Goal: Task Accomplishment & Management: Complete application form

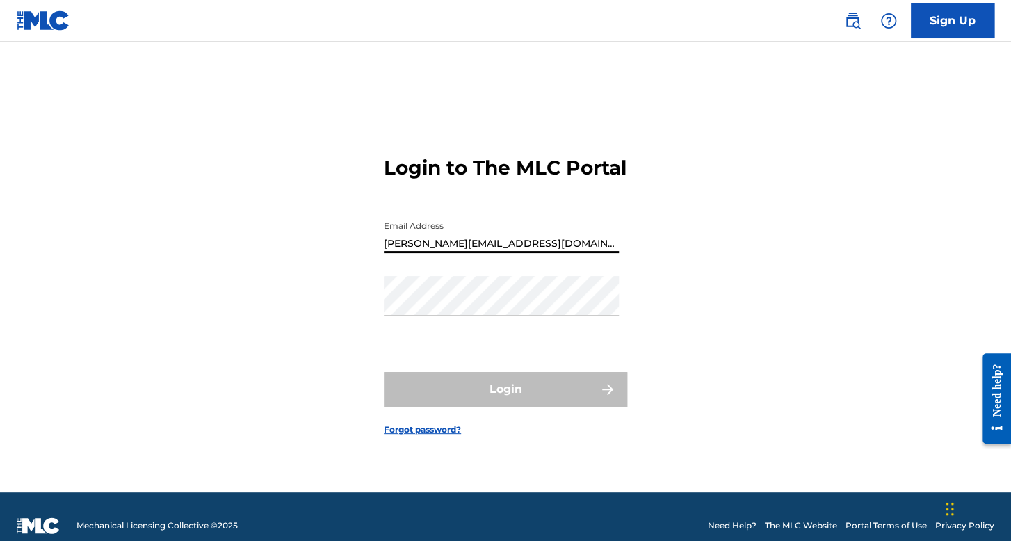
type input "pedro_salazaarr@hotmail.com"
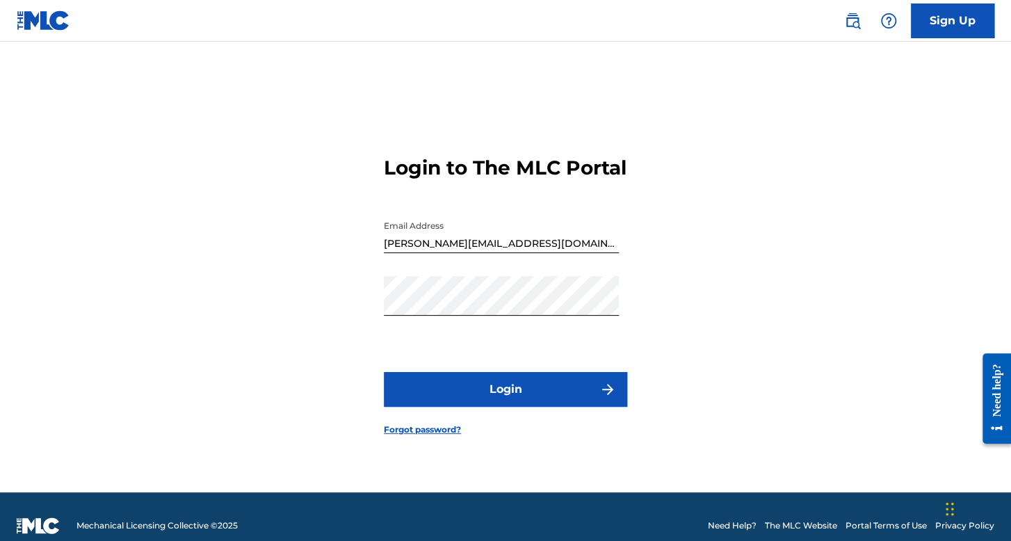
click at [475, 391] on button "Login" at bounding box center [505, 389] width 243 height 35
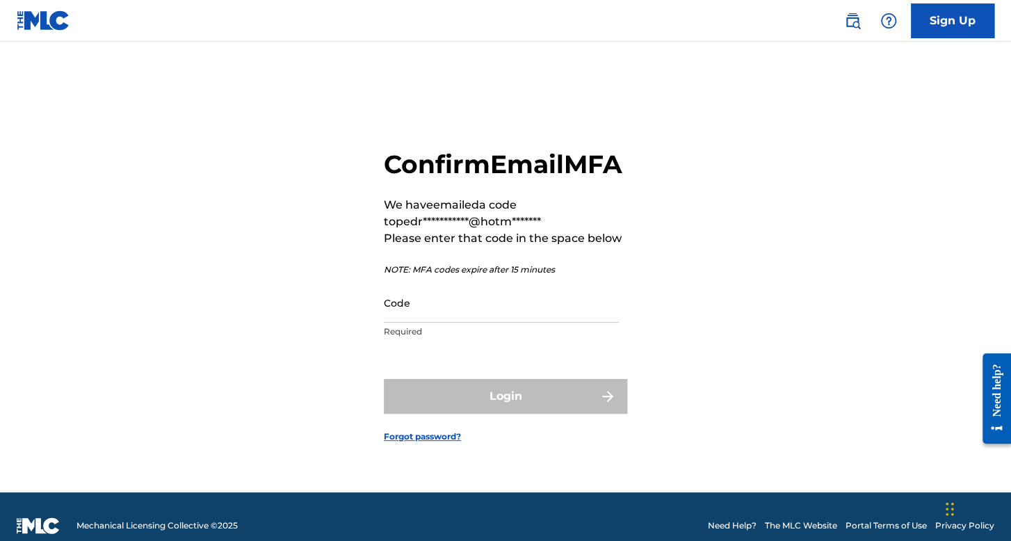
click at [489, 322] on input "Code" at bounding box center [501, 303] width 235 height 40
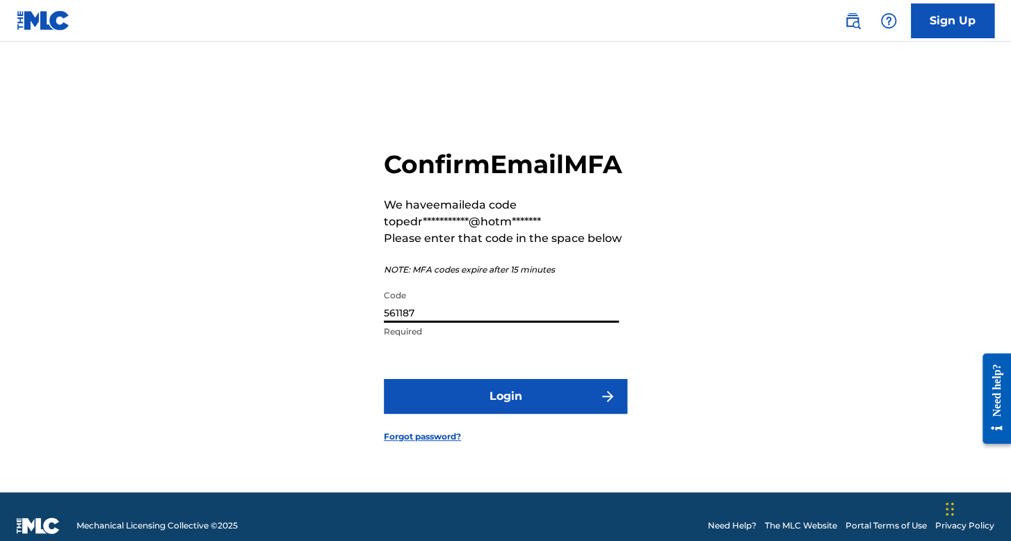
type input "561187"
click at [475, 431] on form "**********" at bounding box center [505, 284] width 243 height 416
click at [479, 430] on form "**********" at bounding box center [505, 284] width 243 height 416
click at [484, 414] on button "Login" at bounding box center [505, 396] width 243 height 35
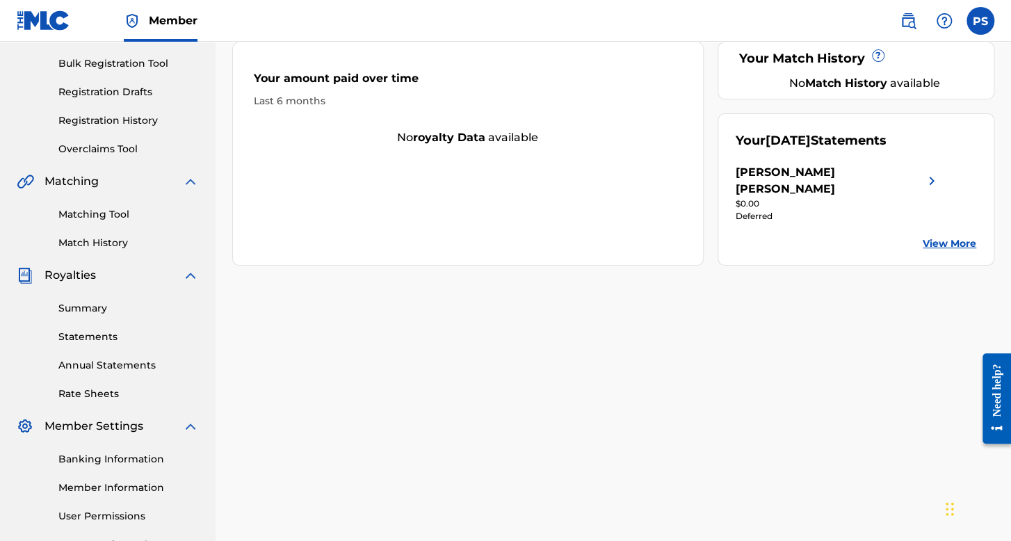
scroll to position [208, 0]
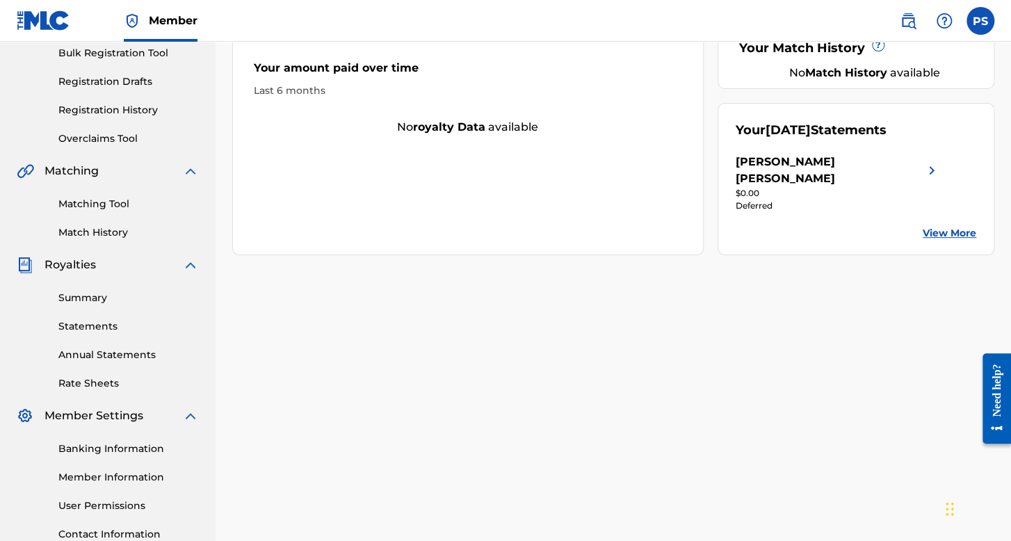
click at [105, 323] on link "Statements" at bounding box center [128, 326] width 140 height 15
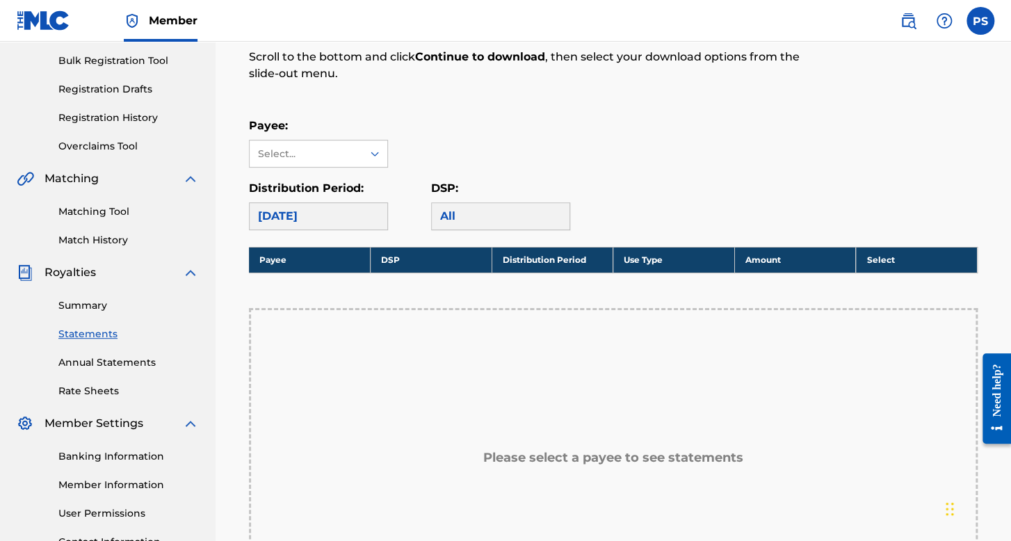
scroll to position [208, 0]
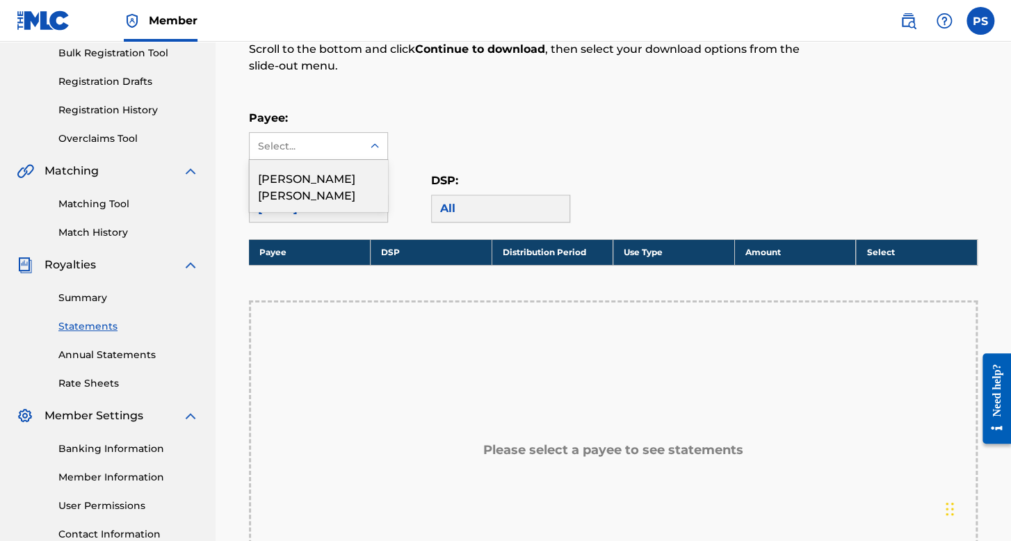
click at [349, 154] on div "Select..." at bounding box center [306, 146] width 113 height 26
click at [355, 179] on div "Pedro Raymundo Salazar Amaro" at bounding box center [319, 185] width 138 height 51
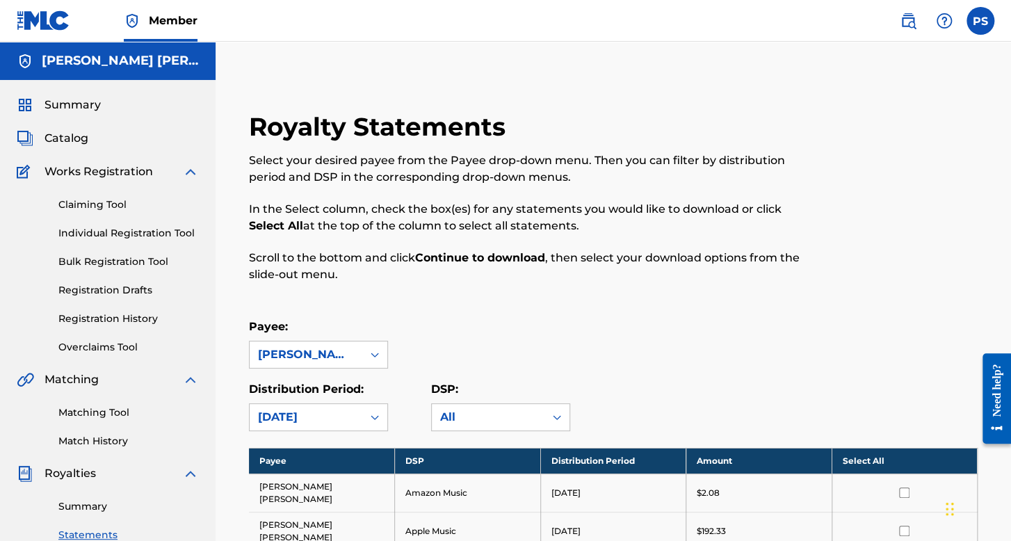
scroll to position [278, 0]
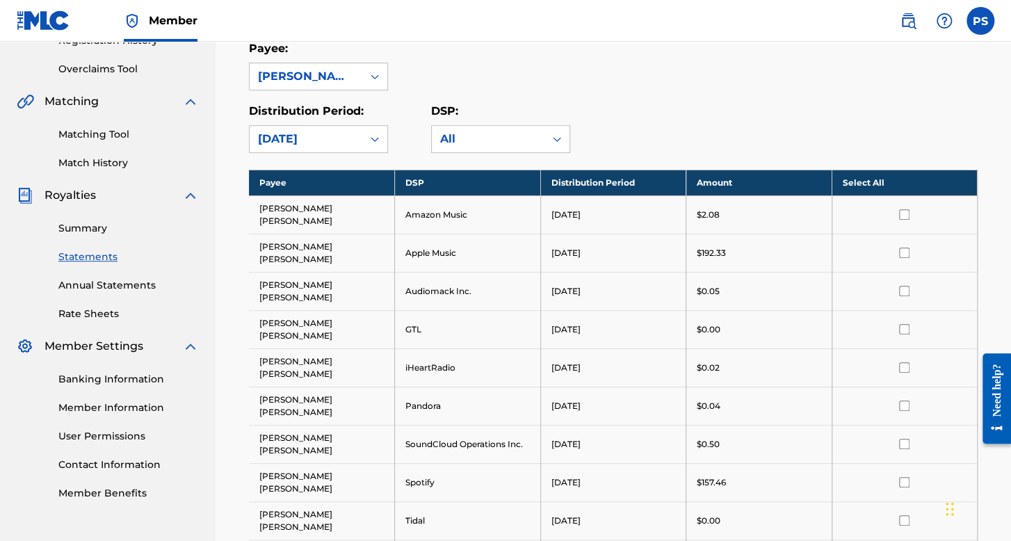
click at [122, 378] on link "Banking Information" at bounding box center [128, 379] width 140 height 15
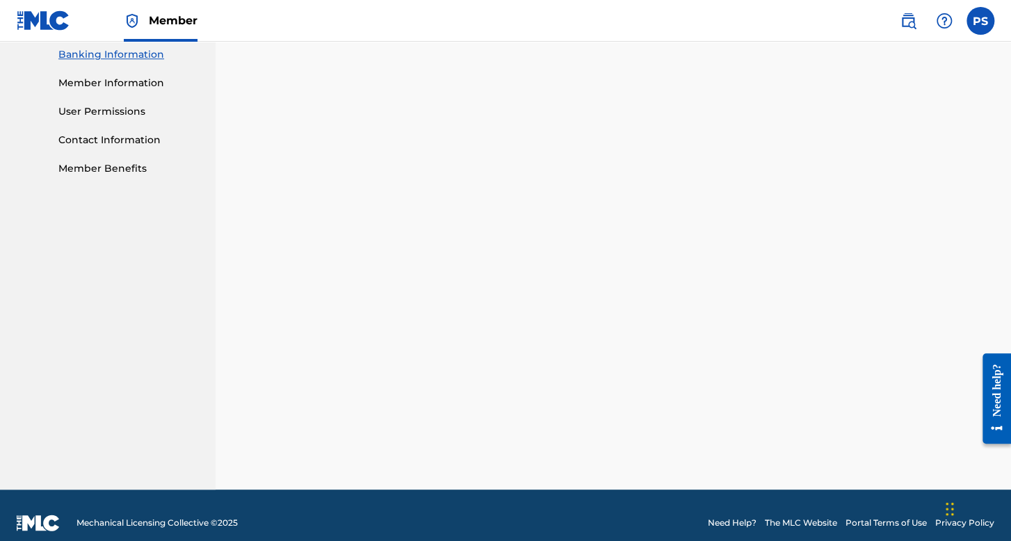
scroll to position [325, 0]
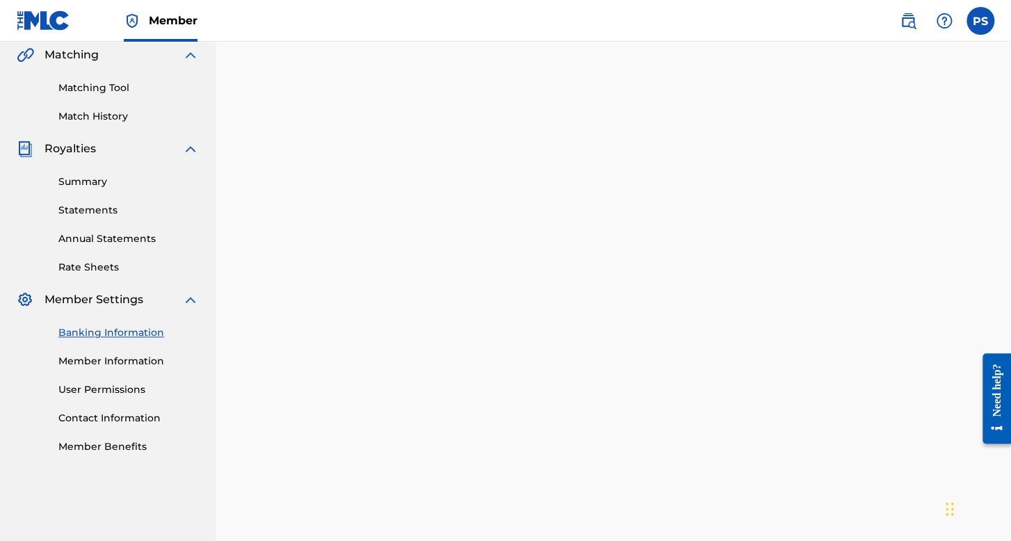
click at [822, 69] on div "Payee: Pedro Raymundo Salazar Amaro" at bounding box center [613, 362] width 728 height 812
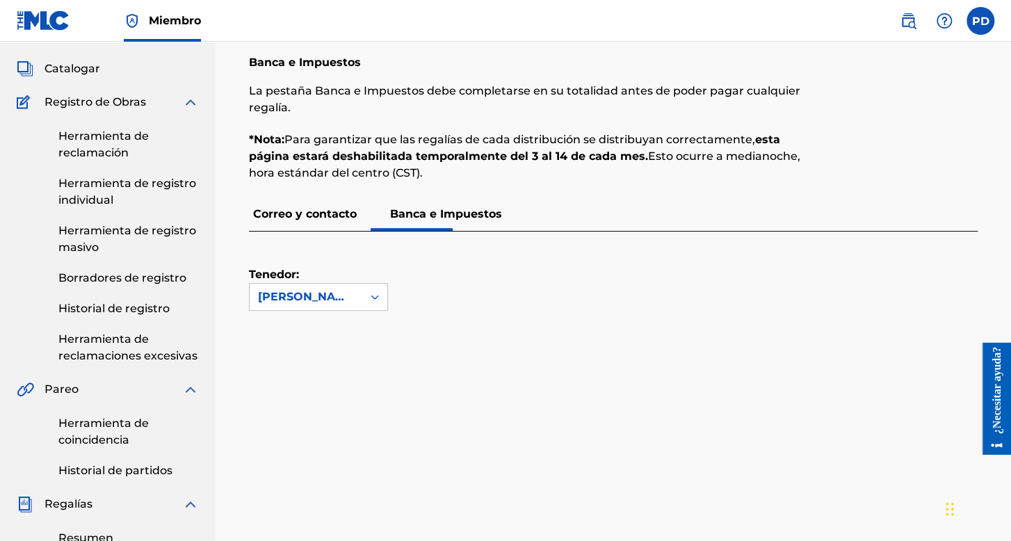
scroll to position [0, 0]
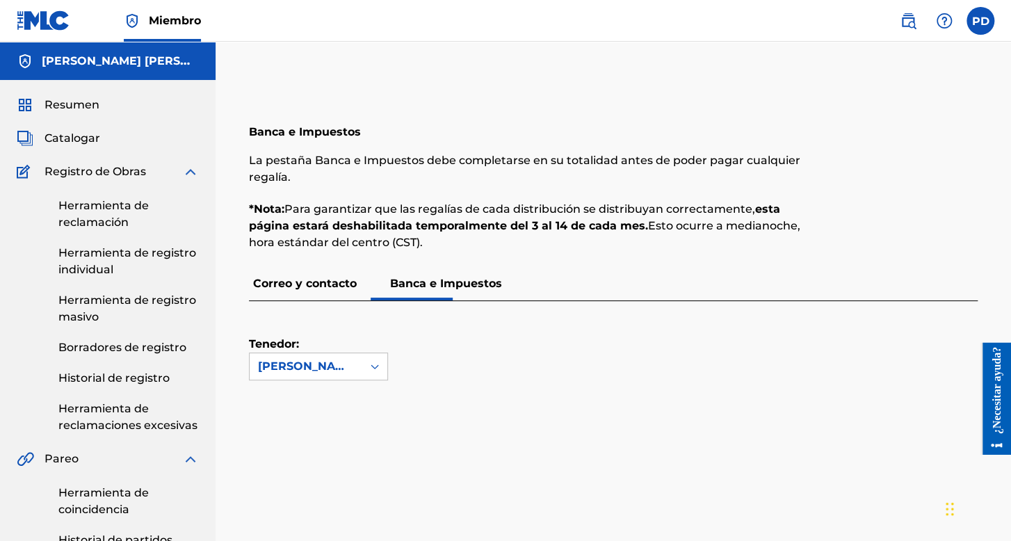
click at [81, 97] on span "Resumen" at bounding box center [71, 105] width 55 height 17
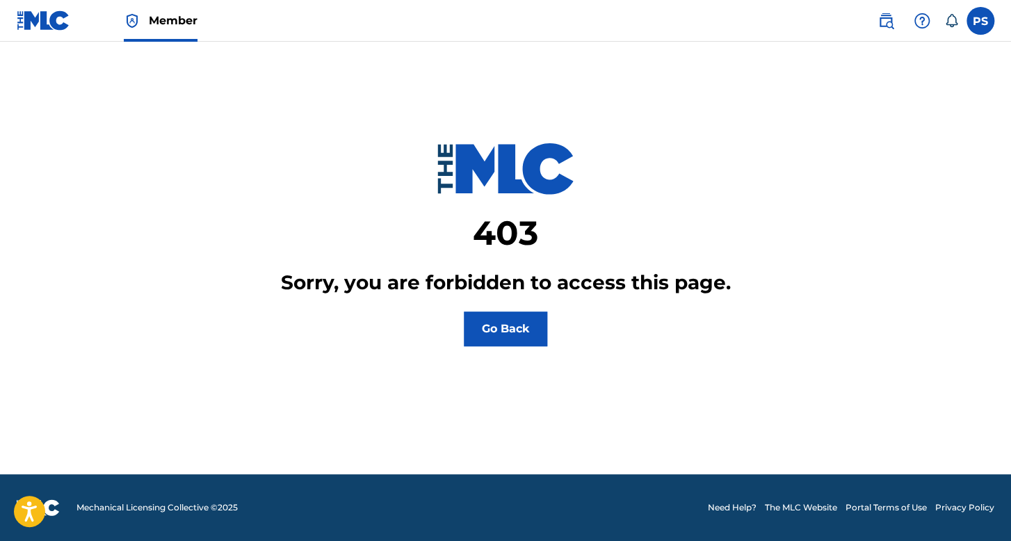
click at [959, 23] on div "PS PS Pedro Raymundo Salazar Amaro pedro_salazaarr@hotmail.com Notification Pre…" at bounding box center [928, 21] width 131 height 28
drag, startPoint x: 962, startPoint y: 23, endPoint x: 971, endPoint y: 23, distance: 9.0
click at [968, 23] on div "PS PS Pedro Raymundo Salazar Amaro pedro_salazaarr@hotmail.com Notification Pre…" at bounding box center [928, 21] width 131 height 28
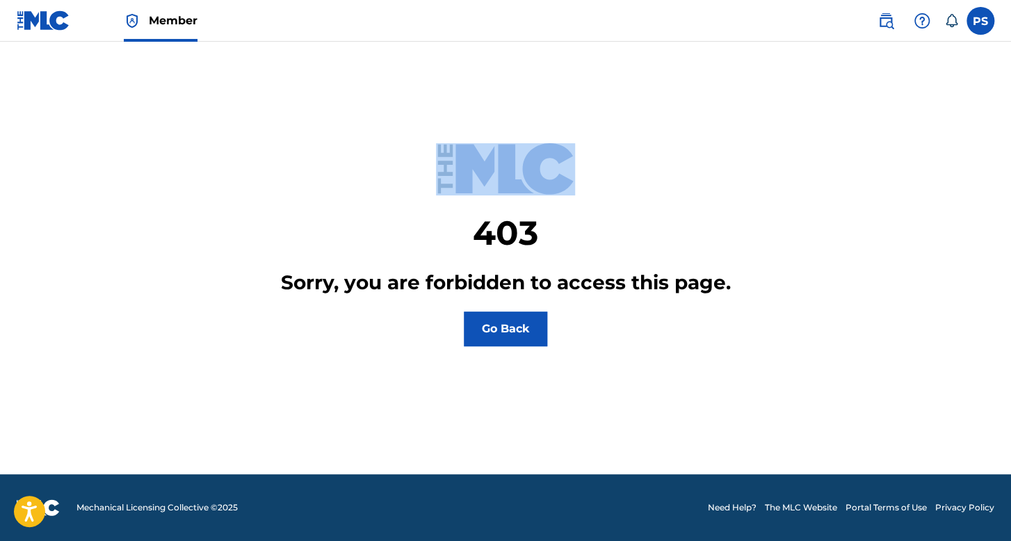
click at [973, 23] on label at bounding box center [980, 21] width 28 height 28
click at [980, 21] on input "PS Pedro Raymundo Salazar Amaro pedro_salazaarr@hotmail.com Notification Prefer…" at bounding box center [980, 21] width 0 height 0
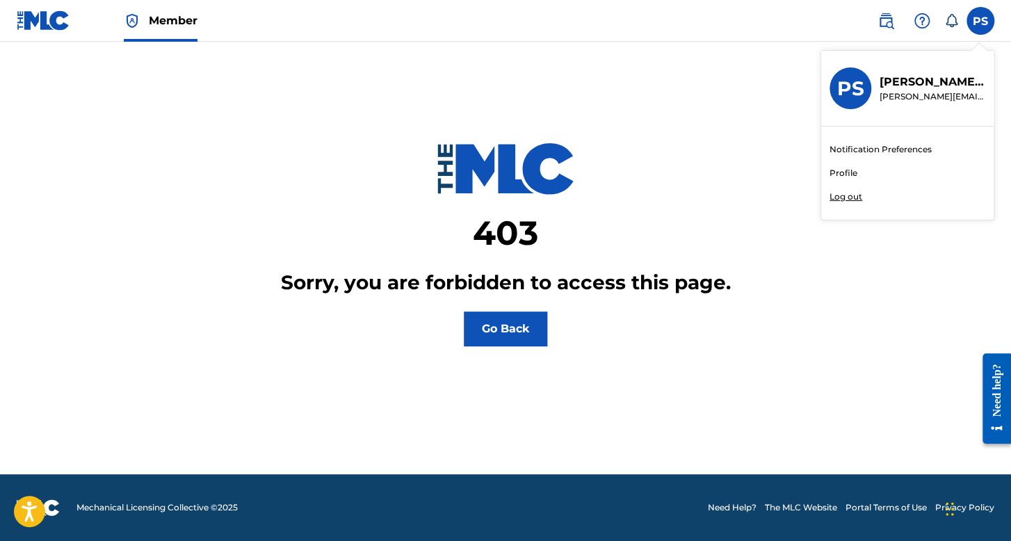
click at [853, 197] on p "Log out" at bounding box center [845, 196] width 33 height 13
click at [980, 21] on input "PS Pedro Raymundo Salazar Amaro pedro_salazaarr@hotmail.com Notification Prefer…" at bounding box center [980, 21] width 0 height 0
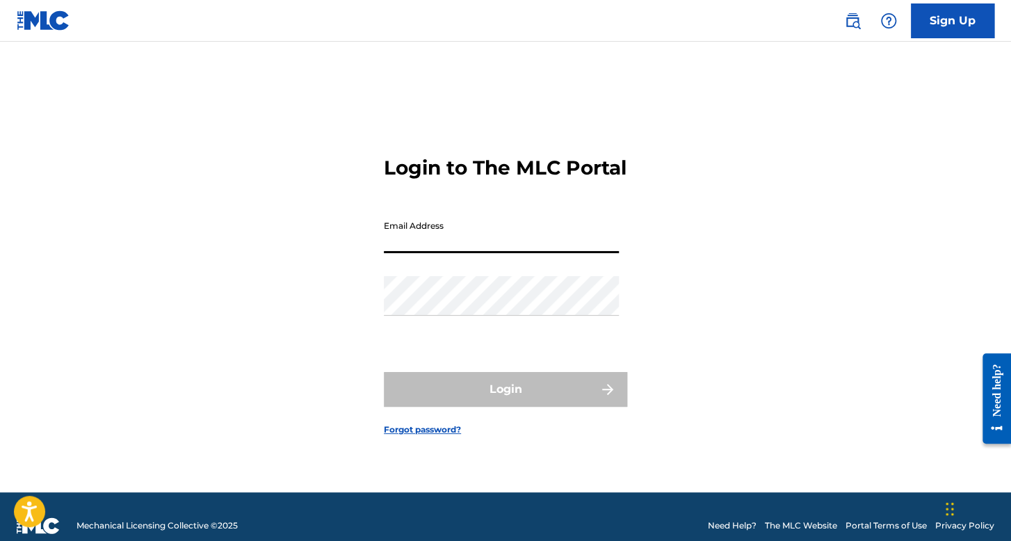
click at [450, 251] on input "Email Address" at bounding box center [501, 233] width 235 height 40
type input "[EMAIL_ADDRESS][DOMAIN_NAME]"
click at [495, 276] on div "Email Address orpinedagerman1@gmail.com" at bounding box center [501, 244] width 235 height 63
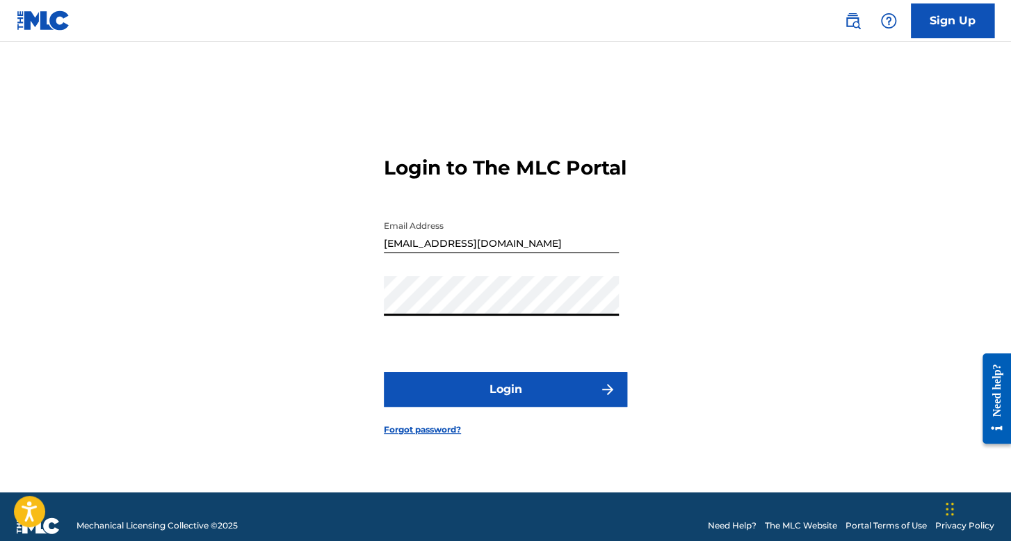
click at [578, 385] on button "Login" at bounding box center [505, 389] width 243 height 35
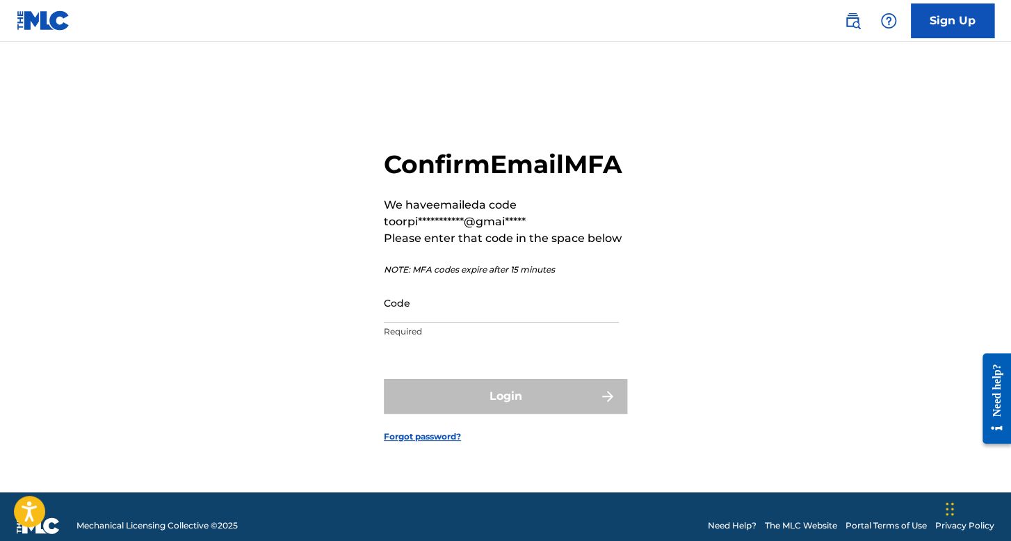
click at [520, 319] on input "Code" at bounding box center [501, 303] width 235 height 40
paste input "116739"
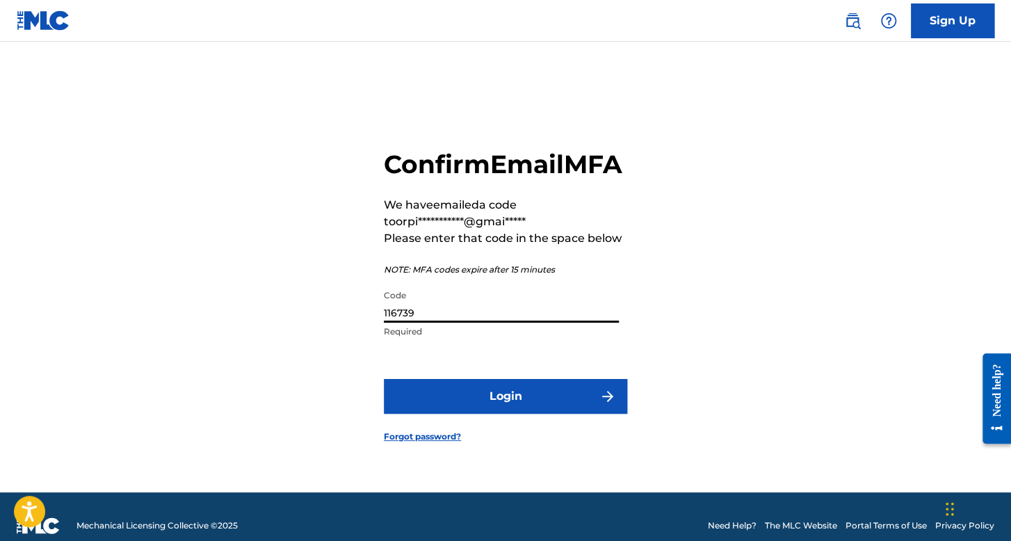
type input "116739"
click at [589, 414] on button "Login" at bounding box center [505, 396] width 243 height 35
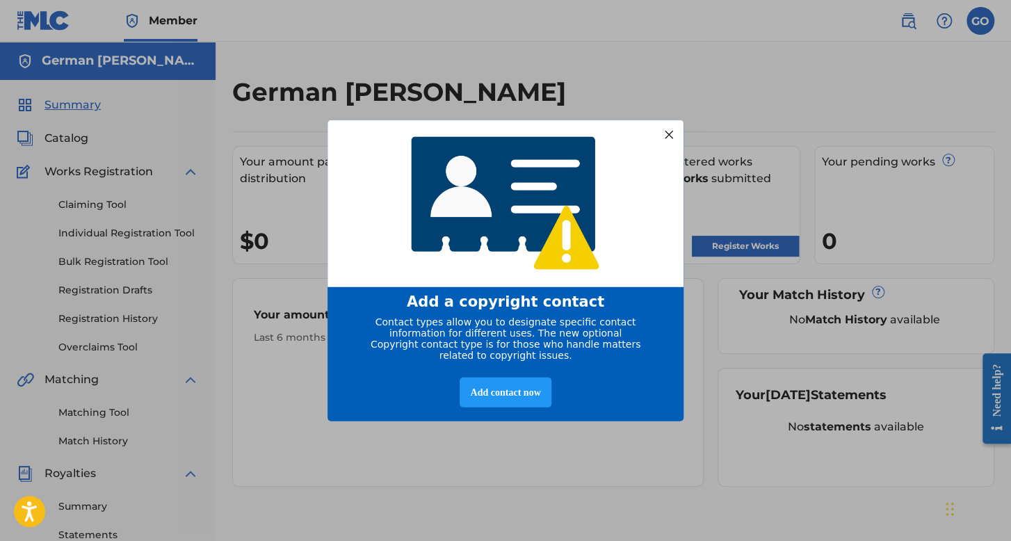
click at [673, 130] on div at bounding box center [669, 134] width 18 height 18
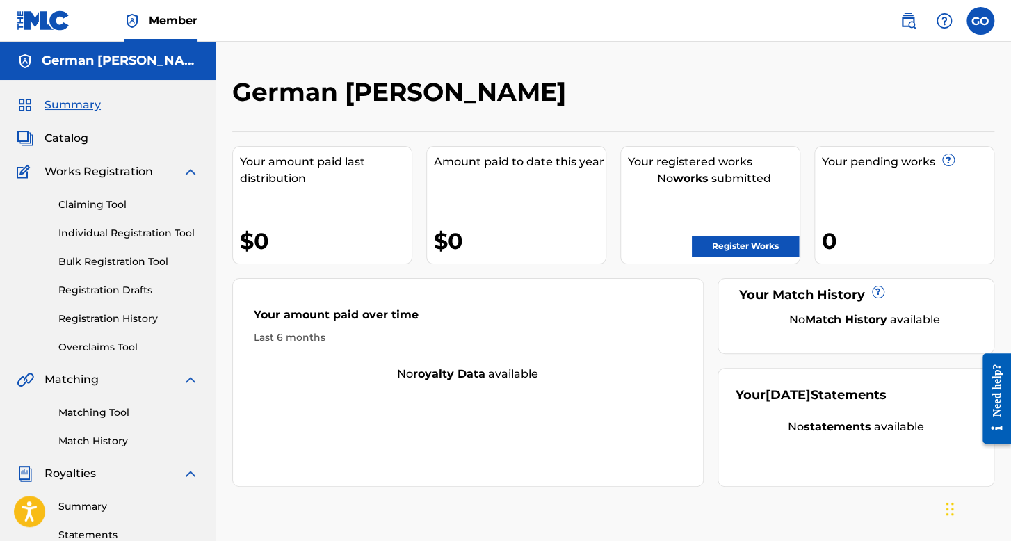
click at [158, 231] on link "Individual Registration Tool" at bounding box center [128, 233] width 140 height 15
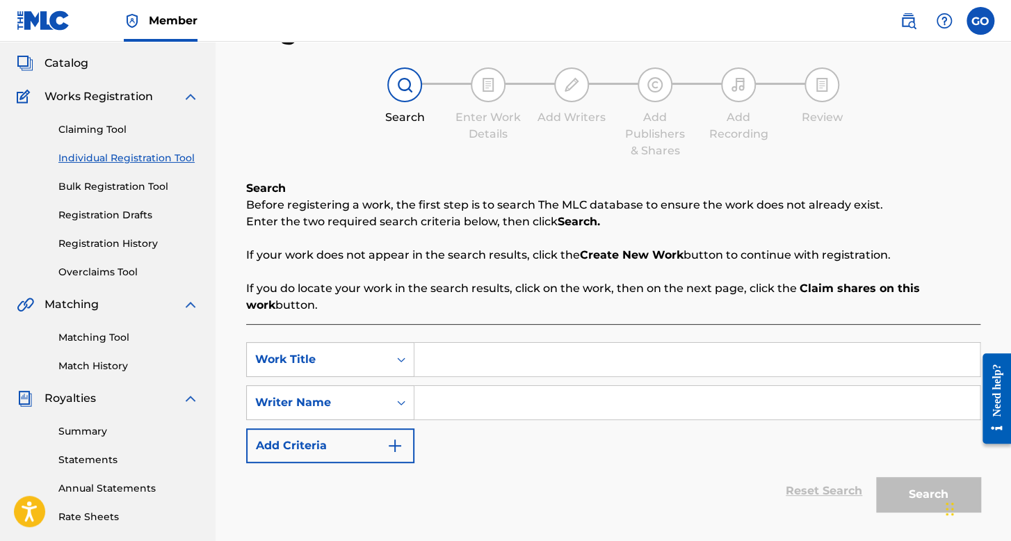
scroll to position [139, 0]
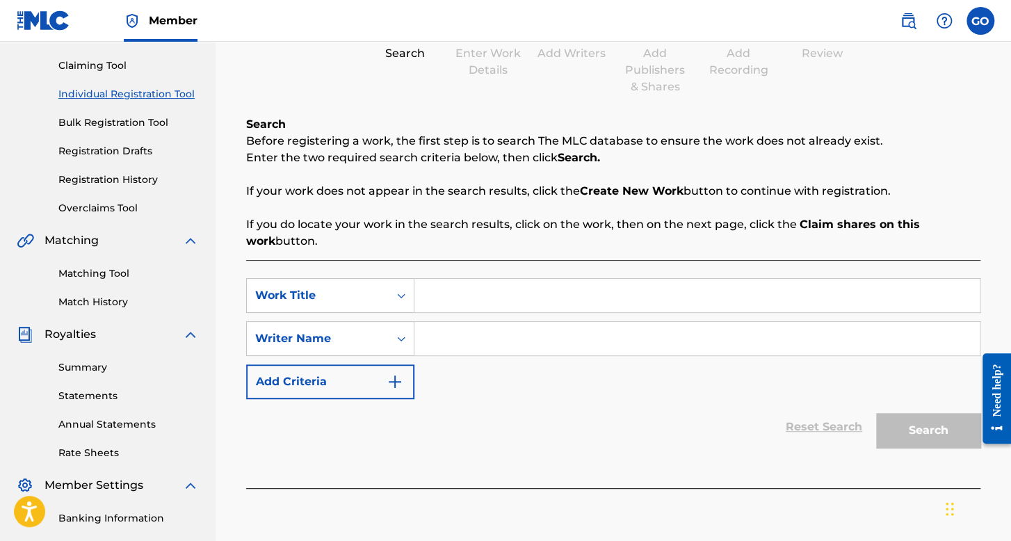
click at [461, 288] on input "Search Form" at bounding box center [696, 295] width 565 height 33
type input "El narco Sicario"
click at [474, 334] on input "Search Form" at bounding box center [696, 338] width 565 height 33
click at [630, 473] on div "SearchWithCriteria921f693b-a48b-4c26-ac9a-25b7d51ef6d6 Work Title El narco Sica…" at bounding box center [613, 374] width 734 height 228
click at [994, 15] on nav "Member GO GO German Orpineda Hernnadez orpinedagerman1@gmail.com Notification P…" at bounding box center [505, 21] width 1011 height 42
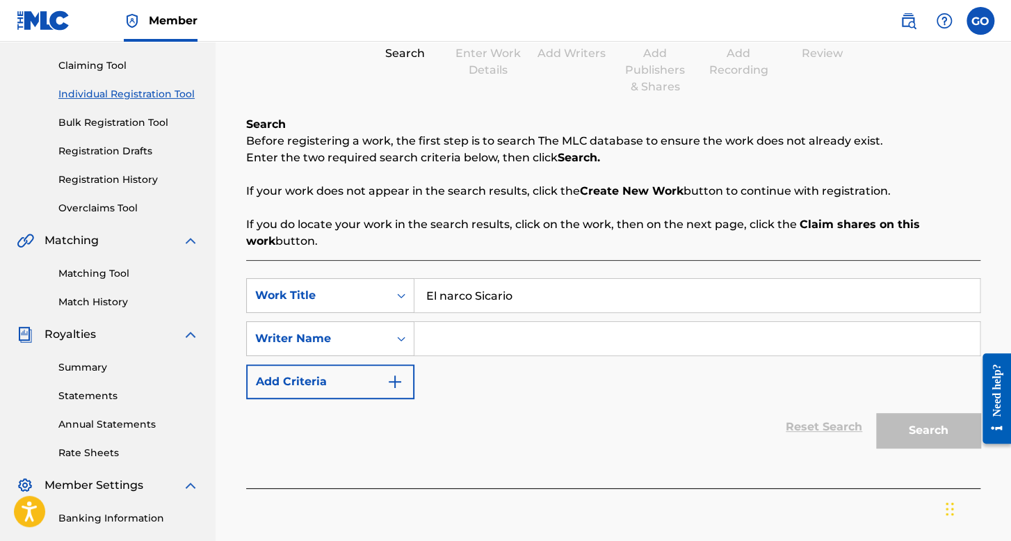
click at [971, 21] on label at bounding box center [980, 21] width 28 height 28
click at [980, 21] on input "GO German Orpineda Hernnadez orpinedagerman1@gmail.com Notification Preferences…" at bounding box center [980, 21] width 0 height 0
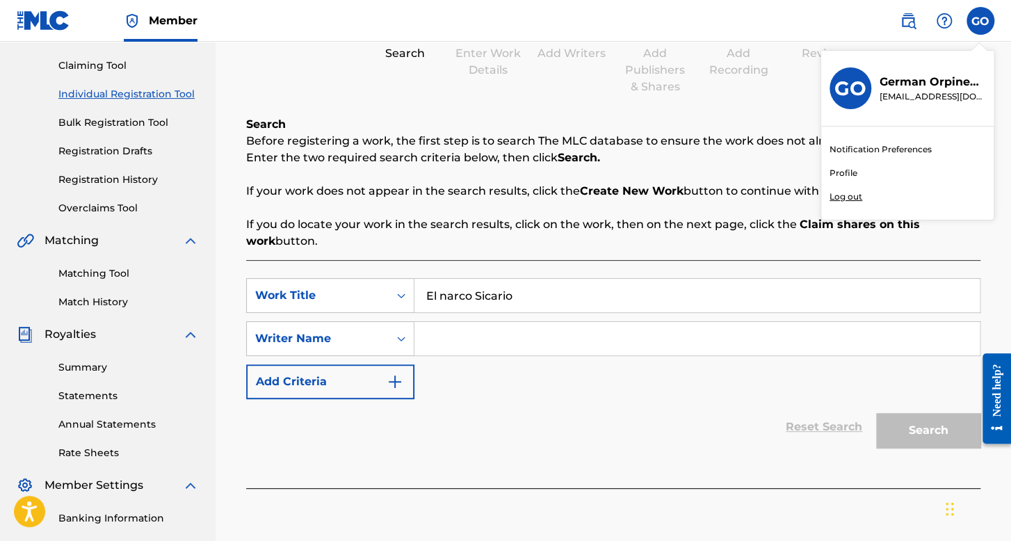
click at [845, 172] on link "Profile" at bounding box center [843, 173] width 28 height 13
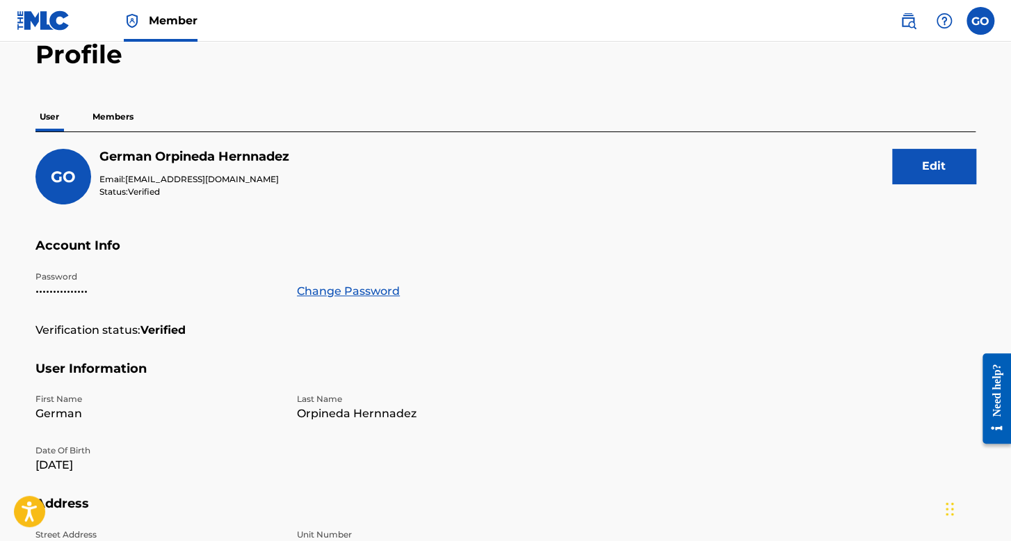
scroll to position [69, 0]
click at [956, 159] on button "Edit" at bounding box center [933, 166] width 83 height 35
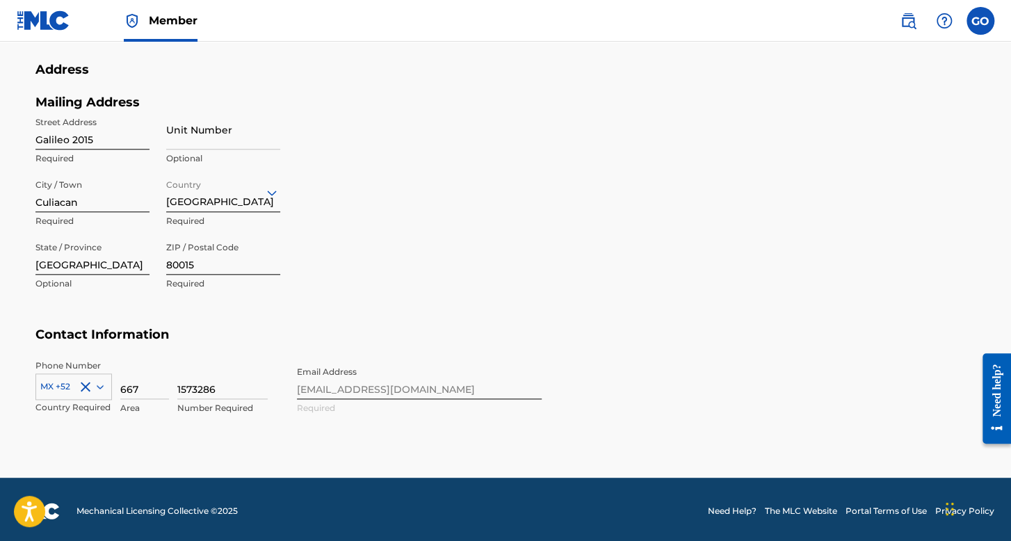
scroll to position [573, 0]
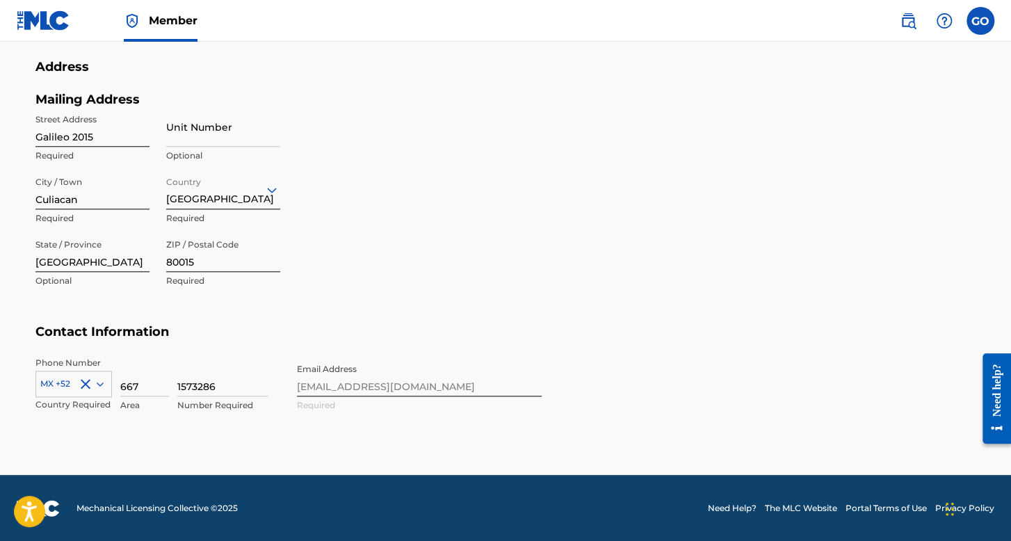
click at [216, 386] on input "1573286" at bounding box center [222, 377] width 90 height 40
type input "1"
type input "6725675"
click at [101, 140] on input "Galileo 2015" at bounding box center [92, 127] width 114 height 40
type input "G"
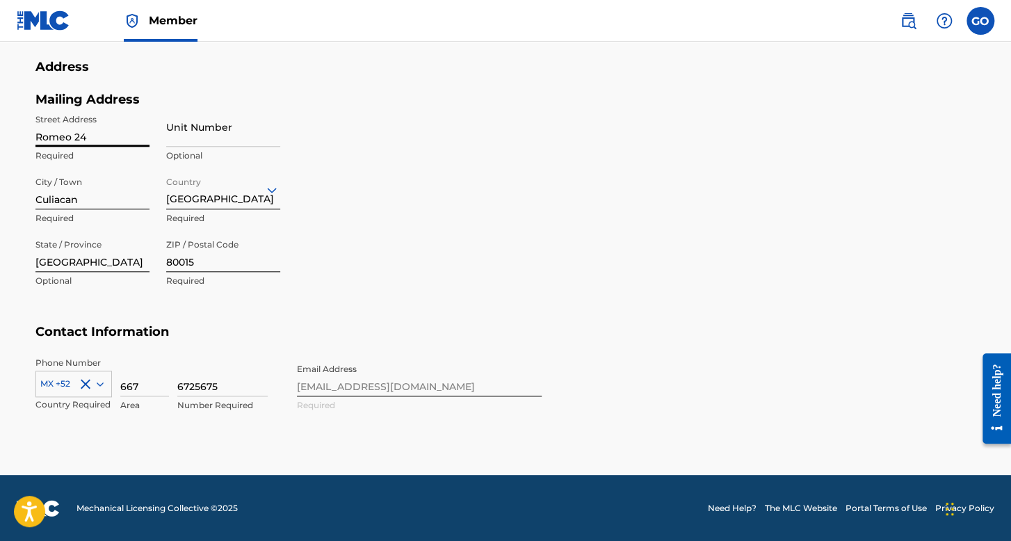
type input "Romeo 24"
drag, startPoint x: 204, startPoint y: 262, endPoint x: 153, endPoint y: 259, distance: 51.5
click at [153, 259] on div "Street Address Romeo 24 Required Unit Number Optional City / Town Culiacan Requ…" at bounding box center [157, 201] width 245 height 188
type input "44430"
drag, startPoint x: 91, startPoint y: 132, endPoint x: 44, endPoint y: 133, distance: 46.6
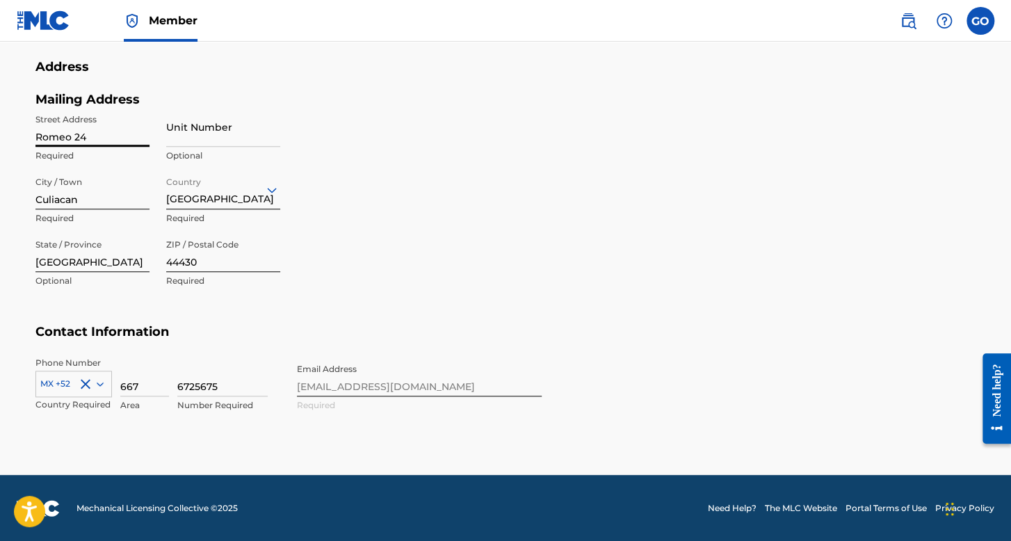
click at [44, 133] on input "Romeo 24" at bounding box center [92, 127] width 114 height 40
type input "R"
type input "calle rio mezcala"
drag, startPoint x: 95, startPoint y: 202, endPoint x: 0, endPoint y: 202, distance: 95.2
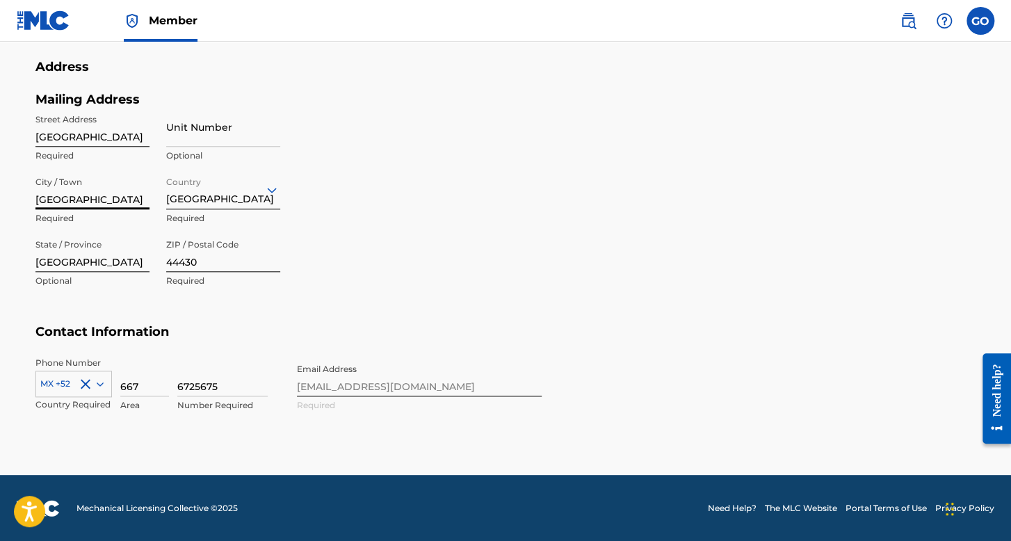
type input "Guadalajara"
drag, startPoint x: 74, startPoint y: 260, endPoint x: 33, endPoint y: 259, distance: 40.3
click at [38, 259] on input "Sinaloa" at bounding box center [92, 252] width 114 height 40
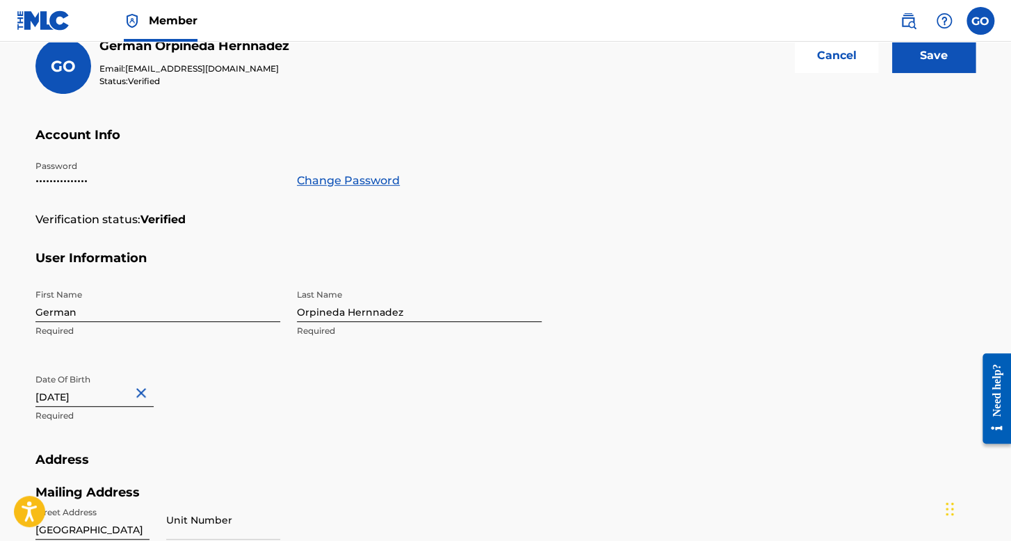
scroll to position [156, 0]
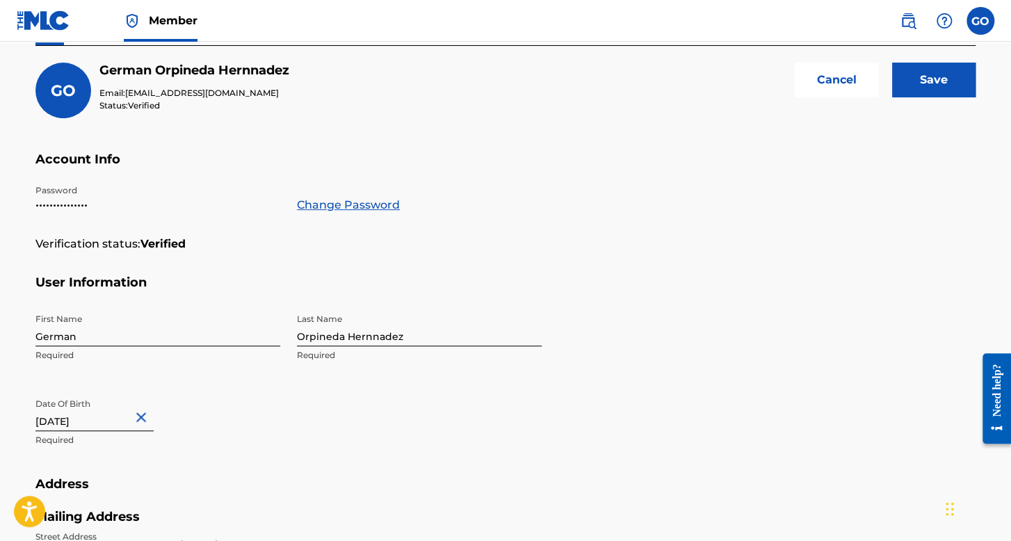
type input "Jalisco"
click at [936, 83] on input "Save" at bounding box center [933, 80] width 83 height 35
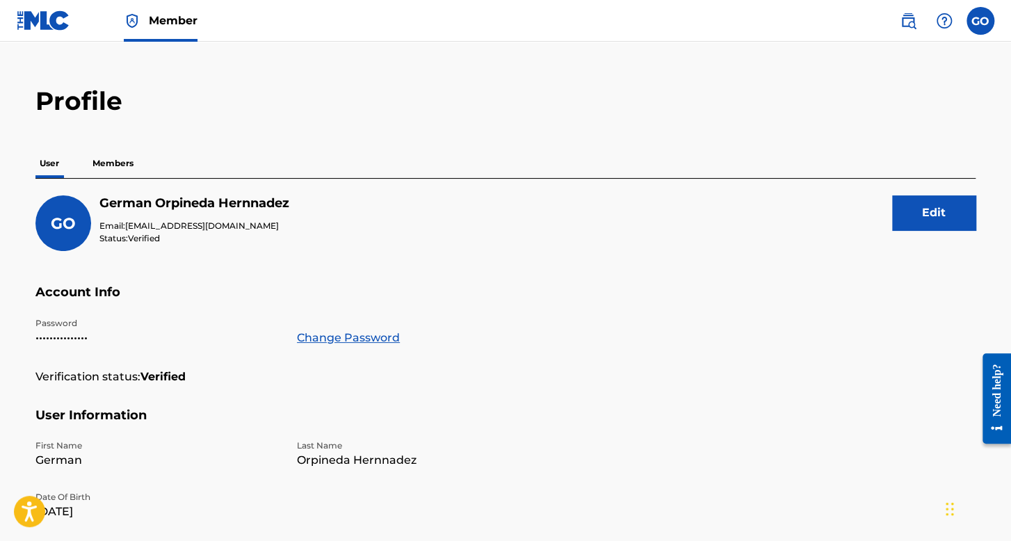
scroll to position [0, 0]
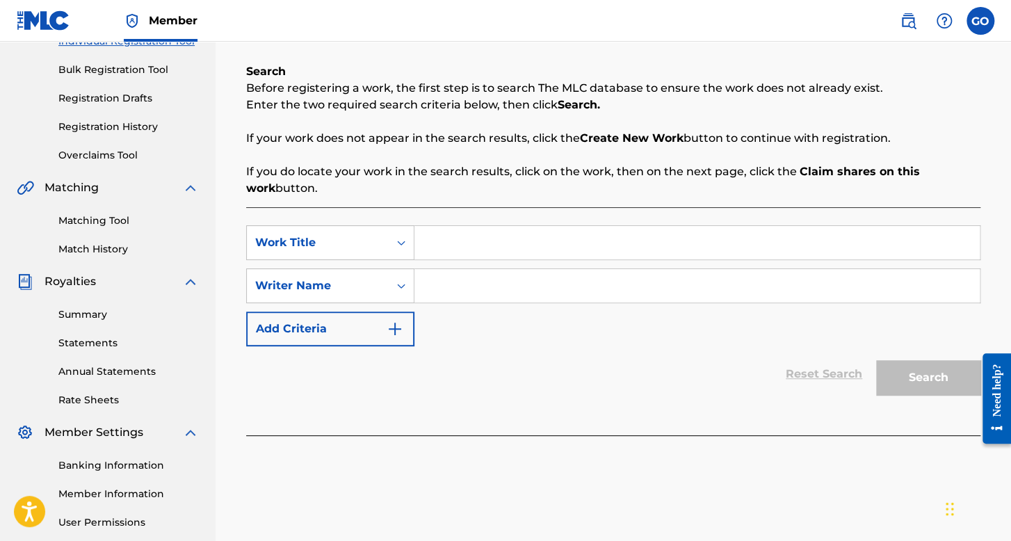
scroll to position [113, 0]
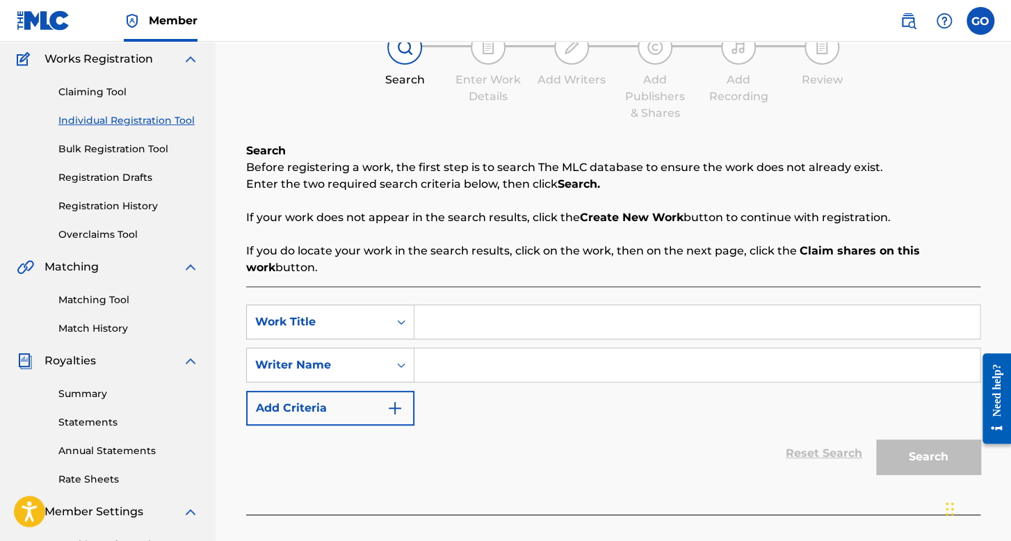
click at [450, 318] on input "Search Form" at bounding box center [696, 321] width 565 height 33
type input "Comandante negro"
click at [486, 376] on input "Search Form" at bounding box center [696, 364] width 565 height 33
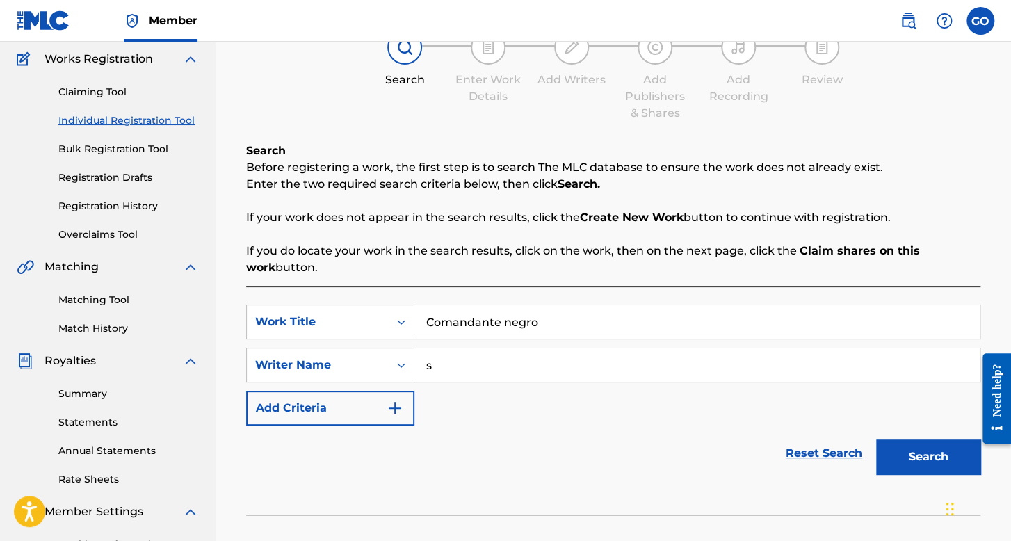
type input "s"
click at [876, 439] on button "Search" at bounding box center [928, 456] width 104 height 35
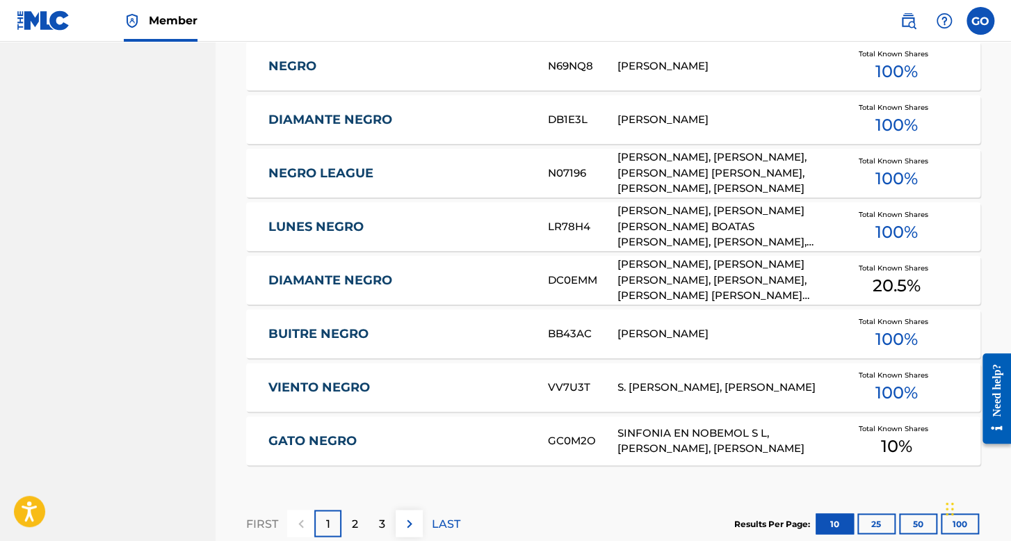
scroll to position [926, 0]
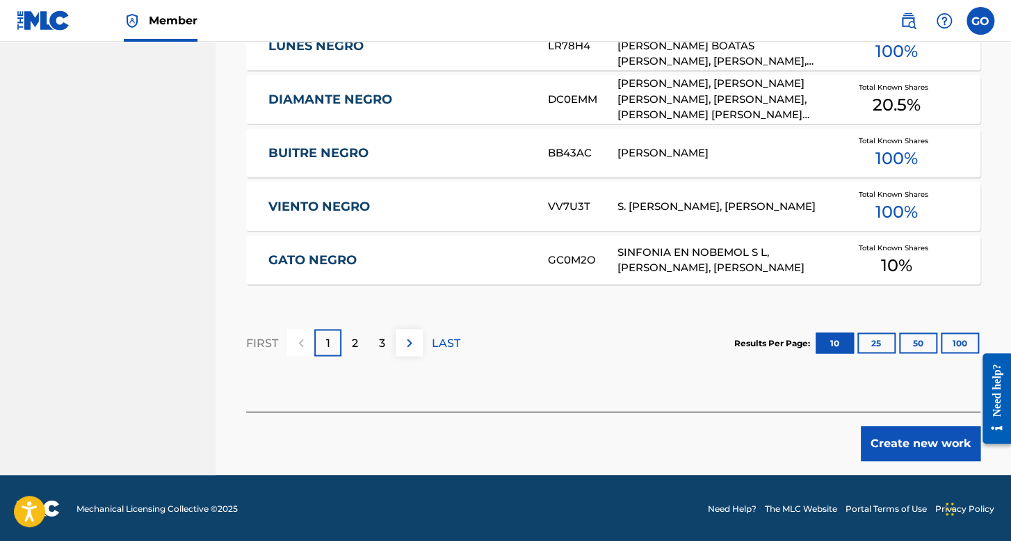
click at [942, 448] on button "Create new work" at bounding box center [920, 443] width 120 height 35
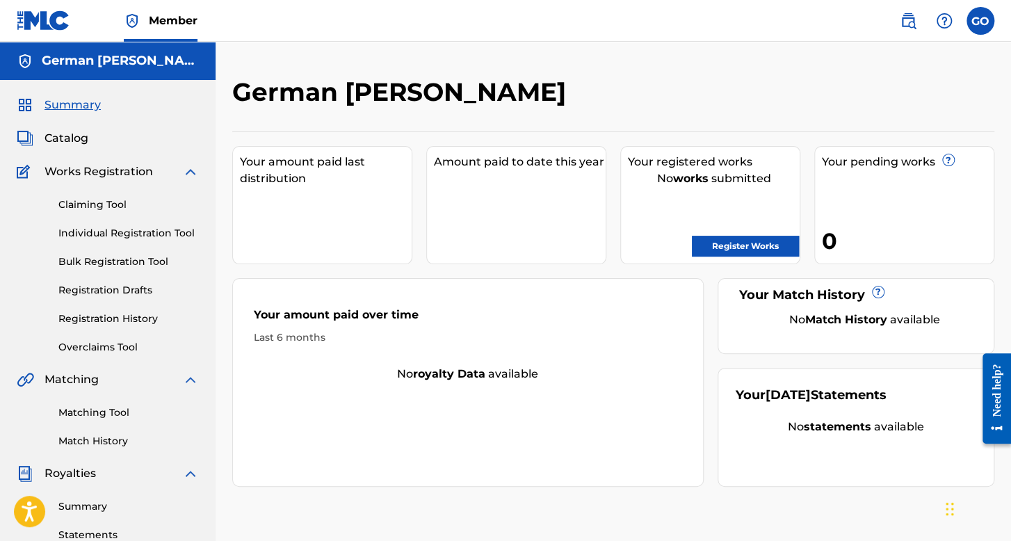
click at [145, 325] on link "Registration History" at bounding box center [128, 318] width 140 height 15
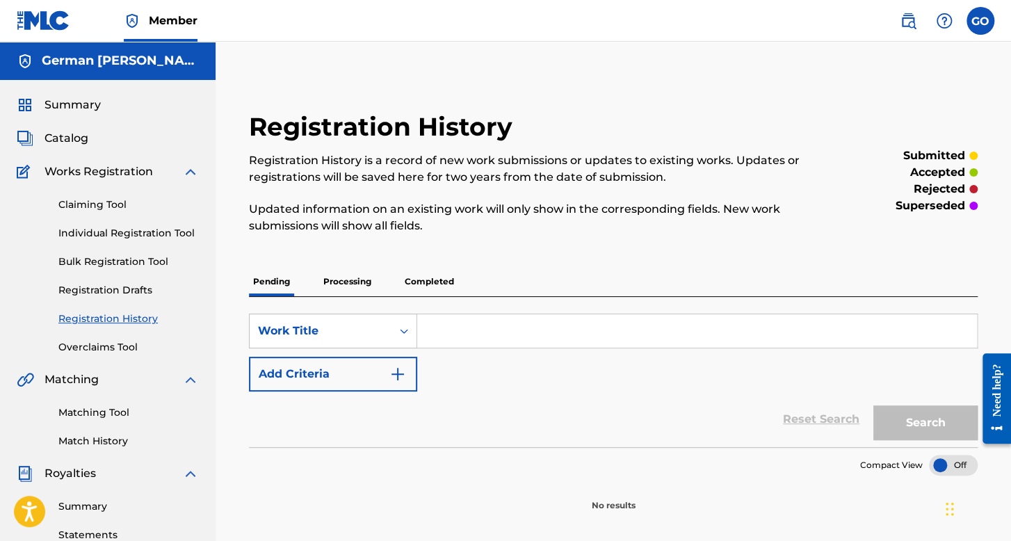
click at [92, 229] on link "Individual Registration Tool" at bounding box center [128, 233] width 140 height 15
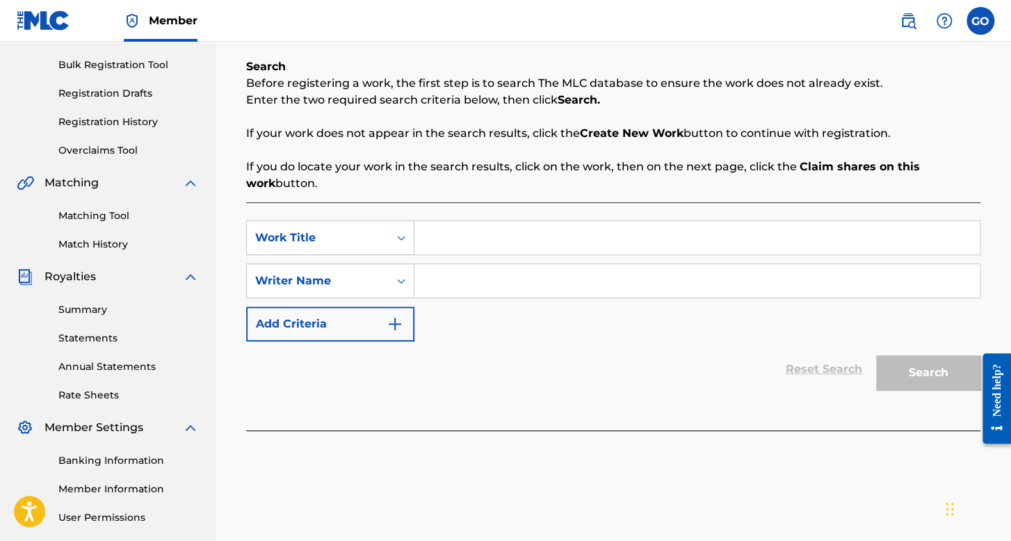
scroll to position [208, 0]
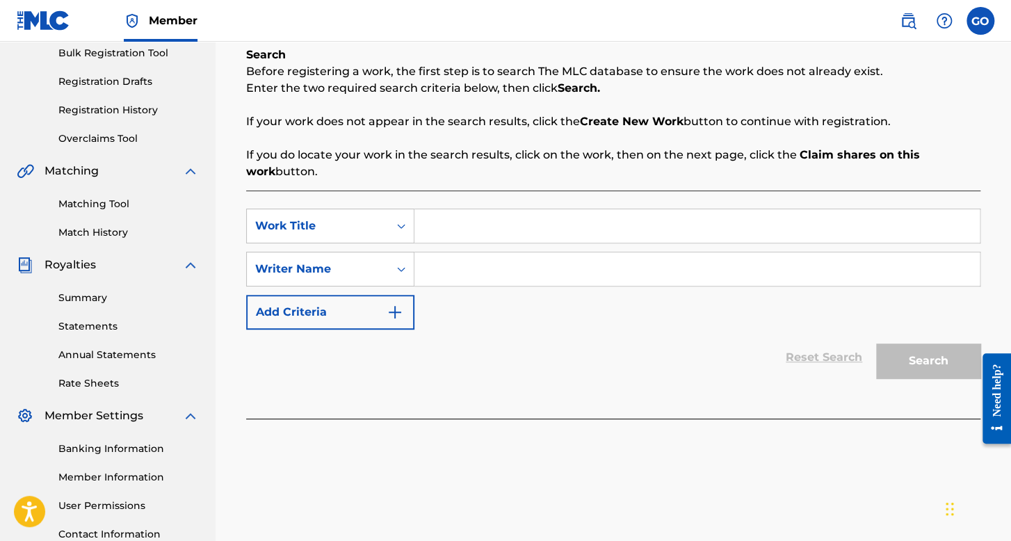
click at [444, 231] on input "Search Form" at bounding box center [696, 225] width 565 height 33
type input "Comandante Negro"
click at [459, 269] on input "Search Form" at bounding box center [696, 268] width 565 height 33
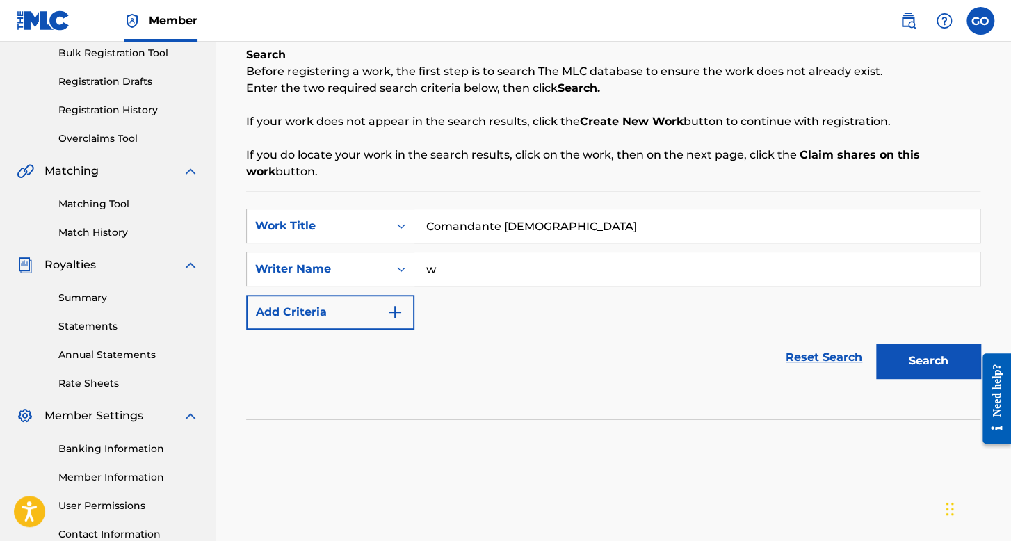
type input "w"
click at [924, 348] on button "Search" at bounding box center [928, 360] width 104 height 35
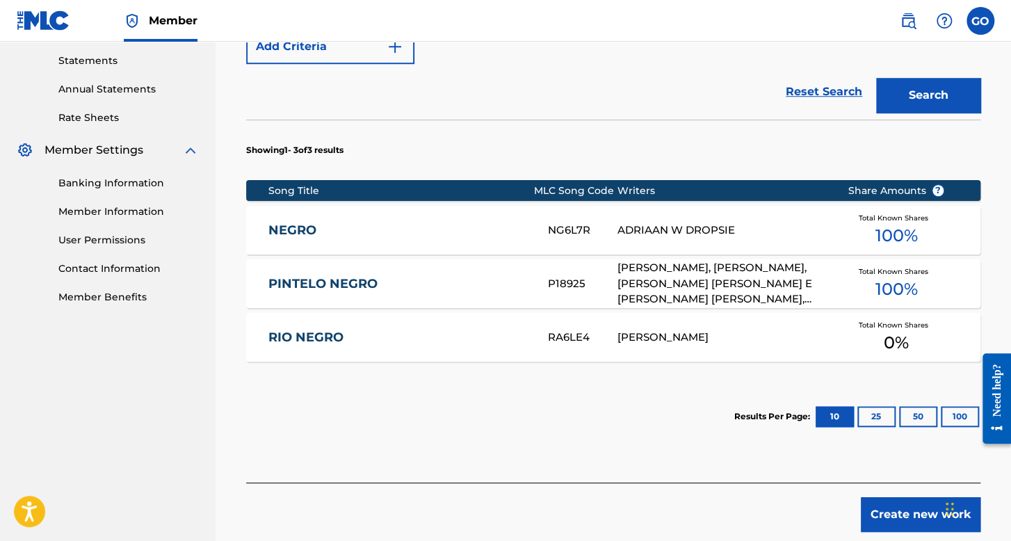
scroll to position [406, 0]
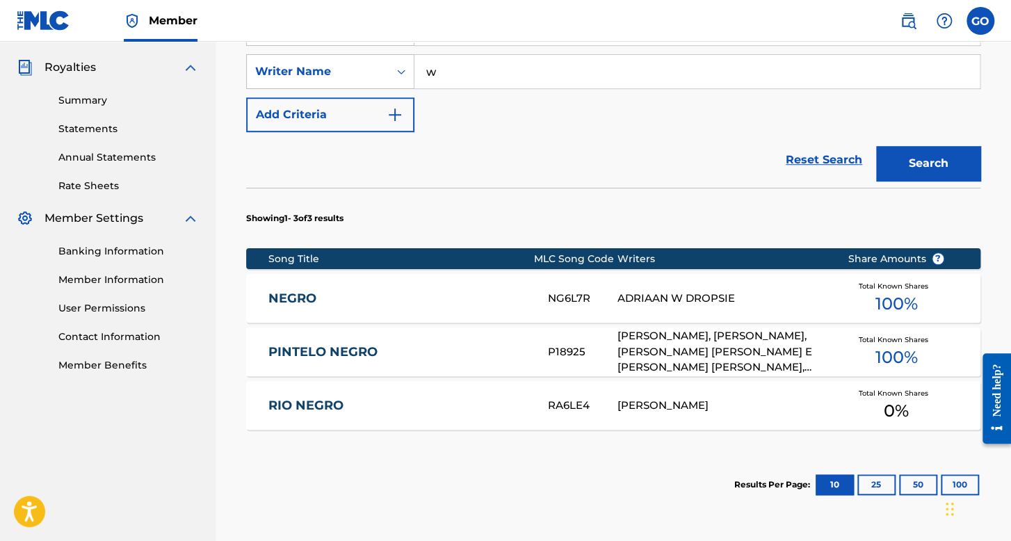
click at [497, 49] on div "SearchWithCriteria921f693b-a48b-4c26-ac9a-25b7d51ef6d6 Work Title Comandante Ne…" at bounding box center [613, 71] width 734 height 121
click at [496, 62] on input "w" at bounding box center [696, 71] width 565 height 33
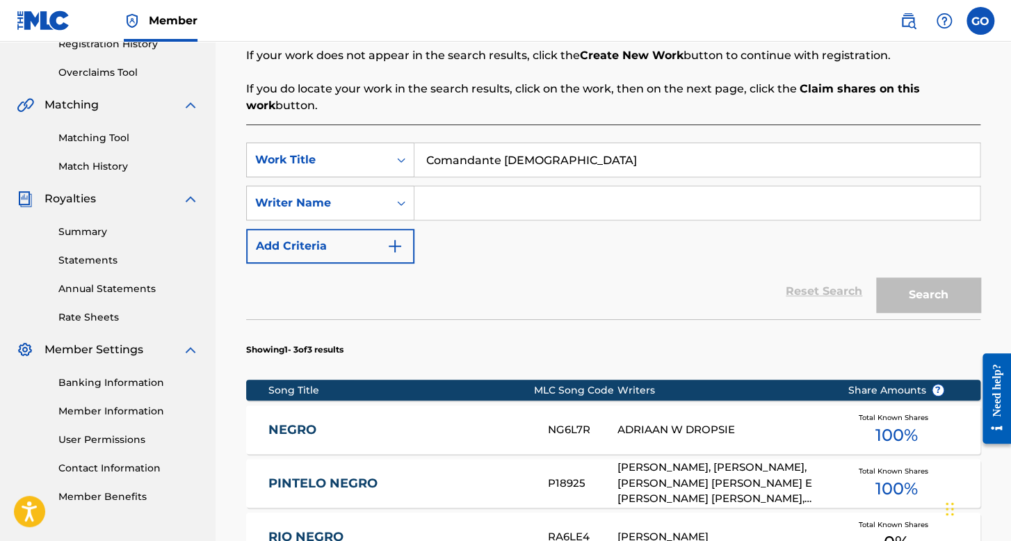
scroll to position [267, 0]
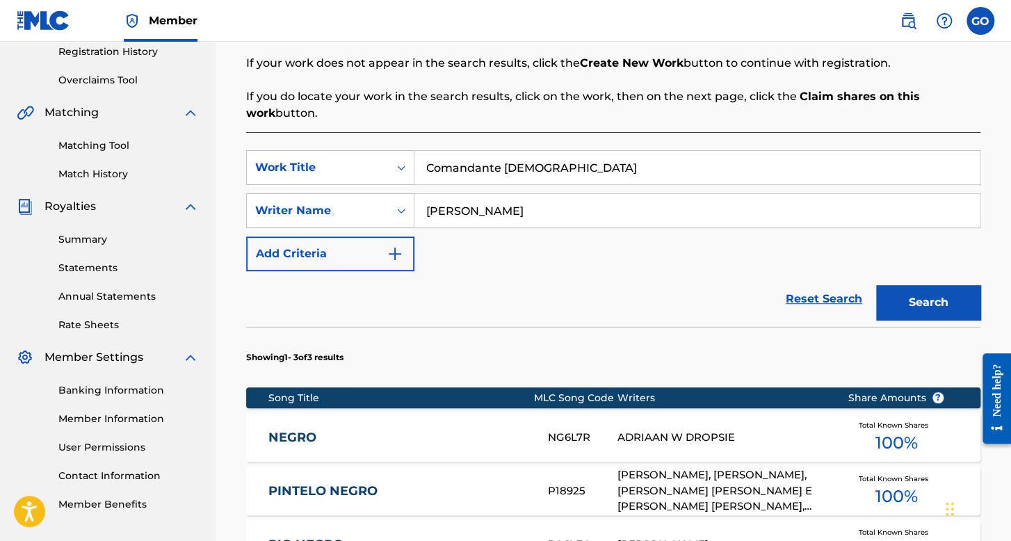
type input "Francisco Salazar"
click at [876, 285] on button "Search" at bounding box center [928, 302] width 104 height 35
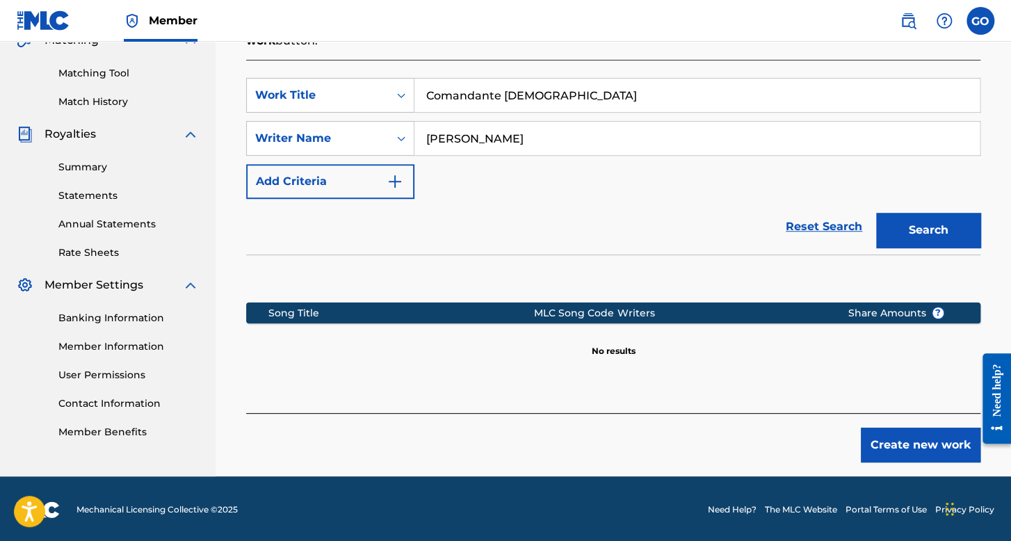
scroll to position [341, 0]
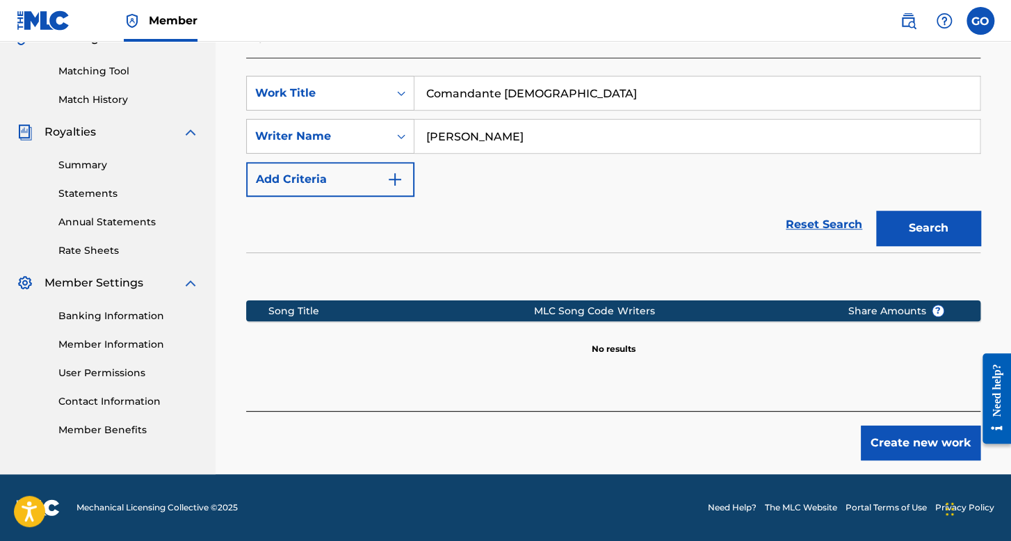
click at [876, 444] on button "Create new work" at bounding box center [920, 442] width 120 height 35
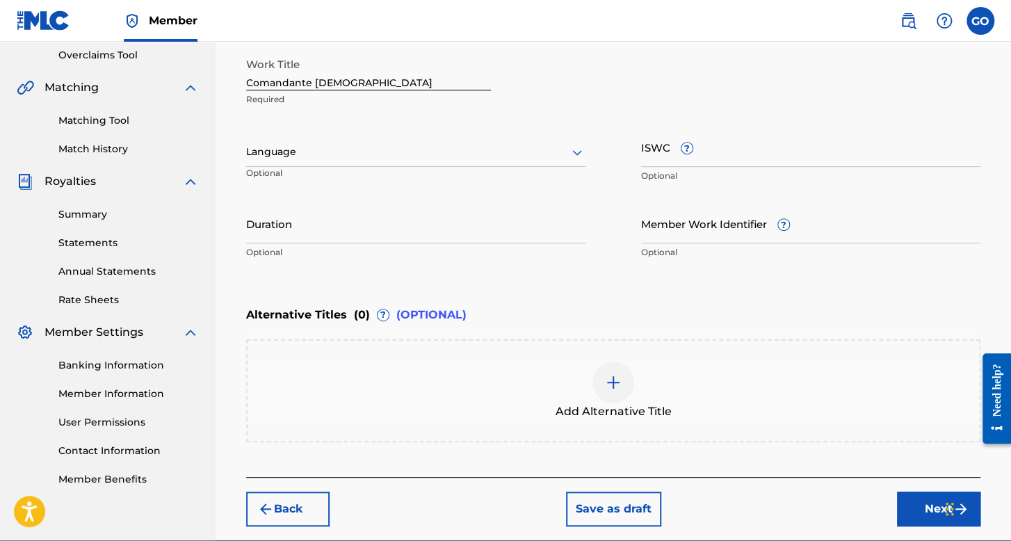
scroll to position [272, 0]
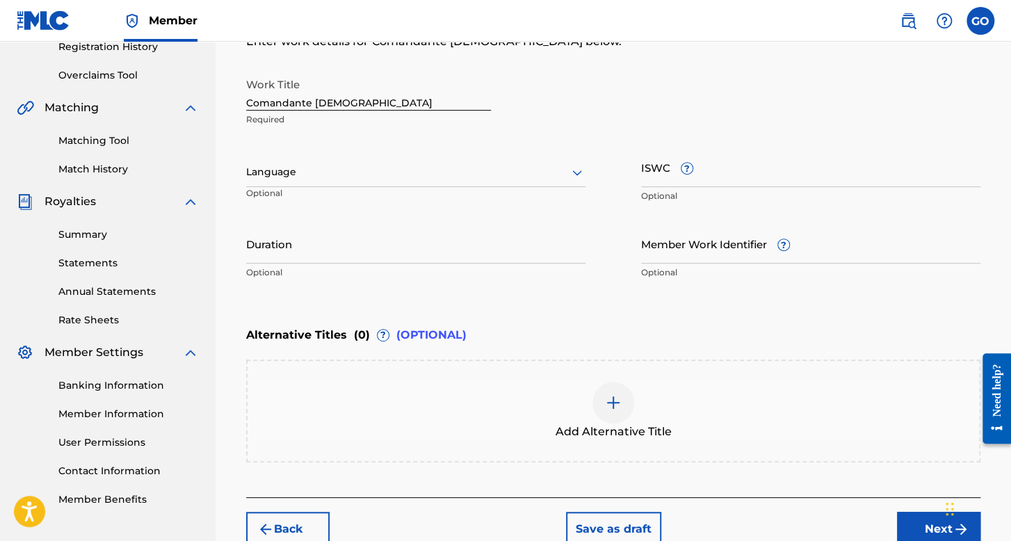
click at [434, 167] on div at bounding box center [415, 171] width 339 height 17
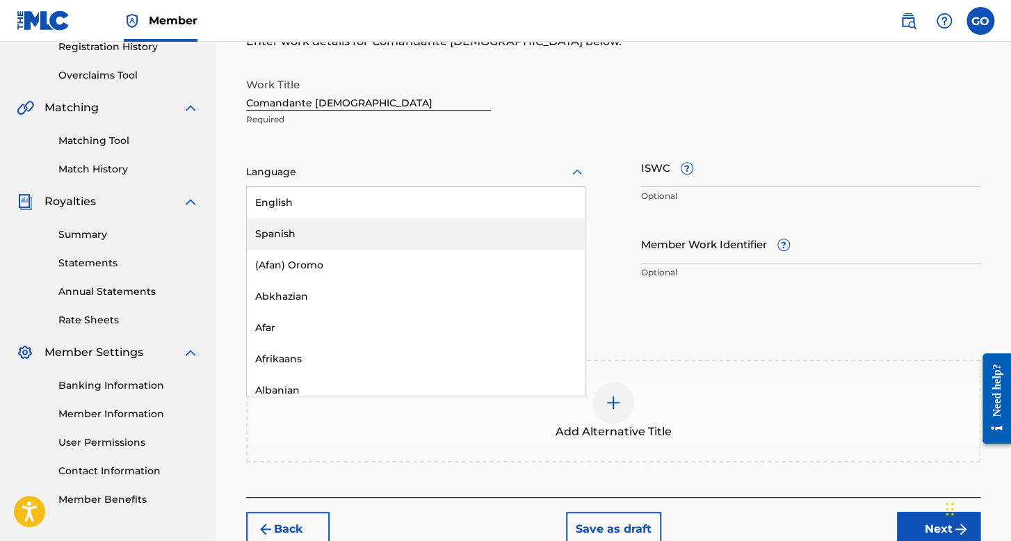
click at [421, 236] on div "Spanish" at bounding box center [416, 233] width 338 height 31
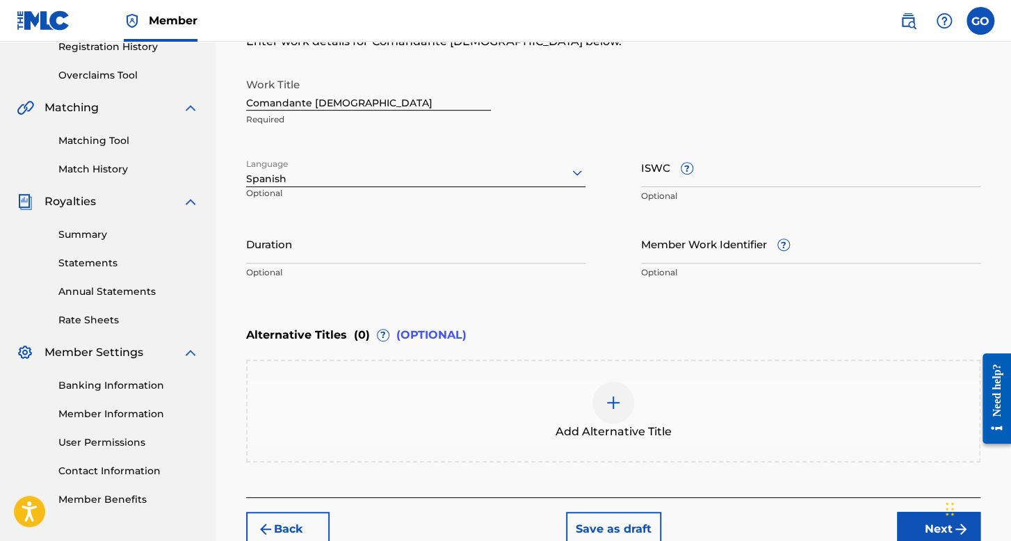
click at [414, 257] on input "Duration" at bounding box center [415, 244] width 339 height 40
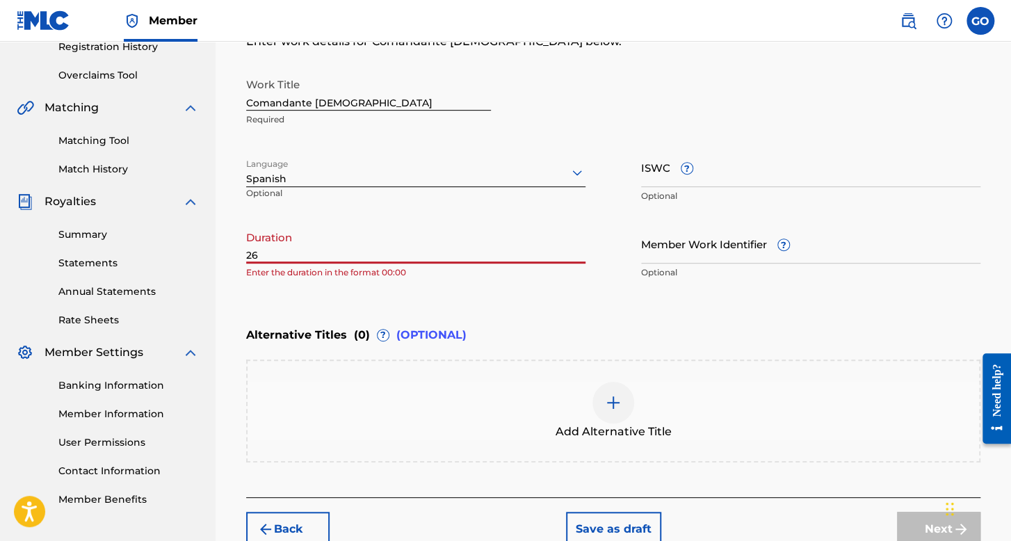
type input "2"
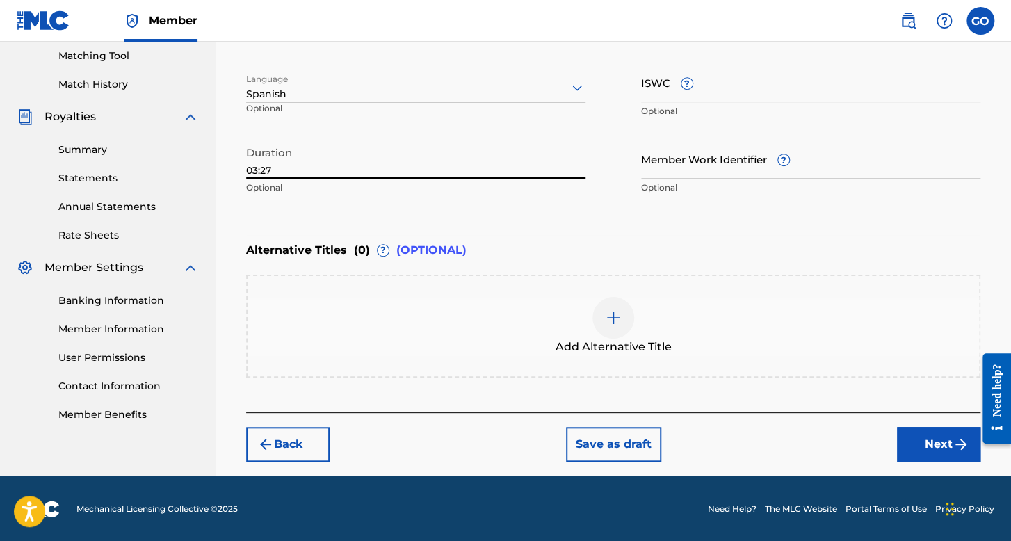
type input "03:27"
drag, startPoint x: 908, startPoint y: 425, endPoint x: 915, endPoint y: 430, distance: 7.9
click at [913, 429] on button "Next" at bounding box center [938, 444] width 83 height 35
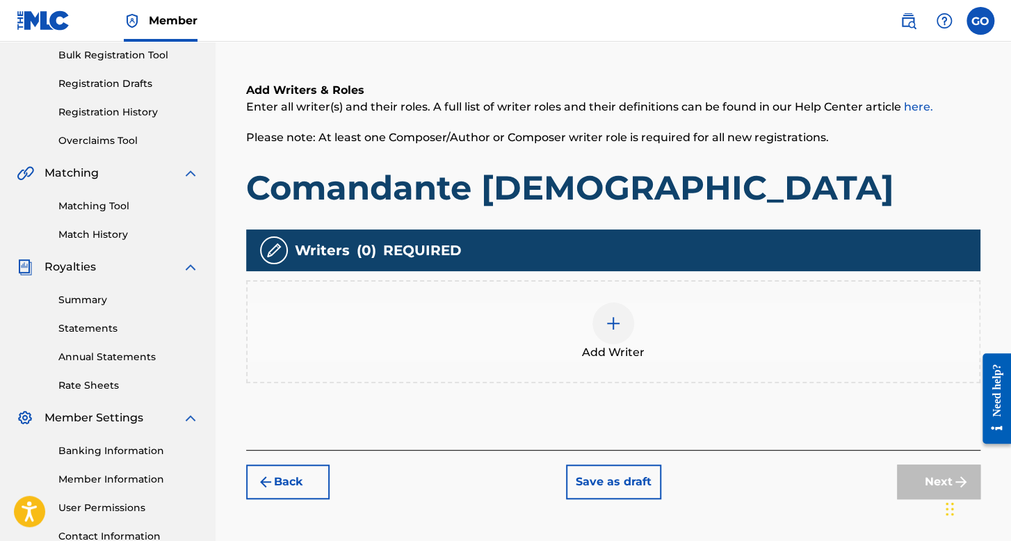
scroll to position [321, 0]
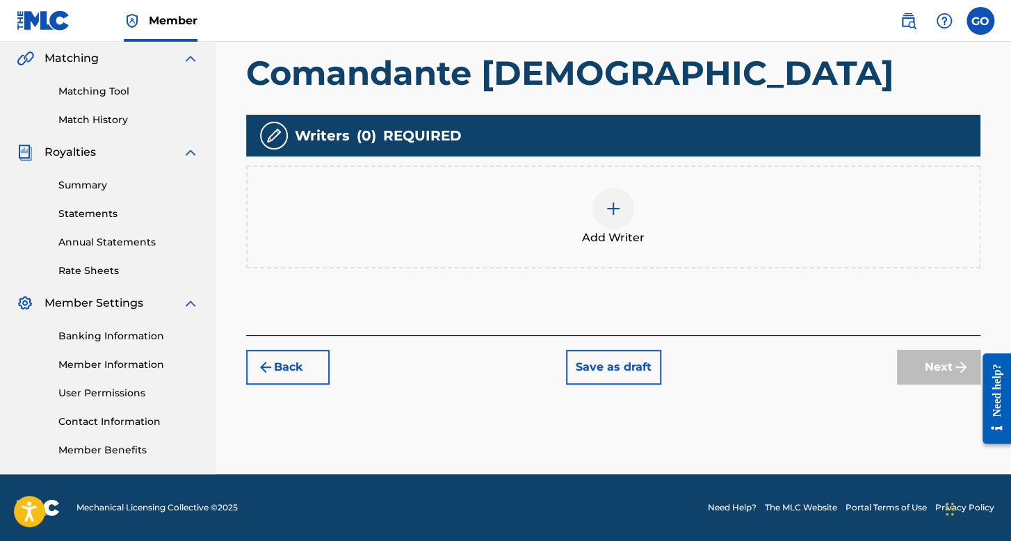
click at [587, 219] on div "Add Writer" at bounding box center [612, 217] width 731 height 58
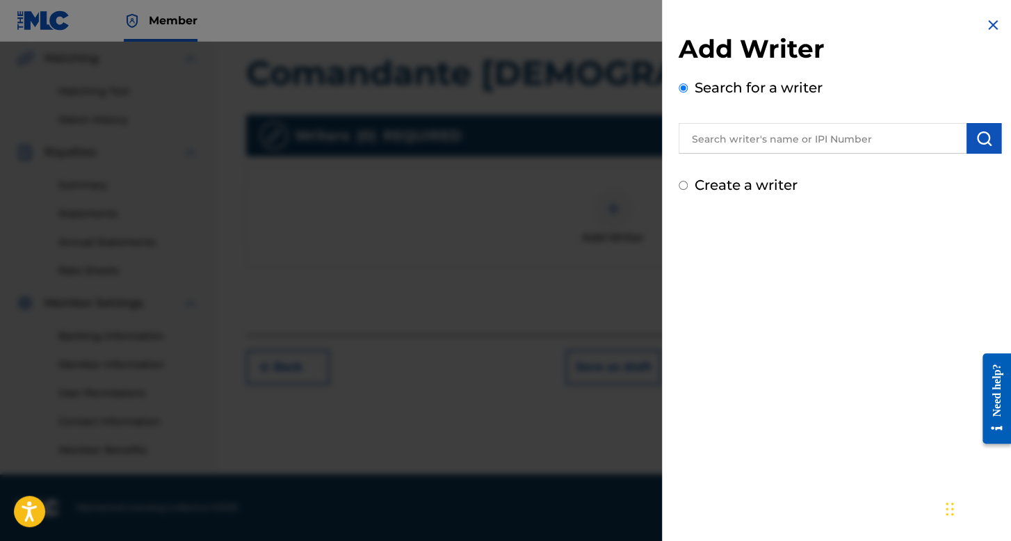
click at [683, 183] on input "Create a writer" at bounding box center [682, 185] width 9 height 9
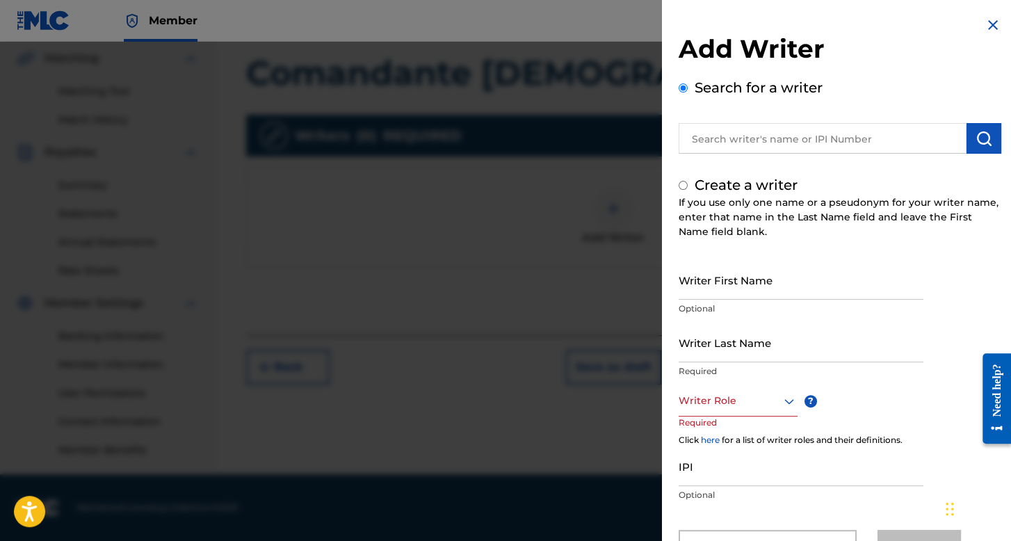
radio input "false"
radio input "true"
click at [719, 273] on input "Writer First Name" at bounding box center [800, 280] width 245 height 40
type input "Francisco"
click at [728, 344] on input "Writer Last Name" at bounding box center [800, 342] width 245 height 40
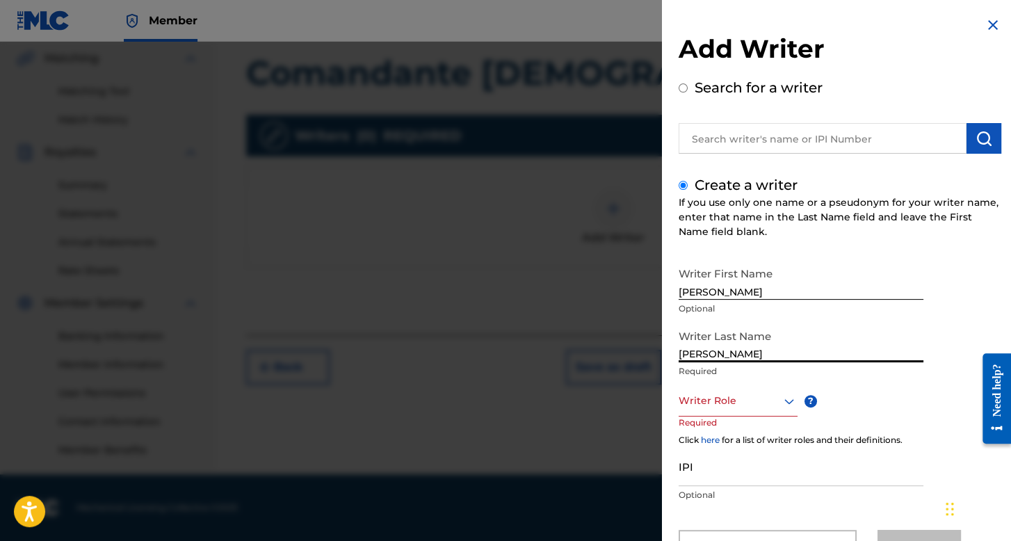
type input "Salazar"
click at [756, 398] on div "Writer Role" at bounding box center [737, 400] width 119 height 31
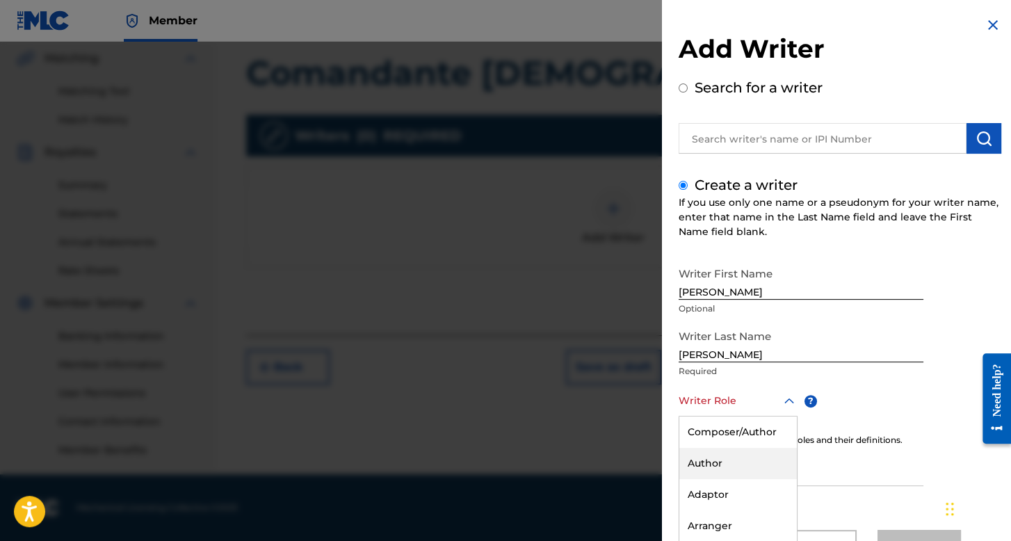
scroll to position [61, 0]
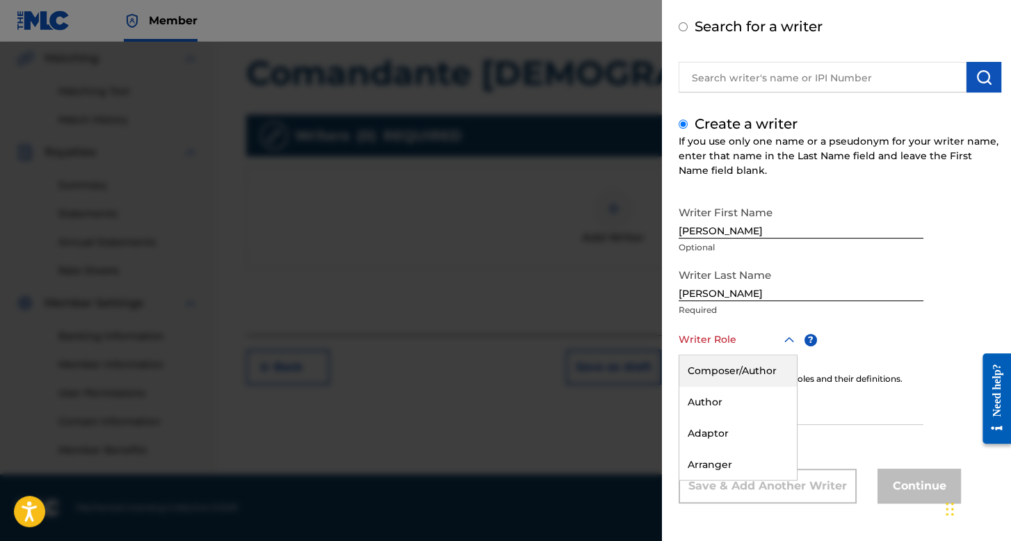
click at [756, 373] on div "Composer/Author" at bounding box center [737, 370] width 117 height 31
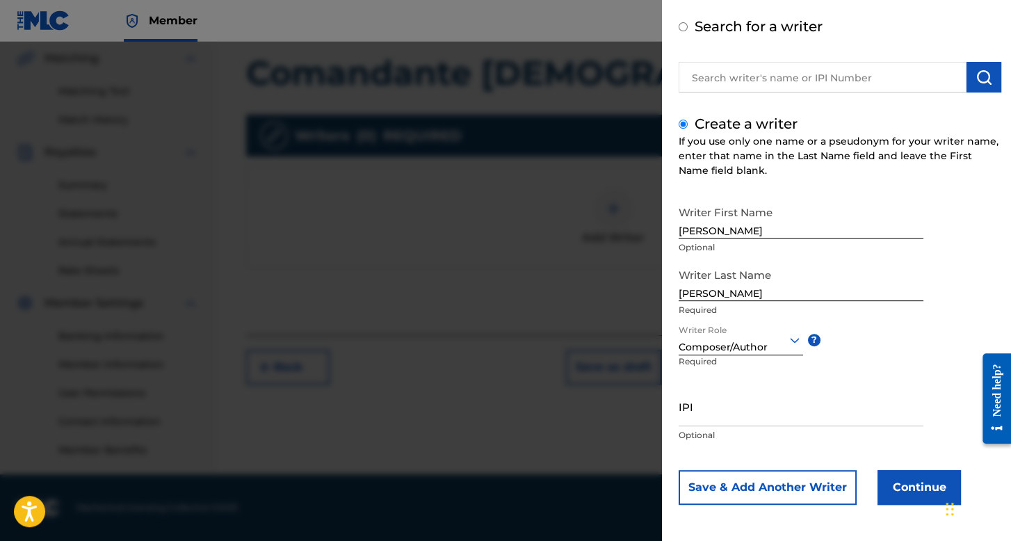
click at [895, 496] on button "Continue" at bounding box center [918, 487] width 83 height 35
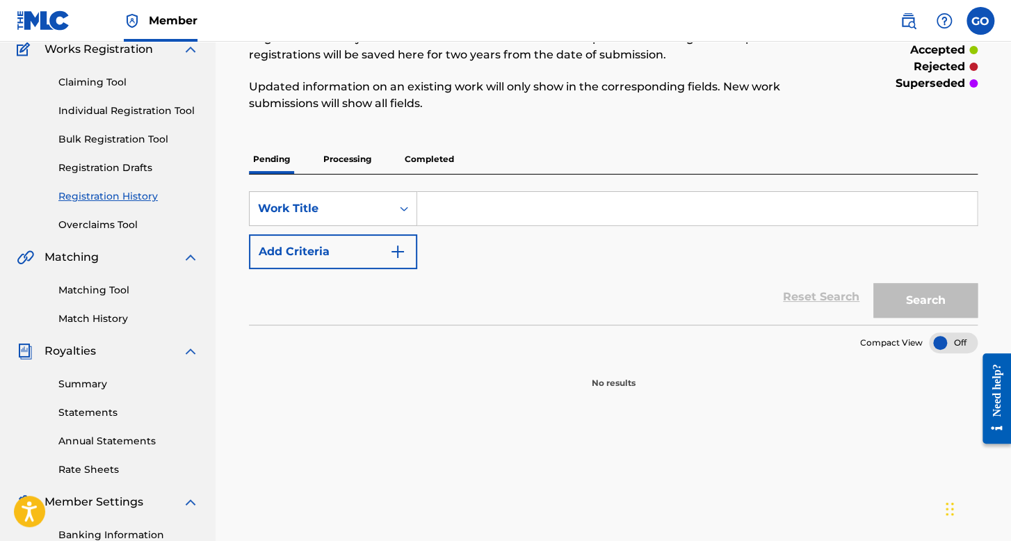
scroll to position [208, 0]
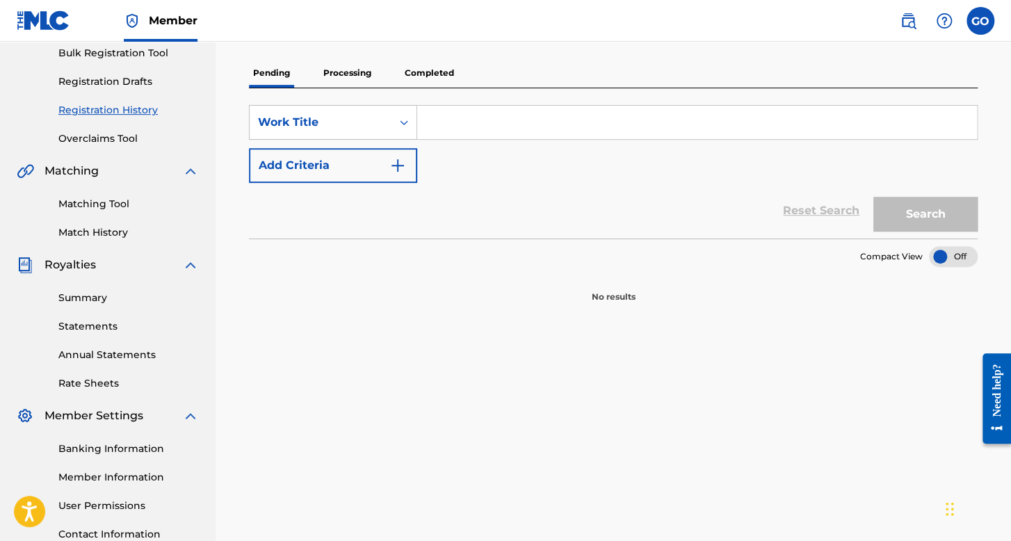
click at [128, 111] on link "Registration History" at bounding box center [128, 110] width 140 height 15
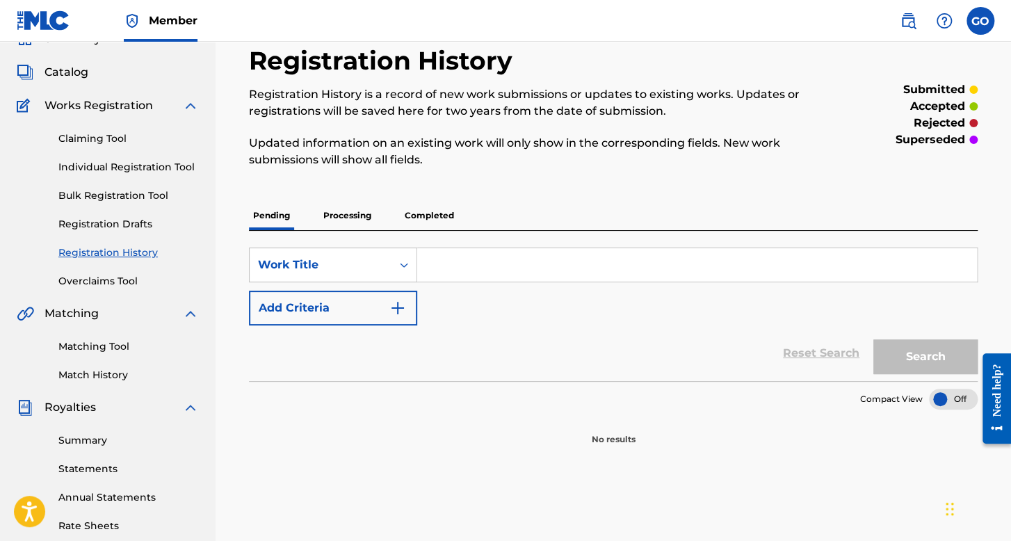
scroll to position [139, 0]
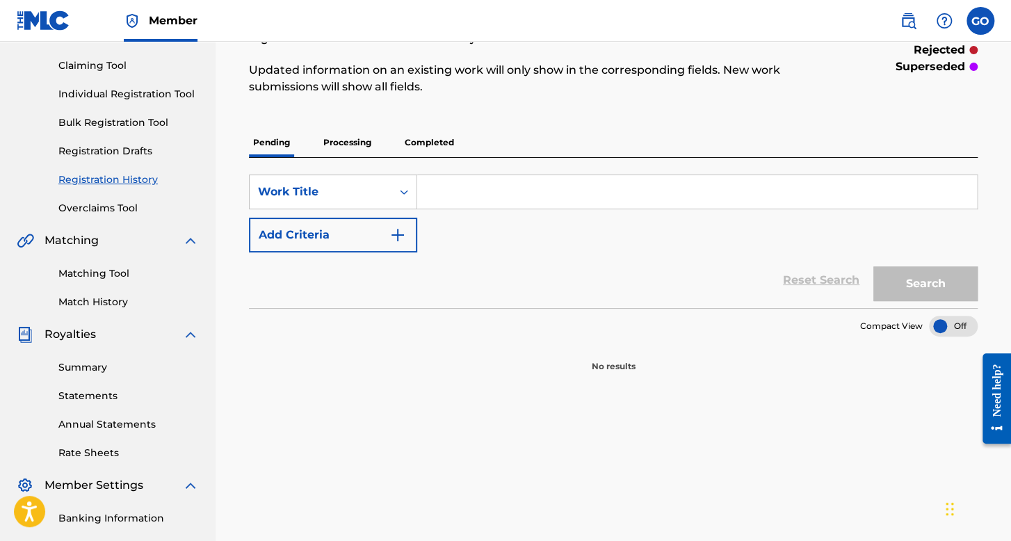
click at [164, 89] on link "Individual Registration Tool" at bounding box center [128, 94] width 140 height 15
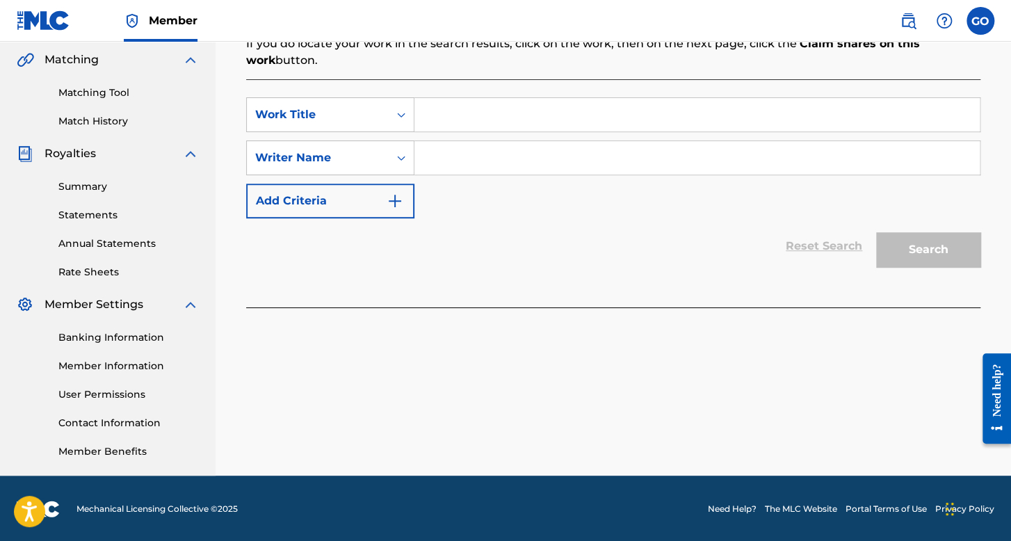
scroll to position [321, 0]
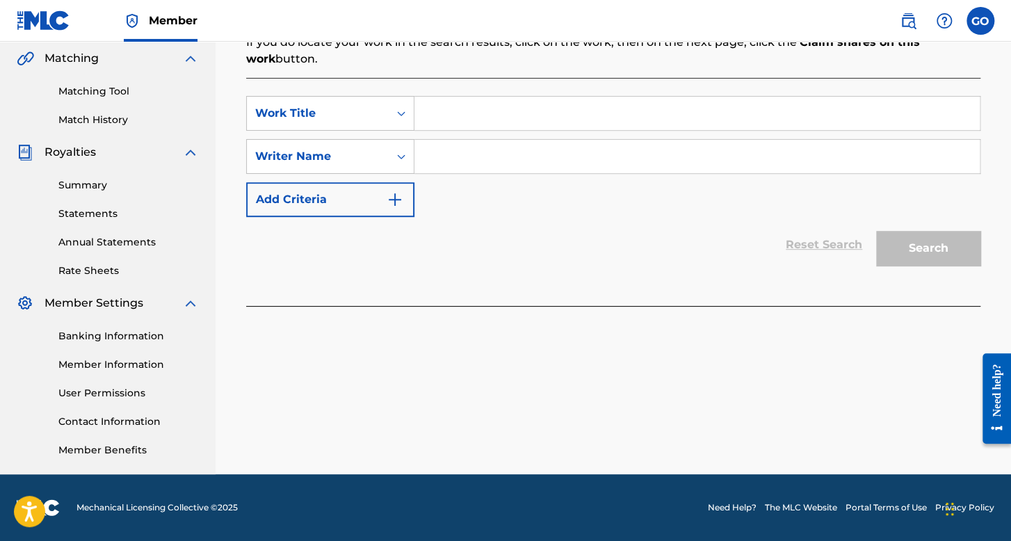
click at [452, 116] on input "Search Form" at bounding box center [696, 113] width 565 height 33
type input "Comandante Negro"
click at [464, 153] on input "Search Form" at bounding box center [696, 156] width 565 height 33
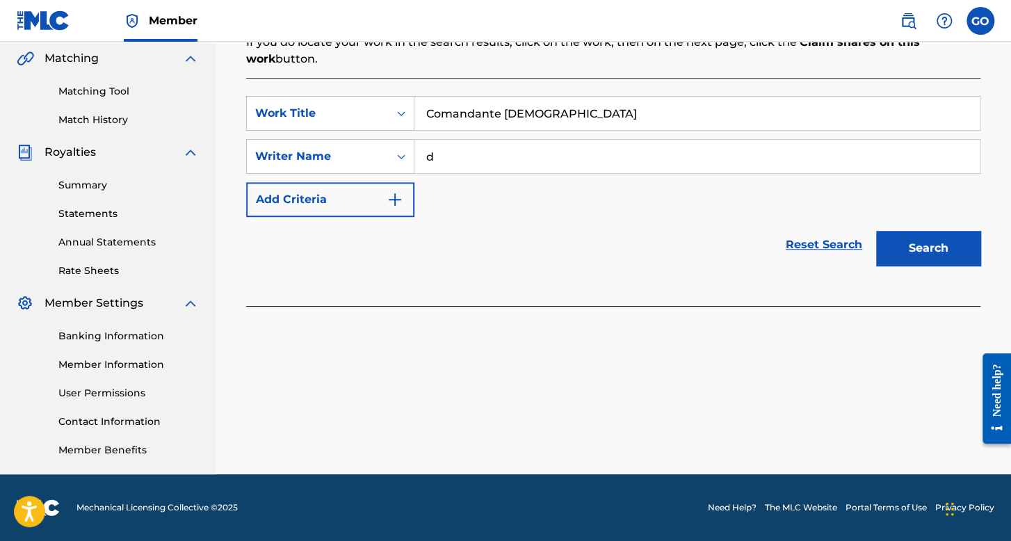
type input "d"
click at [876, 231] on button "Search" at bounding box center [928, 248] width 104 height 35
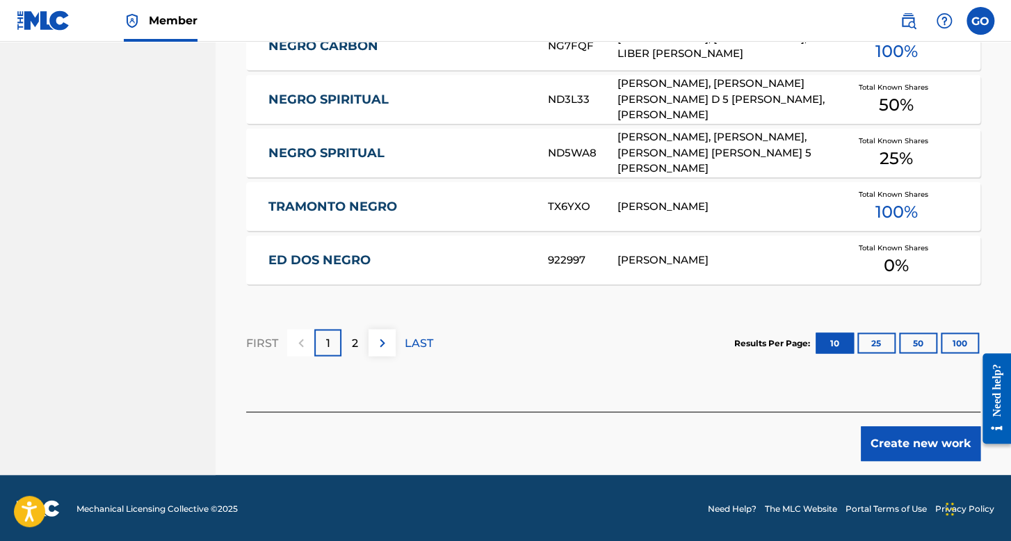
click at [892, 436] on button "Create new work" at bounding box center [920, 443] width 120 height 35
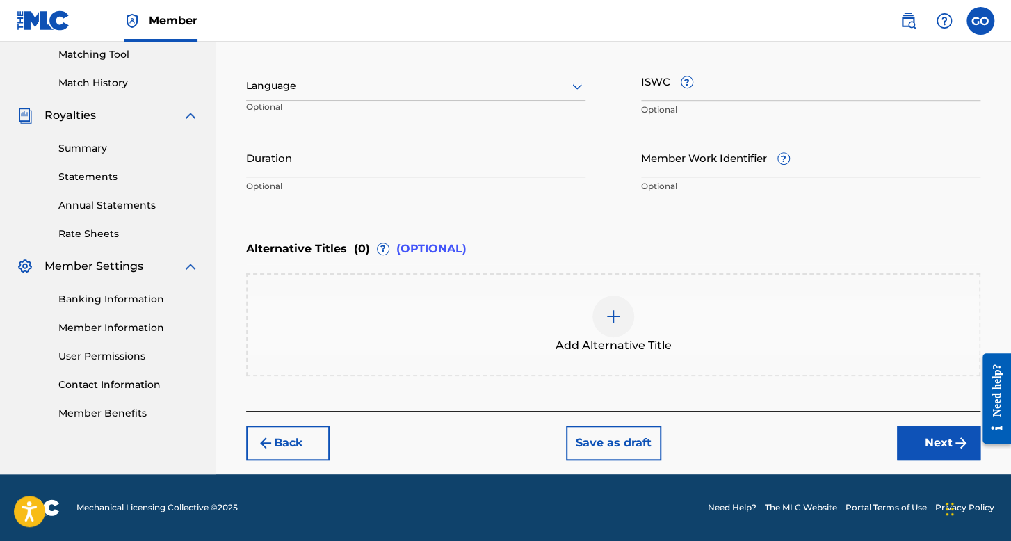
scroll to position [357, 0]
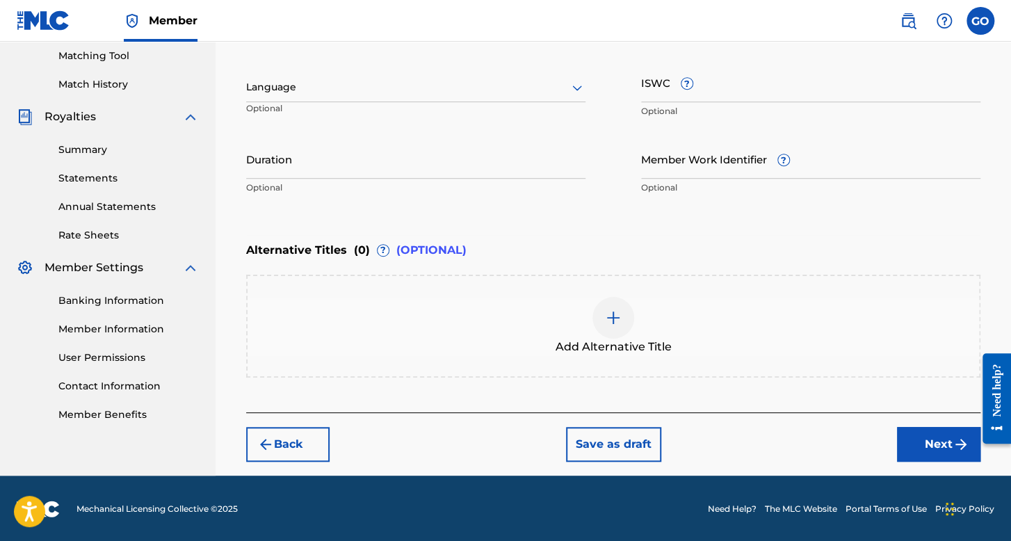
click at [428, 76] on div "Language" at bounding box center [415, 87] width 339 height 29
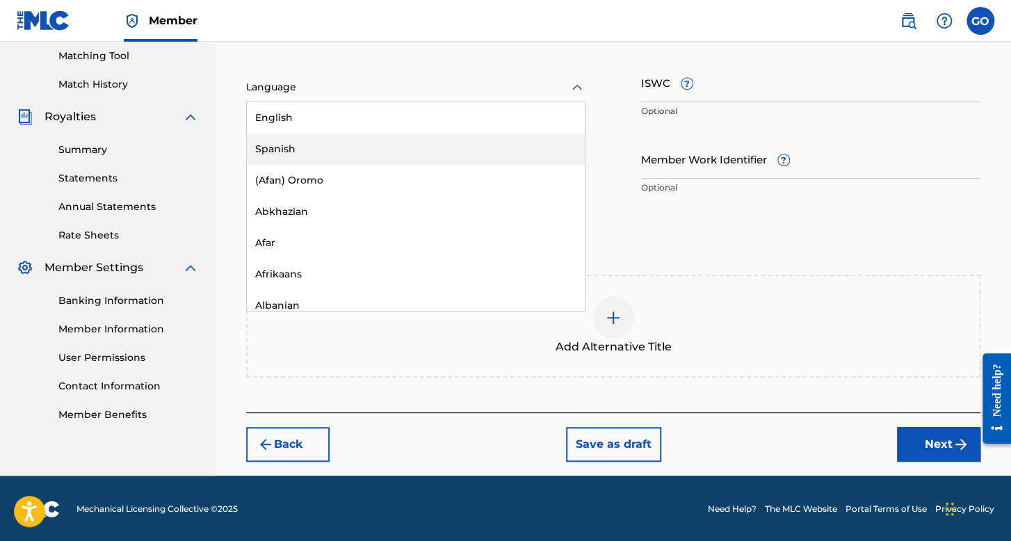
click at [332, 135] on div "Spanish" at bounding box center [416, 148] width 338 height 31
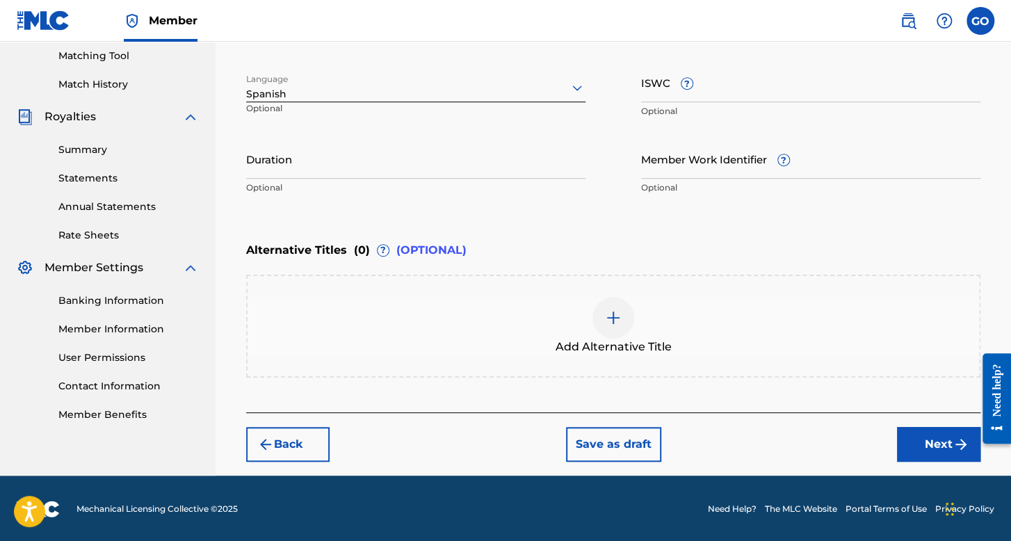
click at [332, 163] on input "Duration" at bounding box center [415, 159] width 339 height 40
type input "03:27"
click at [908, 453] on button "Next" at bounding box center [938, 444] width 83 height 35
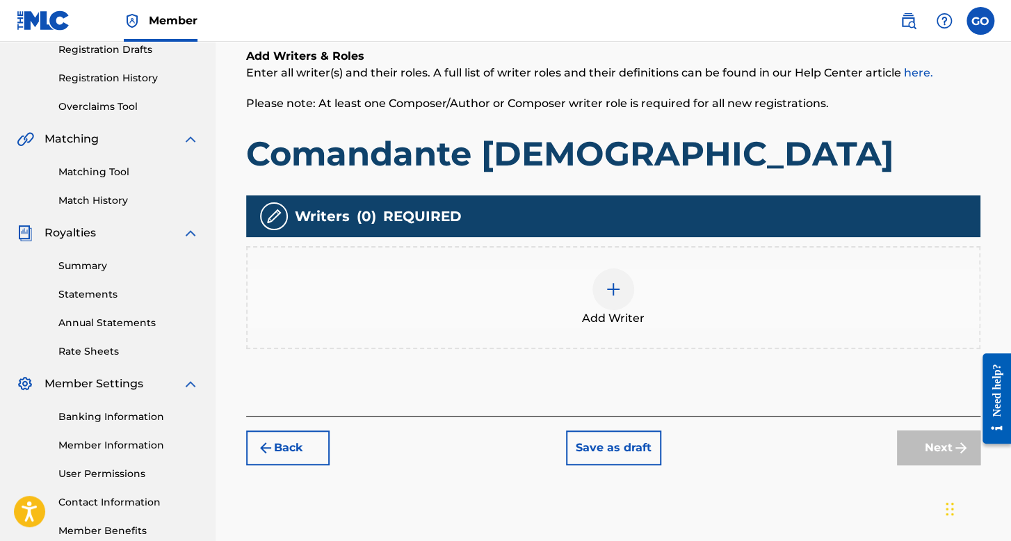
scroll to position [321, 0]
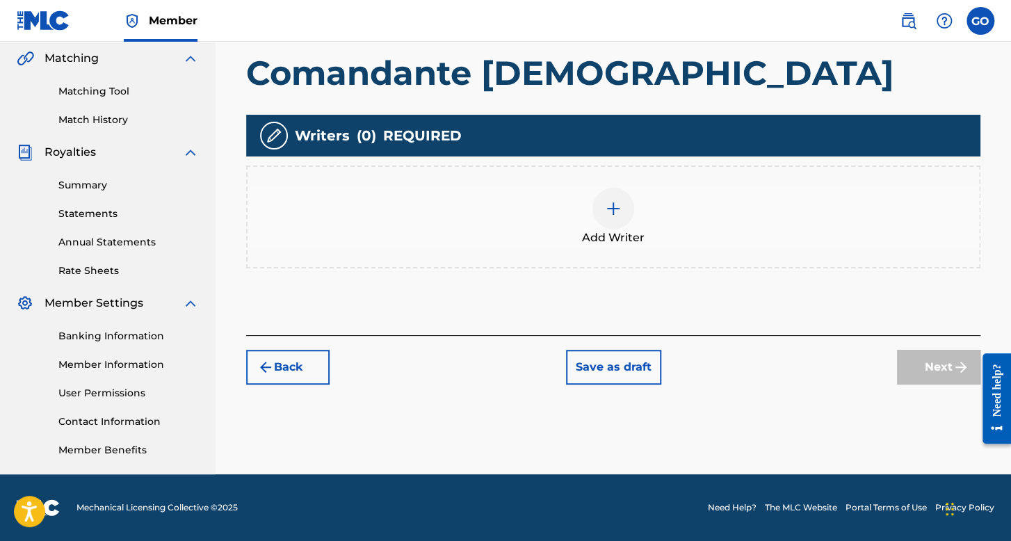
click at [565, 237] on div "Add Writer" at bounding box center [612, 217] width 731 height 58
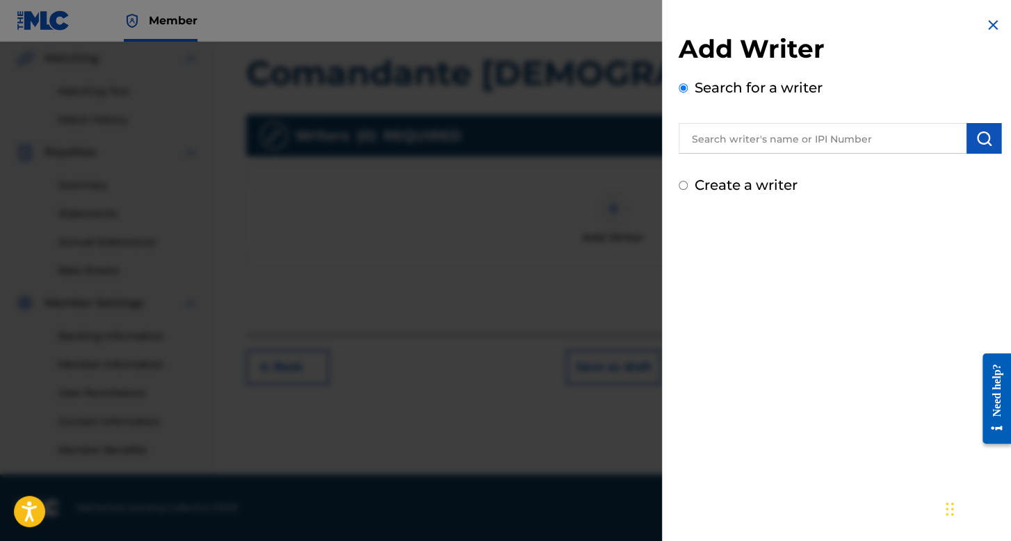
click at [683, 182] on input "Create a writer" at bounding box center [682, 185] width 9 height 9
radio input "false"
radio input "true"
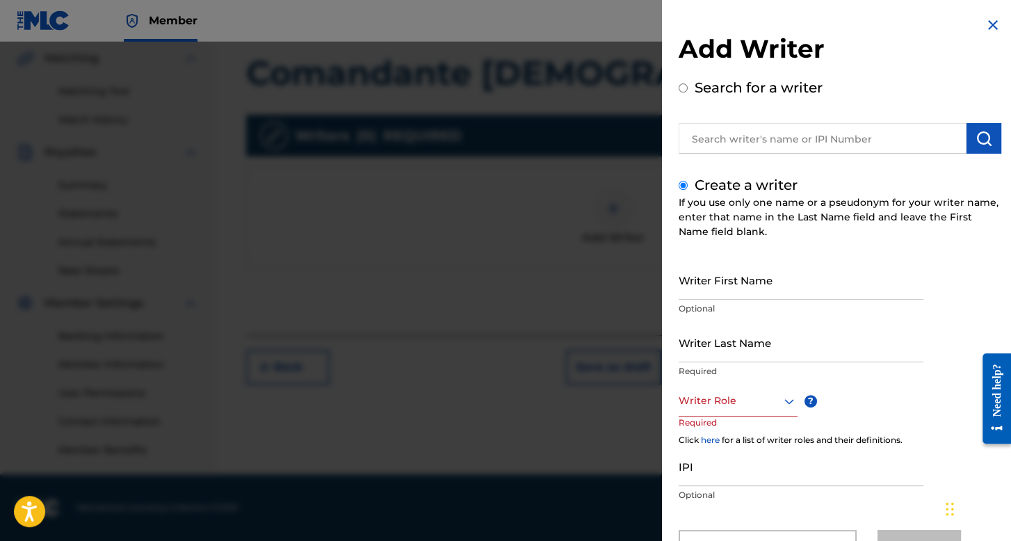
click at [724, 295] on input "Writer First Name" at bounding box center [800, 280] width 245 height 40
type input "Francisco"
click at [742, 361] on input "Writer Last Name" at bounding box center [800, 342] width 245 height 40
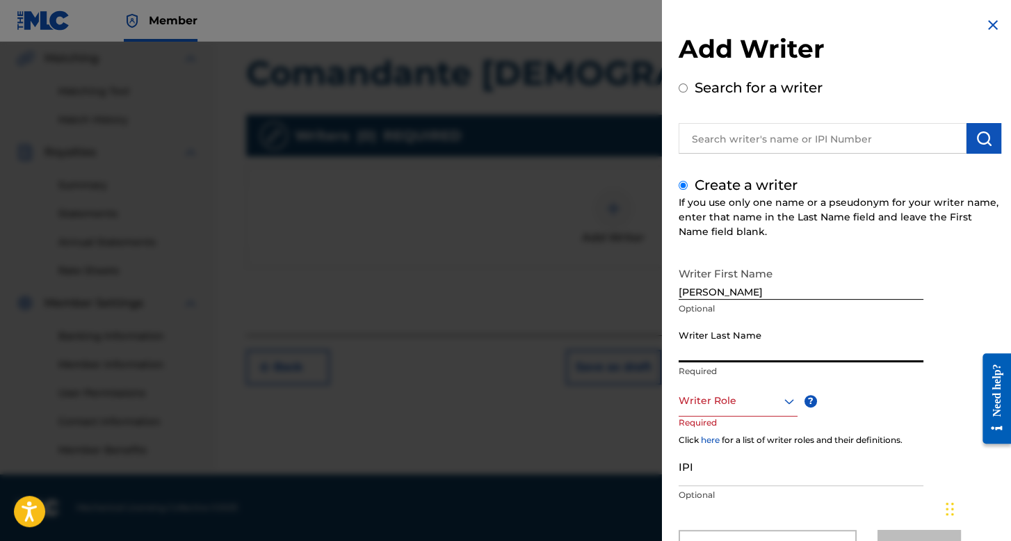
type input "s"
type input "Salazar"
click at [759, 393] on div "Writer Role" at bounding box center [737, 400] width 119 height 31
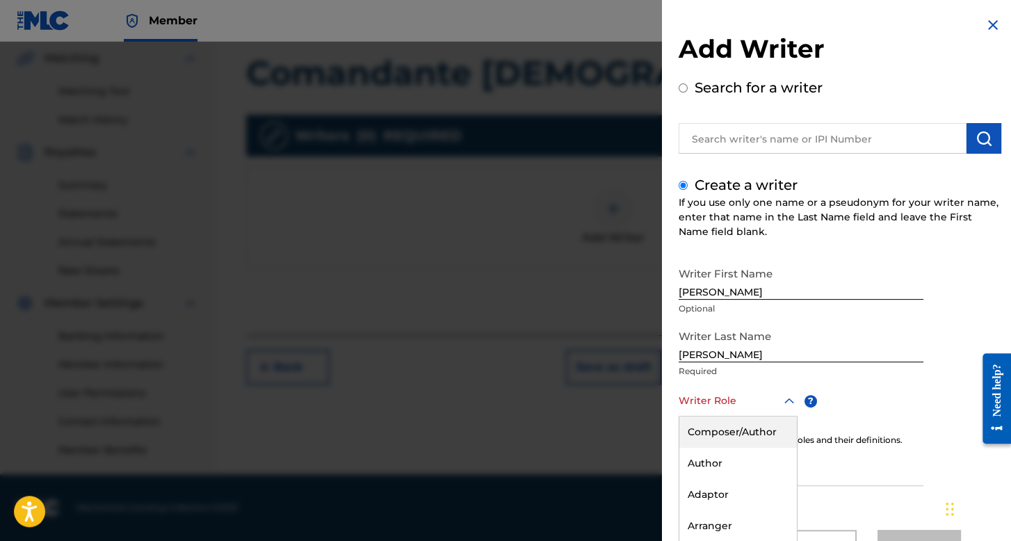
scroll to position [61, 0]
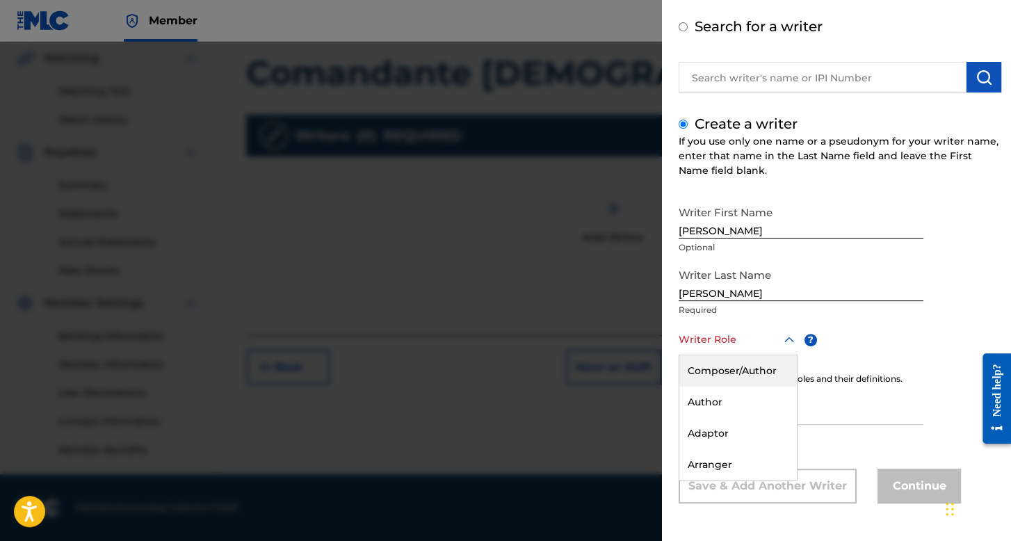
click at [764, 357] on div "Composer/Author" at bounding box center [737, 370] width 117 height 31
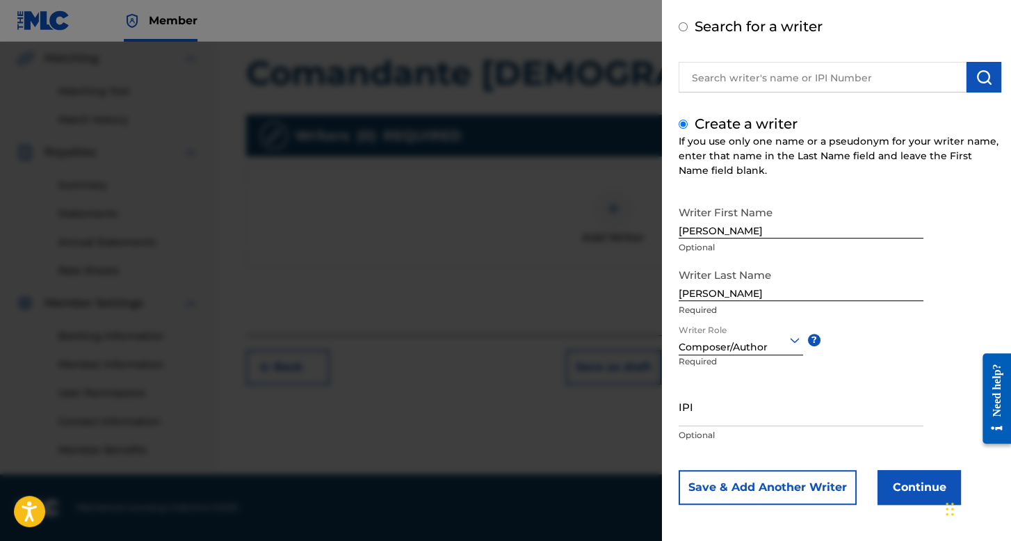
click at [899, 485] on button "Continue" at bounding box center [918, 487] width 83 height 35
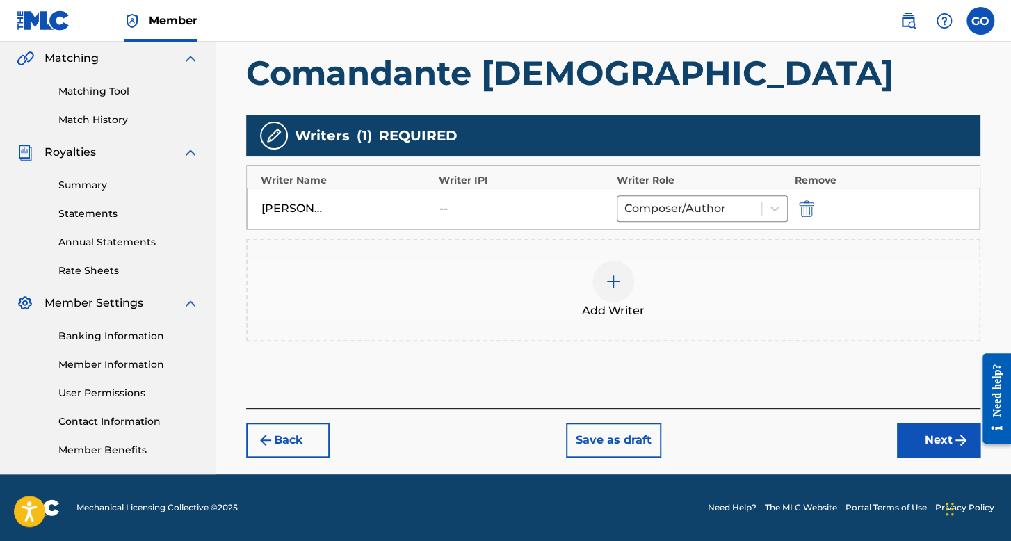
click at [917, 451] on button "Next" at bounding box center [938, 440] width 83 height 35
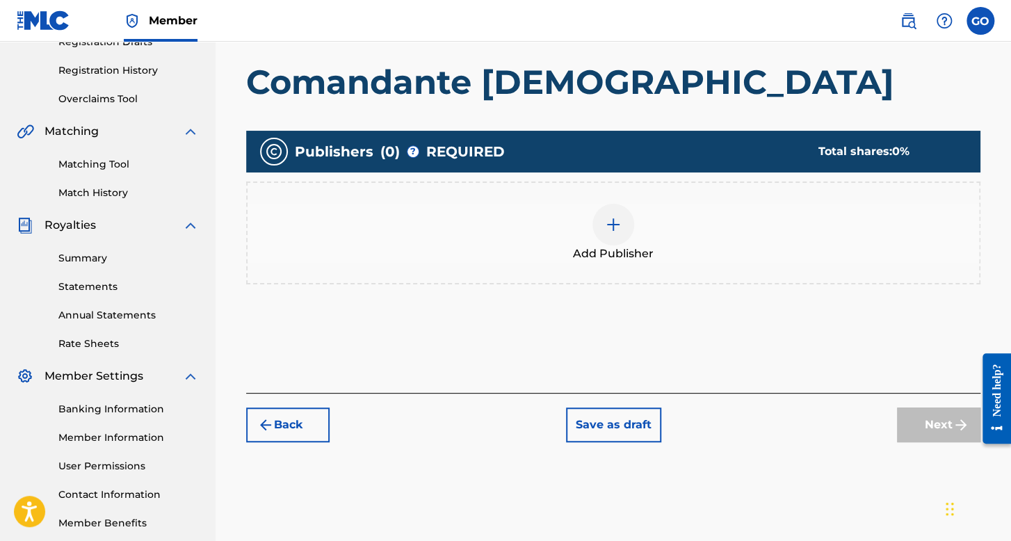
scroll to position [271, 0]
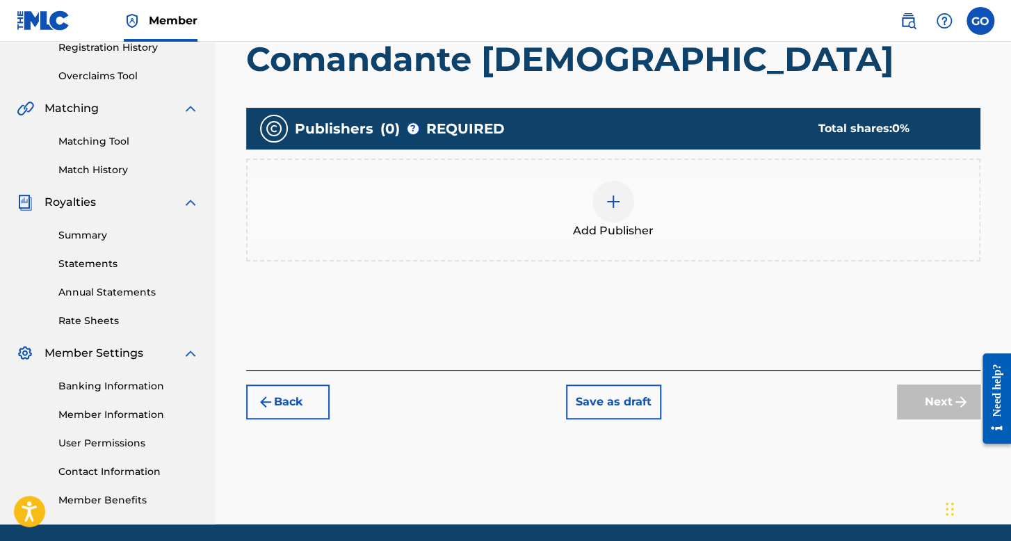
click at [591, 247] on div "Add Publisher" at bounding box center [613, 209] width 734 height 103
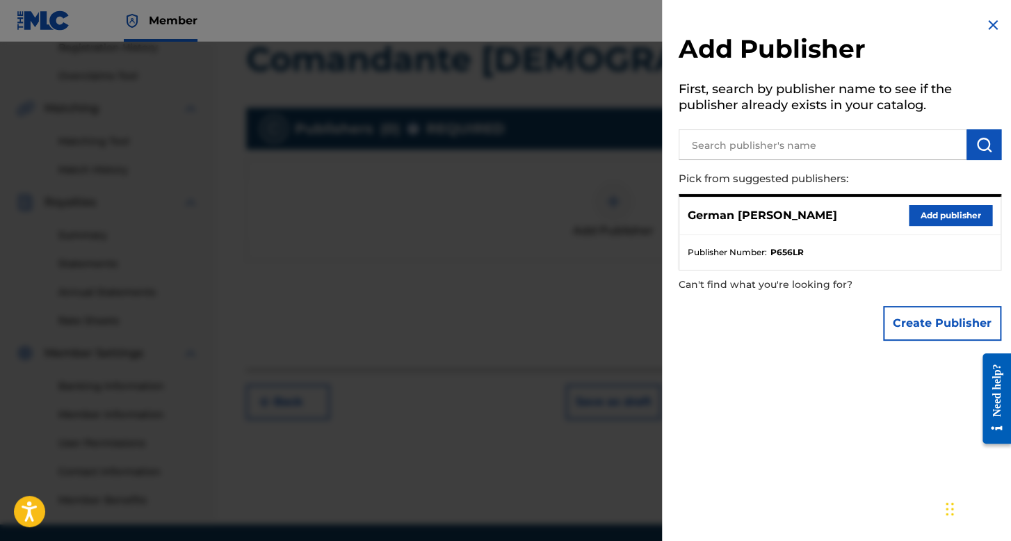
click at [963, 216] on button "Add publisher" at bounding box center [949, 215] width 83 height 21
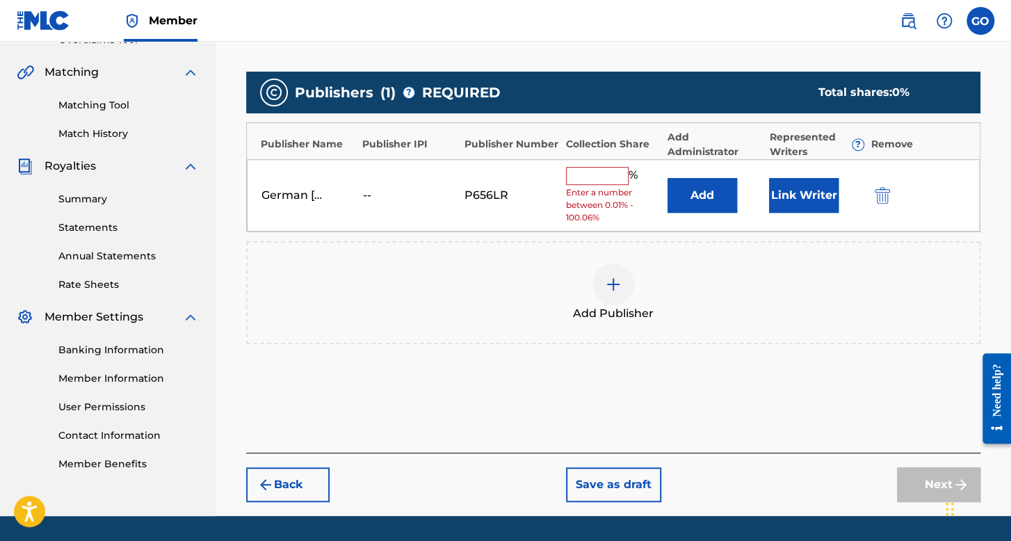
scroll to position [341, 0]
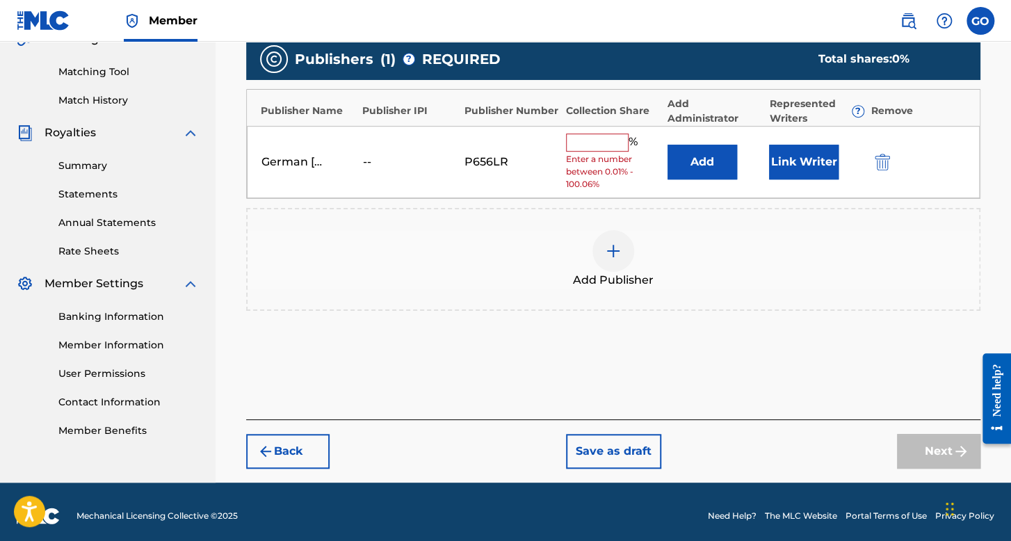
click at [595, 137] on input "text" at bounding box center [597, 142] width 63 height 18
type input "100"
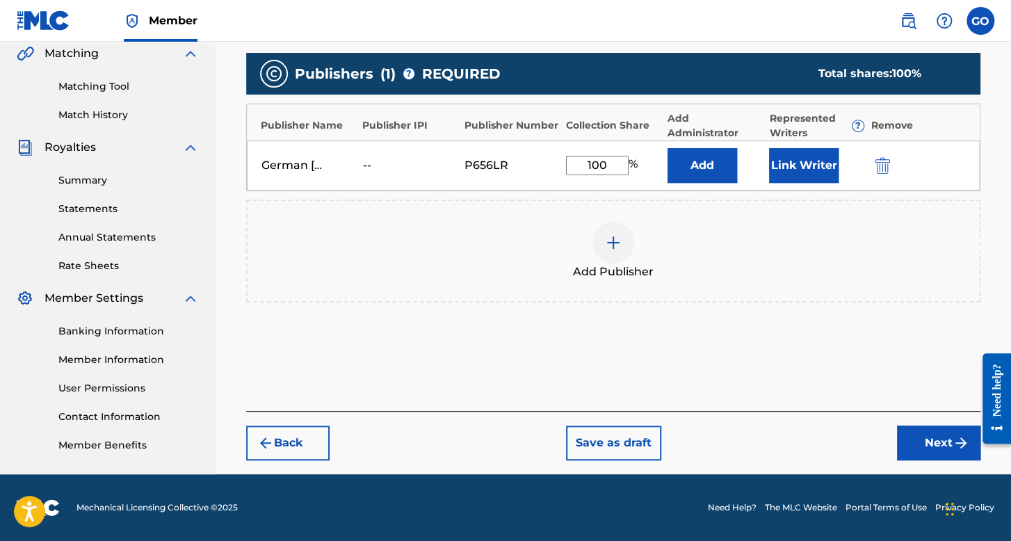
scroll to position [325, 0]
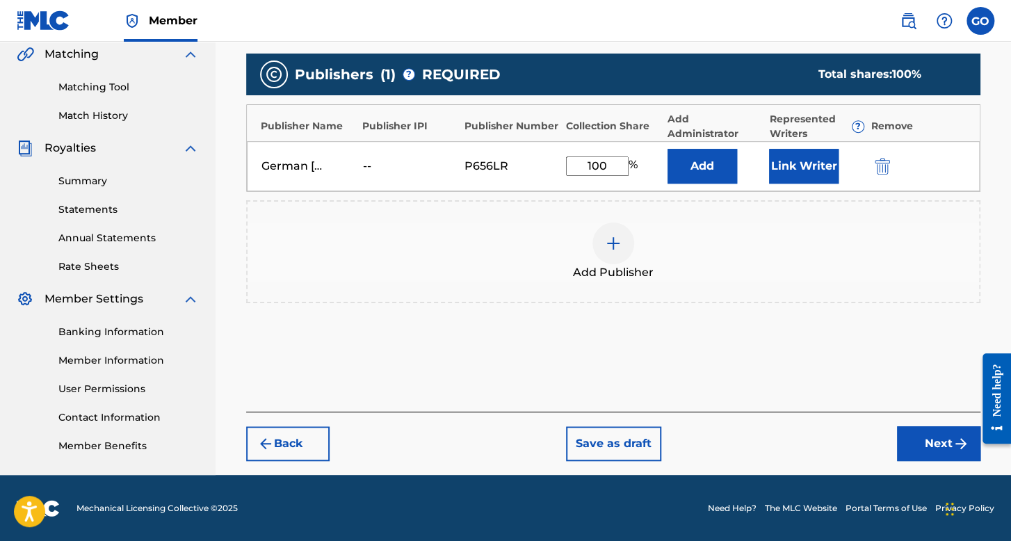
click at [822, 167] on button "Link Writer" at bounding box center [803, 166] width 69 height 35
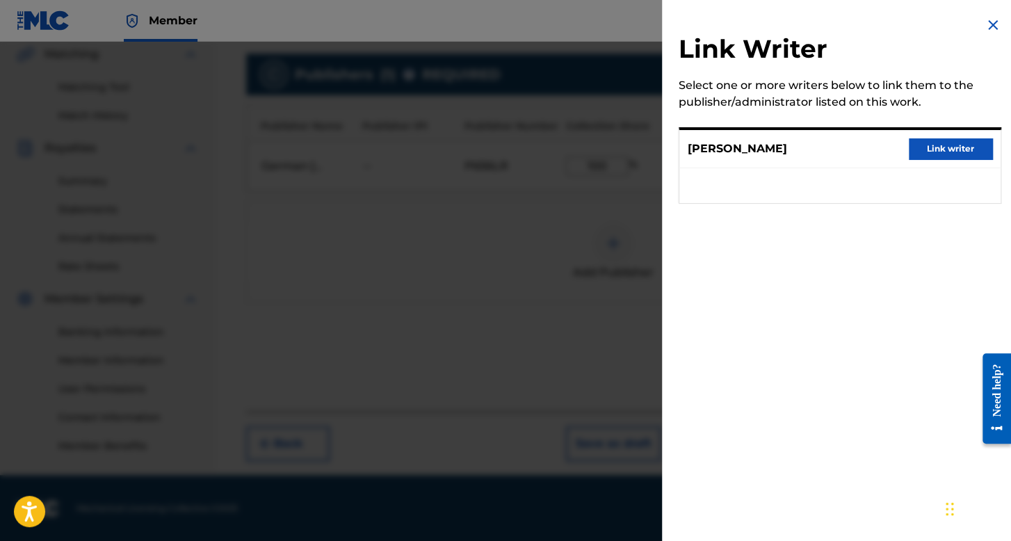
click at [965, 147] on button "Link writer" at bounding box center [949, 148] width 83 height 21
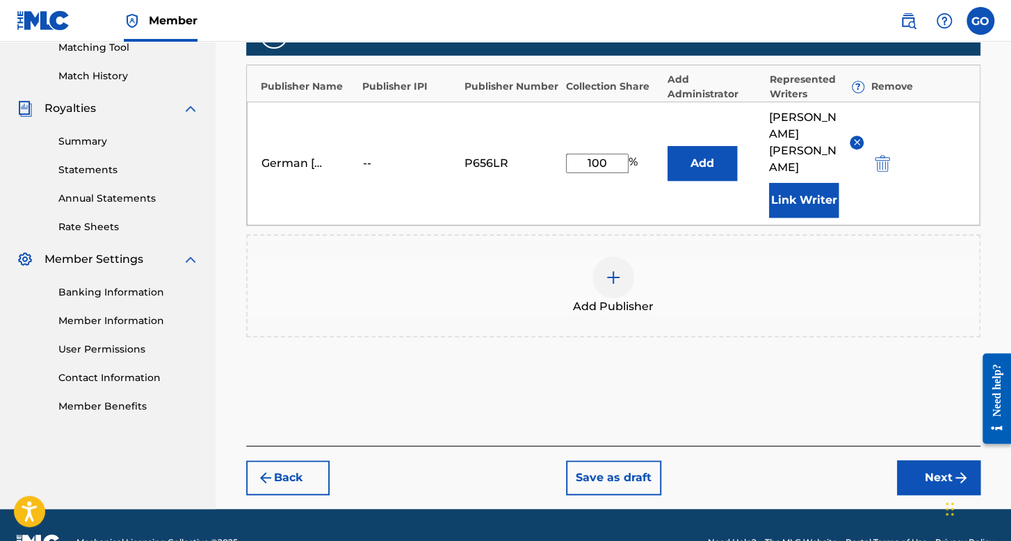
click at [927, 460] on button "Next" at bounding box center [938, 477] width 83 height 35
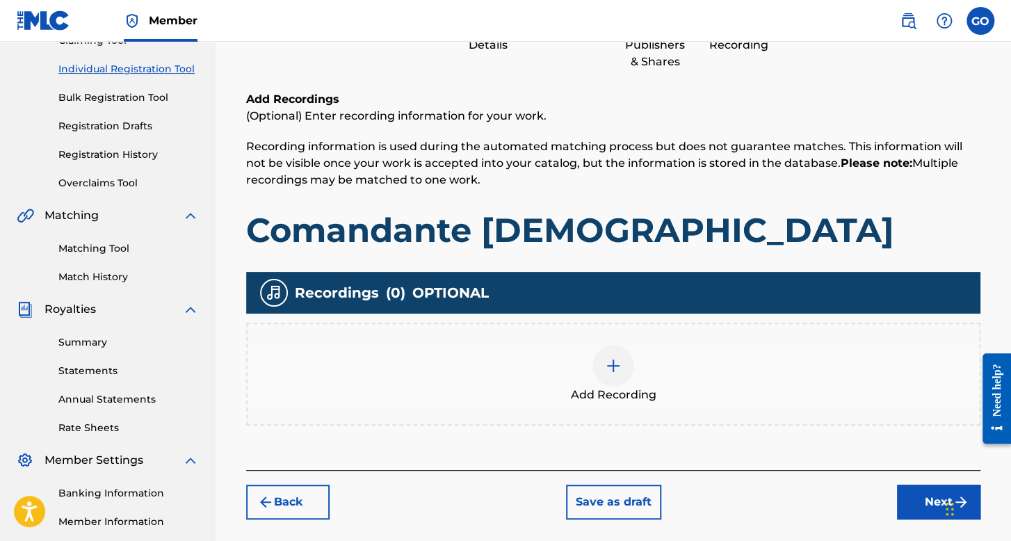
scroll to position [321, 0]
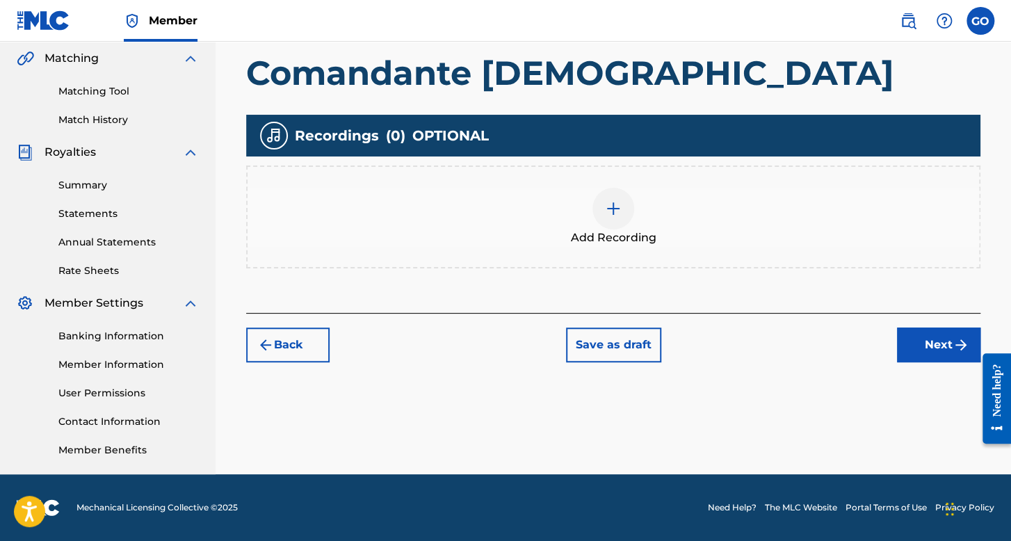
click at [635, 205] on div "Add Recording" at bounding box center [612, 217] width 731 height 58
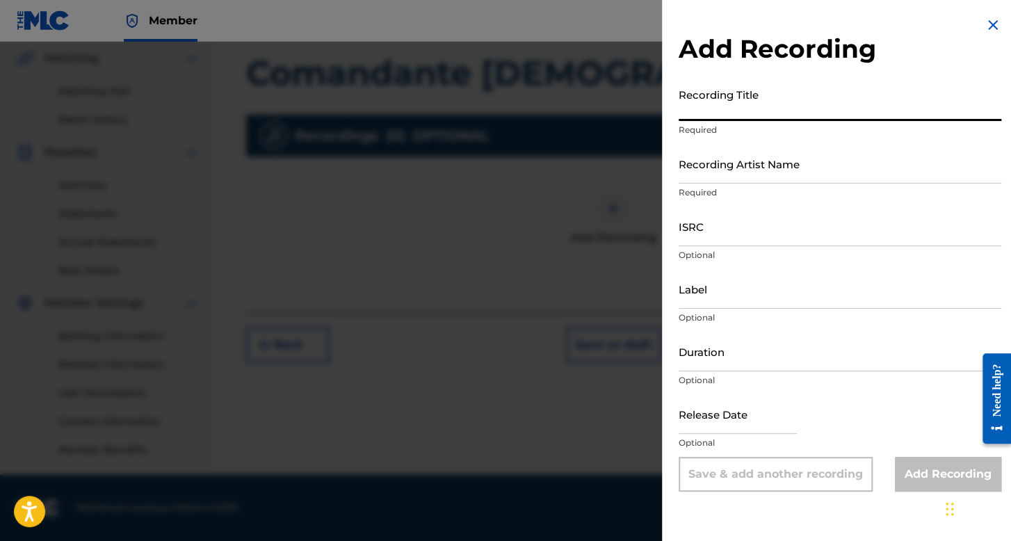
click at [766, 112] on input "Recording Title" at bounding box center [839, 101] width 322 height 40
type input "Comandante Negro"
click at [746, 158] on input "Recording Artist Name" at bounding box center [839, 164] width 322 height 40
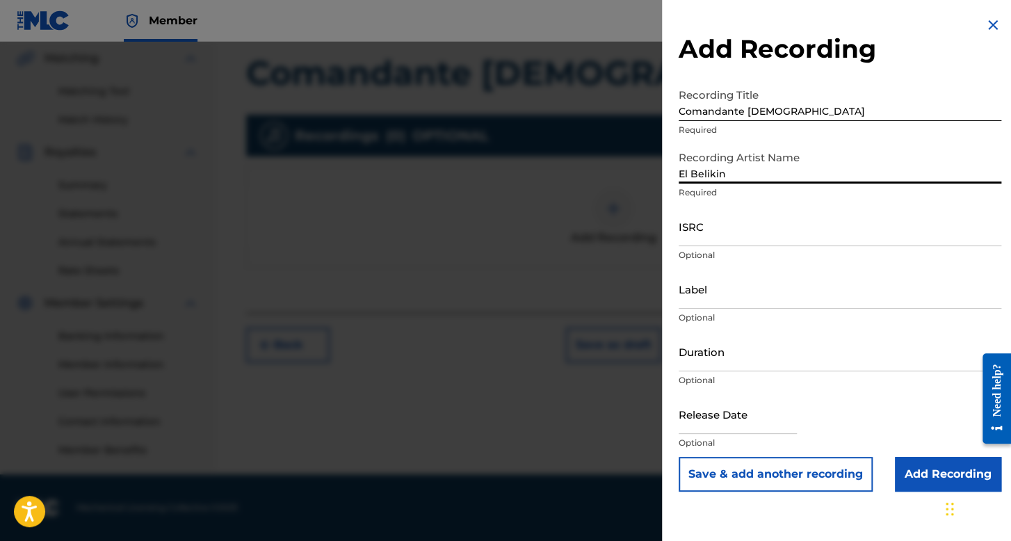
type input "El Belikin"
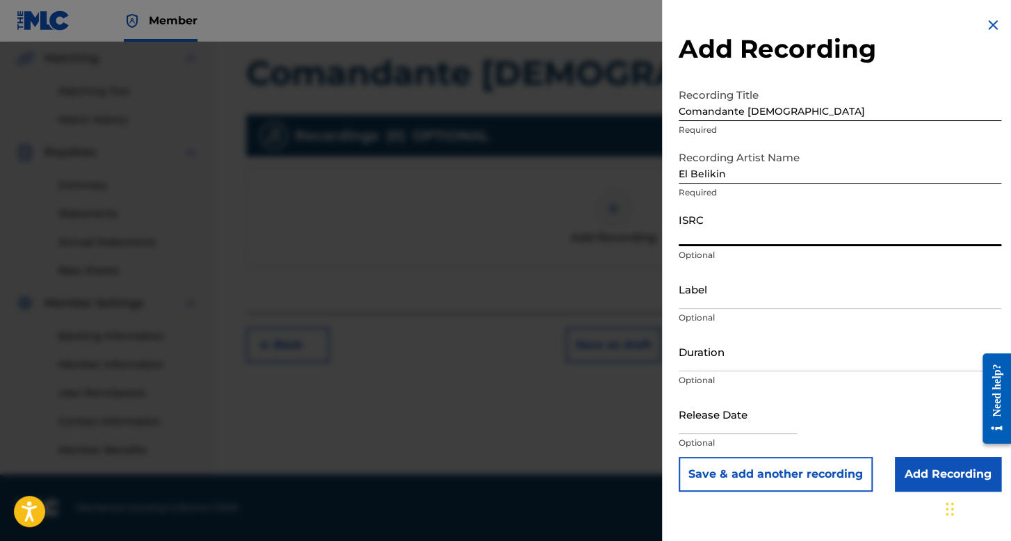
click at [759, 238] on input "ISRC" at bounding box center [839, 226] width 322 height 40
paste input "QZNJX2523695"
type input "QZNJX2523695"
click at [737, 363] on input "Duration" at bounding box center [839, 352] width 322 height 40
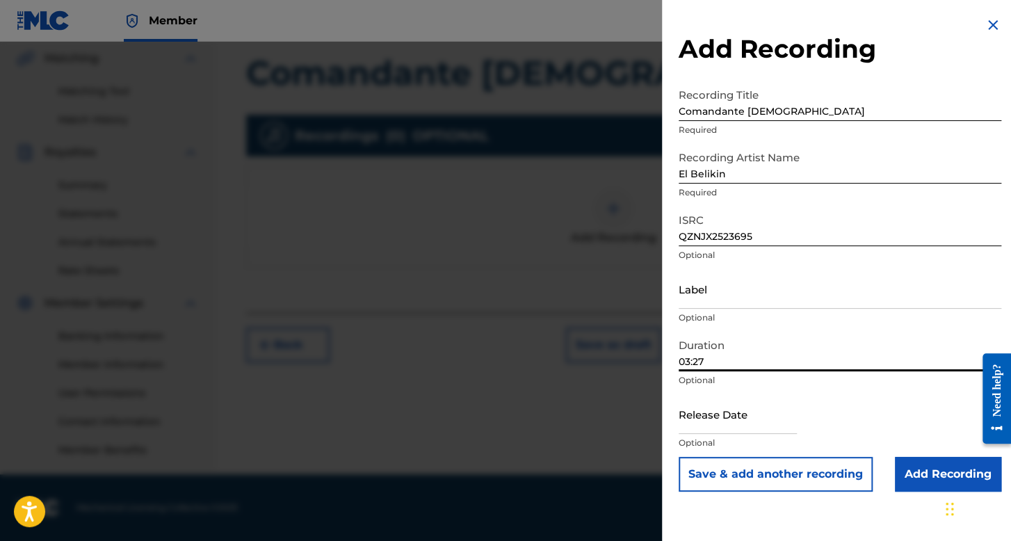
type input "03:27"
click at [736, 415] on input "text" at bounding box center [737, 414] width 118 height 40
select select "7"
select select "2025"
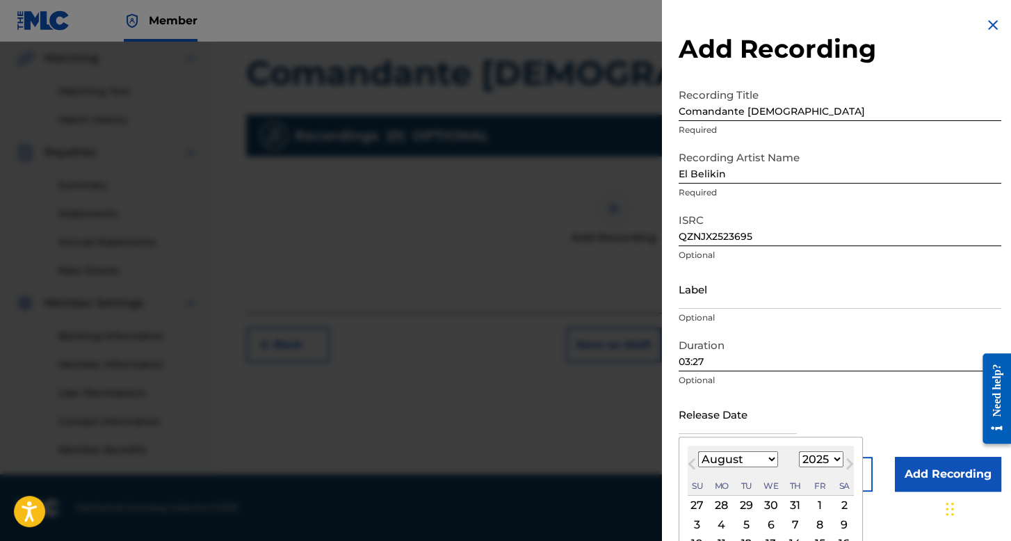
scroll to position [97, 0]
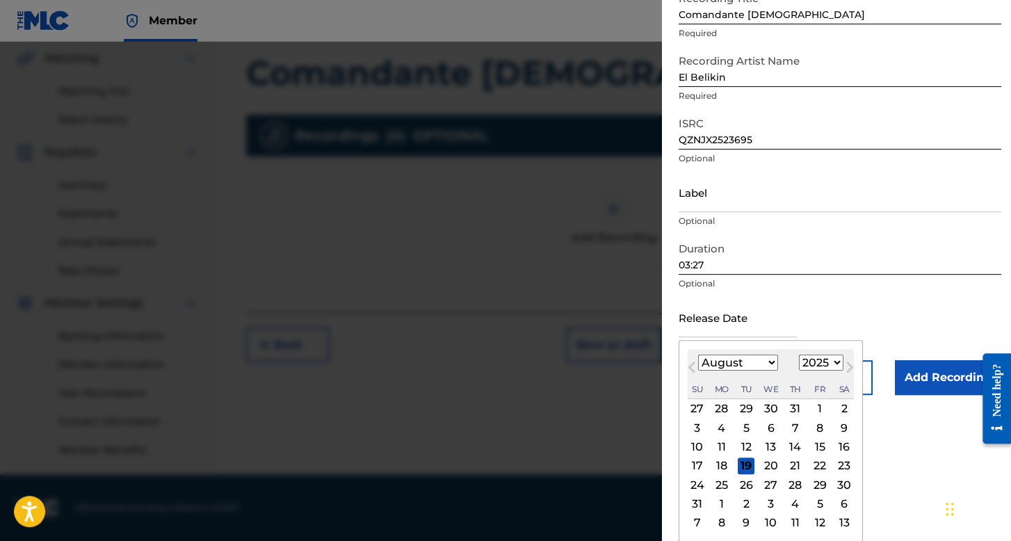
click at [745, 481] on div "26" at bounding box center [745, 484] width 17 height 17
type input "August 26 2025"
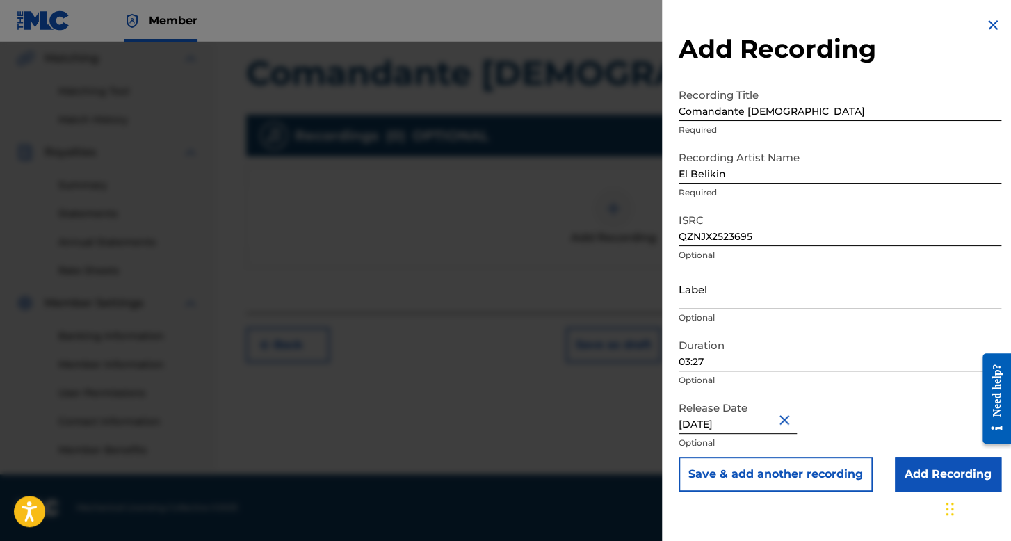
scroll to position [0, 0]
click at [759, 429] on input "August 26 2025" at bounding box center [737, 414] width 118 height 40
select select "7"
select select "2025"
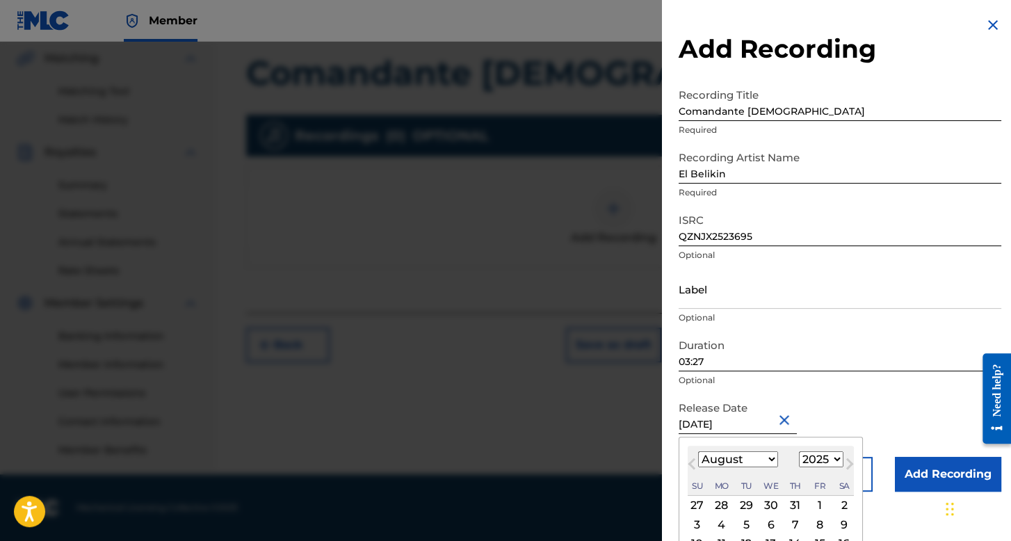
click at [809, 461] on select "1899 1900 1901 1902 1903 1904 1905 1906 1907 1908 1909 1910 1911 1912 1913 1914…" at bounding box center [821, 459] width 44 height 16
click at [735, 462] on select "January February March April May June July August September October November De…" at bounding box center [738, 459] width 80 height 16
select select "5"
click at [698, 451] on select "January February March April May June July August September October November De…" at bounding box center [738, 459] width 80 height 16
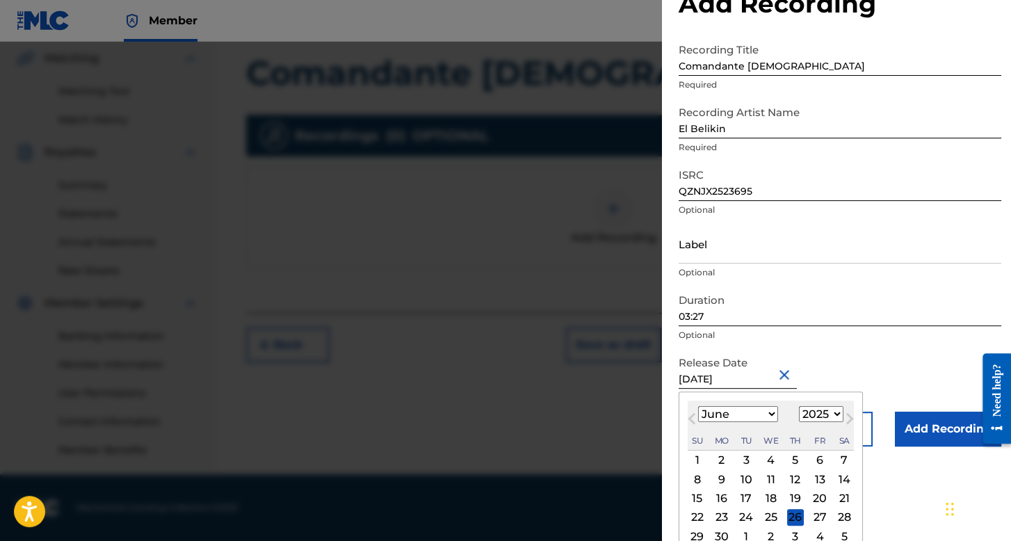
scroll to position [78, 0]
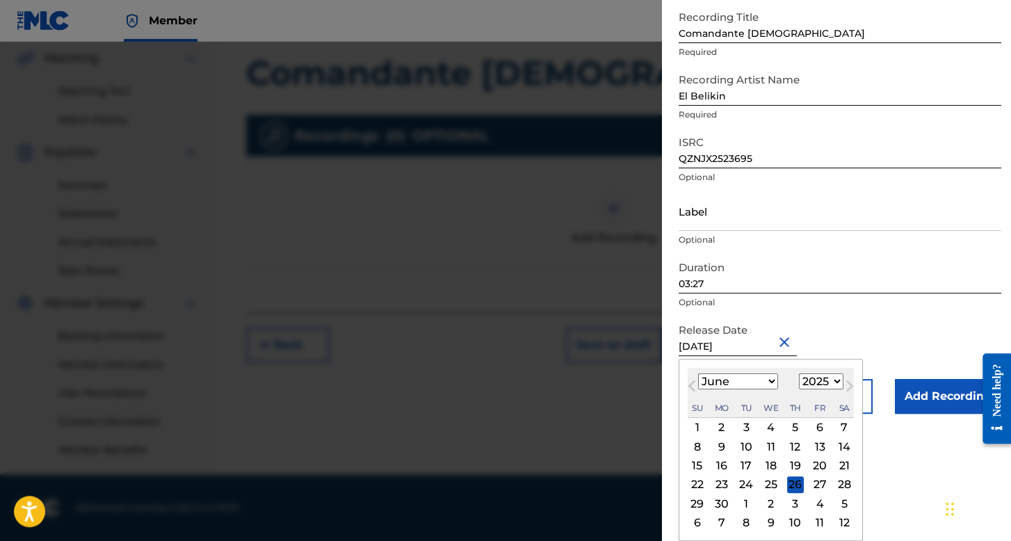
click at [787, 486] on div "26" at bounding box center [795, 484] width 17 height 17
type input "June 26 2025"
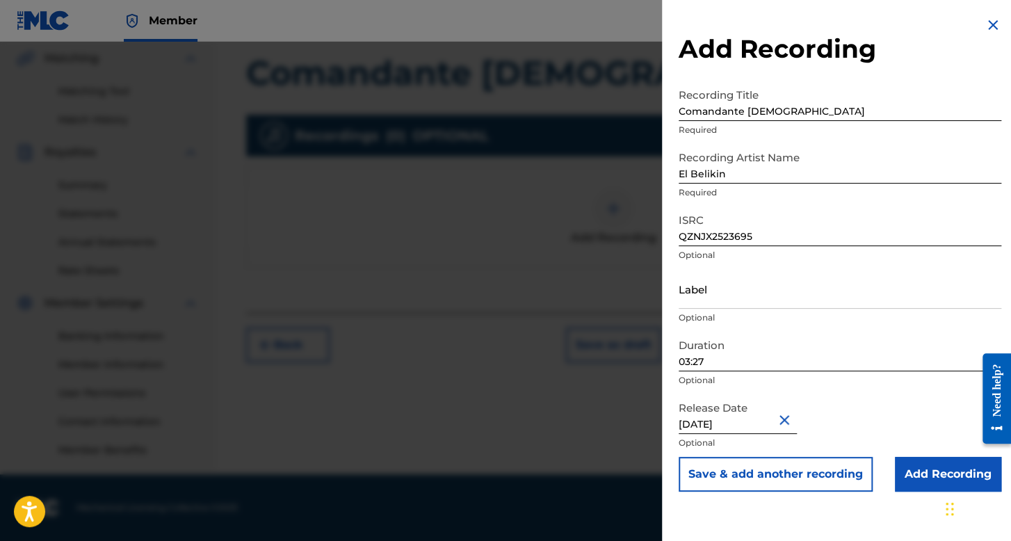
scroll to position [0, 0]
click at [926, 478] on input "Add Recording" at bounding box center [947, 474] width 106 height 35
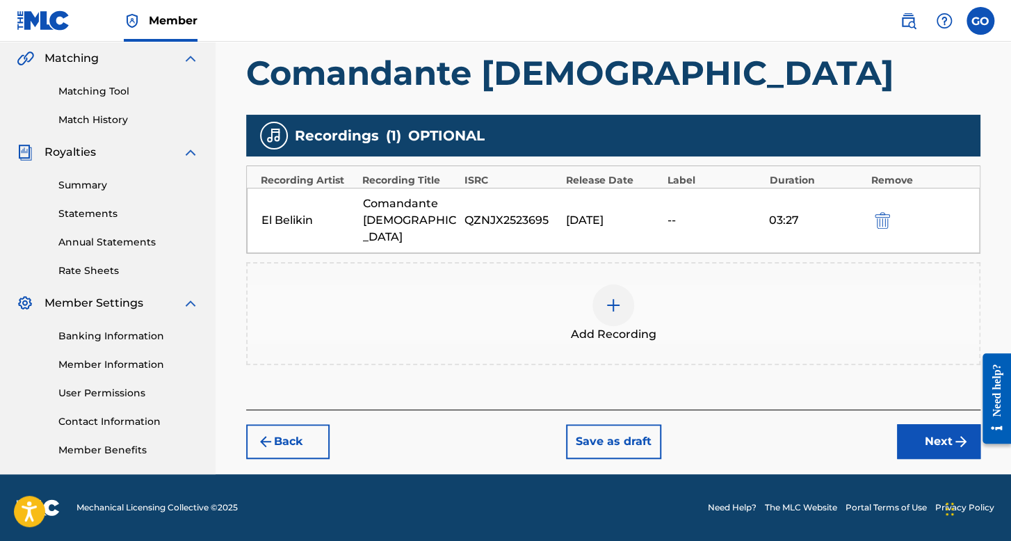
click at [932, 424] on button "Next" at bounding box center [938, 441] width 83 height 35
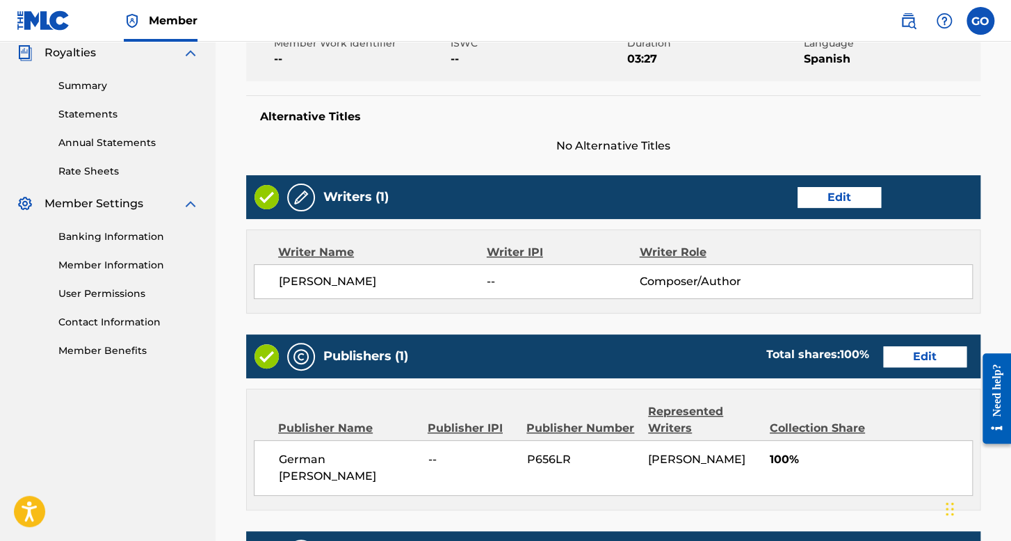
scroll to position [694, 0]
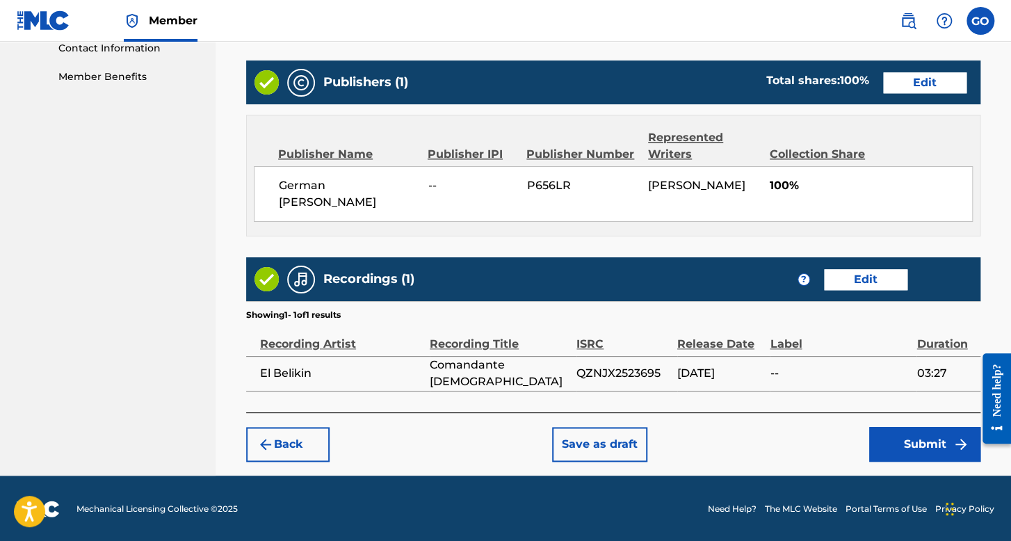
click at [897, 430] on button "Submit" at bounding box center [924, 444] width 111 height 35
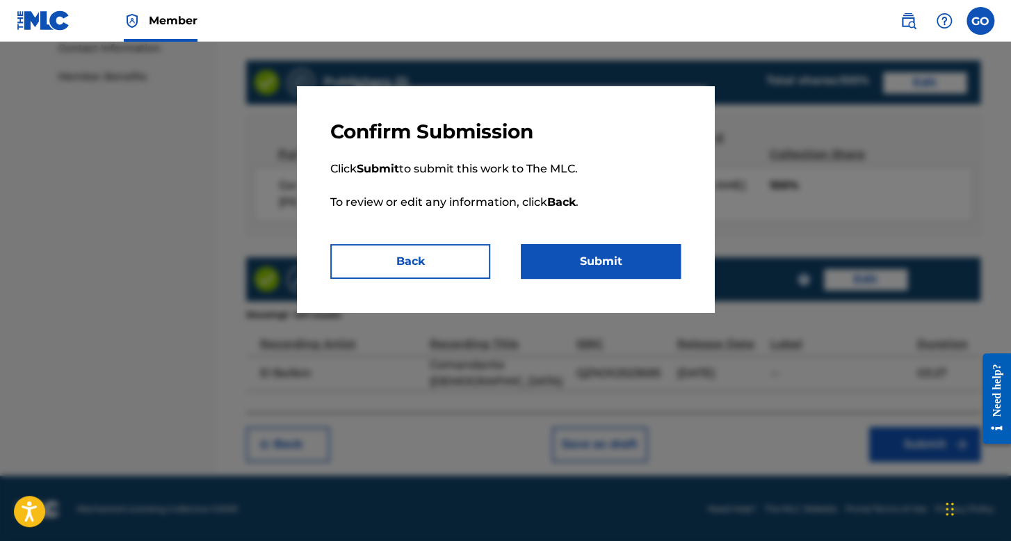
click at [642, 256] on button "Submit" at bounding box center [601, 261] width 160 height 35
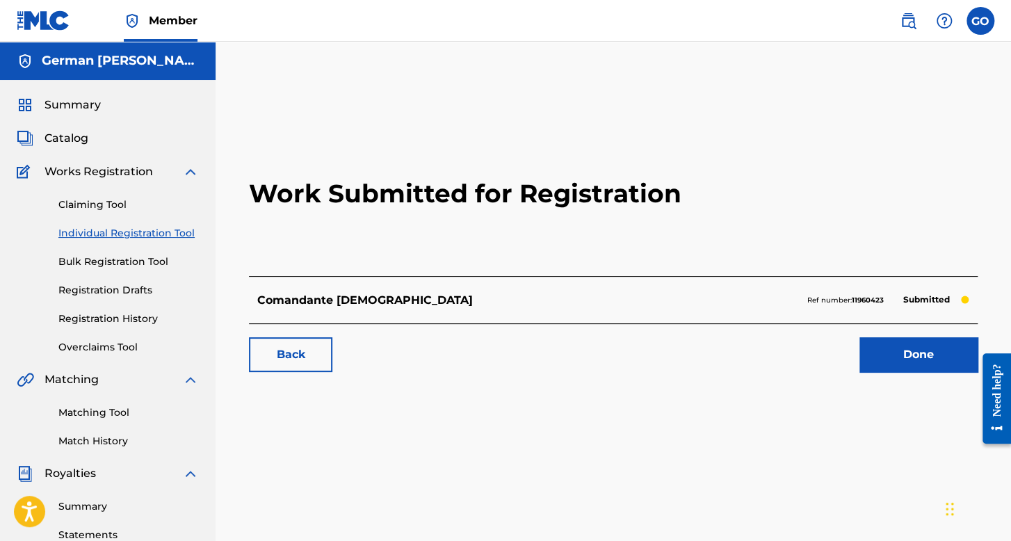
click at [169, 231] on link "Individual Registration Tool" at bounding box center [128, 233] width 140 height 15
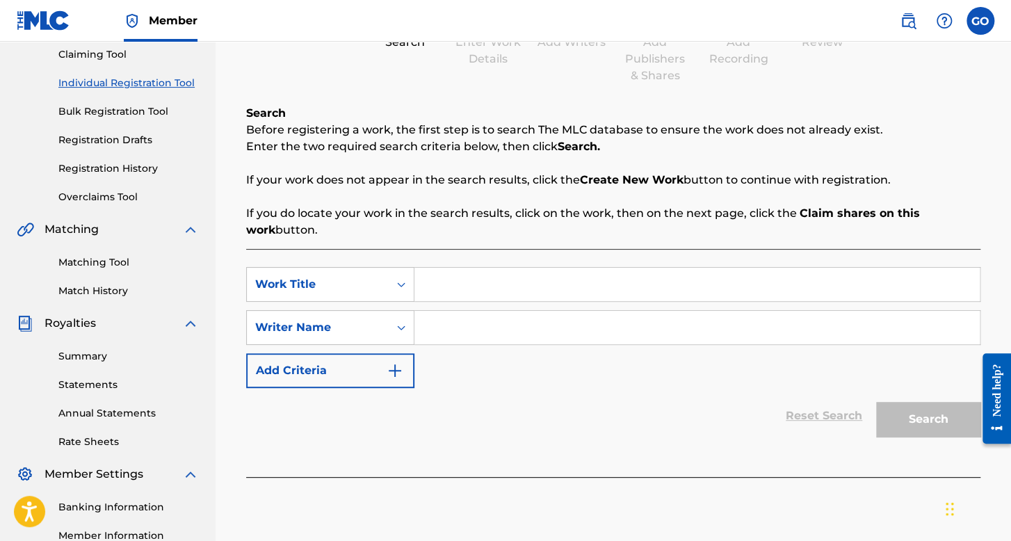
scroll to position [208, 0]
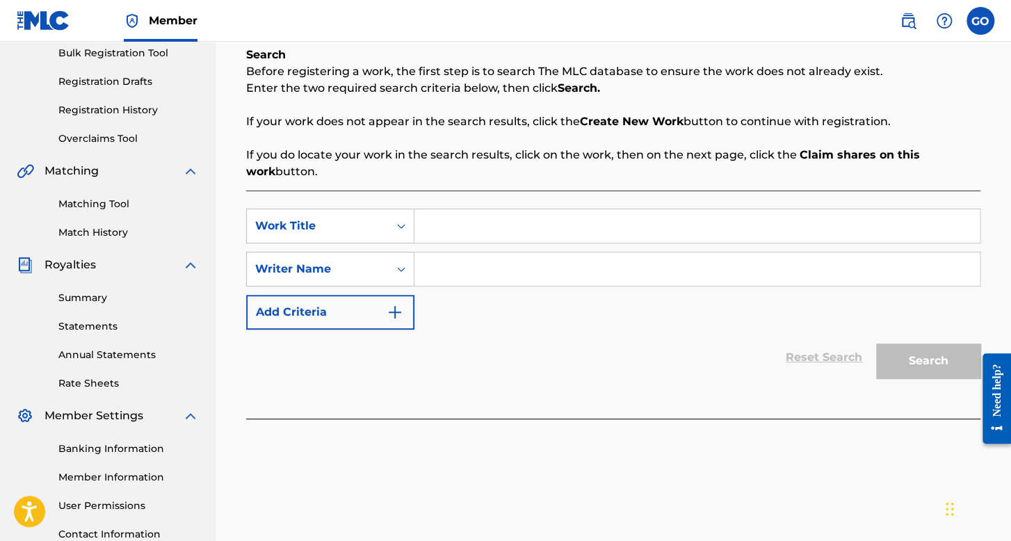
click at [443, 231] on input "Search Form" at bounding box center [696, 225] width 565 height 33
type input "El Narcosicario"
click at [529, 279] on input "Search Form" at bounding box center [696, 268] width 565 height 33
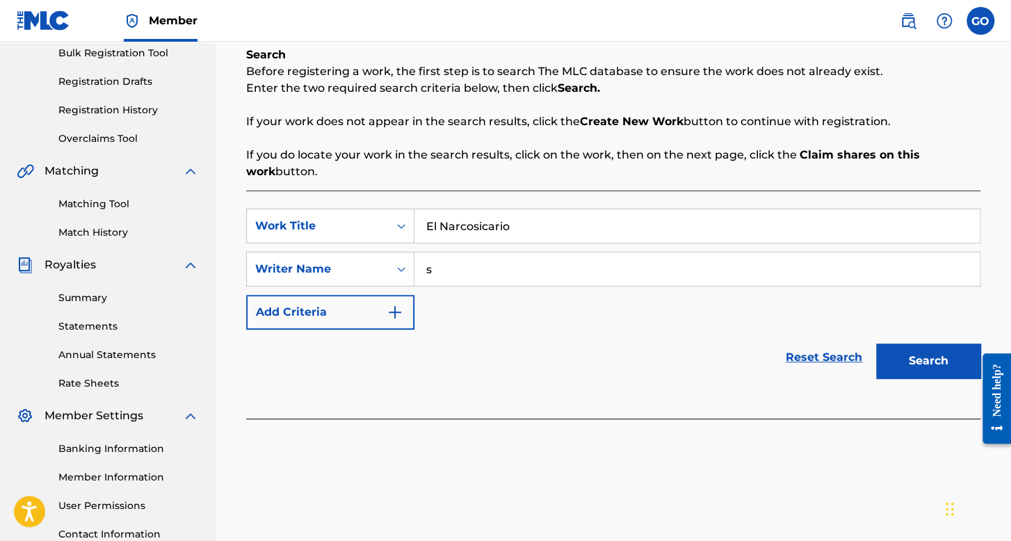
type input "s"
click at [876, 343] on button "Search" at bounding box center [928, 360] width 104 height 35
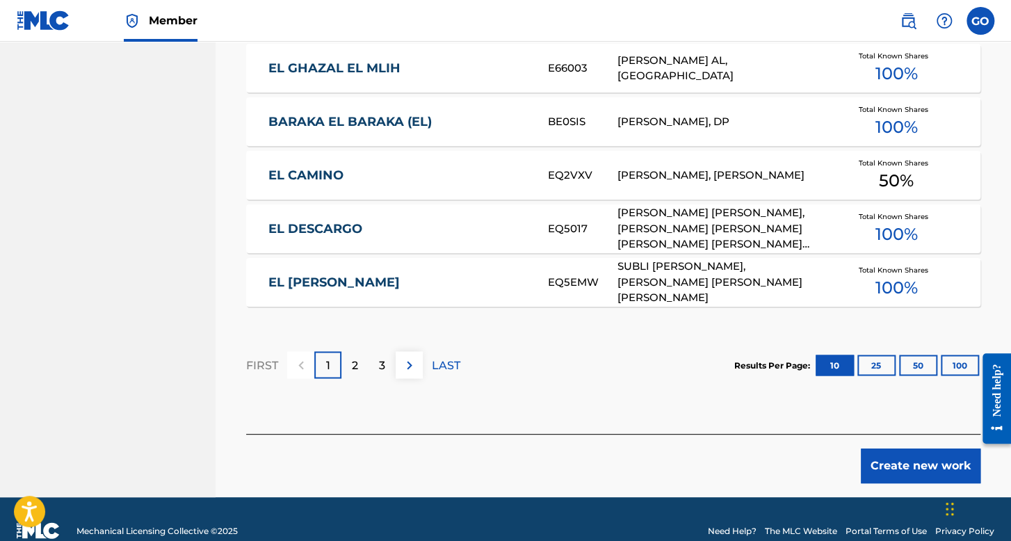
click at [862, 449] on button "Create new work" at bounding box center [920, 465] width 120 height 35
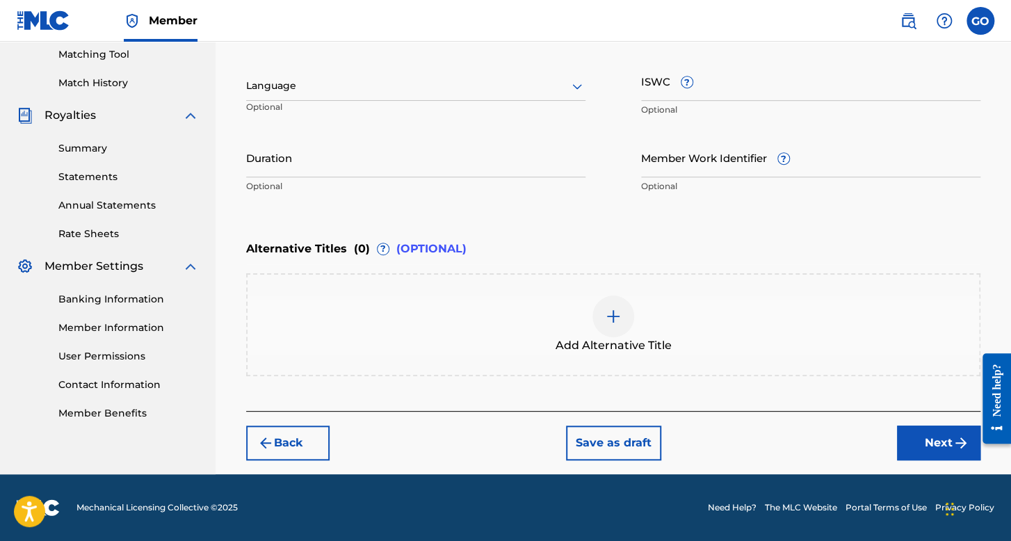
scroll to position [357, 0]
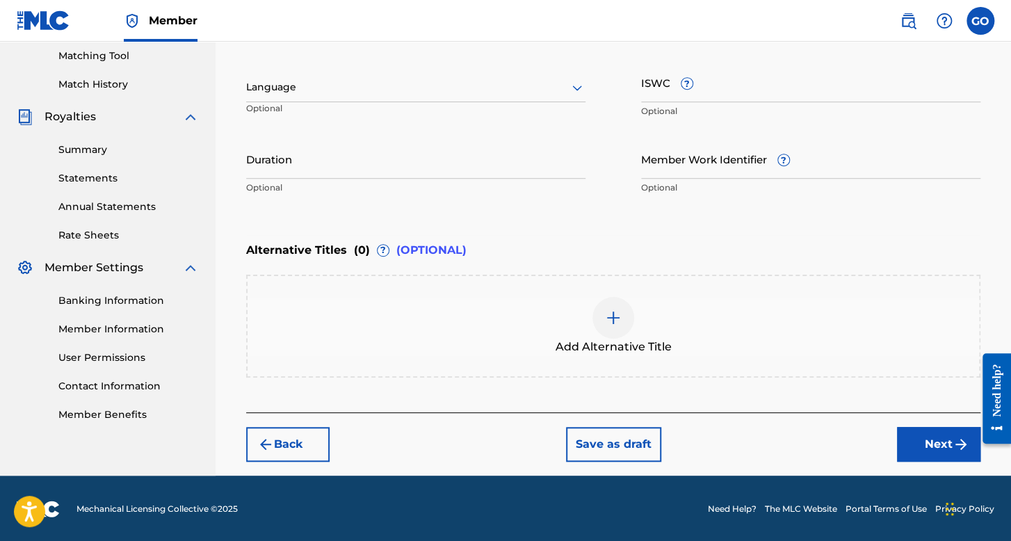
click at [421, 81] on div at bounding box center [415, 87] width 339 height 17
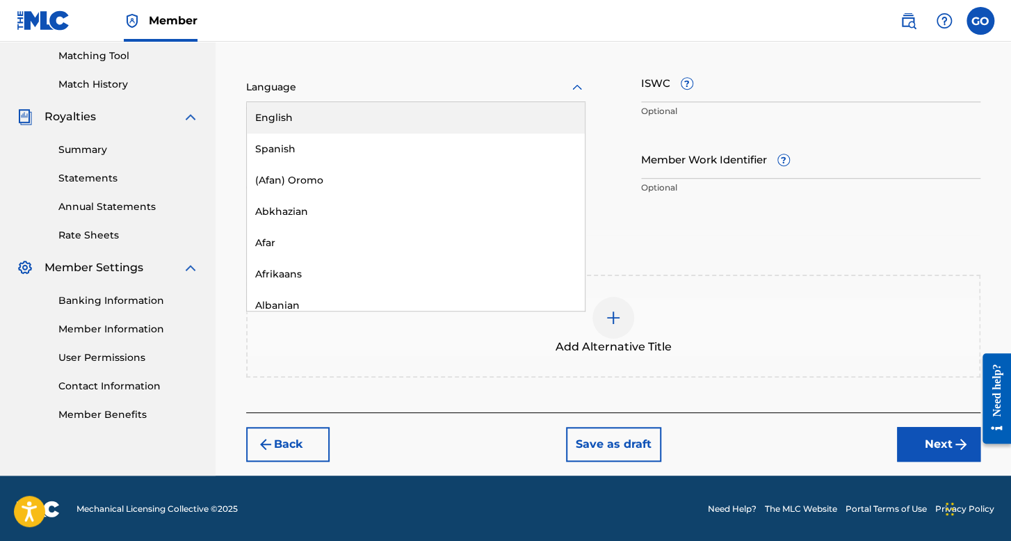
click at [338, 137] on div "Spanish" at bounding box center [416, 148] width 338 height 31
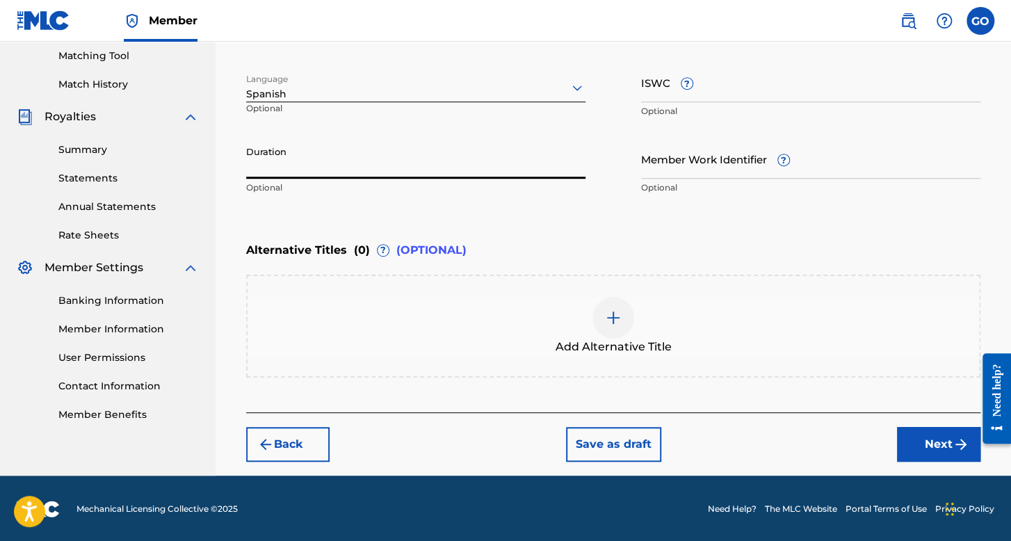
click at [336, 140] on input "Duration" at bounding box center [415, 159] width 339 height 40
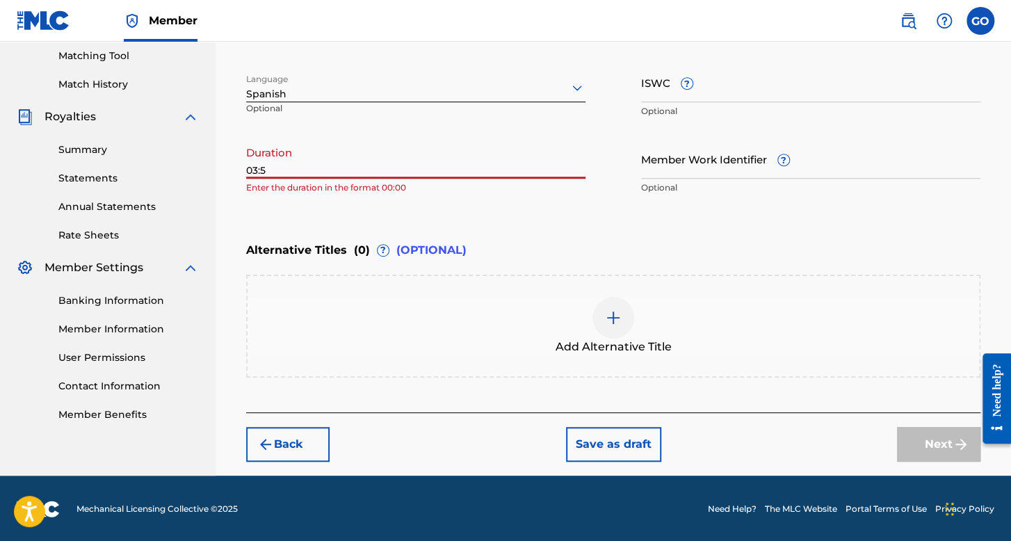
type input "03:59"
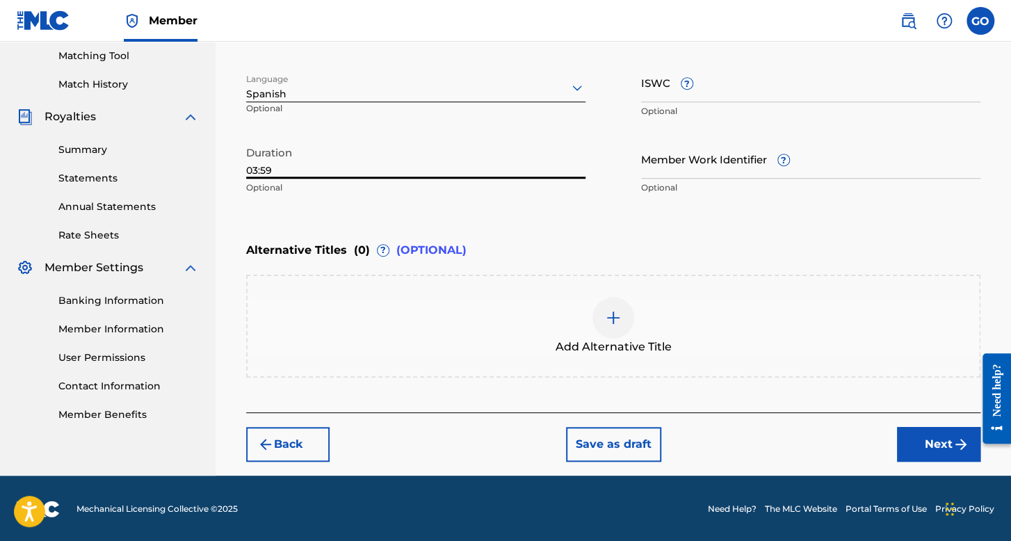
click at [933, 428] on button "Next" at bounding box center [938, 444] width 83 height 35
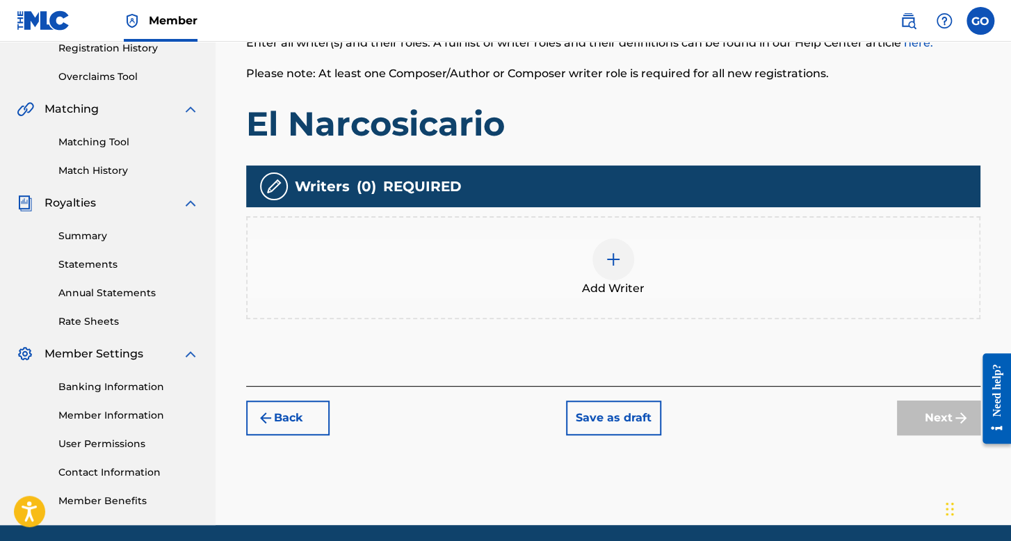
scroll to position [271, 0]
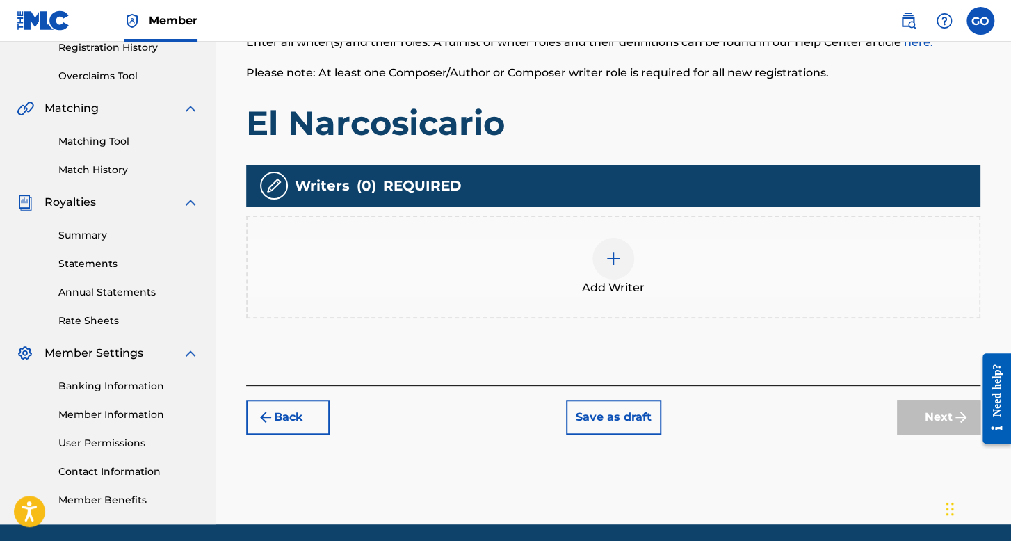
click at [622, 260] on div at bounding box center [613, 259] width 42 height 42
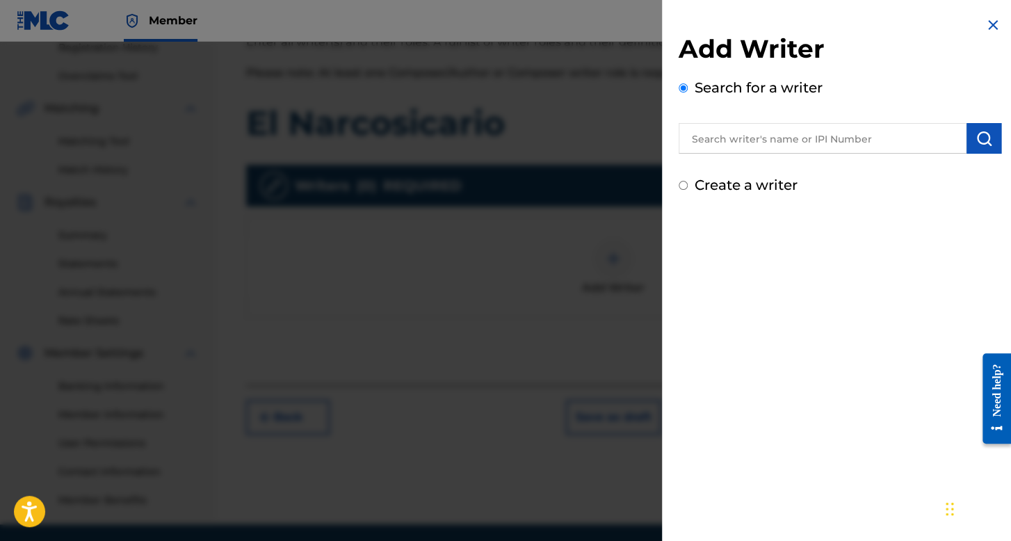
click at [682, 184] on input "Create a writer" at bounding box center [682, 185] width 9 height 9
radio input "false"
radio input "true"
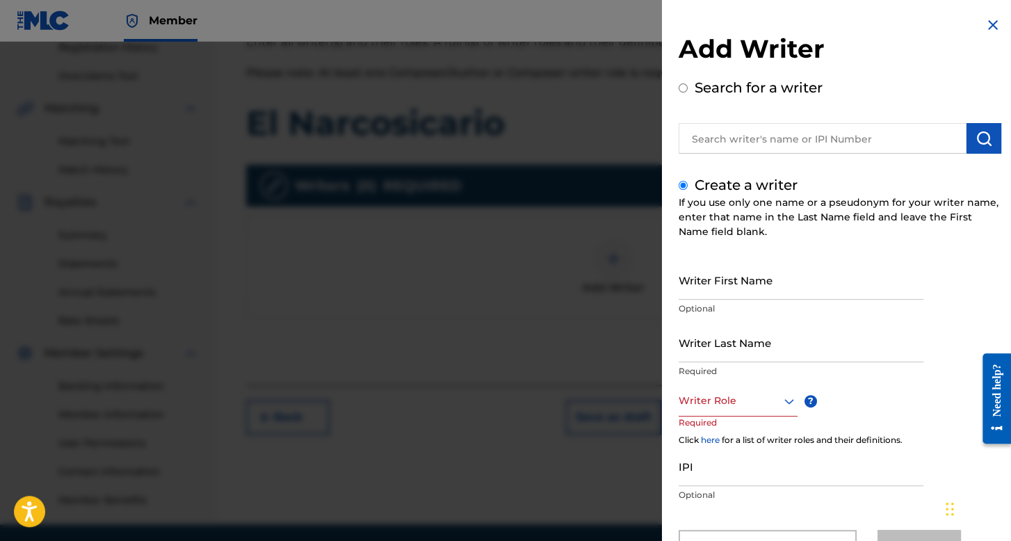
click at [713, 282] on input "Writer First Name" at bounding box center [800, 280] width 245 height 40
type input "Francisco"
click at [753, 375] on p "Required" at bounding box center [800, 371] width 245 height 13
click at [761, 351] on input "Writer Last Name" at bounding box center [800, 342] width 245 height 40
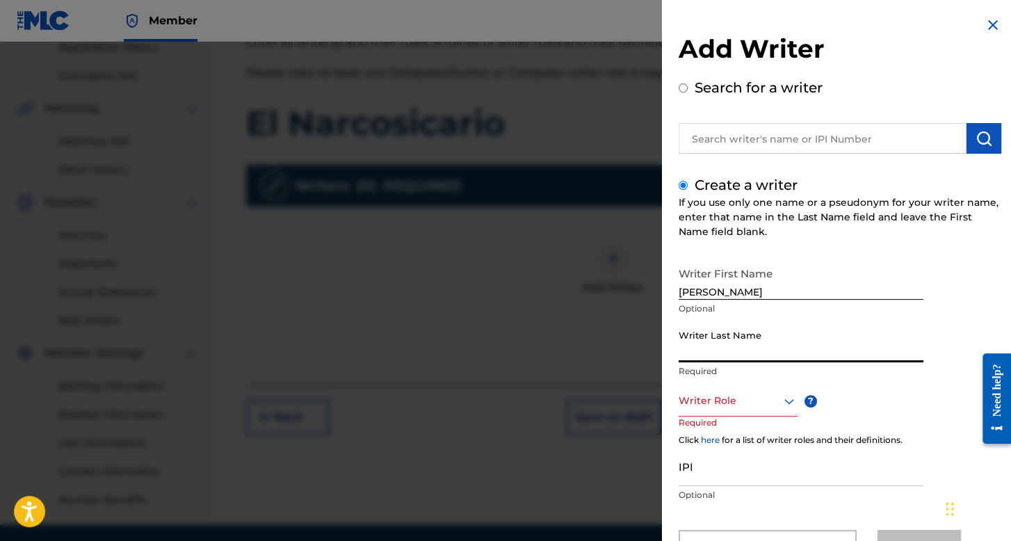
type input "Salazar Hernandez"
drag, startPoint x: 764, startPoint y: 354, endPoint x: 726, endPoint y: 354, distance: 38.2
click at [726, 354] on input "Salazar Hernandez" at bounding box center [800, 342] width 245 height 40
drag, startPoint x: 771, startPoint y: 354, endPoint x: 732, endPoint y: 354, distance: 38.9
click at [732, 354] on input "Salazar Hernandez" at bounding box center [800, 342] width 245 height 40
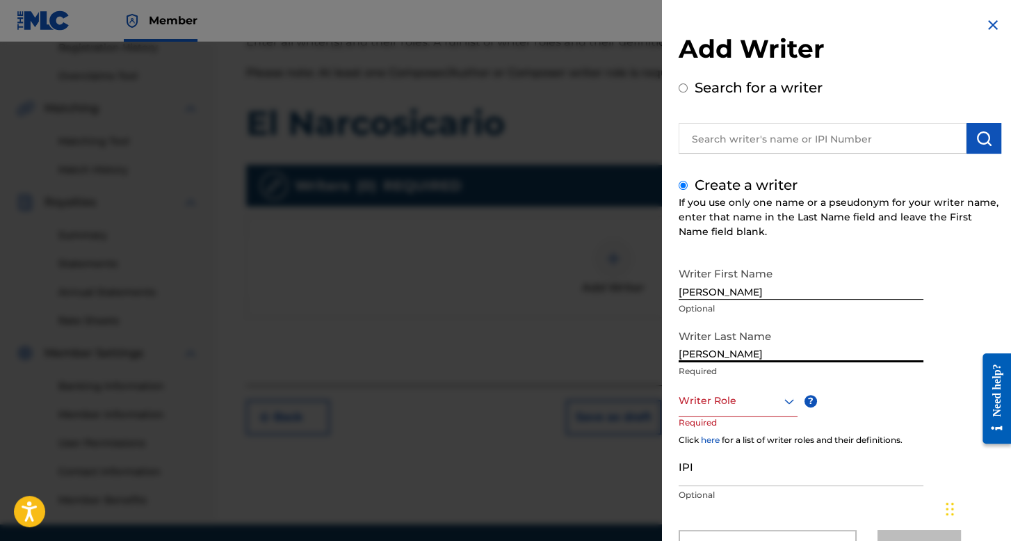
click at [775, 348] on input "Salazar Hernandez" at bounding box center [800, 342] width 245 height 40
click at [706, 397] on div "Writer Role" at bounding box center [737, 400] width 119 height 31
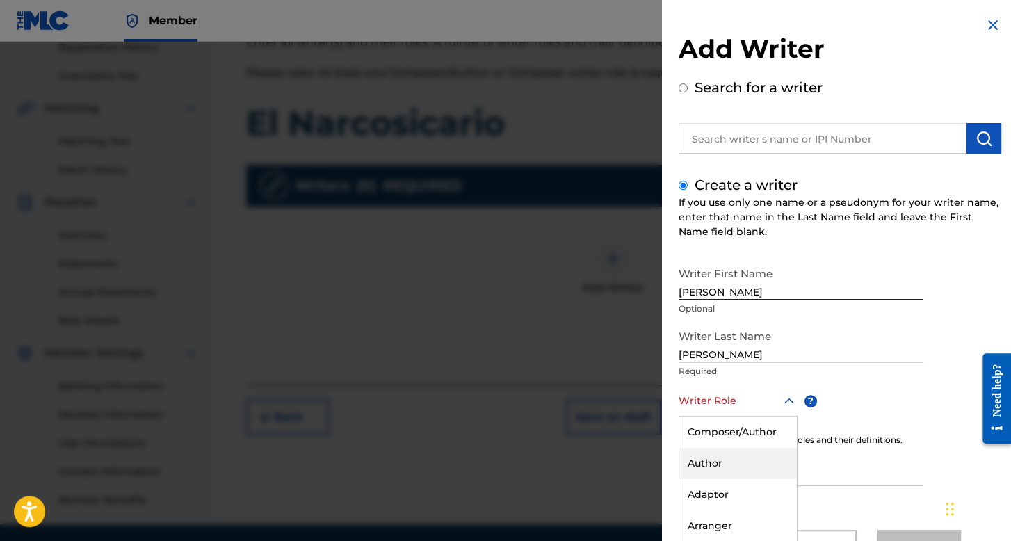
scroll to position [61, 0]
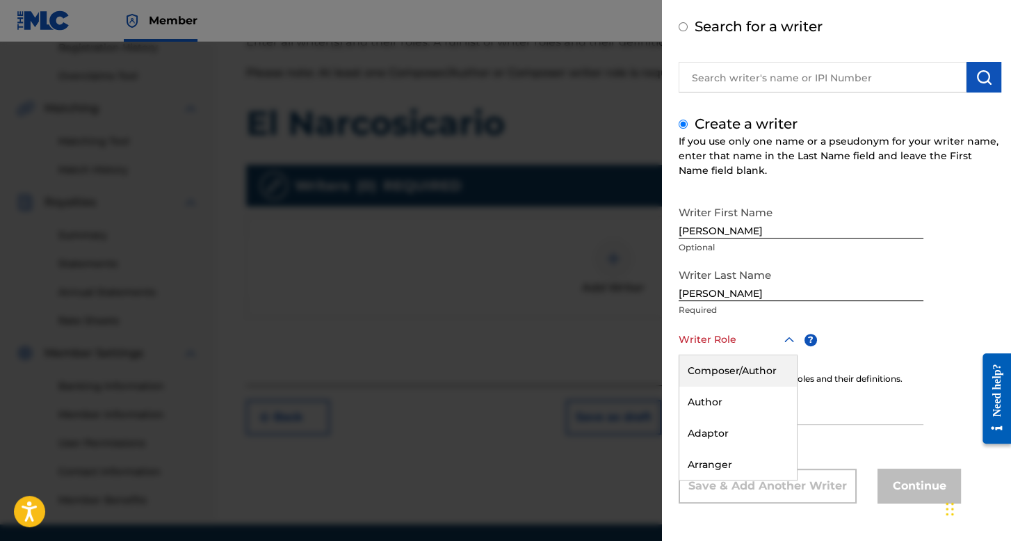
click at [719, 358] on div "Composer/Author" at bounding box center [737, 370] width 117 height 31
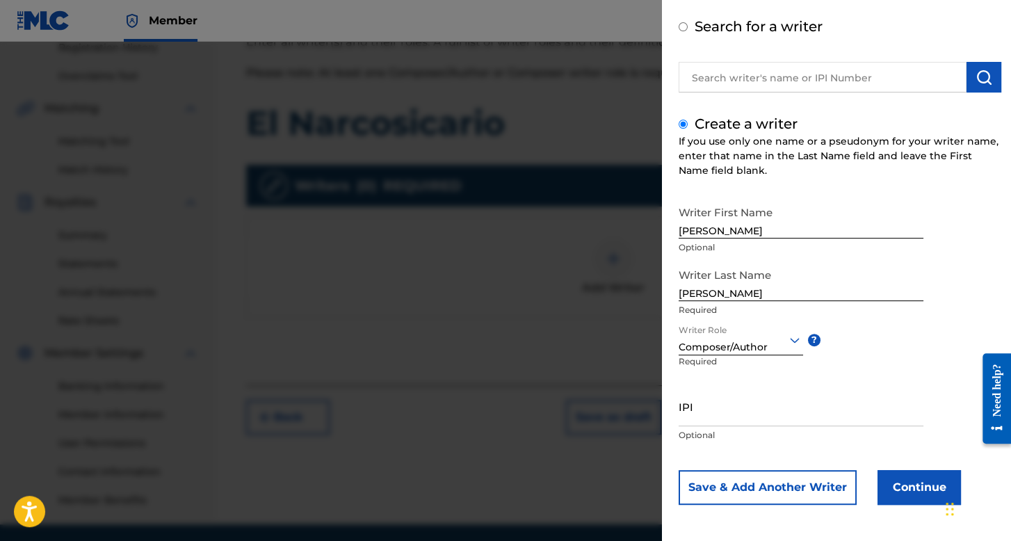
click at [892, 502] on button "Continue" at bounding box center [918, 487] width 83 height 35
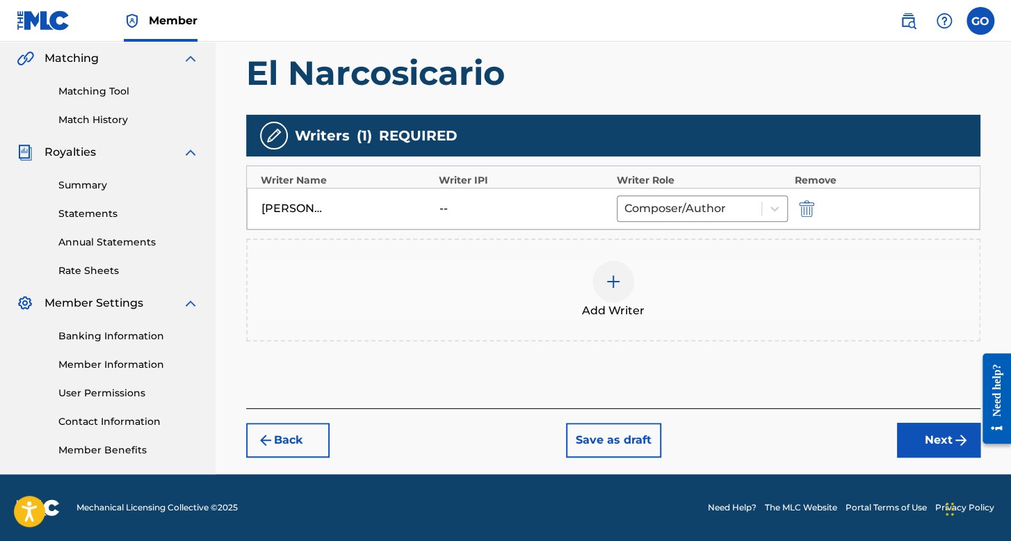
click at [906, 467] on div "Register Work Search Enter Work Details Add Writers Add Publishers & Shares Add…" at bounding box center [613, 113] width 762 height 716
click at [906, 441] on button "Next" at bounding box center [938, 440] width 83 height 35
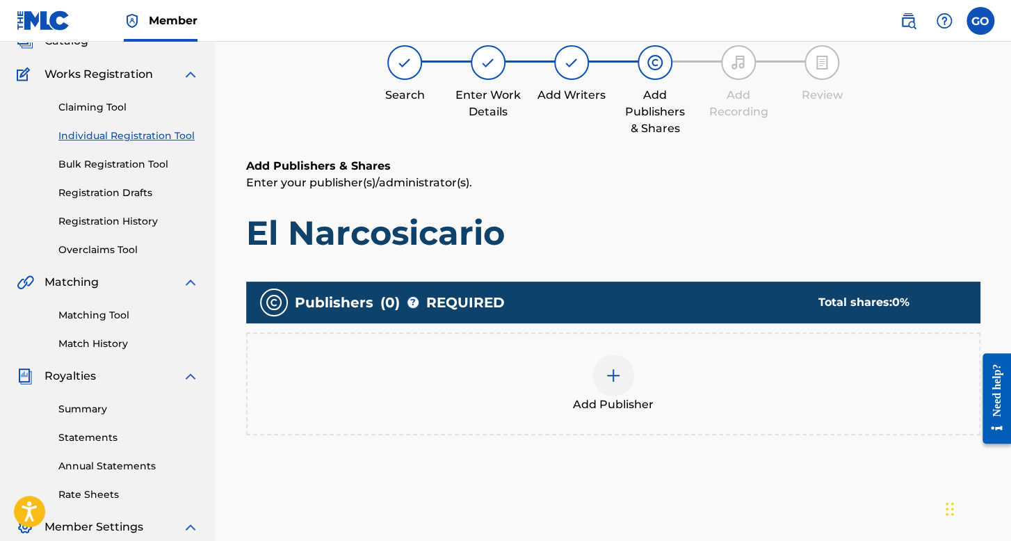
scroll to position [321, 0]
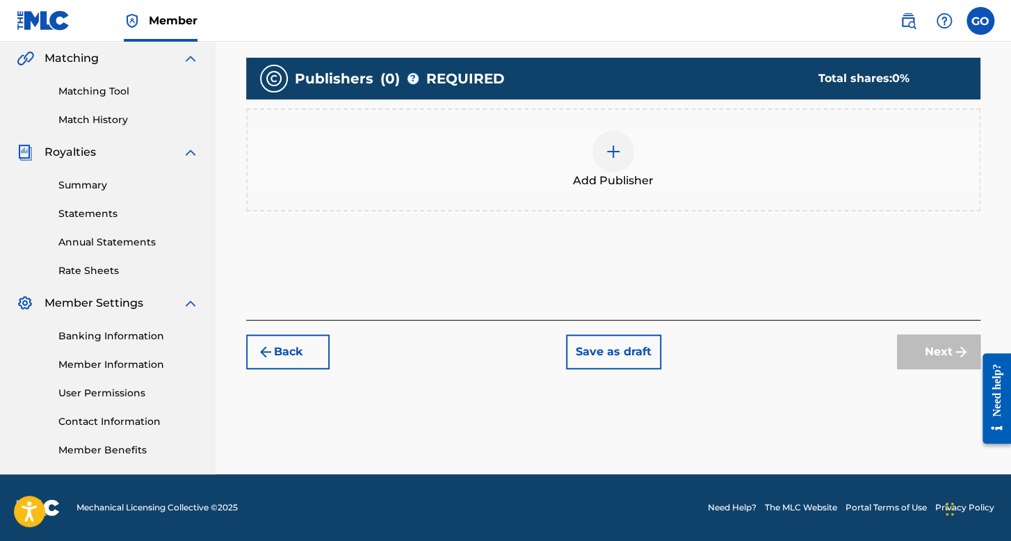
click at [611, 183] on span "Add Publisher" at bounding box center [613, 180] width 81 height 17
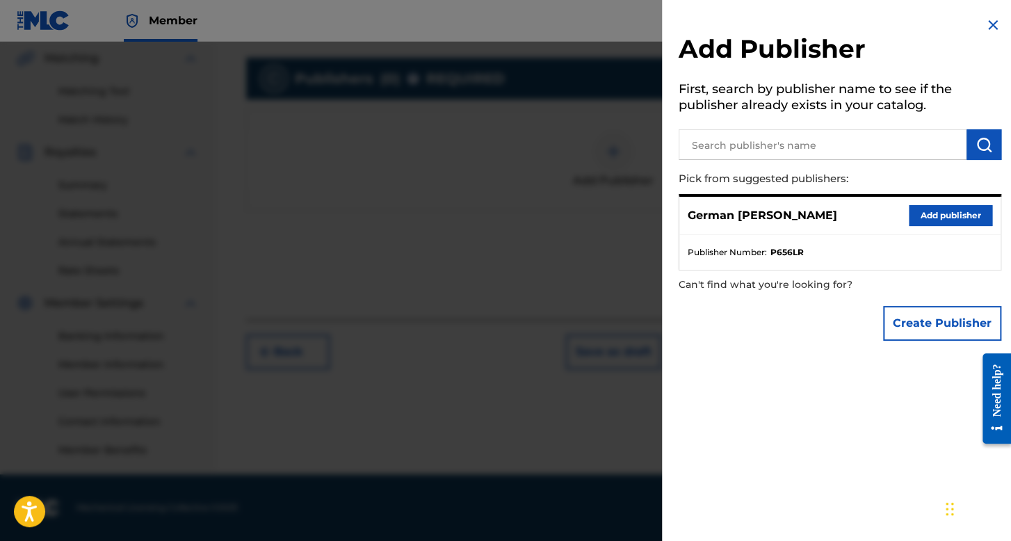
click at [917, 220] on button "Add publisher" at bounding box center [949, 215] width 83 height 21
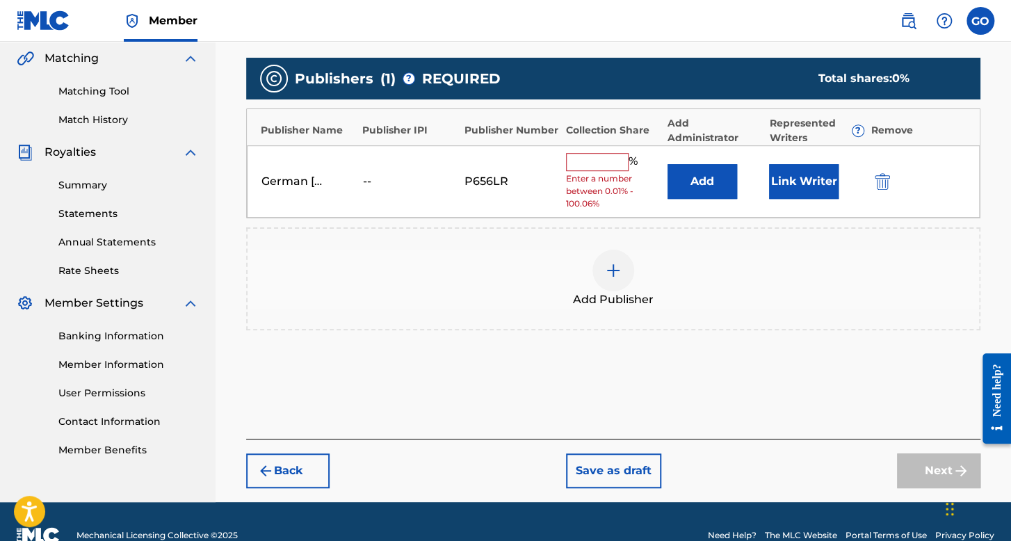
click at [614, 159] on input "text" at bounding box center [597, 162] width 63 height 18
type input "100"
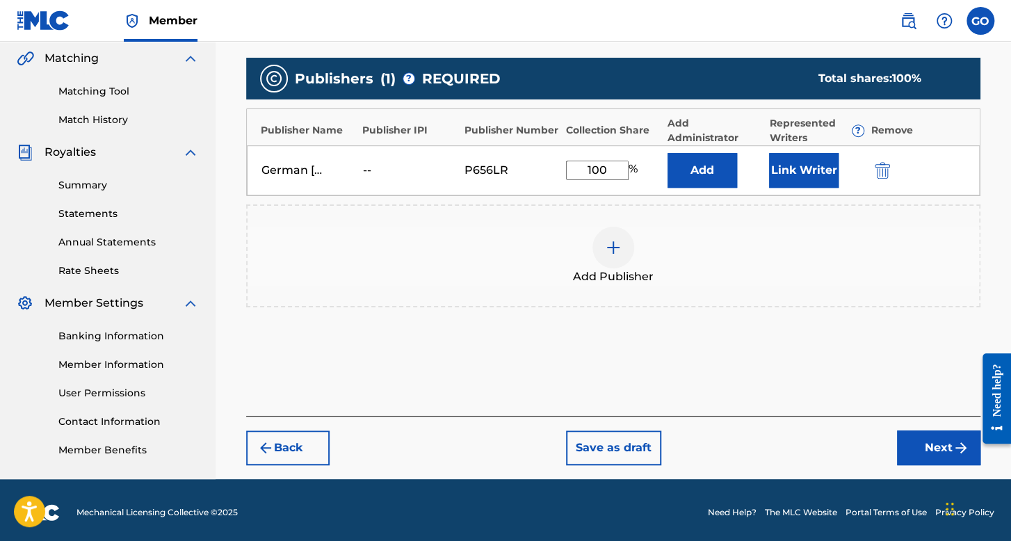
click at [949, 448] on button "Next" at bounding box center [938, 447] width 83 height 35
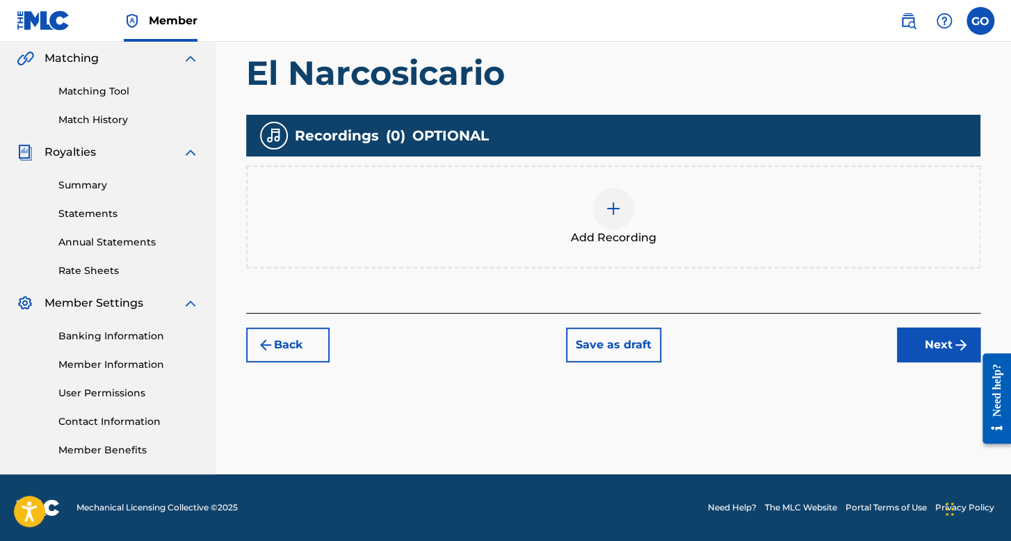
click at [641, 195] on div "Add Recording" at bounding box center [612, 217] width 731 height 58
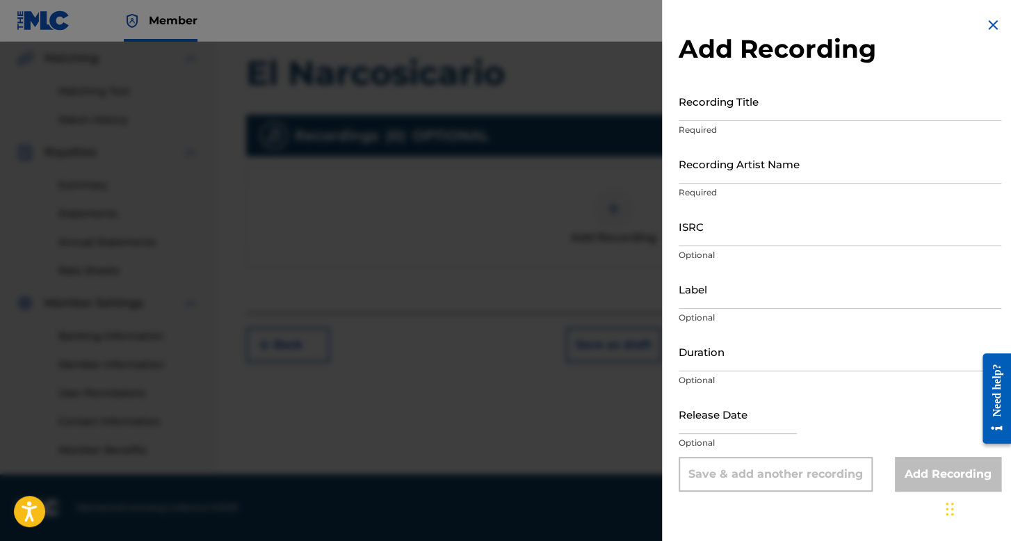
click at [761, 109] on input "Recording Title" at bounding box center [839, 101] width 322 height 40
type input "e"
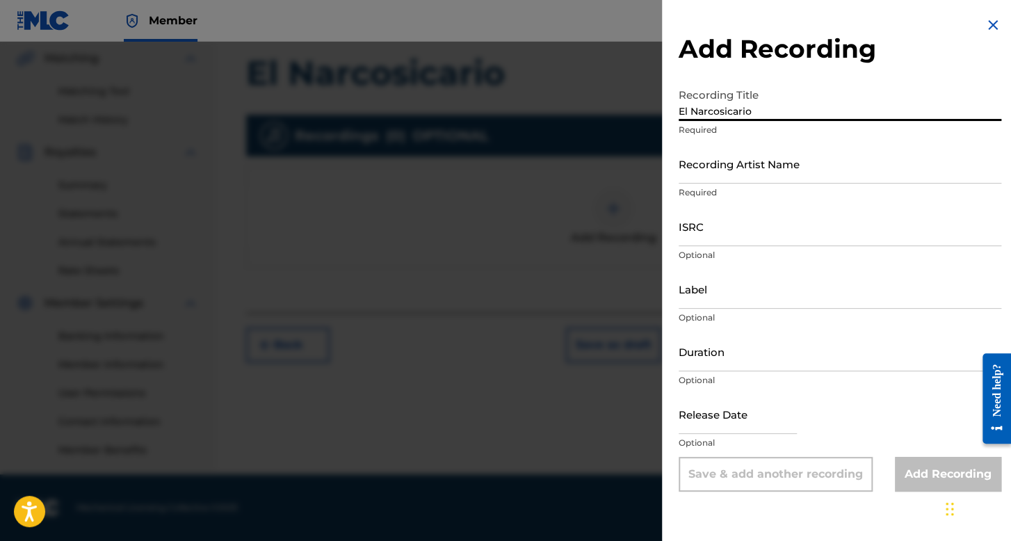
type input "El Narcosicario"
click at [760, 177] on input "Recording Artist Name" at bounding box center [839, 164] width 322 height 40
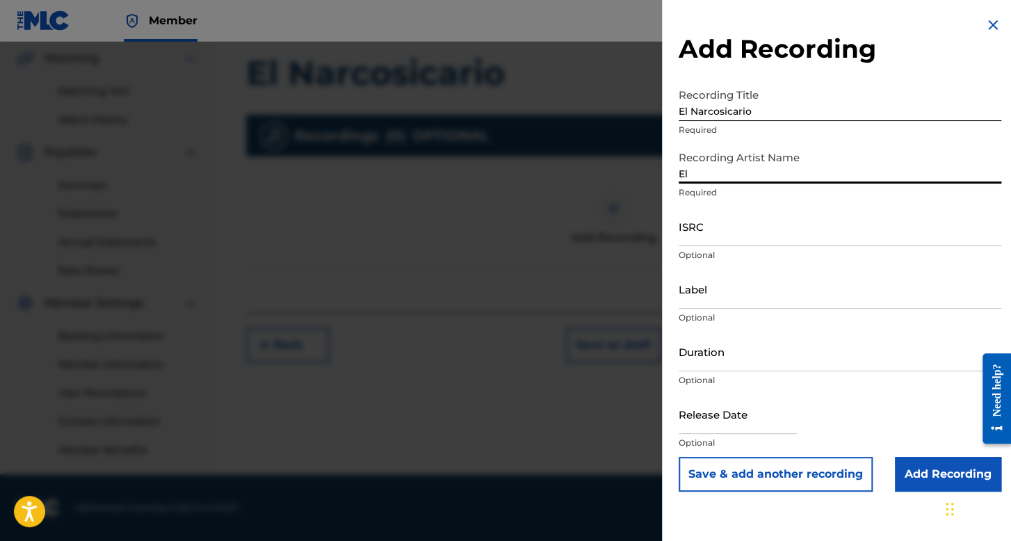
type input "El Belikon"
click at [719, 229] on input "ISRC" at bounding box center [839, 226] width 322 height 40
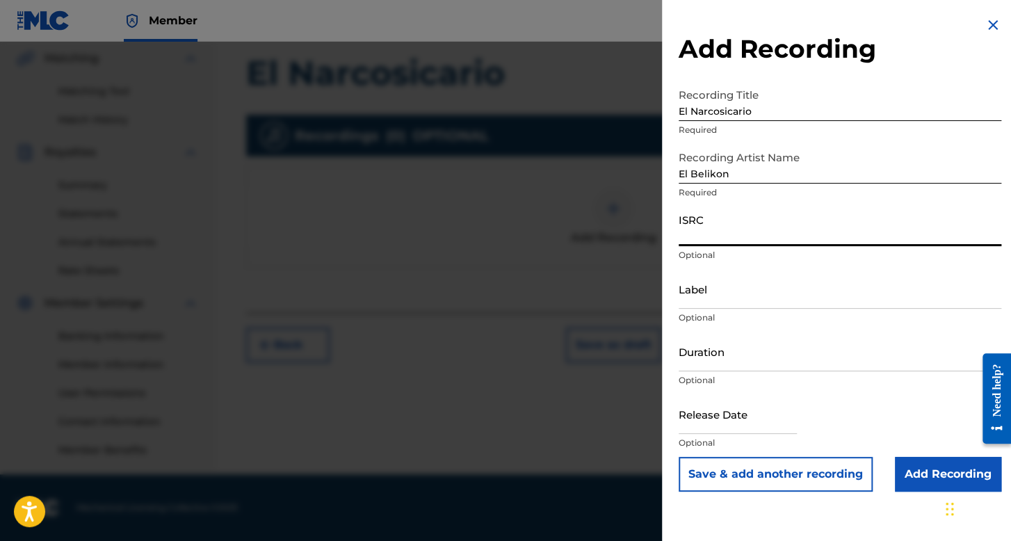
paste input "QZZ762592502"
type input "QZZ762592502"
click at [718, 342] on input "Duration" at bounding box center [839, 352] width 322 height 40
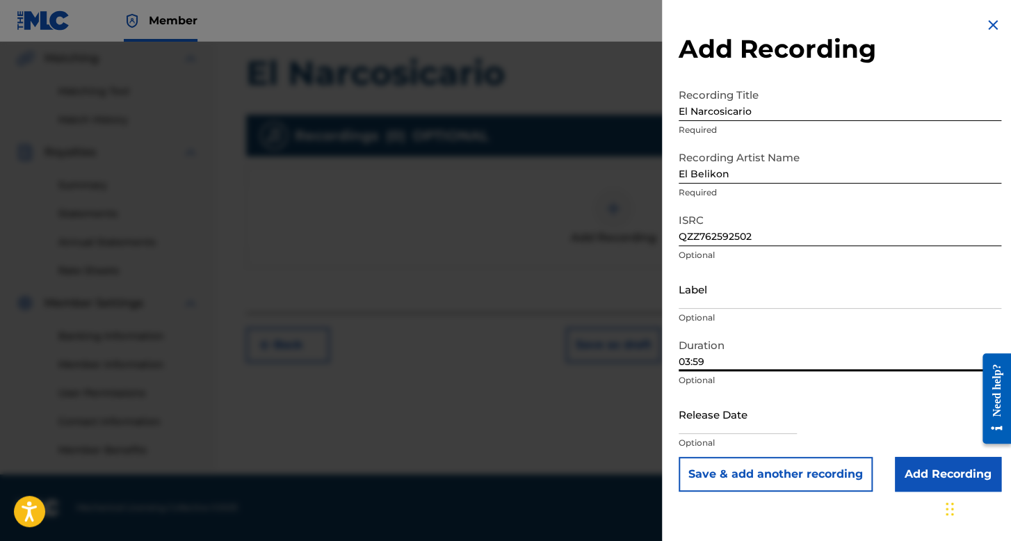
type input "03:59"
click at [759, 420] on input "text" at bounding box center [737, 414] width 118 height 40
select select "7"
select select "2025"
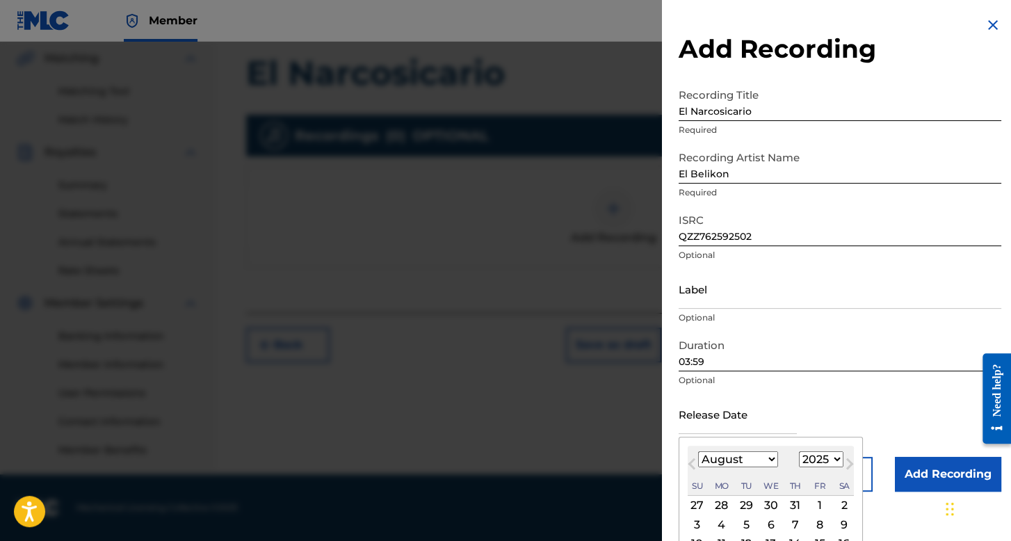
scroll to position [69, 0]
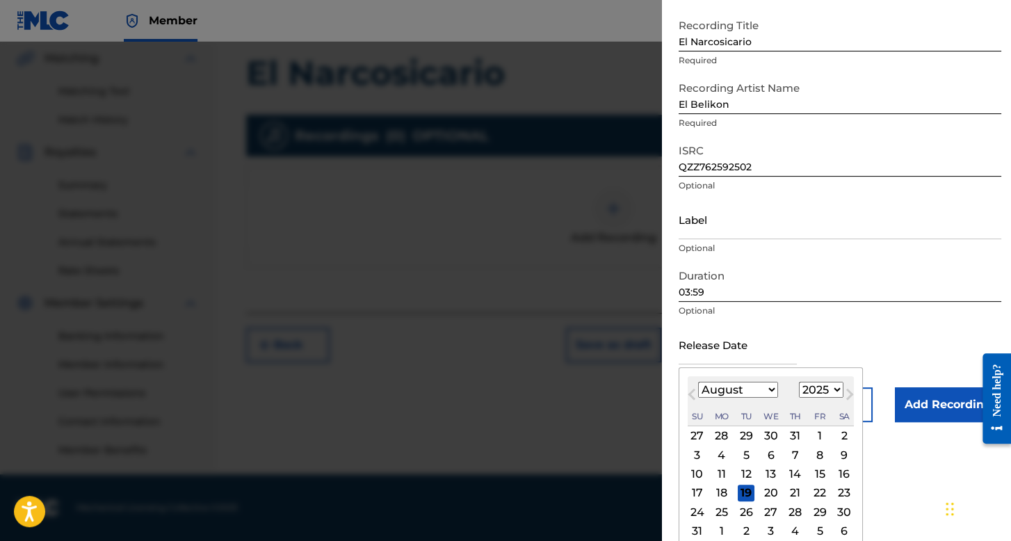
click at [753, 393] on select "January February March April May June July August September October November De…" at bounding box center [738, 390] width 80 height 16
click at [698, 382] on select "January February March April May June July August September October November De…" at bounding box center [738, 390] width 80 height 16
click at [703, 493] on div "17" at bounding box center [697, 492] width 17 height 17
type input "August 17 2025"
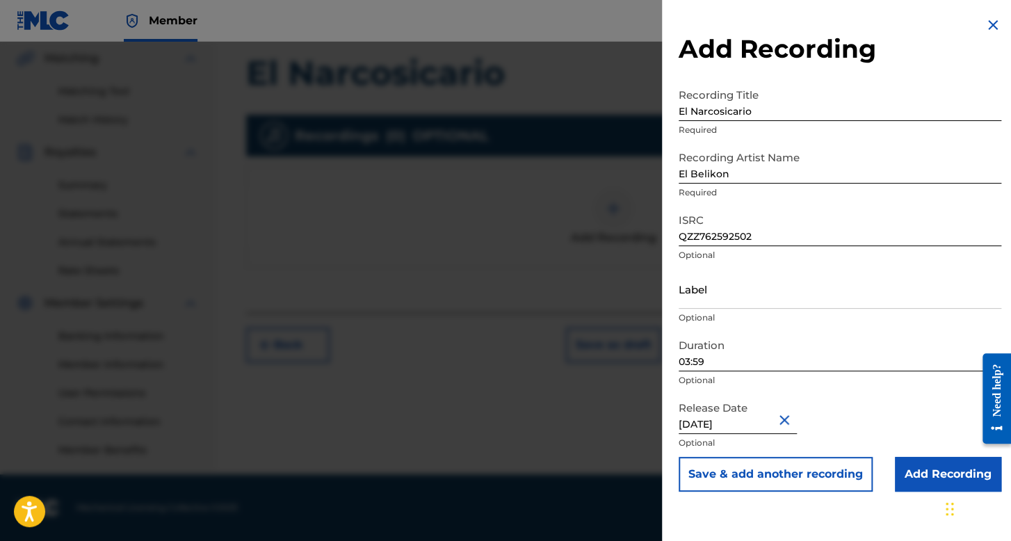
scroll to position [0, 0]
click at [901, 471] on input "Add Recording" at bounding box center [947, 474] width 106 height 35
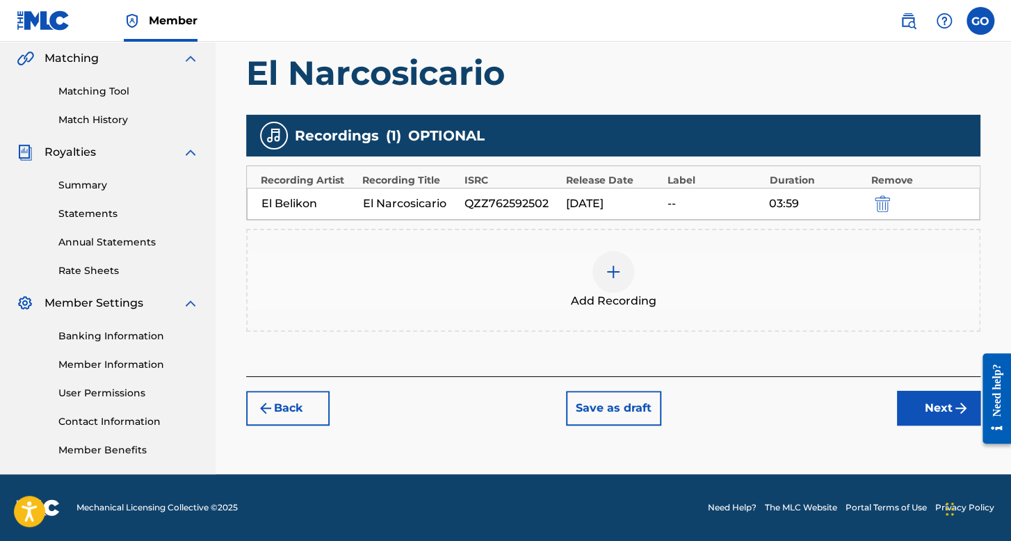
click at [919, 420] on button "Next" at bounding box center [938, 408] width 83 height 35
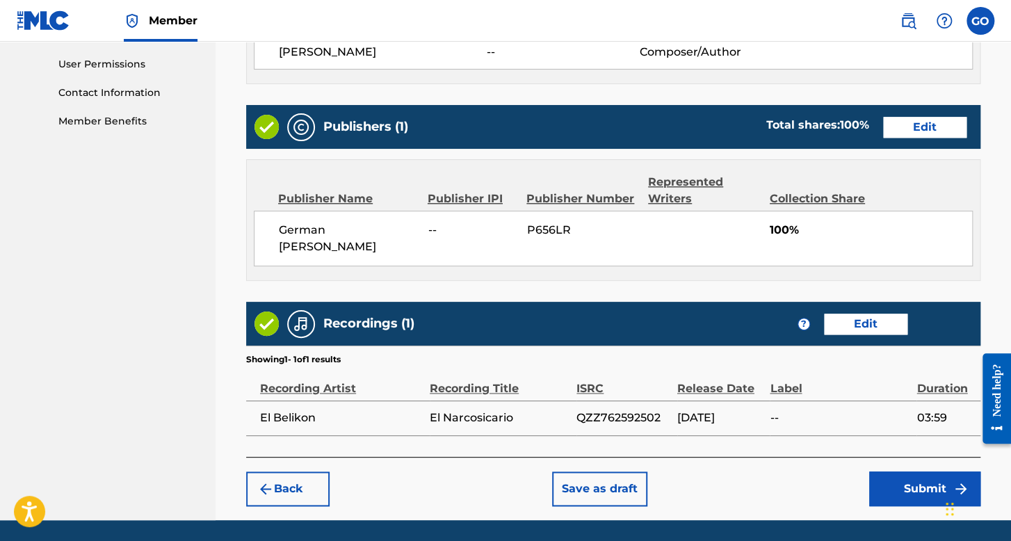
scroll to position [694, 0]
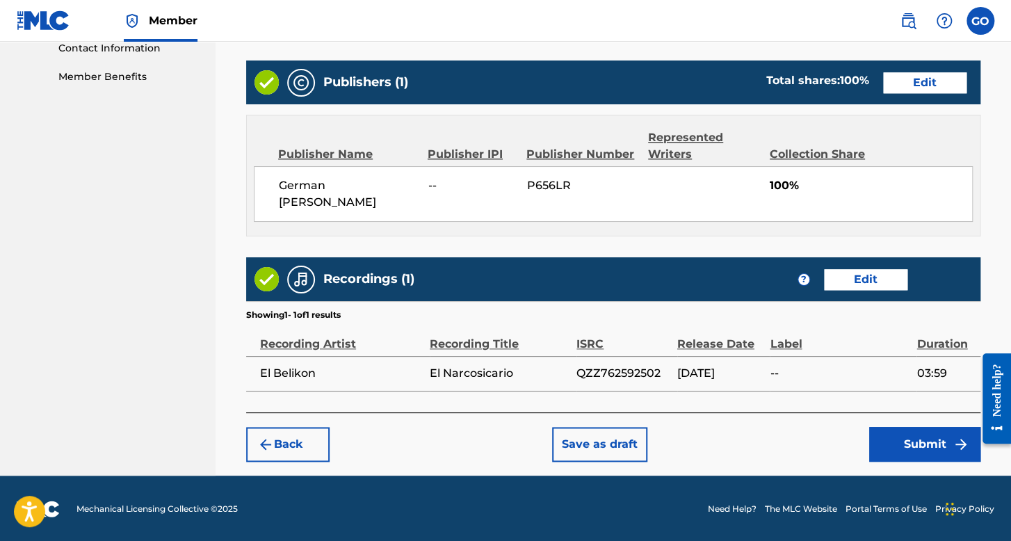
click at [915, 445] on button "Submit" at bounding box center [924, 444] width 111 height 35
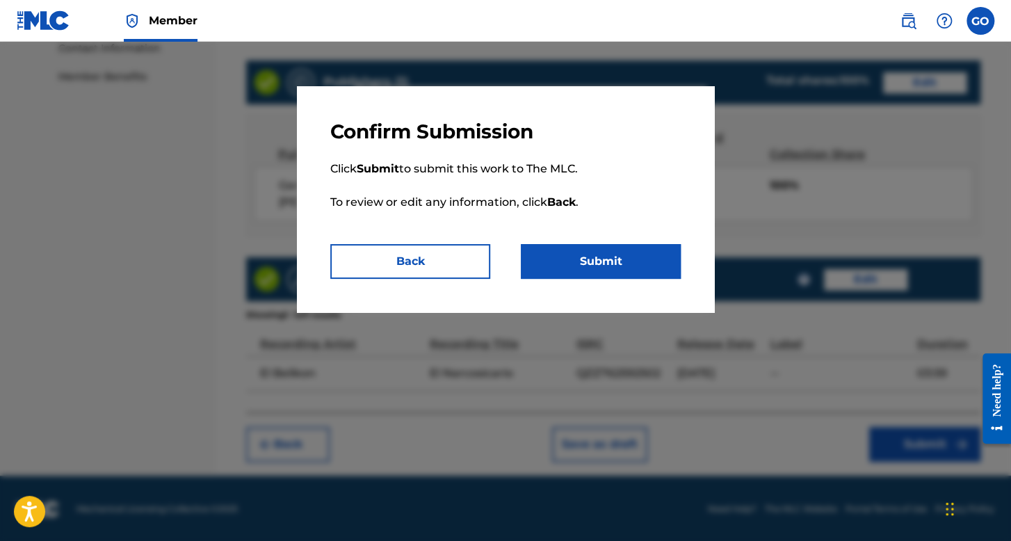
click at [614, 259] on button "Submit" at bounding box center [601, 261] width 160 height 35
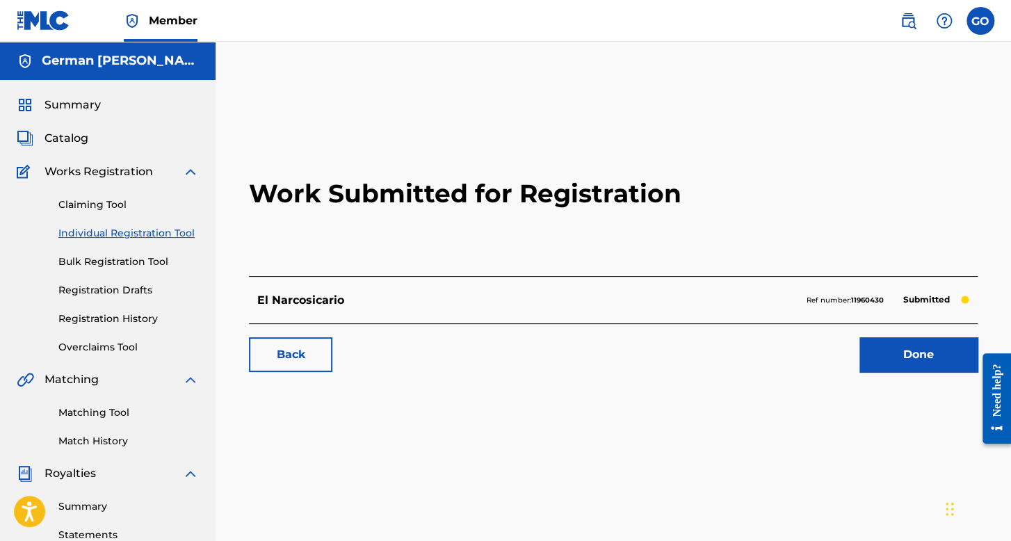
click at [160, 231] on link "Individual Registration Tool" at bounding box center [128, 233] width 140 height 15
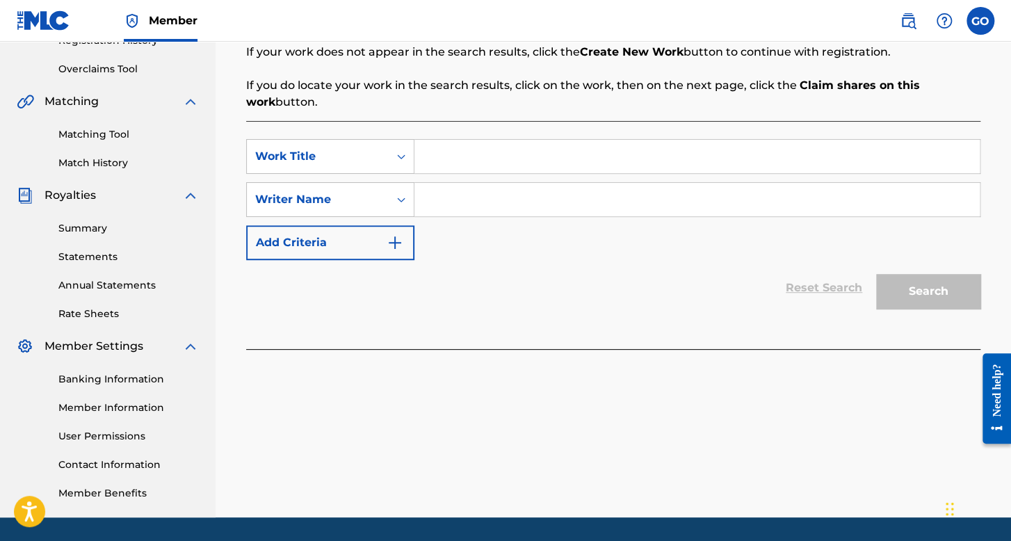
scroll to position [208, 0]
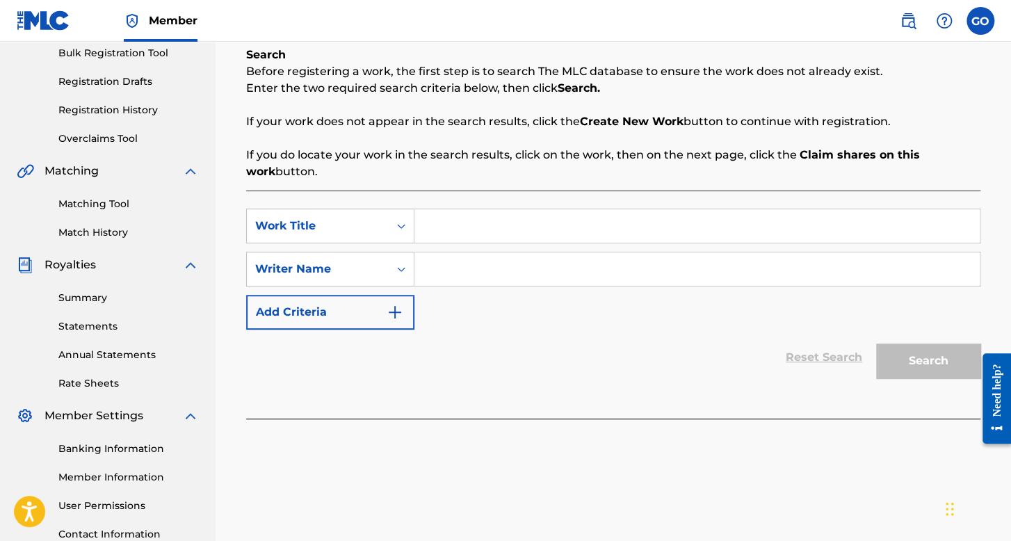
click at [129, 115] on link "Registration History" at bounding box center [128, 110] width 140 height 15
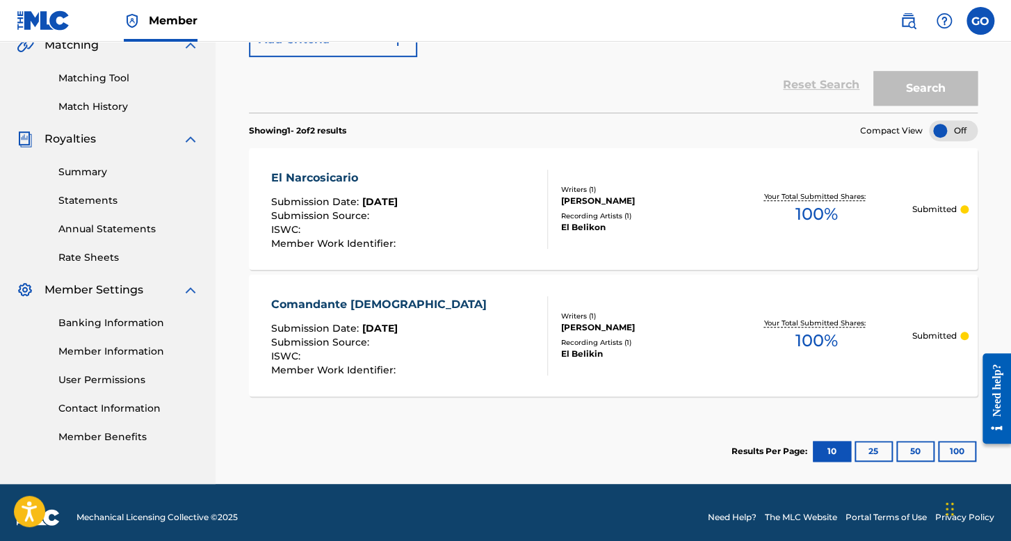
scroll to position [205, 0]
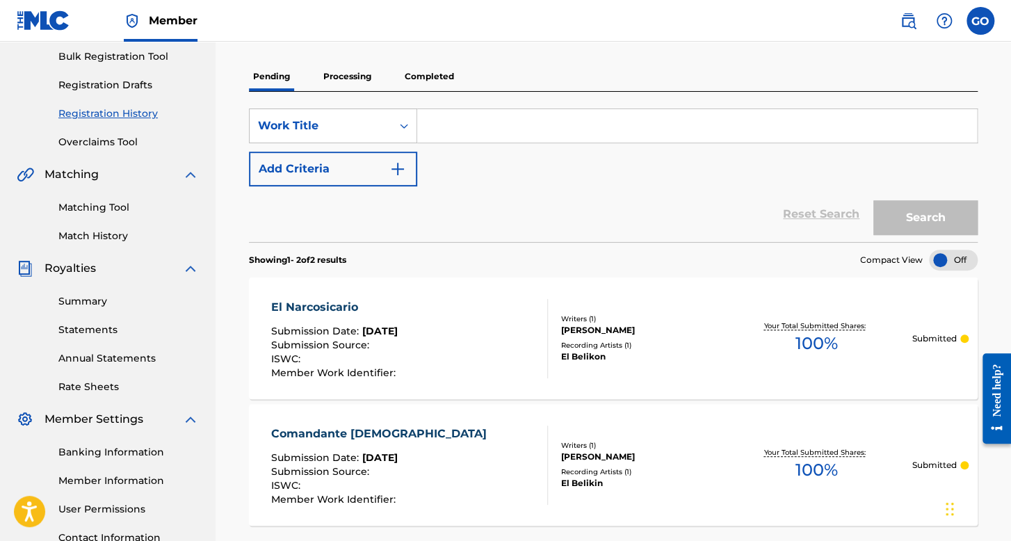
click at [347, 65] on p "Processing" at bounding box center [347, 76] width 56 height 29
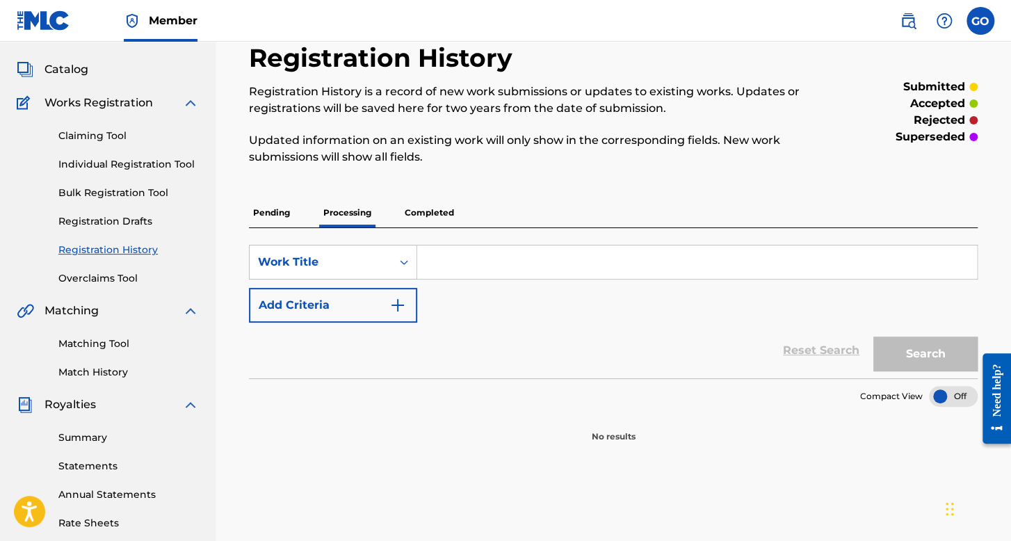
scroll to position [139, 0]
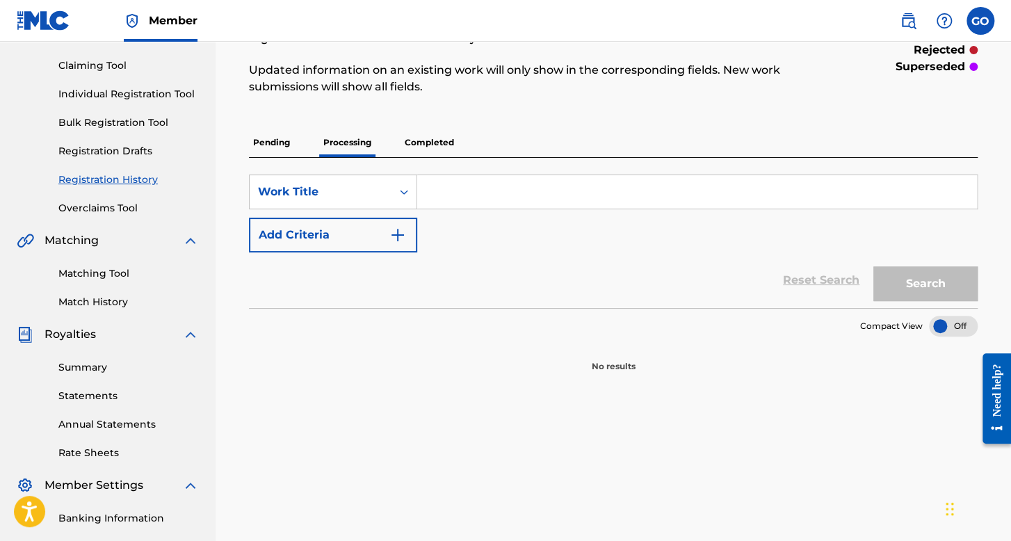
click at [281, 144] on p "Pending" at bounding box center [271, 142] width 45 height 29
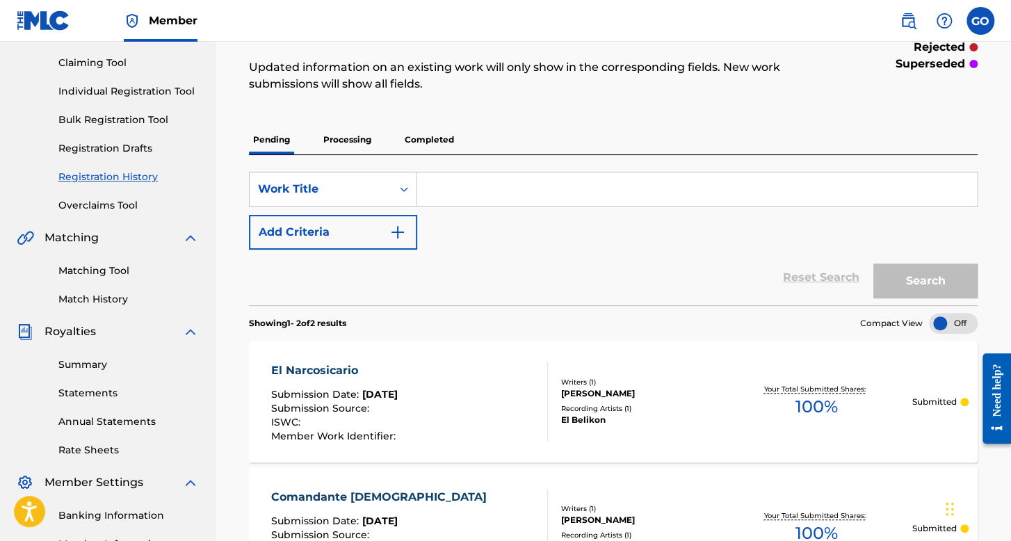
scroll to position [139, 0]
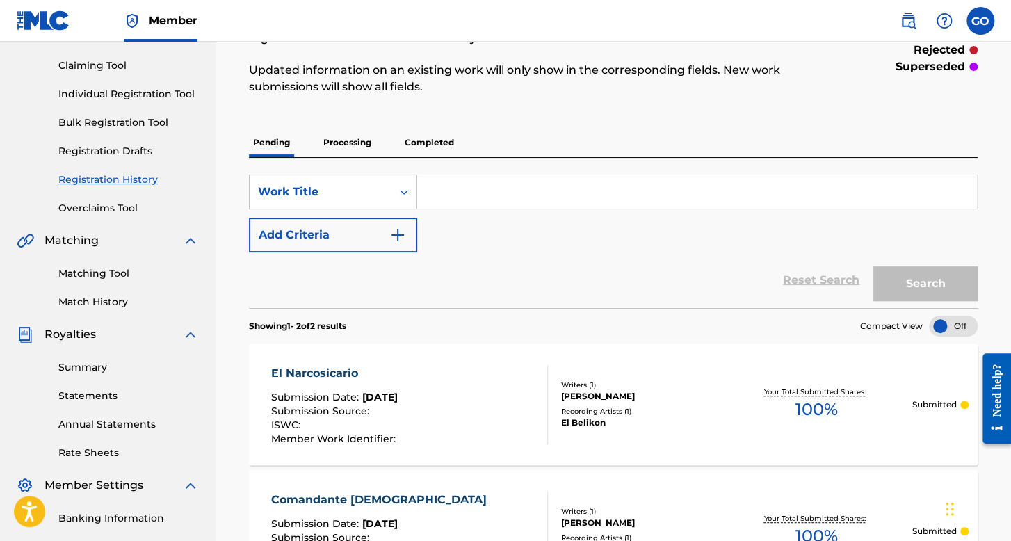
click at [149, 95] on link "Individual Registration Tool" at bounding box center [128, 94] width 140 height 15
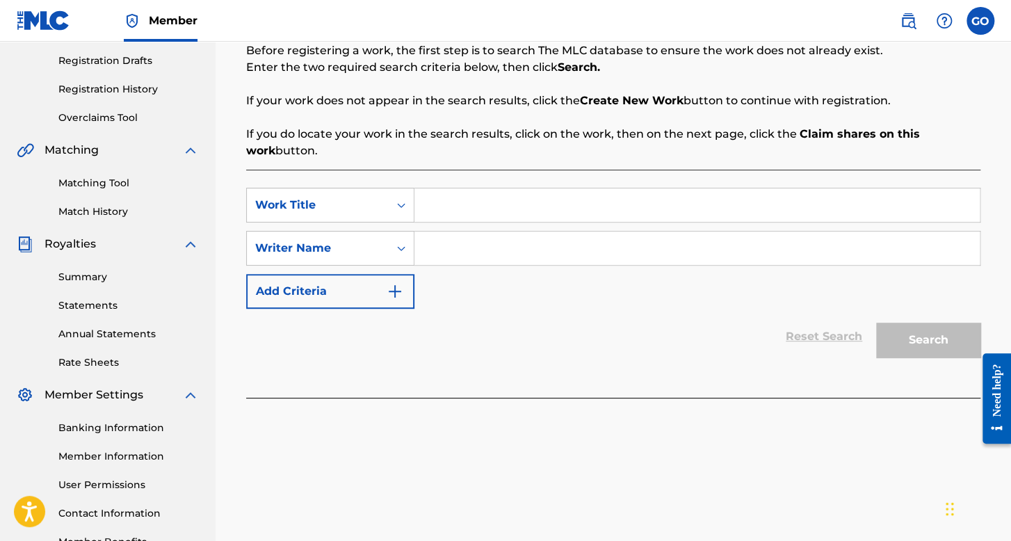
scroll to position [278, 0]
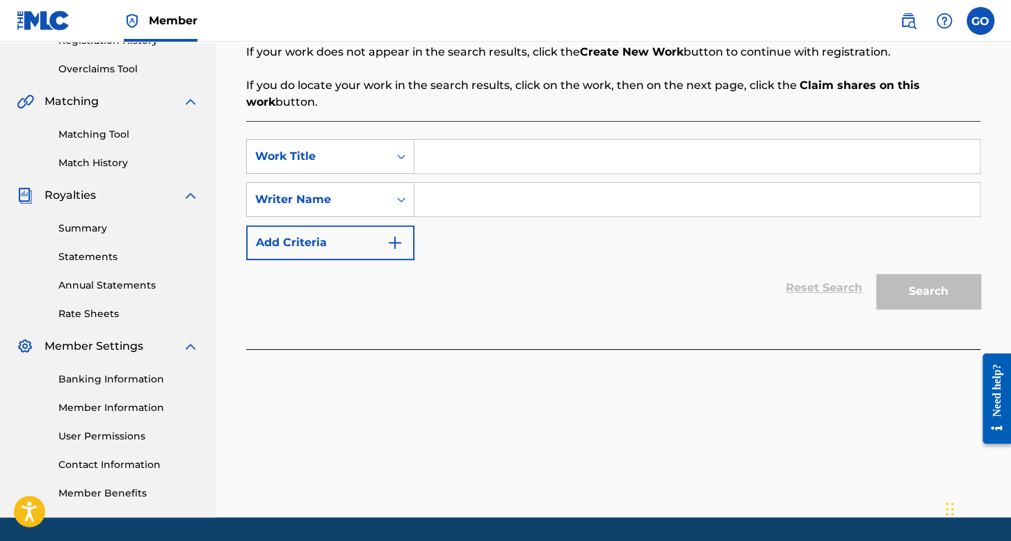
click at [480, 158] on input "Search Form" at bounding box center [696, 156] width 565 height 33
type input "El Maestro"
click at [548, 188] on input "Search Form" at bounding box center [696, 199] width 565 height 33
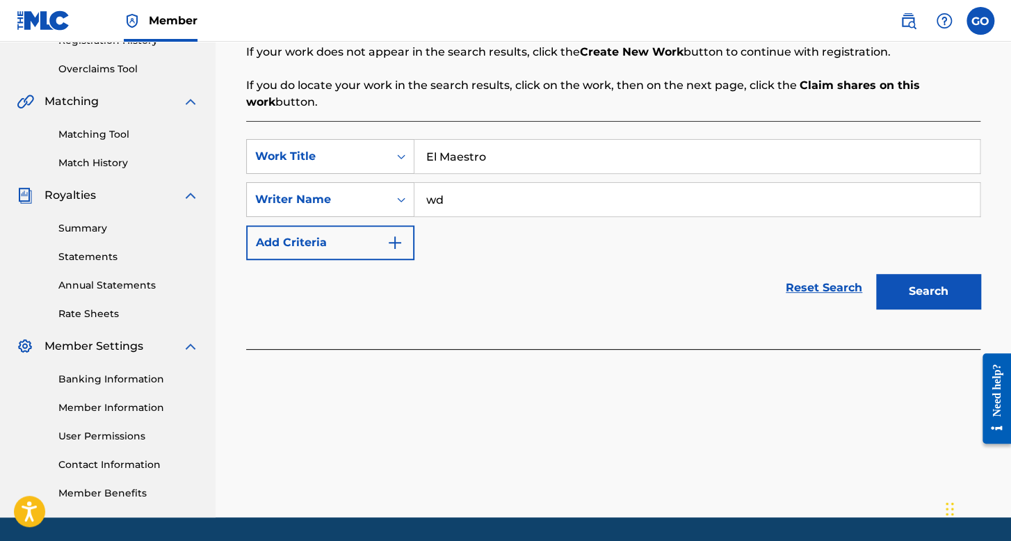
type input "wd"
click at [876, 274] on button "Search" at bounding box center [928, 291] width 104 height 35
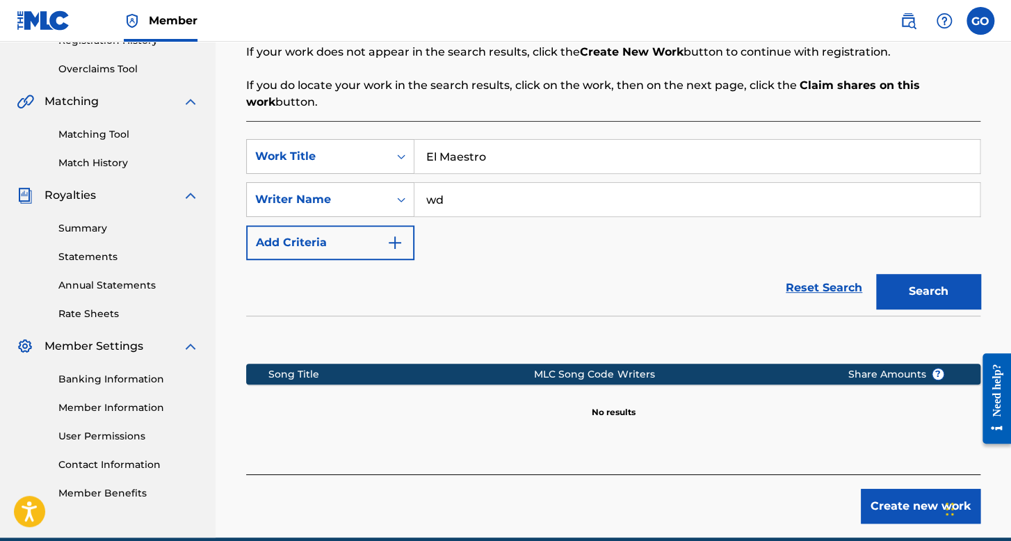
scroll to position [341, 0]
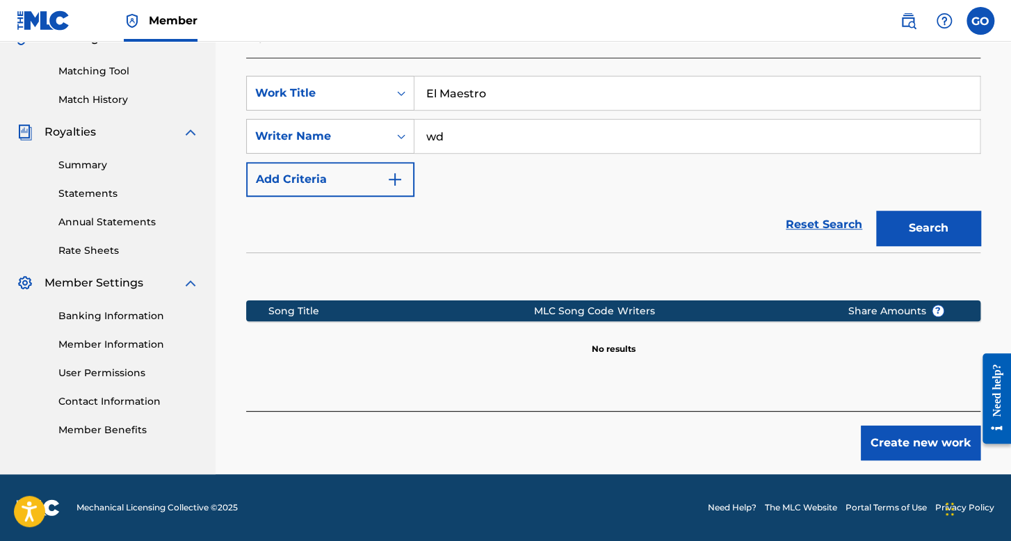
click at [901, 444] on button "Create new work" at bounding box center [920, 442] width 120 height 35
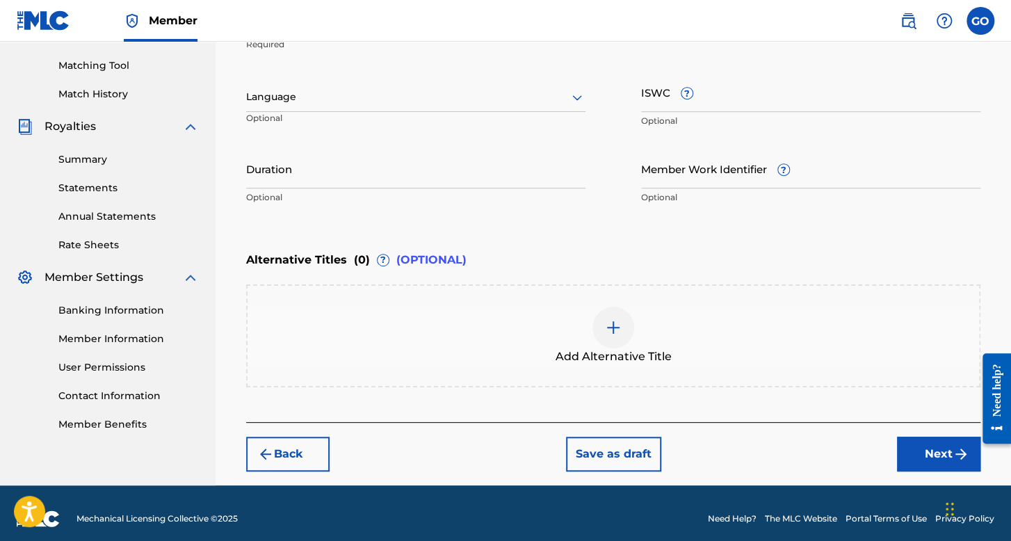
scroll to position [357, 0]
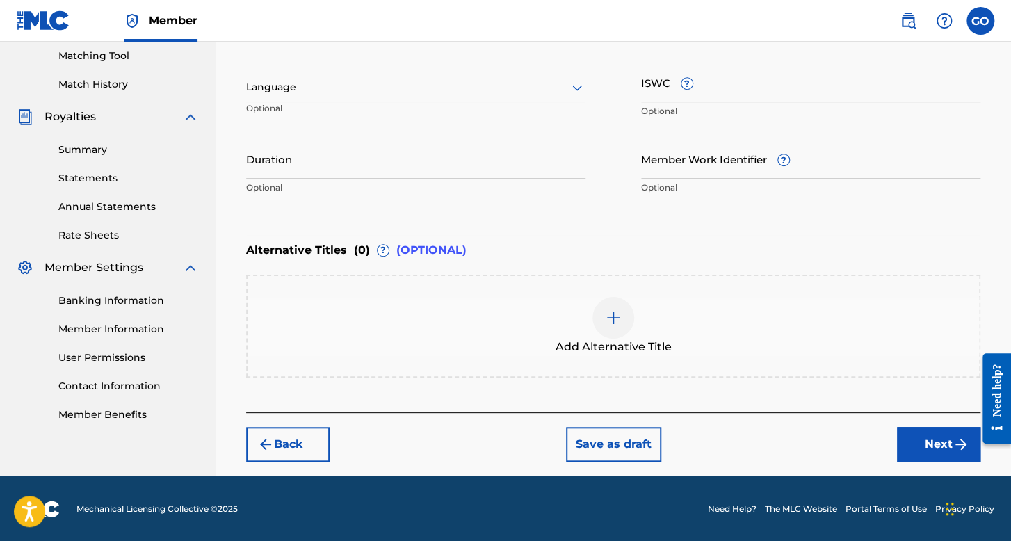
click at [506, 93] on div at bounding box center [415, 87] width 339 height 17
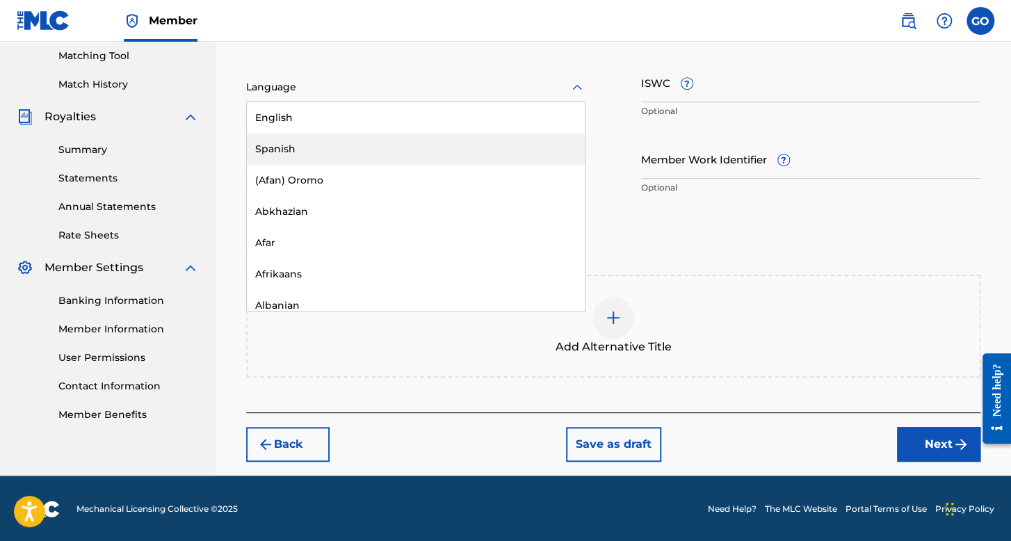
click at [353, 139] on div "Spanish" at bounding box center [416, 148] width 338 height 31
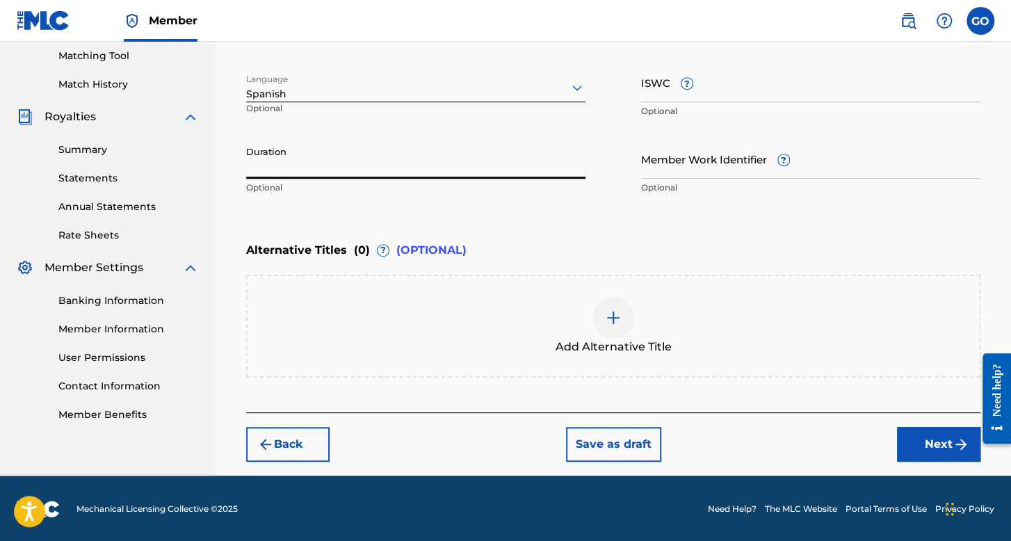
click at [325, 154] on input "Duration" at bounding box center [415, 159] width 339 height 40
type input "05:07"
click at [938, 437] on button "Next" at bounding box center [938, 444] width 83 height 35
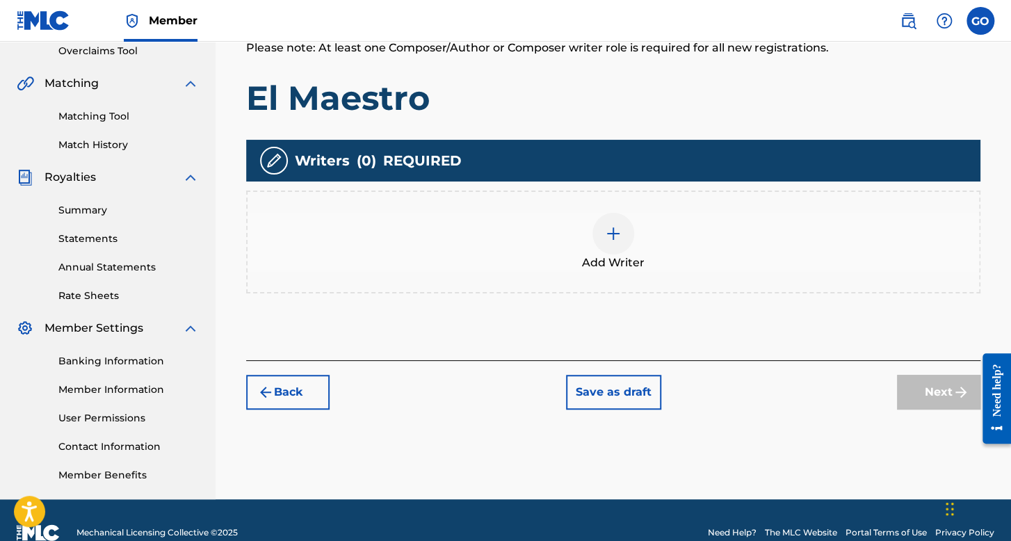
scroll to position [321, 0]
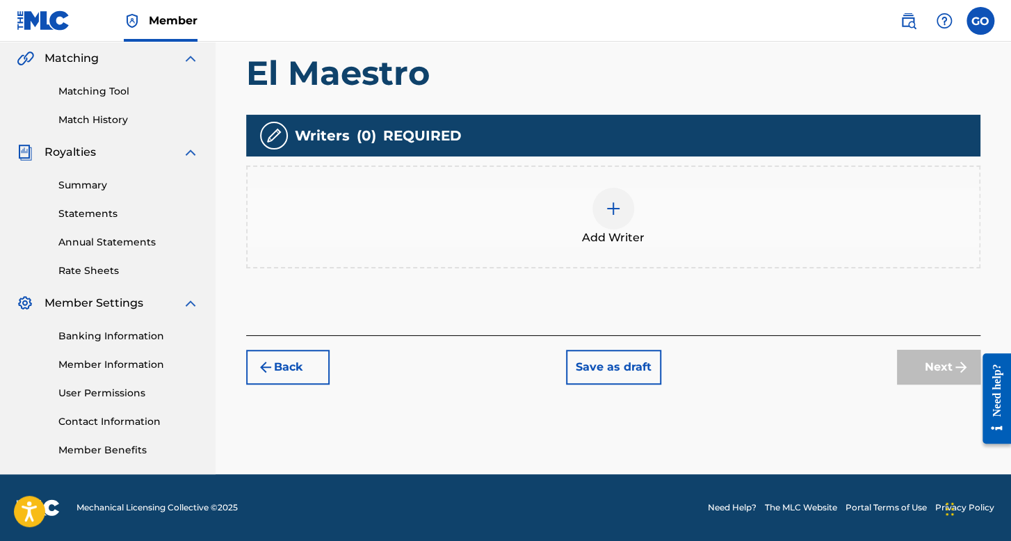
click at [607, 217] on div at bounding box center [613, 209] width 42 height 42
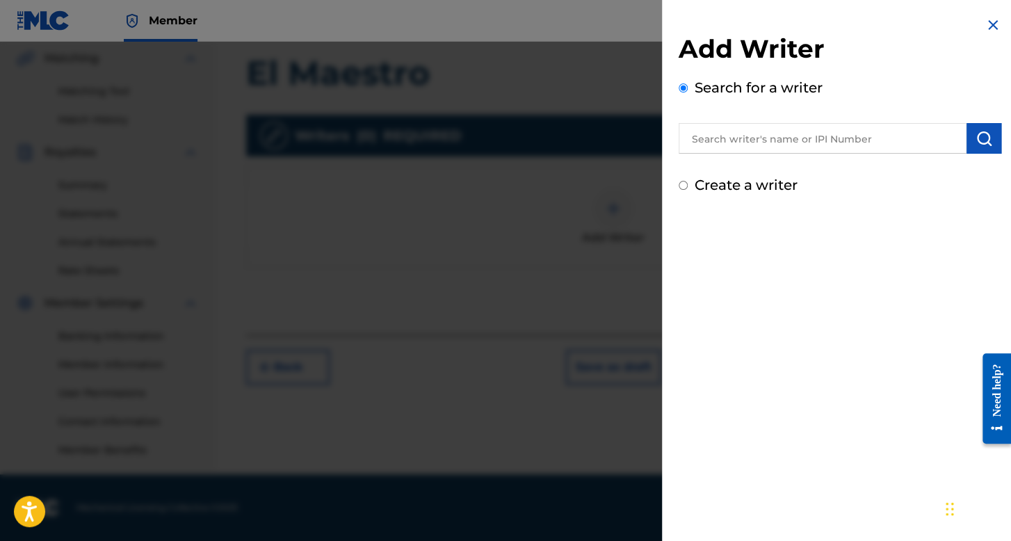
click at [682, 183] on input "Create a writer" at bounding box center [682, 185] width 9 height 9
radio input "false"
radio input "true"
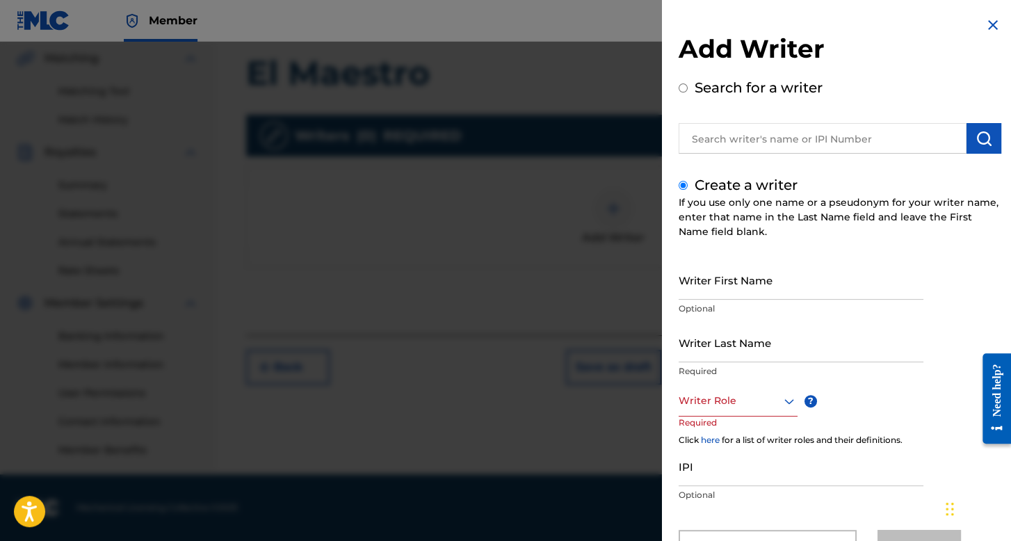
click at [729, 280] on input "Writer First Name" at bounding box center [800, 280] width 245 height 40
type input "Francisco"
click at [756, 350] on input "Writer Last Name" at bounding box center [800, 342] width 245 height 40
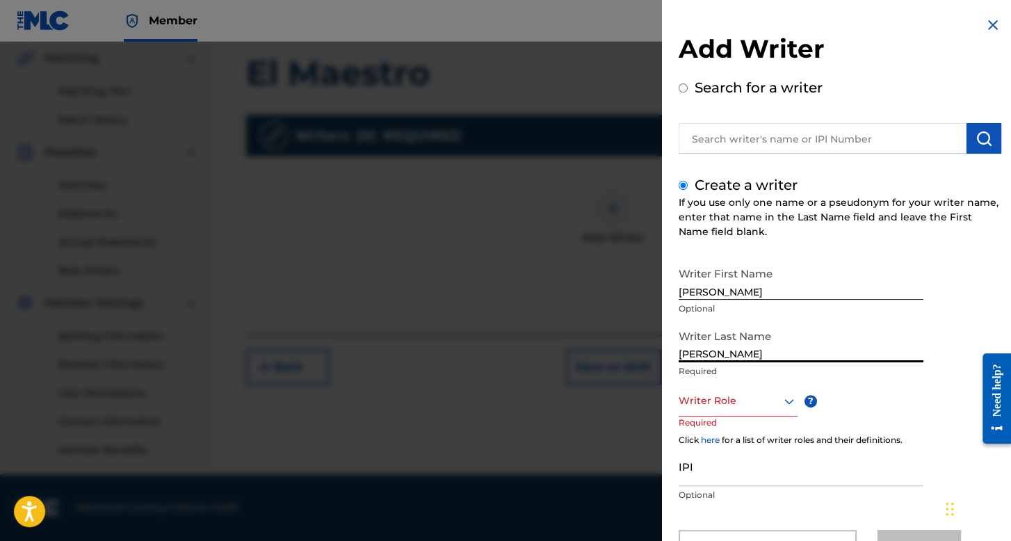
type input "Salazar Hernandez"
click at [758, 390] on div "Writer Role" at bounding box center [737, 400] width 119 height 31
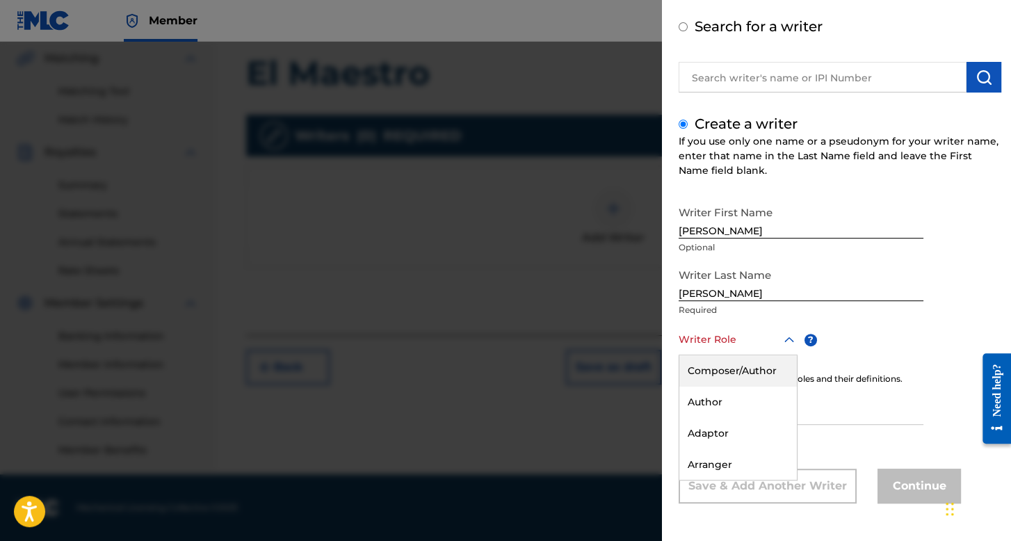
click at [760, 372] on div "Composer/Author" at bounding box center [737, 370] width 117 height 31
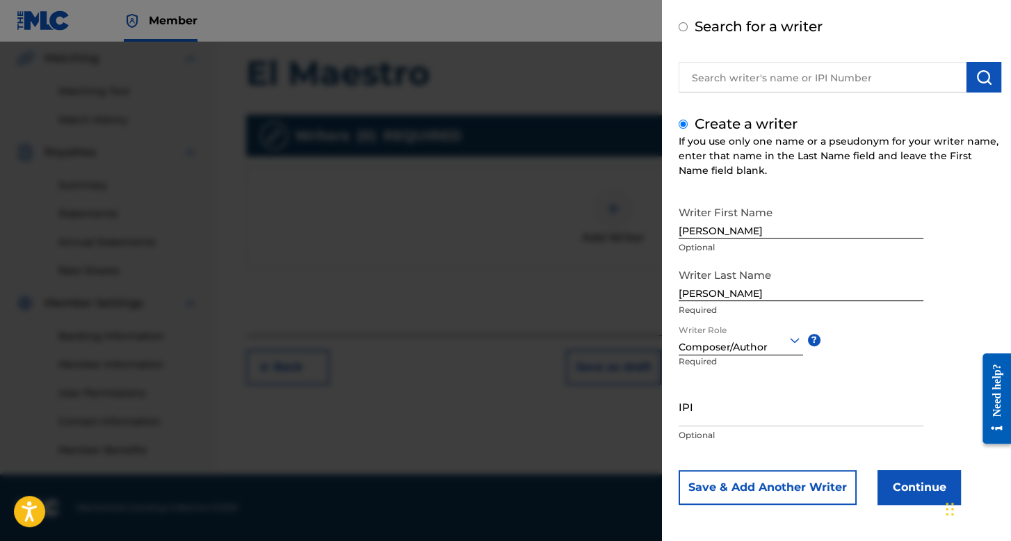
click at [899, 487] on button "Continue" at bounding box center [918, 487] width 83 height 35
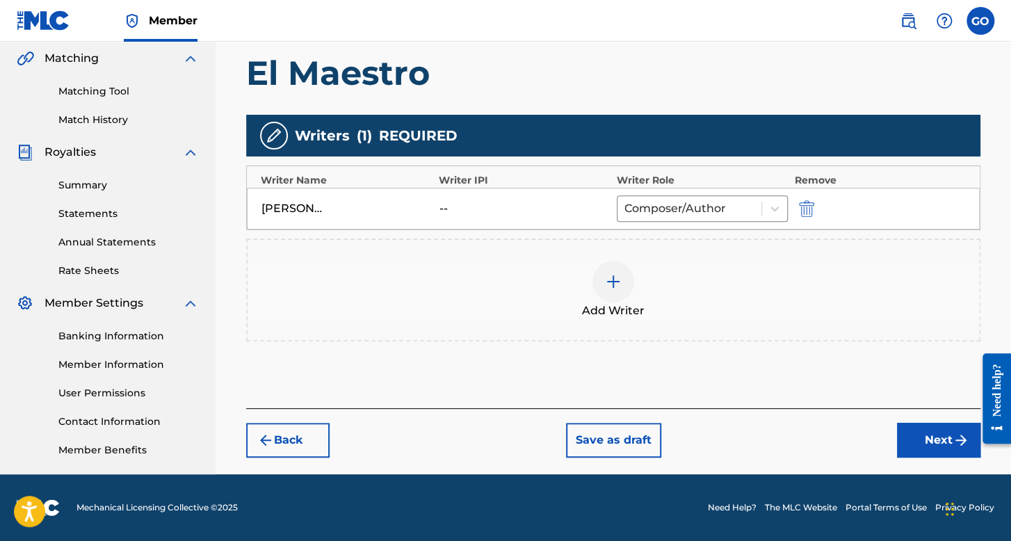
click at [915, 454] on button "Next" at bounding box center [938, 440] width 83 height 35
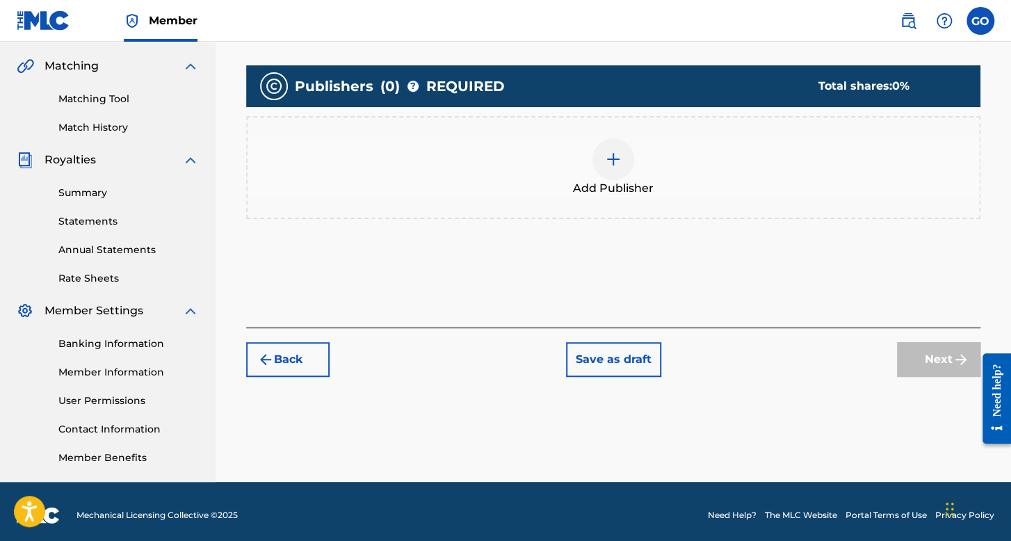
scroll to position [321, 0]
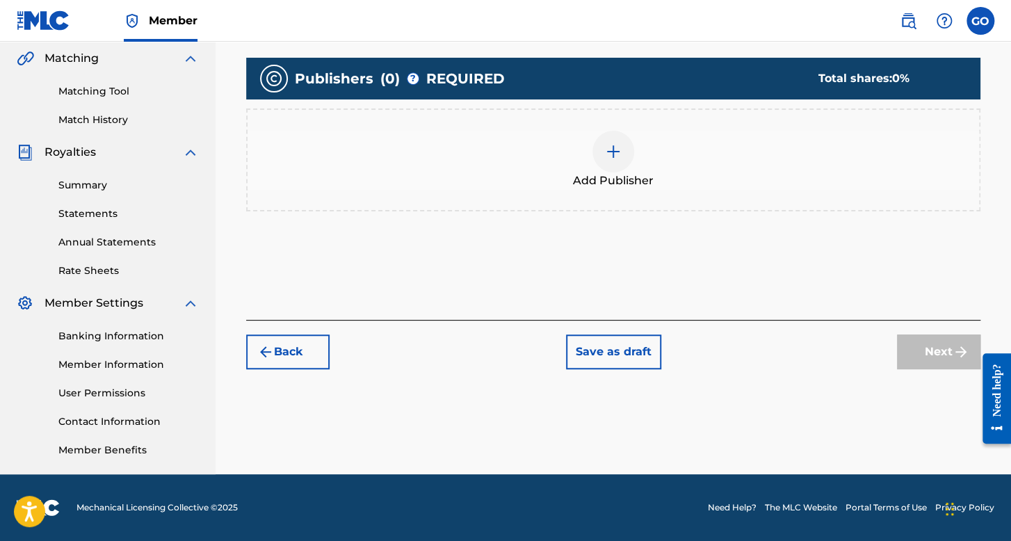
click at [605, 187] on span "Add Publisher" at bounding box center [613, 180] width 81 height 17
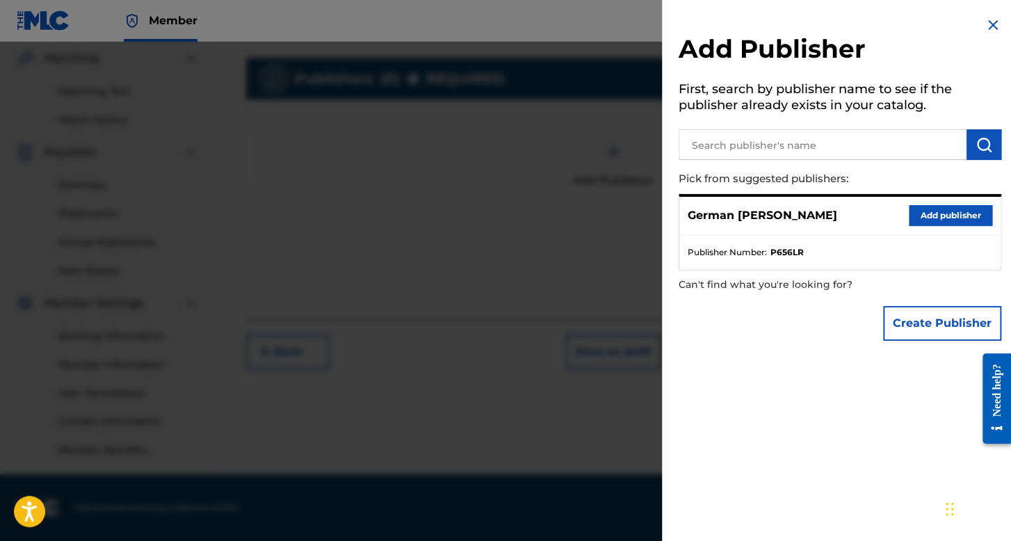
click at [914, 213] on button "Add publisher" at bounding box center [949, 215] width 83 height 21
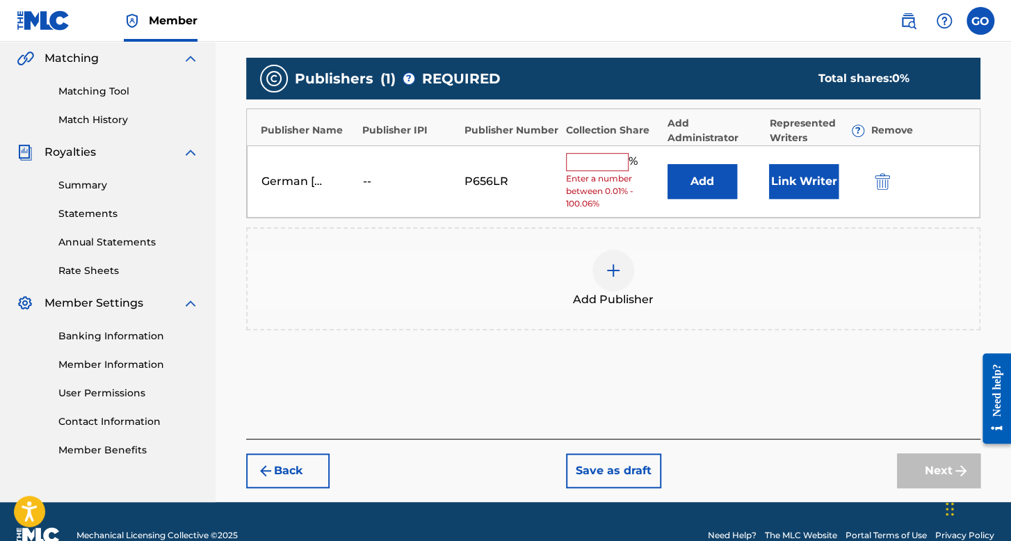
click at [628, 166] on span "%" at bounding box center [634, 162] width 13 height 18
click at [619, 165] on input "text" at bounding box center [597, 162] width 63 height 18
type input "100"
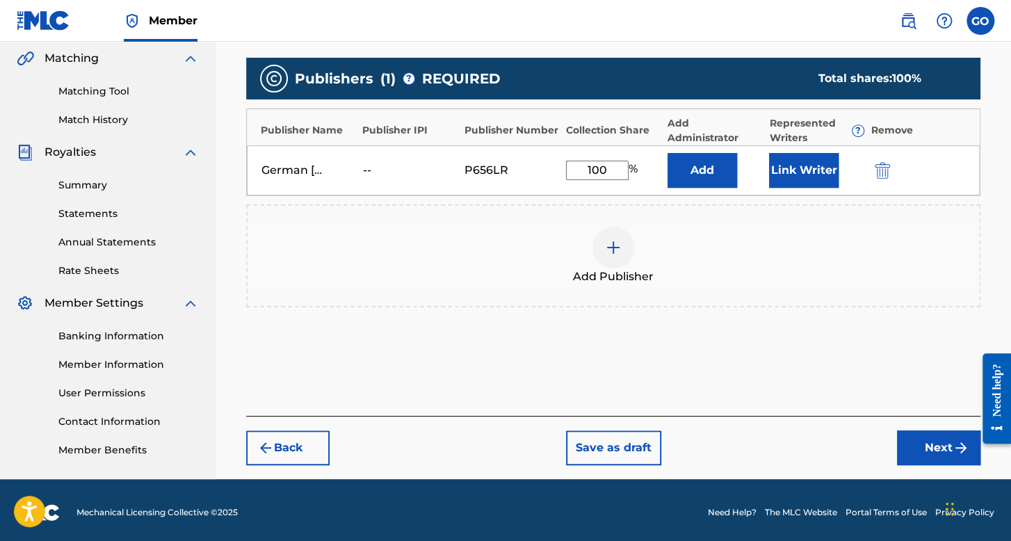
click at [817, 182] on button "Link Writer" at bounding box center [803, 170] width 69 height 35
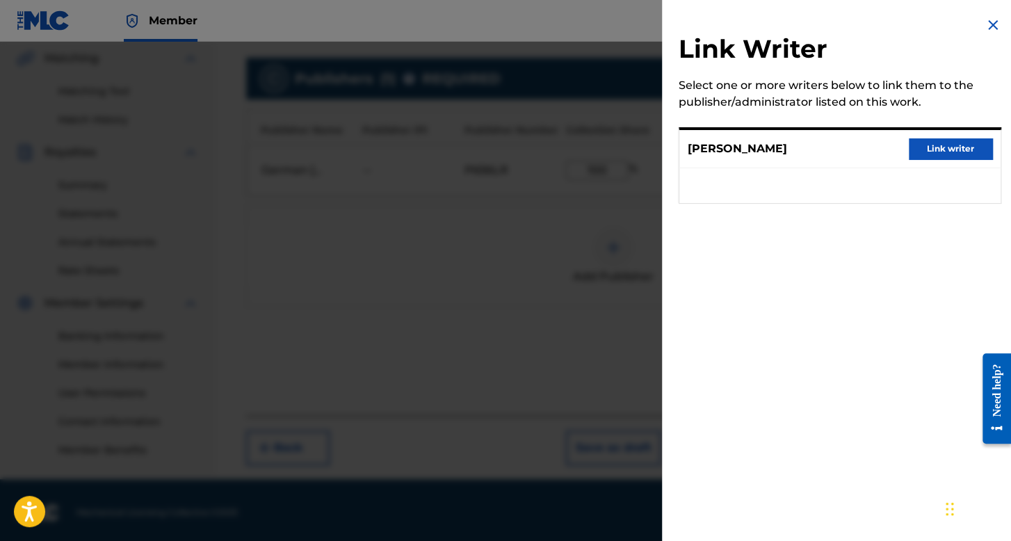
click at [963, 144] on button "Link writer" at bounding box center [949, 148] width 83 height 21
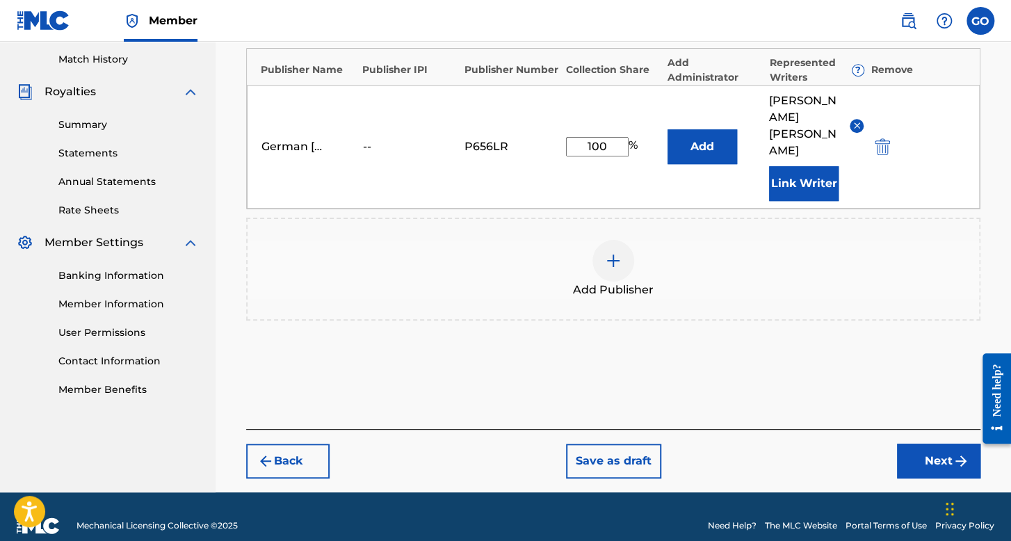
click at [903, 443] on button "Next" at bounding box center [938, 460] width 83 height 35
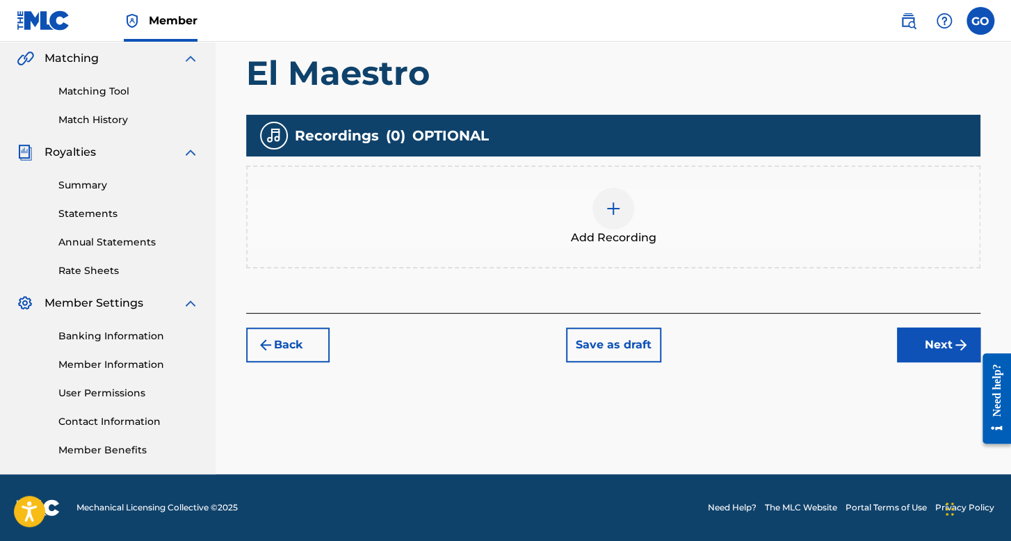
click at [622, 206] on div at bounding box center [613, 209] width 42 height 42
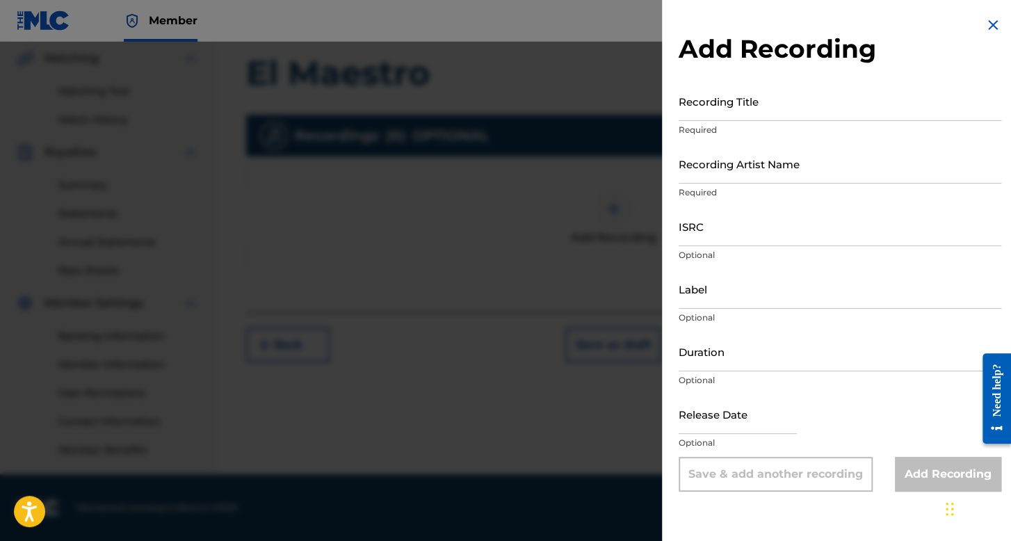
click at [742, 111] on input "Recording Title" at bounding box center [839, 101] width 322 height 40
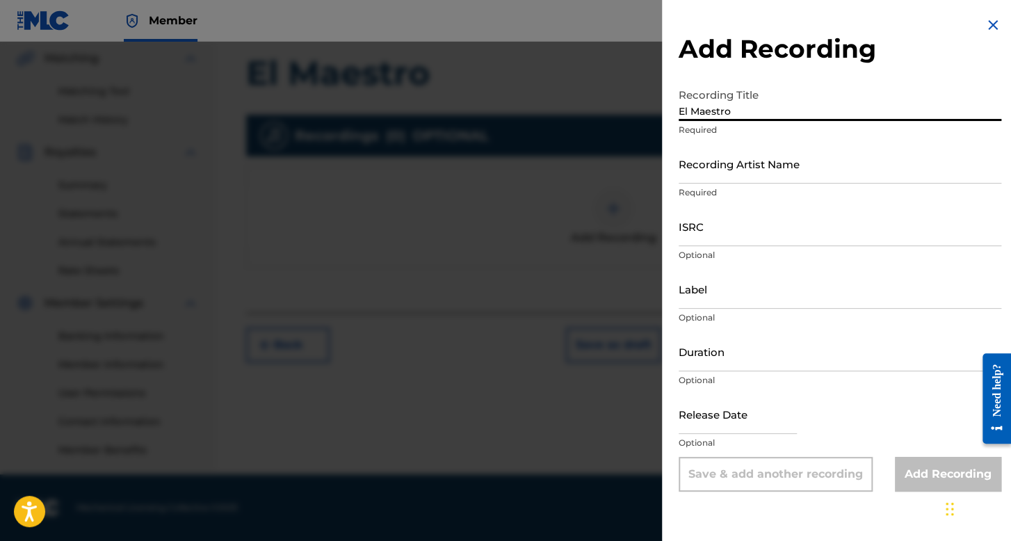
type input "El Maestro"
click at [764, 162] on input "Recording Artist Name" at bounding box center [839, 164] width 322 height 40
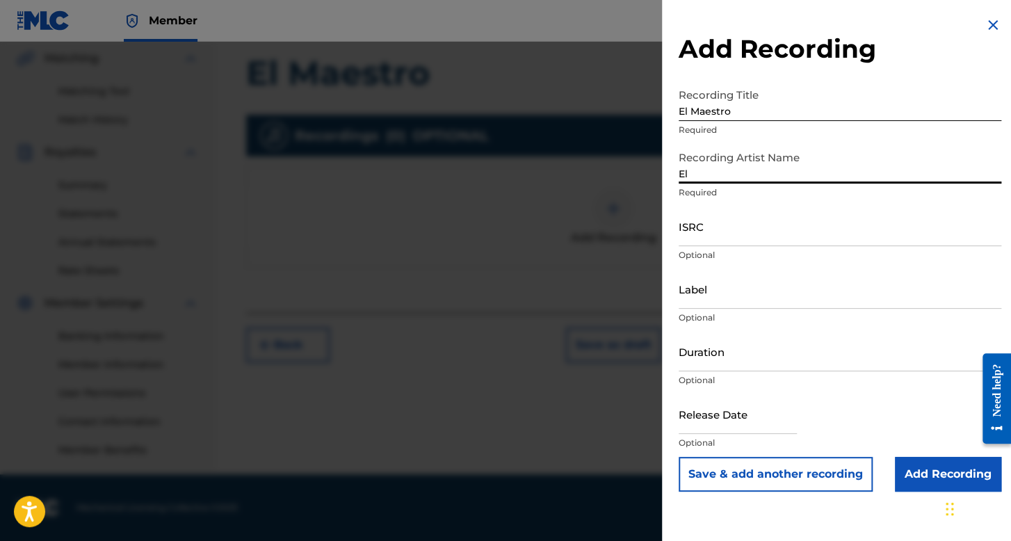
type input "El Belikon"
click at [712, 211] on input "ISRC" at bounding box center [839, 226] width 322 height 40
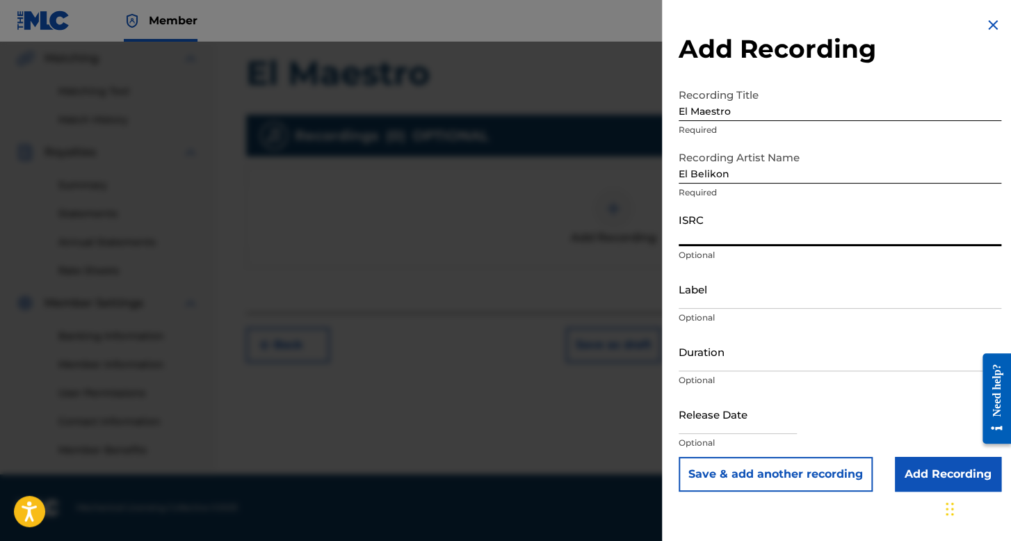
paste input "TCAJY2573082"
type input "TCAJY2573082"
click at [751, 345] on input "Duration" at bounding box center [839, 352] width 322 height 40
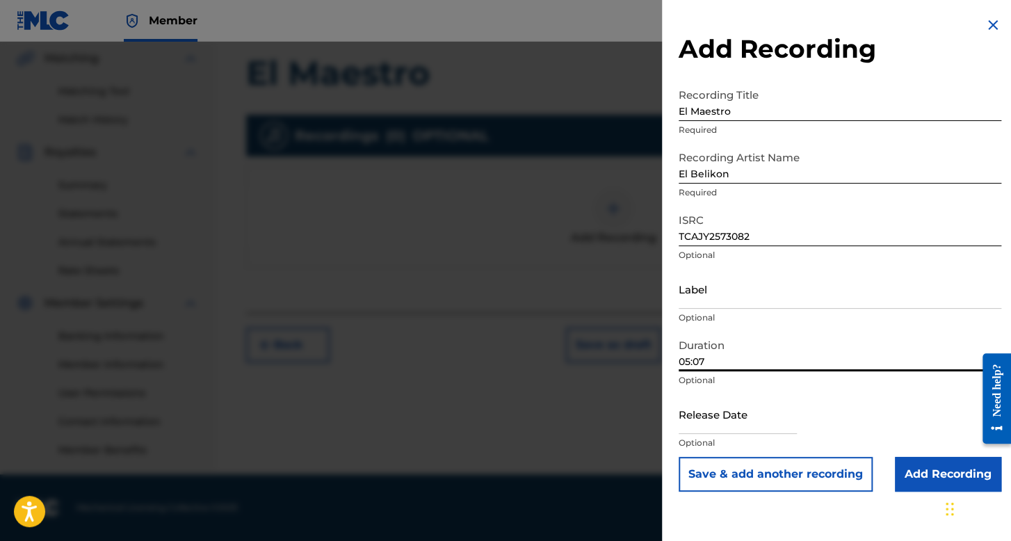
type input "05:07"
click at [710, 415] on input "text" at bounding box center [737, 414] width 118 height 40
select select "7"
select select "2025"
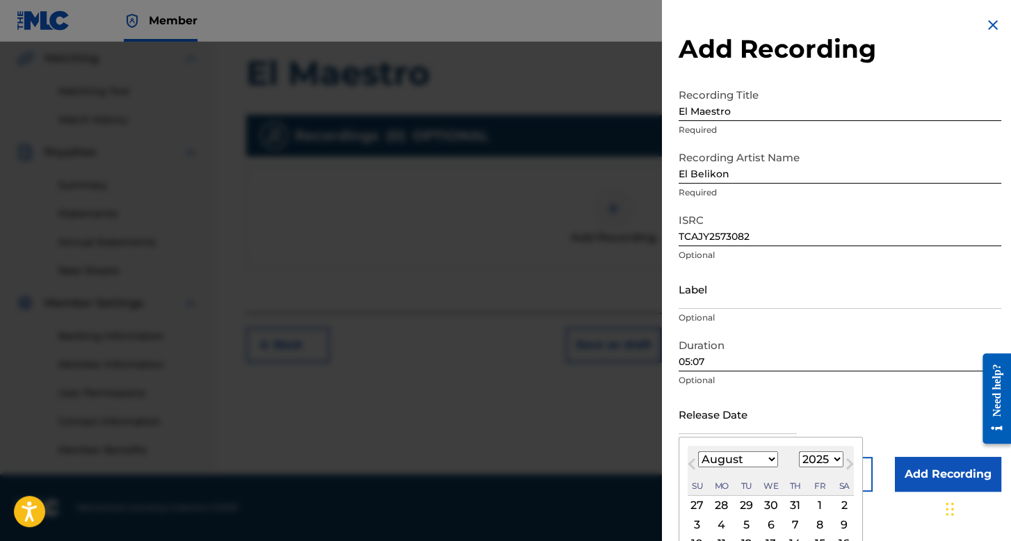
click at [755, 457] on select "January February March April May June July August September October November De…" at bounding box center [738, 459] width 80 height 16
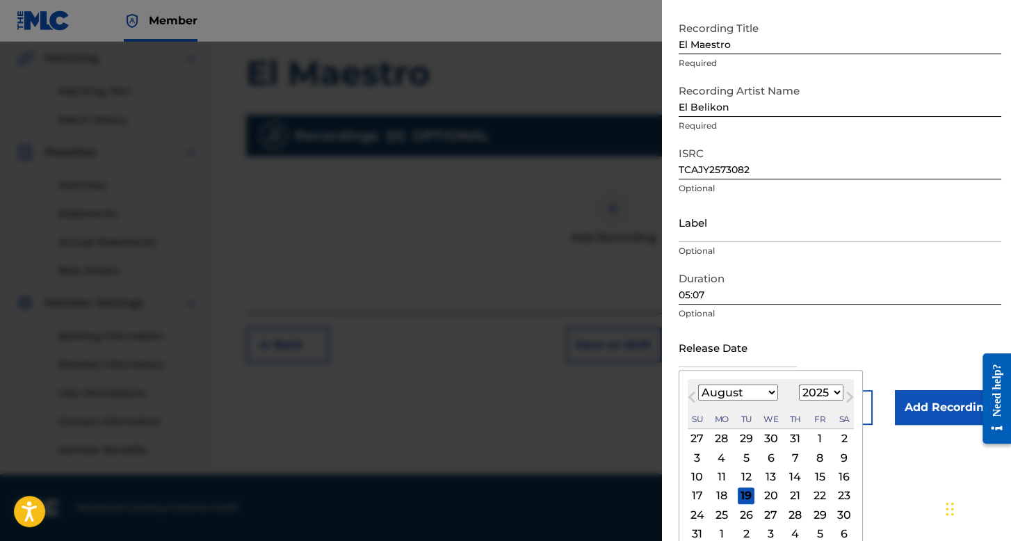
scroll to position [69, 0]
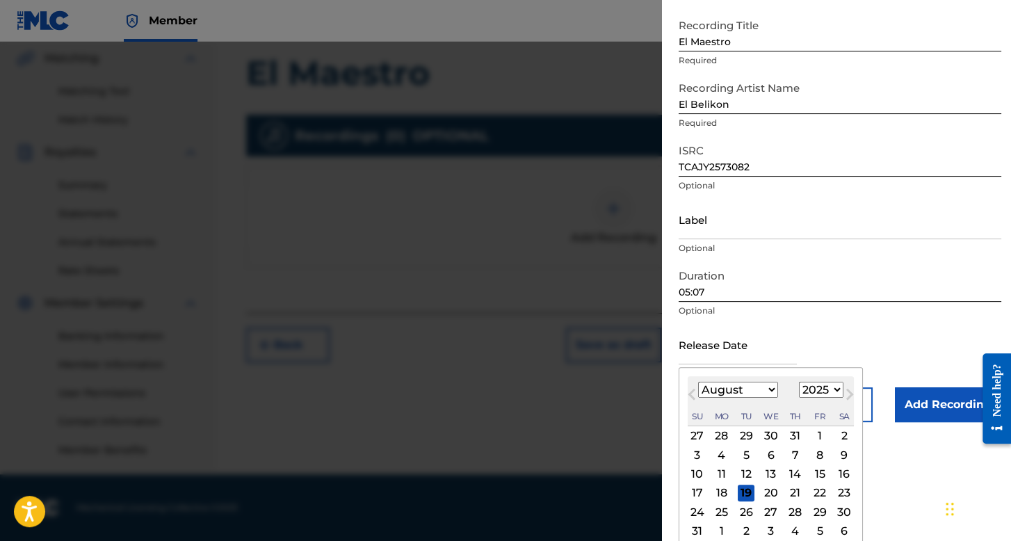
click at [753, 473] on div "10 11 12 13 14 15 16" at bounding box center [770, 473] width 166 height 19
click at [748, 473] on div "12" at bounding box center [745, 474] width 17 height 17
type input "August 12 2025"
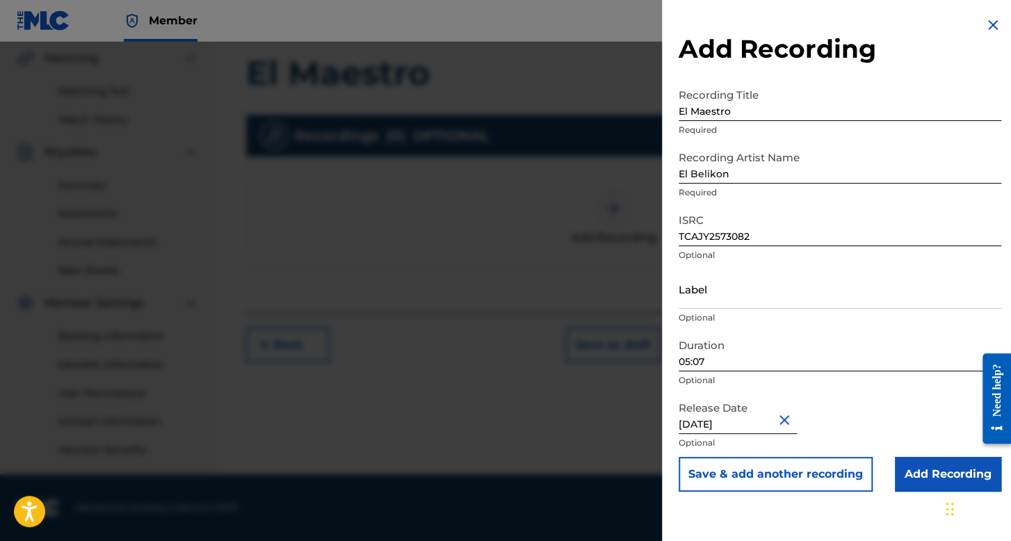
scroll to position [0, 0]
click at [897, 467] on input "Add Recording" at bounding box center [947, 474] width 106 height 35
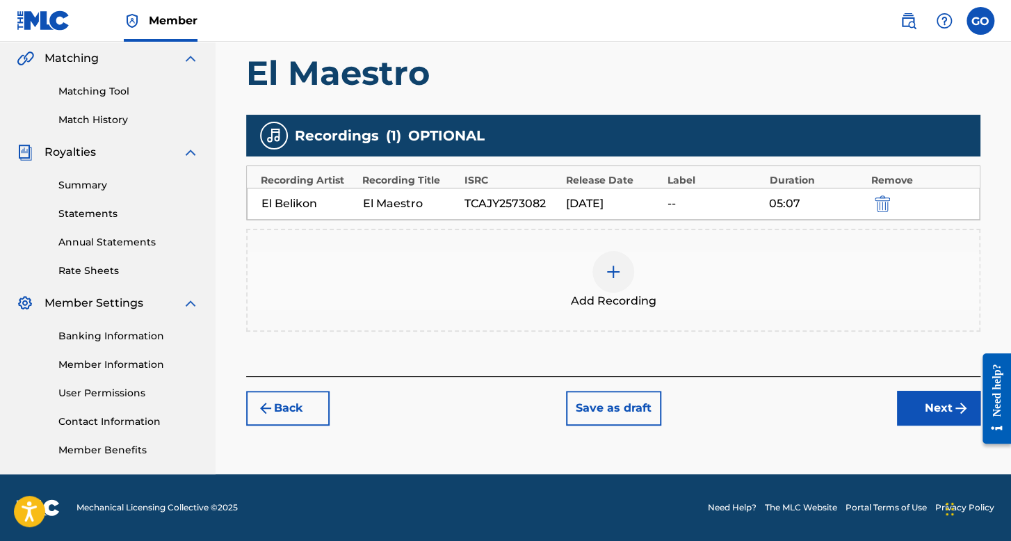
click at [948, 407] on button "Next" at bounding box center [938, 408] width 83 height 35
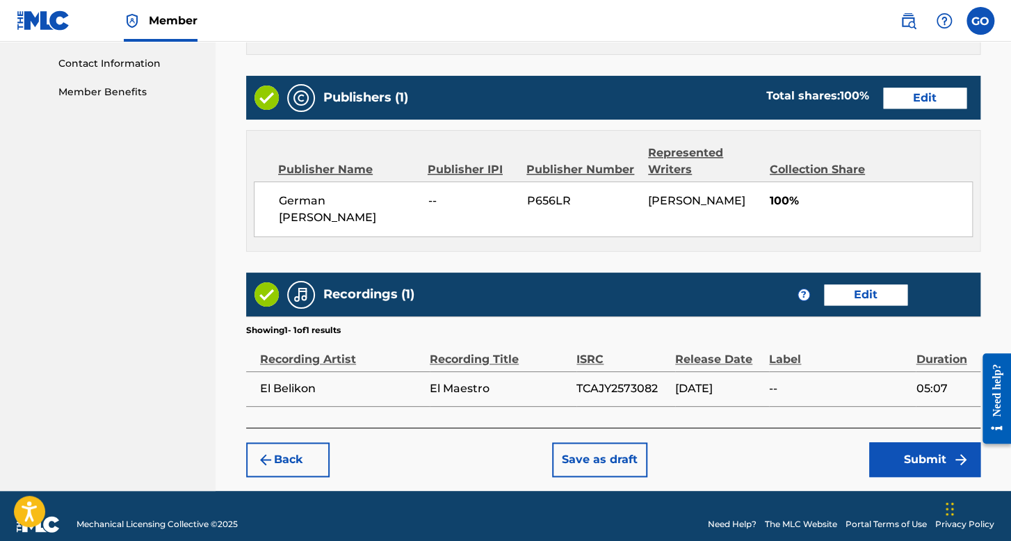
scroll to position [689, 0]
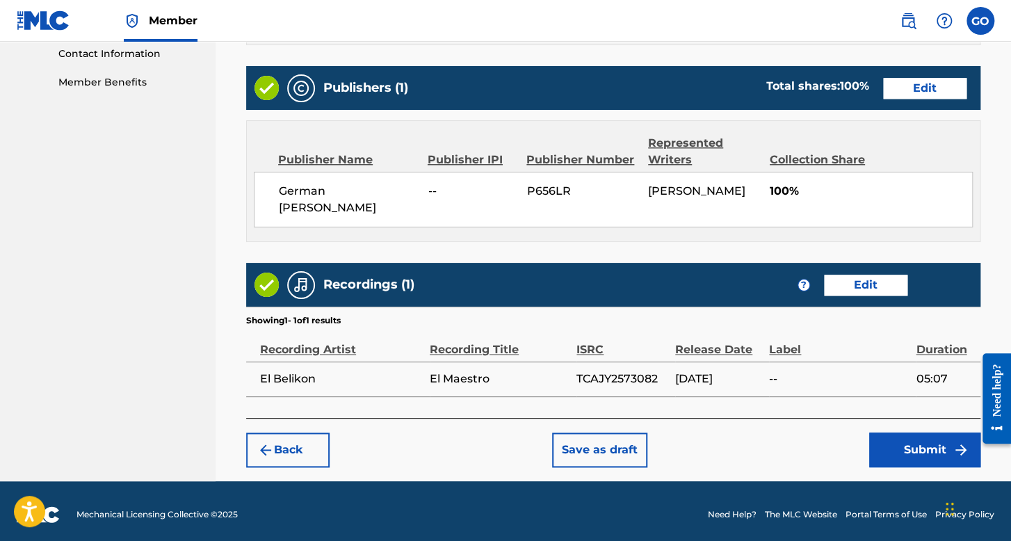
click at [894, 441] on button "Submit" at bounding box center [924, 449] width 111 height 35
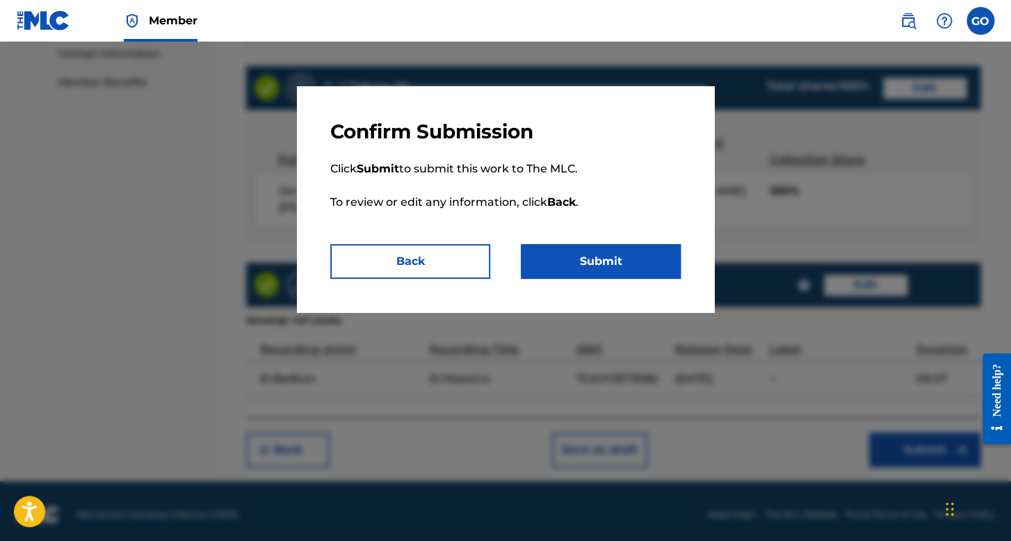
click at [607, 244] on button "Submit" at bounding box center [601, 261] width 160 height 35
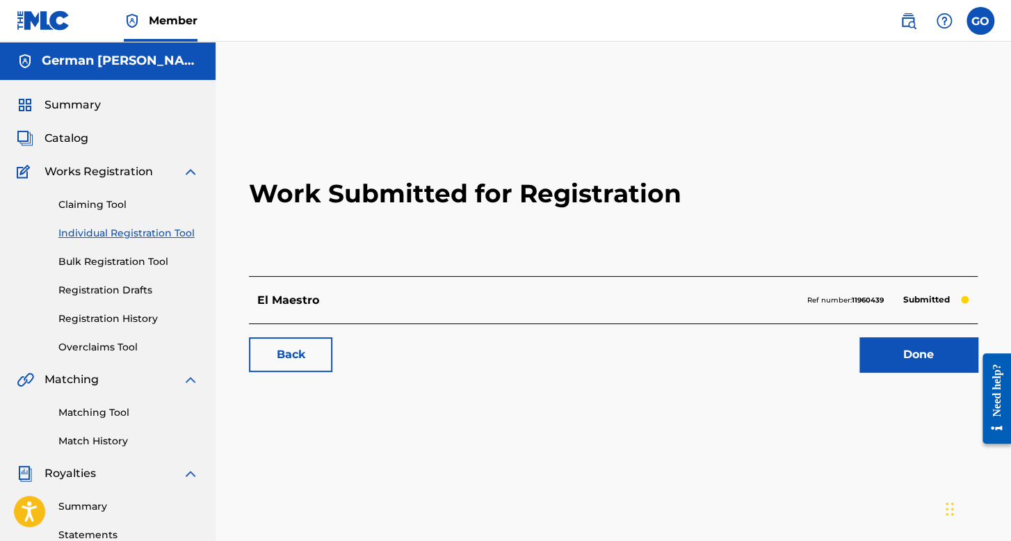
click at [117, 229] on link "Individual Registration Tool" at bounding box center [128, 233] width 140 height 15
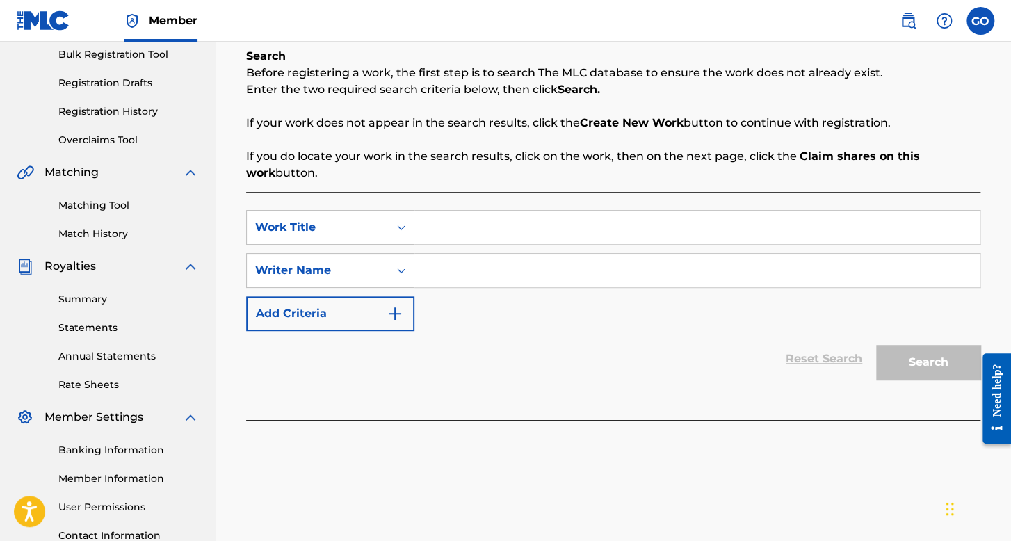
scroll to position [208, 0]
click at [456, 228] on input "Search Form" at bounding box center [696, 225] width 565 height 33
paste input "El Mando R Fuerzas Especiales"
type input "El Mando R Fuerzas Especiales"
click at [486, 275] on input "Search Form" at bounding box center [696, 268] width 565 height 33
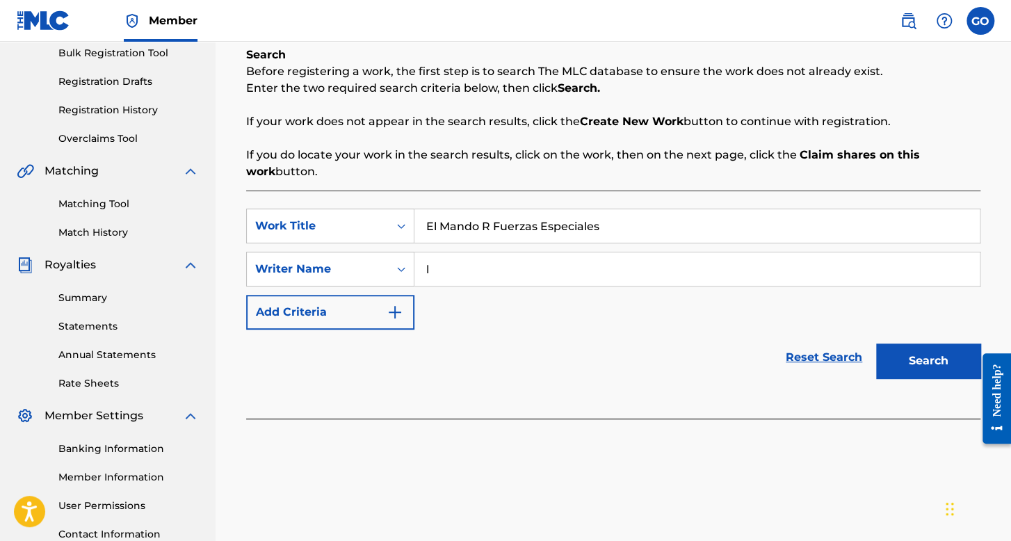
type input "l"
click at [876, 343] on button "Search" at bounding box center [928, 360] width 104 height 35
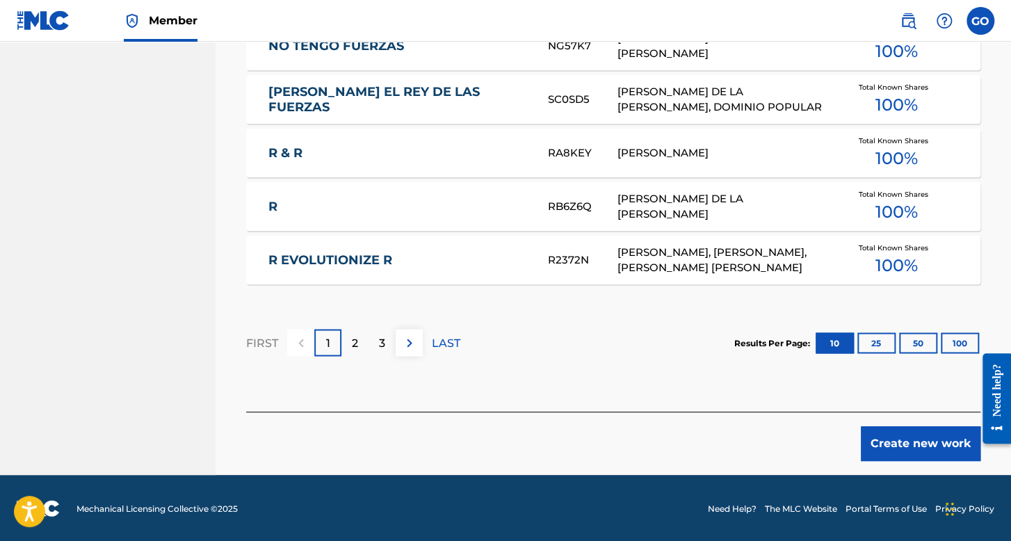
click at [899, 432] on button "Create new work" at bounding box center [920, 443] width 120 height 35
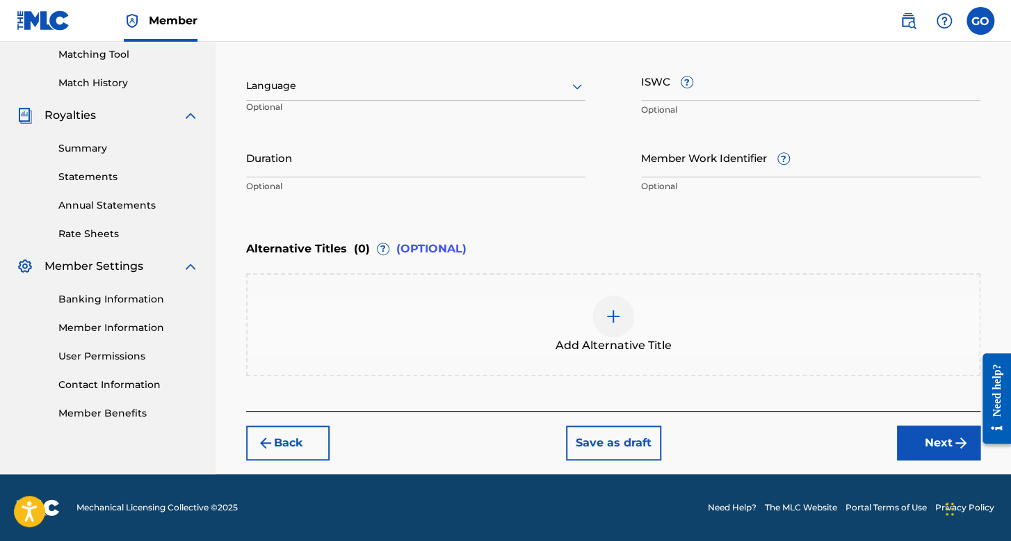
scroll to position [357, 0]
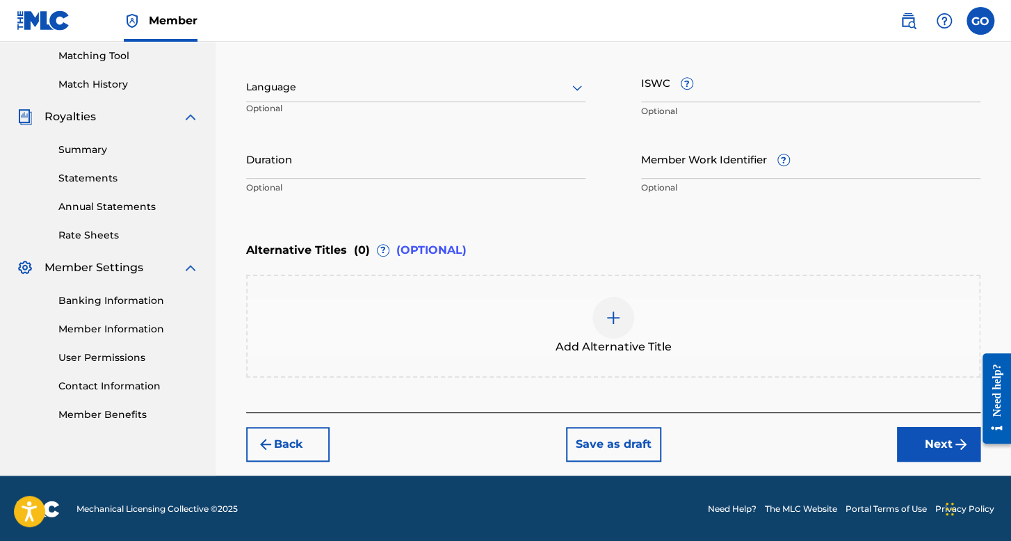
click at [361, 90] on div at bounding box center [415, 87] width 339 height 17
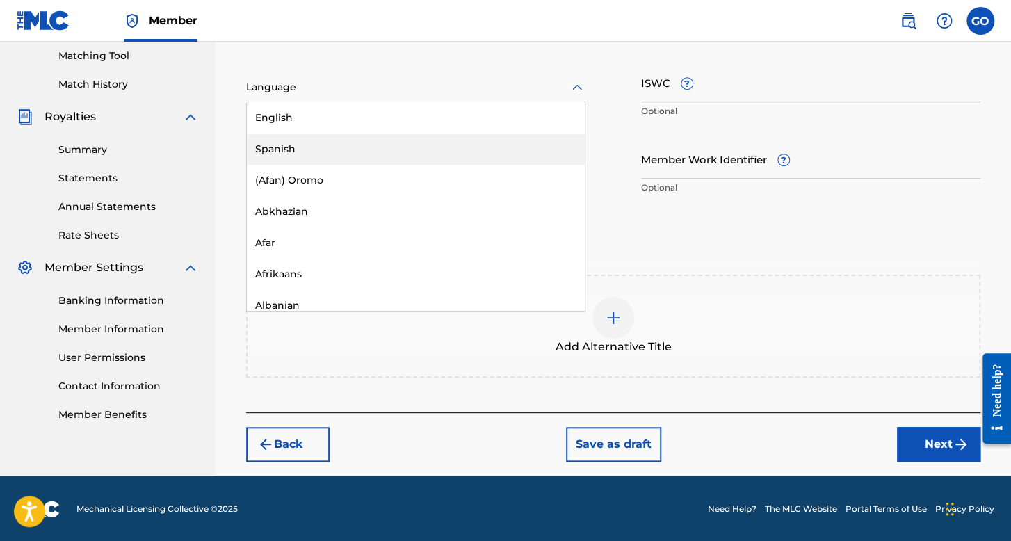
click at [353, 142] on div "Spanish" at bounding box center [416, 148] width 338 height 31
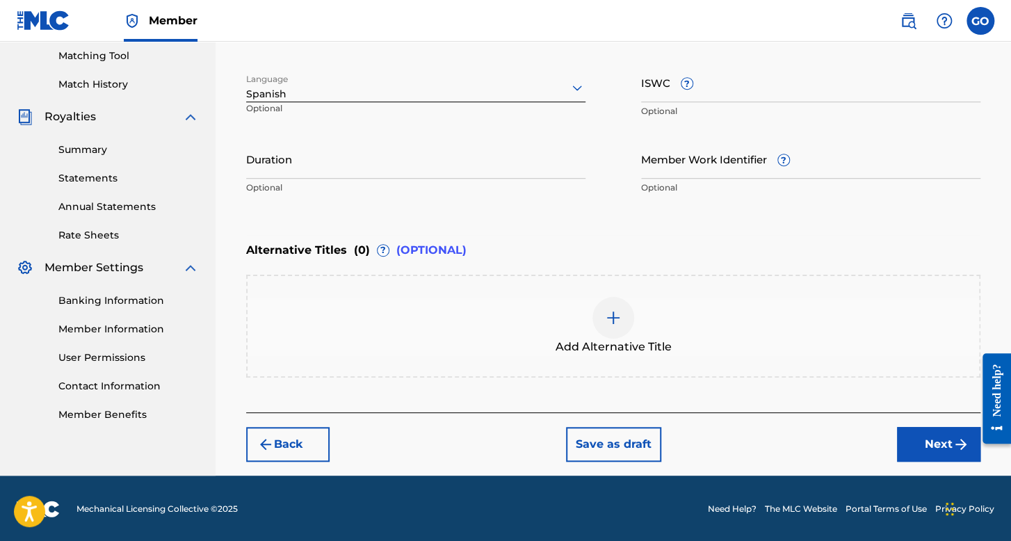
click at [334, 152] on input "Duration" at bounding box center [415, 159] width 339 height 40
type input "06:23"
click at [928, 459] on button "Next" at bounding box center [938, 444] width 83 height 35
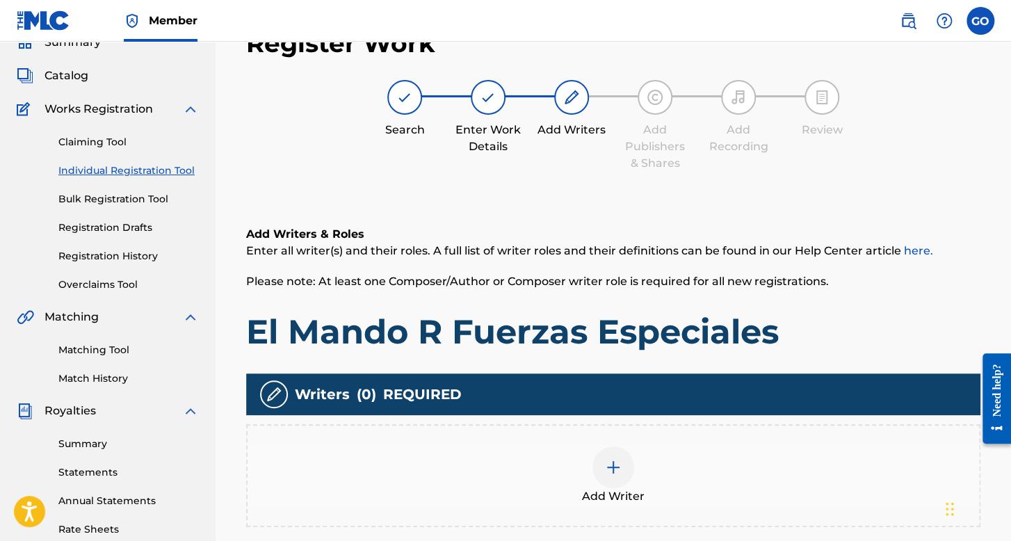
scroll to position [271, 0]
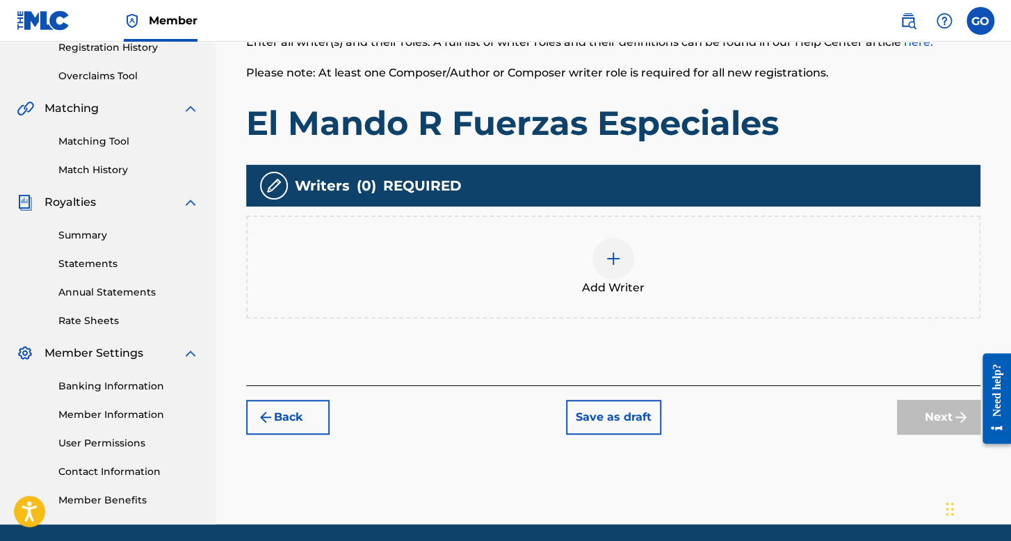
click at [616, 254] on img at bounding box center [613, 258] width 17 height 17
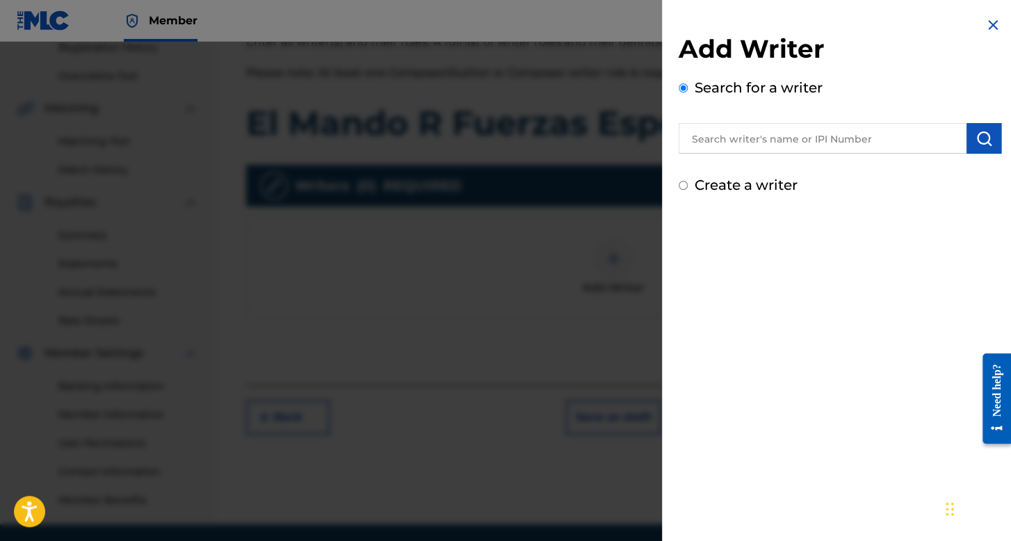
click at [685, 184] on input "Create a writer" at bounding box center [682, 185] width 9 height 9
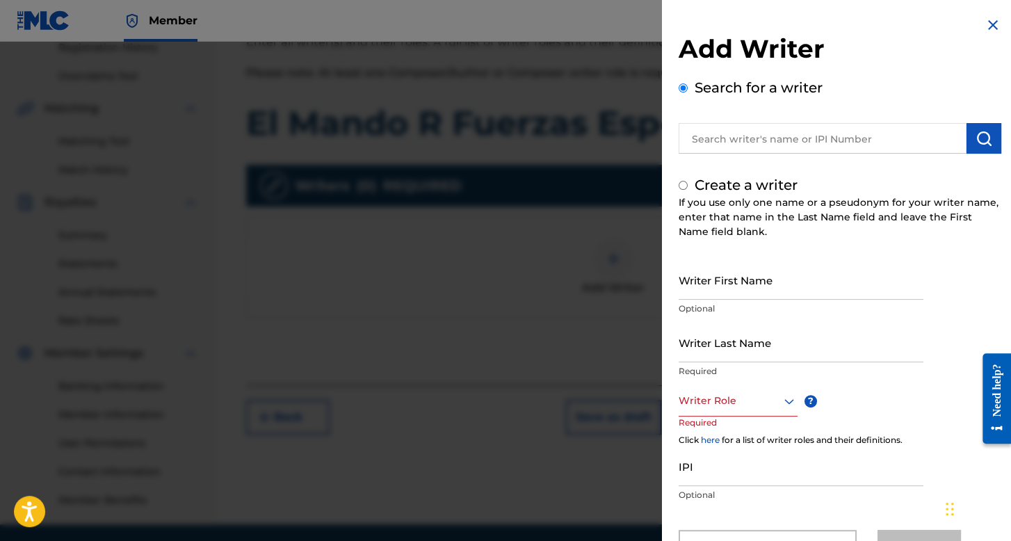
radio input "false"
radio input "true"
click at [730, 301] on div "Writer First Name Optional" at bounding box center [800, 291] width 245 height 63
click at [730, 292] on input "Writer First Name" at bounding box center [800, 280] width 245 height 40
type input "Francisco"
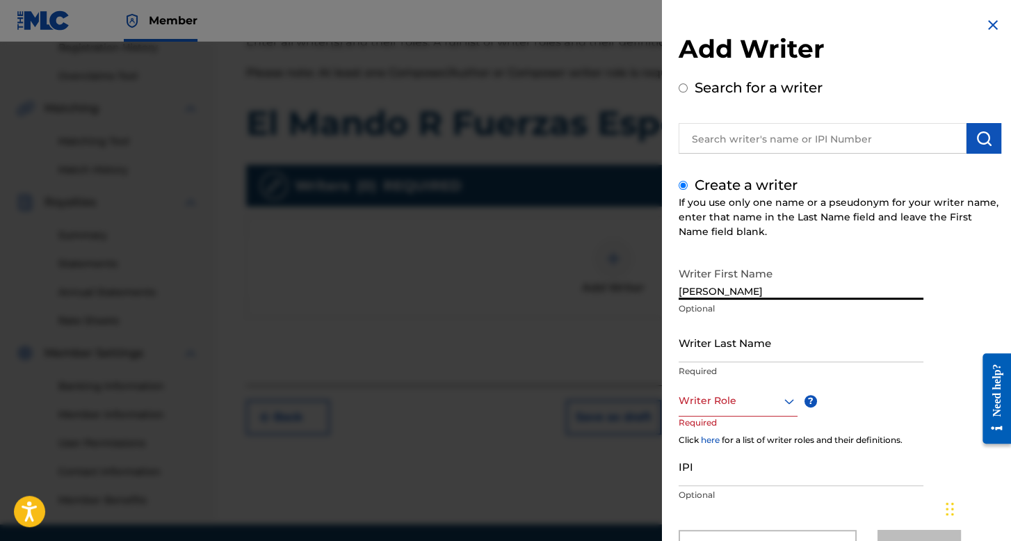
click at [751, 342] on input "Writer Last Name" at bounding box center [800, 342] width 245 height 40
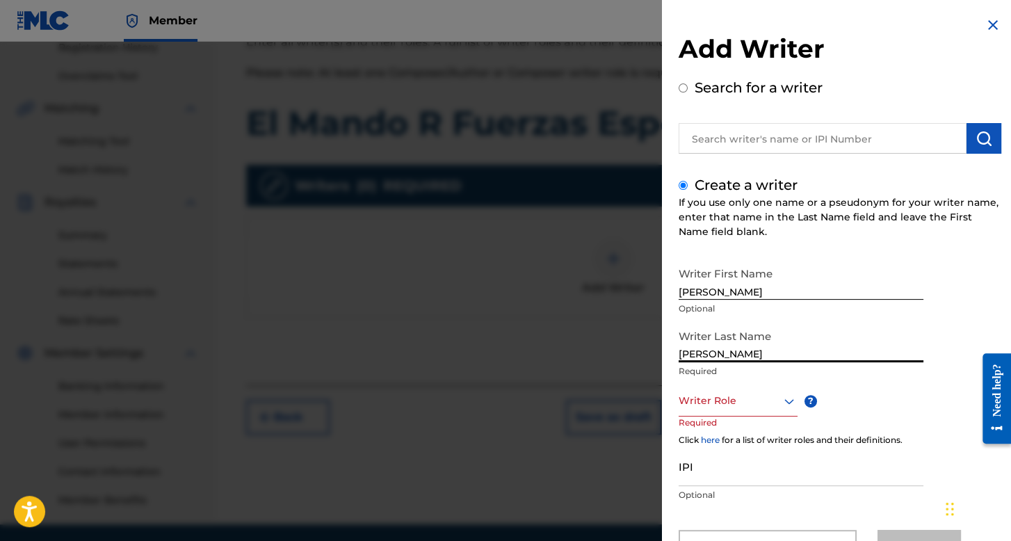
click at [737, 354] on input "Salazar Hernnadez" at bounding box center [800, 342] width 245 height 40
click at [746, 357] on input "Salazar Hernnadez" at bounding box center [800, 342] width 245 height 40
click at [749, 356] on input "Salazar Hernadez" at bounding box center [800, 342] width 245 height 40
type input "Salazar Hernandez"
click at [739, 409] on div "Writer Role" at bounding box center [737, 400] width 119 height 31
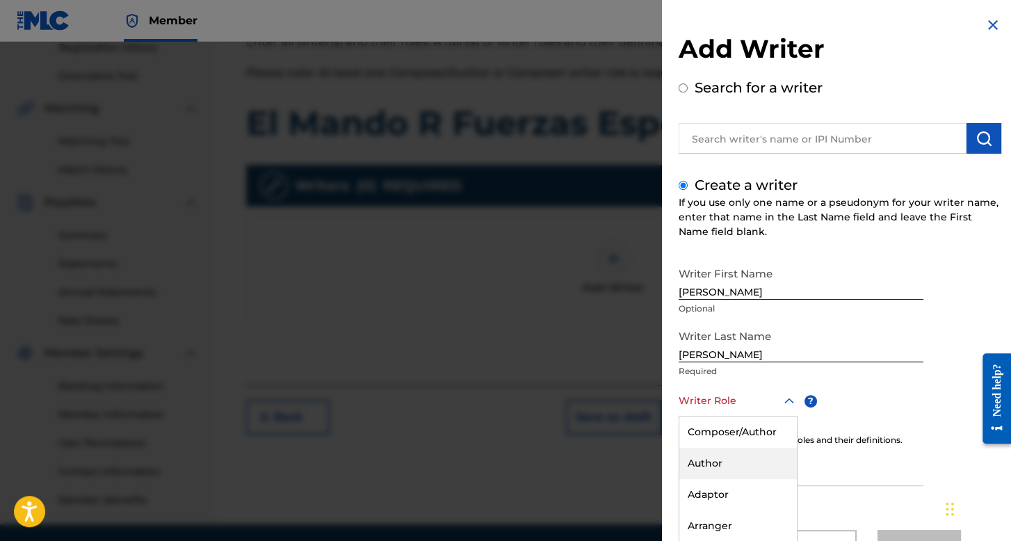
scroll to position [61, 0]
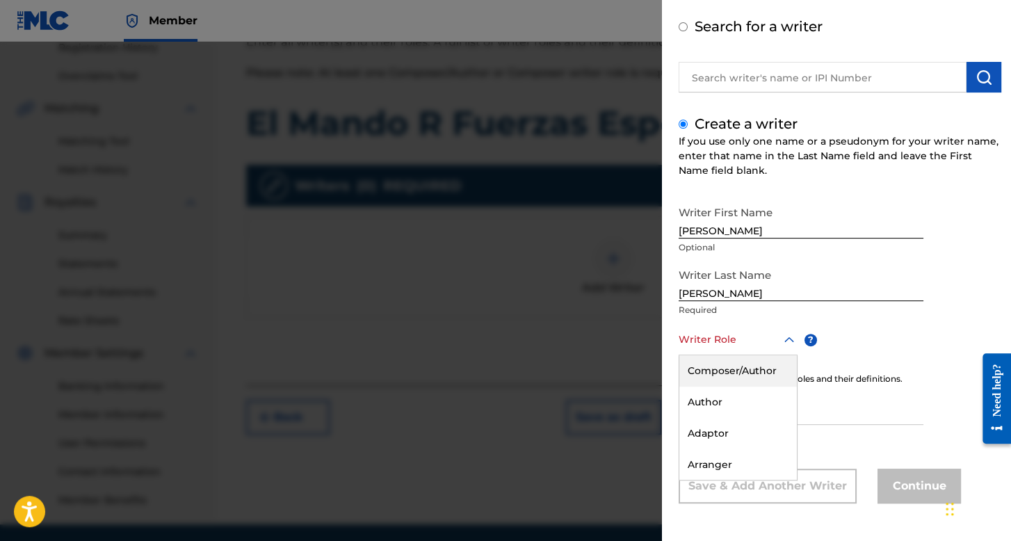
click at [733, 363] on div "Composer/Author" at bounding box center [737, 370] width 117 height 31
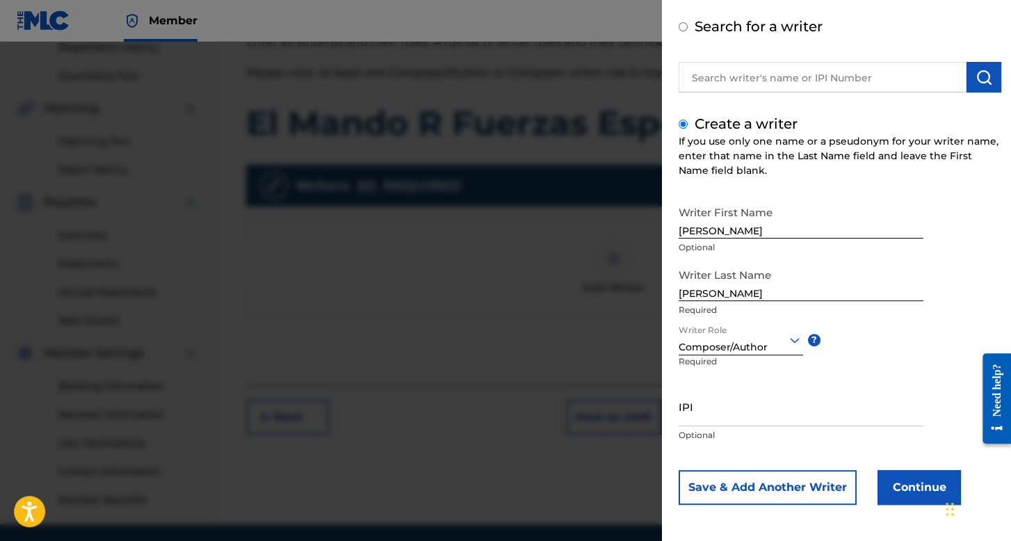
click at [892, 480] on button "Continue" at bounding box center [918, 487] width 83 height 35
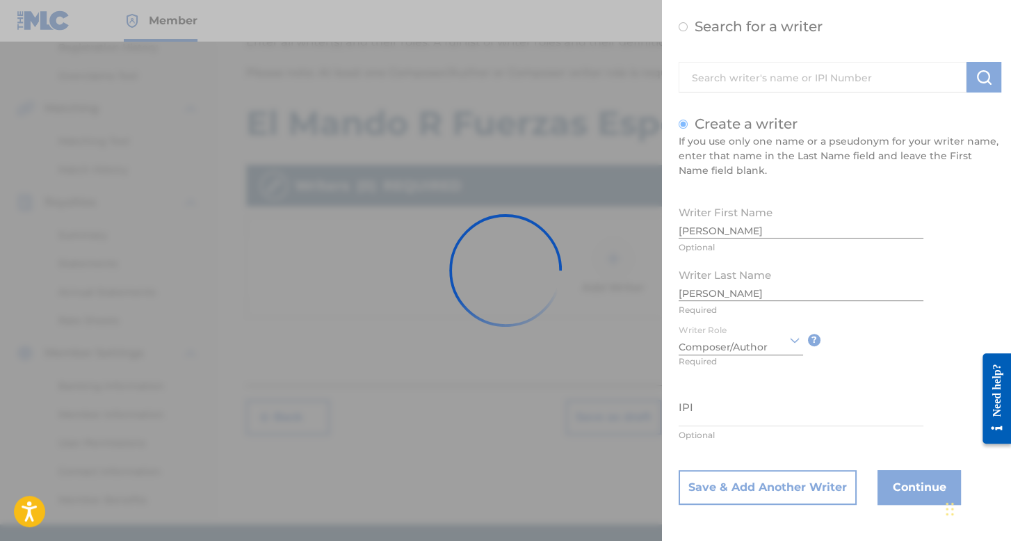
scroll to position [321, 0]
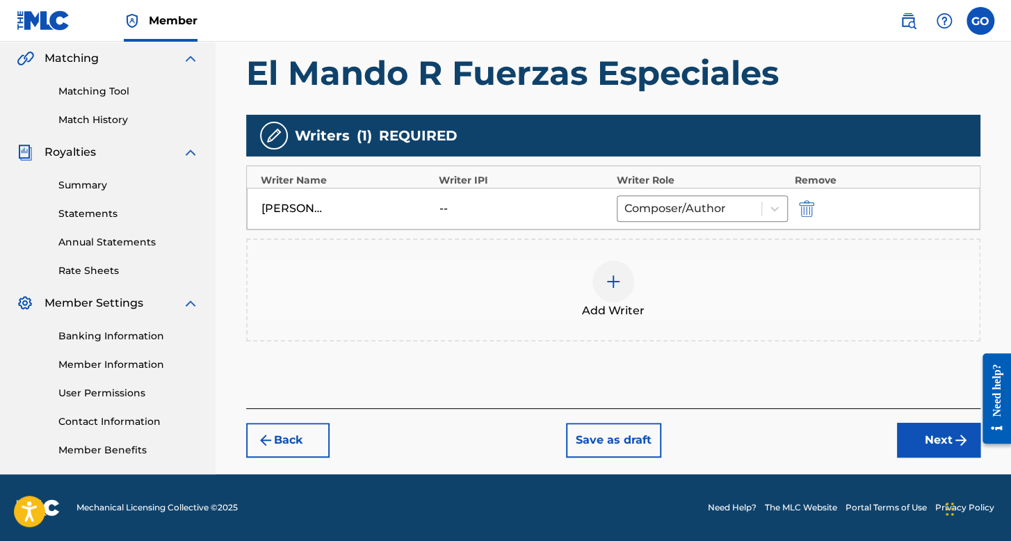
click at [900, 448] on button "Next" at bounding box center [938, 440] width 83 height 35
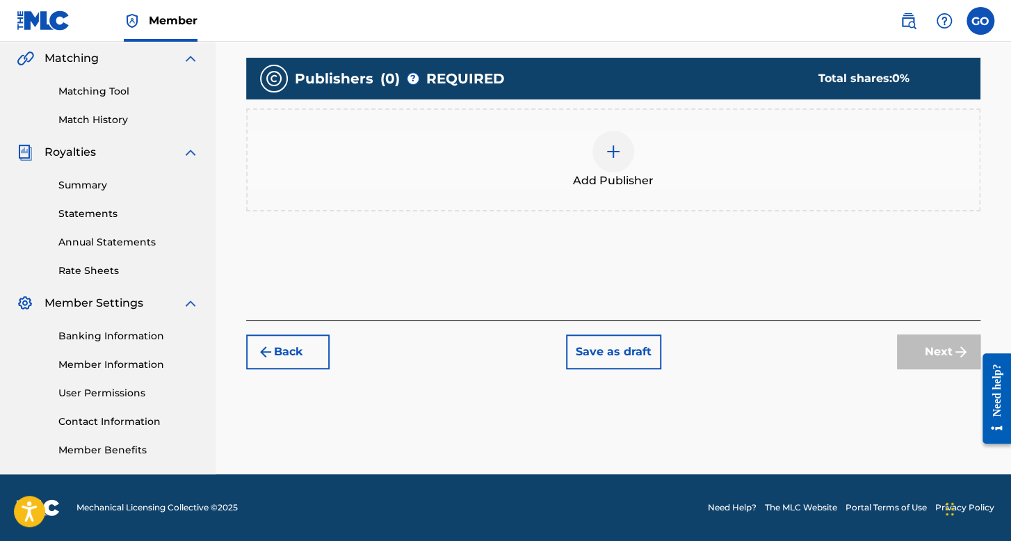
click at [601, 147] on div at bounding box center [613, 152] width 42 height 42
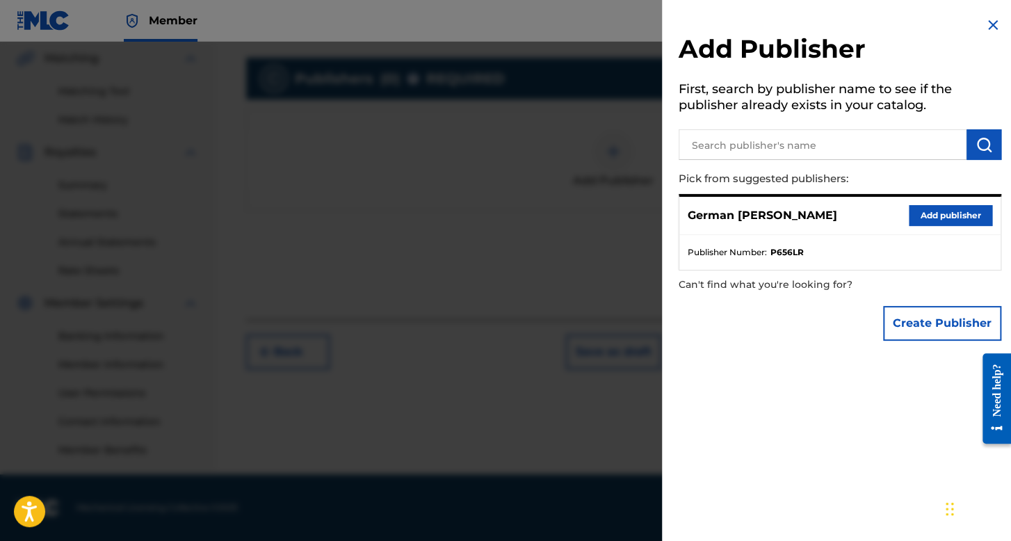
click at [927, 206] on button "Add publisher" at bounding box center [949, 215] width 83 height 21
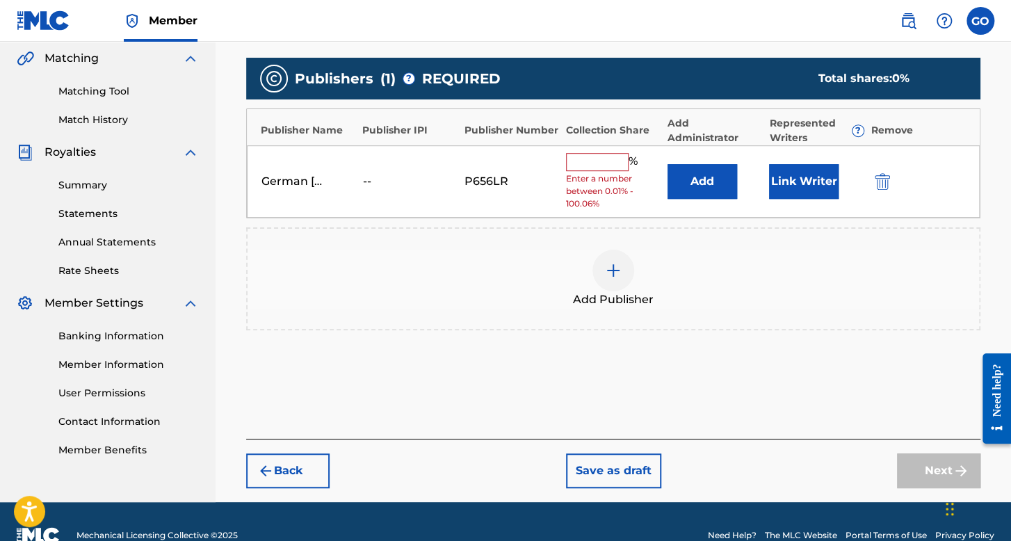
click at [604, 153] on input "text" at bounding box center [597, 162] width 63 height 18
type input "100"
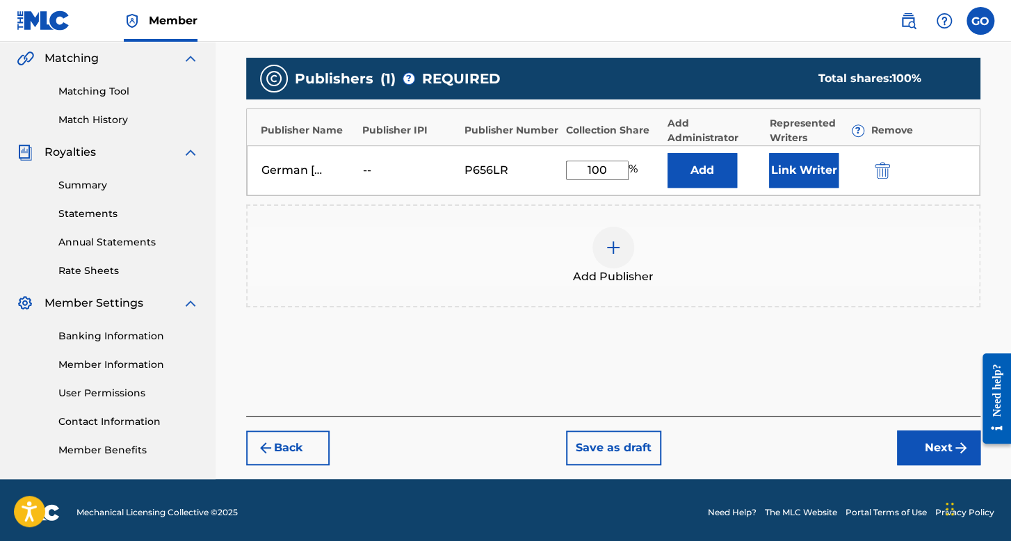
click at [817, 180] on button "Link Writer" at bounding box center [803, 170] width 69 height 35
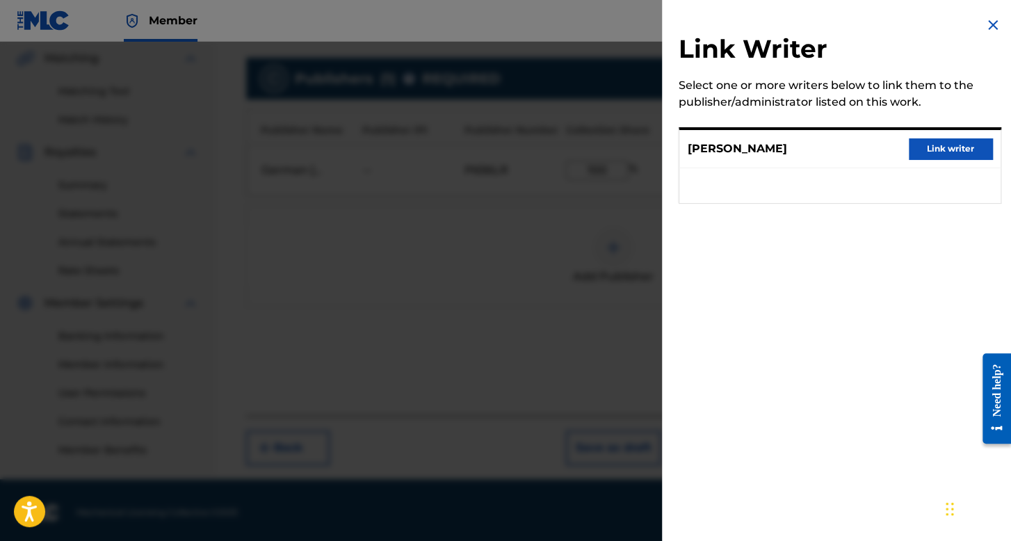
click at [922, 143] on button "Link writer" at bounding box center [949, 148] width 83 height 21
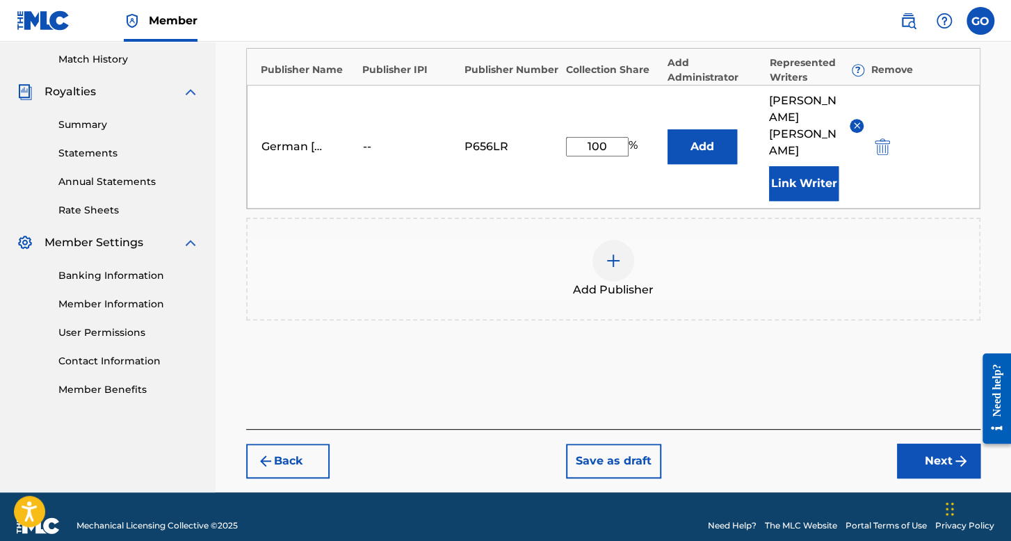
click at [931, 429] on div "Back Save as draft Next" at bounding box center [613, 453] width 734 height 49
click at [932, 443] on button "Next" at bounding box center [938, 460] width 83 height 35
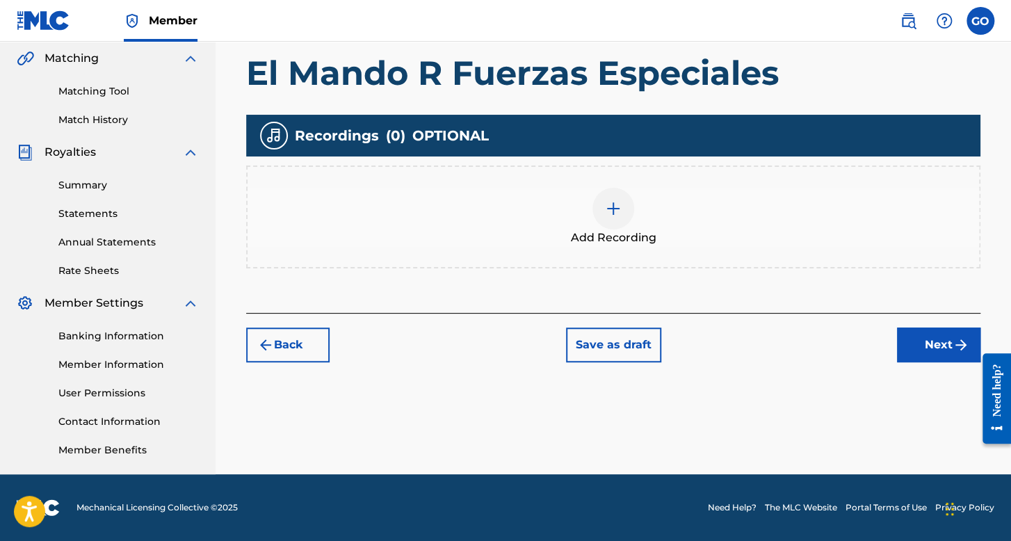
click at [565, 211] on div "Add Recording" at bounding box center [612, 217] width 731 height 58
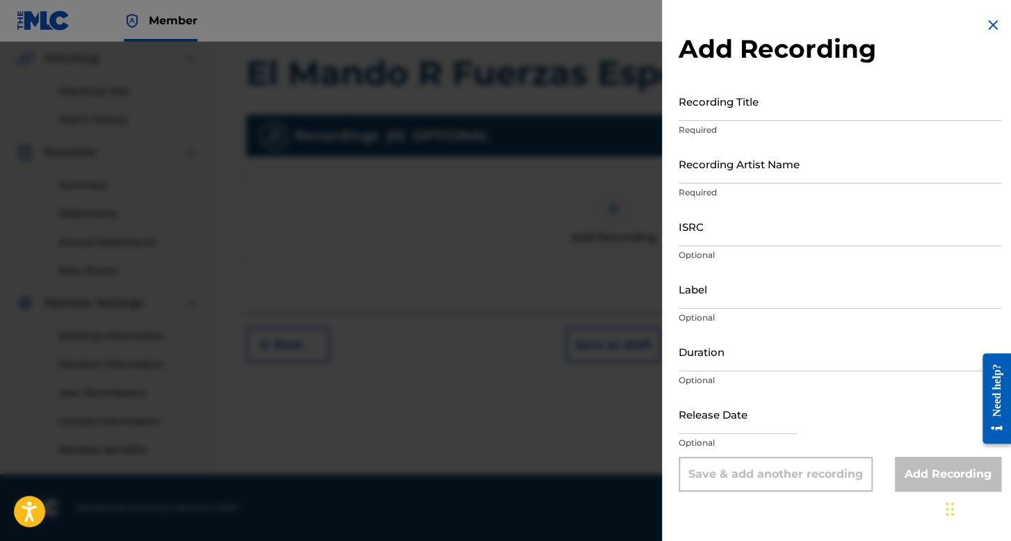
click at [781, 82] on input "Recording Title" at bounding box center [839, 101] width 322 height 40
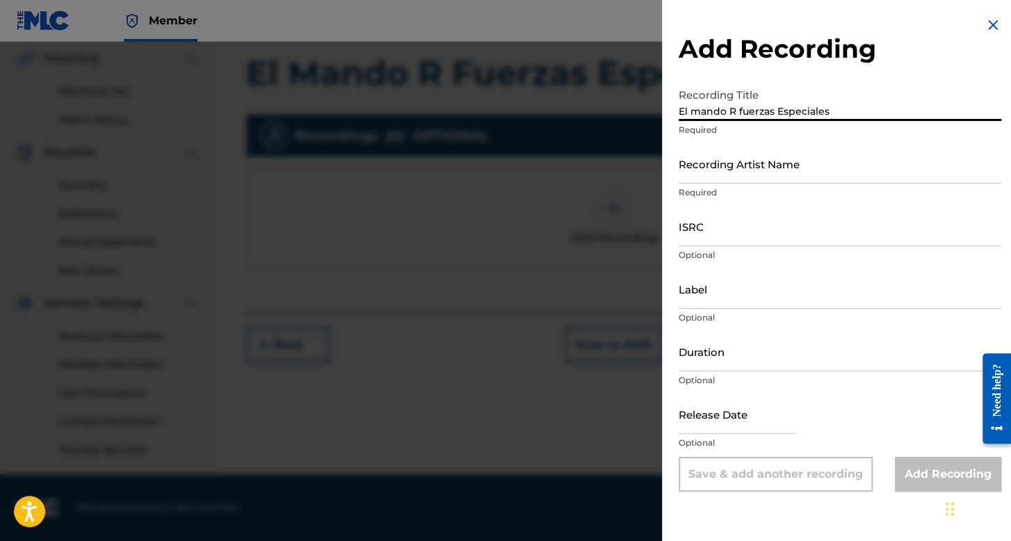
type input "El mando R fuerzas Especiales"
click at [803, 175] on input "Recording Artist Name" at bounding box center [839, 164] width 322 height 40
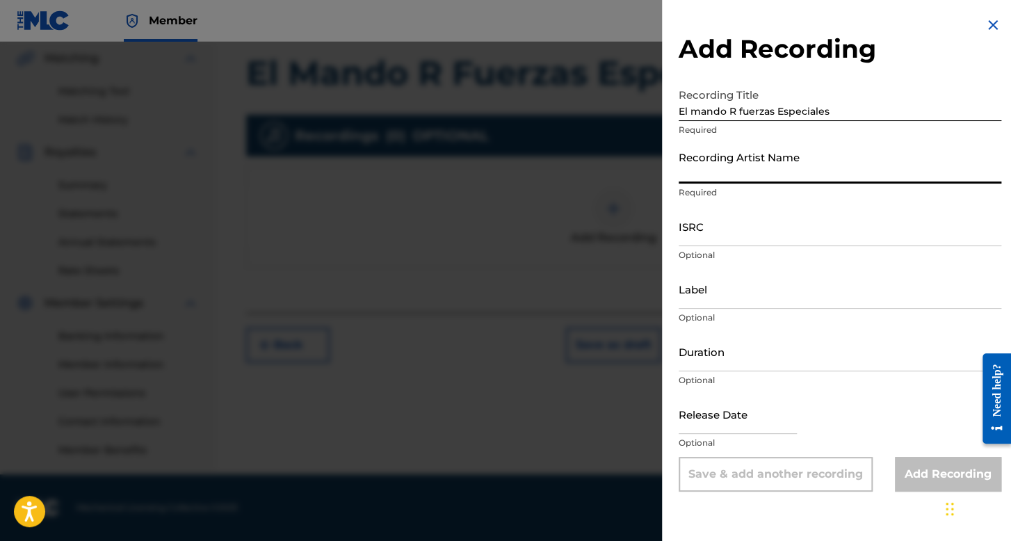
type input "El Belikon"
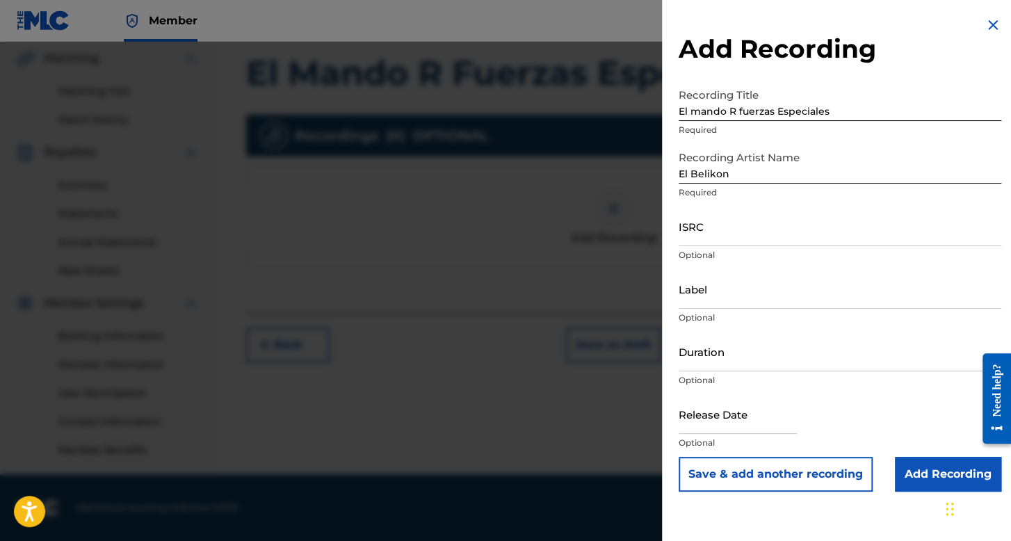
click at [730, 248] on div "ISRC Optional" at bounding box center [839, 237] width 322 height 63
click at [730, 245] on input "ISRC" at bounding box center [839, 226] width 322 height 40
paste input "TCAJY2573072"
type input "TCAJY2573072"
click at [764, 348] on input "Duration" at bounding box center [839, 352] width 322 height 40
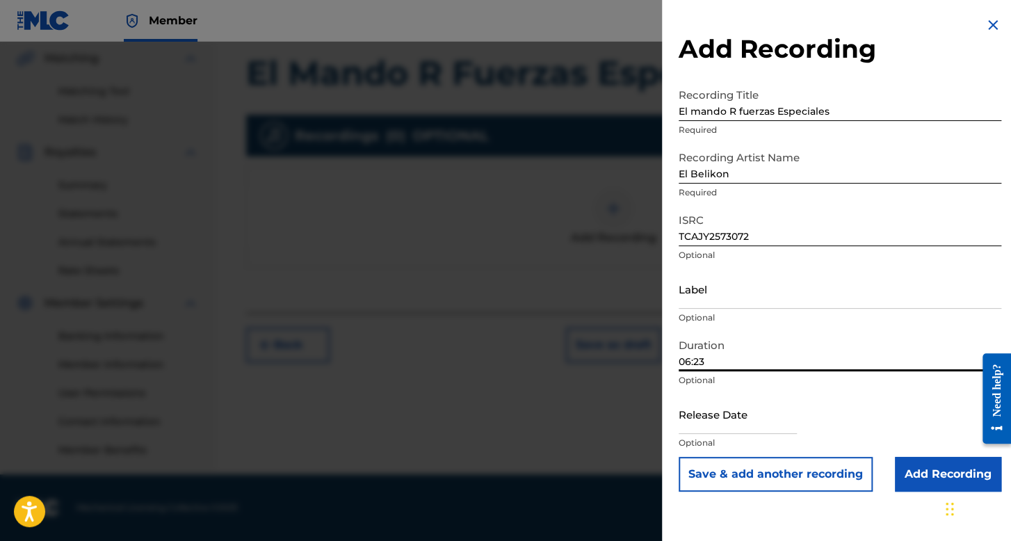
type input "06:23"
click at [714, 421] on input "text" at bounding box center [737, 414] width 118 height 40
select select "7"
select select "2025"
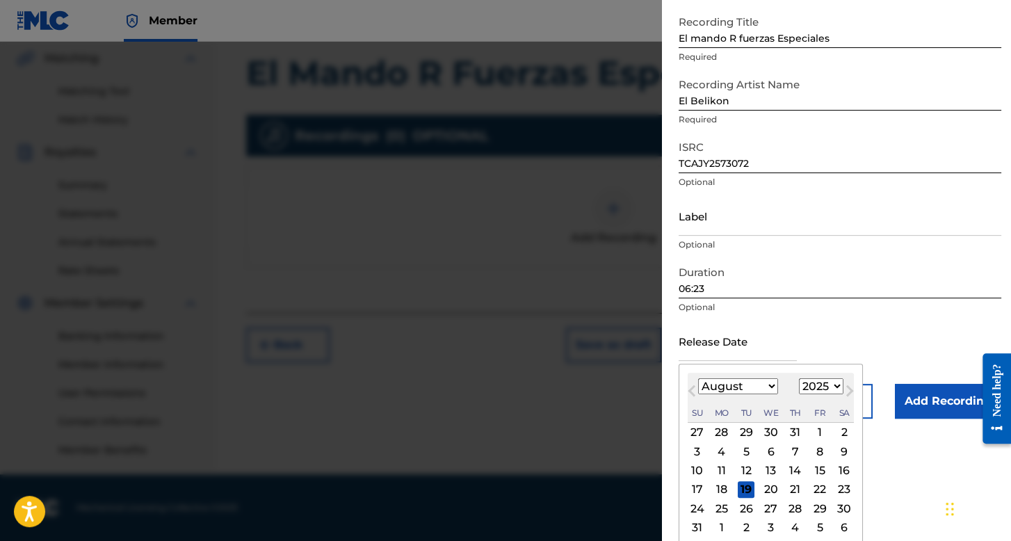
scroll to position [97, 0]
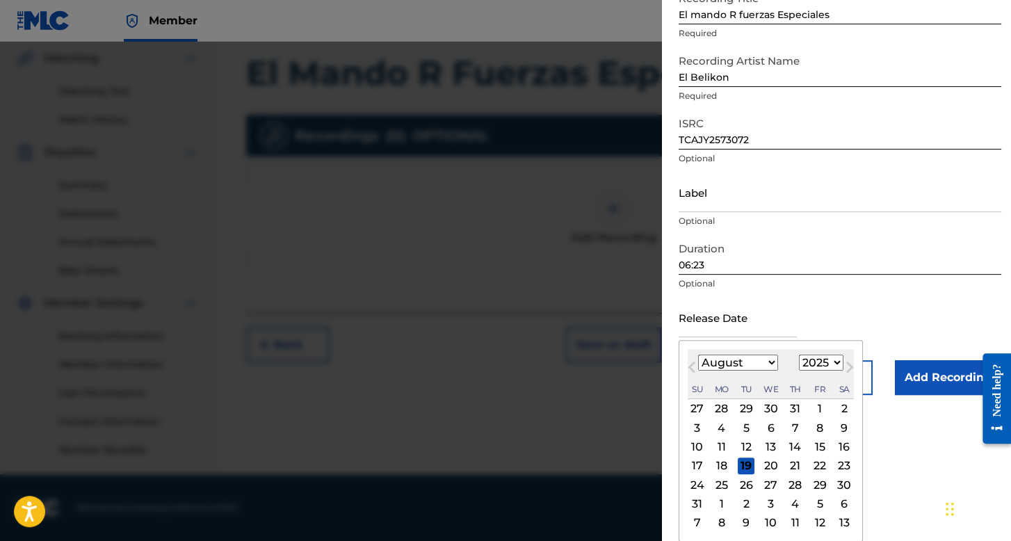
click at [751, 445] on div "12" at bounding box center [745, 447] width 17 height 17
type input "August 12 2025"
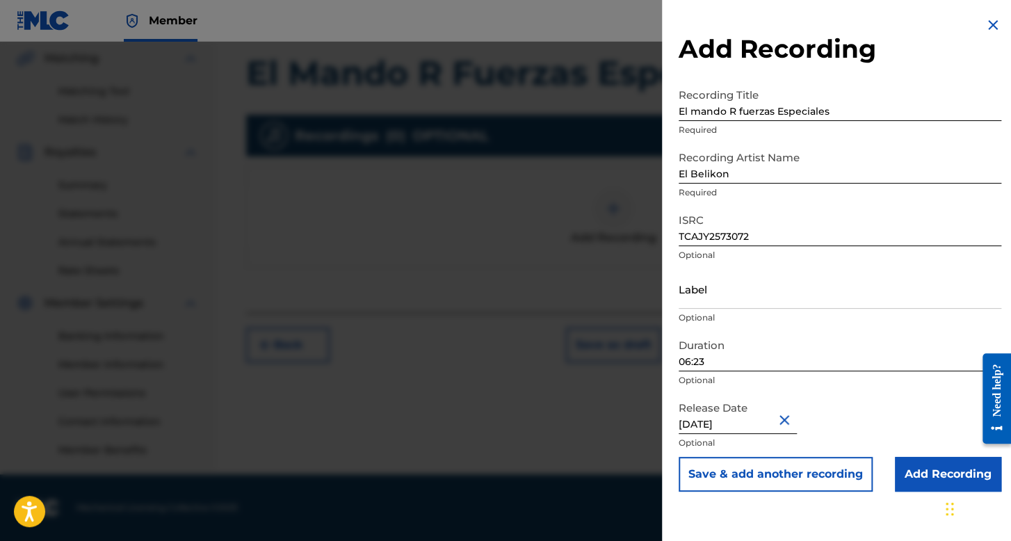
scroll to position [0, 0]
click at [910, 458] on input "Add Recording" at bounding box center [947, 474] width 106 height 35
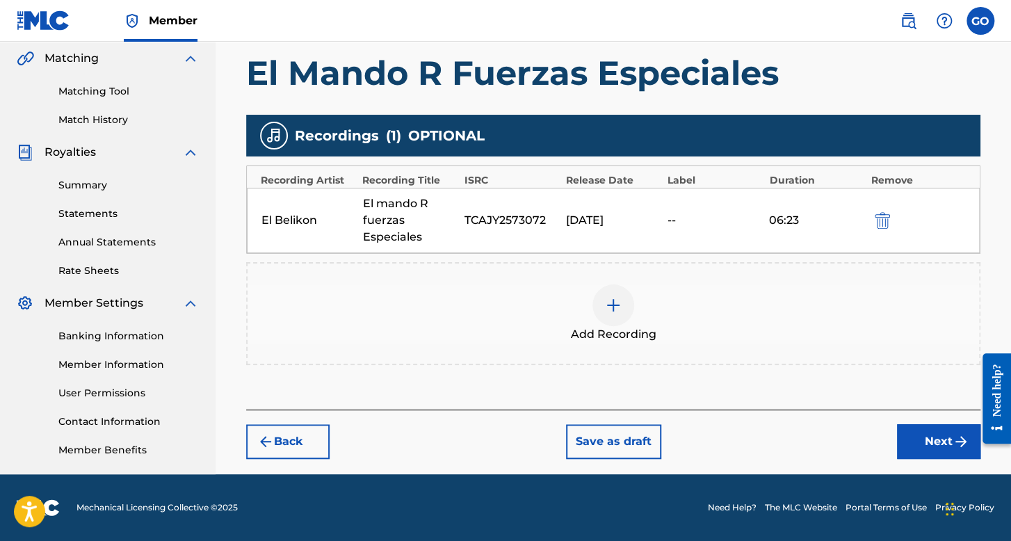
click at [907, 428] on button "Next" at bounding box center [938, 441] width 83 height 35
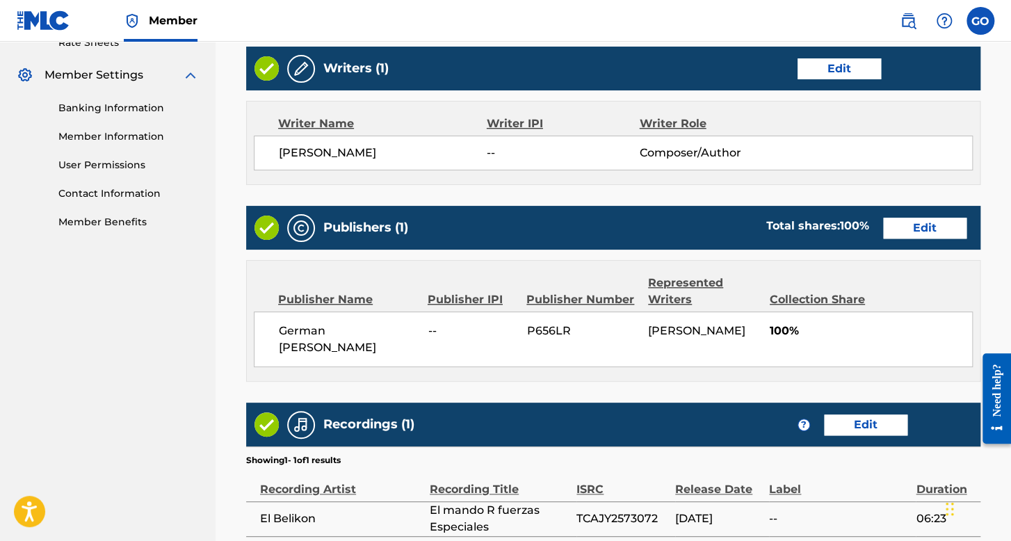
scroll to position [694, 0]
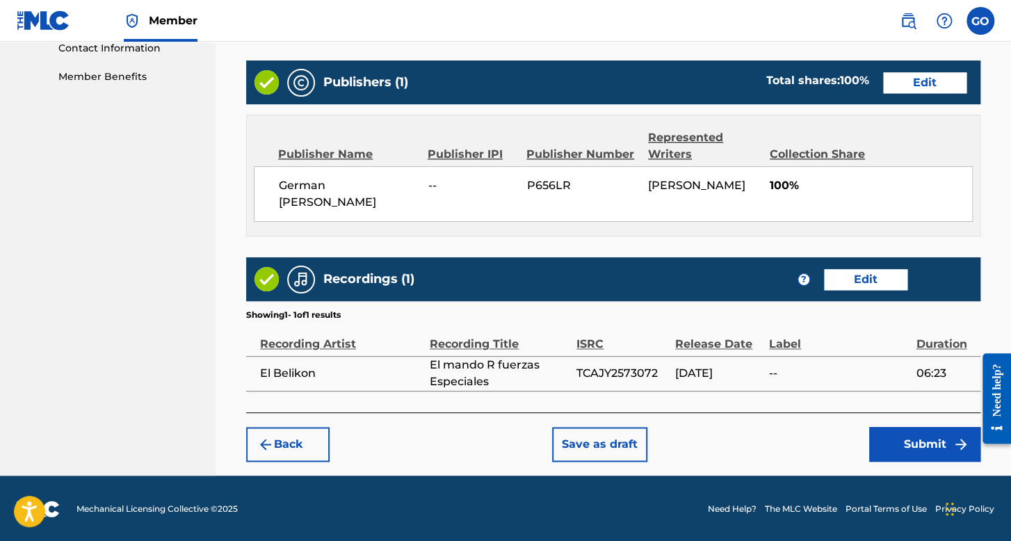
click at [896, 429] on button "Submit" at bounding box center [924, 444] width 111 height 35
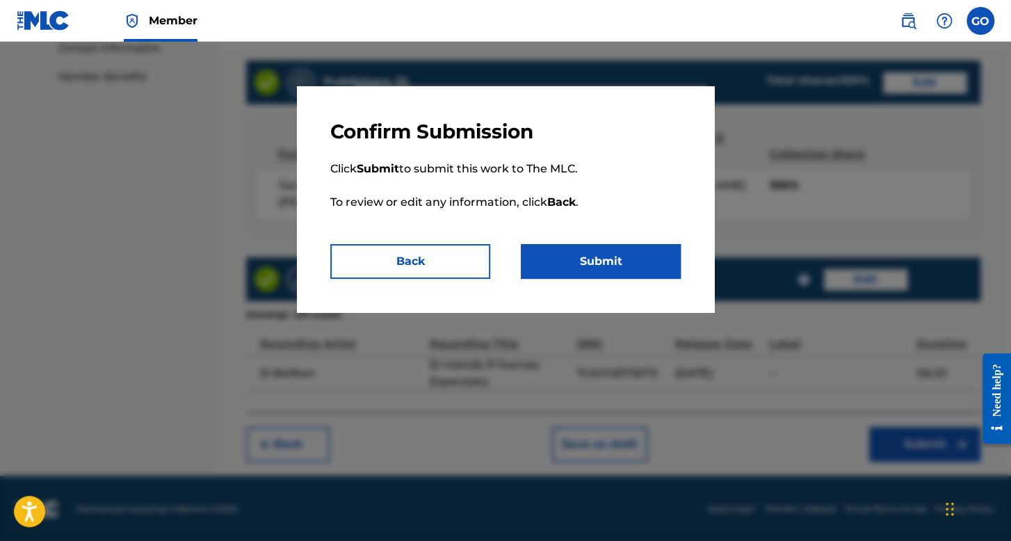
click at [617, 246] on button "Submit" at bounding box center [601, 261] width 160 height 35
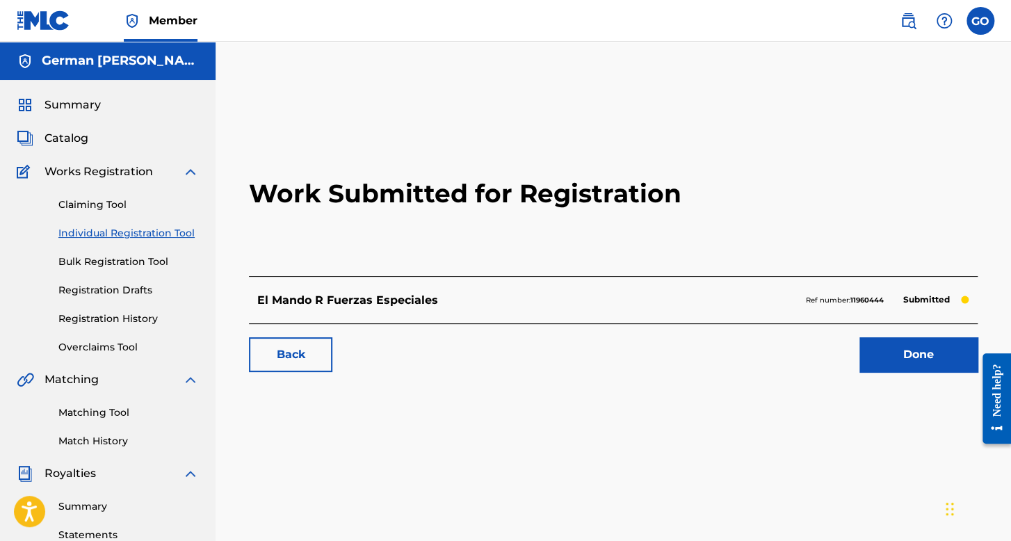
click at [152, 234] on link "Individual Registration Tool" at bounding box center [128, 233] width 140 height 15
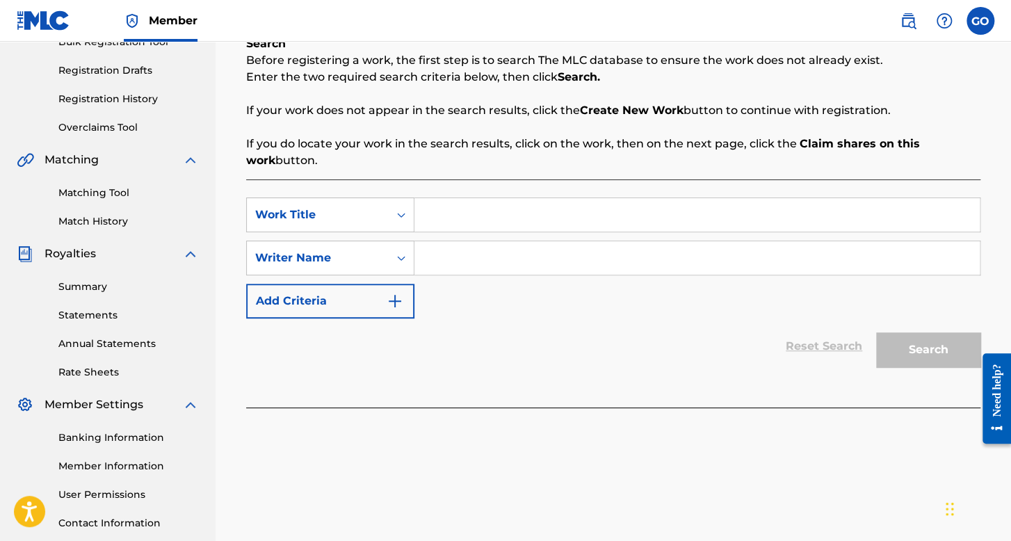
scroll to position [278, 0]
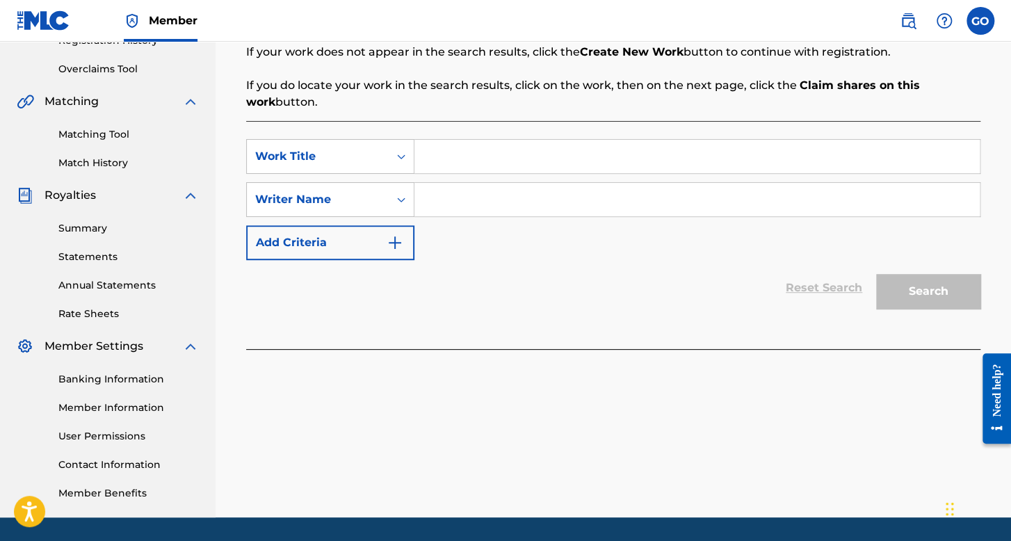
click at [446, 173] on div "SearchWithCriteria921f693b-a48b-4c26-ac9a-25b7d51ef6d6 Work Title SearchWithCri…" at bounding box center [613, 199] width 734 height 121
click at [455, 148] on input "Search Form" at bounding box center [696, 156] width 565 height 33
paste input "TCAJY2573024"
drag, startPoint x: 485, startPoint y: 152, endPoint x: 436, endPoint y: 153, distance: 48.7
click at [436, 153] on input "TCAJY2573024" at bounding box center [696, 156] width 565 height 33
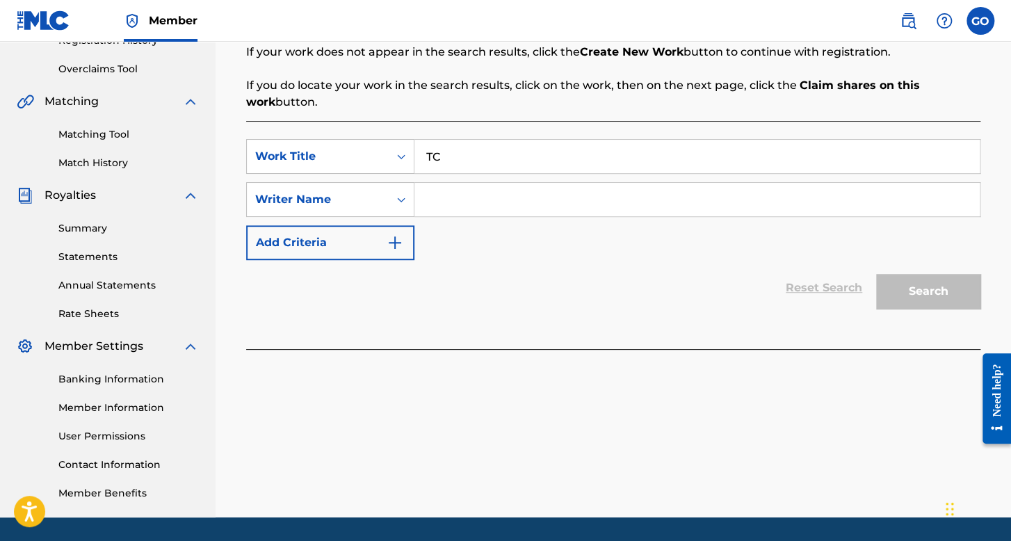
type input "T"
type input "El Mando Tazmania"
click at [486, 194] on input "Search Form" at bounding box center [696, 199] width 565 height 33
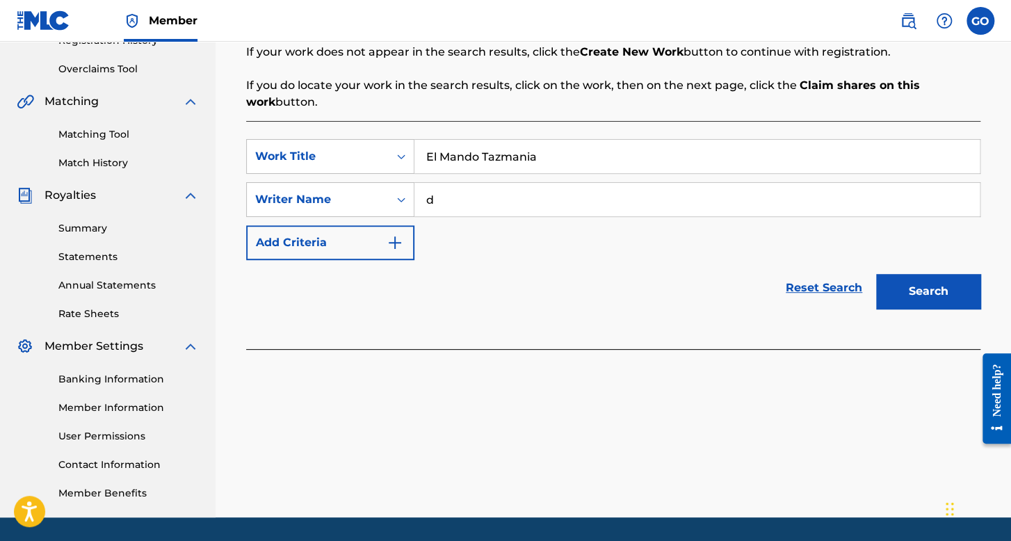
type input "d"
click at [891, 280] on button "Search" at bounding box center [928, 291] width 104 height 35
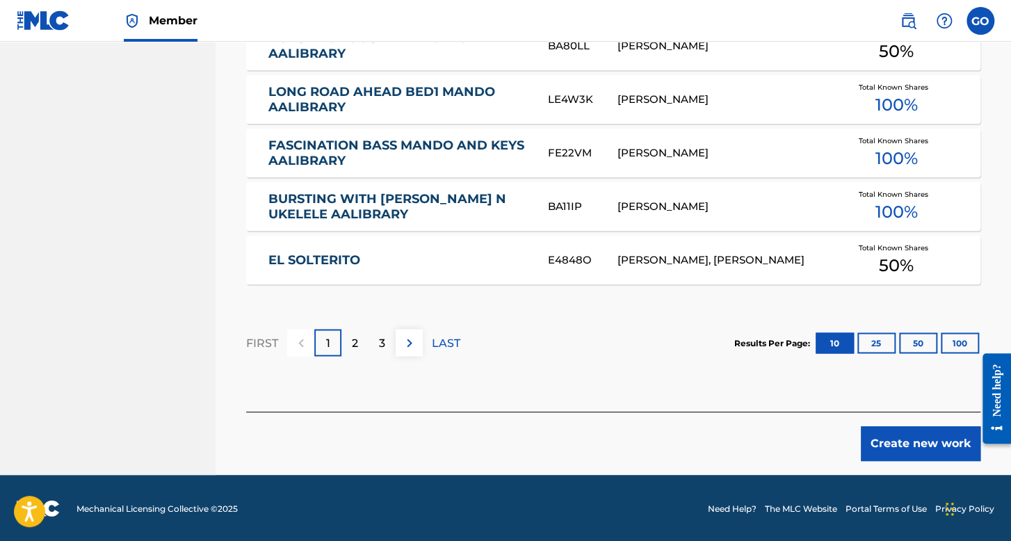
click at [900, 434] on button "Create new work" at bounding box center [920, 443] width 120 height 35
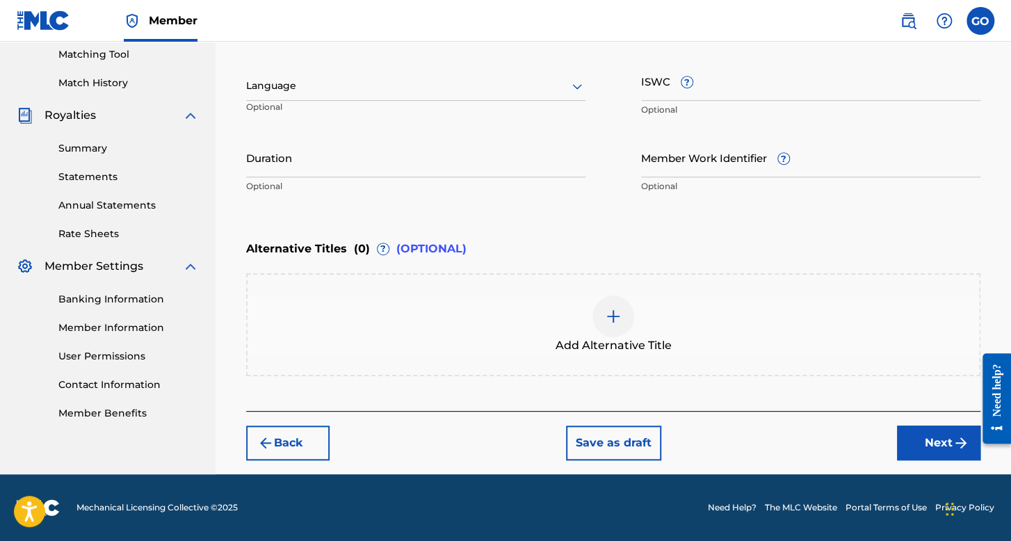
scroll to position [357, 0]
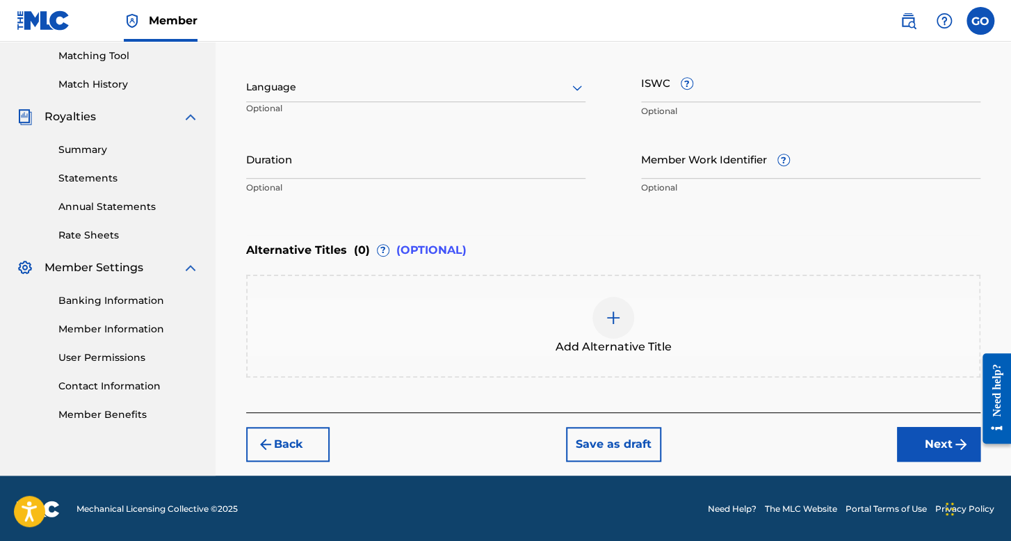
click at [430, 75] on div "Language" at bounding box center [415, 87] width 339 height 29
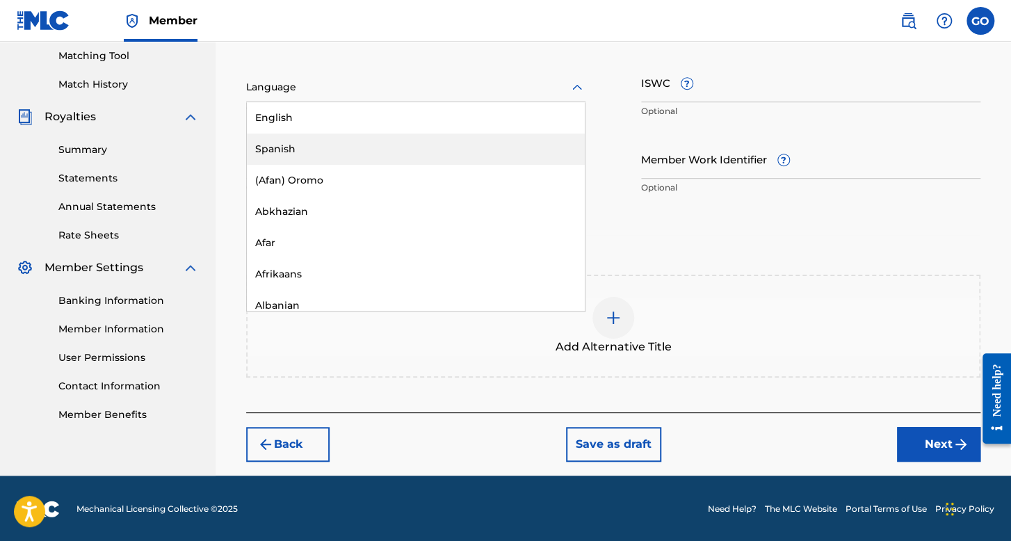
click at [366, 141] on div "Spanish" at bounding box center [416, 148] width 338 height 31
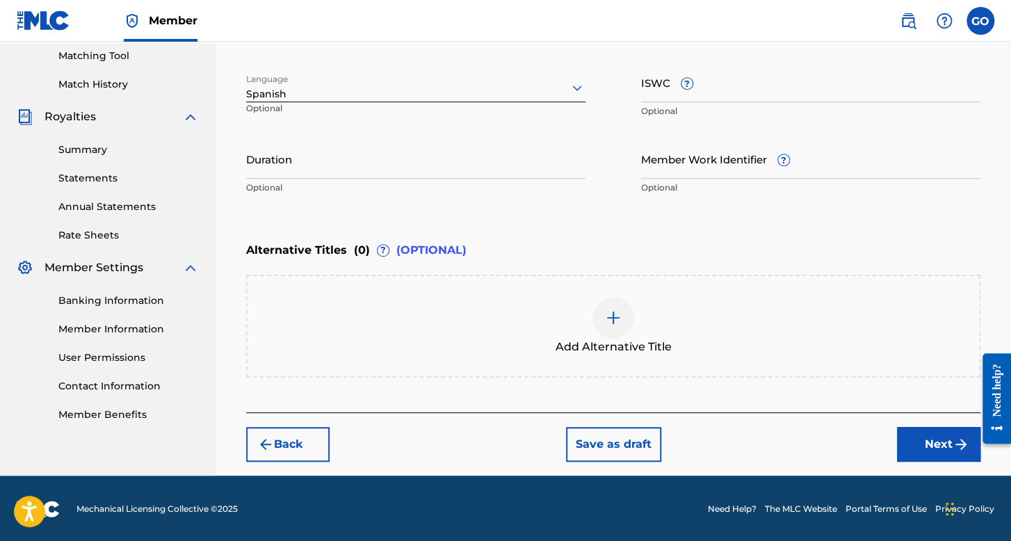
click at [364, 156] on input "Duration" at bounding box center [415, 159] width 339 height 40
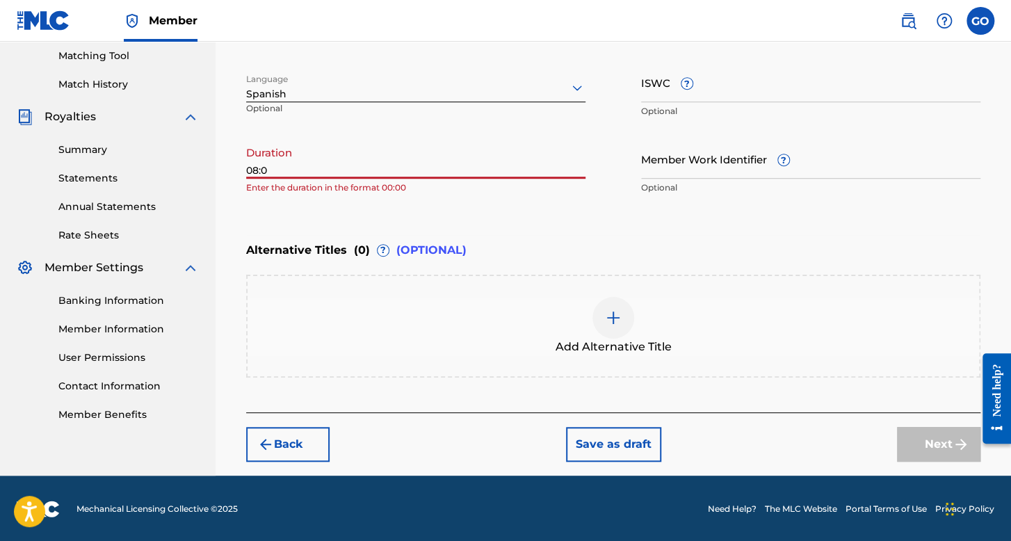
type input "08:08"
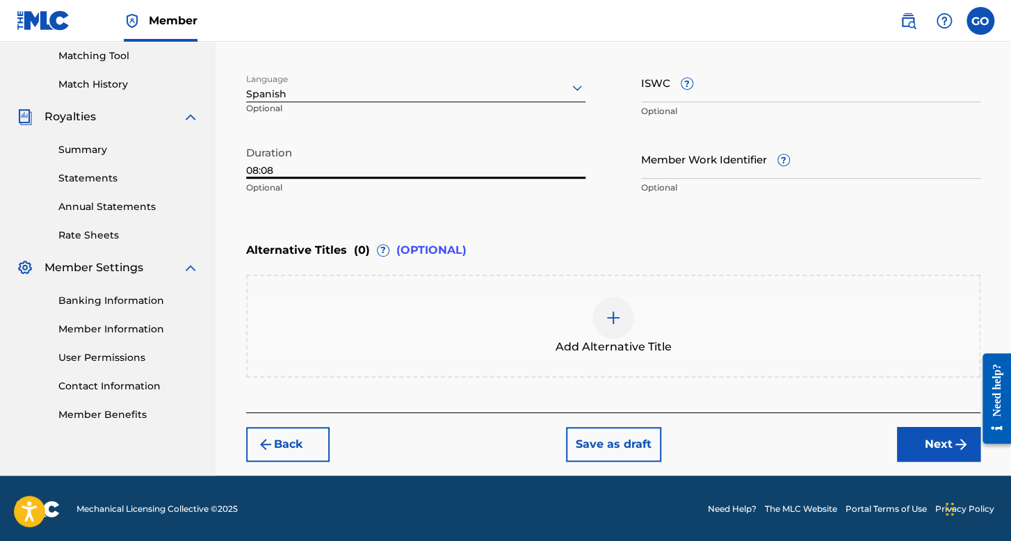
click at [941, 438] on button "Next" at bounding box center [938, 444] width 83 height 35
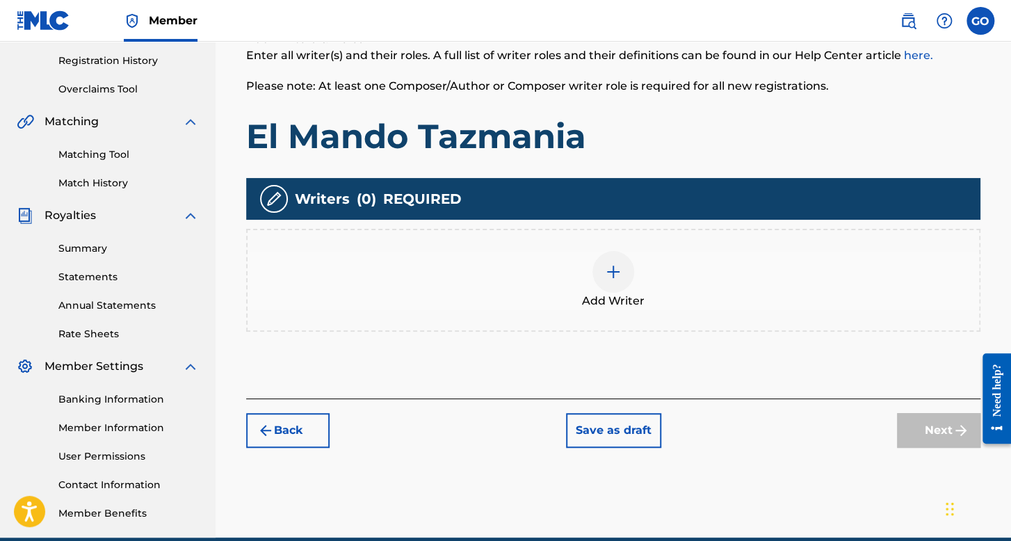
scroll to position [321, 0]
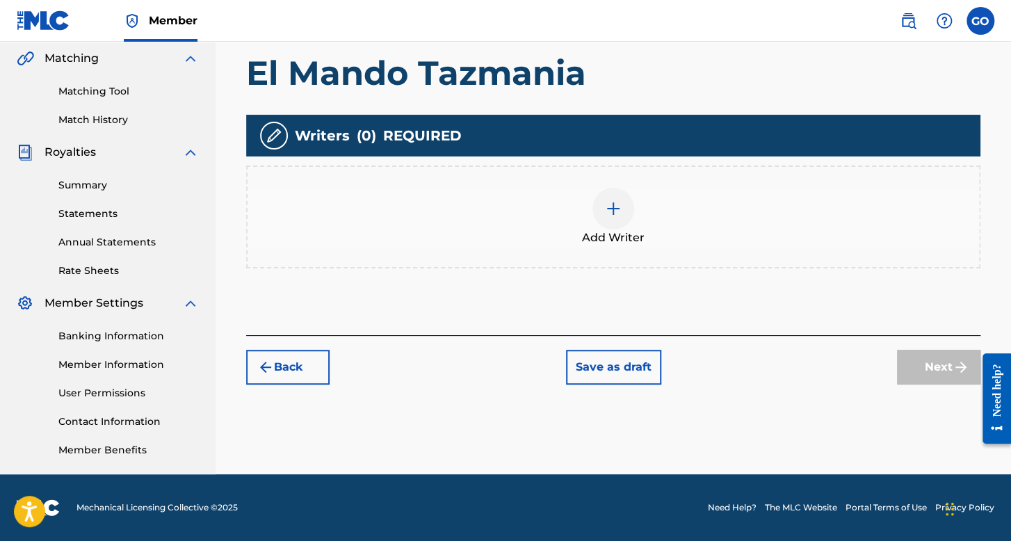
click at [633, 222] on div "Add Writer" at bounding box center [612, 217] width 731 height 58
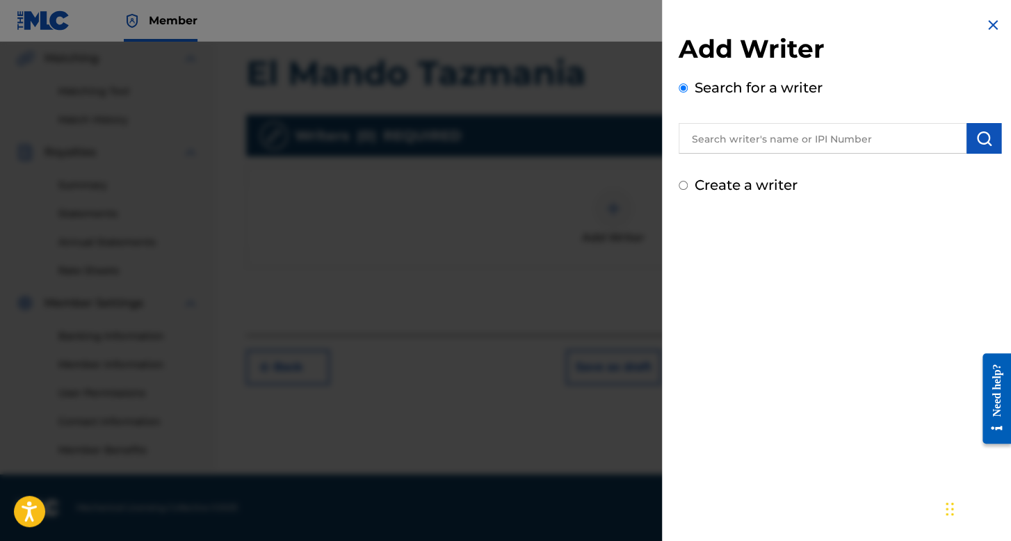
click at [684, 186] on input "Create a writer" at bounding box center [682, 185] width 9 height 9
radio input "false"
radio input "true"
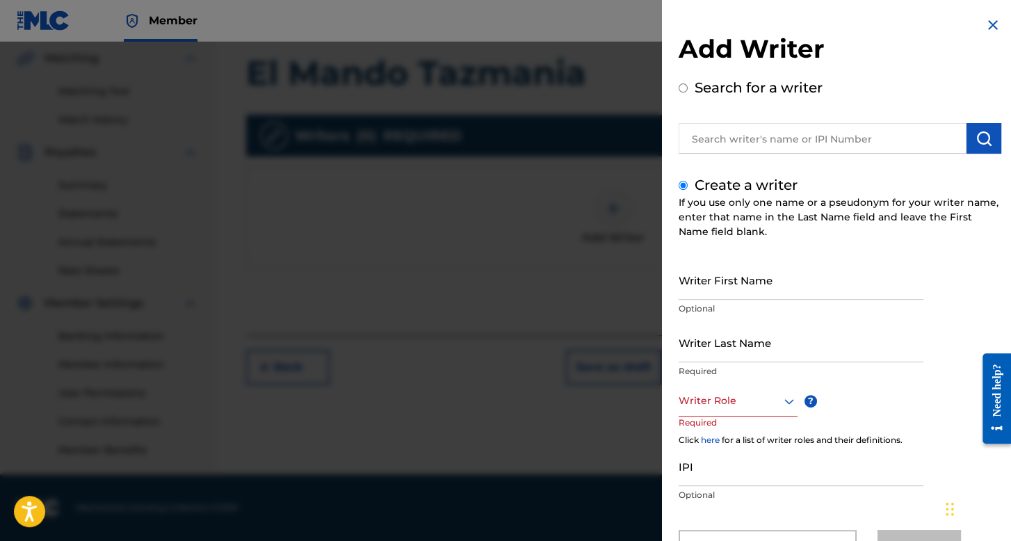
click at [718, 298] on input "Writer First Name" at bounding box center [800, 280] width 245 height 40
type input "Francisco"
click at [721, 332] on input "Writer Last Name" at bounding box center [800, 342] width 245 height 40
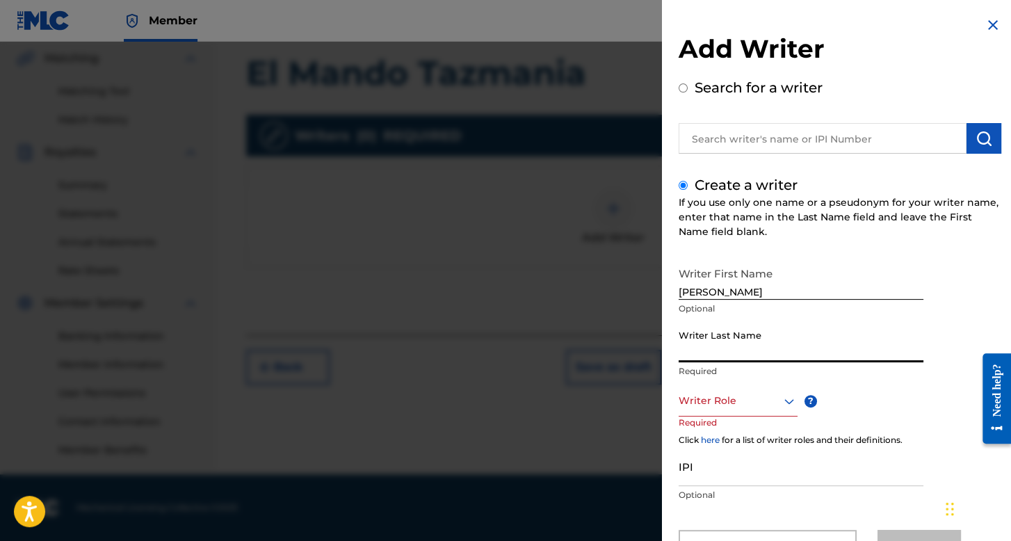
type input "Salazar Hernandez"
click at [759, 401] on div "Writer Role" at bounding box center [737, 400] width 119 height 31
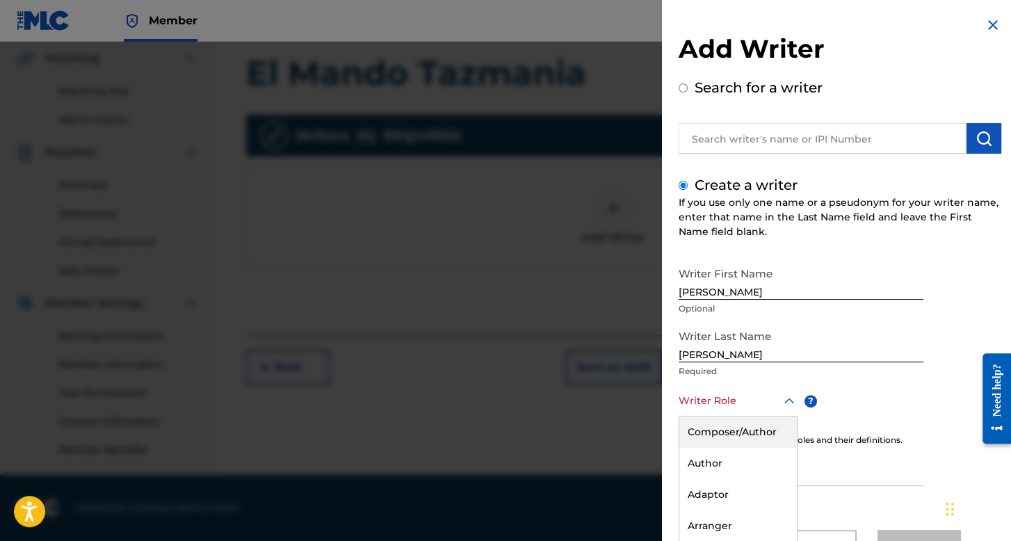
scroll to position [61, 0]
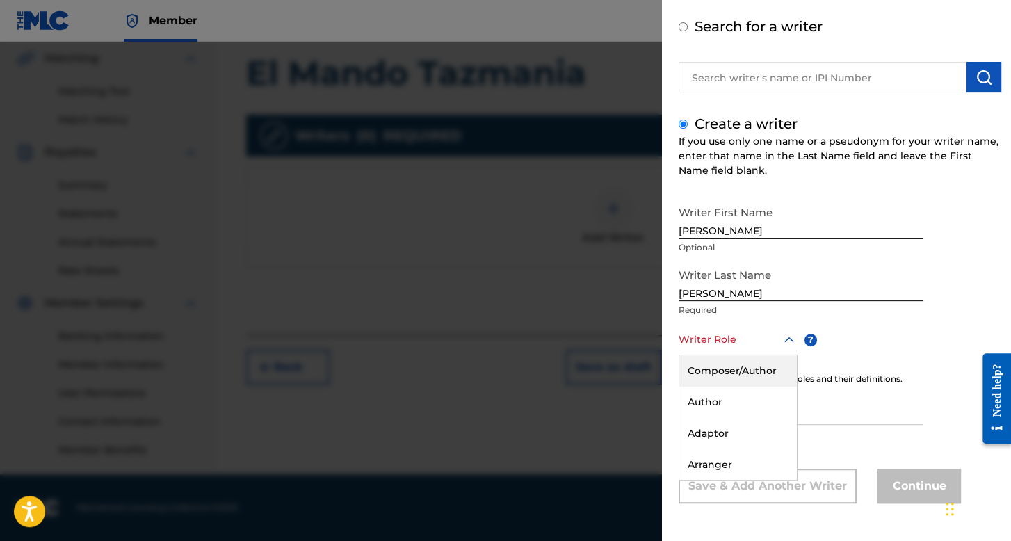
click at [751, 374] on div "Composer/Author" at bounding box center [737, 370] width 117 height 31
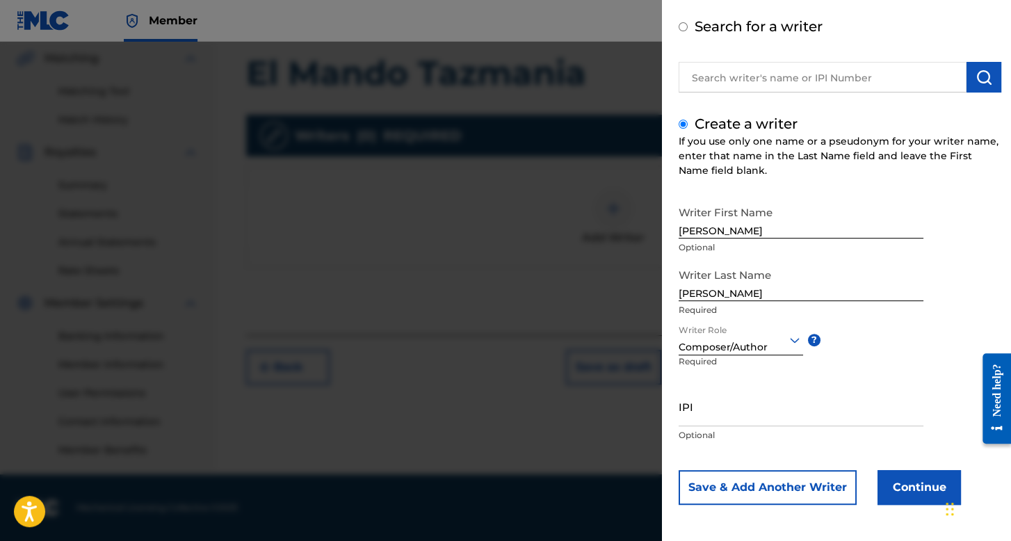
click at [917, 482] on button "Continue" at bounding box center [918, 487] width 83 height 35
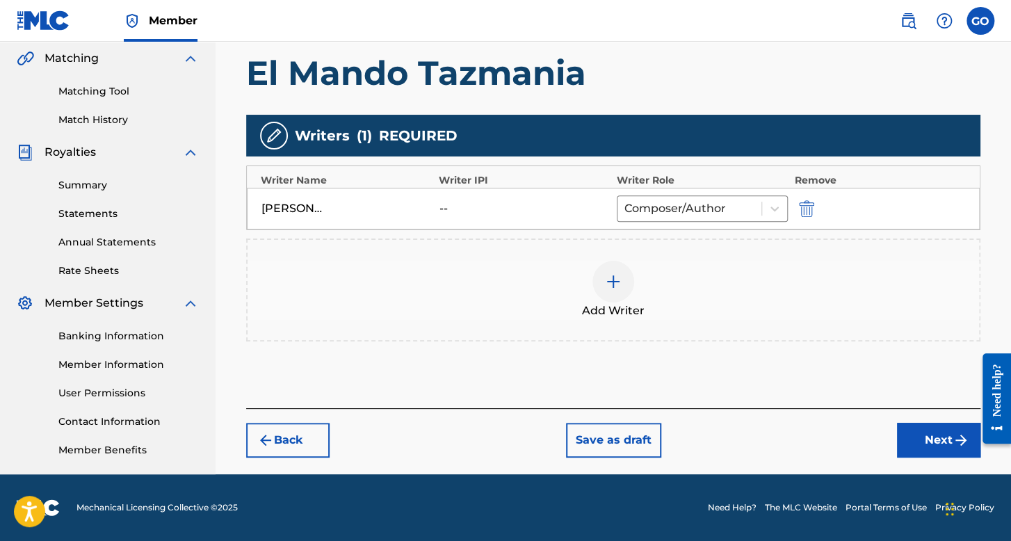
click at [929, 443] on button "Next" at bounding box center [938, 440] width 83 height 35
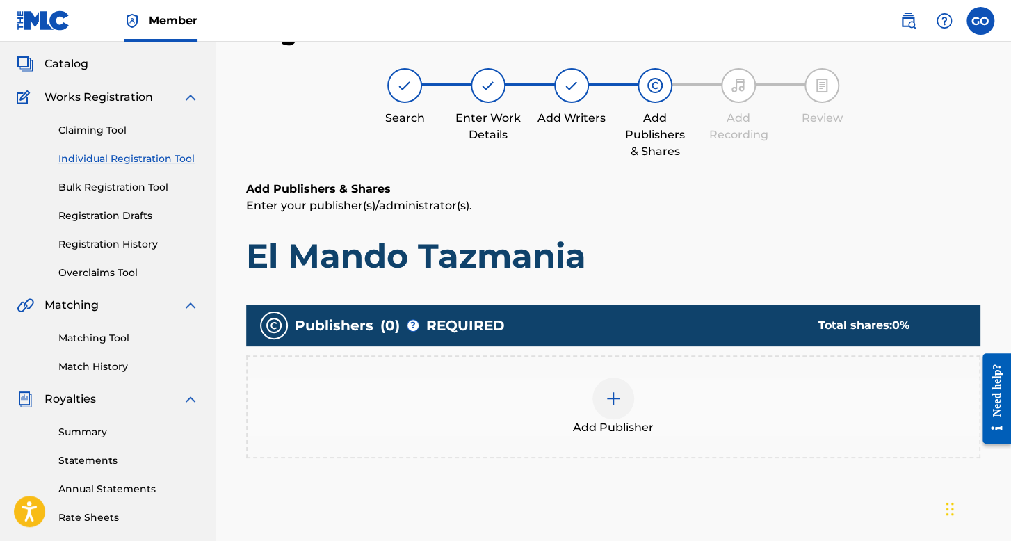
scroll to position [321, 0]
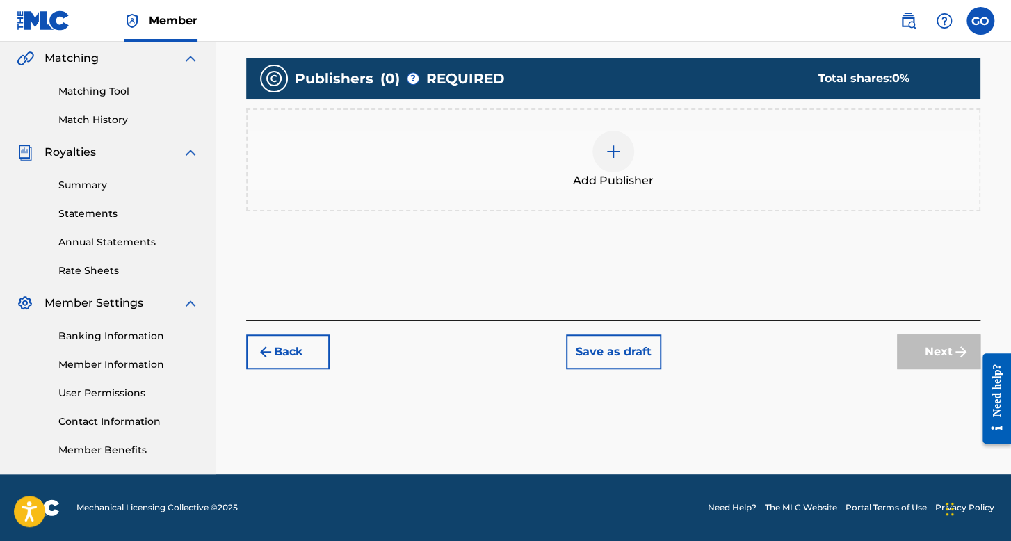
click at [653, 149] on div "Add Publisher" at bounding box center [612, 160] width 731 height 58
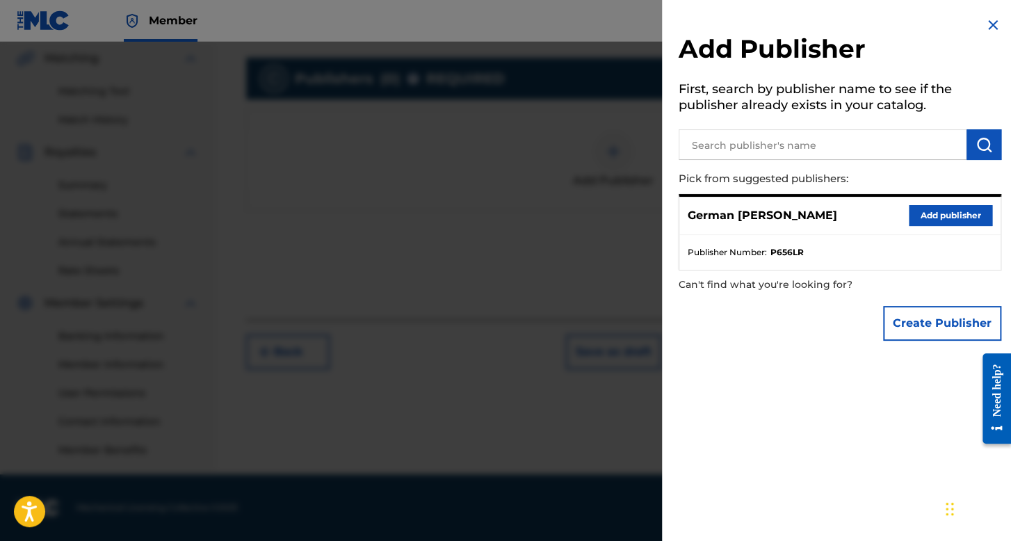
click at [902, 212] on div "German Orpineda Hernandez Add publisher" at bounding box center [839, 216] width 321 height 38
click at [919, 213] on button "Add publisher" at bounding box center [949, 215] width 83 height 21
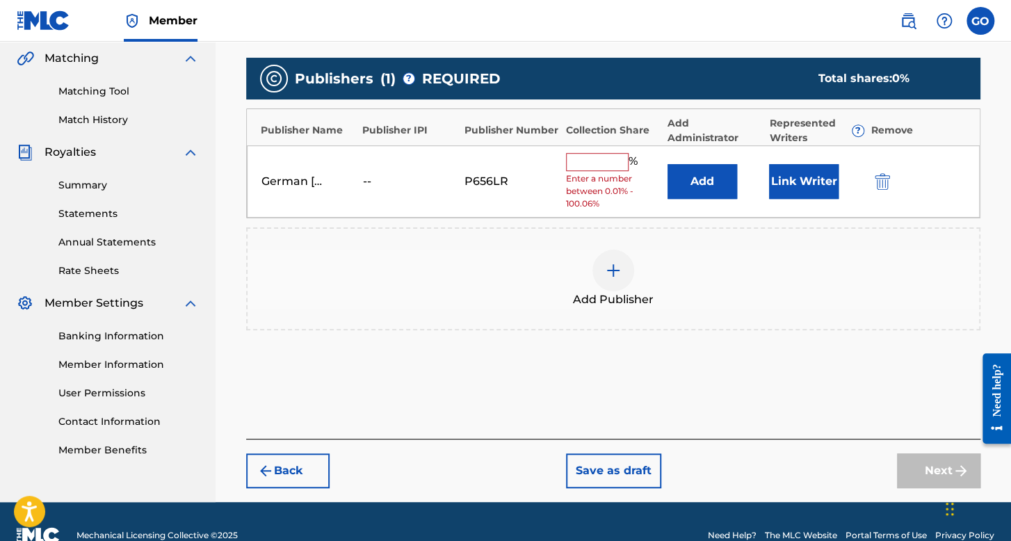
click at [582, 159] on input "text" at bounding box center [597, 162] width 63 height 18
type input "100"
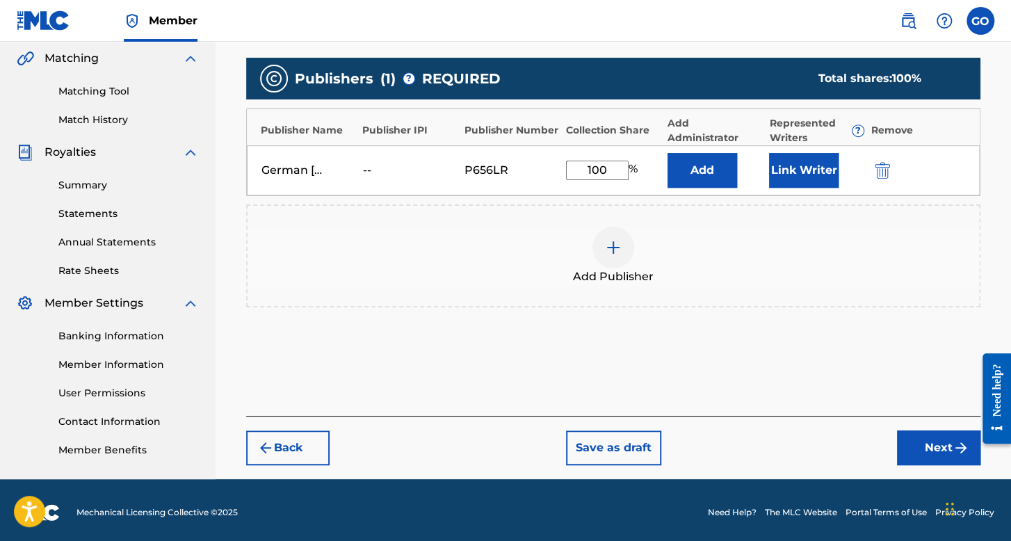
click at [806, 174] on button "Link Writer" at bounding box center [803, 170] width 69 height 35
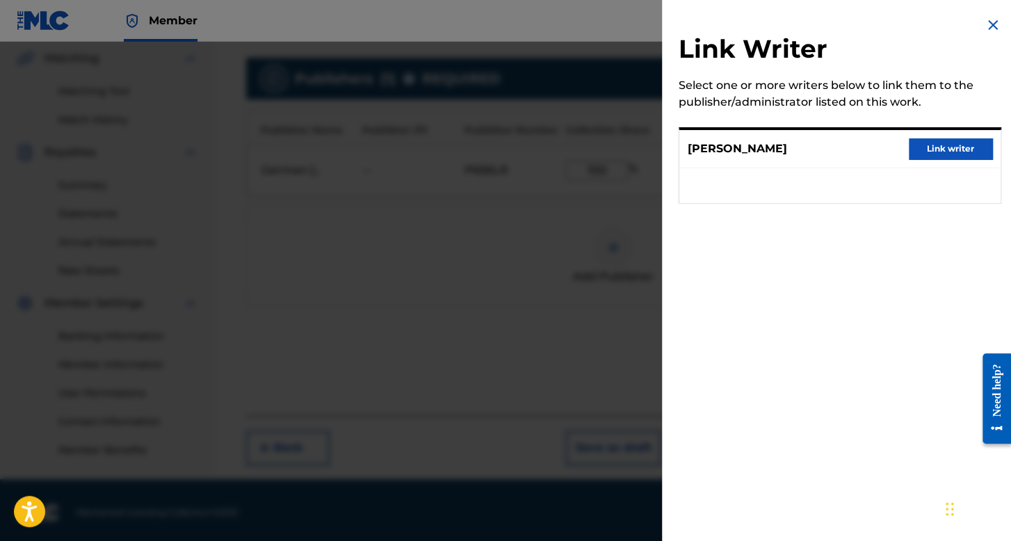
click at [931, 142] on button "Link writer" at bounding box center [949, 148] width 83 height 21
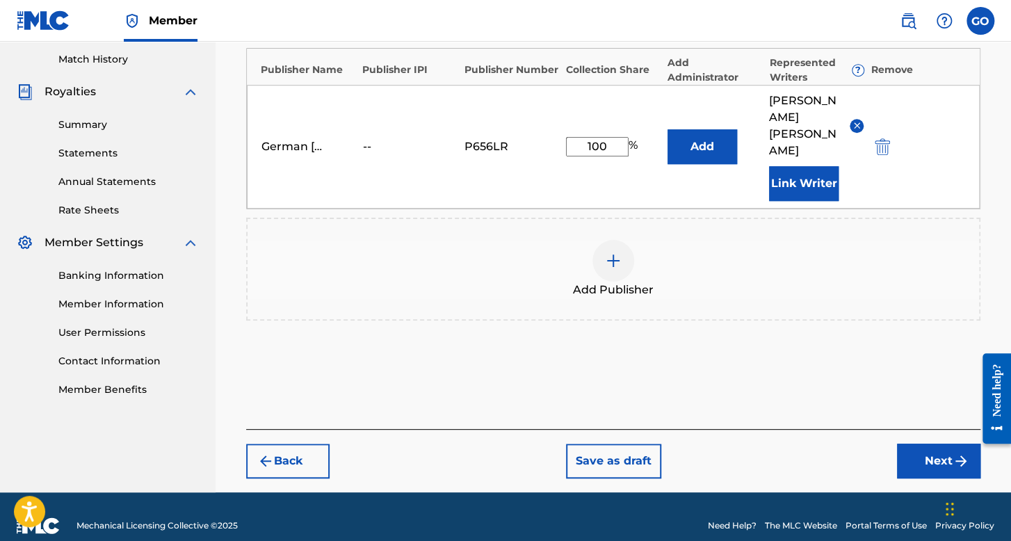
click at [931, 443] on button "Next" at bounding box center [938, 460] width 83 height 35
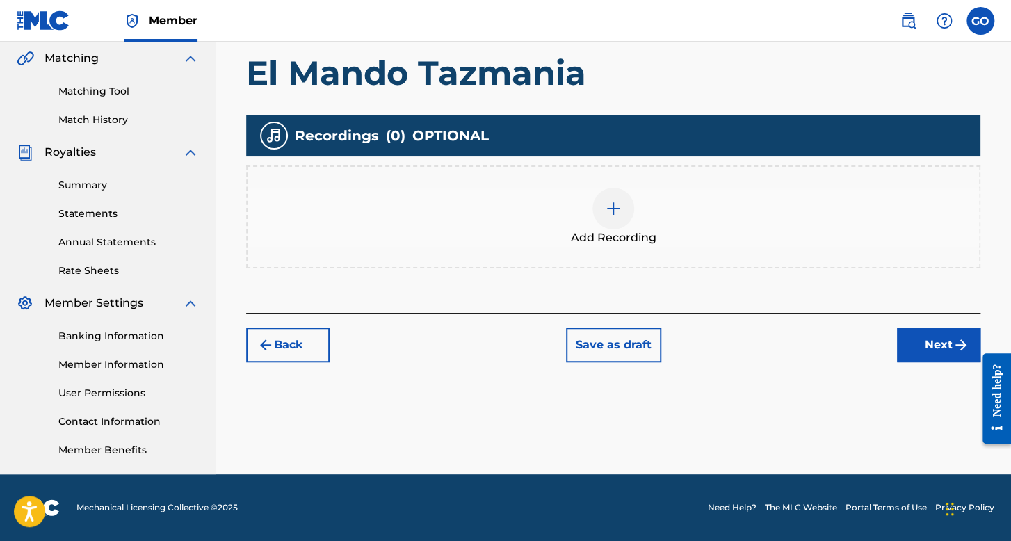
click at [612, 209] on img at bounding box center [613, 208] width 17 height 17
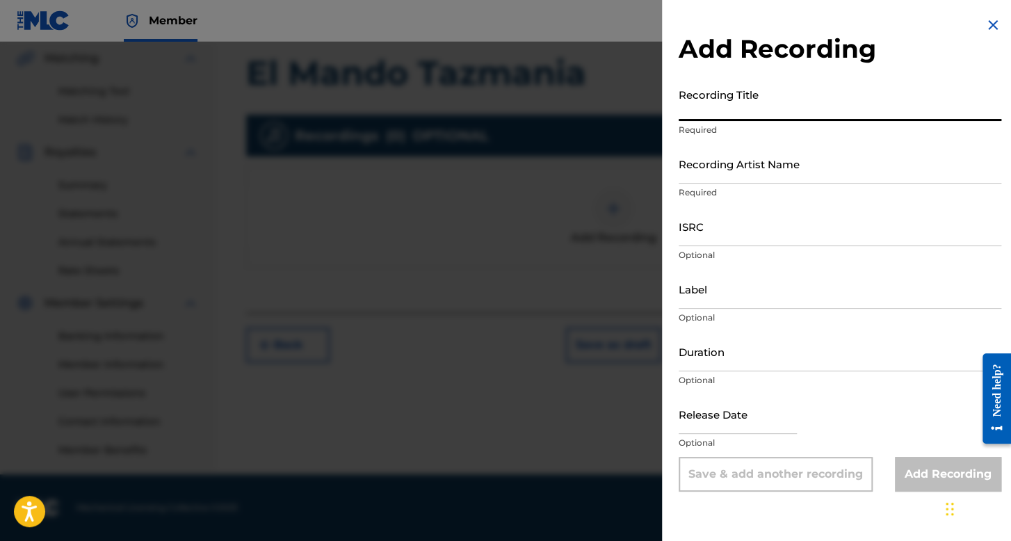
click at [773, 100] on input "Recording Title" at bounding box center [839, 101] width 322 height 40
type input "El Mando Tazmania"
click at [741, 177] on input "Recording Artist Name" at bounding box center [839, 164] width 322 height 40
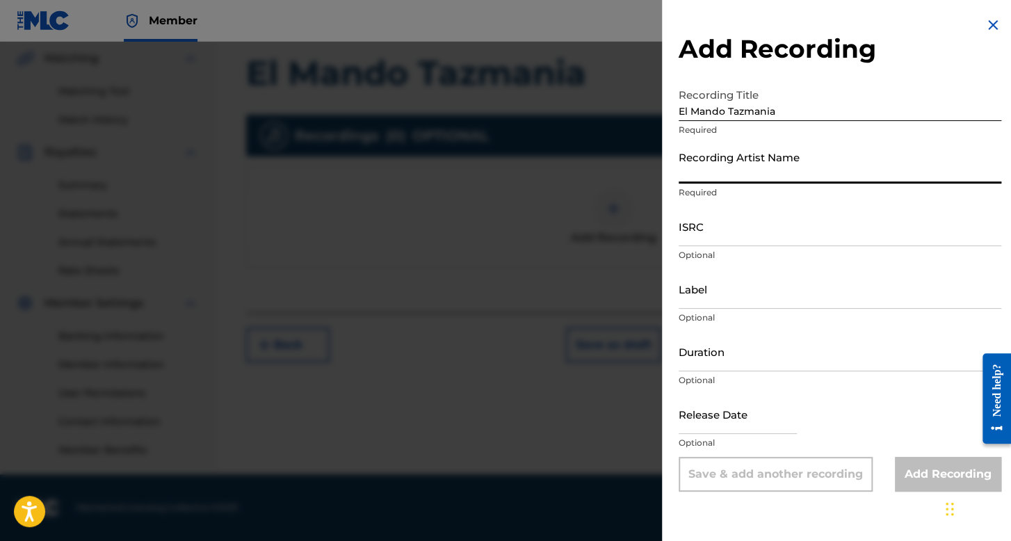
type input "El Belikon"
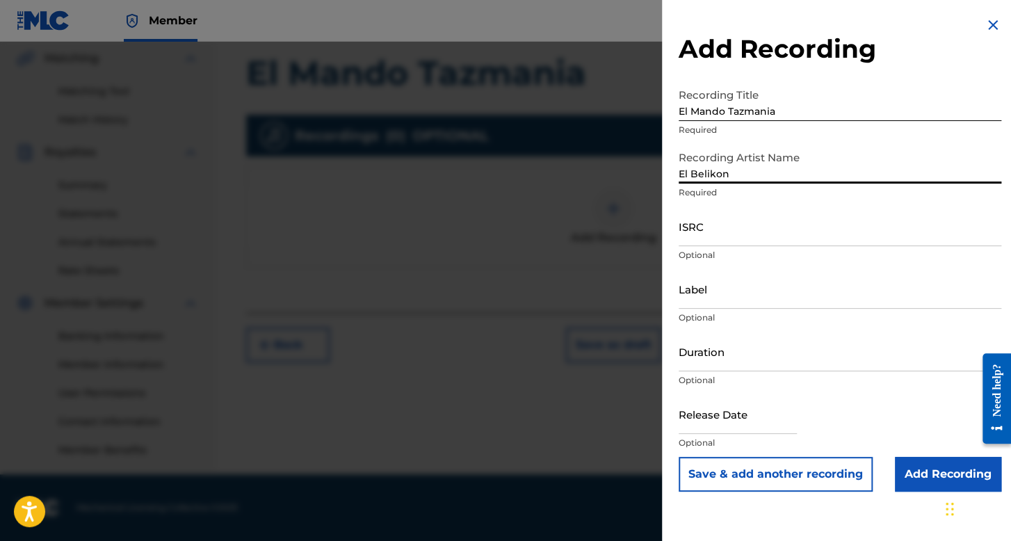
click at [697, 224] on input "ISRC" at bounding box center [839, 226] width 322 height 40
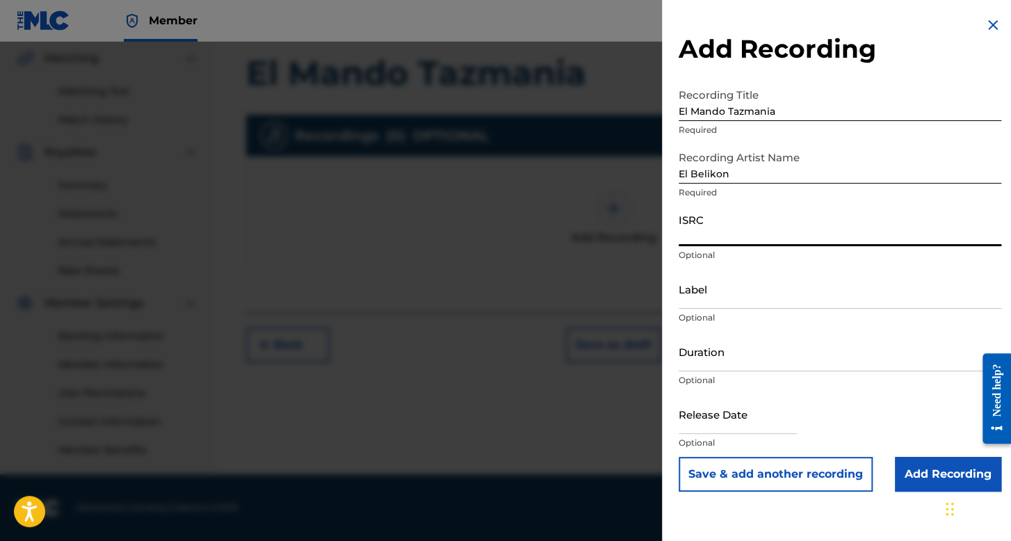
paste input "TCAJY2573024"
type input "TCAJY2573024"
click at [720, 359] on input "Duration" at bounding box center [839, 352] width 322 height 40
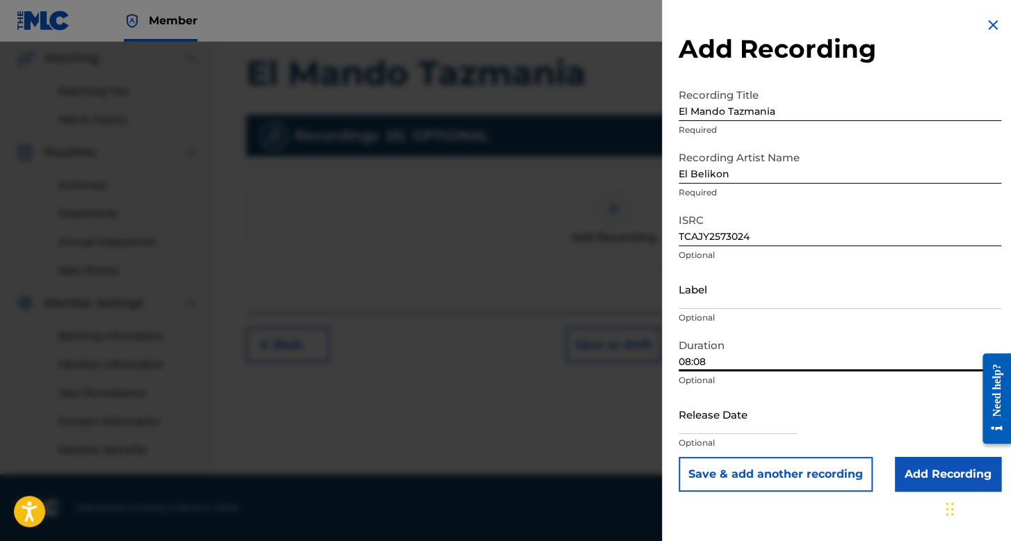
type input "08:08"
click at [719, 428] on input "text" at bounding box center [737, 414] width 118 height 40
select select "7"
select select "2025"
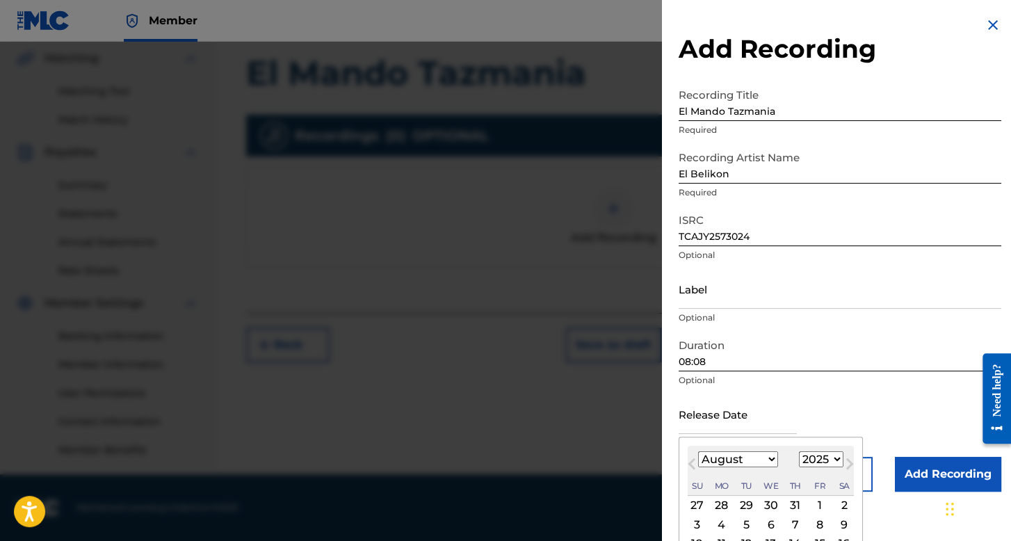
scroll to position [69, 0]
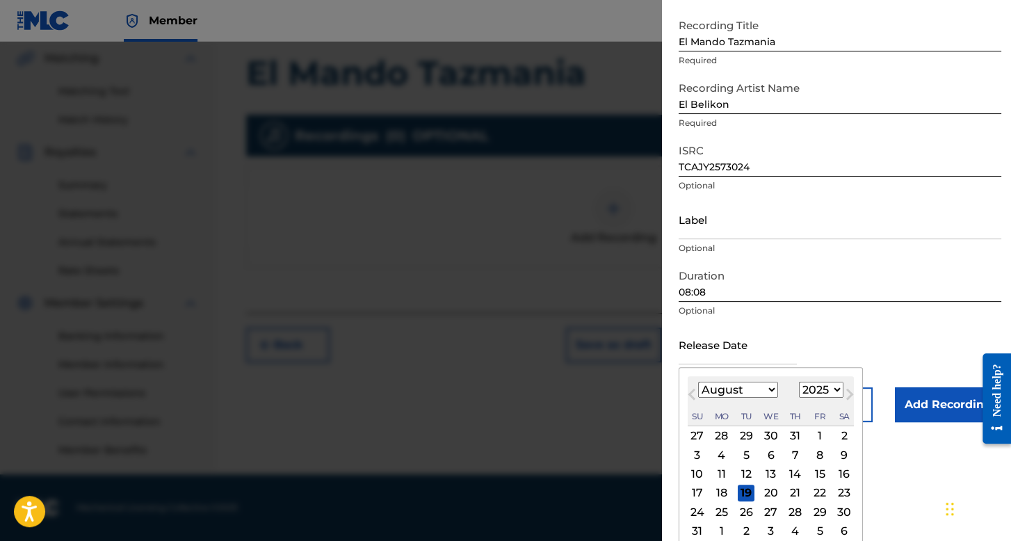
click at [749, 473] on div "12" at bounding box center [745, 474] width 17 height 17
type input "August 12 2025"
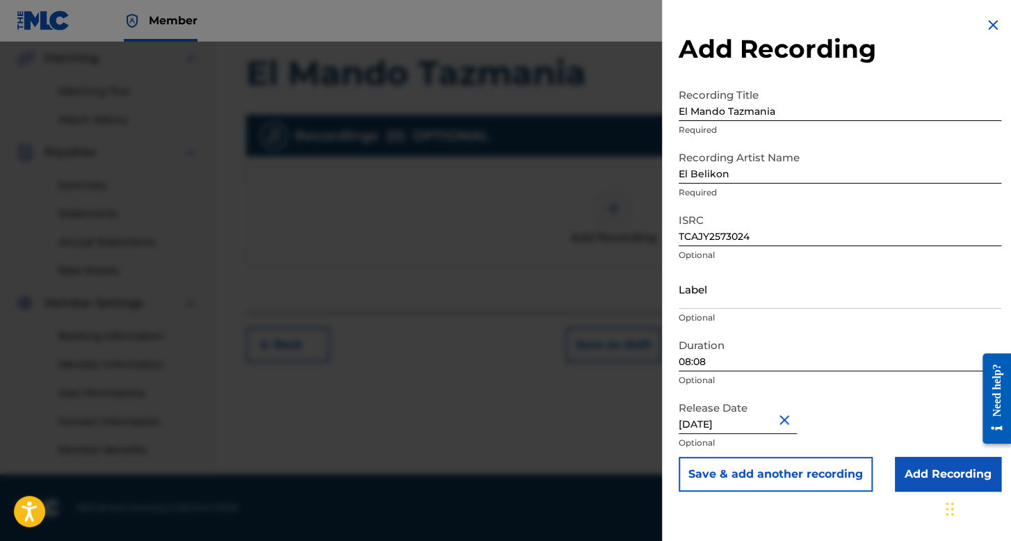
scroll to position [0, 0]
click at [901, 468] on input "Add Recording" at bounding box center [947, 474] width 106 height 35
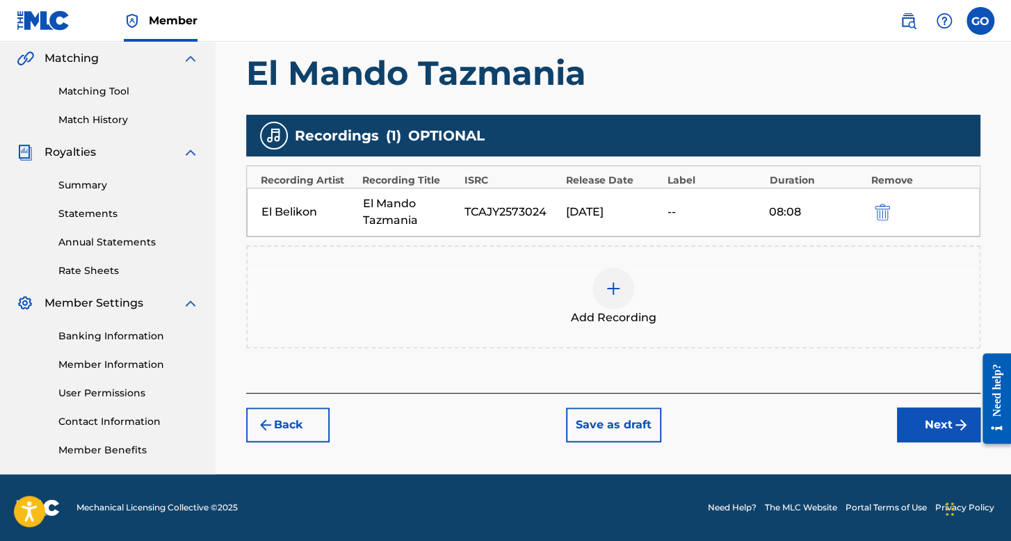
click at [897, 430] on button "Next" at bounding box center [938, 424] width 83 height 35
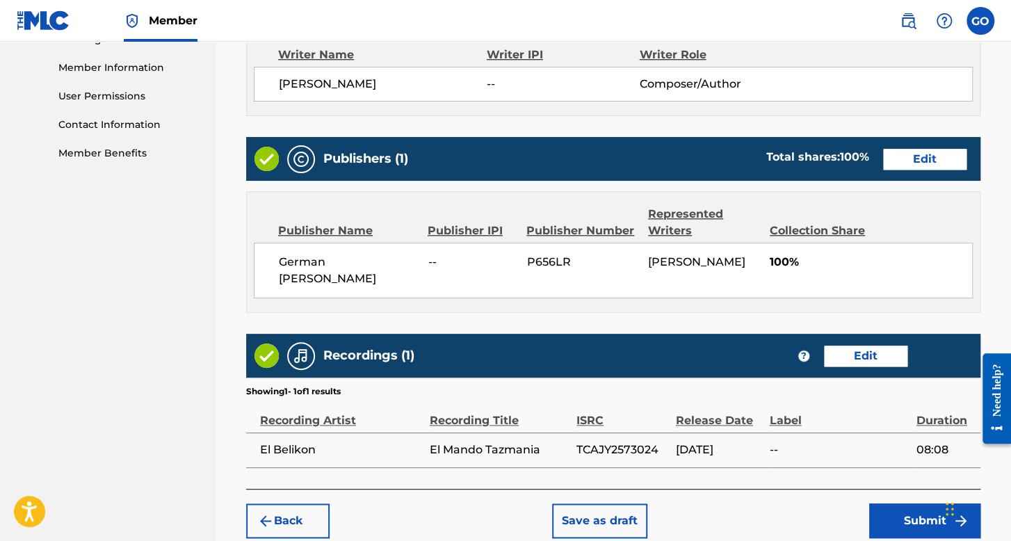
scroll to position [694, 0]
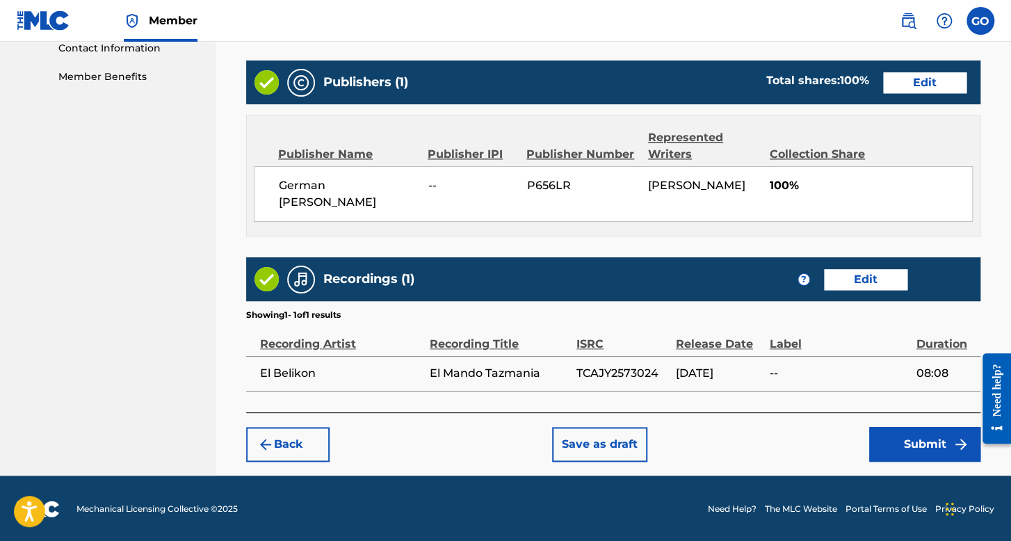
click at [898, 430] on button "Submit" at bounding box center [924, 444] width 111 height 35
click at [872, 445] on button "Submit" at bounding box center [924, 444] width 111 height 35
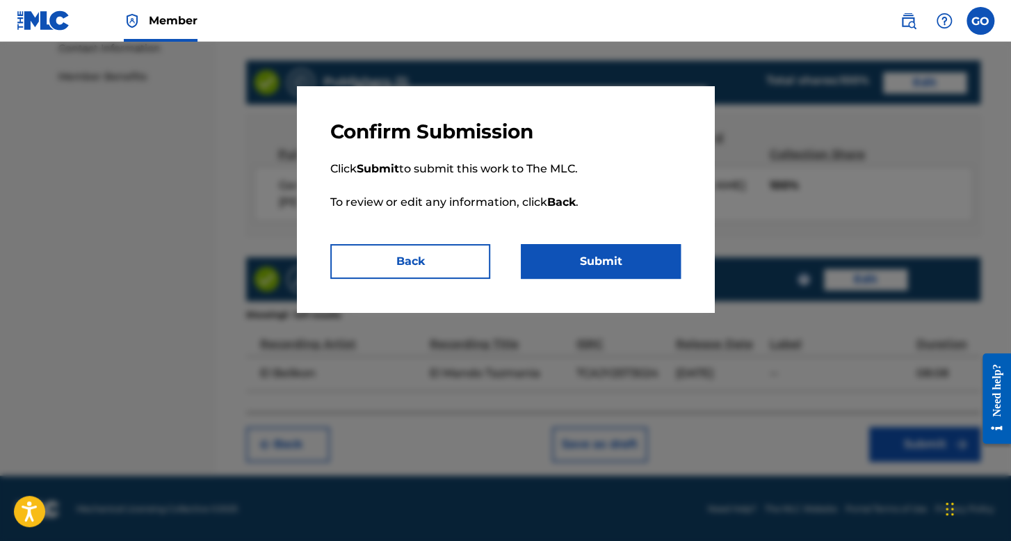
click at [595, 255] on button "Submit" at bounding box center [601, 261] width 160 height 35
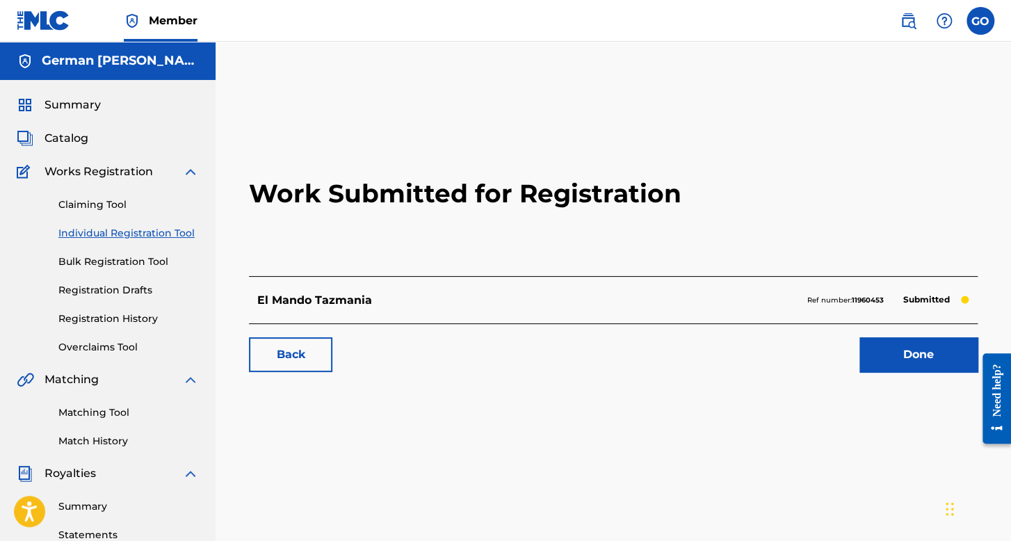
click at [988, 22] on label at bounding box center [980, 21] width 28 height 28
click at [980, 21] on input "GO German Orpineda Hernnadez orpinedagerman1@gmail.com Notification Preferences…" at bounding box center [980, 21] width 0 height 0
click at [845, 201] on p "Log out" at bounding box center [845, 196] width 33 height 13
click at [980, 21] on input "GO German Orpineda Hernnadez orpinedagerman1@gmail.com Notification Preferences…" at bounding box center [980, 21] width 0 height 0
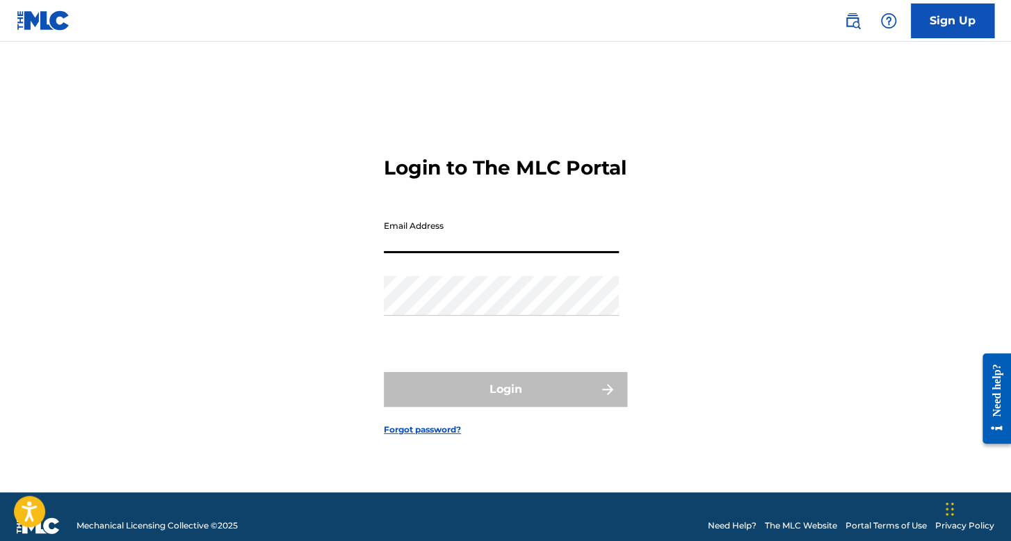
click at [466, 248] on input "Email Address" at bounding box center [501, 233] width 235 height 40
type input "[EMAIL_ADDRESS][DOMAIN_NAME]"
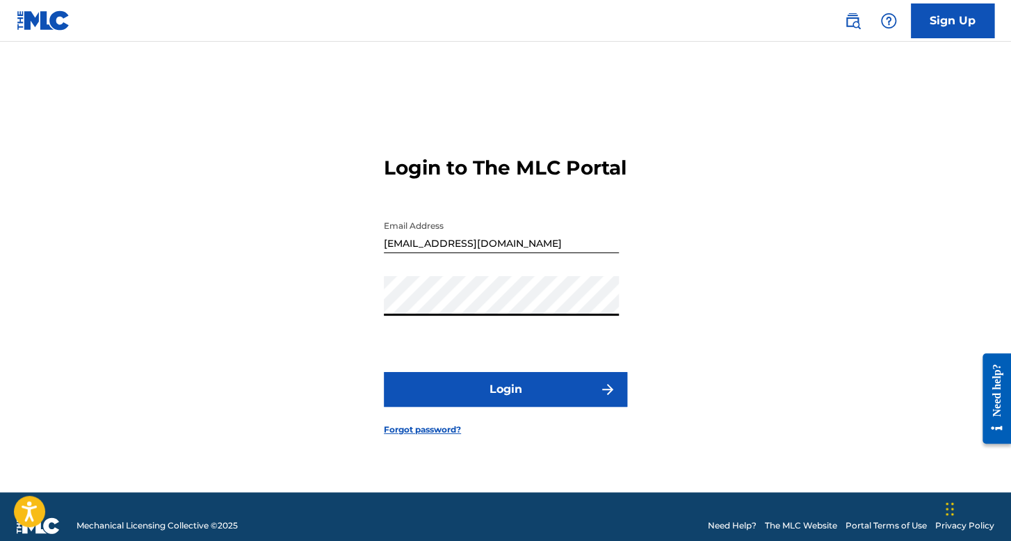
click at [470, 387] on button "Login" at bounding box center [505, 389] width 243 height 35
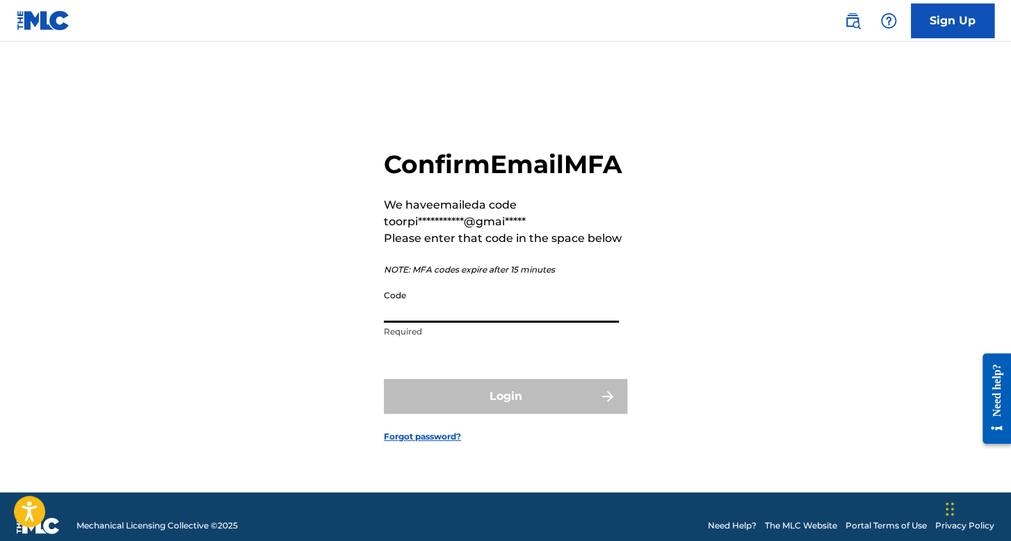
click at [459, 322] on input "Code" at bounding box center [501, 303] width 235 height 40
paste input "547086"
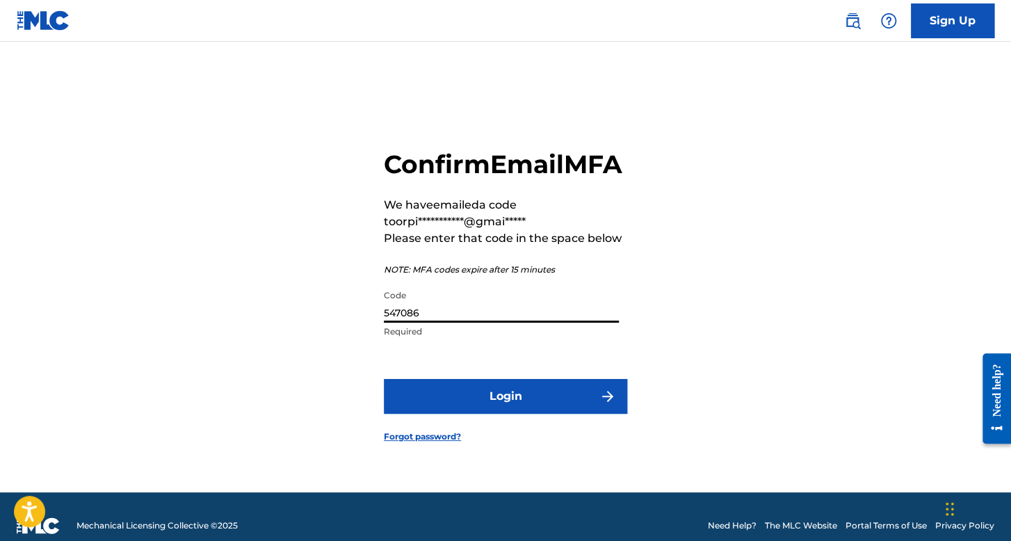
type input "547086"
drag, startPoint x: 478, startPoint y: 391, endPoint x: 480, endPoint y: 398, distance: 7.9
click at [480, 398] on form "**********" at bounding box center [505, 284] width 243 height 416
click at [481, 400] on button "Login" at bounding box center [505, 396] width 243 height 35
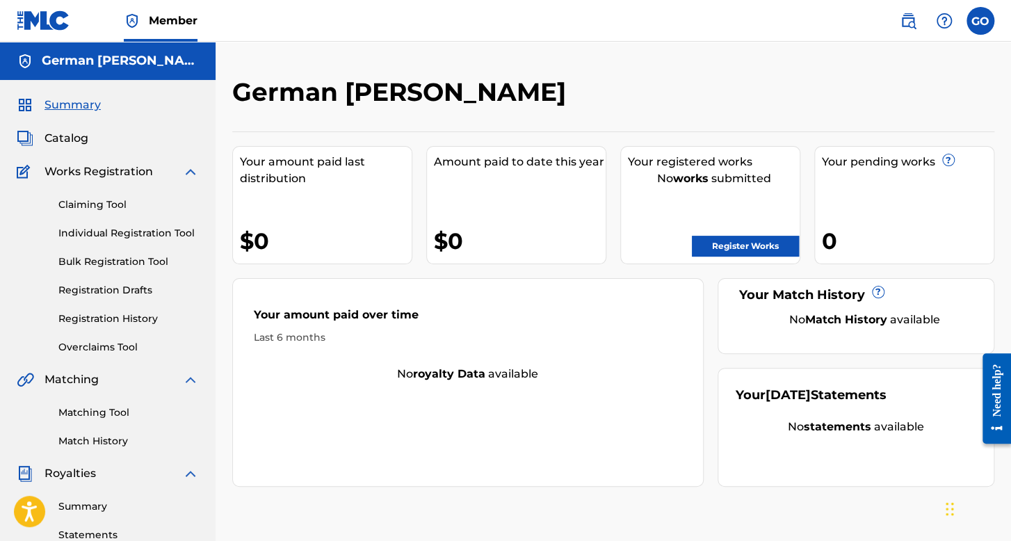
click at [136, 315] on link "Registration History" at bounding box center [128, 318] width 140 height 15
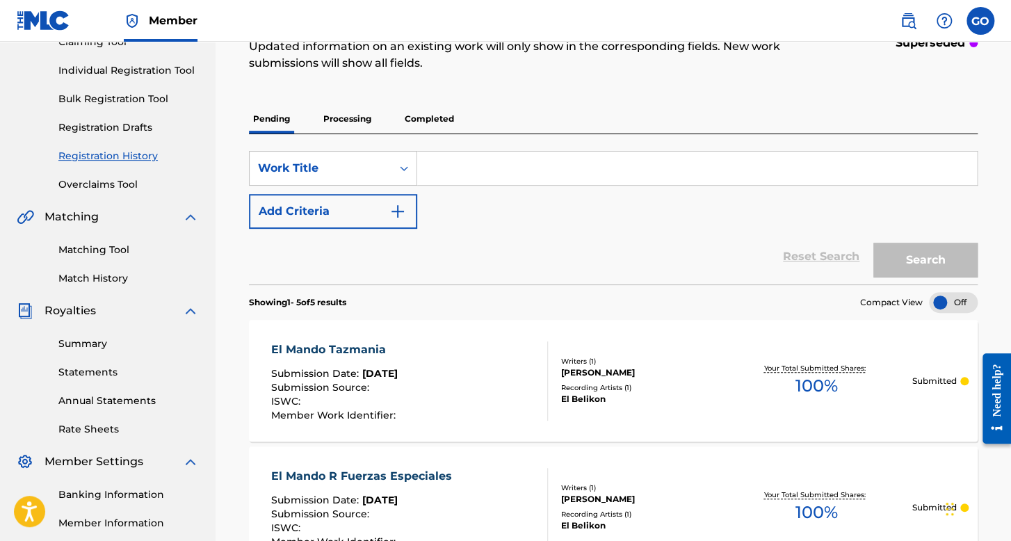
scroll to position [139, 0]
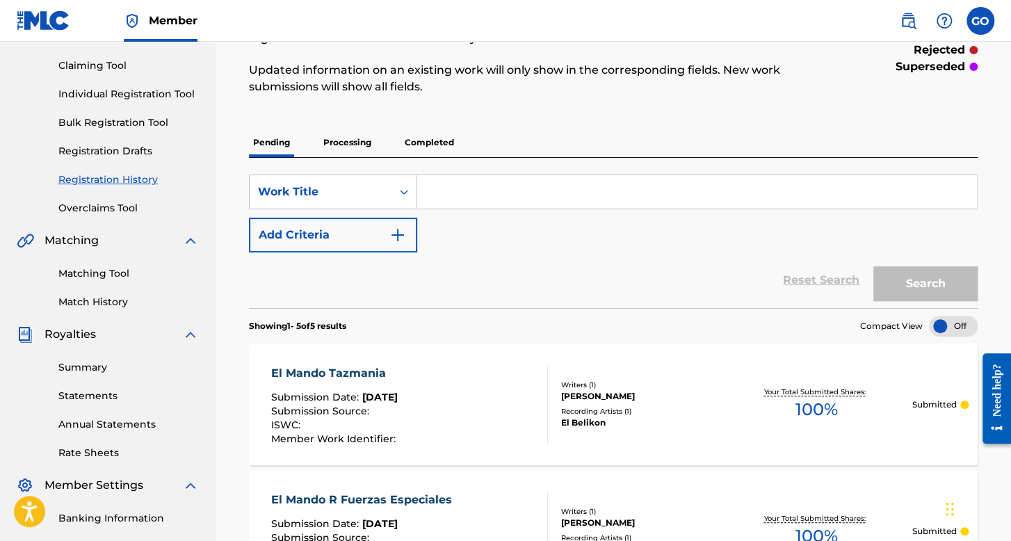
click at [138, 180] on link "Registration History" at bounding box center [128, 179] width 140 height 15
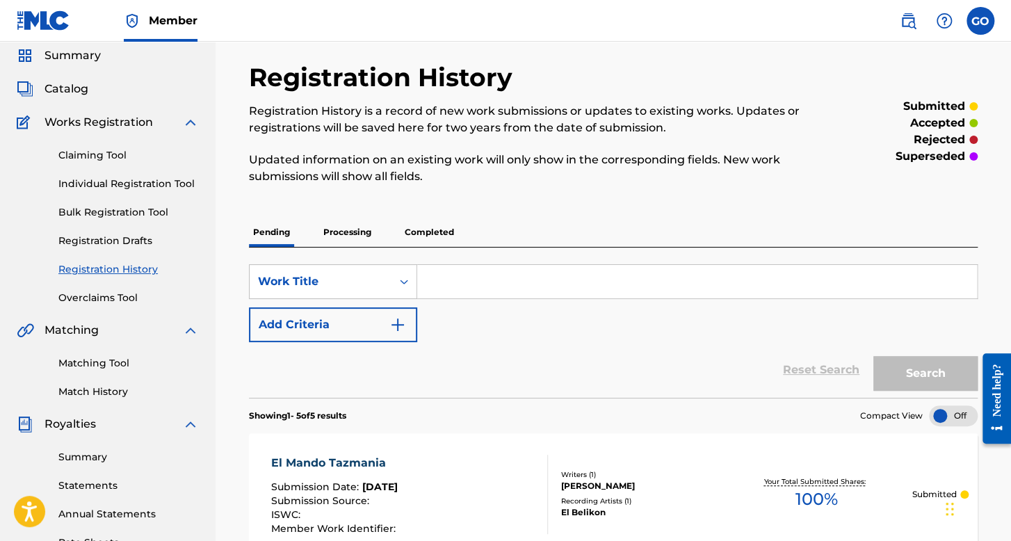
scroll to position [69, 0]
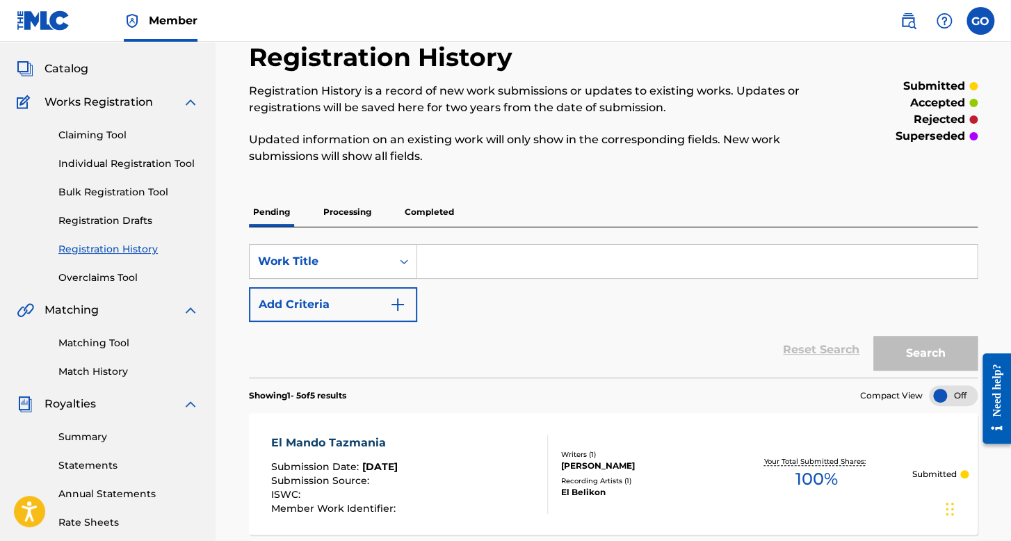
click at [122, 211] on div "Claiming Tool Individual Registration Tool Bulk Registration Tool Registration …" at bounding box center [108, 198] width 182 height 174
click at [120, 234] on div "Claiming Tool Individual Registration Tool Bulk Registration Tool Registration …" at bounding box center [108, 198] width 182 height 174
click at [117, 245] on link "Registration History" at bounding box center [128, 249] width 140 height 15
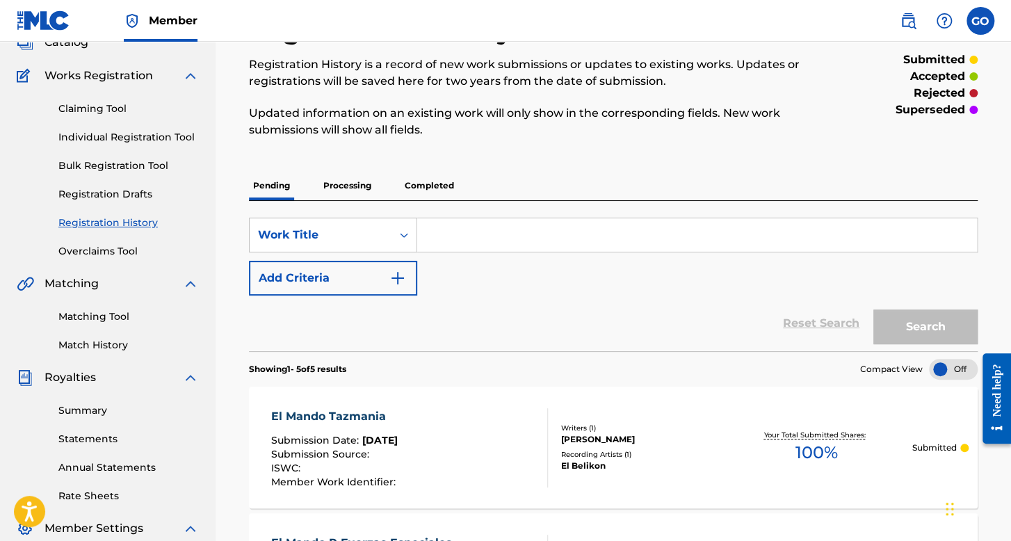
scroll to position [208, 0]
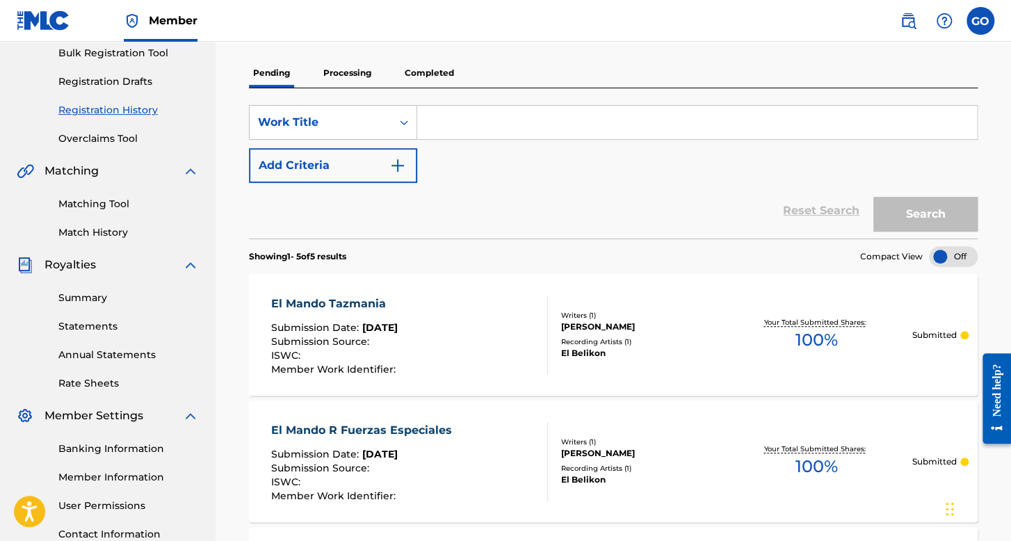
click at [325, 83] on p "Processing" at bounding box center [347, 72] width 56 height 29
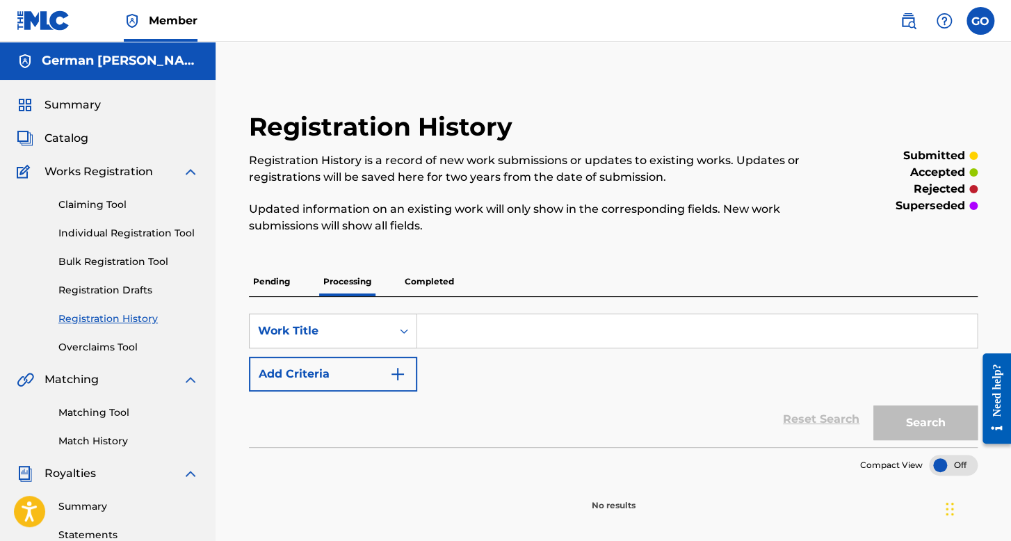
scroll to position [139, 0]
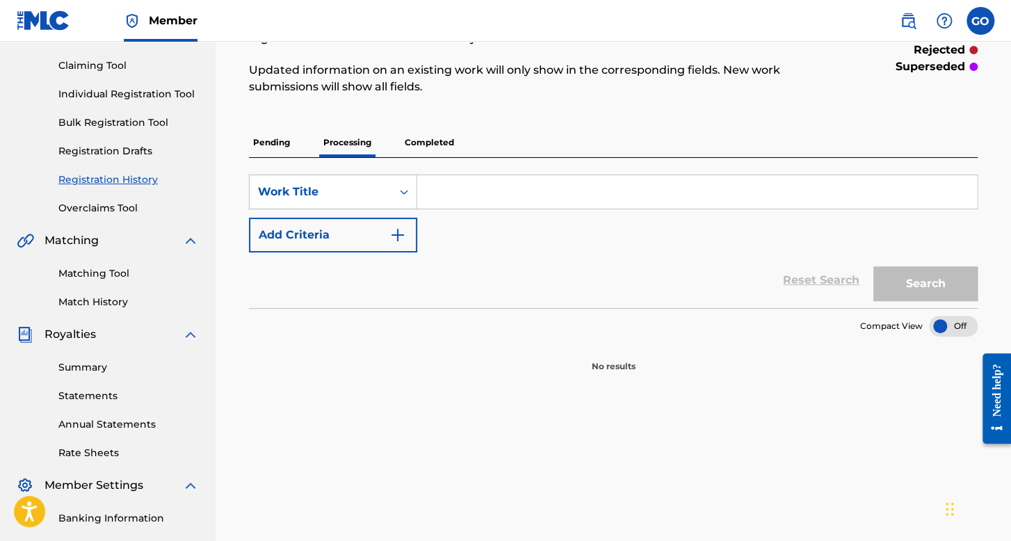
click at [435, 159] on div "SearchWithCriteria8a376528-d4df-416d-81af-919963414abb Work Title Add Criteria …" at bounding box center [613, 233] width 728 height 150
click at [443, 147] on p "Completed" at bounding box center [429, 142] width 58 height 29
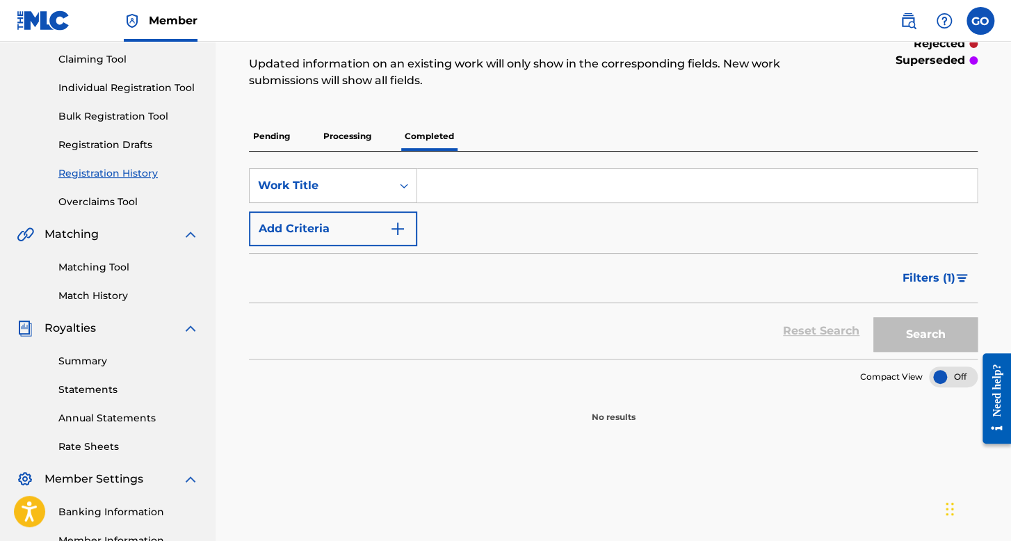
scroll to position [139, 0]
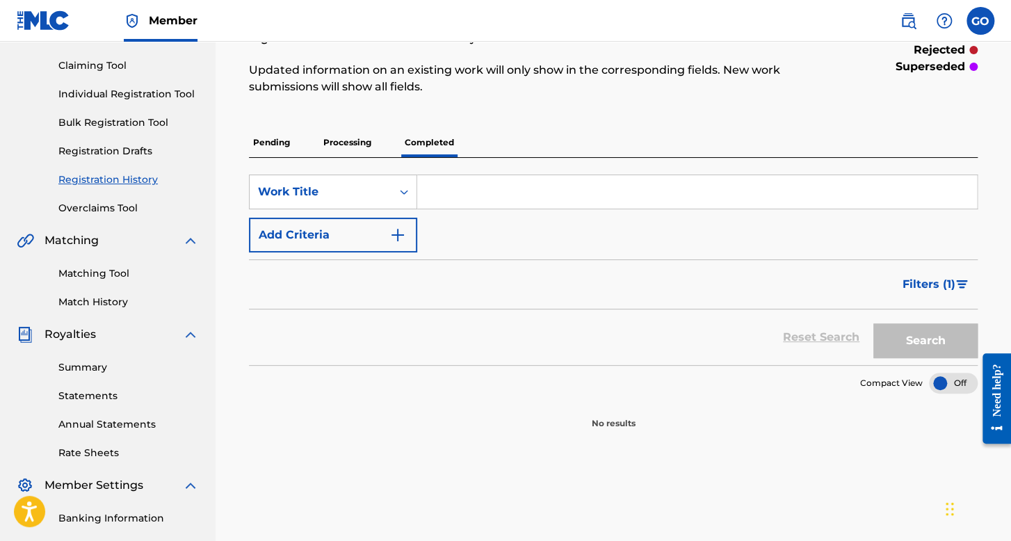
click at [282, 129] on p "Pending" at bounding box center [271, 142] width 45 height 29
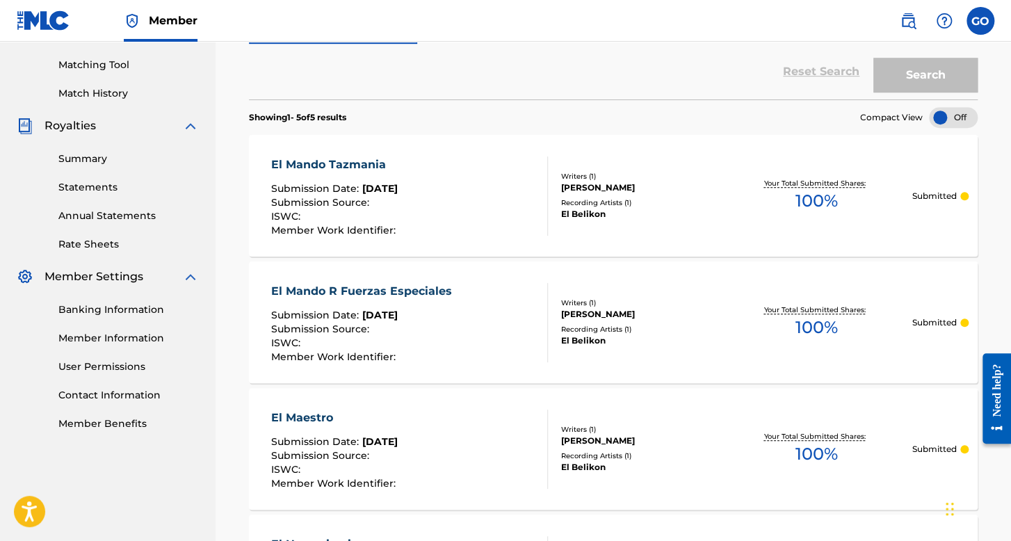
scroll to position [139, 0]
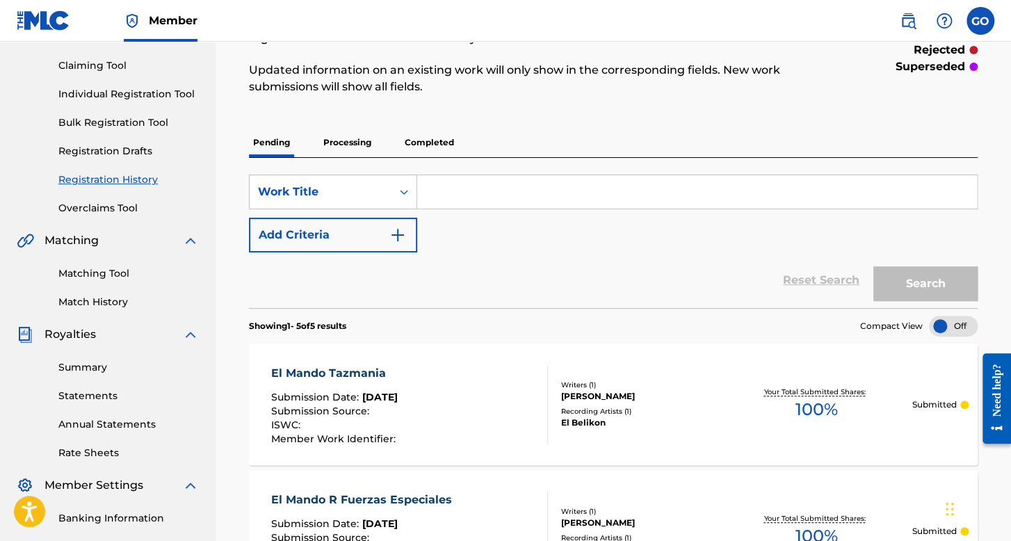
click at [161, 88] on link "Individual Registration Tool" at bounding box center [128, 94] width 140 height 15
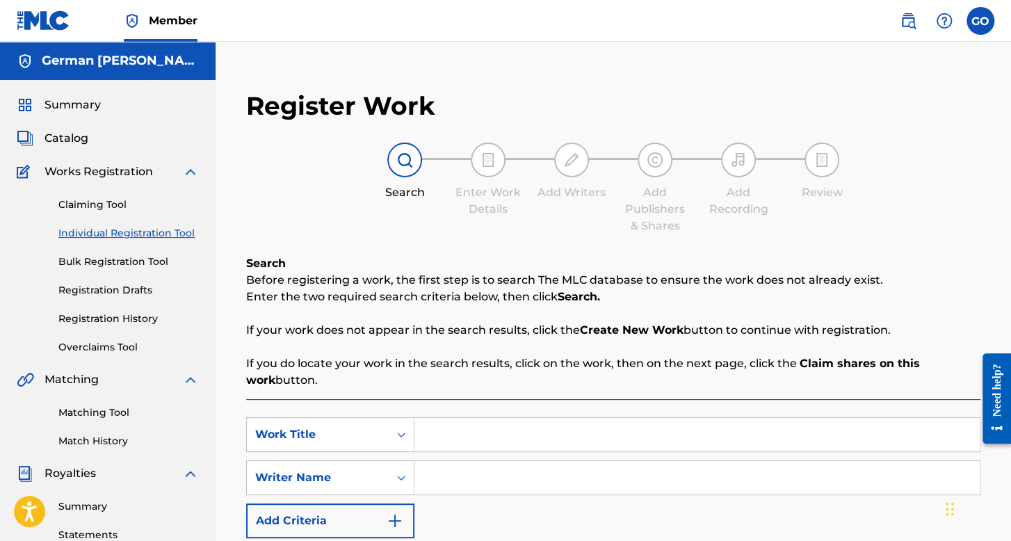
scroll to position [208, 0]
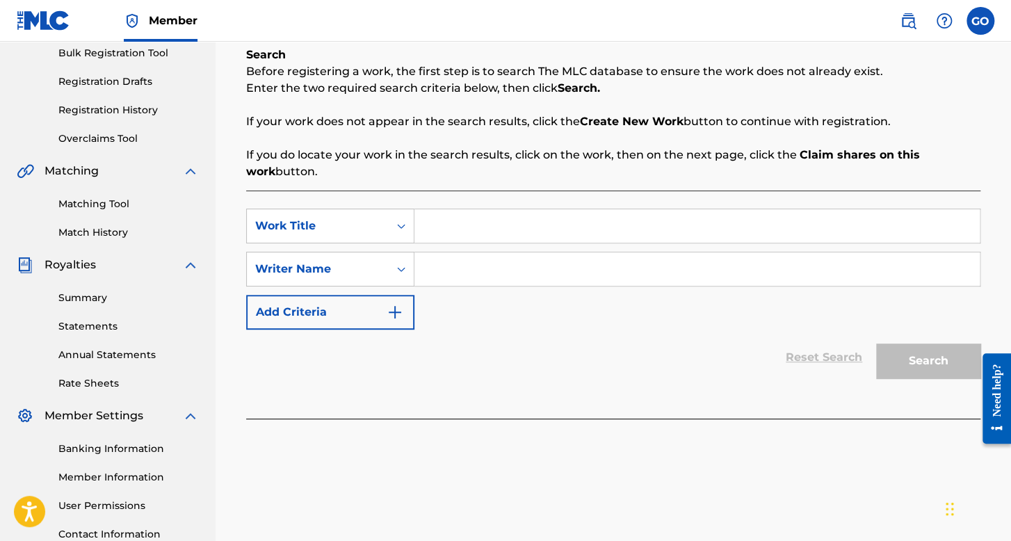
click at [455, 219] on input "Search Form" at bounding box center [696, 225] width 565 height 33
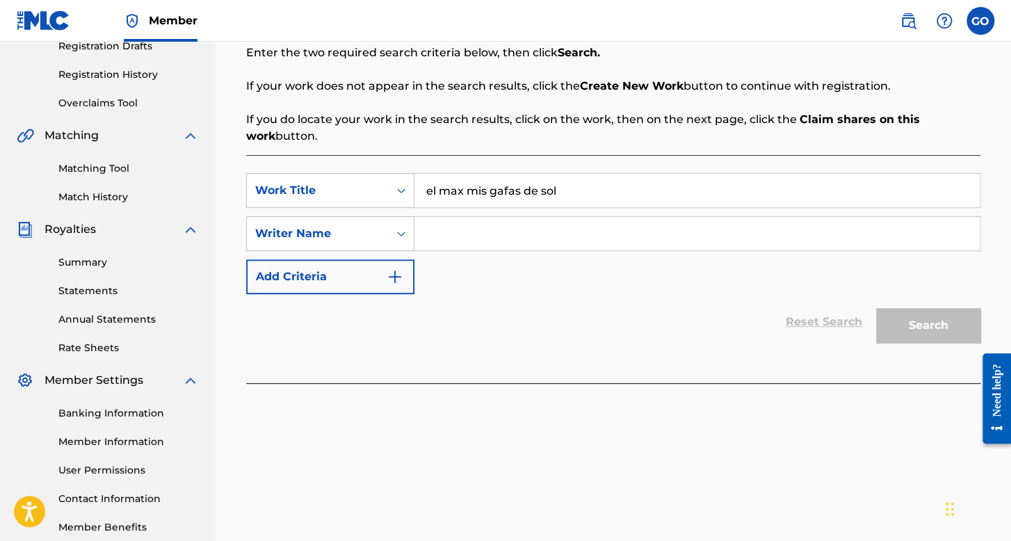
scroll to position [321, 0]
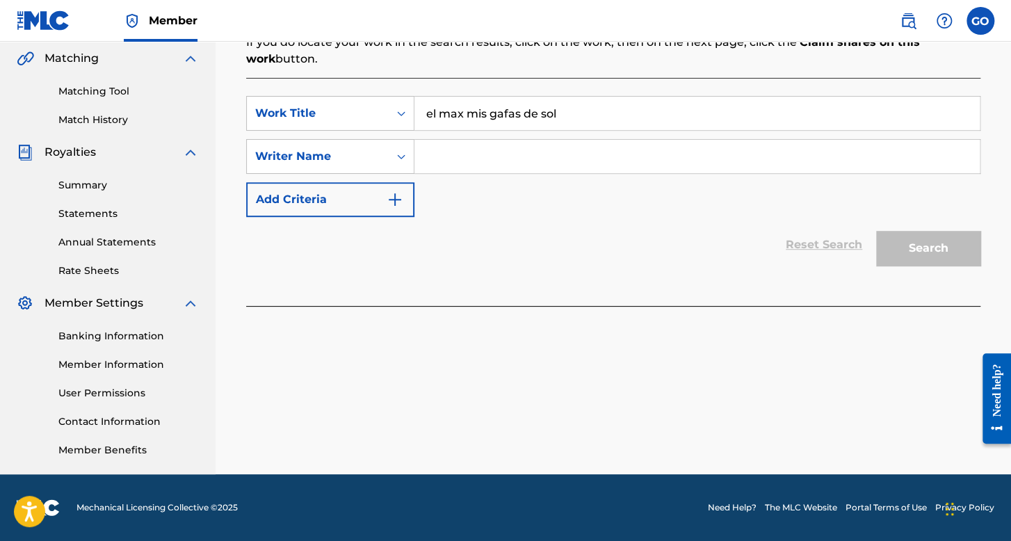
type input "el max mis gafas de sol"
click at [476, 136] on div "SearchWithCriteria921f693b-a48b-4c26-ac9a-25b7d51ef6d6 Work Title el max mis ga…" at bounding box center [613, 156] width 734 height 121
click at [487, 160] on input "Search Form" at bounding box center [696, 156] width 565 height 33
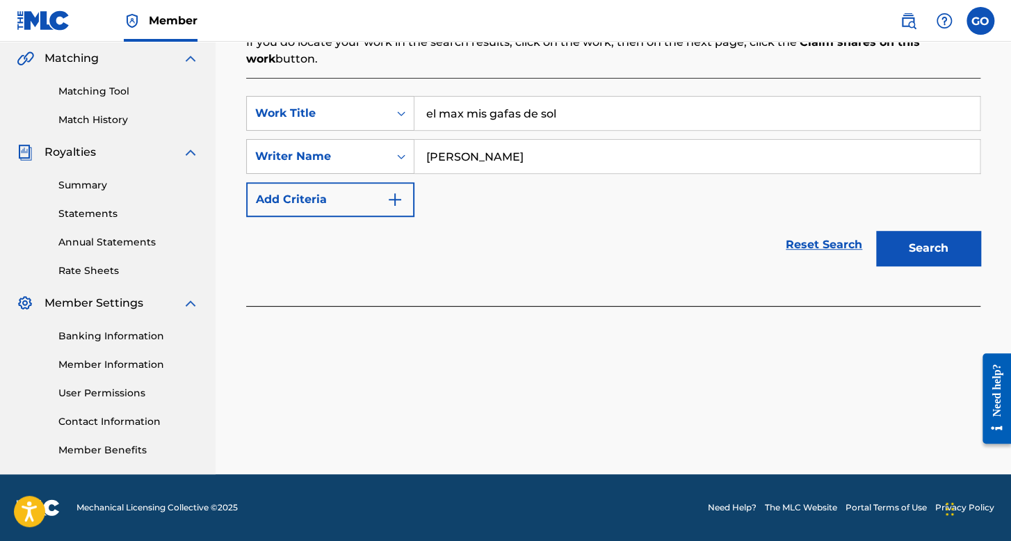
type input "francisco salazar"
click at [876, 231] on button "Search" at bounding box center [928, 248] width 104 height 35
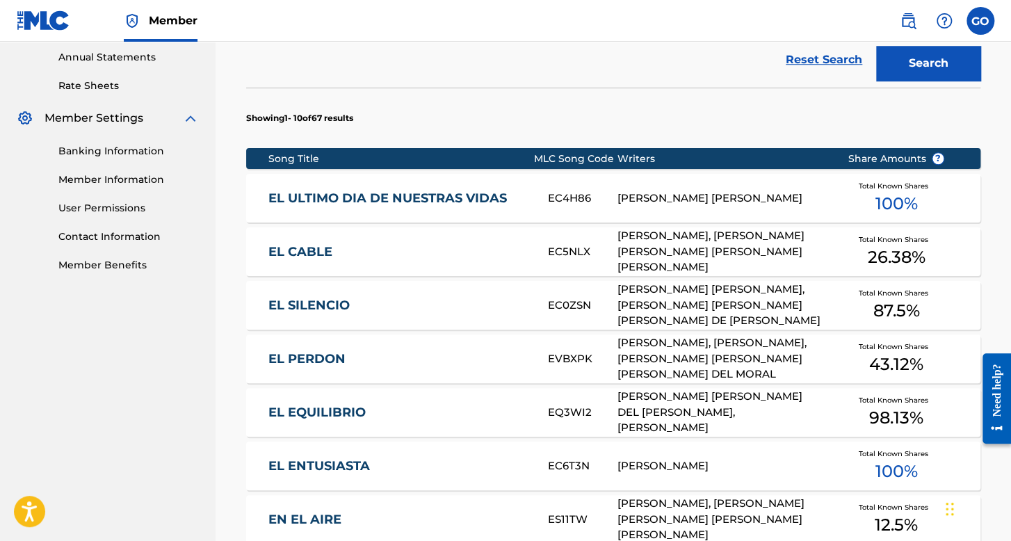
scroll to position [530, 0]
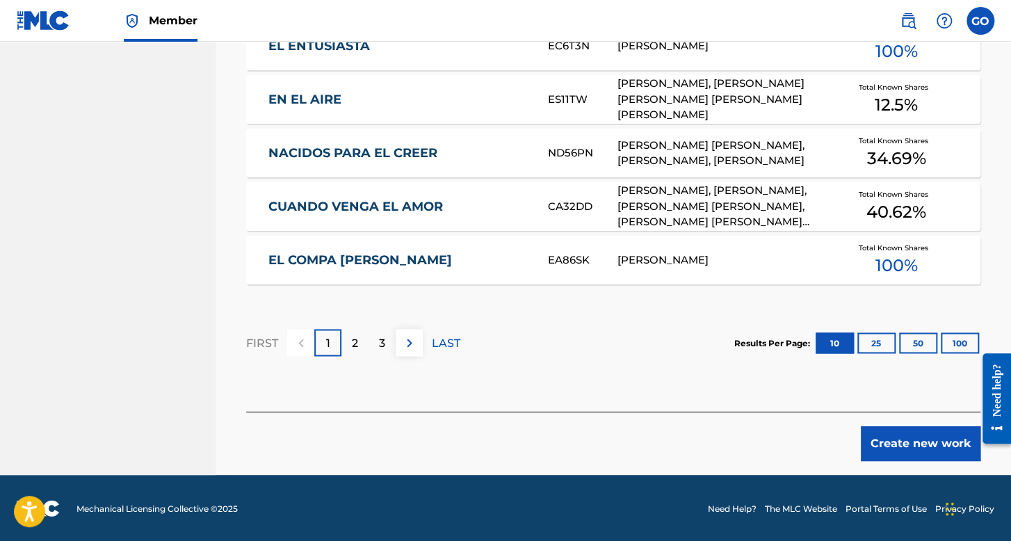
click at [899, 444] on button "Create new work" at bounding box center [920, 443] width 120 height 35
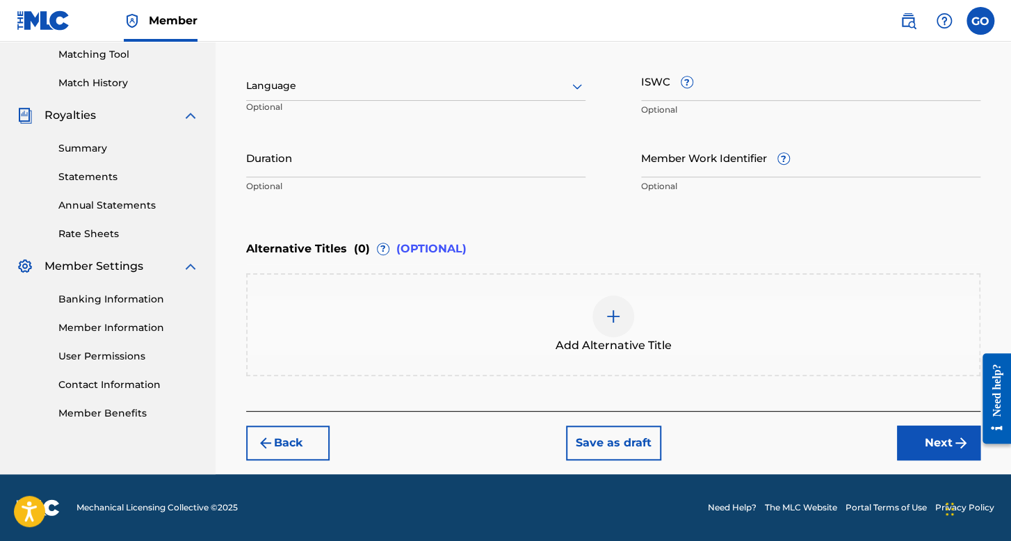
scroll to position [357, 0]
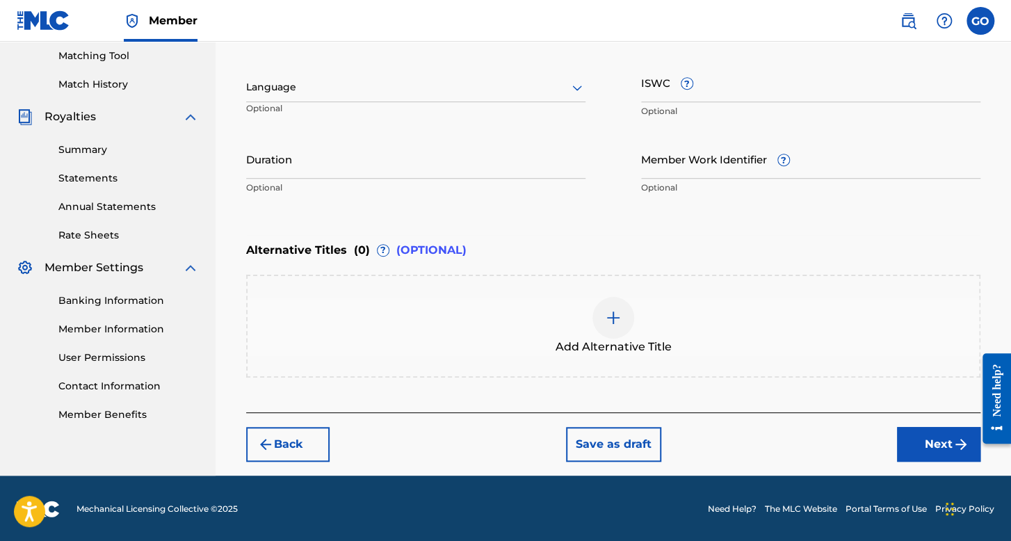
click at [468, 82] on div at bounding box center [415, 87] width 339 height 17
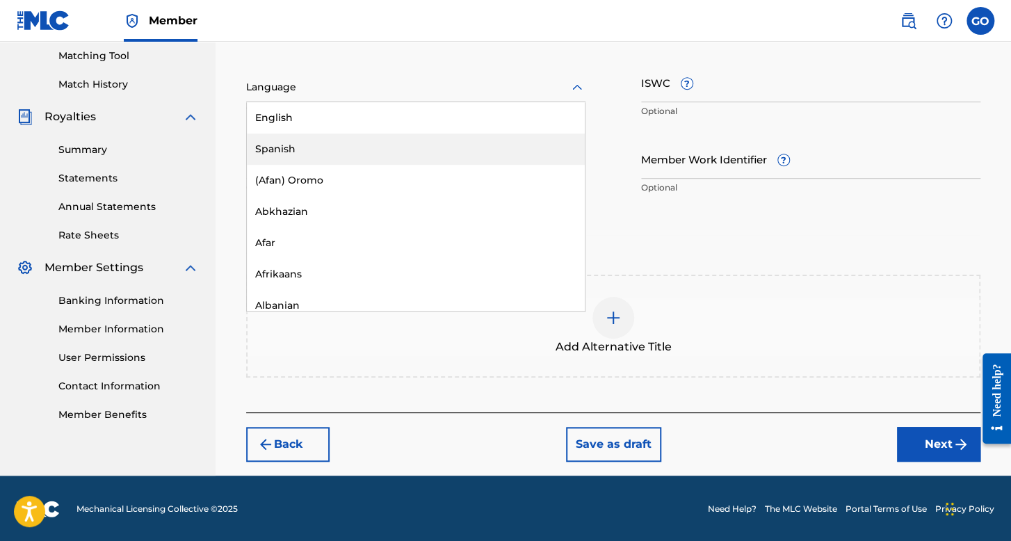
click at [315, 142] on div "Spanish" at bounding box center [416, 148] width 338 height 31
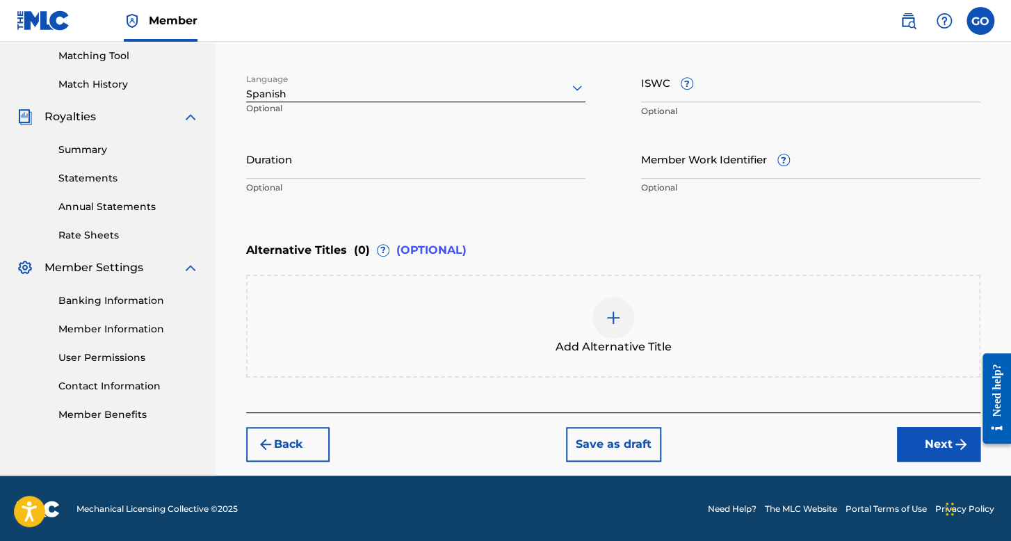
click at [315, 151] on input "Duration" at bounding box center [415, 159] width 339 height 40
type input "04:22"
click at [924, 457] on button "Next" at bounding box center [938, 444] width 83 height 35
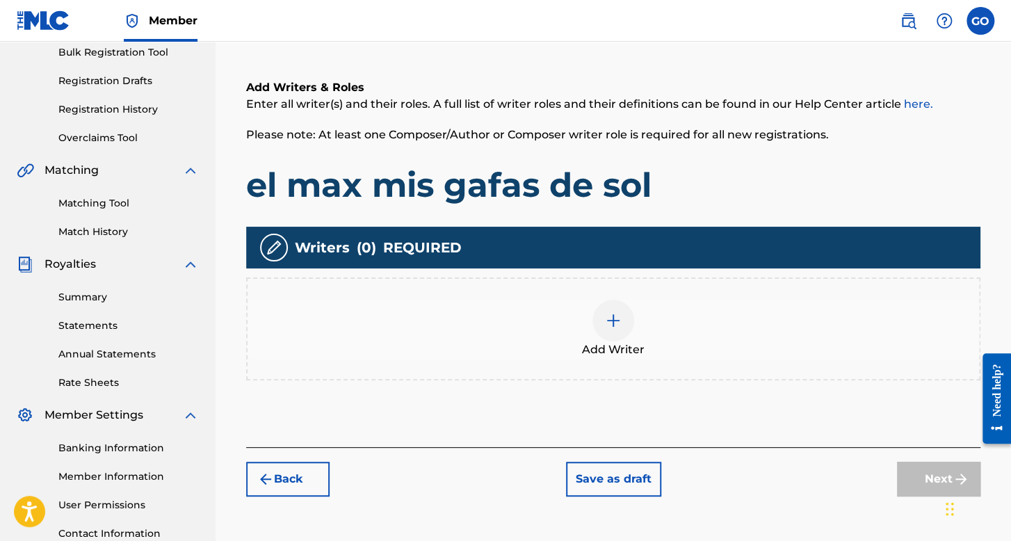
scroll to position [321, 0]
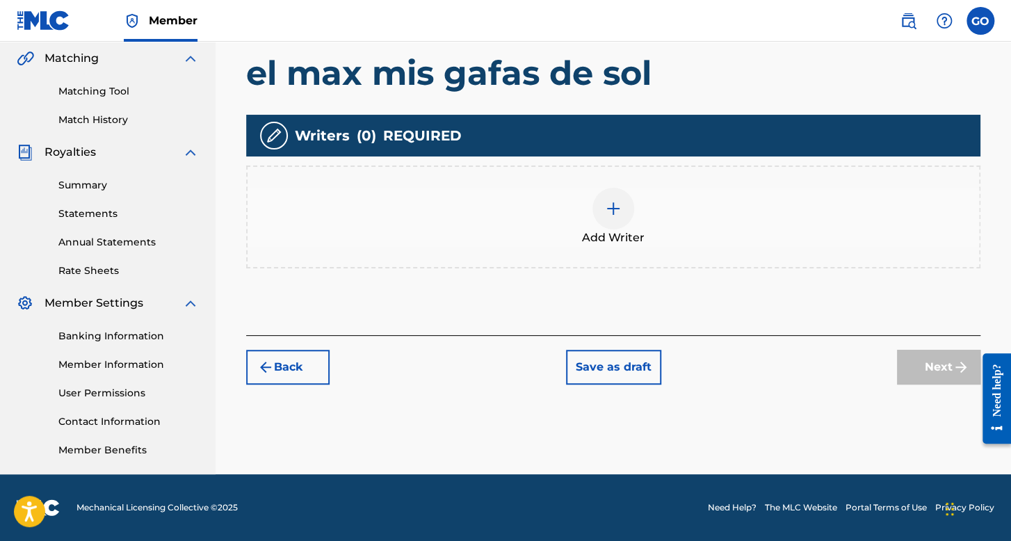
click at [619, 205] on img at bounding box center [613, 208] width 17 height 17
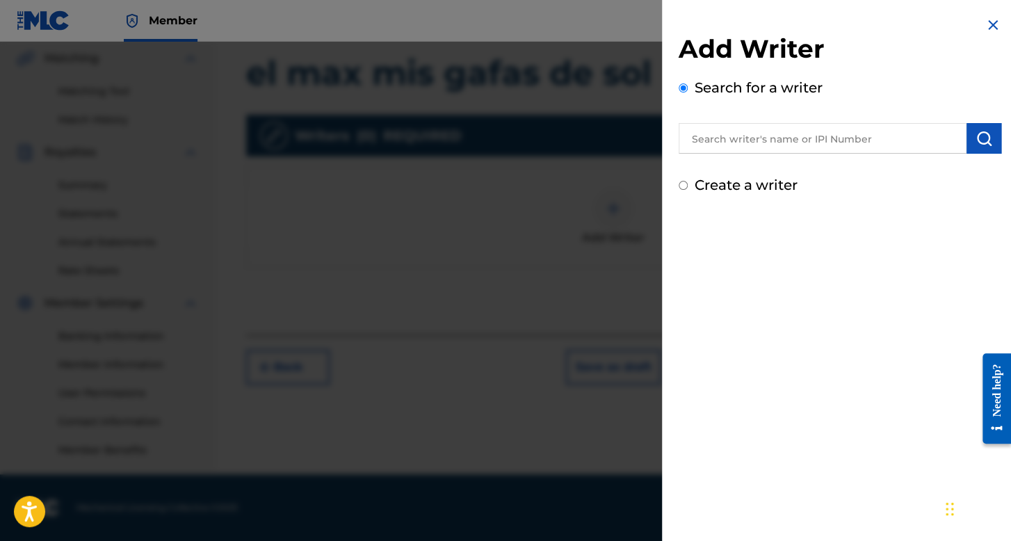
click at [680, 187] on input "Create a writer" at bounding box center [682, 185] width 9 height 9
radio input "false"
radio input "true"
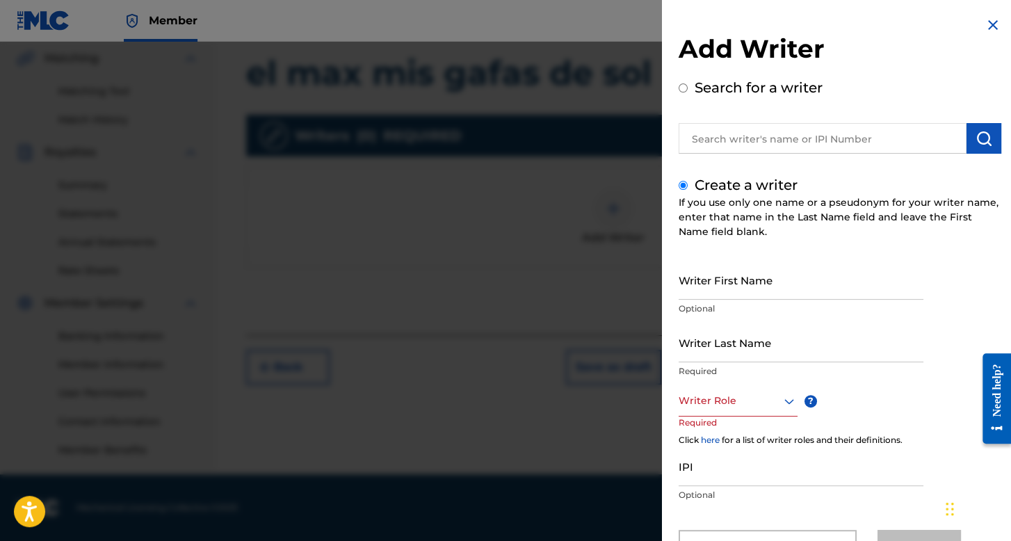
click at [722, 279] on input "Writer First Name" at bounding box center [800, 280] width 245 height 40
type input "Francisco"
type input "Salazar Hernandez"
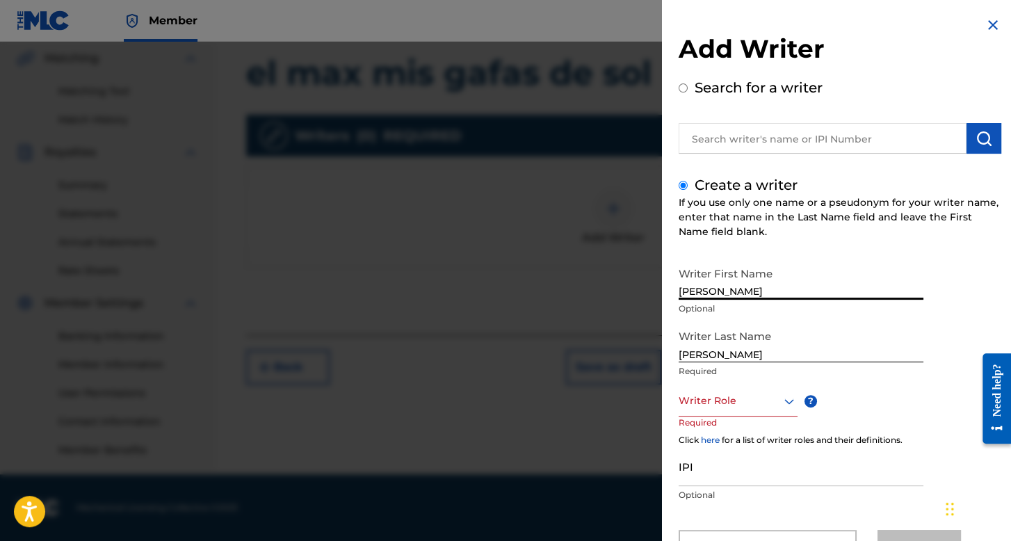
click at [726, 412] on div "Writer Role" at bounding box center [737, 400] width 119 height 31
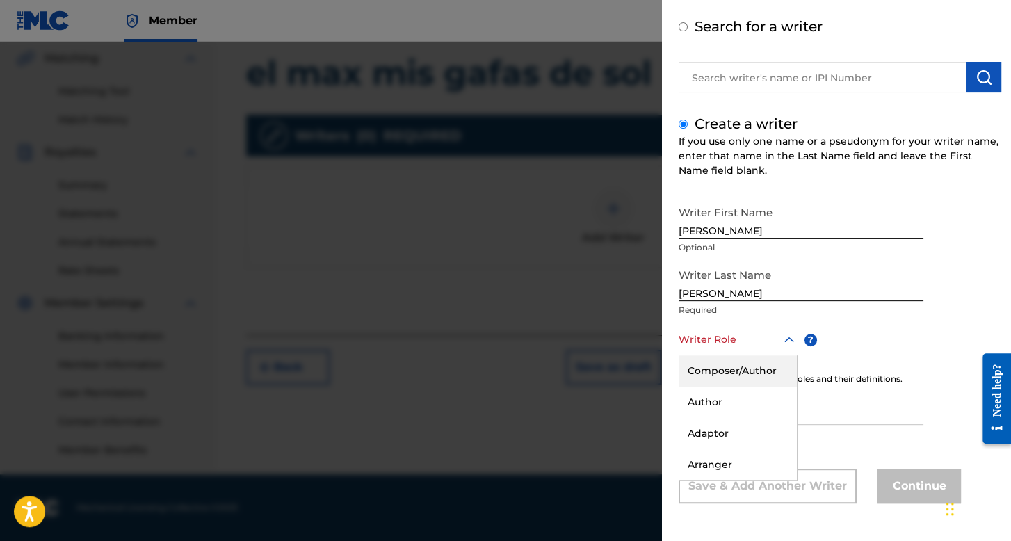
click at [745, 362] on div "Composer/Author" at bounding box center [737, 370] width 117 height 31
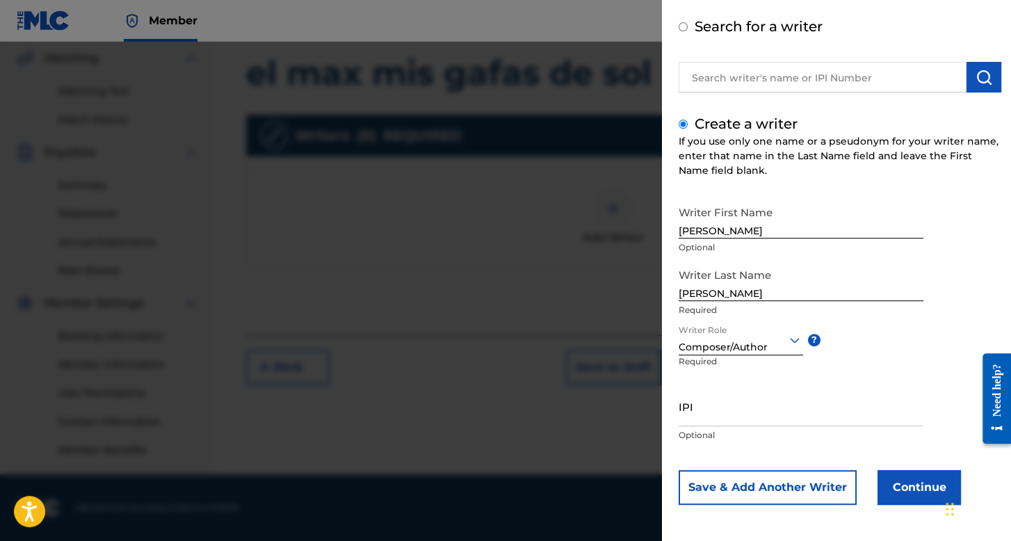
click at [904, 500] on button "Continue" at bounding box center [918, 487] width 83 height 35
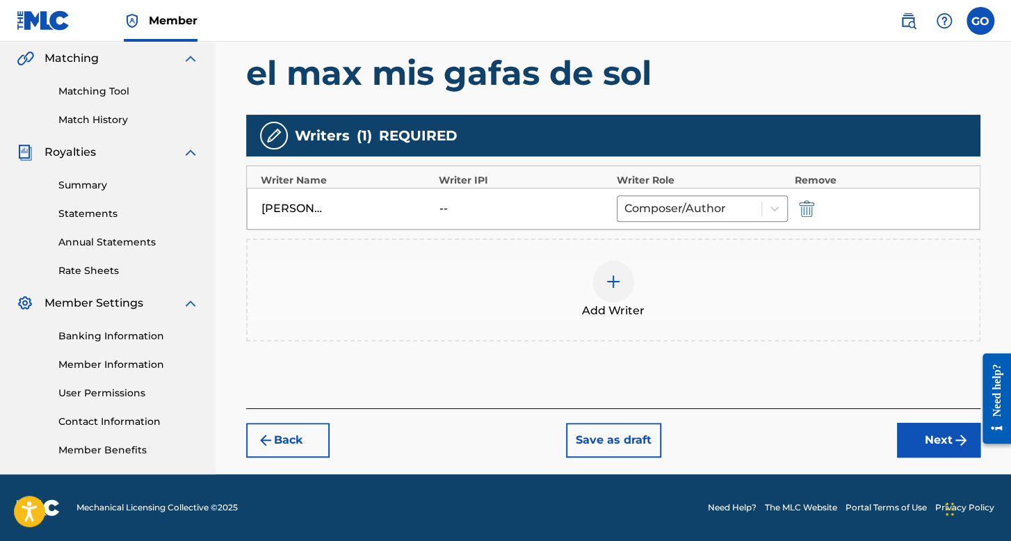
click at [943, 451] on button "Next" at bounding box center [938, 440] width 83 height 35
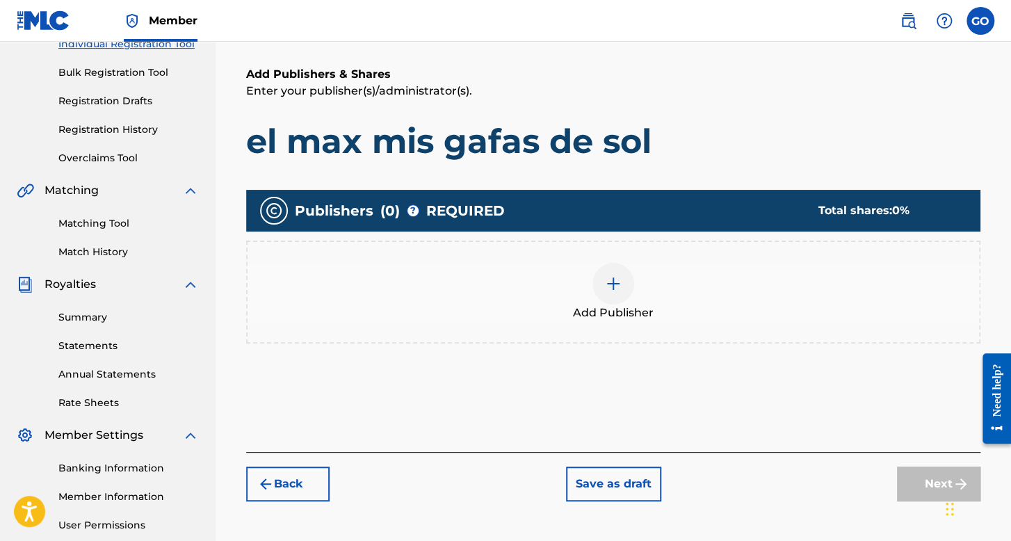
scroll to position [321, 0]
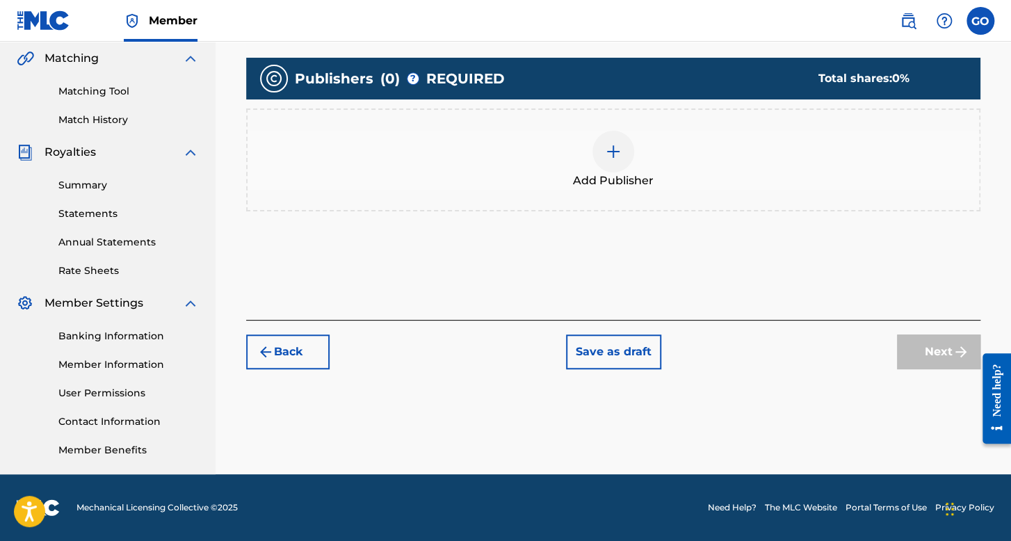
click at [603, 98] on div "Publishers ( 0 ) ? REQUIRED Total shares: 0 %" at bounding box center [613, 79] width 734 height 42
click at [606, 137] on div at bounding box center [613, 152] width 42 height 42
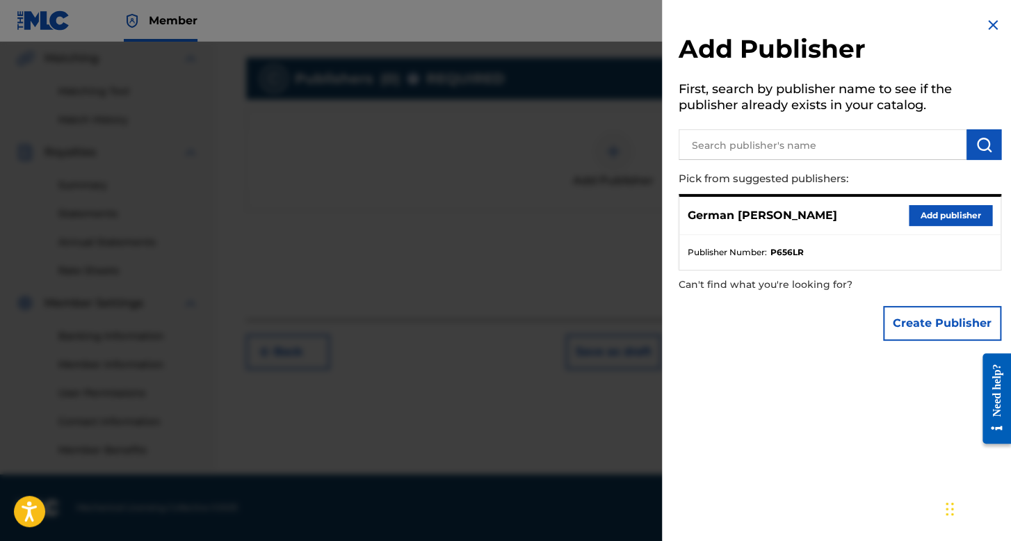
click at [982, 225] on button "Add publisher" at bounding box center [949, 215] width 83 height 21
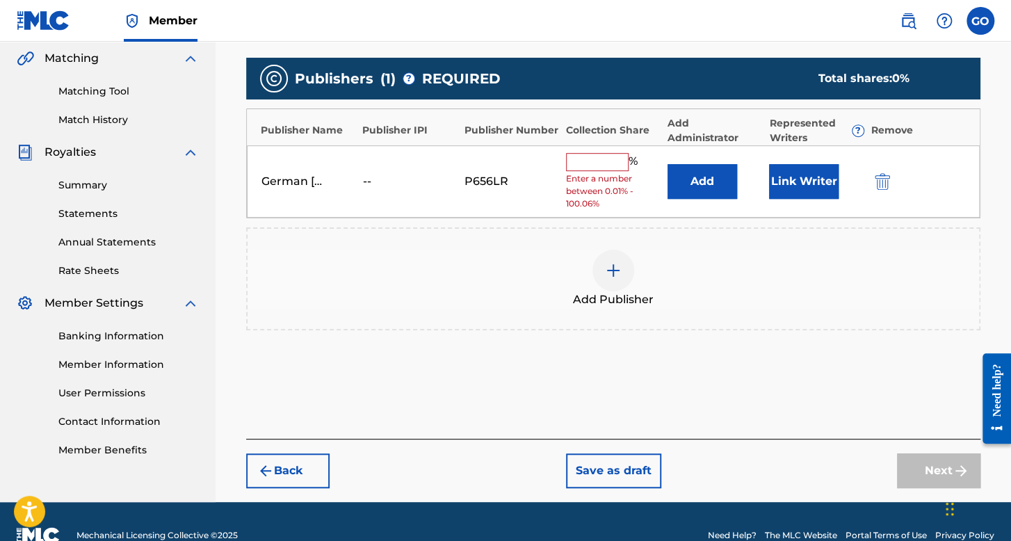
click at [597, 162] on input "text" at bounding box center [597, 162] width 63 height 18
type input "100"
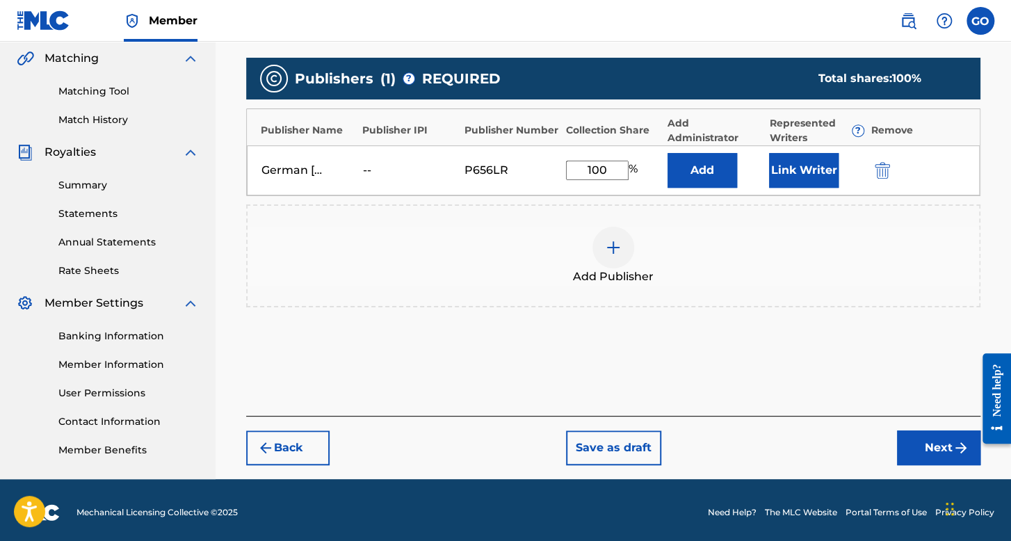
click at [809, 183] on button "Link Writer" at bounding box center [803, 170] width 69 height 35
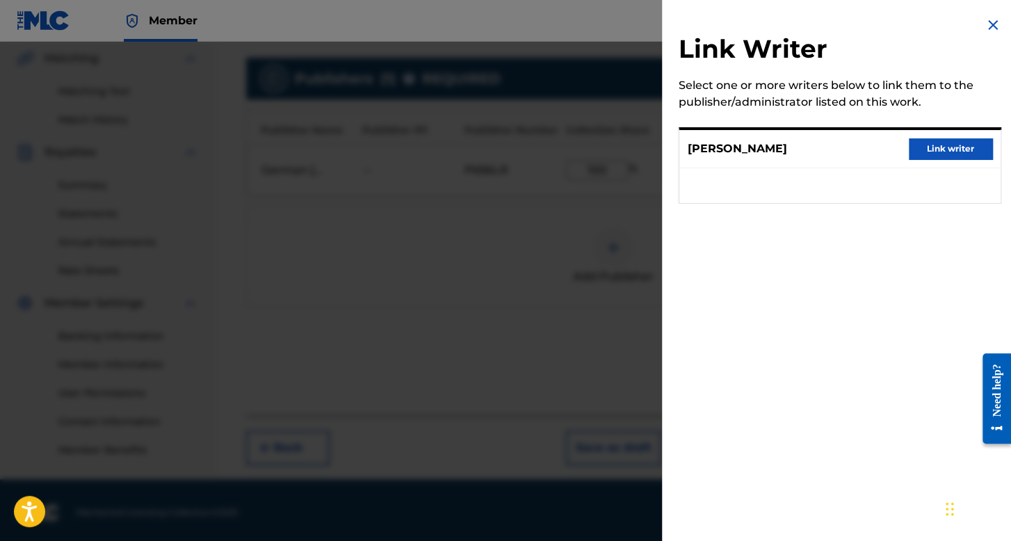
click at [992, 149] on div "Francisco Salazar Hernandez Link writer" at bounding box center [839, 149] width 321 height 38
click at [981, 149] on button "Link writer" at bounding box center [949, 148] width 83 height 21
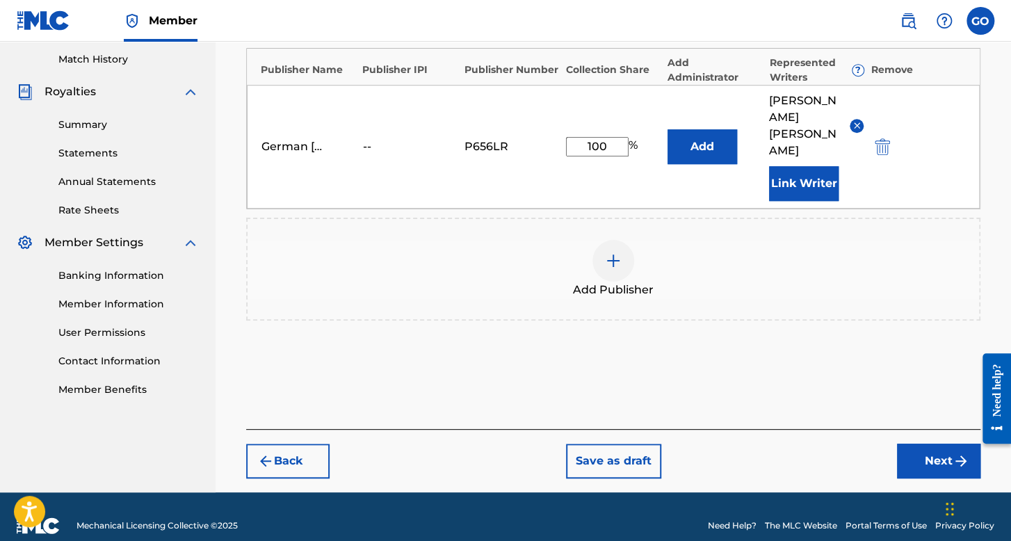
click at [916, 471] on div "Register Work Search Enter Work Details Add Writers Add Publishers & Shares Add…" at bounding box center [613, 93] width 762 height 797
click at [909, 454] on button "Next" at bounding box center [938, 460] width 83 height 35
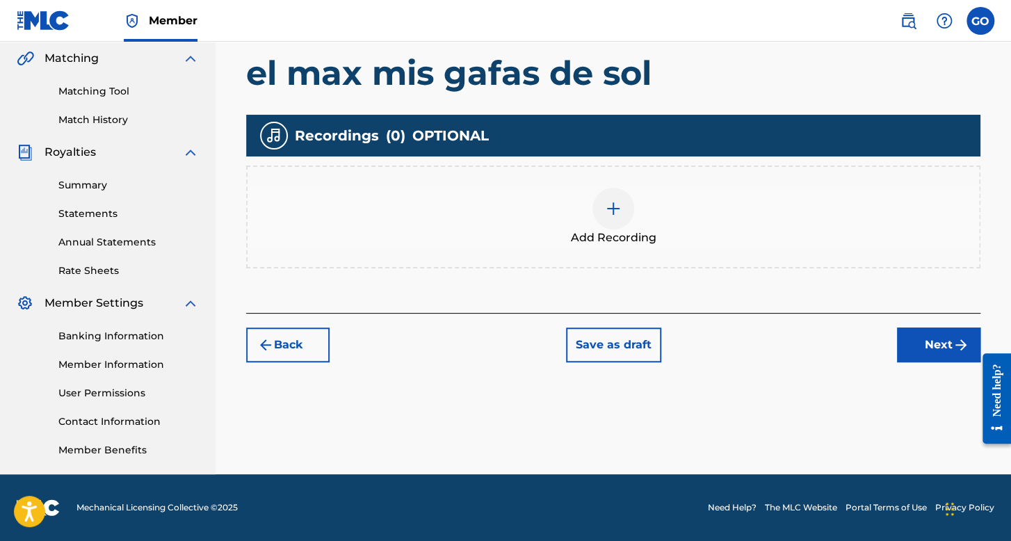
click at [571, 204] on div "Add Recording" at bounding box center [612, 217] width 731 height 58
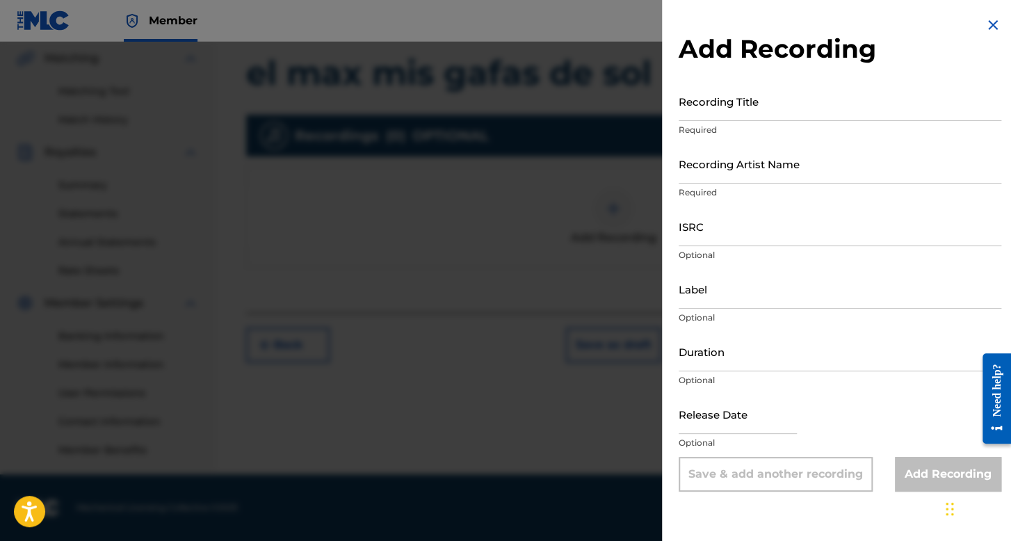
click at [692, 123] on div "Recording Title Required" at bounding box center [839, 112] width 322 height 63
click at [701, 111] on input "Recording Title" at bounding box center [839, 101] width 322 height 40
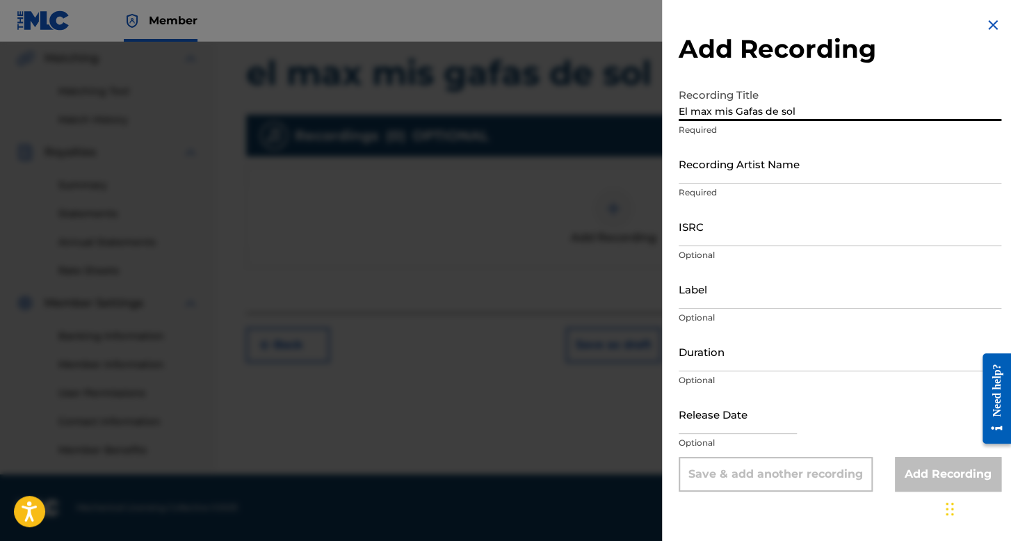
type input "El max mis Gafas de sol"
click at [765, 161] on input "Recording Artist Name" at bounding box center [839, 164] width 322 height 40
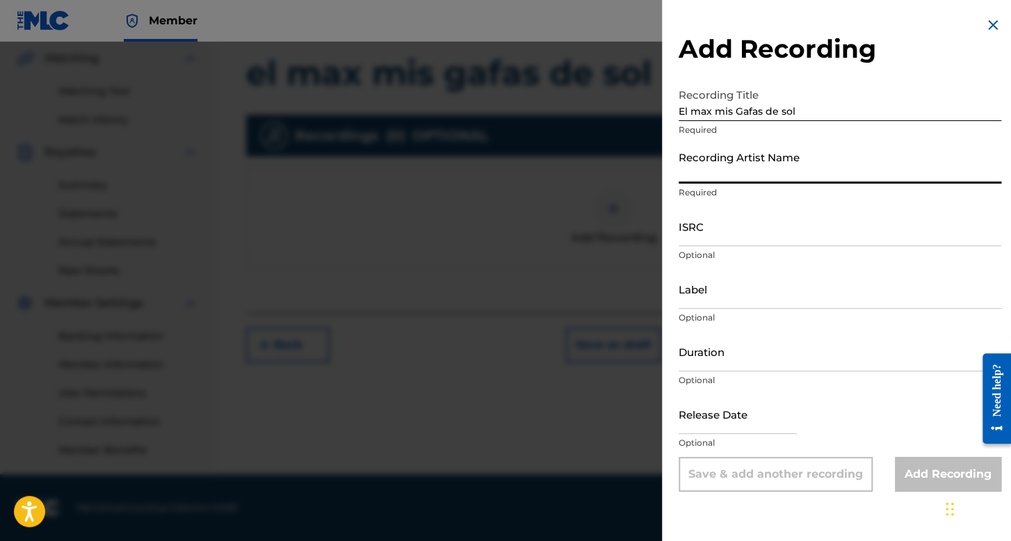
type input "El Belikon"
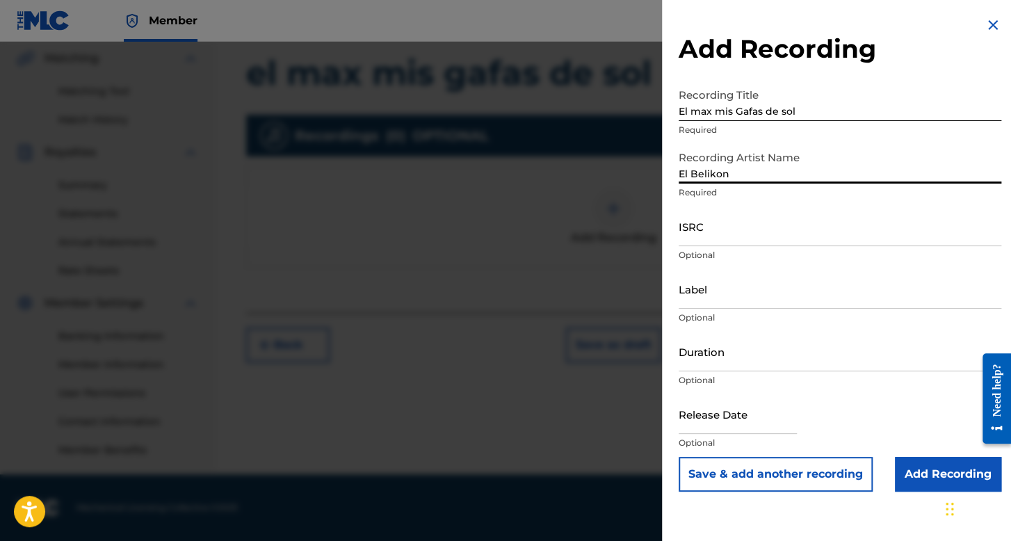
click at [795, 231] on input "ISRC" at bounding box center [839, 226] width 322 height 40
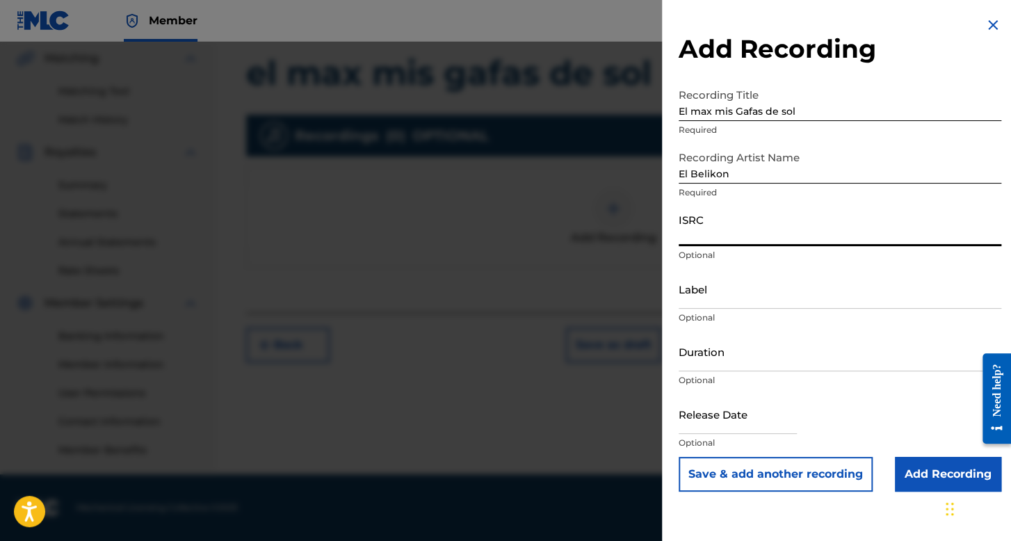
paste input "QZZ762573248"
type input "QZZ762573248"
click at [741, 351] on input "Duration" at bounding box center [839, 352] width 322 height 40
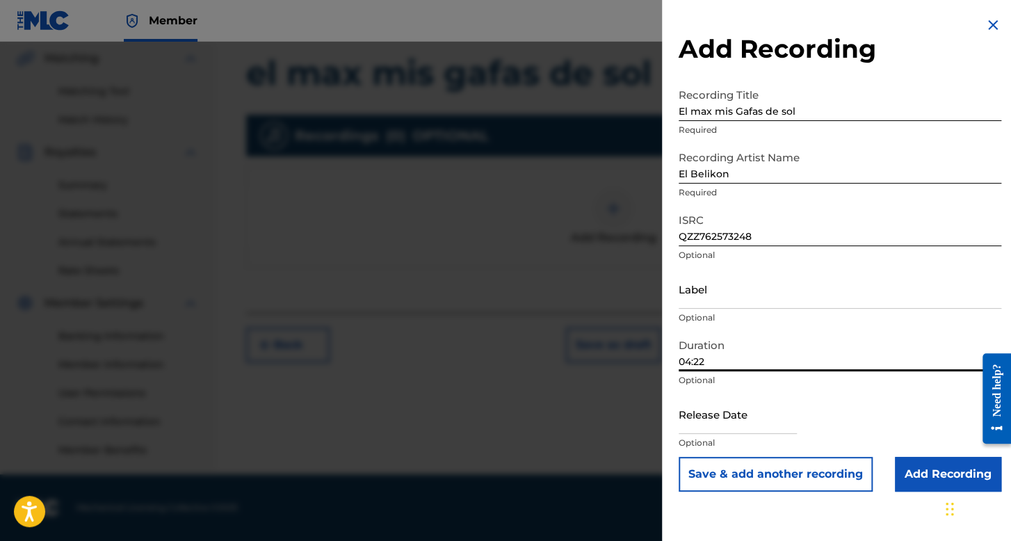
type input "04:22"
click at [706, 407] on input "text" at bounding box center [737, 414] width 118 height 40
select select "7"
select select "2025"
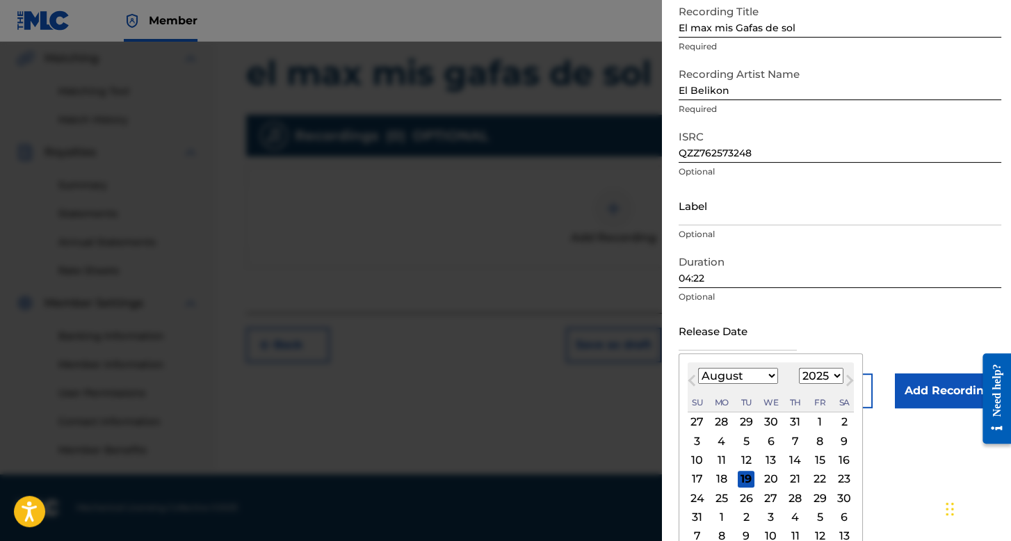
scroll to position [97, 0]
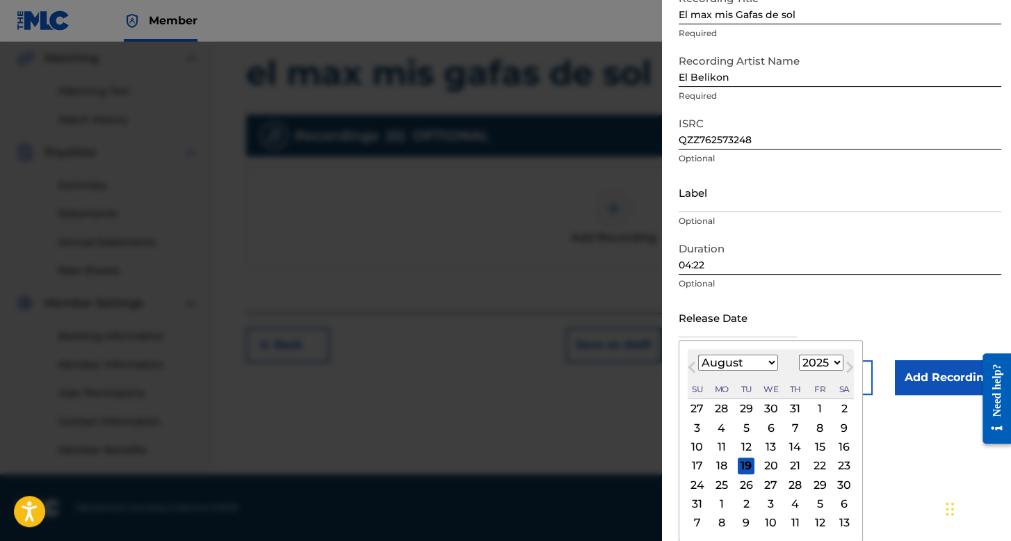
click at [847, 450] on div "16" at bounding box center [843, 447] width 17 height 17
type input "August 16 2025"
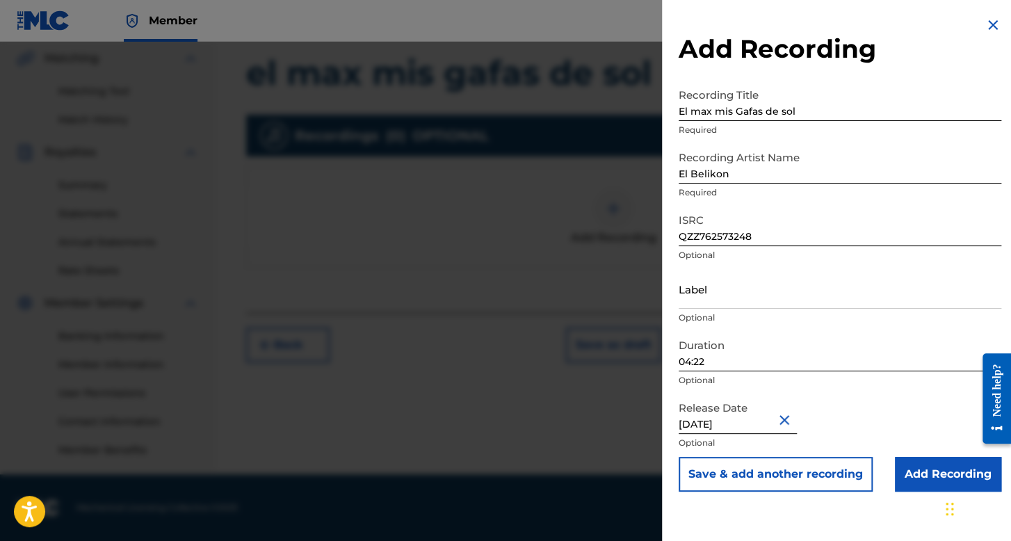
scroll to position [0, 0]
click at [897, 465] on input "Add Recording" at bounding box center [947, 474] width 106 height 35
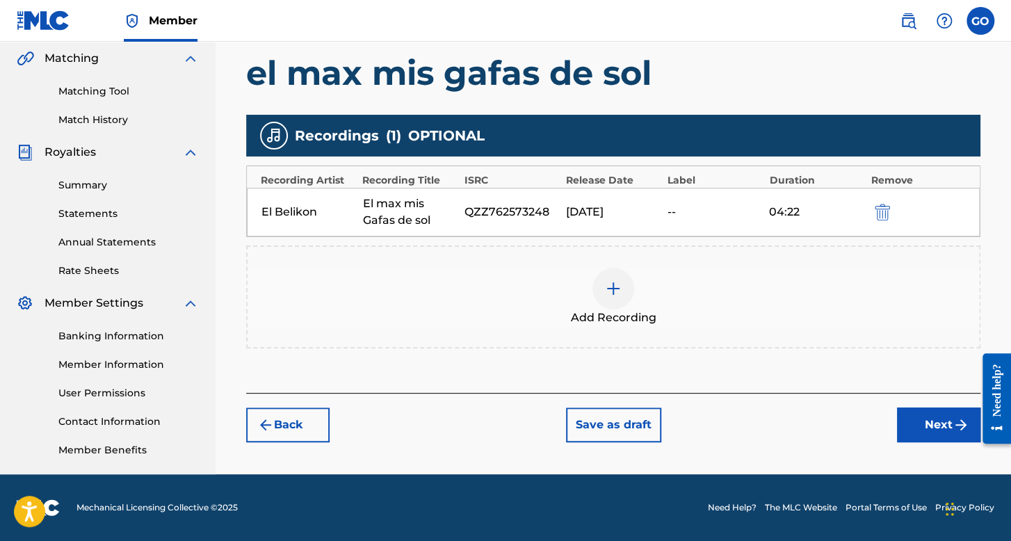
click at [904, 428] on button "Next" at bounding box center [938, 424] width 83 height 35
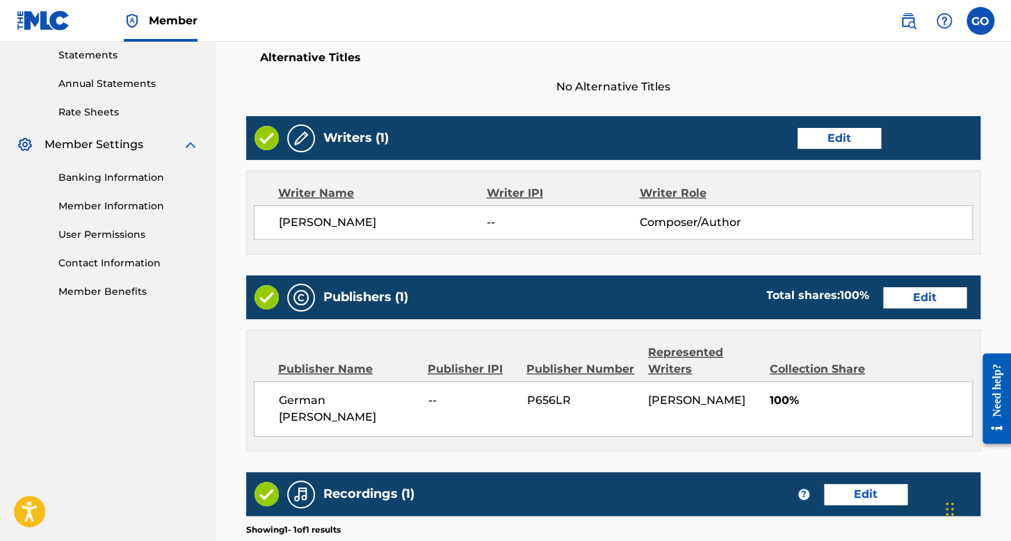
scroll to position [694, 0]
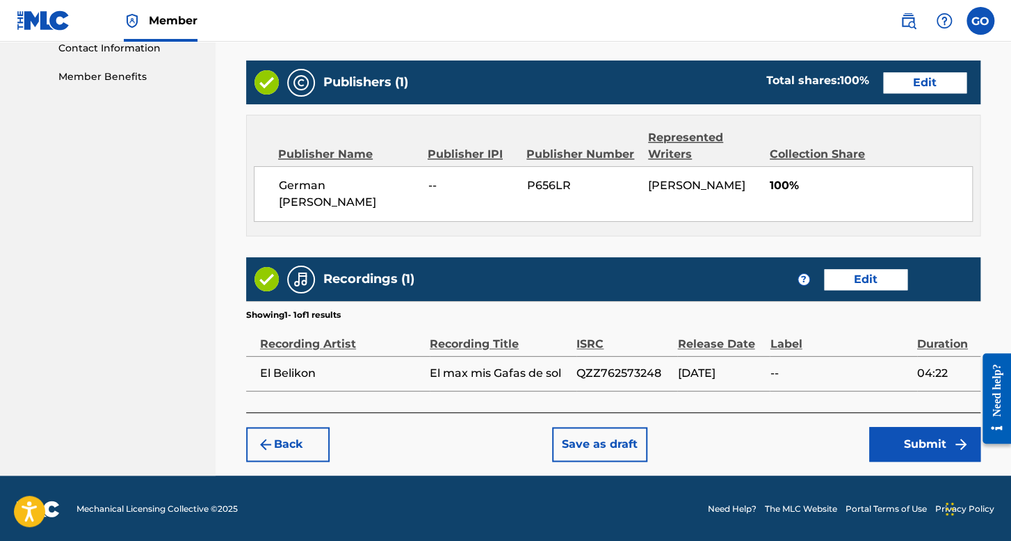
click at [898, 451] on button "Submit" at bounding box center [924, 444] width 111 height 35
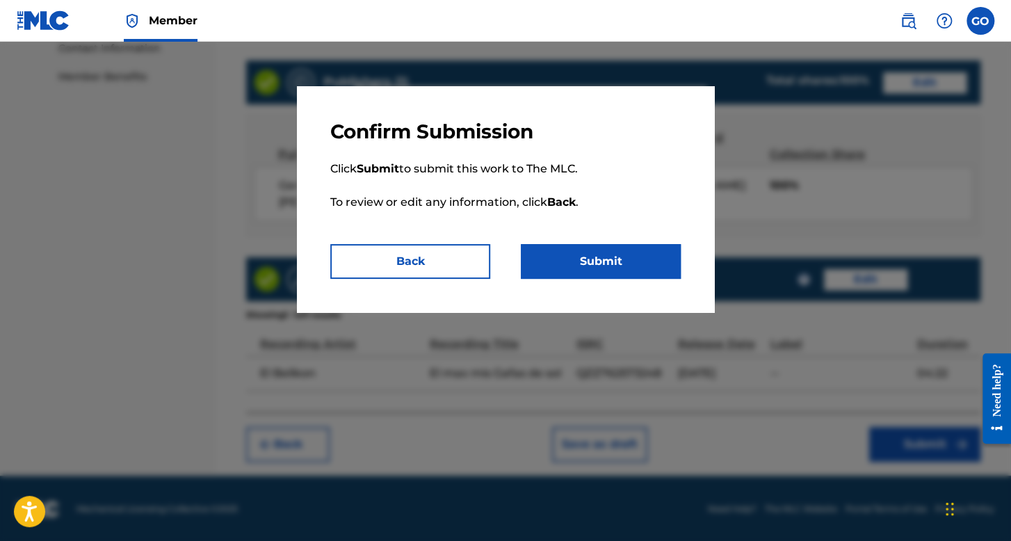
click at [615, 268] on button "Submit" at bounding box center [601, 261] width 160 height 35
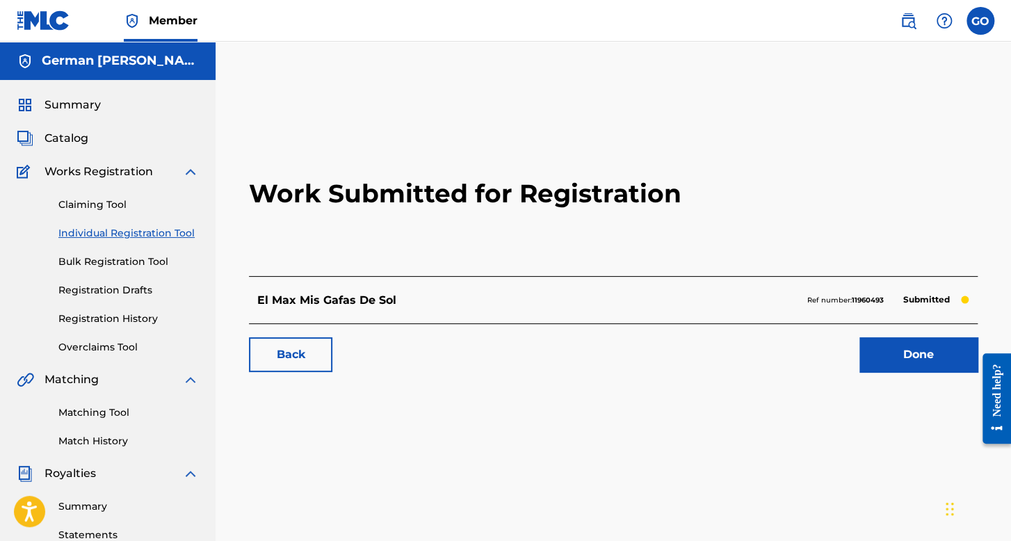
click at [133, 234] on link "Individual Registration Tool" at bounding box center [128, 233] width 140 height 15
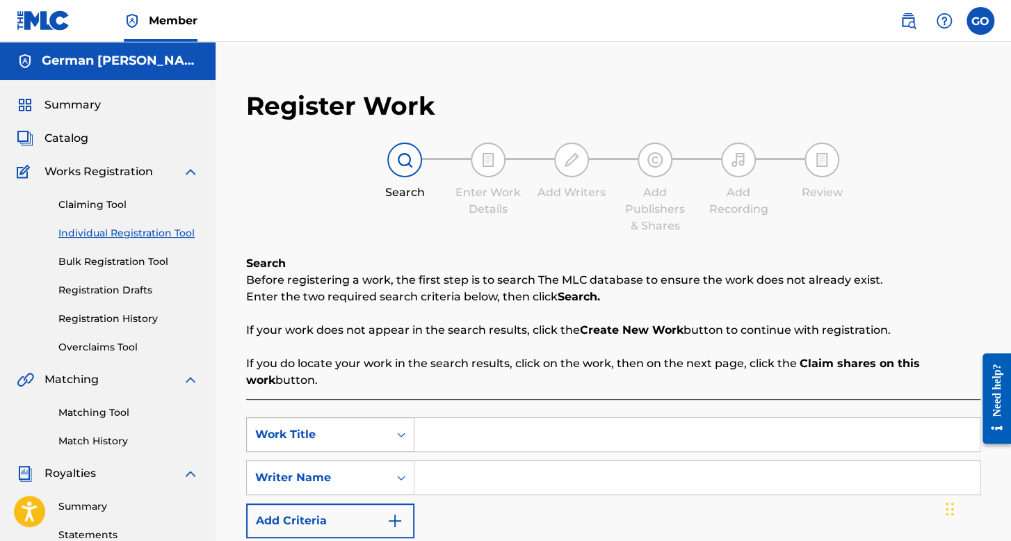
scroll to position [208, 0]
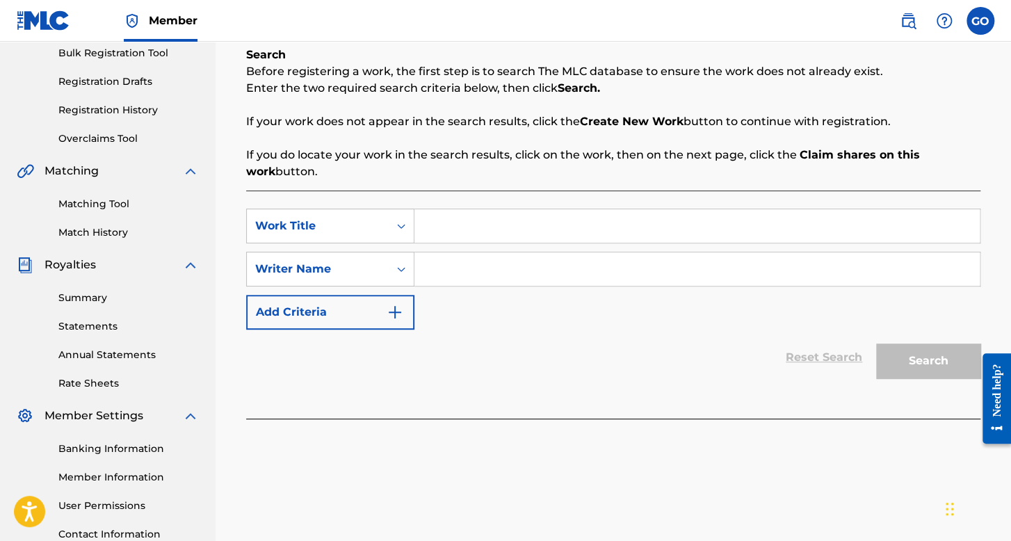
click at [476, 227] on input "Search Form" at bounding box center [696, 225] width 565 height 33
type input "Mi Glock"
click at [452, 259] on input "Search Form" at bounding box center [696, 268] width 565 height 33
type input "e"
click at [876, 343] on button "Search" at bounding box center [928, 360] width 104 height 35
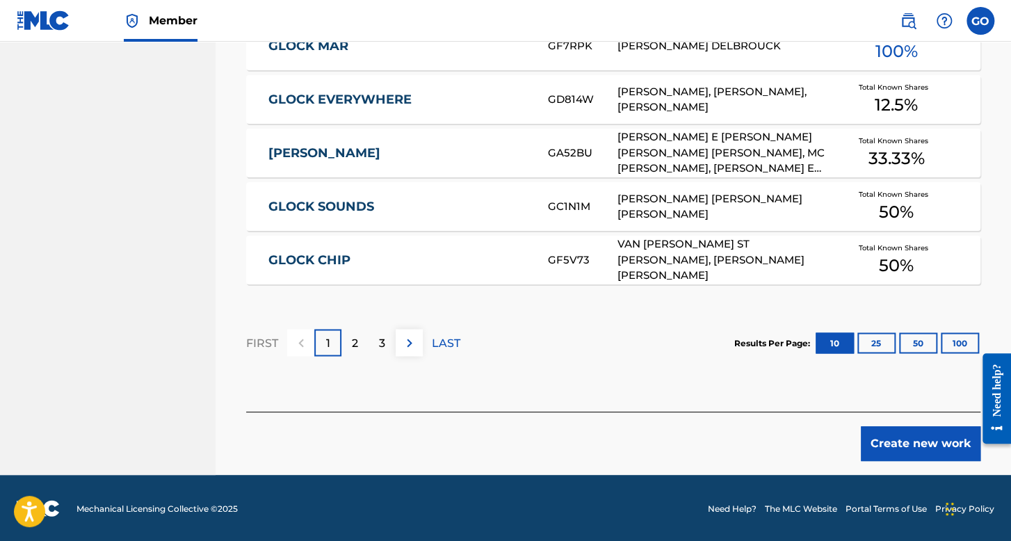
click at [917, 429] on button "Create new work" at bounding box center [920, 443] width 120 height 35
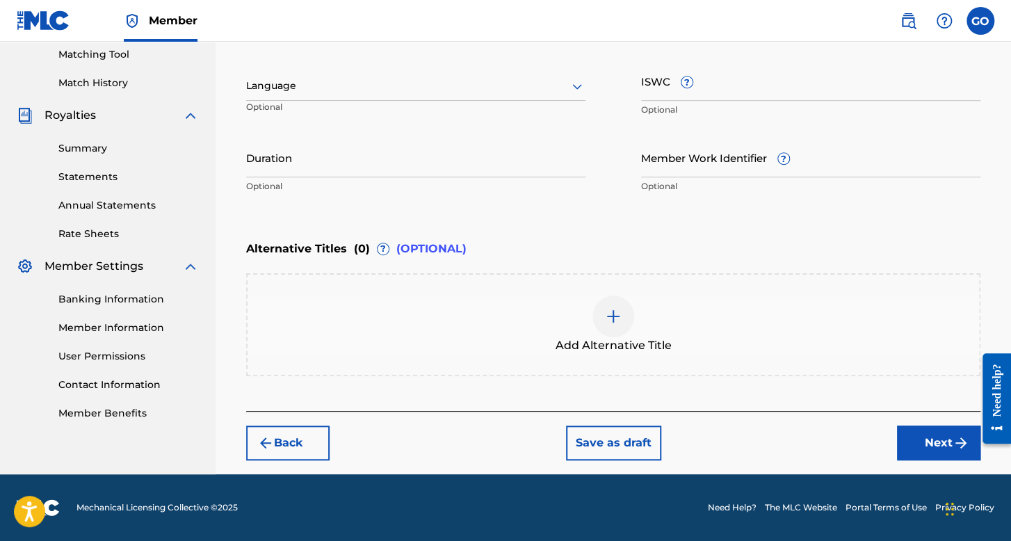
scroll to position [357, 0]
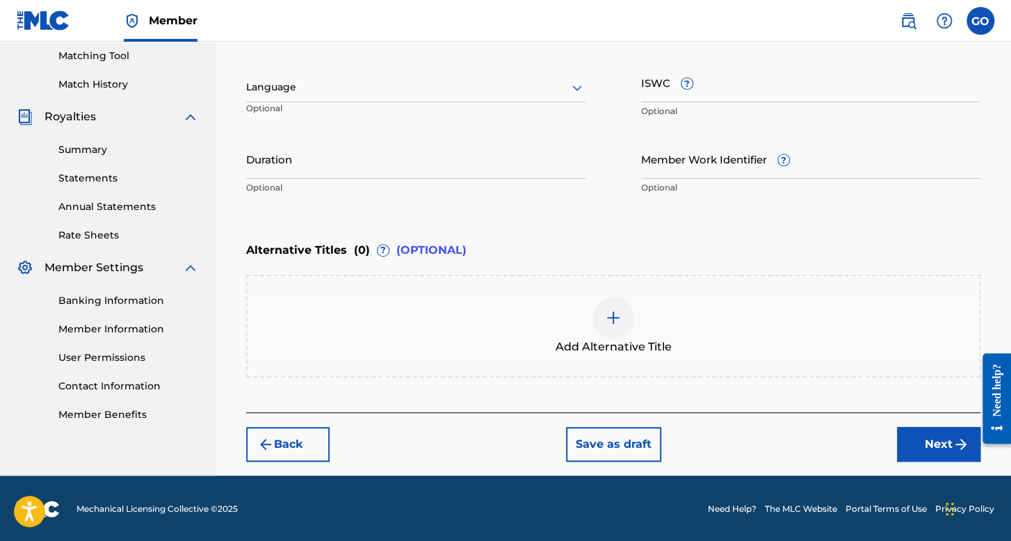
click at [447, 85] on div at bounding box center [415, 87] width 339 height 17
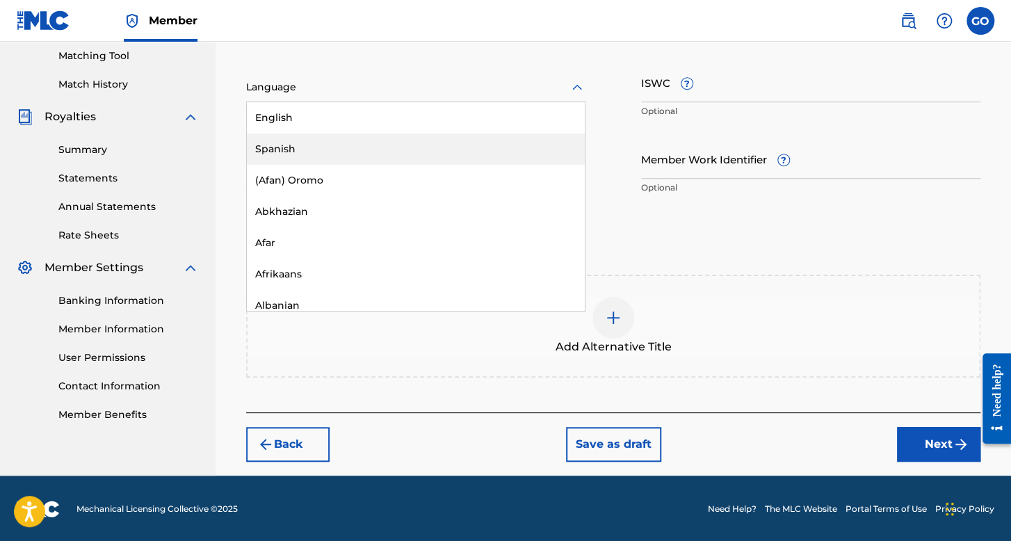
click at [347, 140] on div "Spanish" at bounding box center [416, 148] width 338 height 31
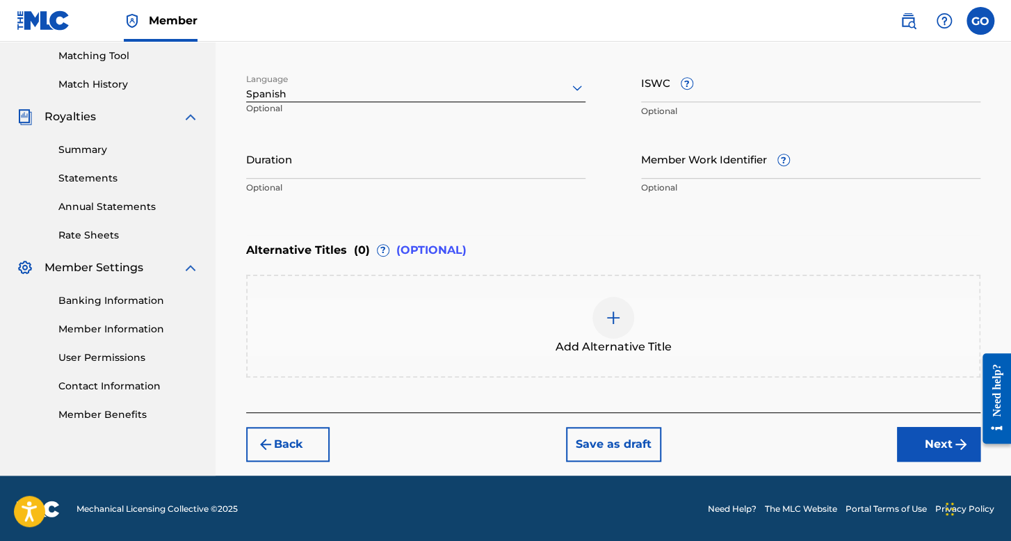
click at [347, 159] on input "Duration" at bounding box center [415, 159] width 339 height 40
type input "03:45"
click at [892, 426] on div "Back Save as draft Next" at bounding box center [613, 436] width 734 height 49
click at [909, 436] on button "Next" at bounding box center [938, 444] width 83 height 35
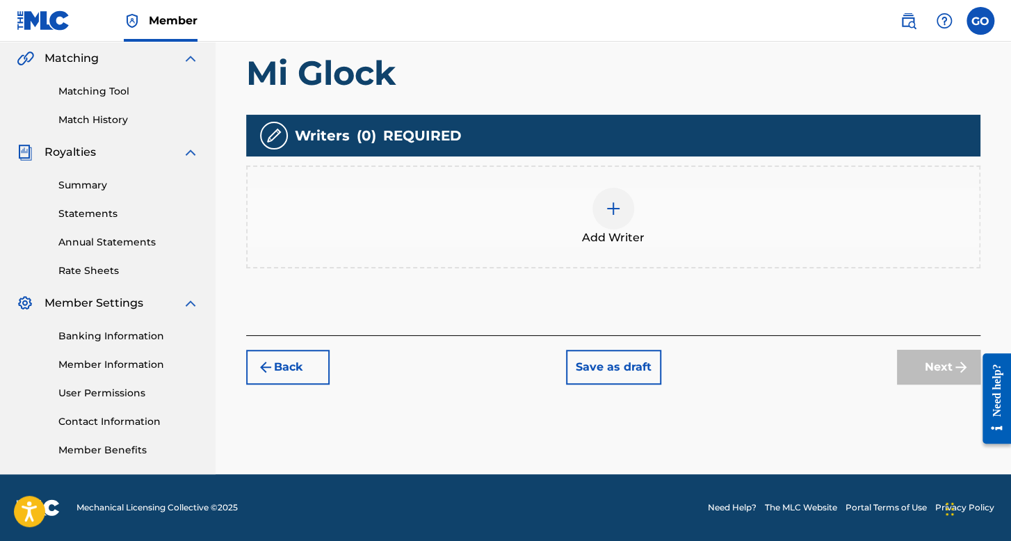
scroll to position [321, 0]
click at [623, 206] on div at bounding box center [613, 209] width 42 height 42
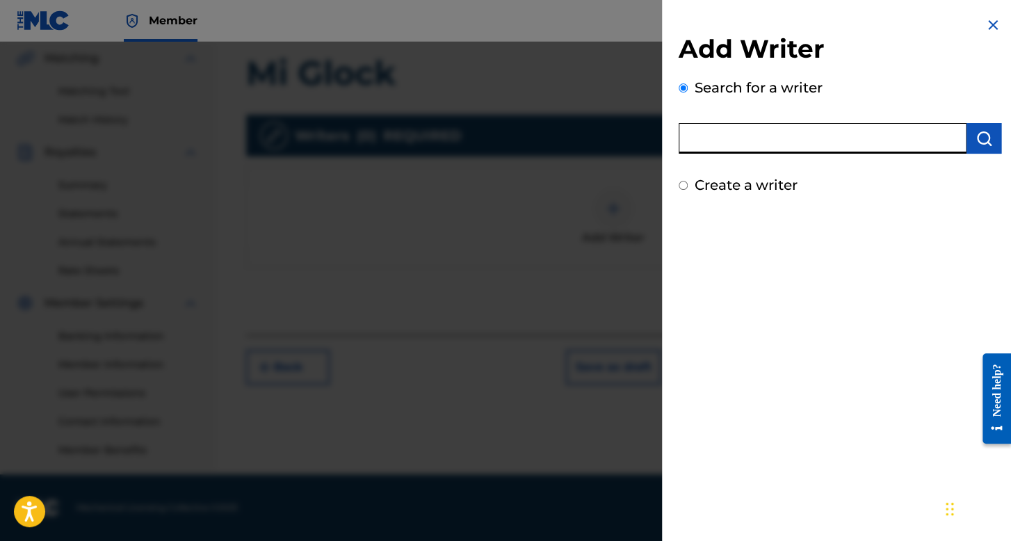
click at [722, 145] on input "text" at bounding box center [822, 138] width 288 height 31
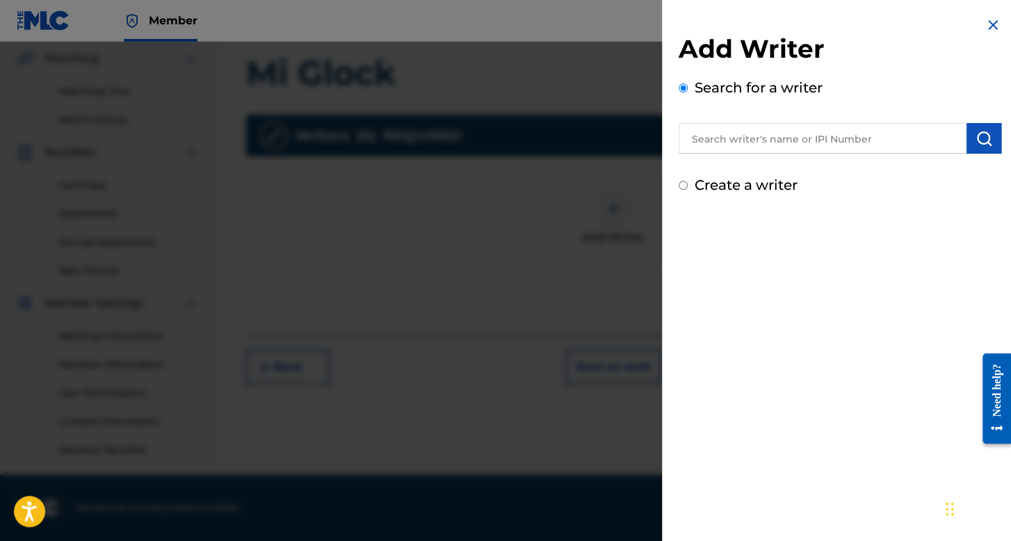
click at [685, 187] on input "Create a writer" at bounding box center [682, 185] width 9 height 9
radio input "false"
radio input "true"
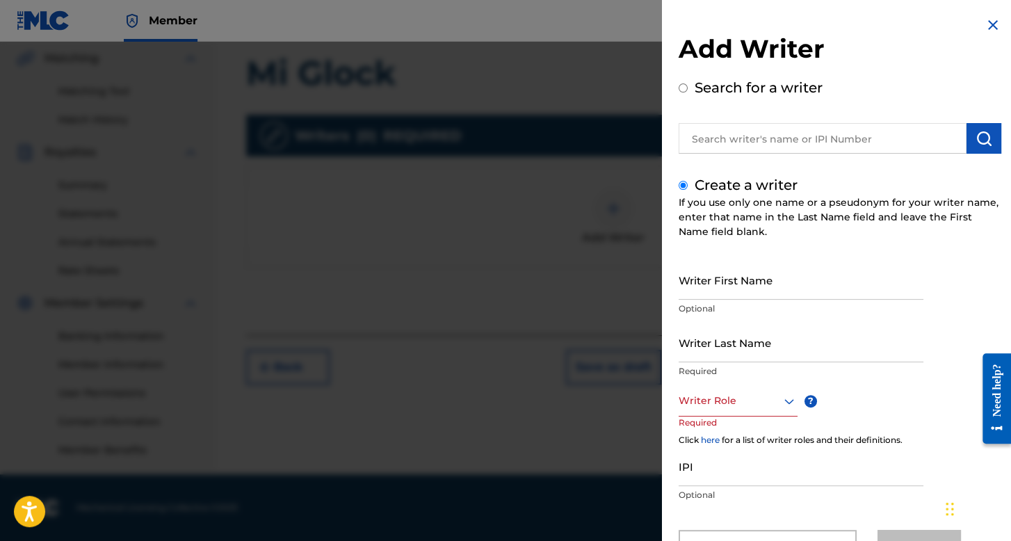
click at [728, 269] on input "Writer First Name" at bounding box center [800, 280] width 245 height 40
type input "Francisco"
type input "Salazar Hernandez"
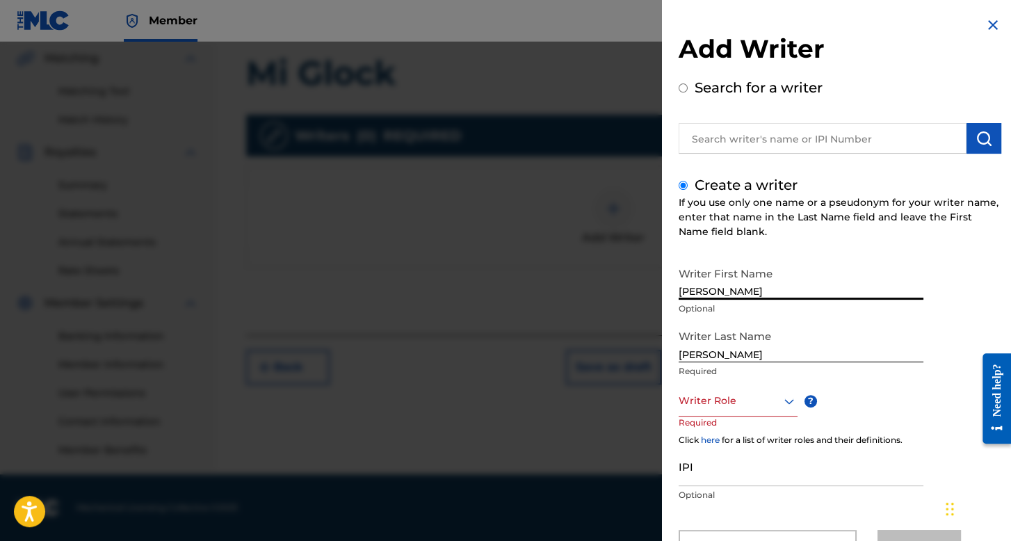
click at [731, 400] on div "Writer Role" at bounding box center [737, 400] width 119 height 31
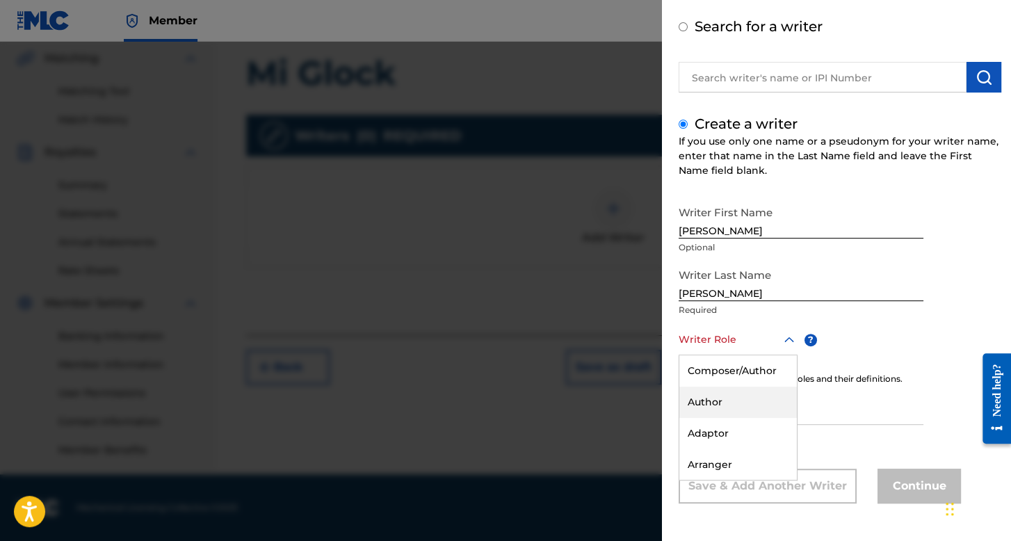
scroll to position [61, 0]
click at [736, 357] on div "Composer/Author" at bounding box center [737, 370] width 117 height 31
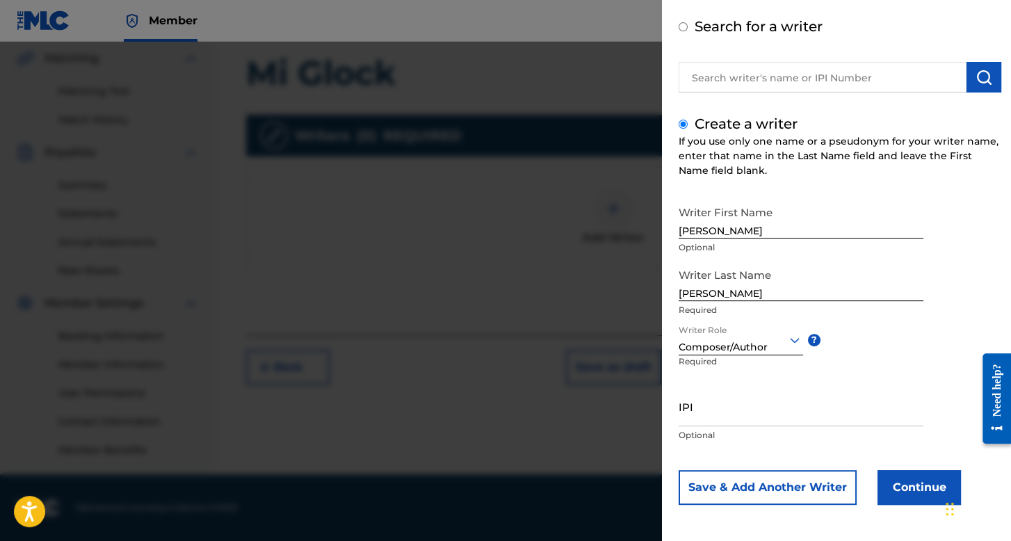
click at [891, 477] on button "Continue" at bounding box center [918, 487] width 83 height 35
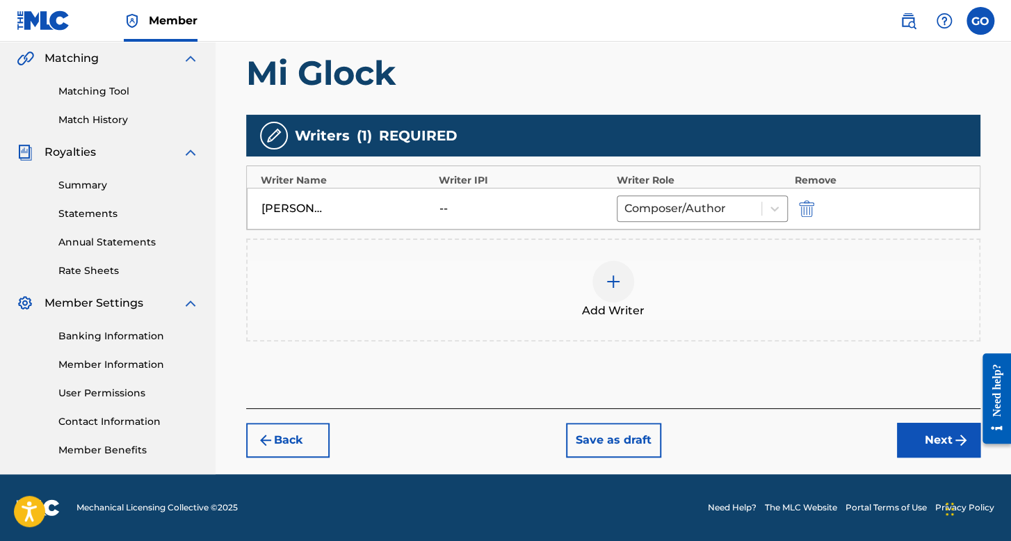
click at [929, 430] on button "Next" at bounding box center [938, 440] width 83 height 35
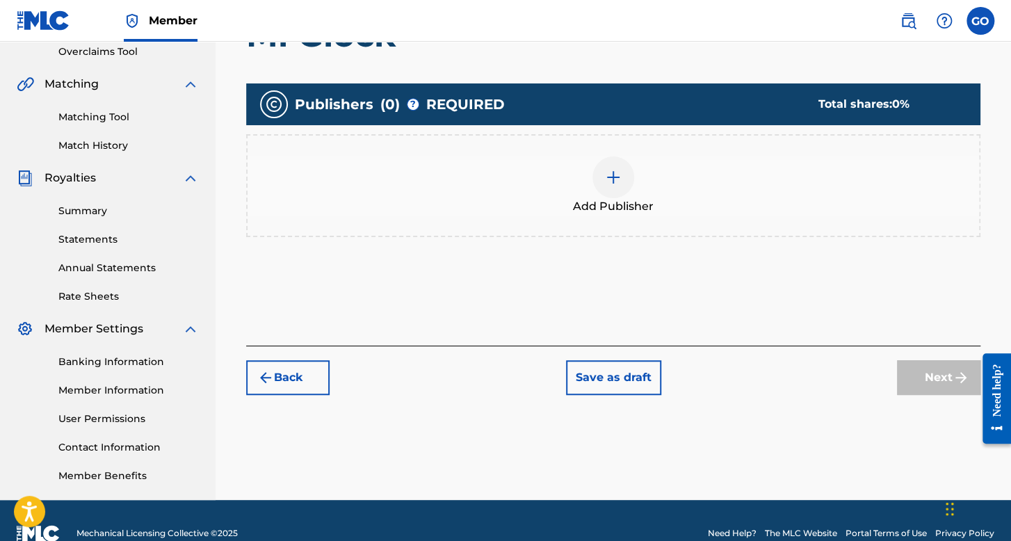
scroll to position [321, 0]
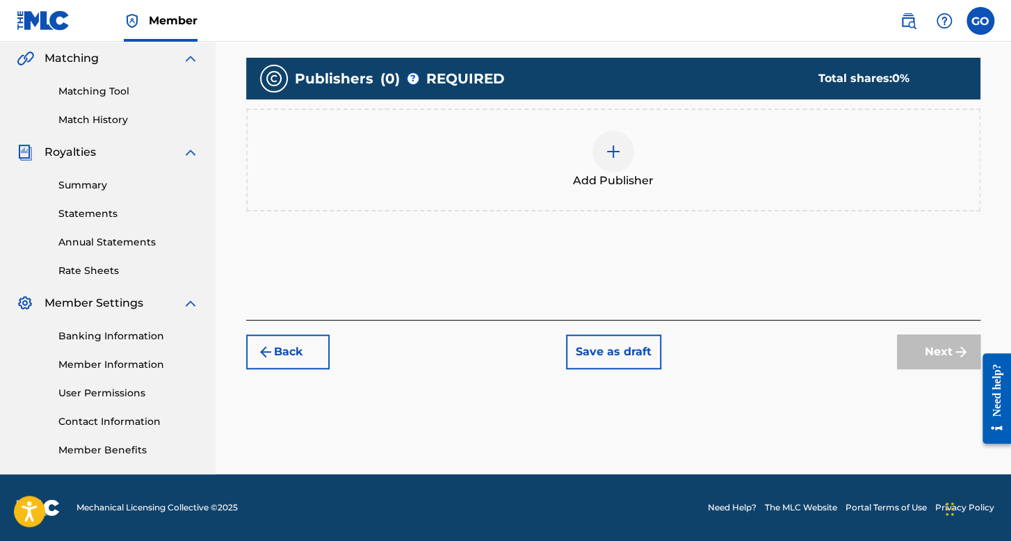
click at [601, 202] on div "Add Publisher" at bounding box center [613, 159] width 734 height 103
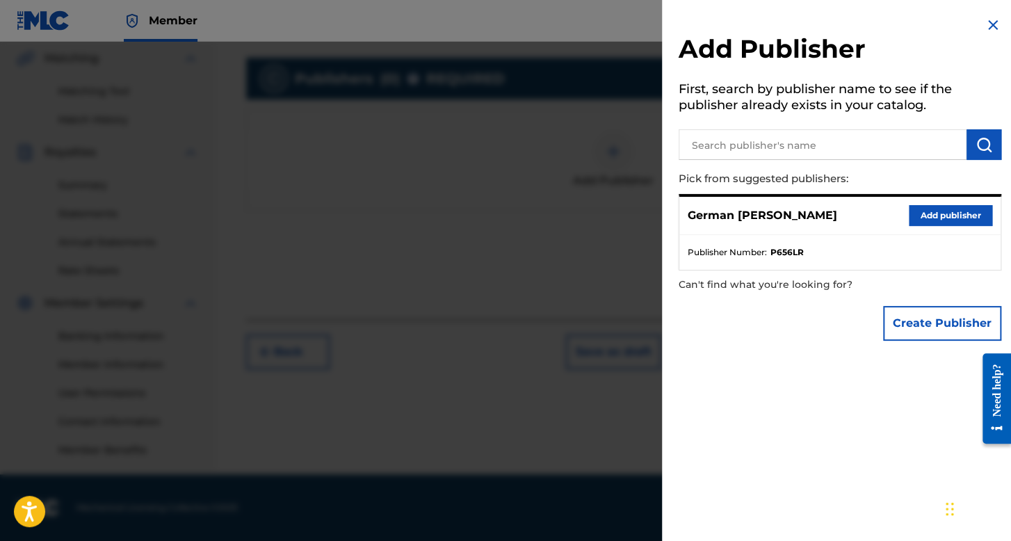
click at [908, 210] on button "Add publisher" at bounding box center [949, 215] width 83 height 21
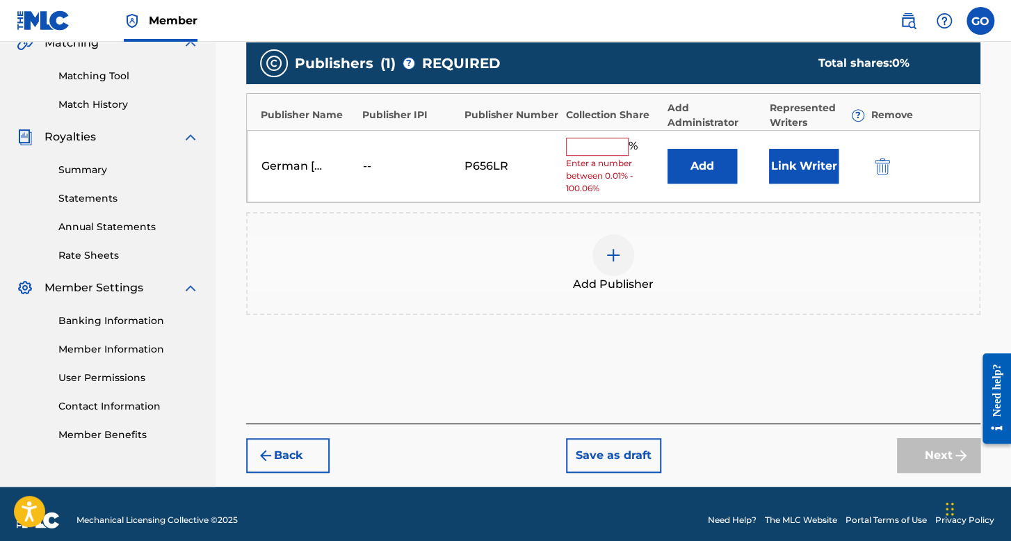
scroll to position [347, 0]
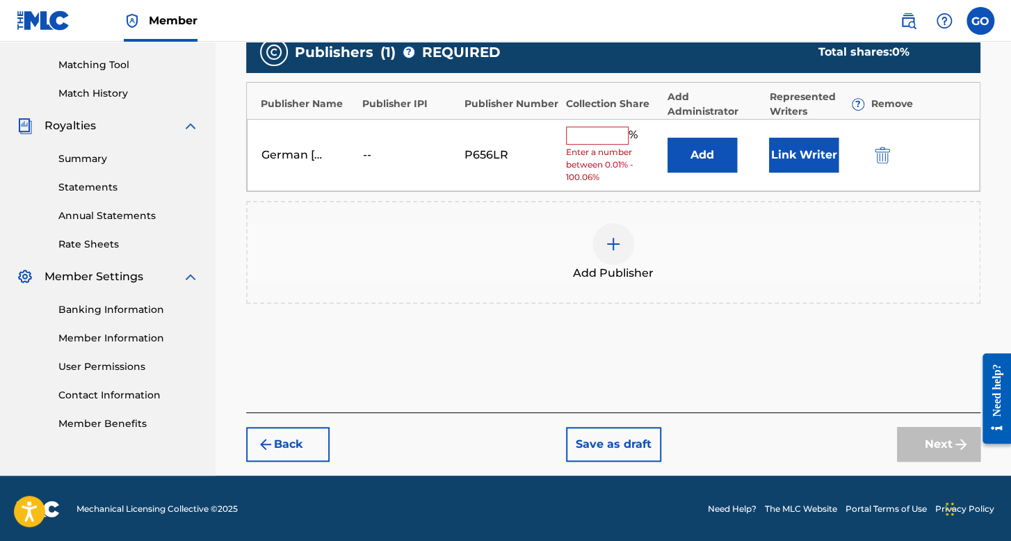
click at [602, 133] on input "text" at bounding box center [597, 135] width 63 height 18
type input "100"
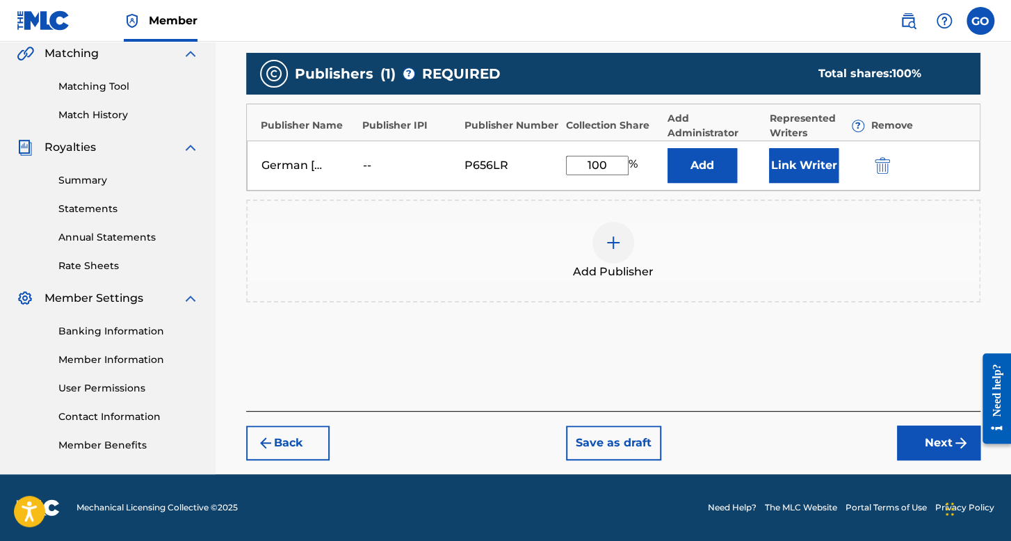
scroll to position [325, 0]
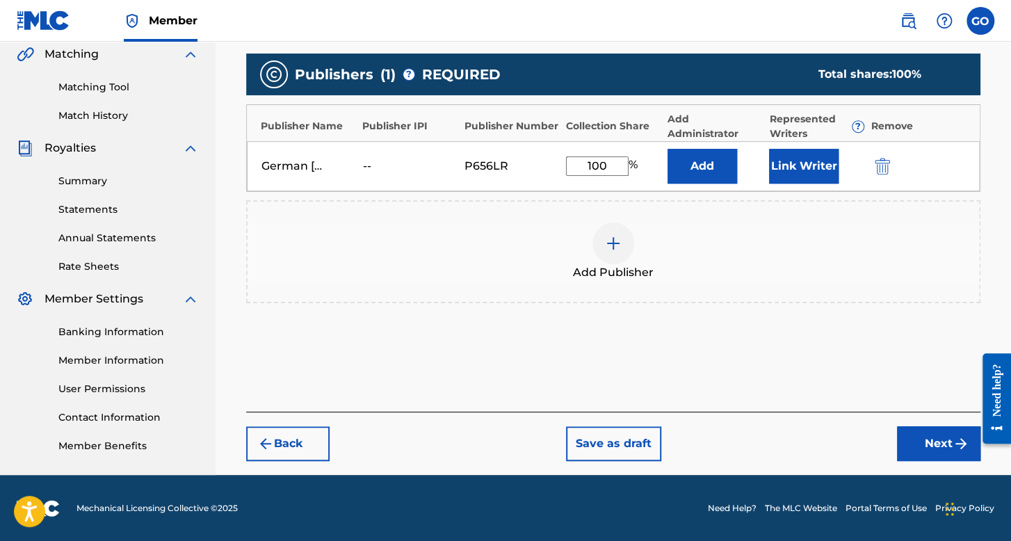
click at [754, 181] on div "Add" at bounding box center [714, 166] width 95 height 35
click at [762, 179] on div "German Orpineda Hernandez -- P656LR 100 % Add Link Writer" at bounding box center [613, 166] width 733 height 50
click at [782, 181] on button "Link Writer" at bounding box center [803, 166] width 69 height 35
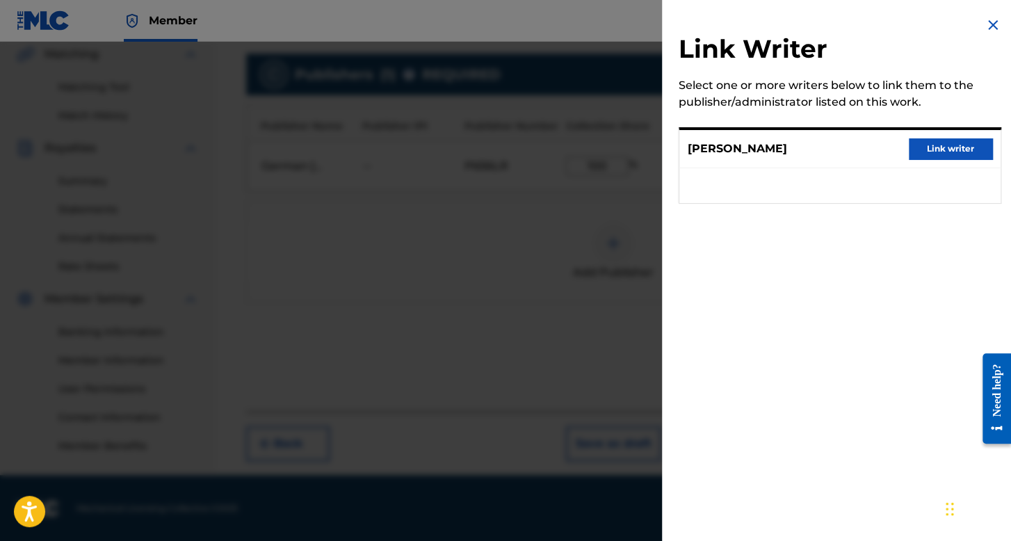
click at [909, 155] on button "Link writer" at bounding box center [949, 148] width 83 height 21
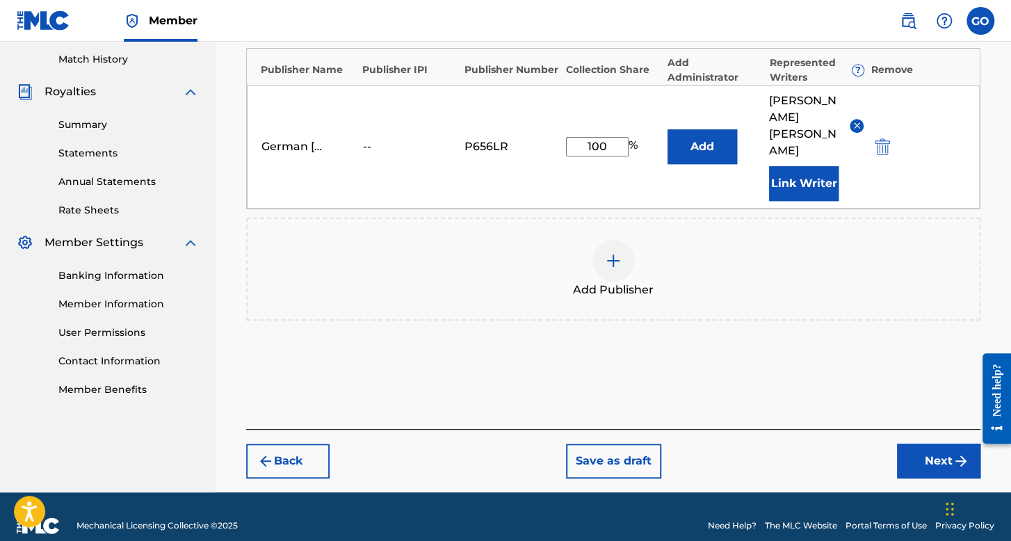
click at [947, 443] on button "Next" at bounding box center [938, 460] width 83 height 35
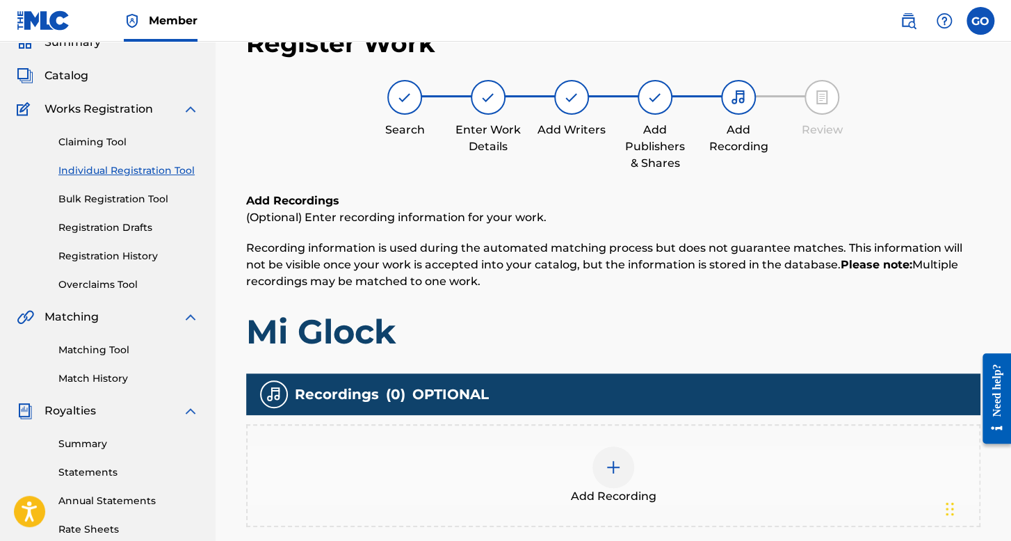
scroll to position [321, 0]
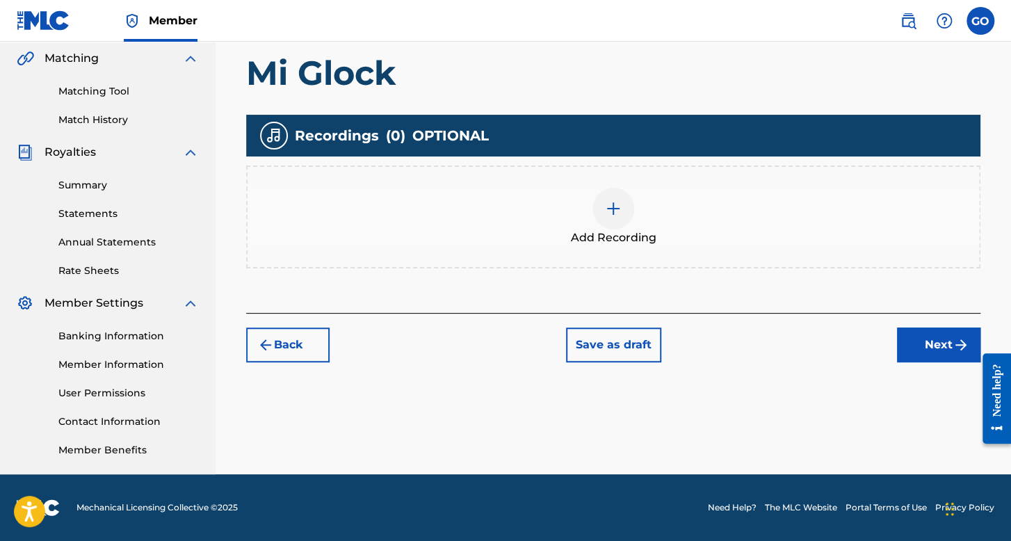
click at [603, 211] on div at bounding box center [613, 209] width 42 height 42
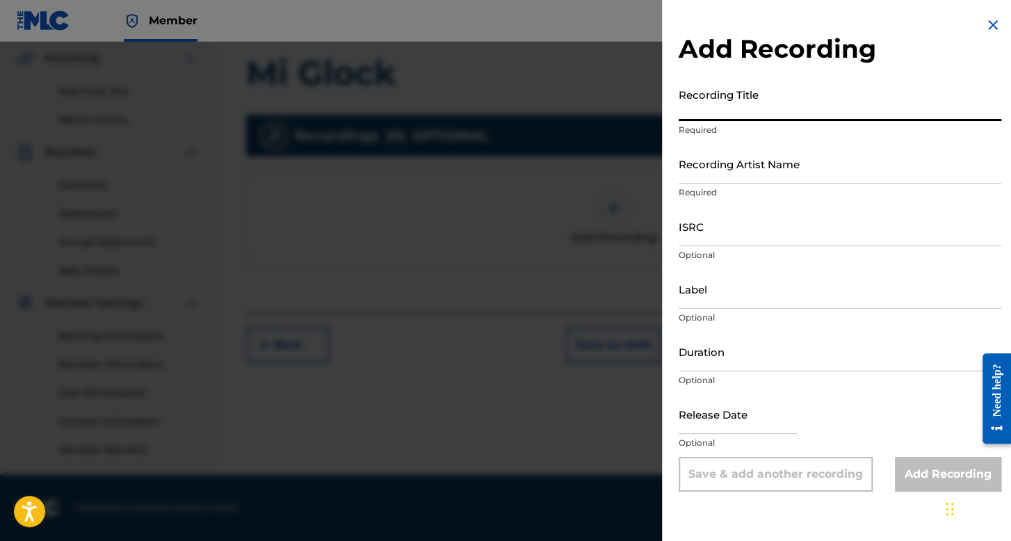
click at [735, 120] on input "Recording Title" at bounding box center [839, 101] width 322 height 40
type input "Mi Glock"
click at [735, 165] on input "Recording Artist Name" at bounding box center [839, 164] width 322 height 40
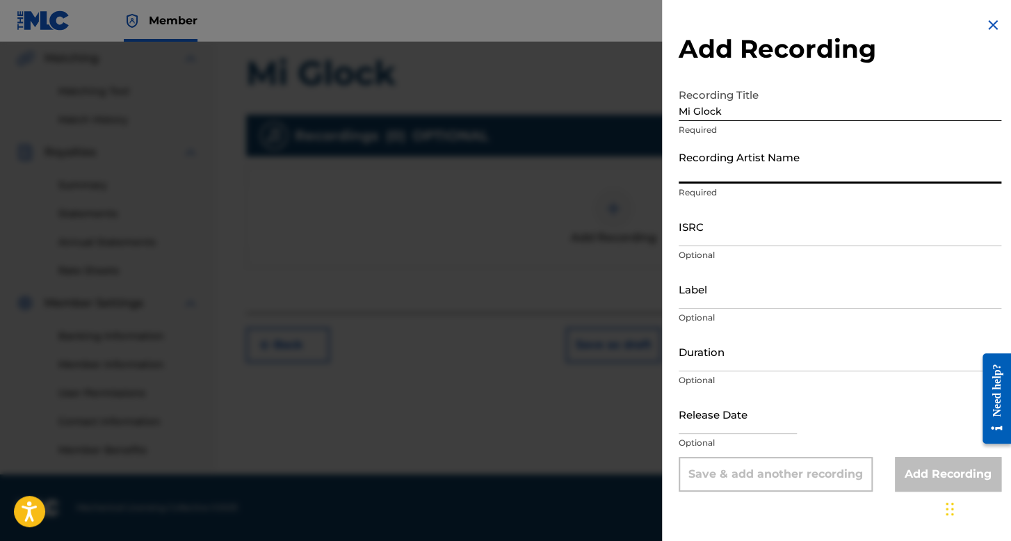
type input "El Belikon"
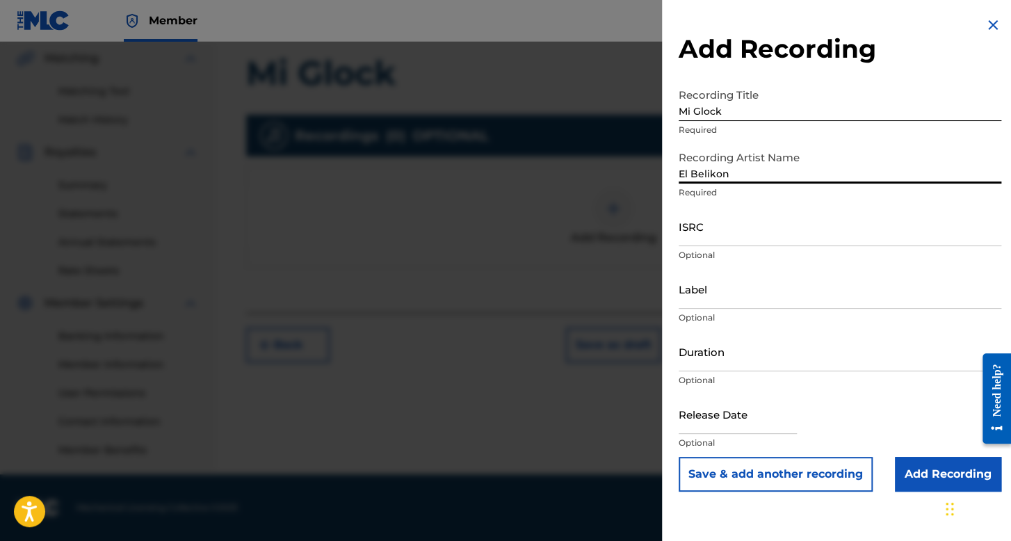
click at [723, 231] on input "ISRC" at bounding box center [839, 226] width 322 height 40
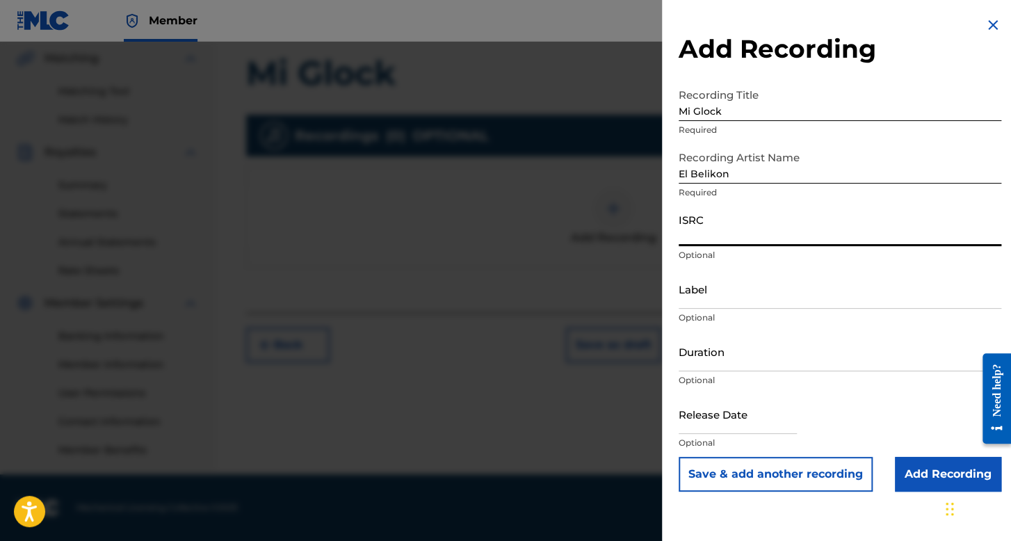
paste input "QZZ762556306"
type input "QZZ762556306"
click at [751, 348] on input "Duration" at bounding box center [839, 352] width 322 height 40
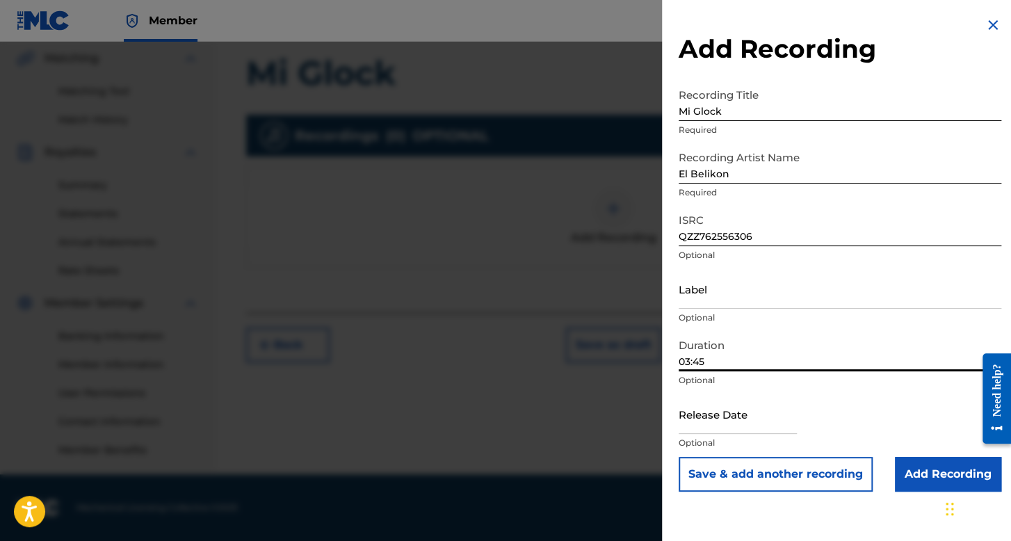
type input "03:45"
click at [718, 424] on input "text" at bounding box center [737, 414] width 118 height 40
select select "7"
select select "2025"
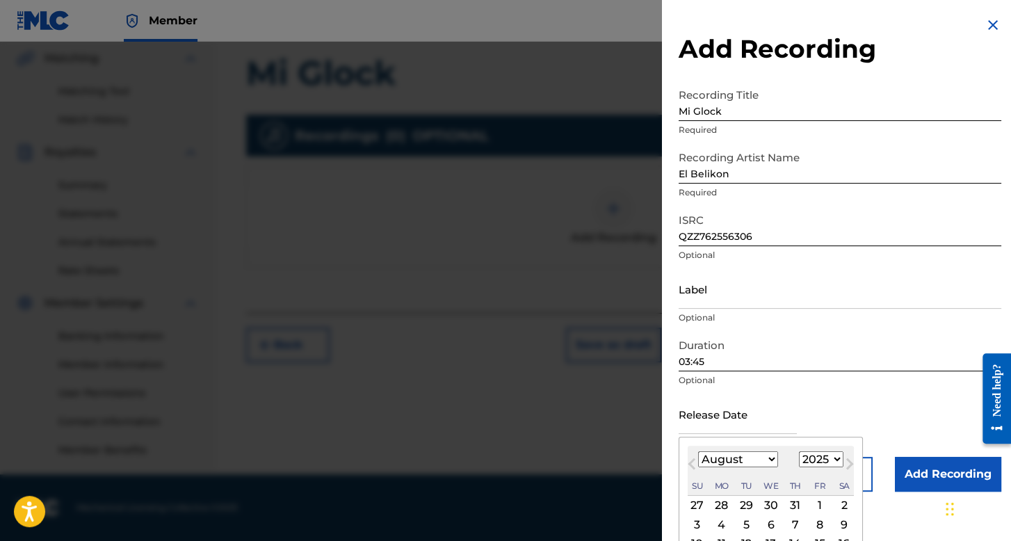
scroll to position [97, 0]
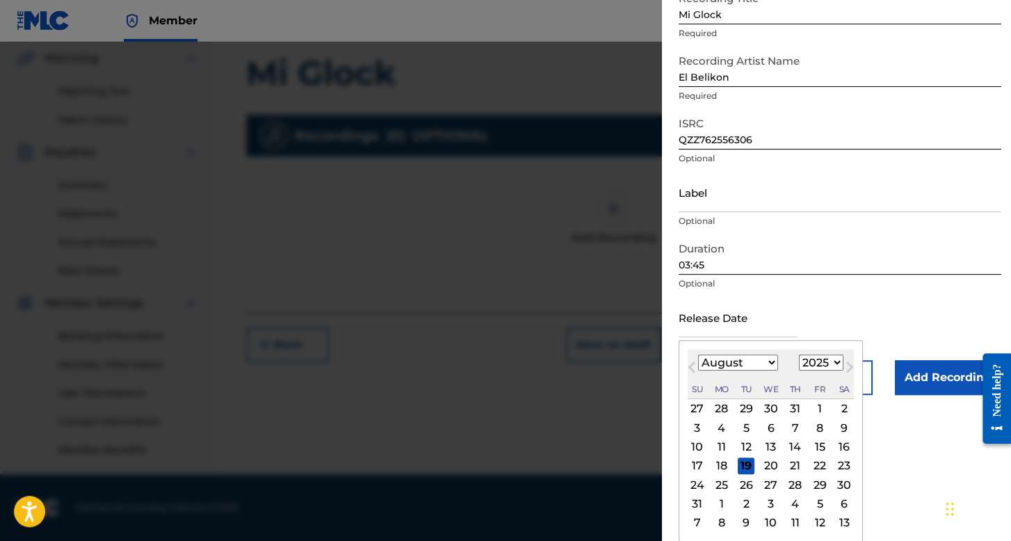
click at [840, 445] on div "16" at bounding box center [843, 447] width 17 height 17
type input "August 16 2025"
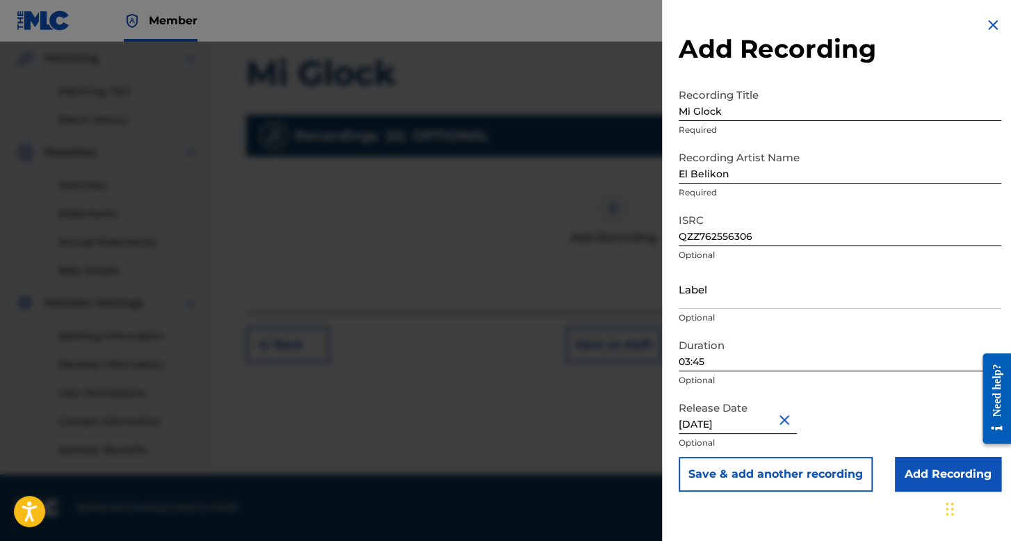
scroll to position [0, 0]
click at [913, 467] on input "Add Recording" at bounding box center [947, 474] width 106 height 35
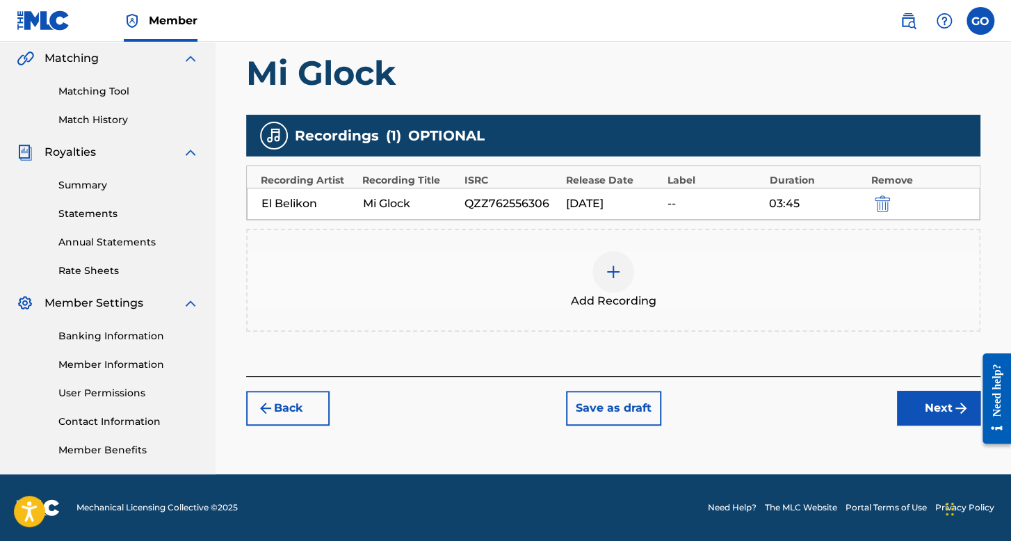
click at [965, 411] on img "submit" at bounding box center [960, 408] width 17 height 17
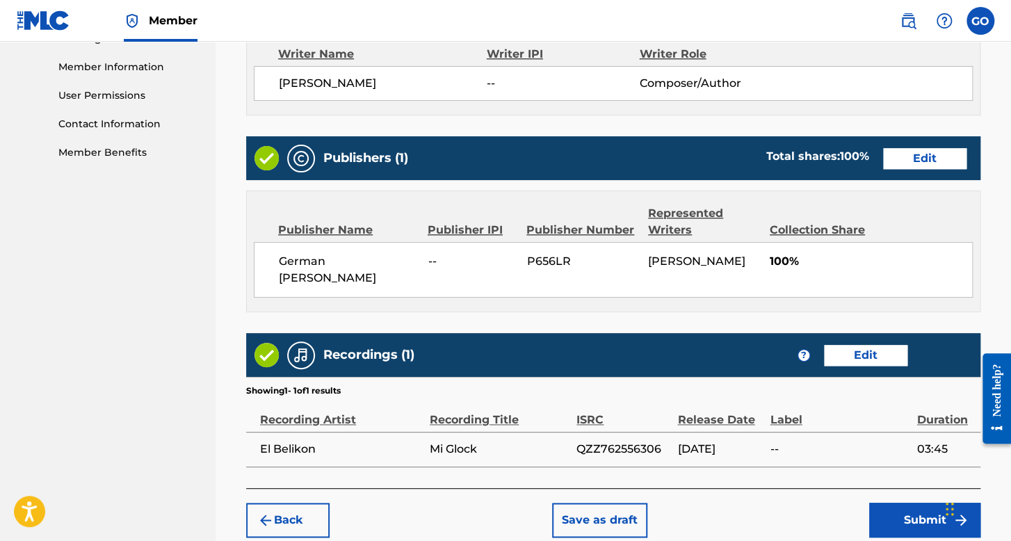
scroll to position [694, 0]
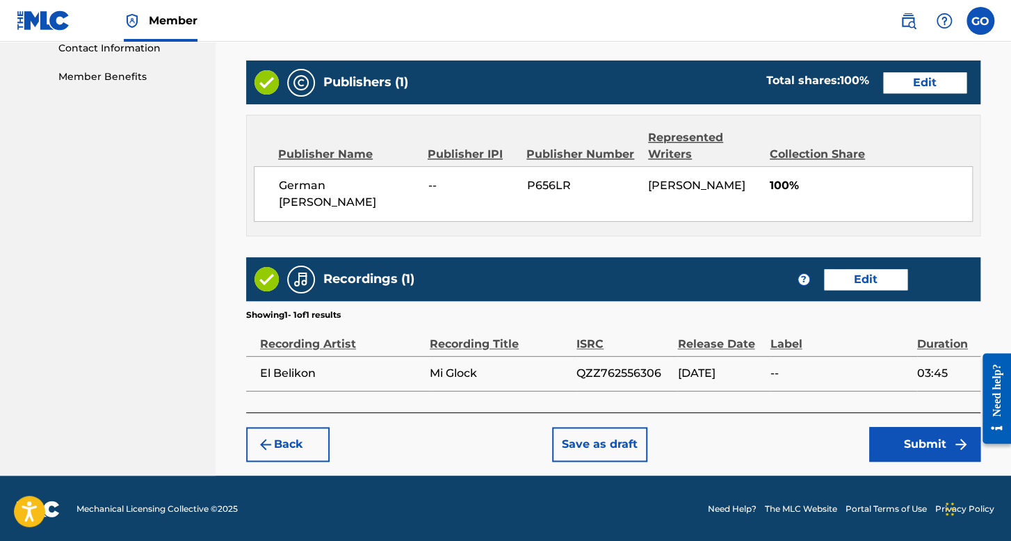
click at [929, 448] on button "Submit" at bounding box center [924, 444] width 111 height 35
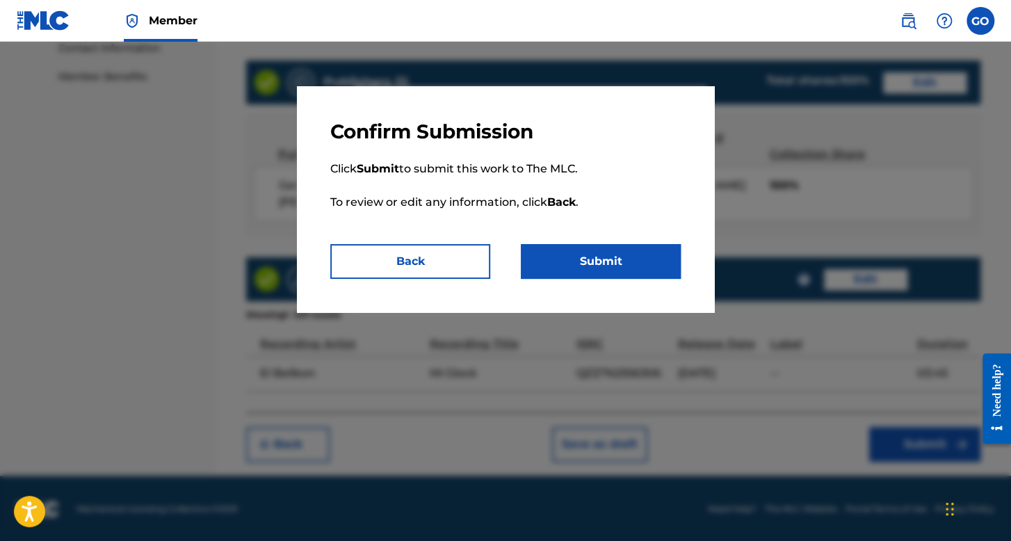
click at [648, 282] on div "Confirm Submission Click Submit to submit this work to The MLC. To review or ed…" at bounding box center [505, 199] width 417 height 226
click at [639, 256] on button "Submit" at bounding box center [601, 261] width 160 height 35
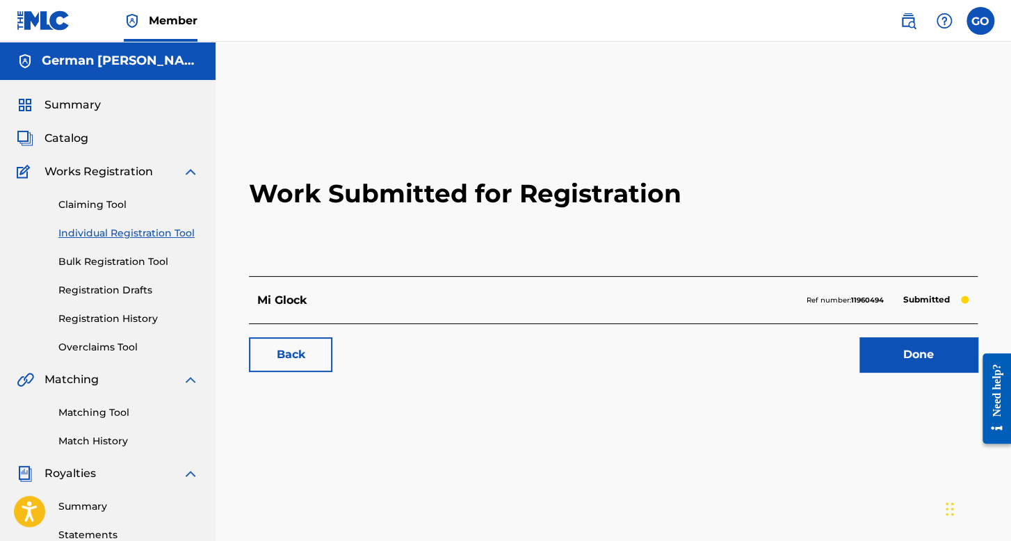
click at [62, 60] on h5 "German Orpineda Hernandez" at bounding box center [120, 61] width 157 height 16
click at [65, 117] on div "Summary Catalog Works Registration Claiming Tool Individual Registration Tool B…" at bounding box center [107, 437] width 215 height 715
click at [69, 108] on span "Summary" at bounding box center [72, 105] width 56 height 17
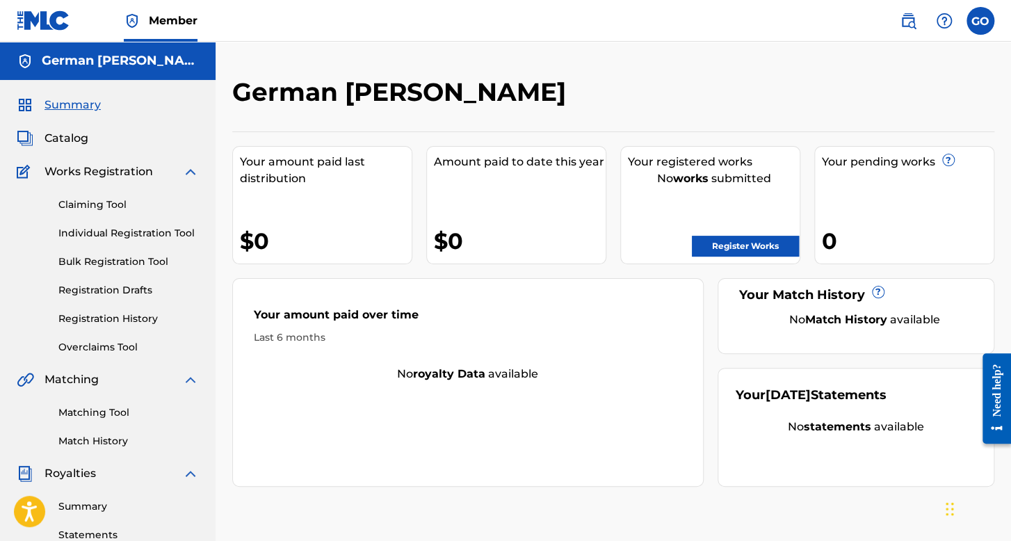
click at [123, 313] on link "Registration History" at bounding box center [128, 318] width 140 height 15
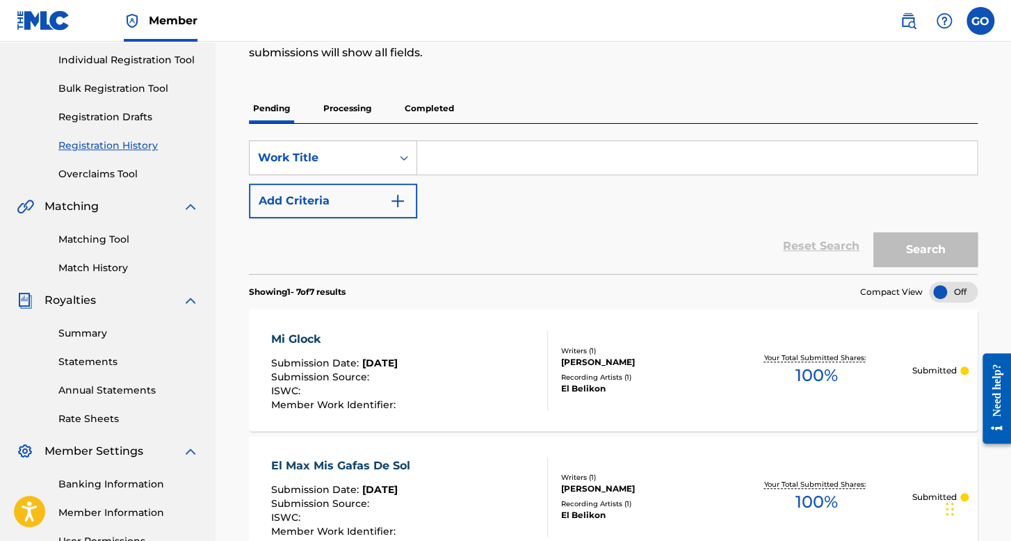
scroll to position [139, 0]
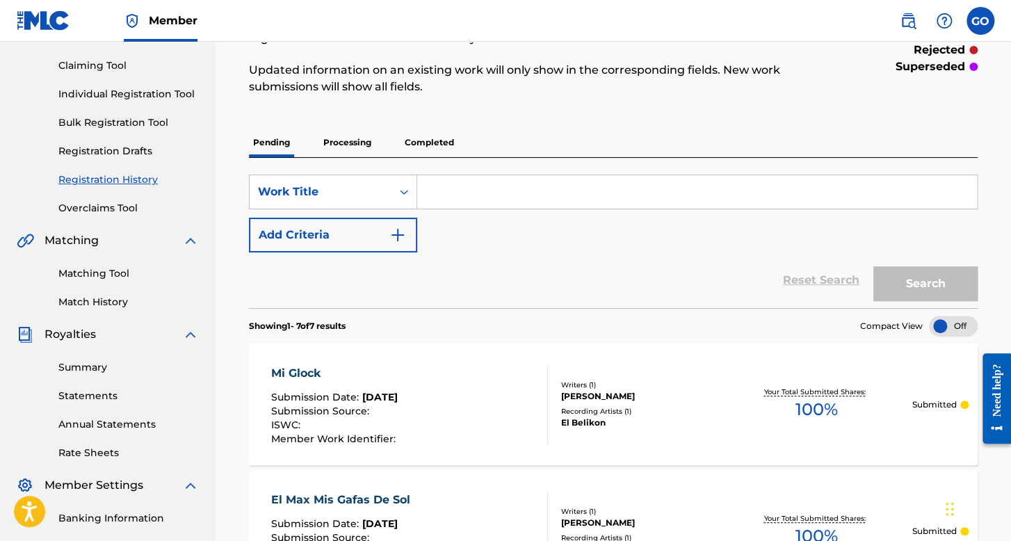
click at [138, 97] on link "Individual Registration Tool" at bounding box center [128, 94] width 140 height 15
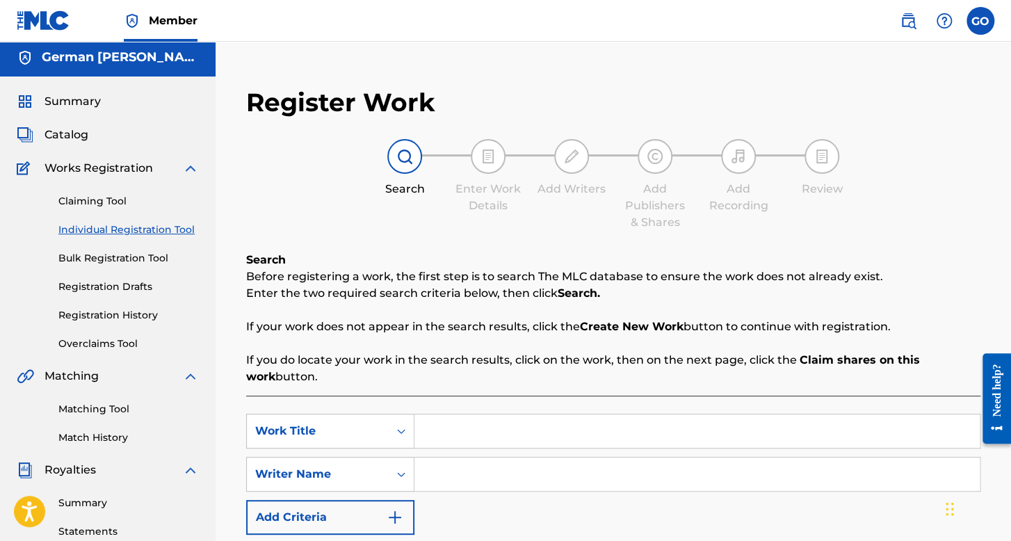
scroll to position [208, 0]
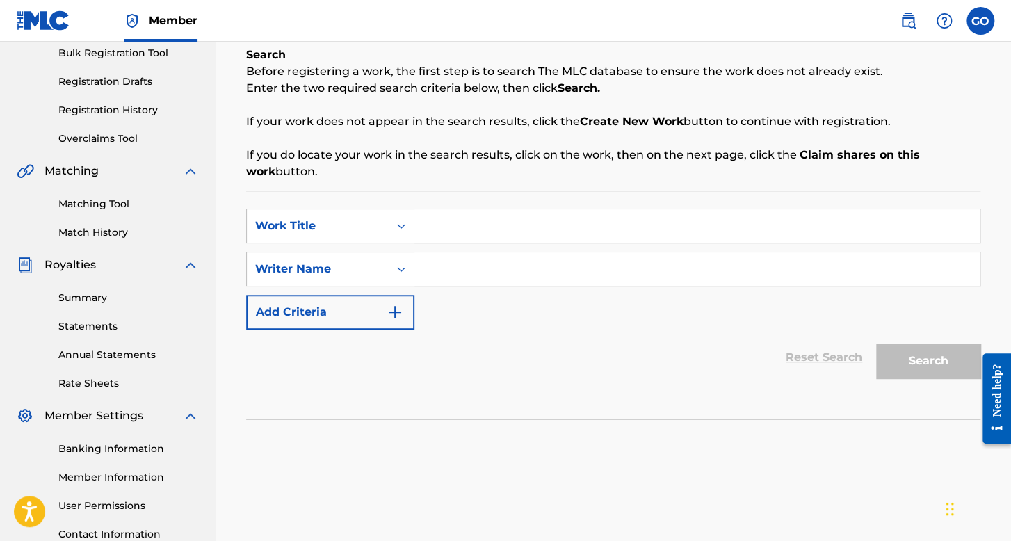
click at [458, 215] on input "Search Form" at bounding box center [696, 225] width 565 height 33
type input "El Belikin"
click at [520, 305] on div "SearchWithCriteria921f693b-a48b-4c26-ac9a-25b7d51ef6d6 Work Title El Belikin Se…" at bounding box center [613, 268] width 734 height 121
click at [512, 283] on input "Search Form" at bounding box center [696, 268] width 565 height 33
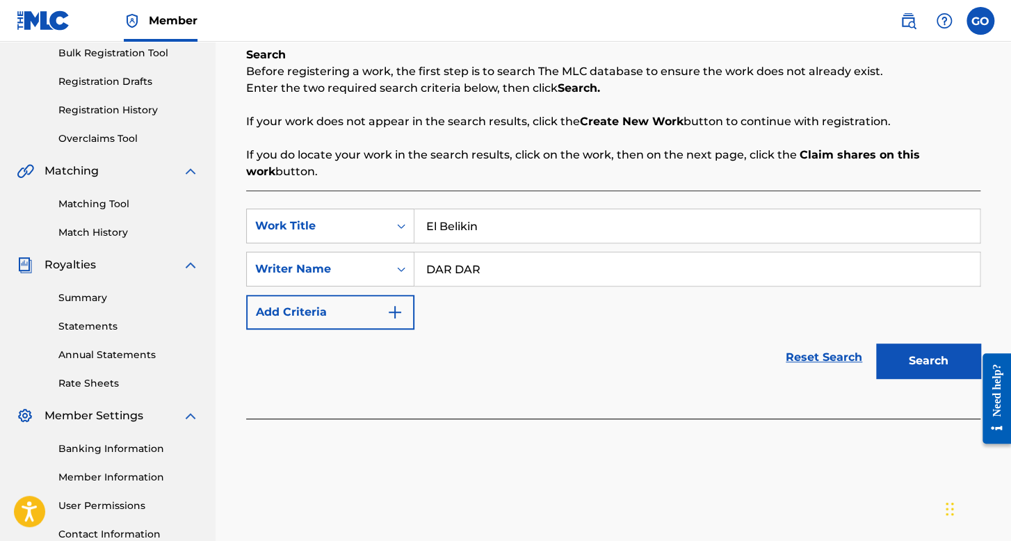
type input "DAR DAR"
drag, startPoint x: 441, startPoint y: 234, endPoint x: 398, endPoint y: 223, distance: 44.5
click at [398, 223] on div "SearchWithCriteria921f693b-a48b-4c26-ac9a-25b7d51ef6d6 Work Title El Belikin" at bounding box center [613, 225] width 734 height 35
type input "Fotografia"
click at [885, 345] on button "Search" at bounding box center [928, 360] width 104 height 35
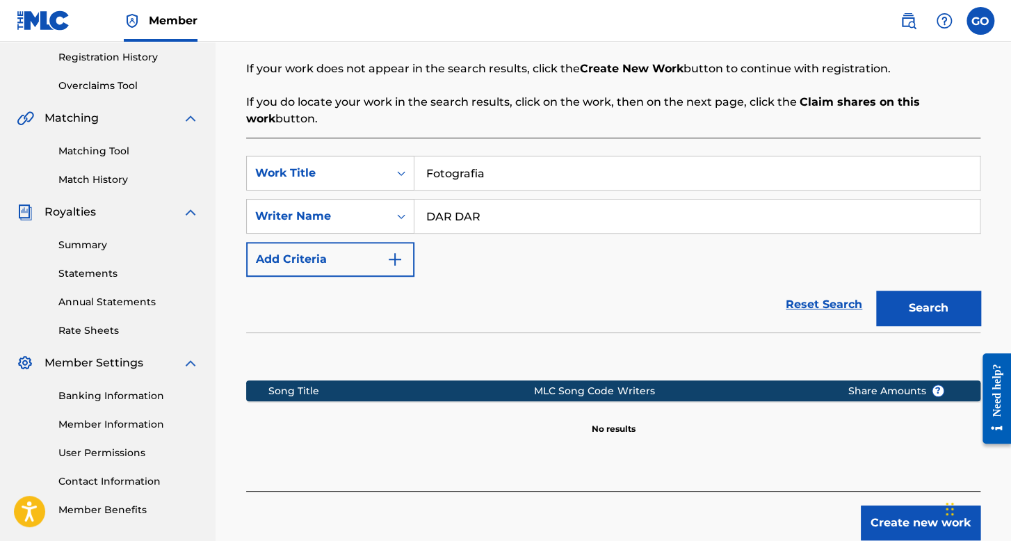
scroll to position [341, 0]
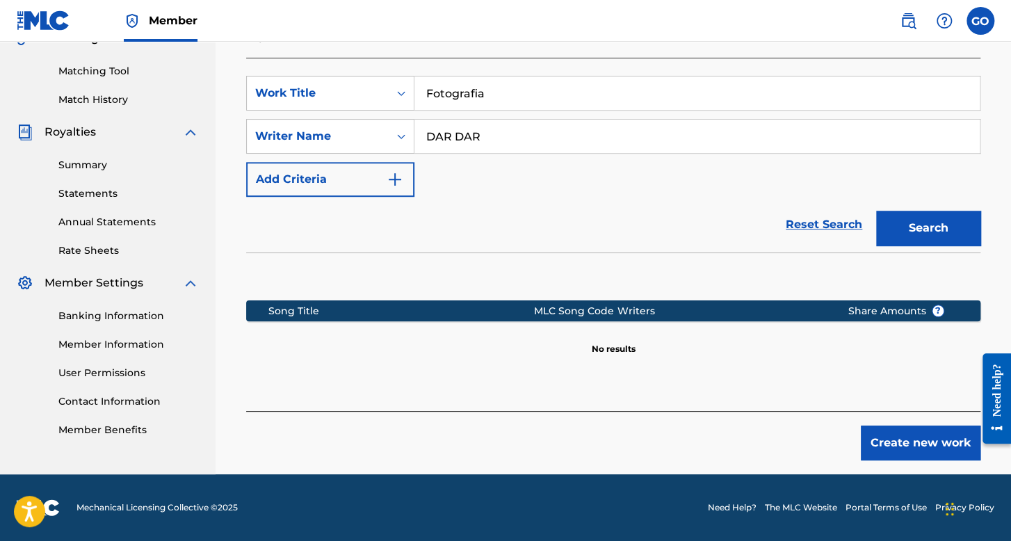
click at [892, 444] on button "Create new work" at bounding box center [920, 442] width 120 height 35
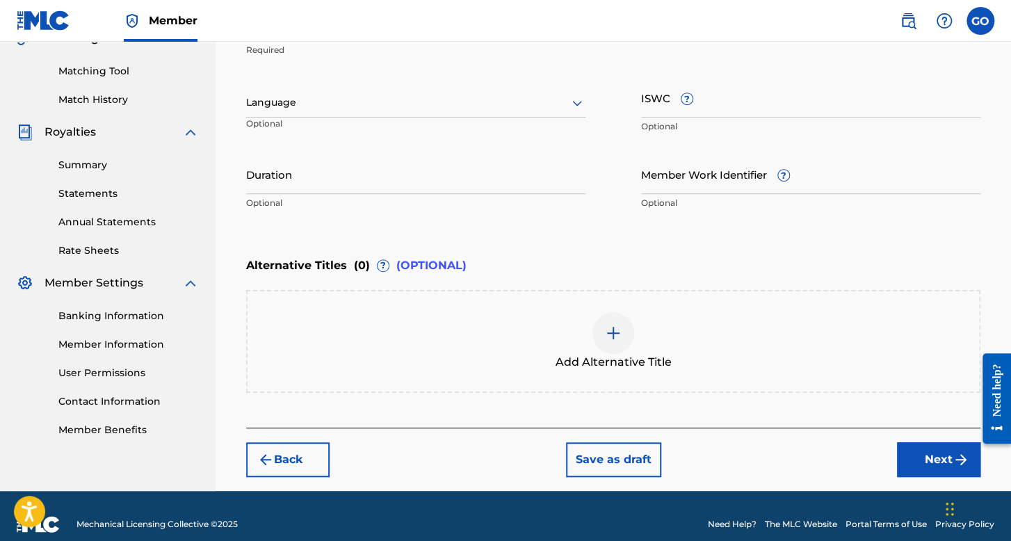
click at [388, 103] on div at bounding box center [415, 102] width 339 height 17
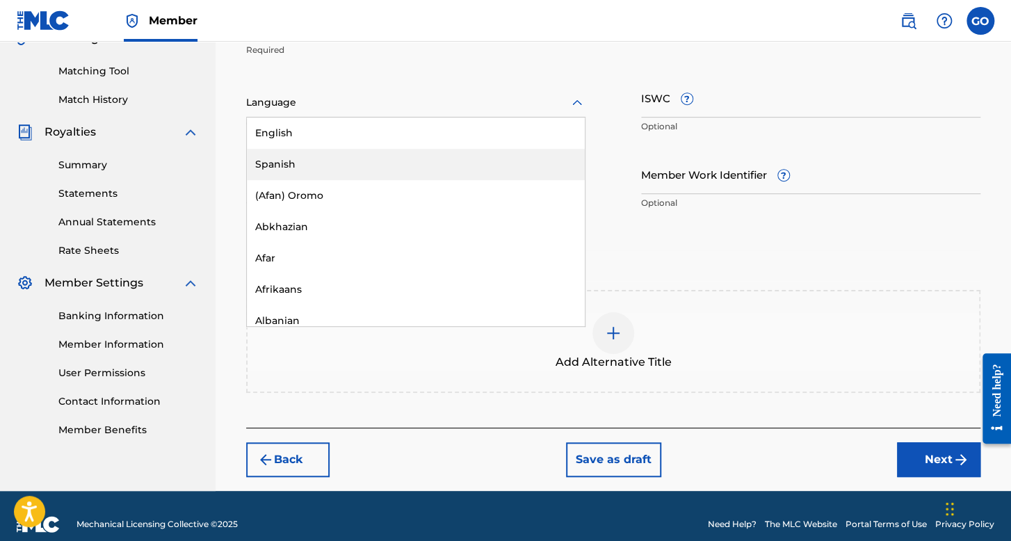
click at [343, 157] on div "Spanish" at bounding box center [416, 164] width 338 height 31
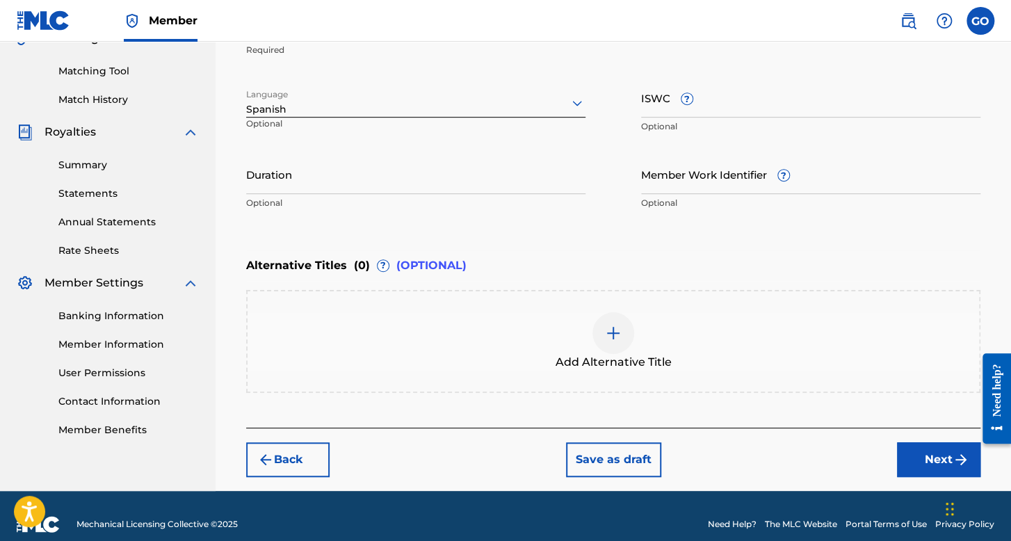
click at [342, 165] on input "Duration" at bounding box center [415, 174] width 339 height 40
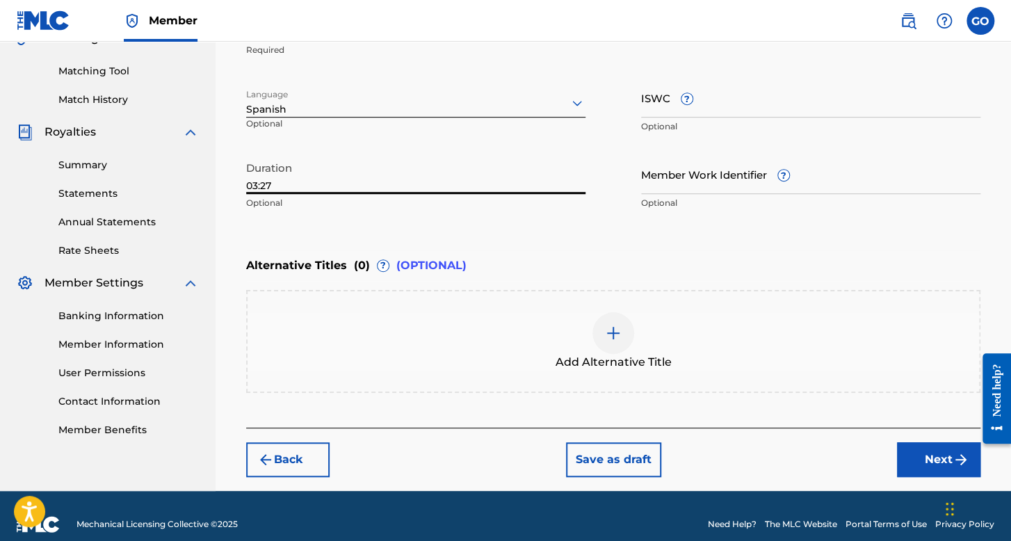
scroll to position [357, 0]
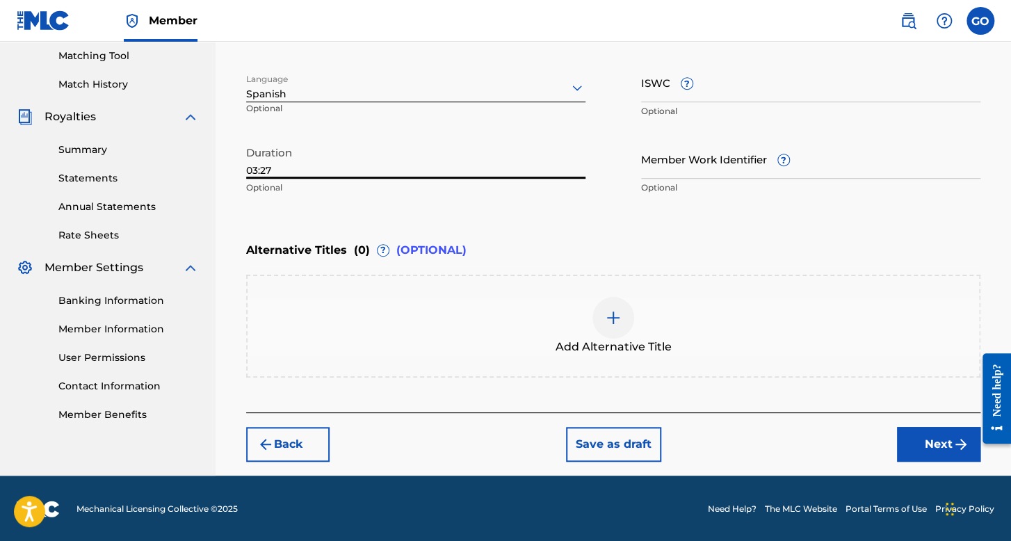
type input "03:27"
click at [924, 463] on div "Register Work Search Enter Work Details Add Writers Add Publishers & Shares Add…" at bounding box center [613, 97] width 762 height 755
click at [926, 449] on button "Next" at bounding box center [938, 444] width 83 height 35
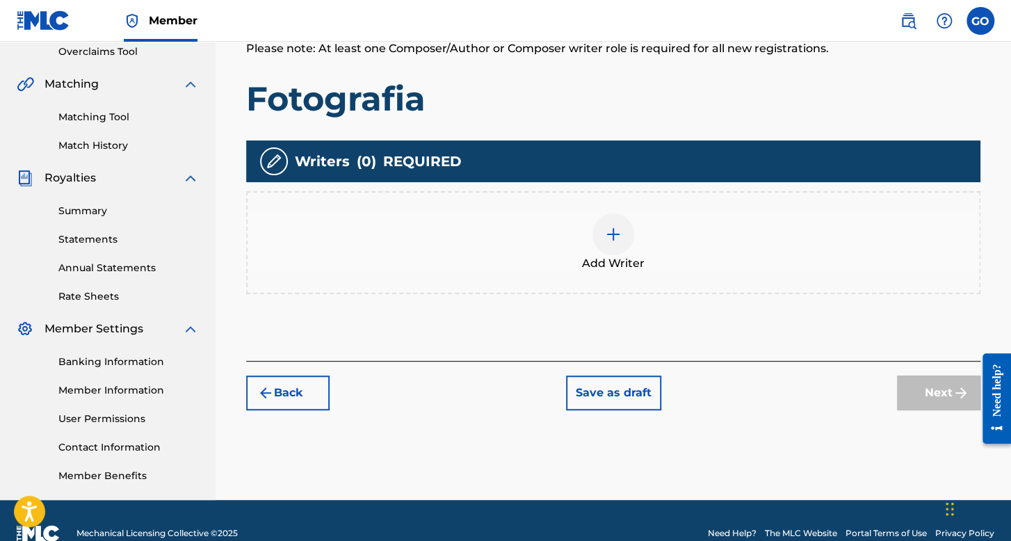
scroll to position [321, 0]
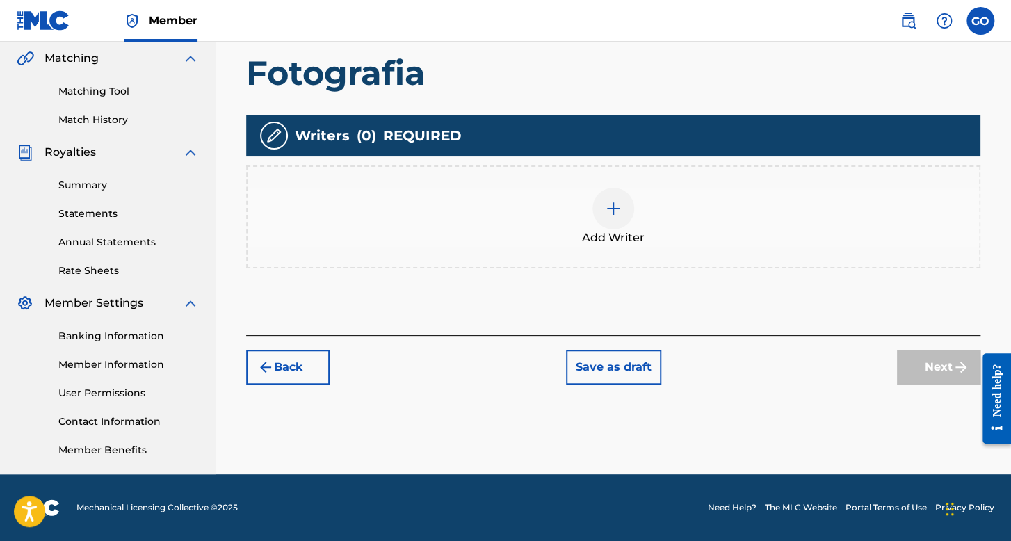
click at [606, 227] on div at bounding box center [613, 209] width 42 height 42
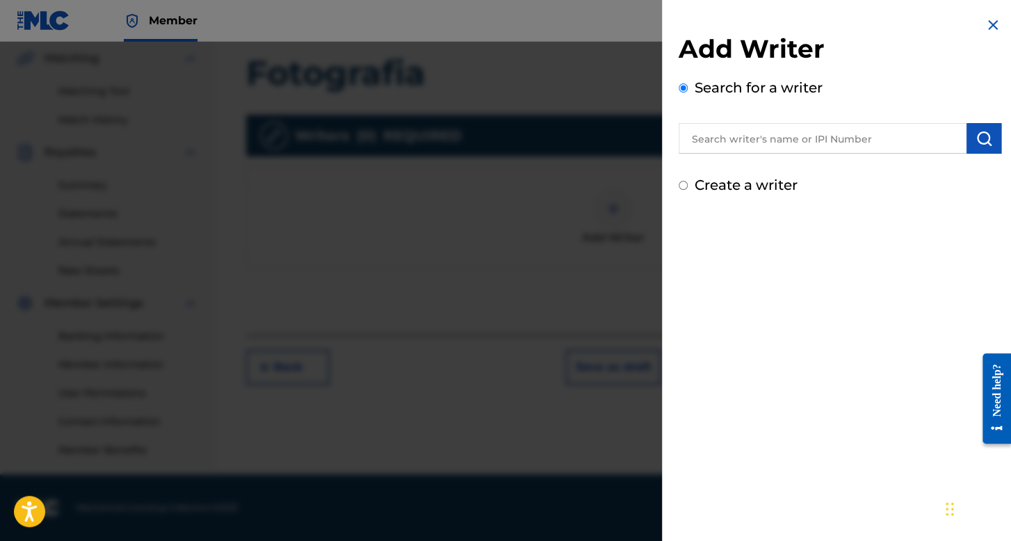
click at [713, 147] on input "text" at bounding box center [822, 138] width 288 height 31
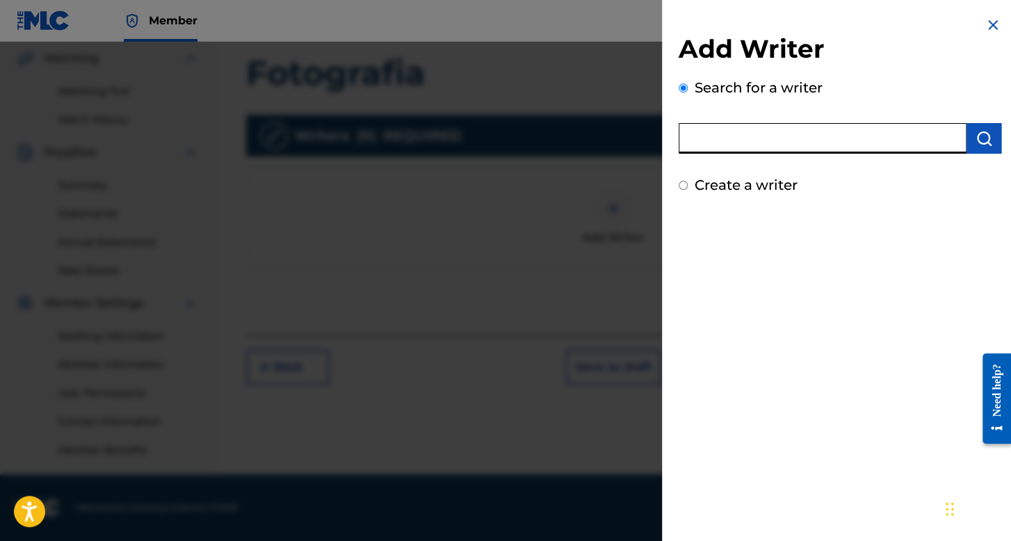
click at [682, 183] on input "Create a writer" at bounding box center [682, 185] width 9 height 9
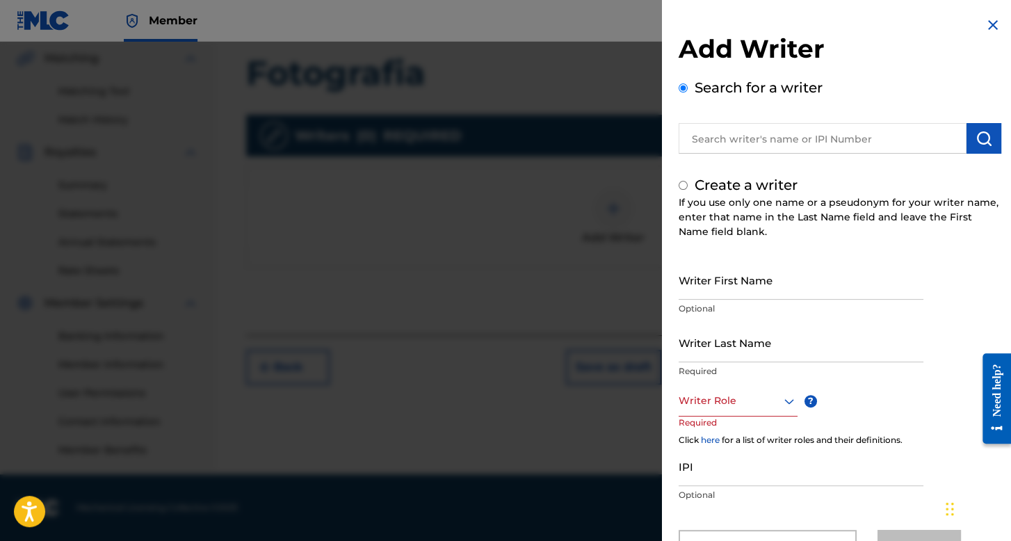
radio input "false"
radio input "true"
click at [710, 268] on input "Writer First Name" at bounding box center [800, 280] width 245 height 40
type input "DAR"
click at [703, 359] on input "Writer Last Name" at bounding box center [800, 342] width 245 height 40
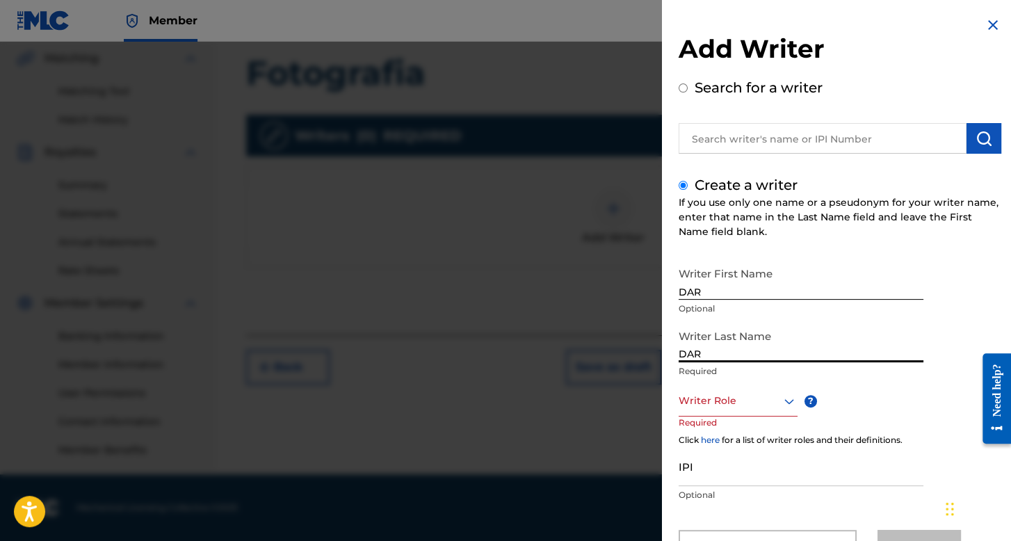
click at [712, 402] on div "Writer Role" at bounding box center [737, 400] width 119 height 31
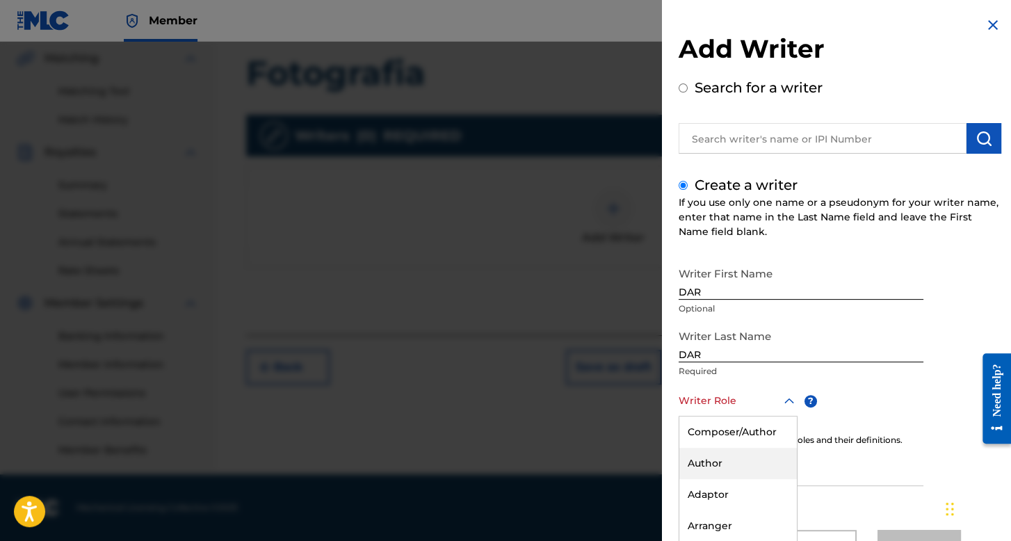
scroll to position [61, 0]
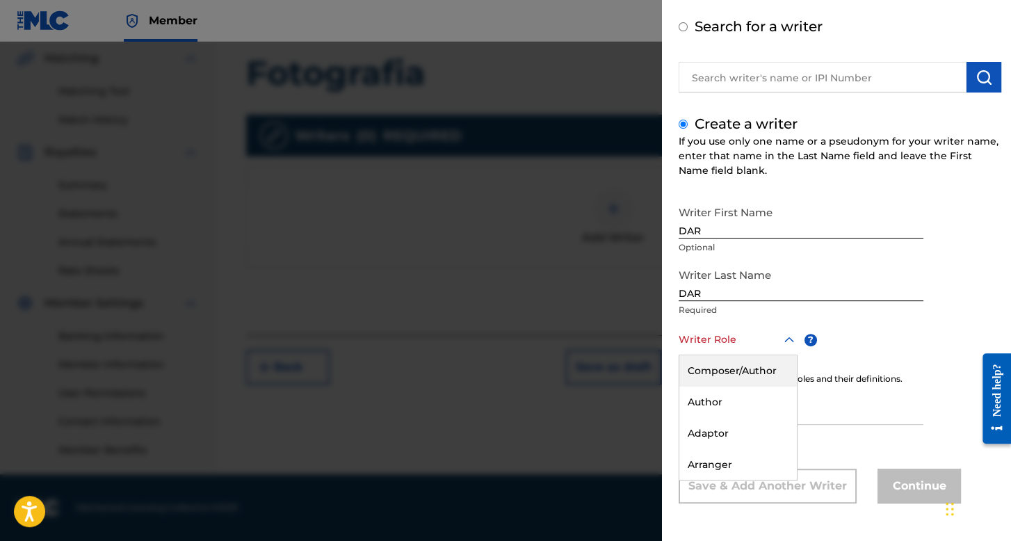
click at [718, 290] on input "DAR" at bounding box center [800, 281] width 245 height 40
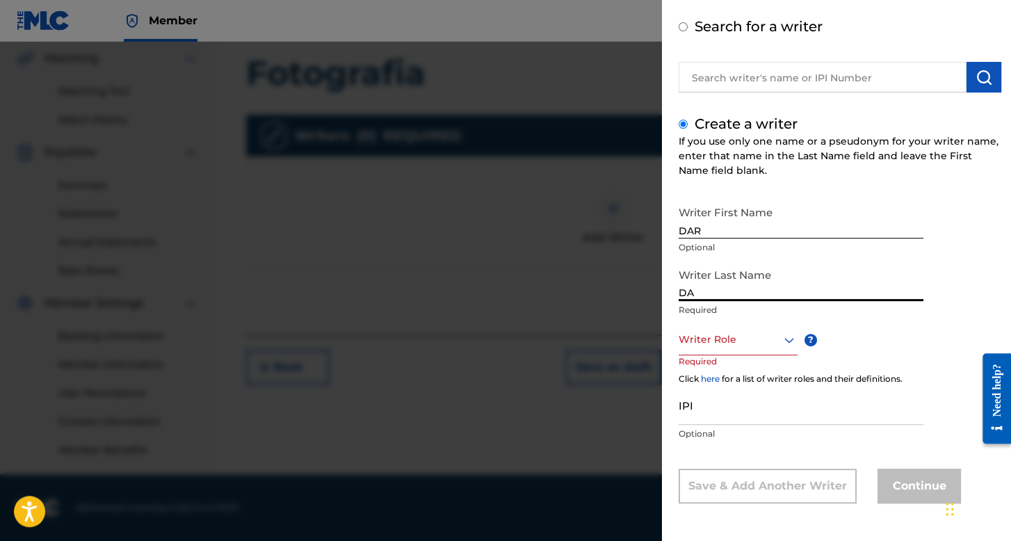
type input "D"
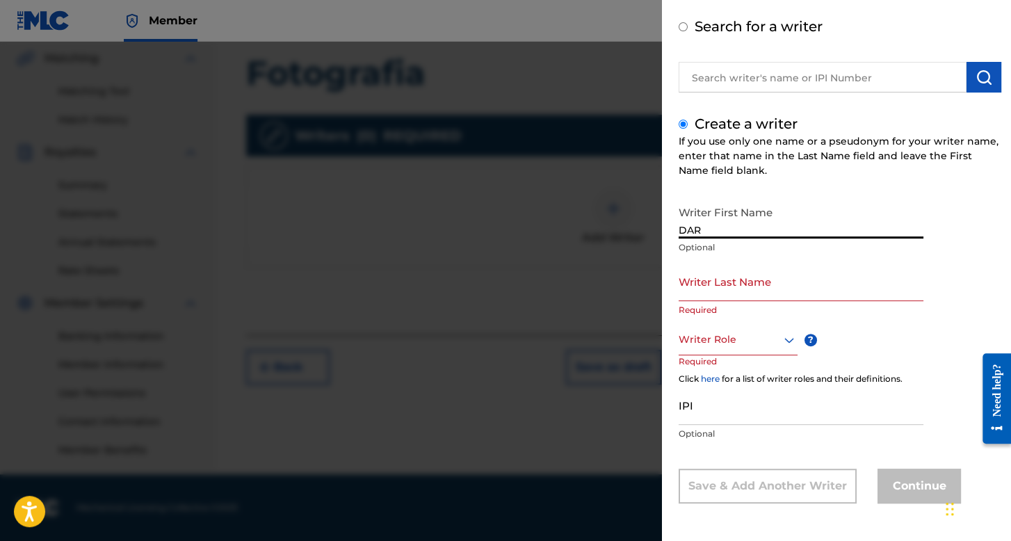
drag, startPoint x: 703, startPoint y: 231, endPoint x: 664, endPoint y: 227, distance: 39.1
click at [664, 227] on div "Add Writer Search for a writer Create a writer If you use only one name or a ps…" at bounding box center [840, 240] width 356 height 602
type input "O"
type input "GERMAN"
click at [711, 266] on input "Writer Last Name" at bounding box center [800, 281] width 245 height 40
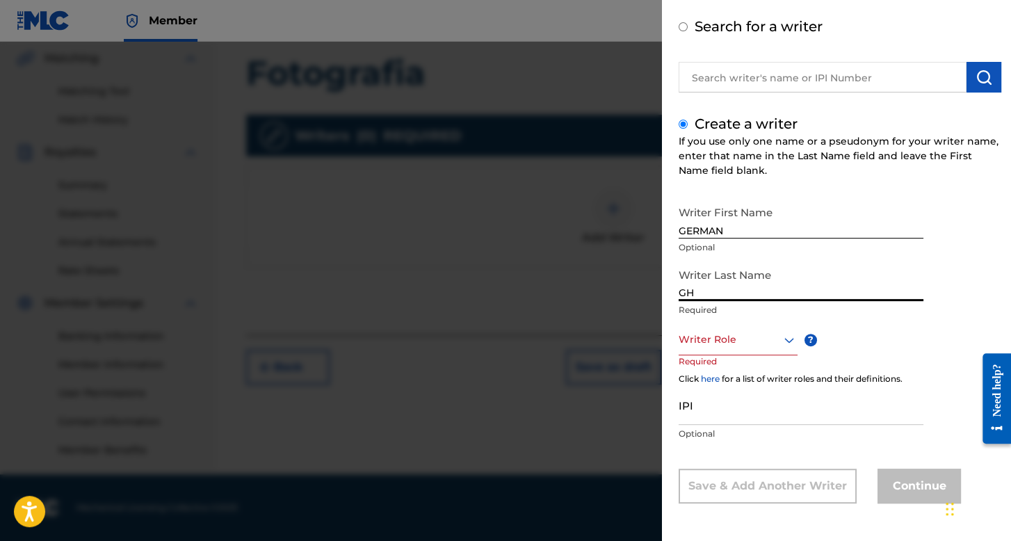
type input "G"
type input "HERNANDEZ"
click at [729, 342] on div at bounding box center [737, 339] width 119 height 17
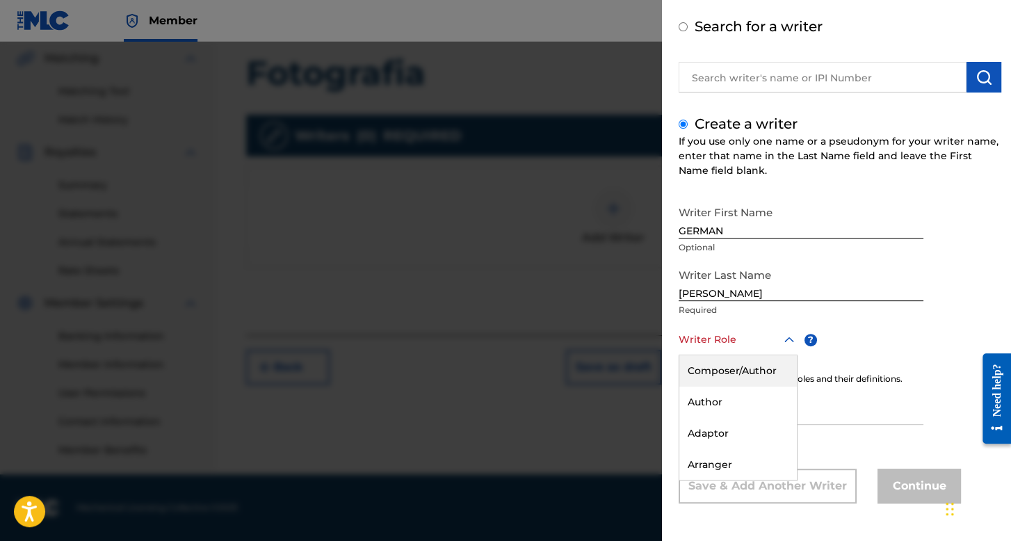
click at [730, 363] on div "Composer/Author" at bounding box center [737, 370] width 117 height 31
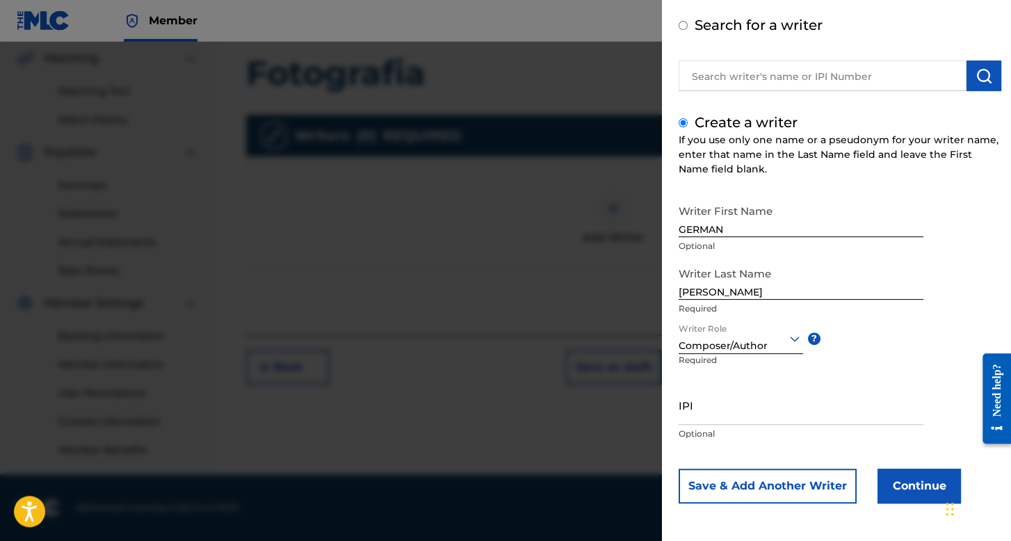
click at [884, 485] on button "Continue" at bounding box center [918, 485] width 83 height 35
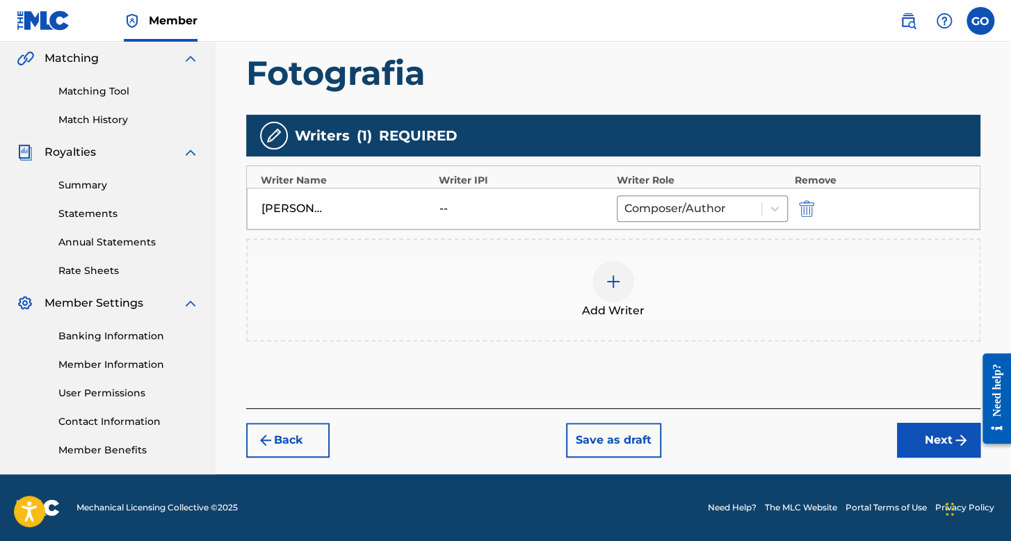
click at [917, 445] on button "Next" at bounding box center [938, 440] width 83 height 35
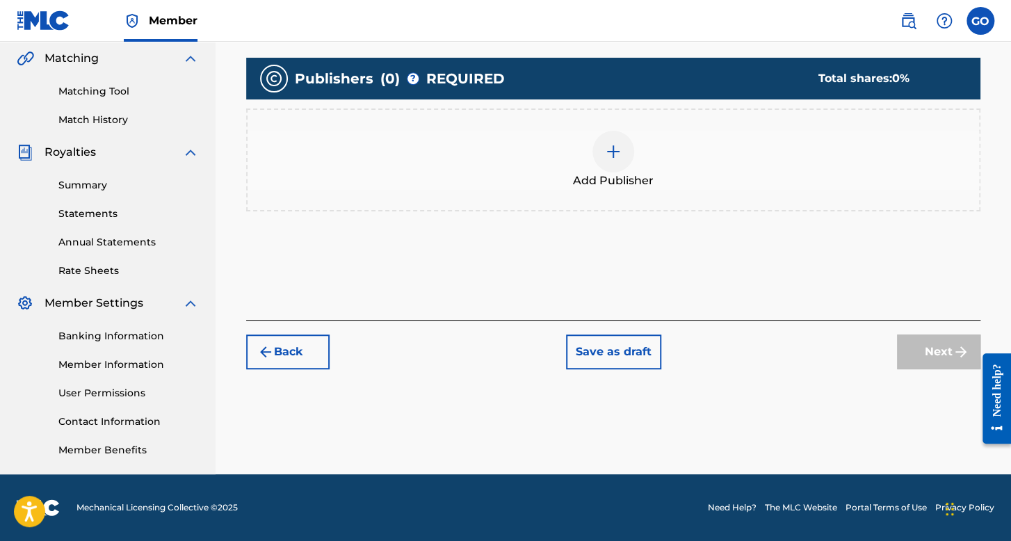
click at [616, 140] on div at bounding box center [613, 152] width 42 height 42
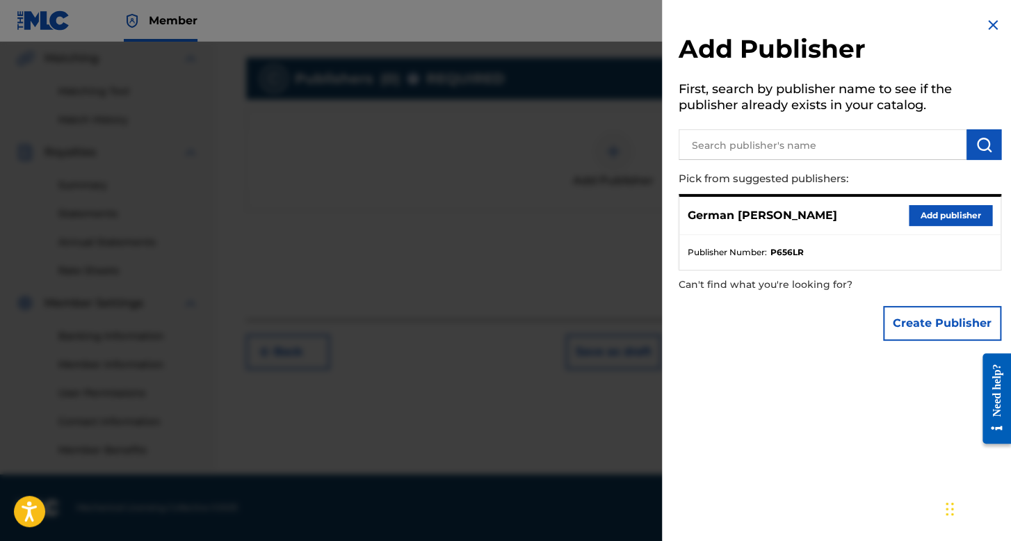
click at [917, 220] on button "Add publisher" at bounding box center [949, 215] width 83 height 21
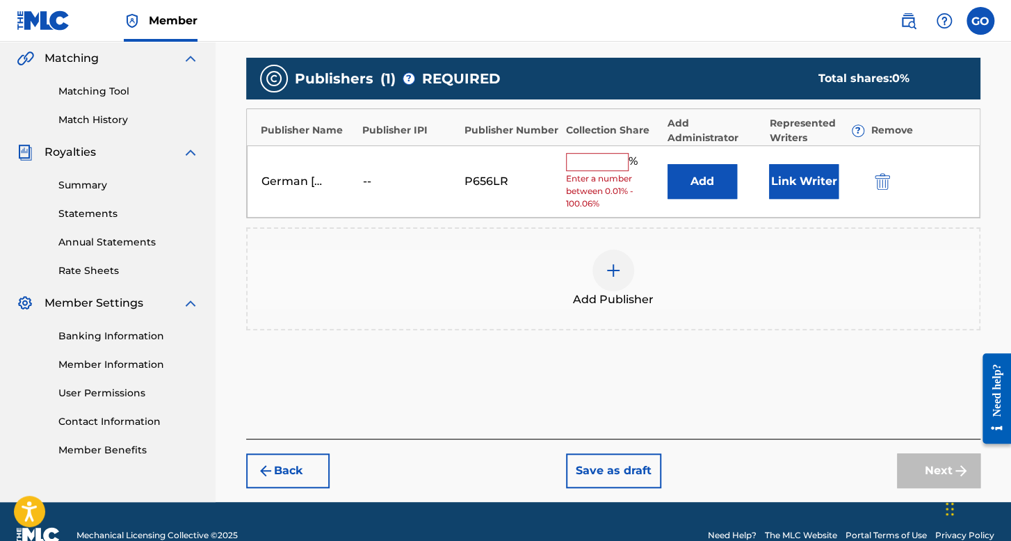
click at [626, 167] on input "text" at bounding box center [597, 162] width 63 height 18
type input "100"
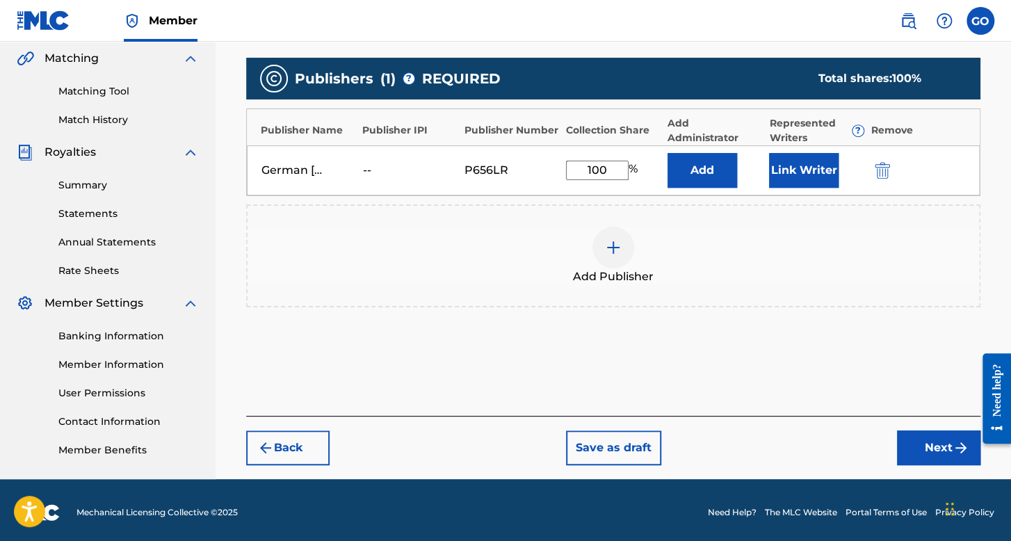
click at [822, 179] on button "Link Writer" at bounding box center [803, 170] width 69 height 35
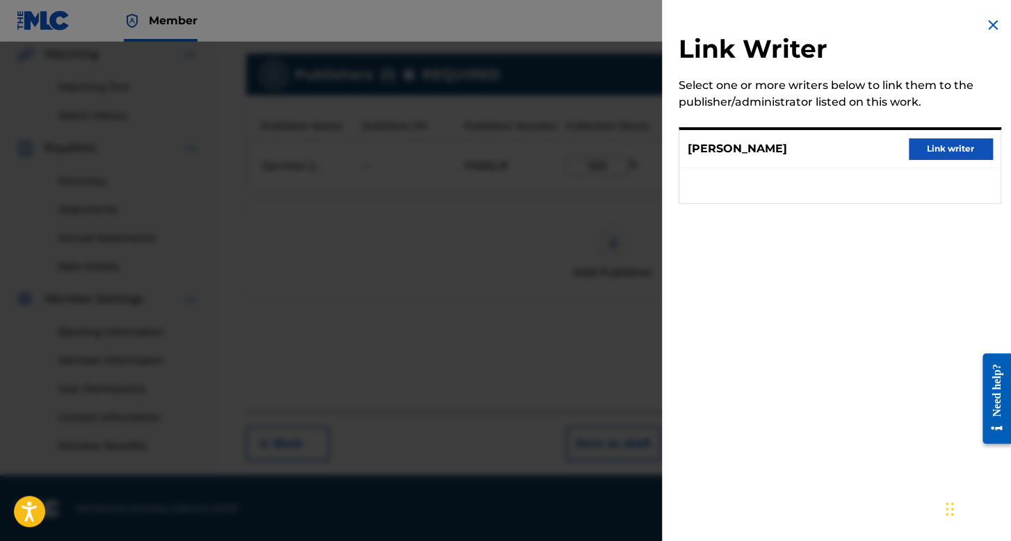
click at [917, 148] on button "Link writer" at bounding box center [949, 148] width 83 height 21
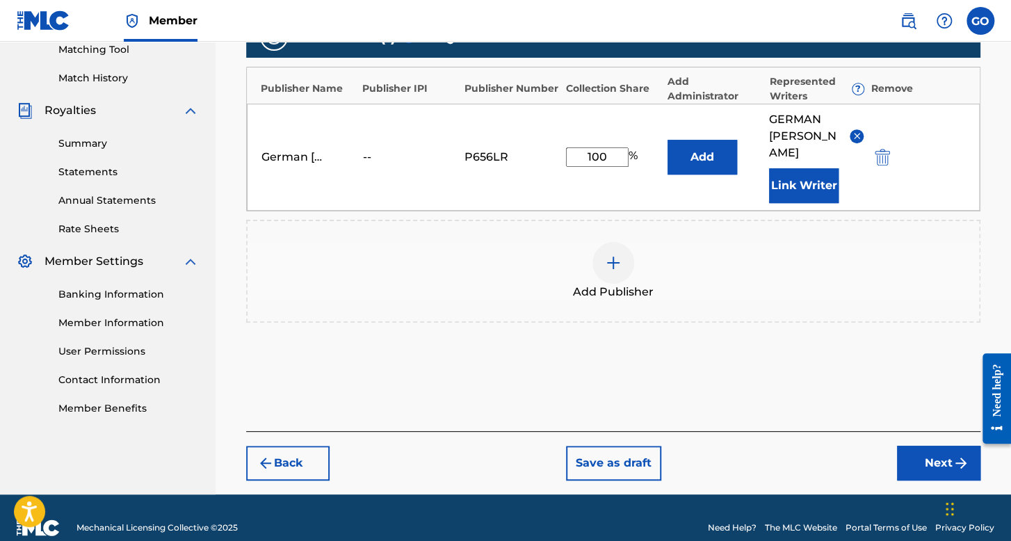
scroll to position [382, 0]
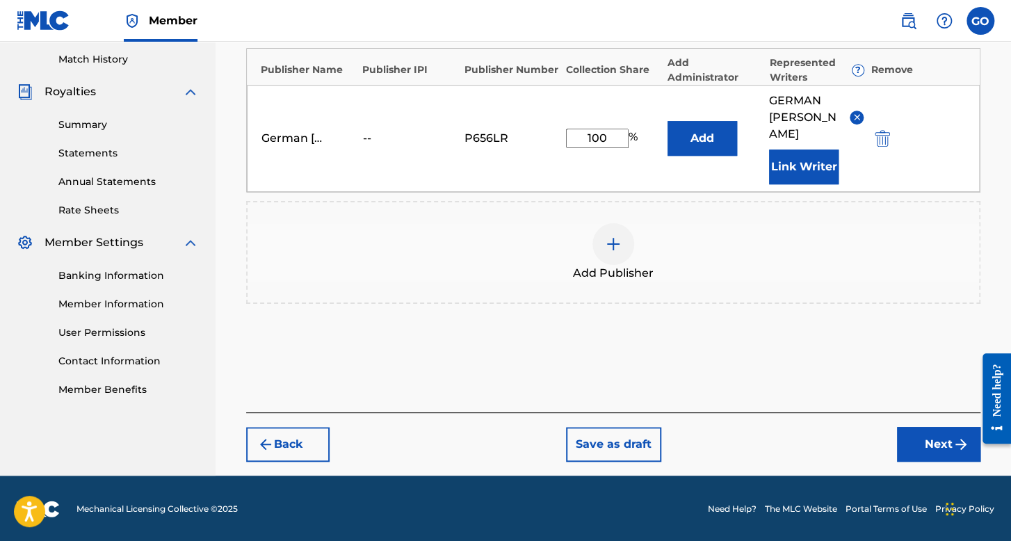
click at [906, 446] on button "Next" at bounding box center [938, 444] width 83 height 35
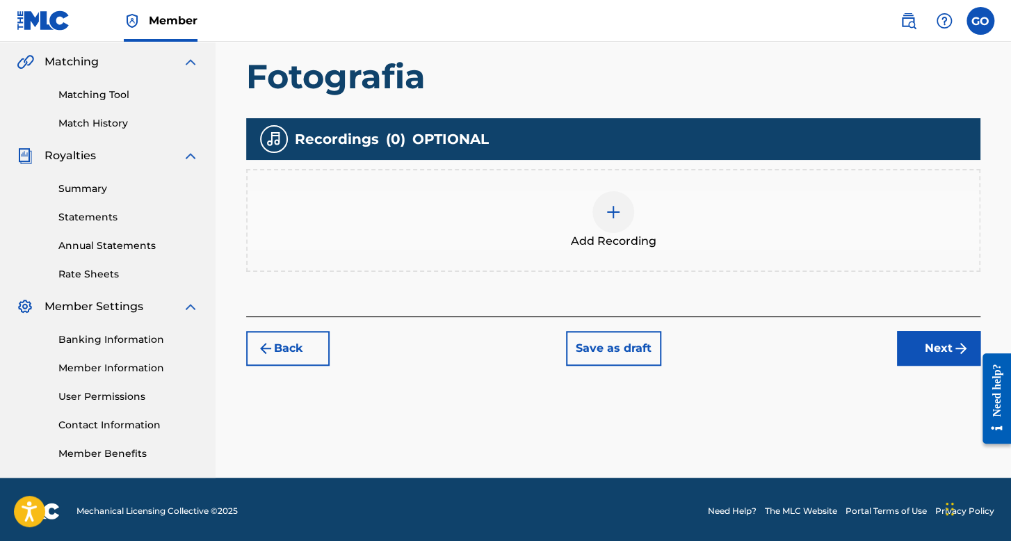
scroll to position [321, 0]
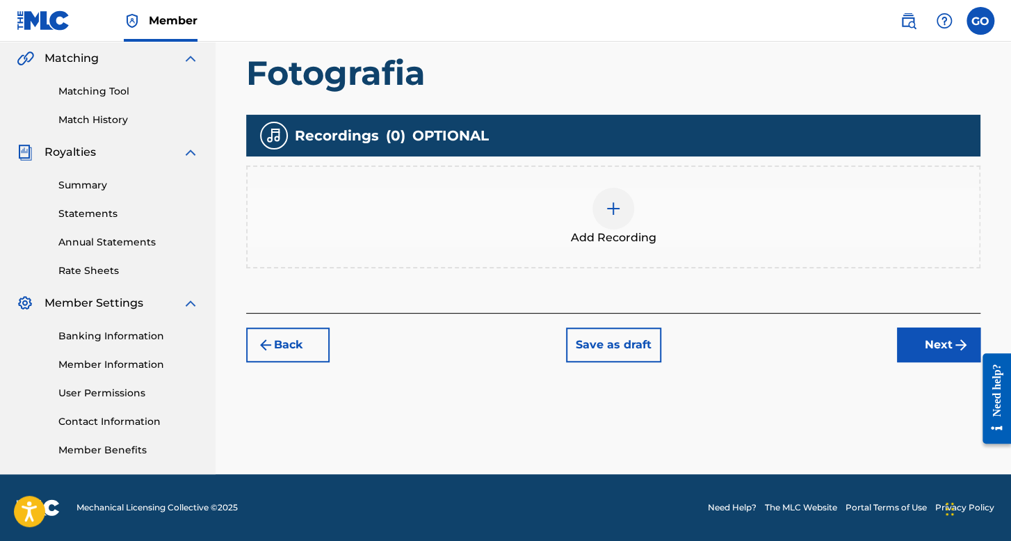
click at [627, 190] on div "Add Recording" at bounding box center [612, 217] width 731 height 58
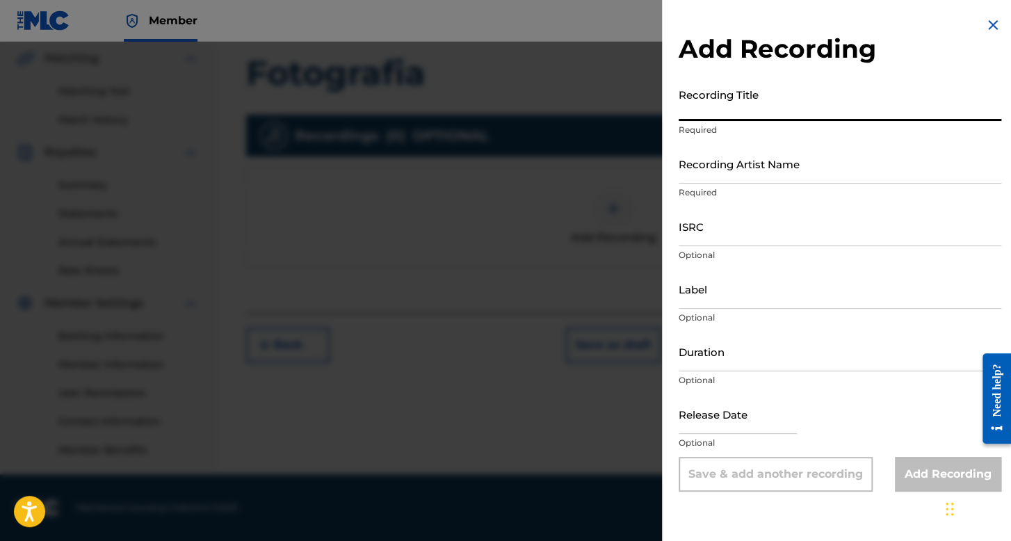
drag, startPoint x: 727, startPoint y: 86, endPoint x: 726, endPoint y: 99, distance: 13.3
click at [726, 99] on input "Recording Title" at bounding box center [839, 101] width 322 height 40
type input "f"
type input "Fotografia"
click at [744, 163] on input "Recording Artist Name" at bounding box center [839, 164] width 322 height 40
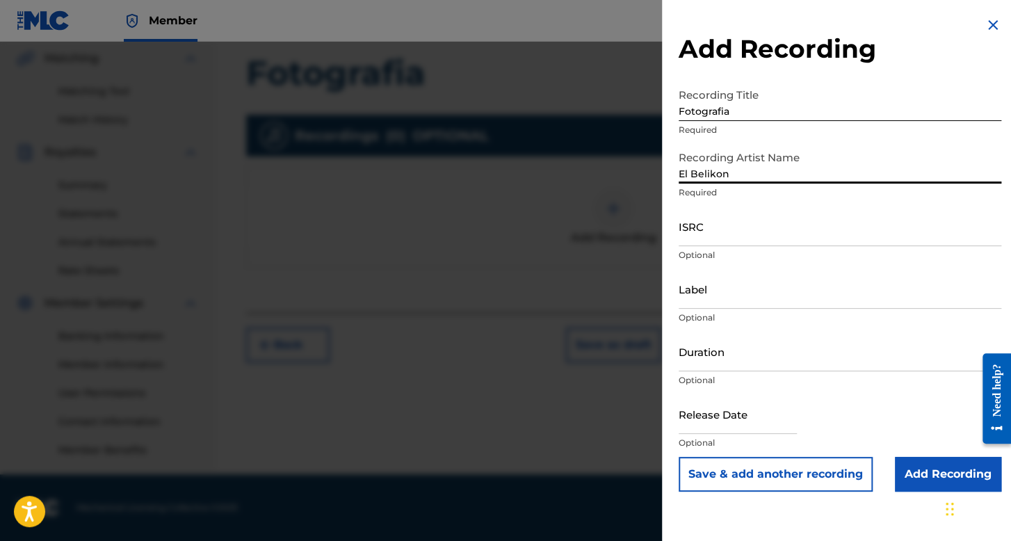
click at [753, 179] on input "El Belikon" at bounding box center [839, 164] width 322 height 40
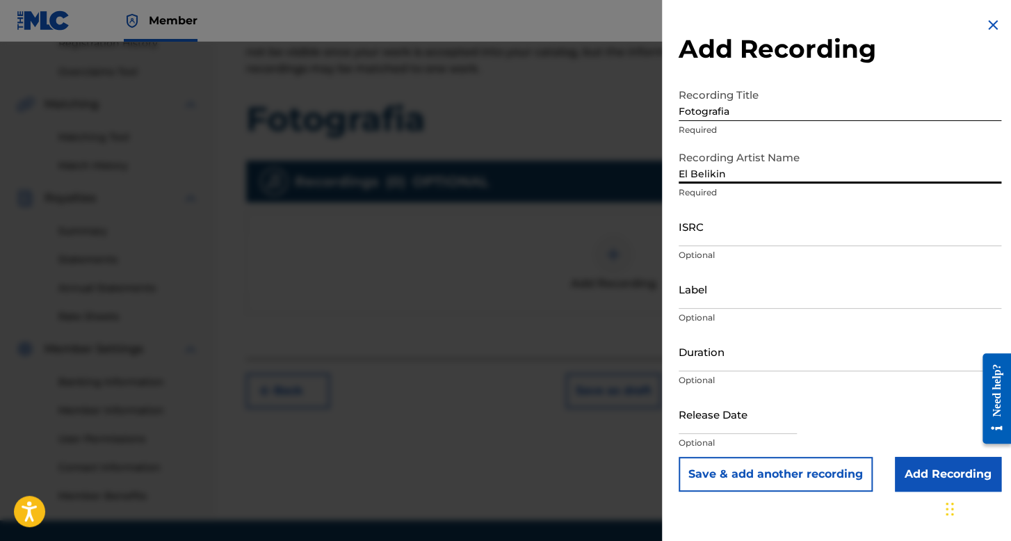
scroll to position [252, 0]
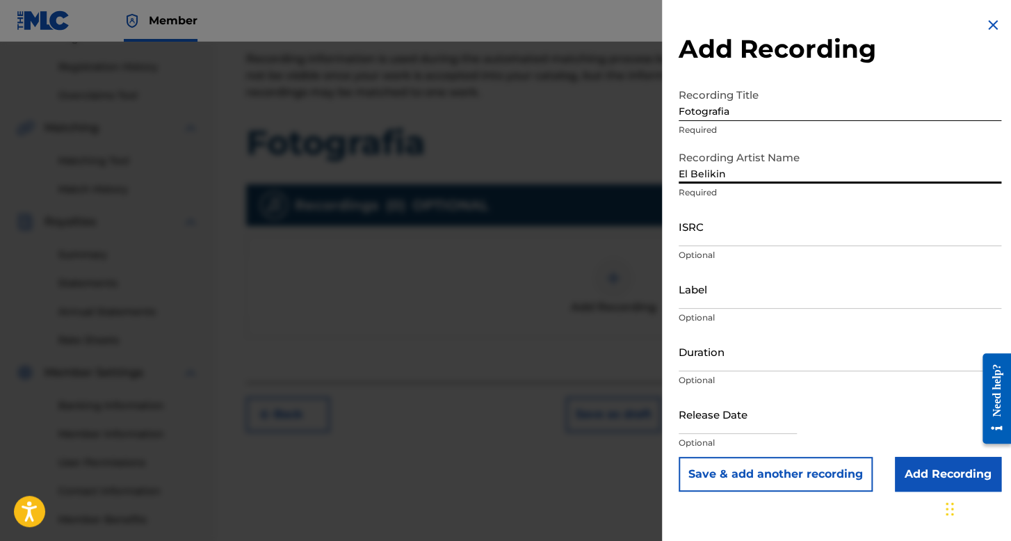
type input "El Belikin"
click at [745, 244] on input "ISRC" at bounding box center [839, 226] width 322 height 40
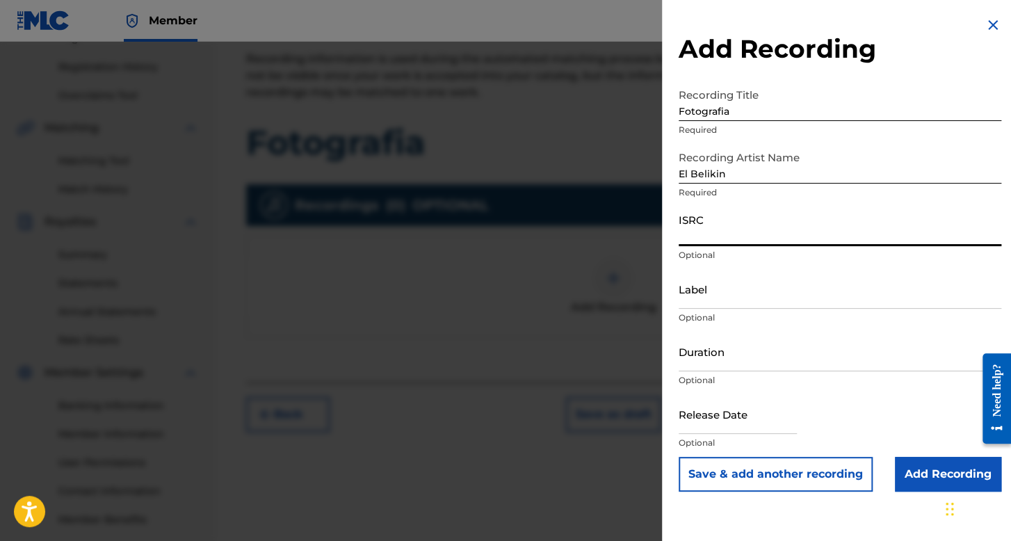
paste input "QZHN32581408"
type input "QZHN32581408"
click at [745, 357] on input "Duration" at bounding box center [839, 352] width 322 height 40
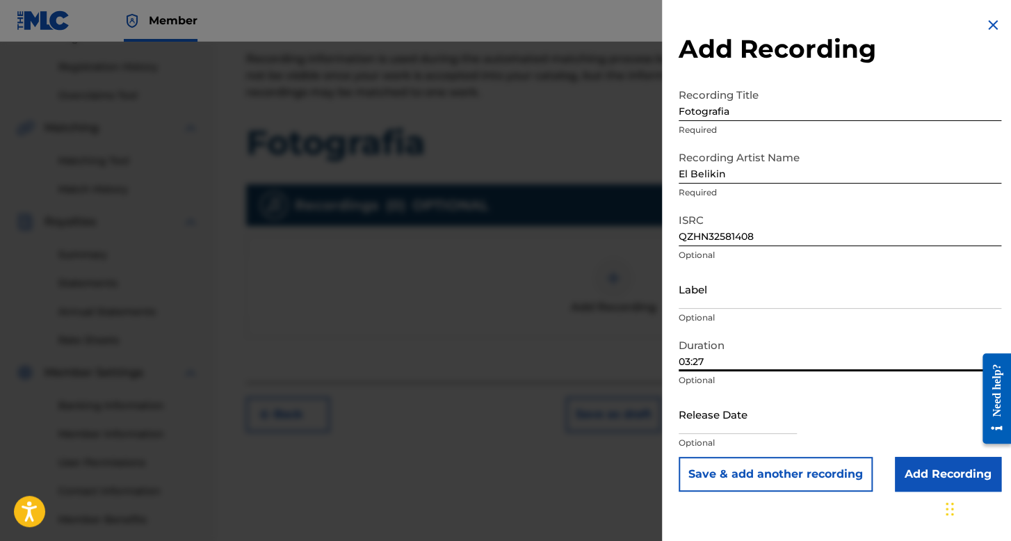
type input "03:27"
click at [731, 417] on input "text" at bounding box center [737, 414] width 118 height 40
select select "7"
select select "2025"
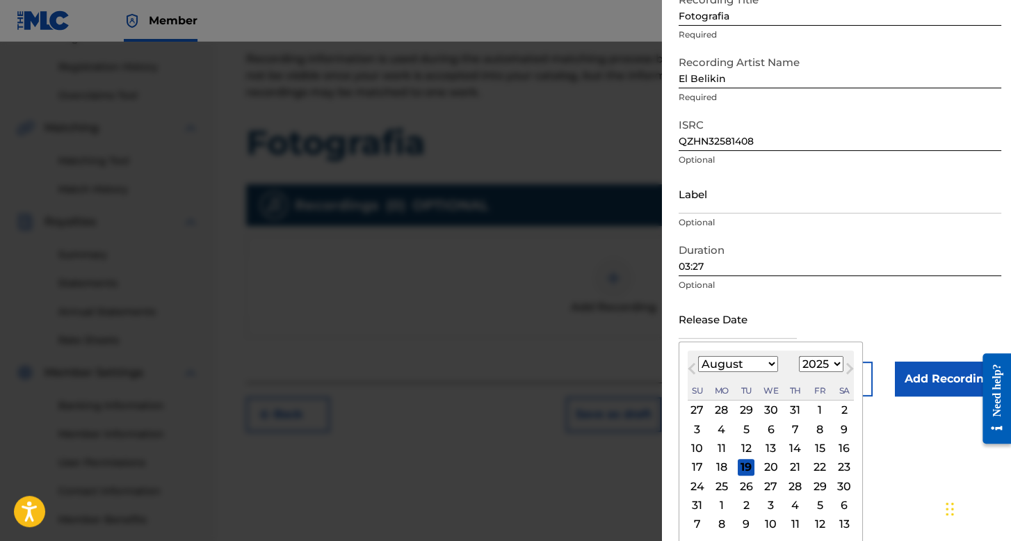
scroll to position [97, 0]
click at [762, 361] on select "January February March April May June July August September October November De…" at bounding box center [738, 362] width 80 height 16
select select "1"
click at [698, 370] on select "January February March April May June July August September October November De…" at bounding box center [738, 362] width 80 height 16
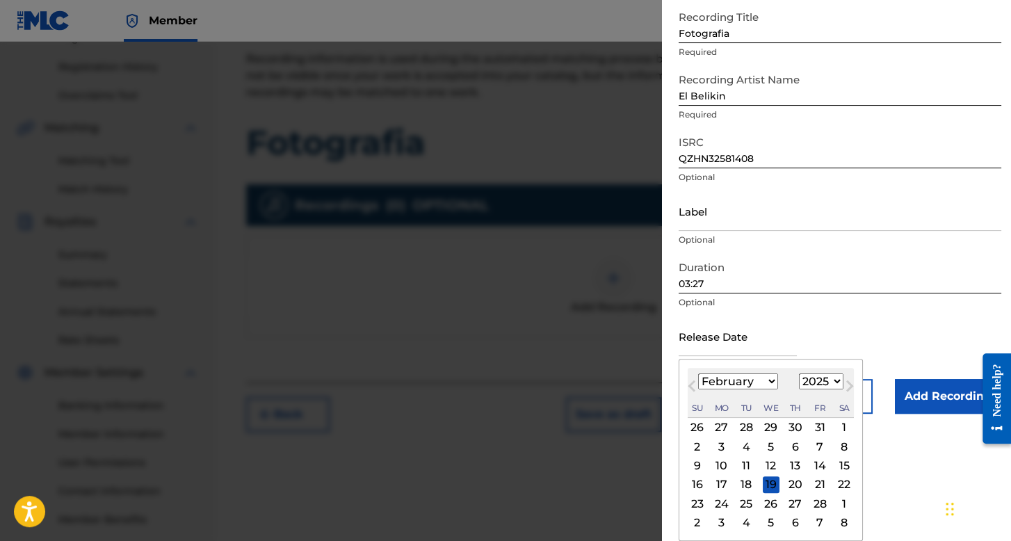
scroll to position [78, 0]
click at [790, 486] on div "20" at bounding box center [795, 484] width 17 height 17
type input "February 20 2025"
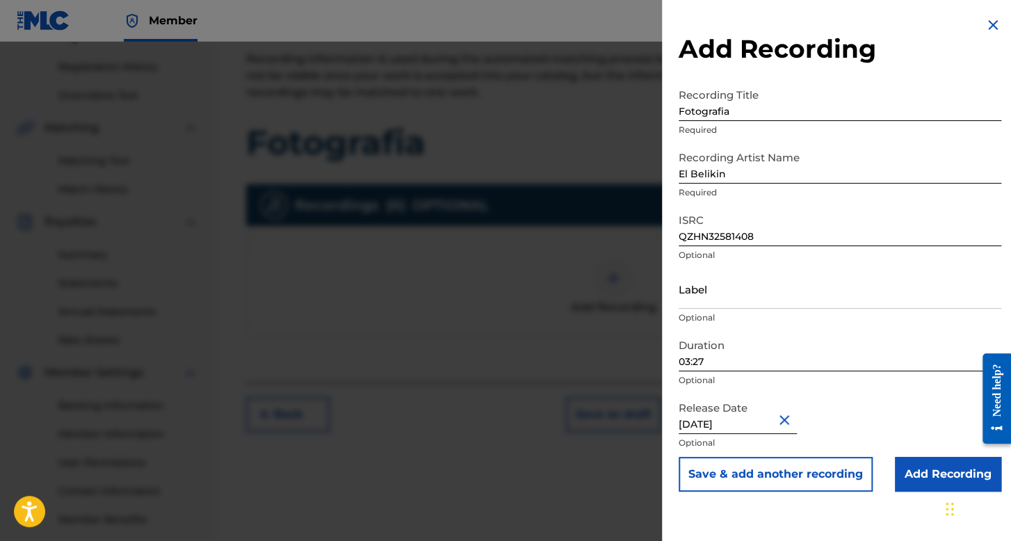
scroll to position [0, 0]
click at [913, 466] on input "Add Recording" at bounding box center [947, 474] width 106 height 35
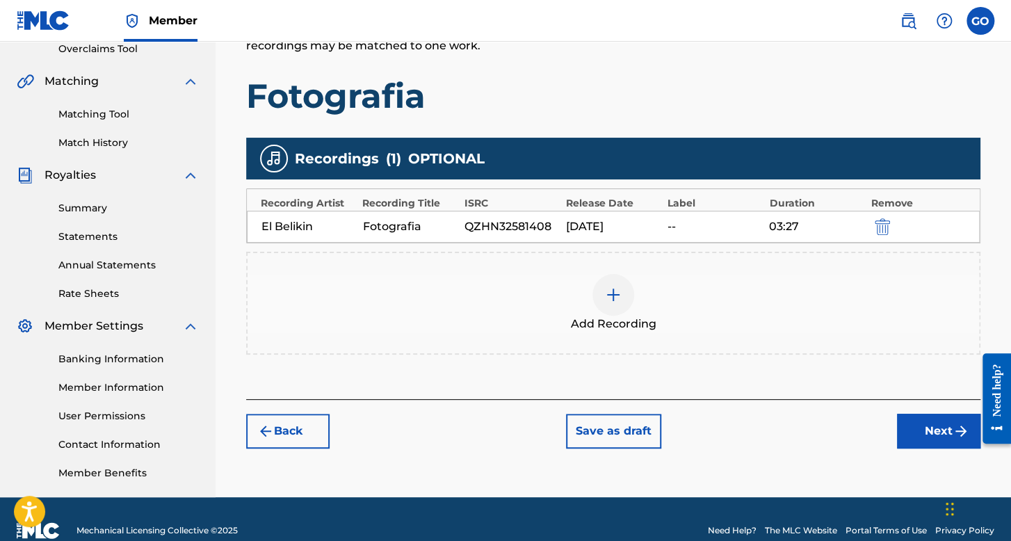
scroll to position [321, 0]
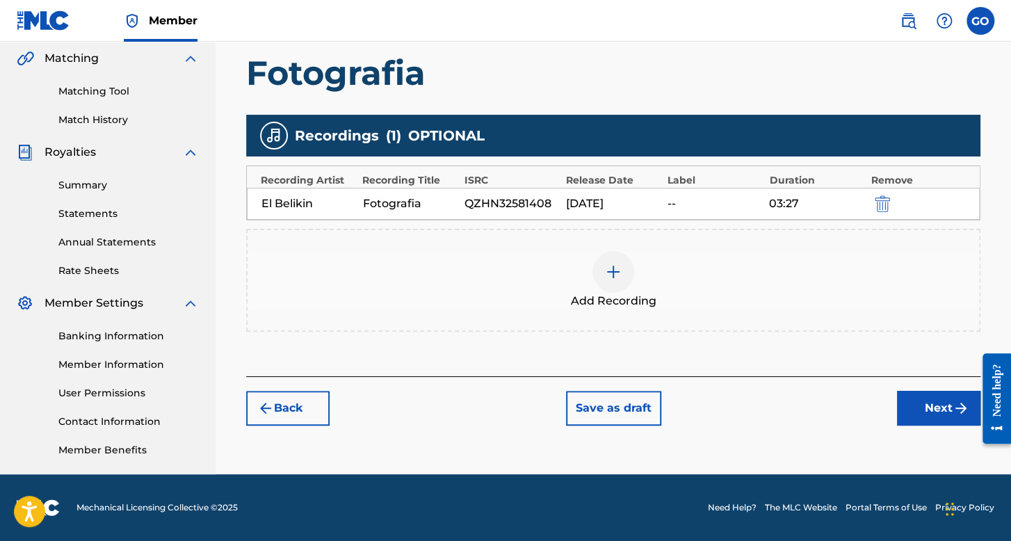
click at [912, 416] on button "Next" at bounding box center [938, 408] width 83 height 35
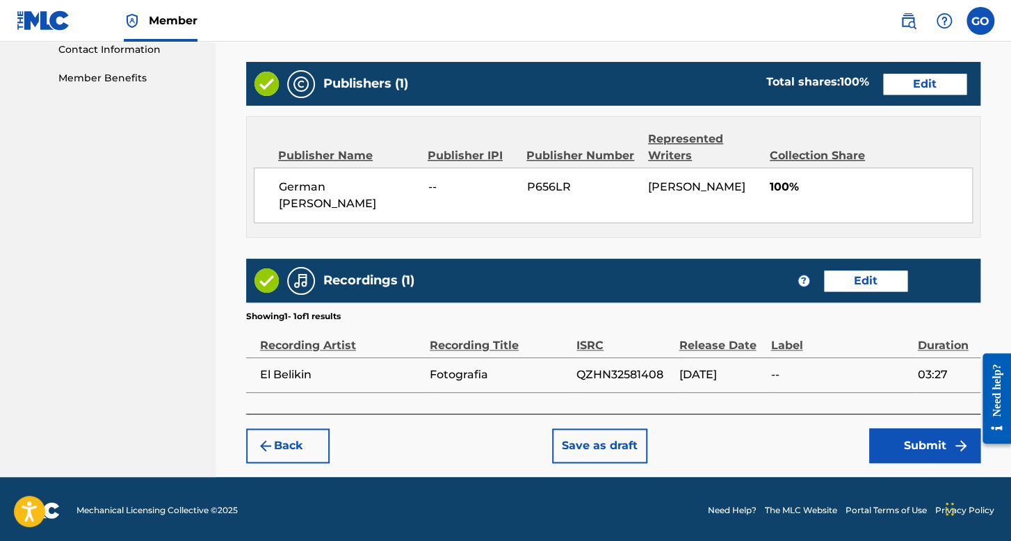
scroll to position [694, 0]
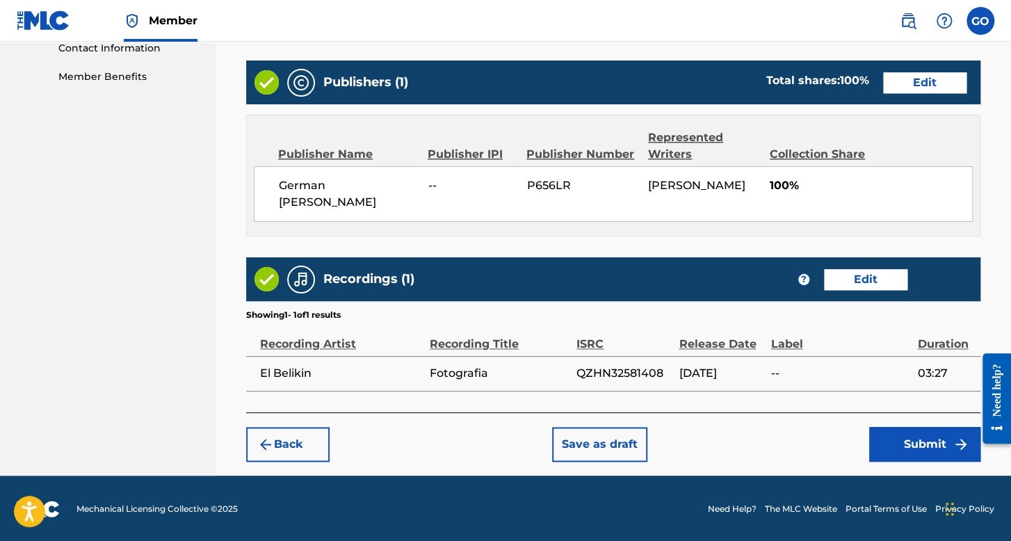
click at [876, 427] on button "Submit" at bounding box center [924, 444] width 111 height 35
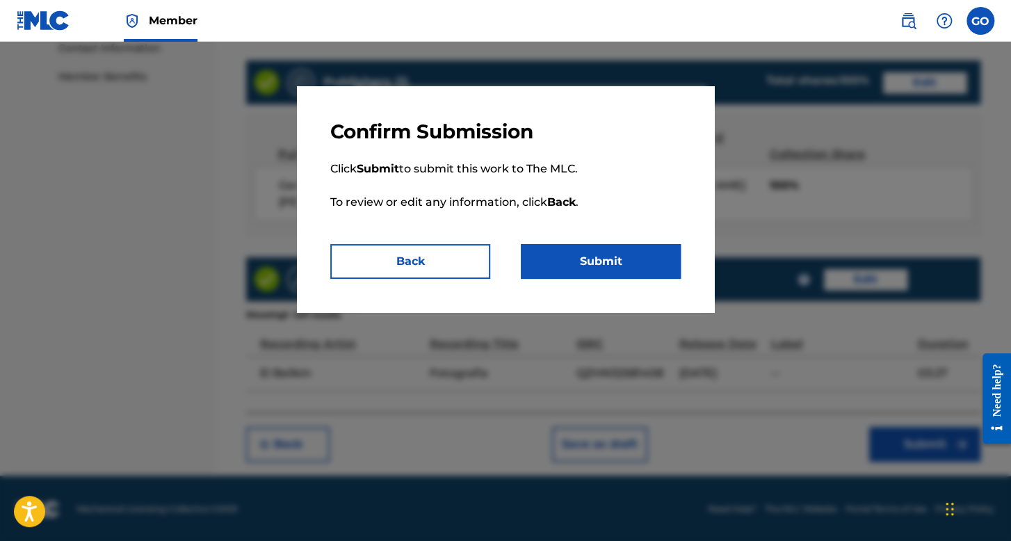
click at [623, 262] on button "Submit" at bounding box center [601, 261] width 160 height 35
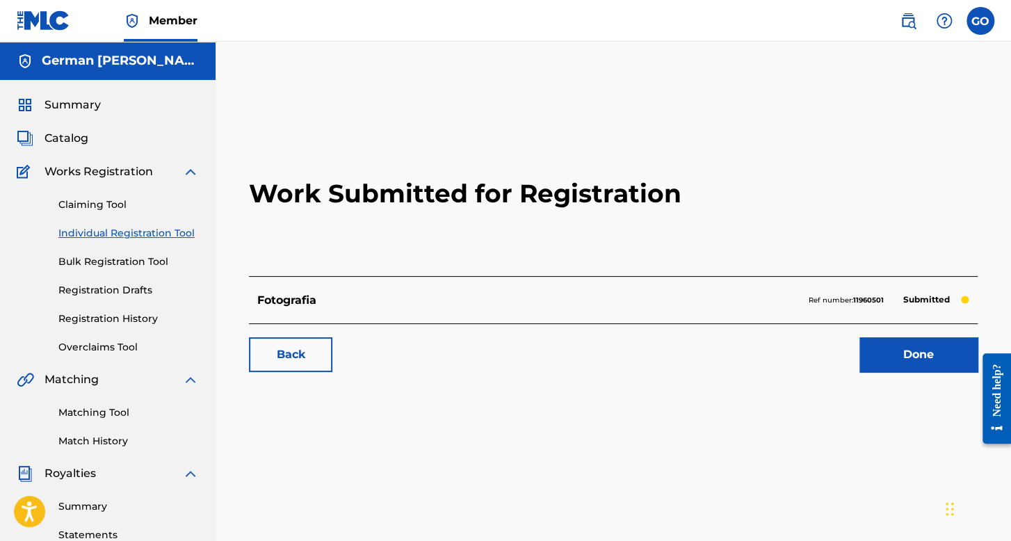
click at [148, 230] on link "Individual Registration Tool" at bounding box center [128, 233] width 140 height 15
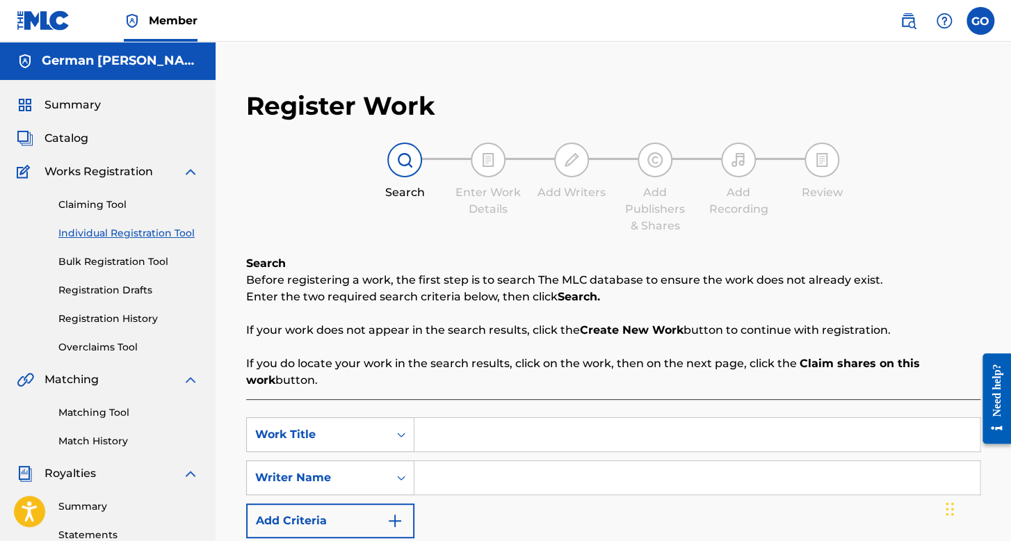
scroll to position [139, 0]
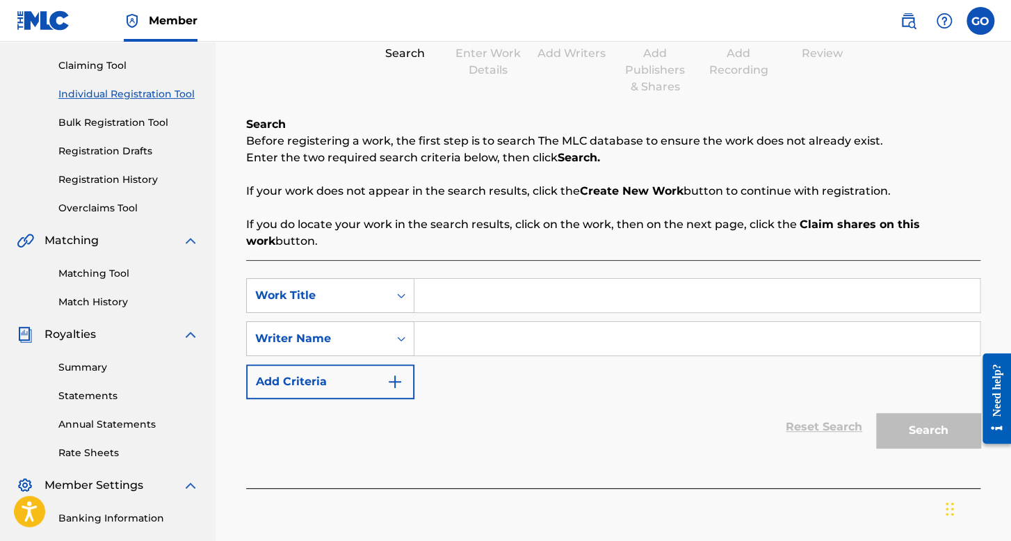
click at [478, 300] on input "Search Form" at bounding box center [696, 295] width 565 height 33
type input "El muchacho de la barba"
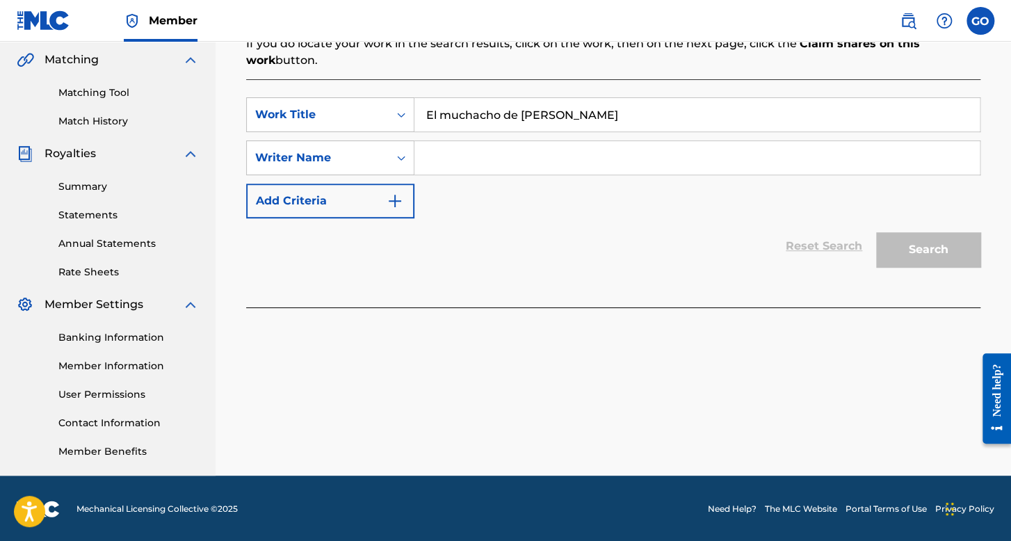
scroll to position [321, 0]
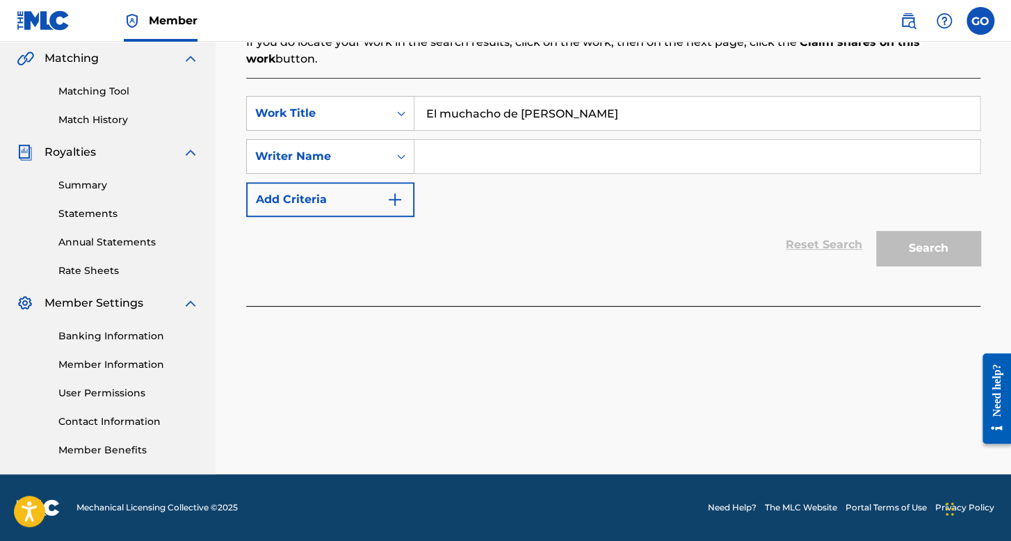
click at [562, 163] on input "Search Form" at bounding box center [696, 156] width 565 height 33
type input "a"
click at [876, 231] on button "Search" at bounding box center [928, 248] width 104 height 35
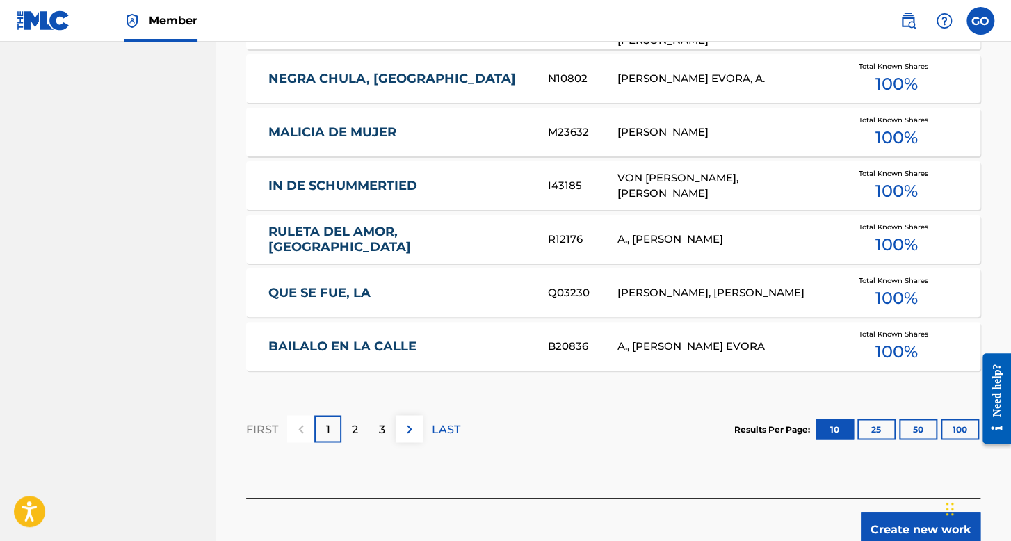
scroll to position [926, 0]
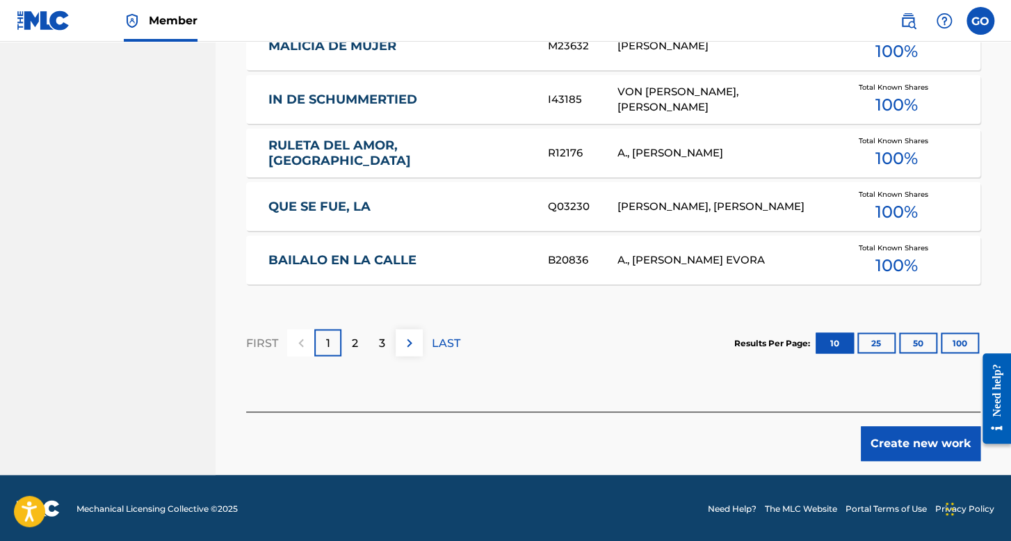
click at [929, 444] on button "Create new work" at bounding box center [920, 443] width 120 height 35
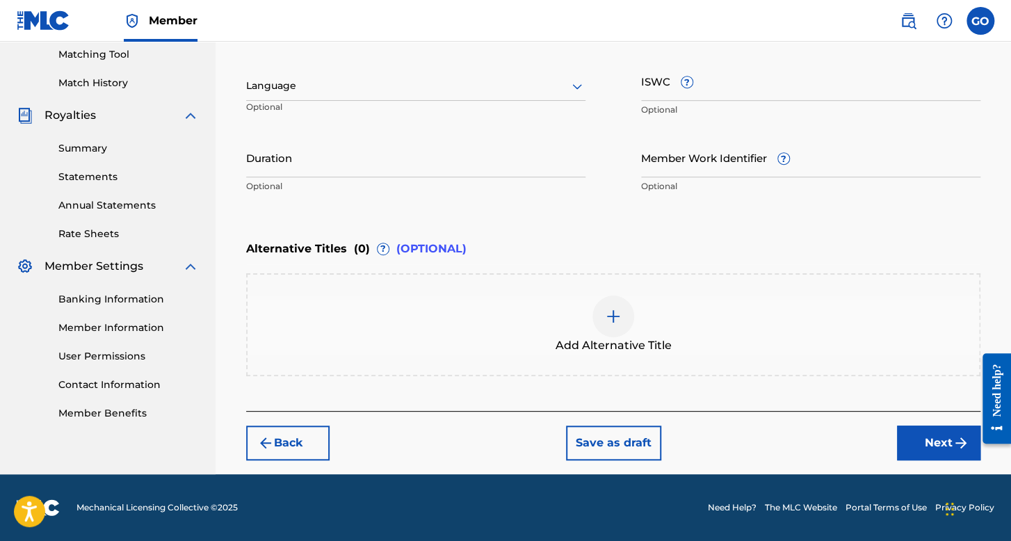
scroll to position [357, 0]
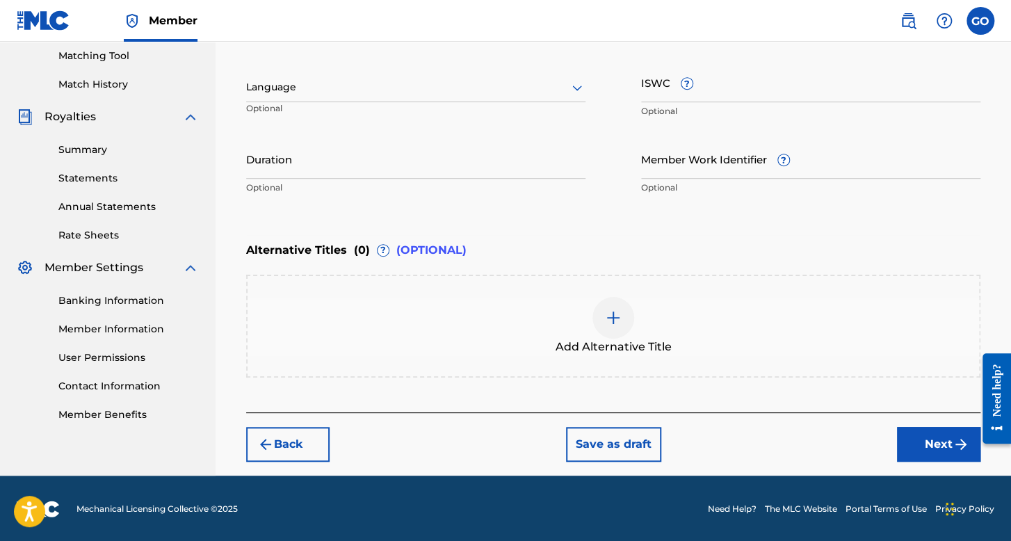
drag, startPoint x: 448, startPoint y: 62, endPoint x: 443, endPoint y: 73, distance: 12.1
click at [445, 67] on div "Work Title El muchacho de la barba Required Language Optional ISWC ? Optional D…" at bounding box center [613, 93] width 734 height 215
click at [441, 79] on div at bounding box center [415, 87] width 339 height 17
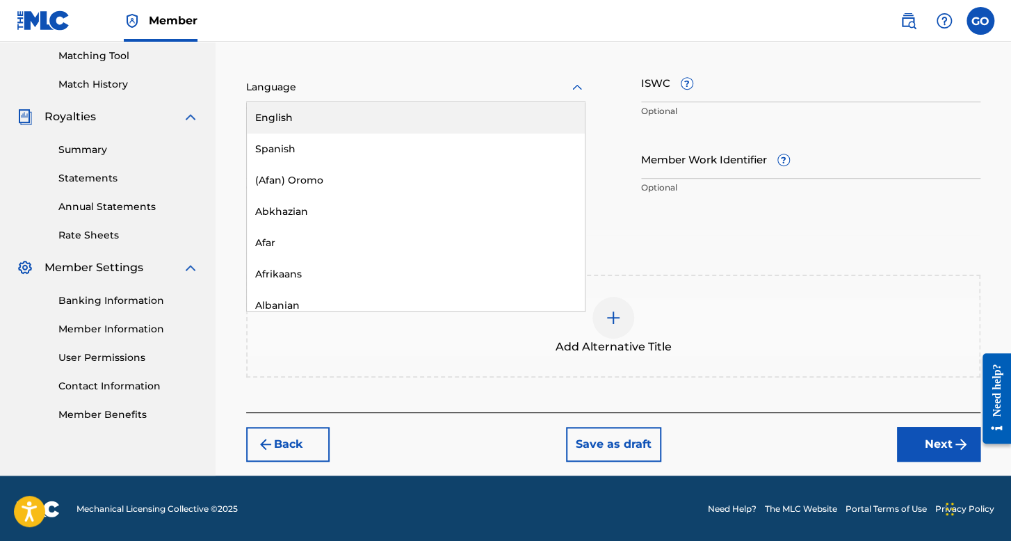
click at [413, 128] on div "English" at bounding box center [416, 117] width 338 height 31
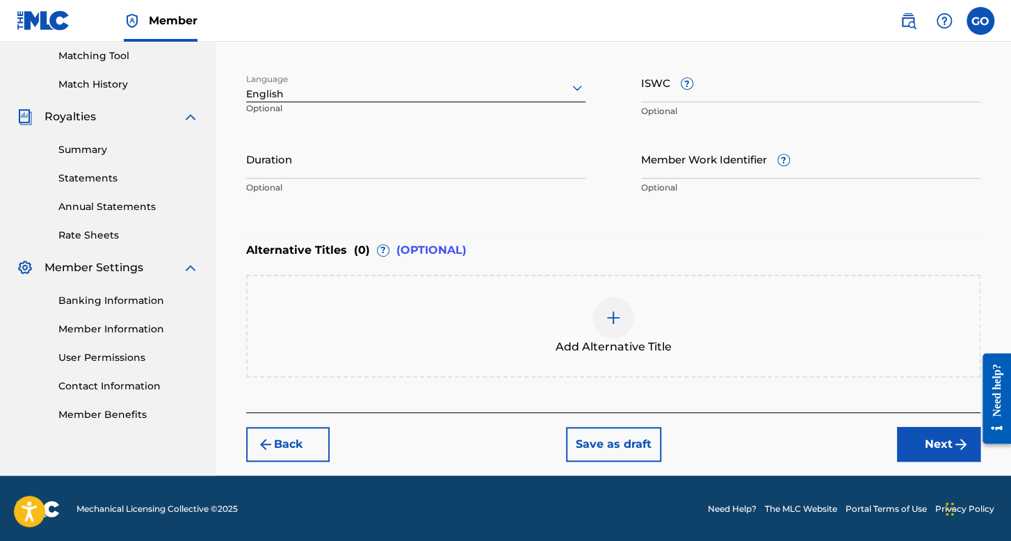
click at [425, 69] on div "Language option English, selected. English Optional" at bounding box center [415, 94] width 339 height 63
click at [413, 100] on div "English" at bounding box center [415, 94] width 339 height 15
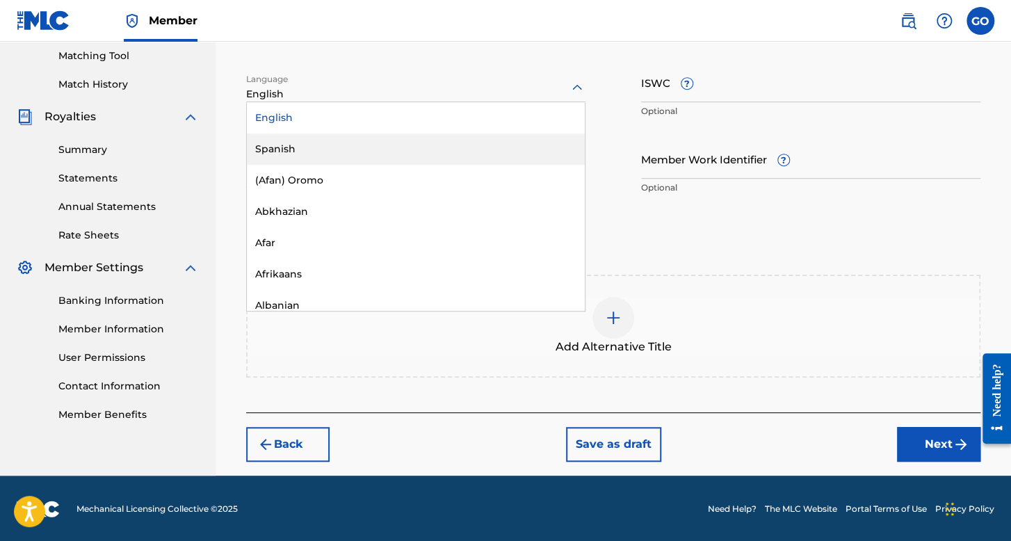
click at [402, 149] on div "Spanish" at bounding box center [416, 148] width 338 height 31
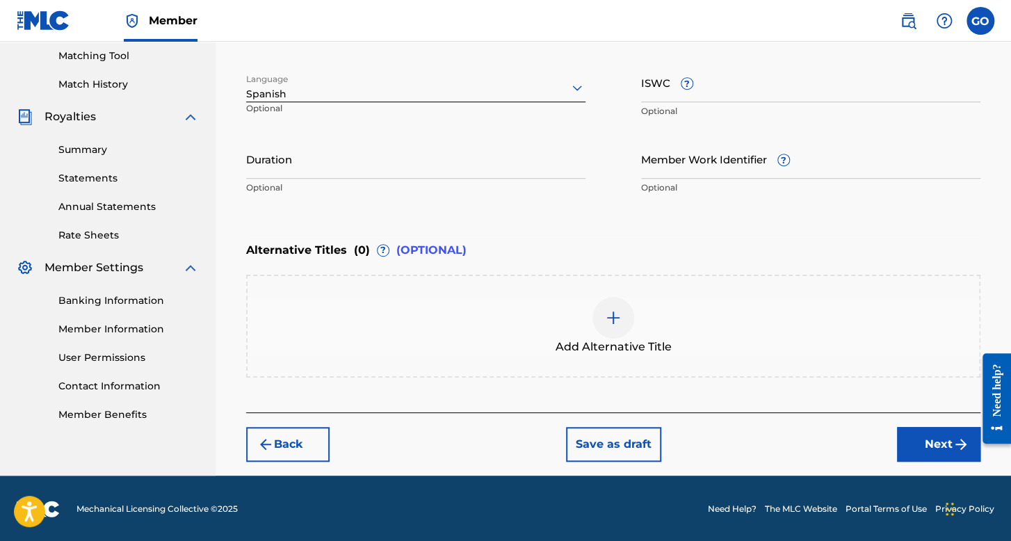
click at [402, 151] on input "Duration" at bounding box center [415, 159] width 339 height 40
type input "02:29"
click at [907, 436] on button "Next" at bounding box center [938, 444] width 83 height 35
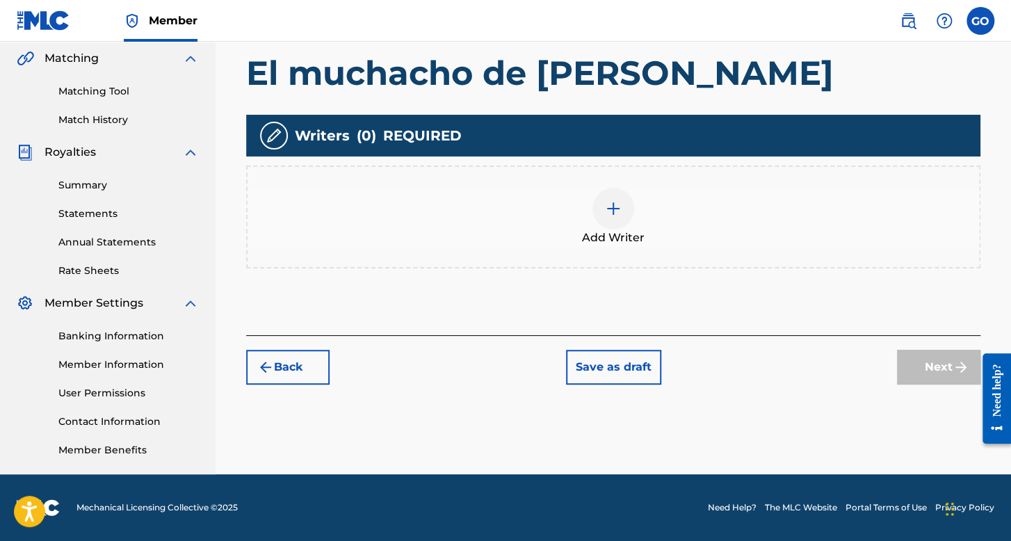
scroll to position [321, 0]
click at [584, 190] on div "Add Writer" at bounding box center [612, 217] width 731 height 58
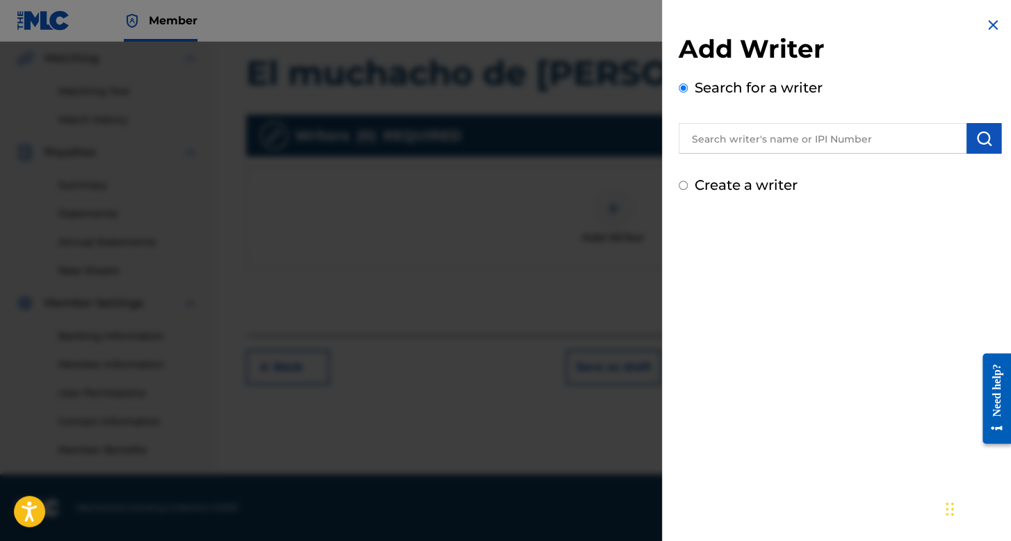
click at [717, 145] on input "text" at bounding box center [822, 138] width 288 height 31
click at [678, 187] on input "Create a writer" at bounding box center [682, 185] width 9 height 9
radio input "false"
radio input "true"
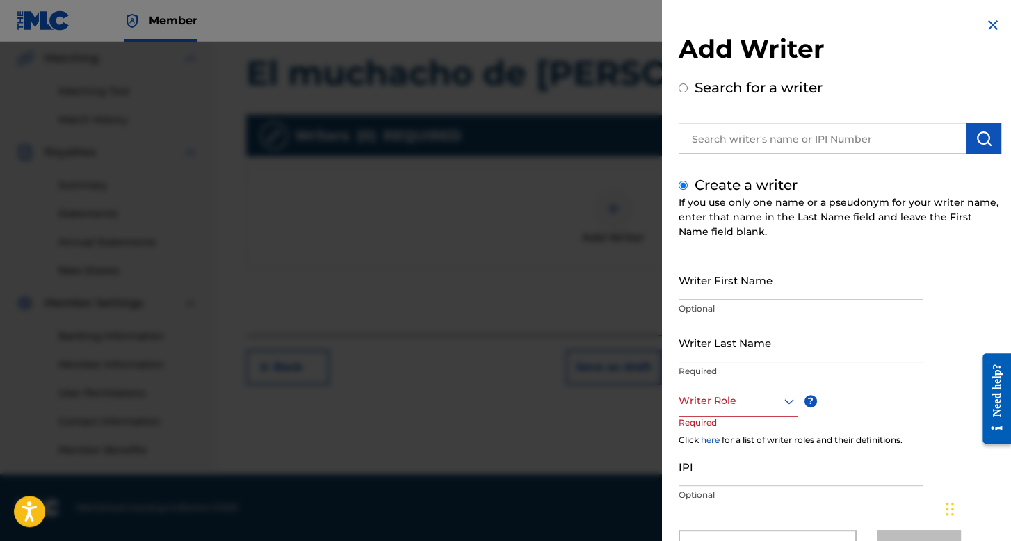
click at [733, 283] on input "Writer First Name" at bounding box center [800, 280] width 245 height 40
type input "German"
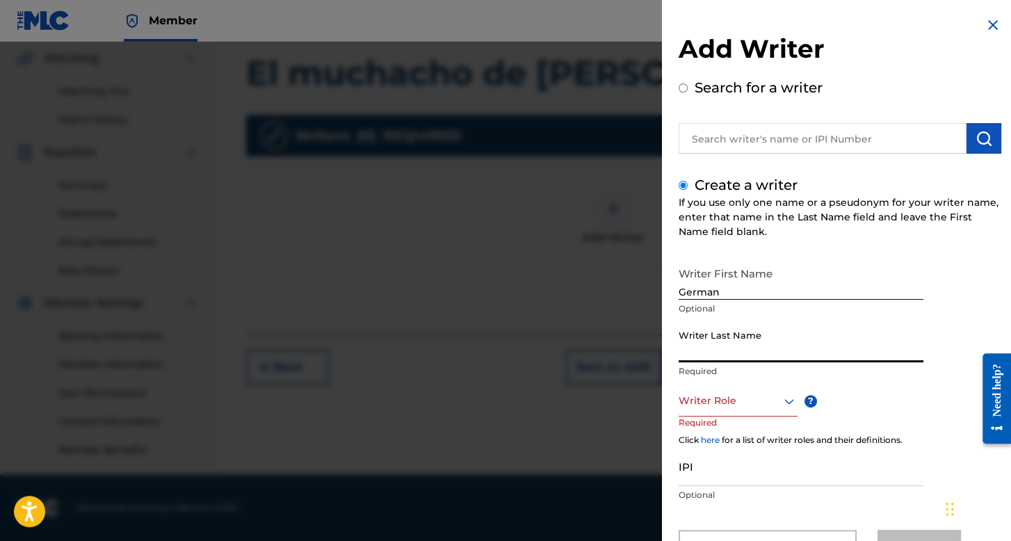
click at [735, 332] on input "Writer Last Name" at bounding box center [800, 342] width 245 height 40
type input "Hernandez"
click at [755, 393] on div "Writer Role" at bounding box center [737, 400] width 119 height 31
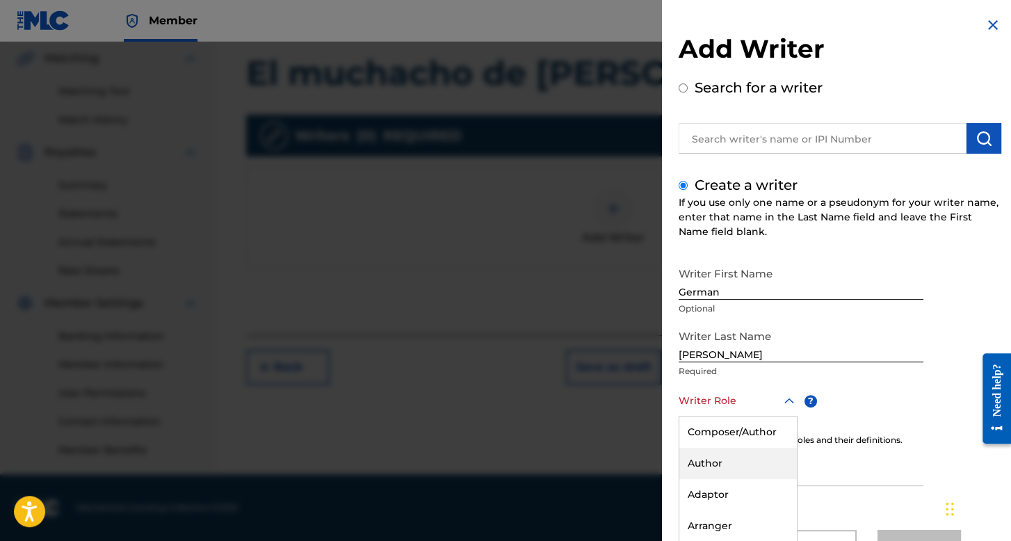
scroll to position [61, 0]
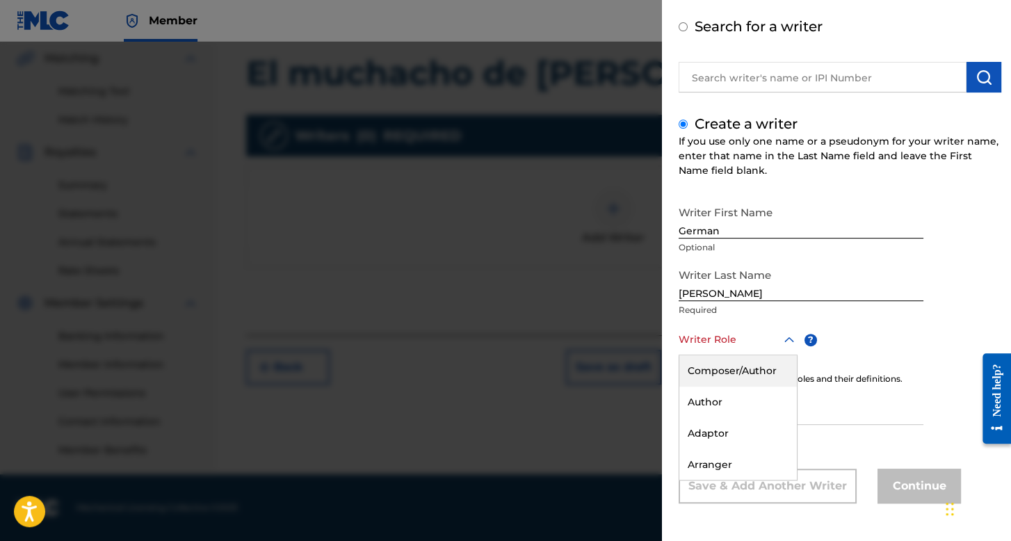
click at [758, 380] on div "Composer/Author" at bounding box center [737, 370] width 117 height 31
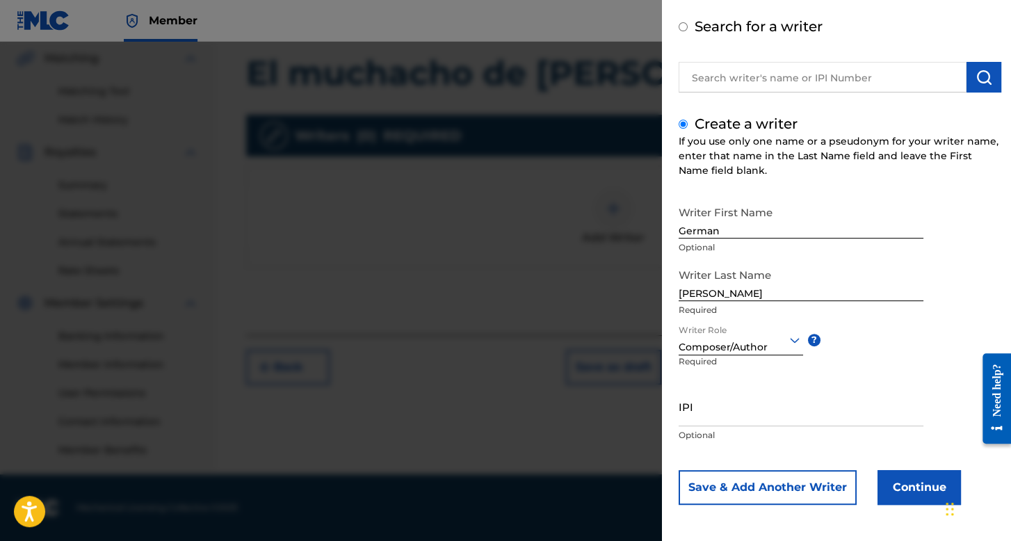
click at [915, 492] on button "Continue" at bounding box center [918, 487] width 83 height 35
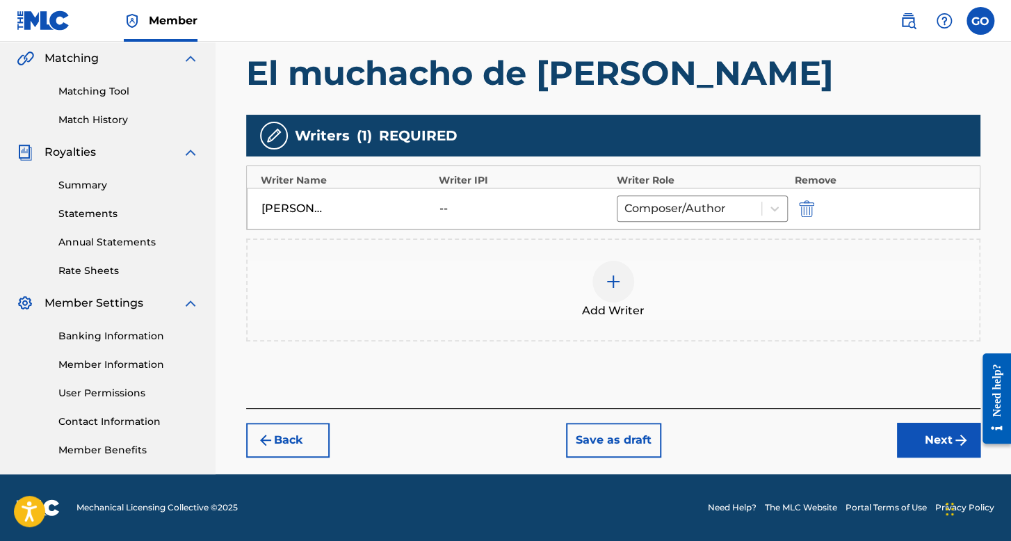
click at [943, 439] on button "Next" at bounding box center [938, 440] width 83 height 35
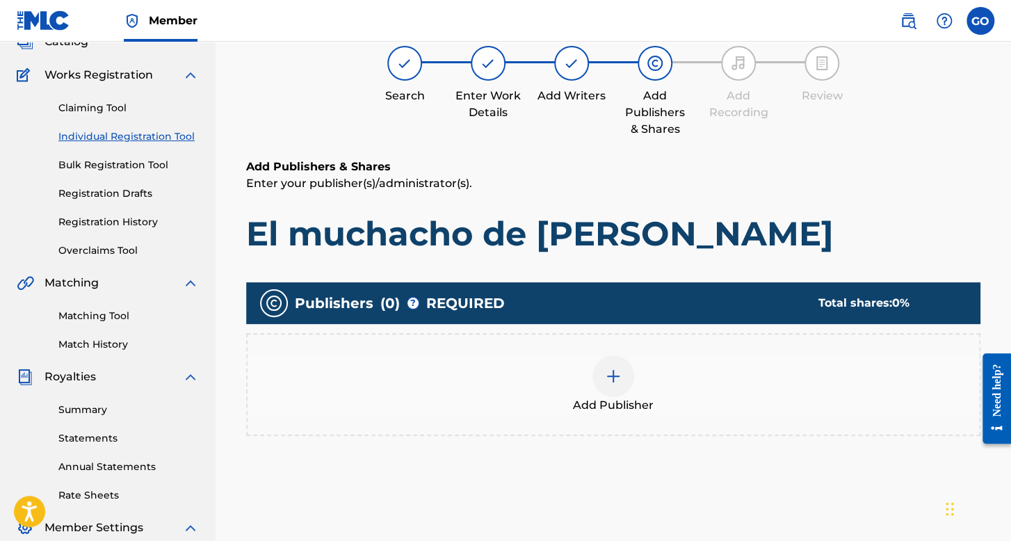
scroll to position [321, 0]
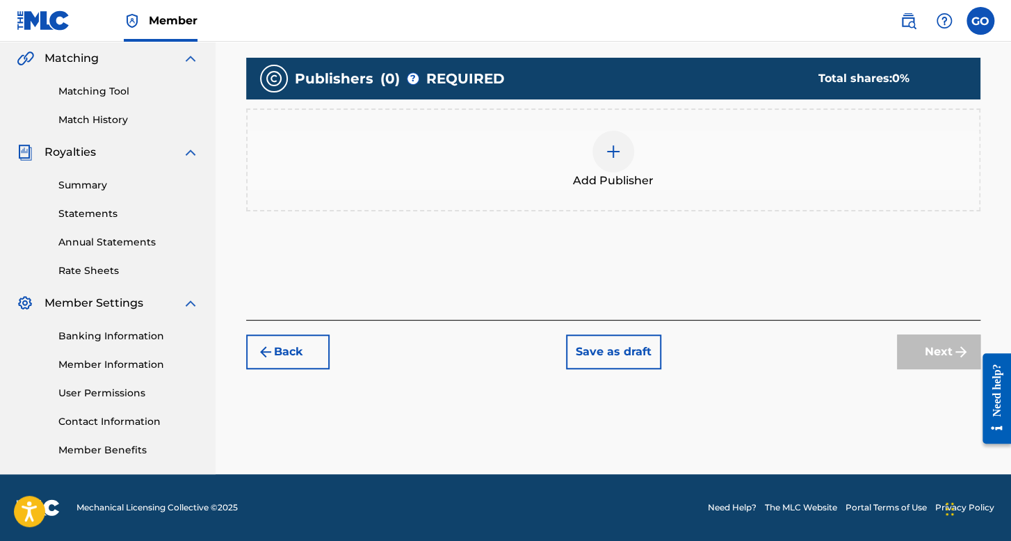
click at [611, 181] on span "Add Publisher" at bounding box center [613, 180] width 81 height 17
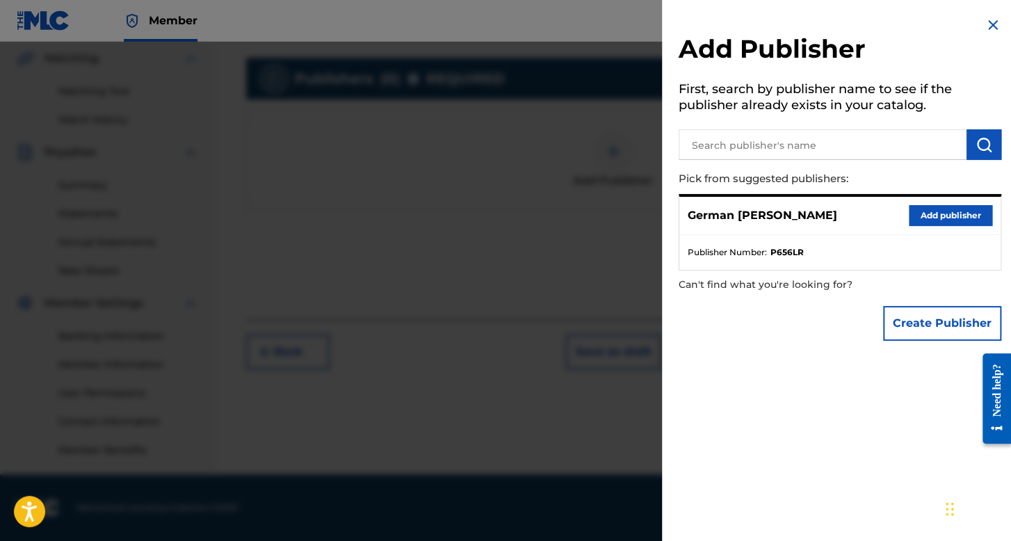
click at [908, 211] on button "Add publisher" at bounding box center [949, 215] width 83 height 21
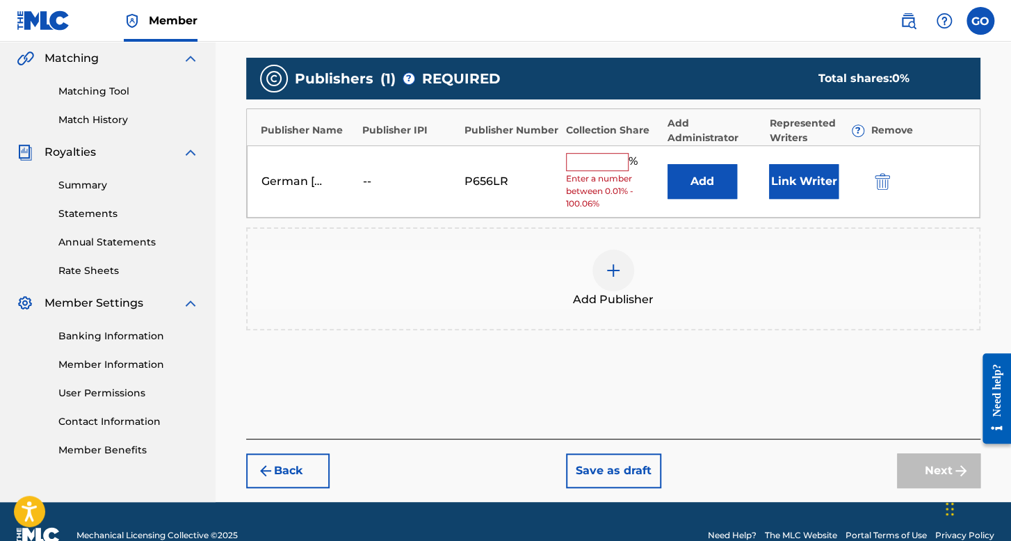
click at [618, 165] on input "text" at bounding box center [597, 162] width 63 height 18
type input "100"
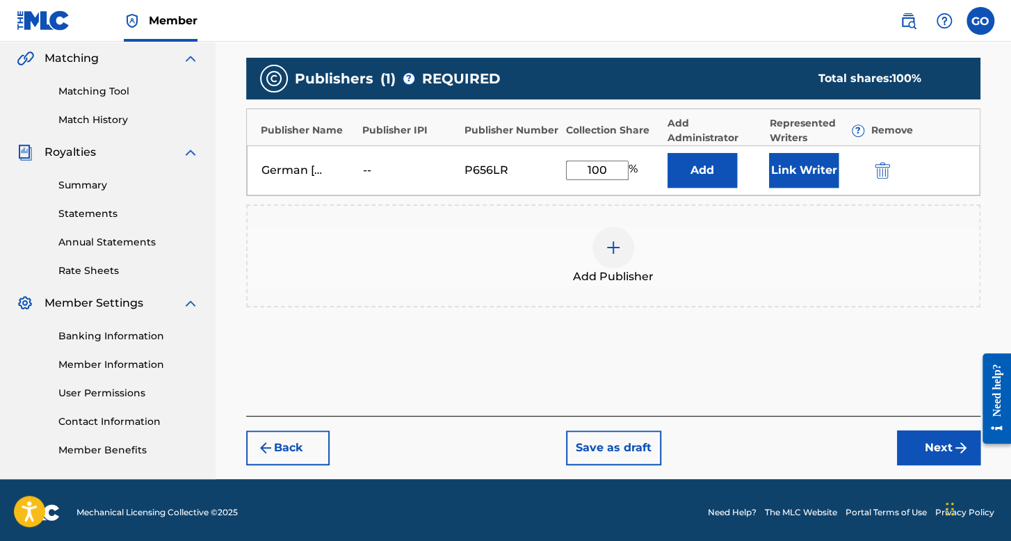
click at [780, 179] on button "Link Writer" at bounding box center [803, 170] width 69 height 35
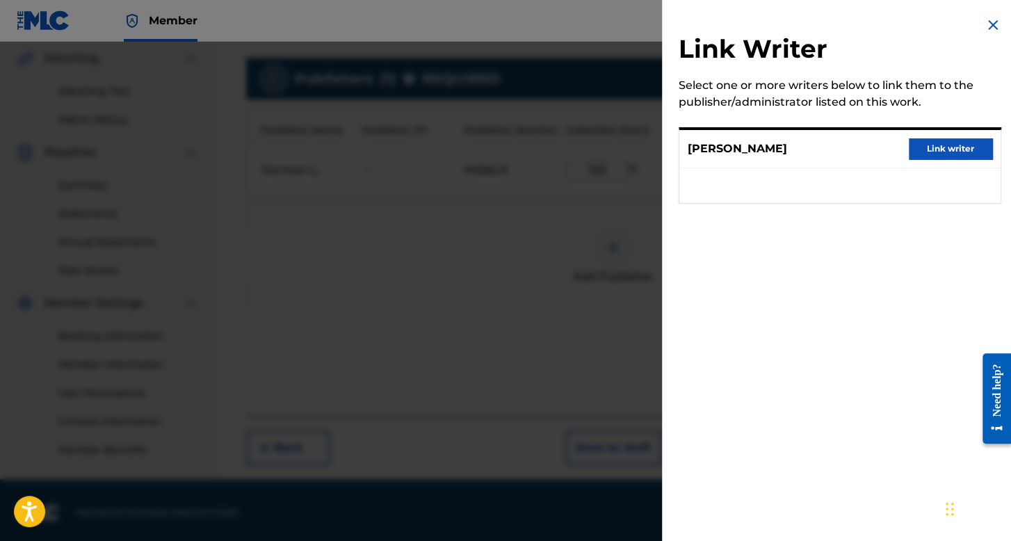
click at [928, 156] on button "Link writer" at bounding box center [949, 148] width 83 height 21
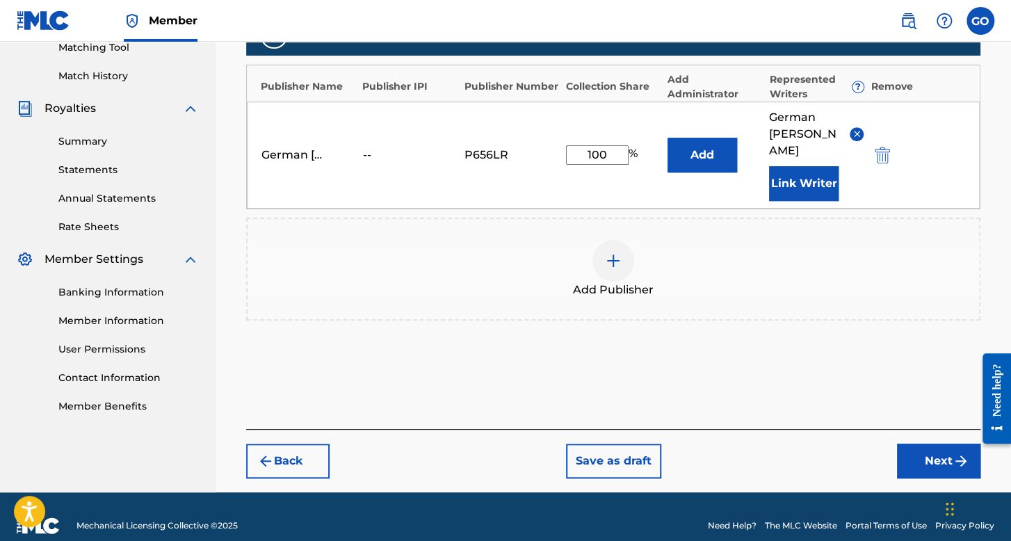
click at [902, 448] on button "Next" at bounding box center [938, 460] width 83 height 35
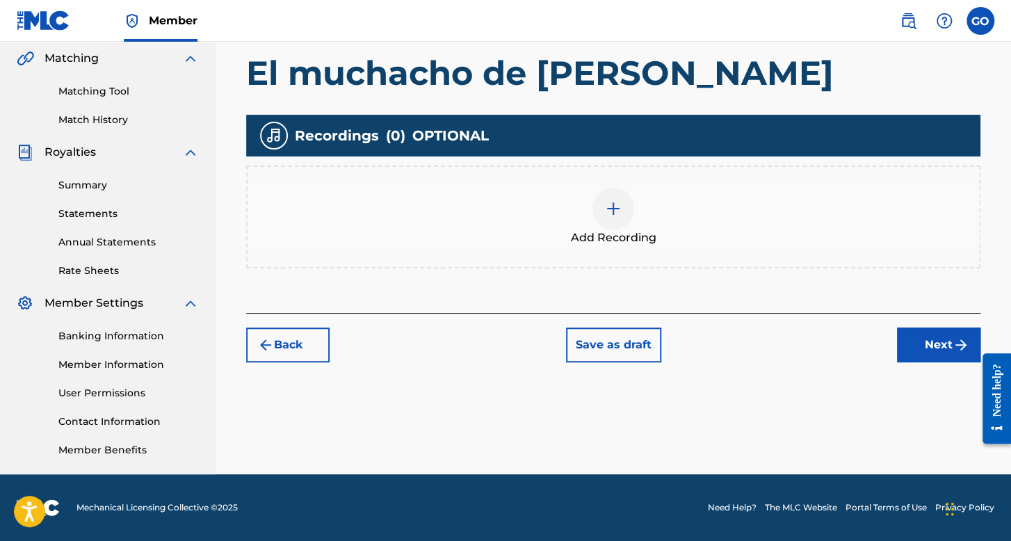
drag, startPoint x: 578, startPoint y: 140, endPoint x: 589, endPoint y: 179, distance: 40.5
click at [578, 151] on div "Recordings ( 0 ) OPTIONAL" at bounding box center [613, 136] width 734 height 42
click at [601, 199] on div at bounding box center [613, 209] width 42 height 42
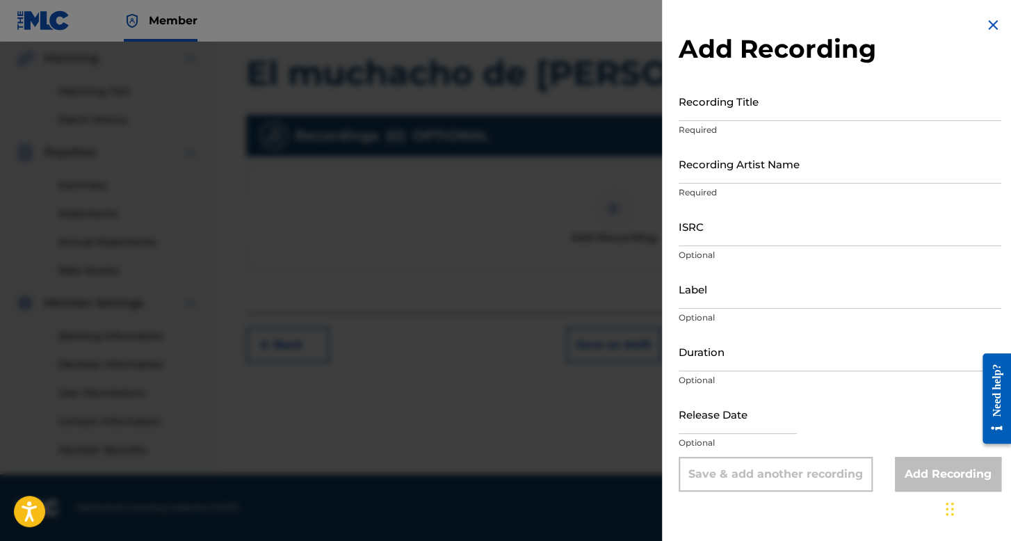
click at [783, 96] on input "Recording Title" at bounding box center [839, 101] width 322 height 40
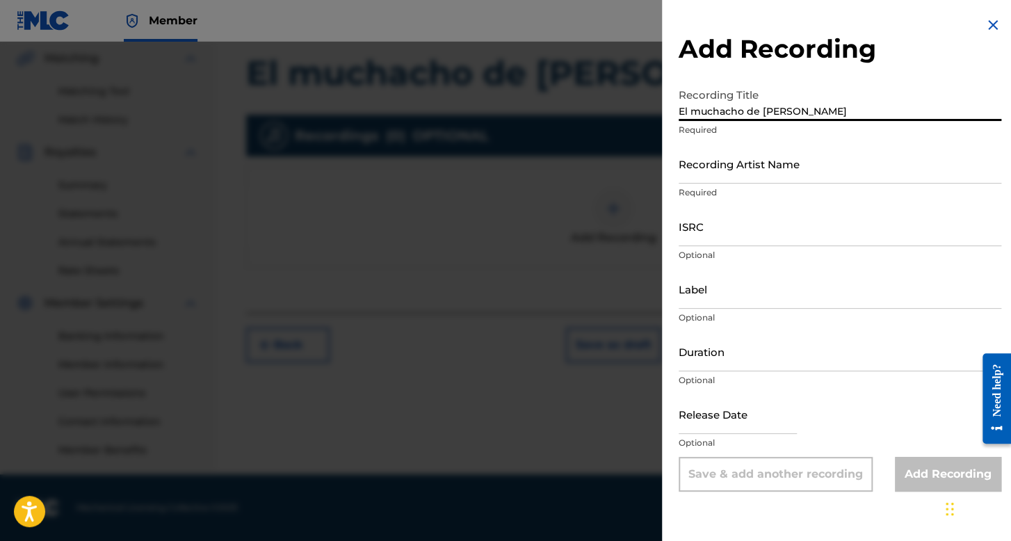
type input "El muchacho de la Barba"
click at [742, 155] on input "Recording Artist Name" at bounding box center [839, 164] width 322 height 40
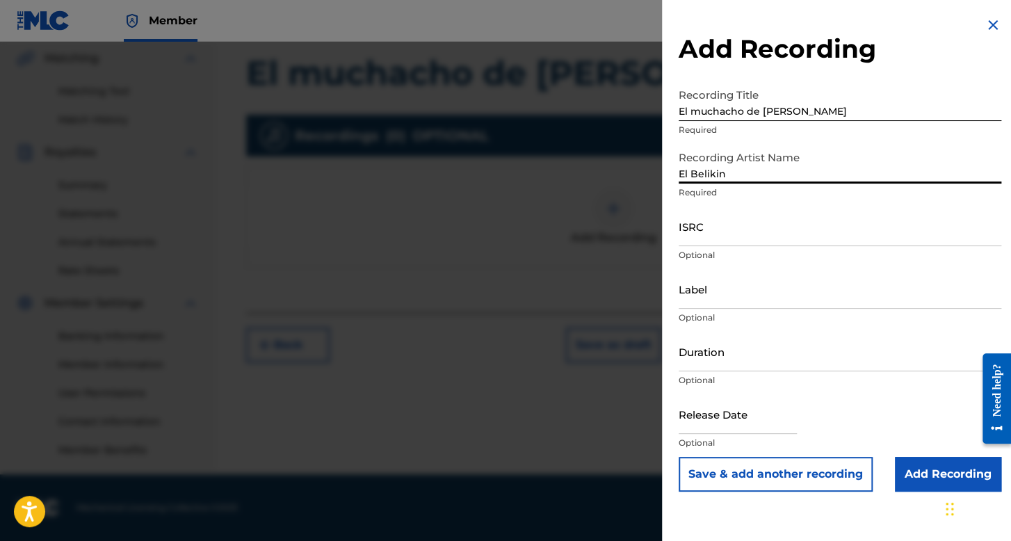
type input "El Belikin"
click at [755, 238] on input "ISRC" at bounding box center [839, 226] width 322 height 40
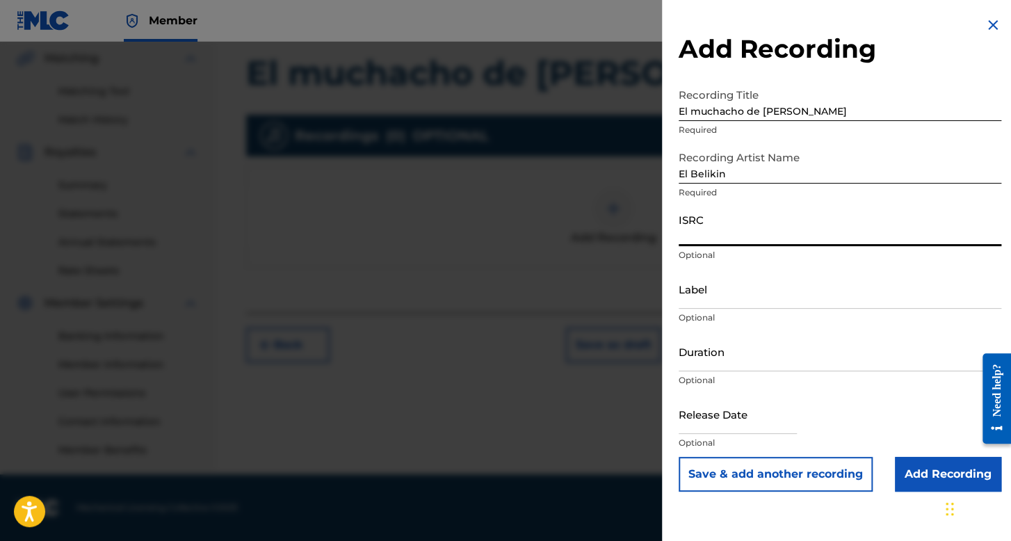
paste input "GX89G2498367"
type input "GX89G2498367"
click at [749, 345] on input "Duration" at bounding box center [839, 352] width 322 height 40
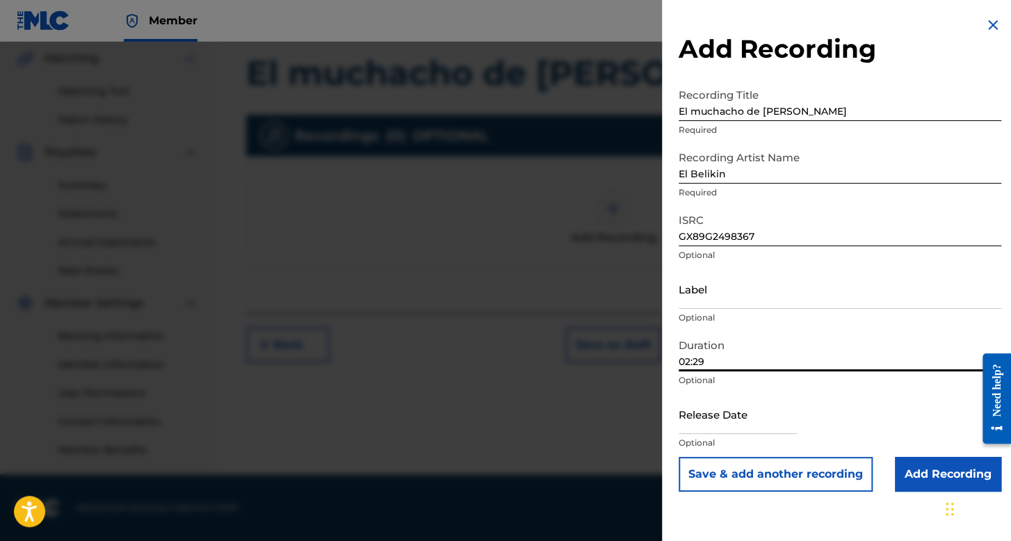
type input "02:29"
click at [732, 434] on div at bounding box center [737, 415] width 118 height 42
drag, startPoint x: 733, startPoint y: 434, endPoint x: 727, endPoint y: 426, distance: 9.5
click at [731, 434] on div at bounding box center [737, 415] width 118 height 42
click at [727, 426] on input "text" at bounding box center [737, 414] width 118 height 40
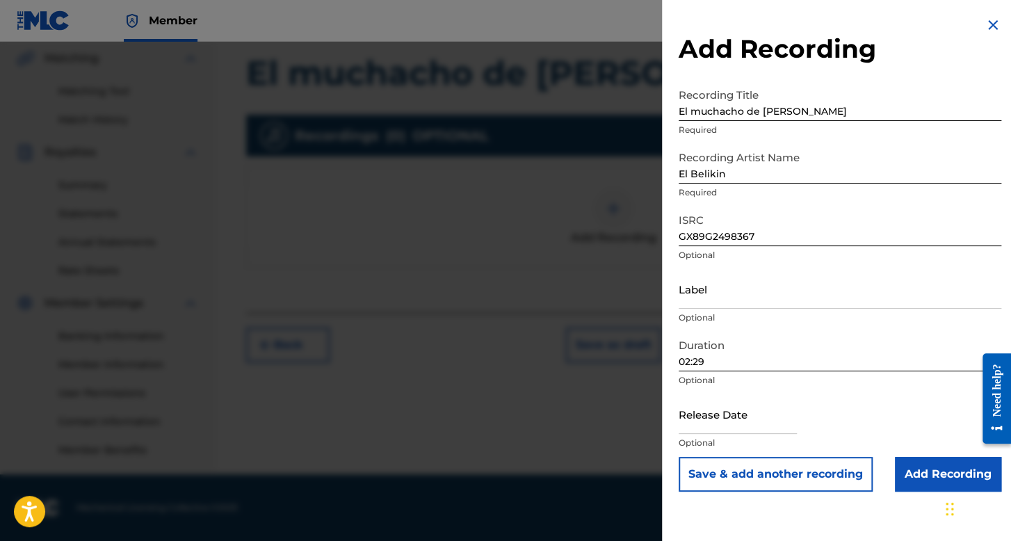
select select "7"
select select "2025"
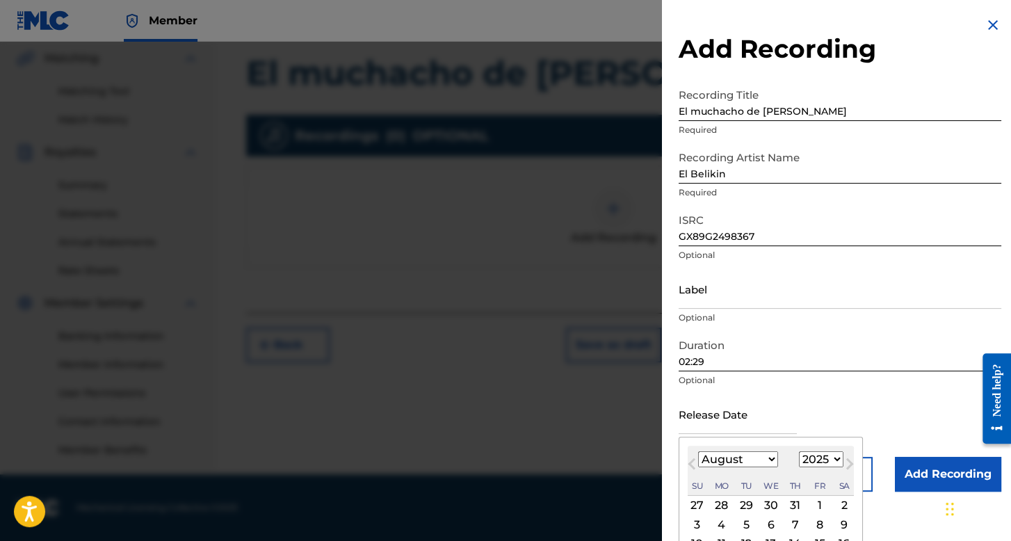
scroll to position [97, 0]
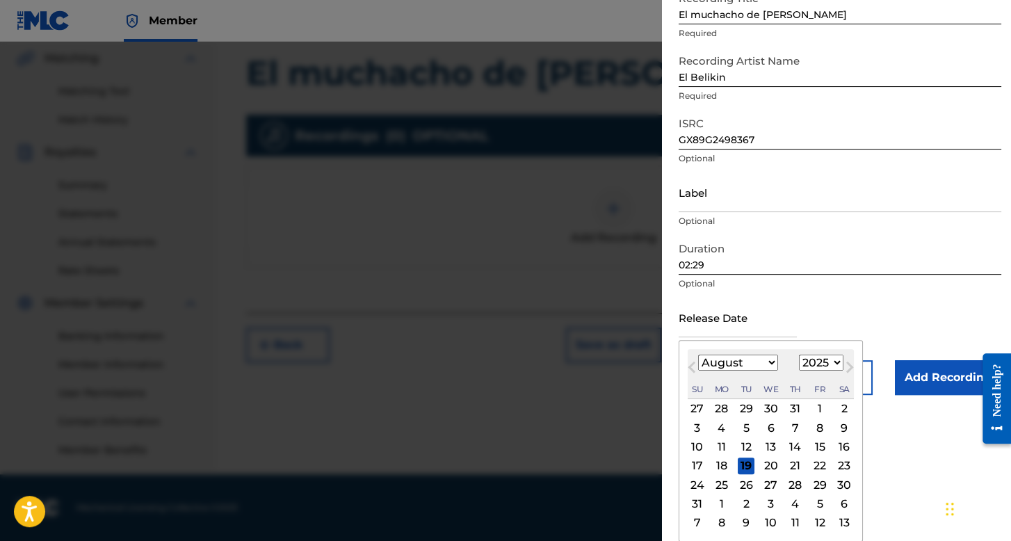
click at [762, 368] on select "January February March April May June July August September October November De…" at bounding box center [738, 362] width 80 height 16
select select "0"
click at [698, 370] on select "January February March April May June July August September October November De…" at bounding box center [738, 362] width 80 height 16
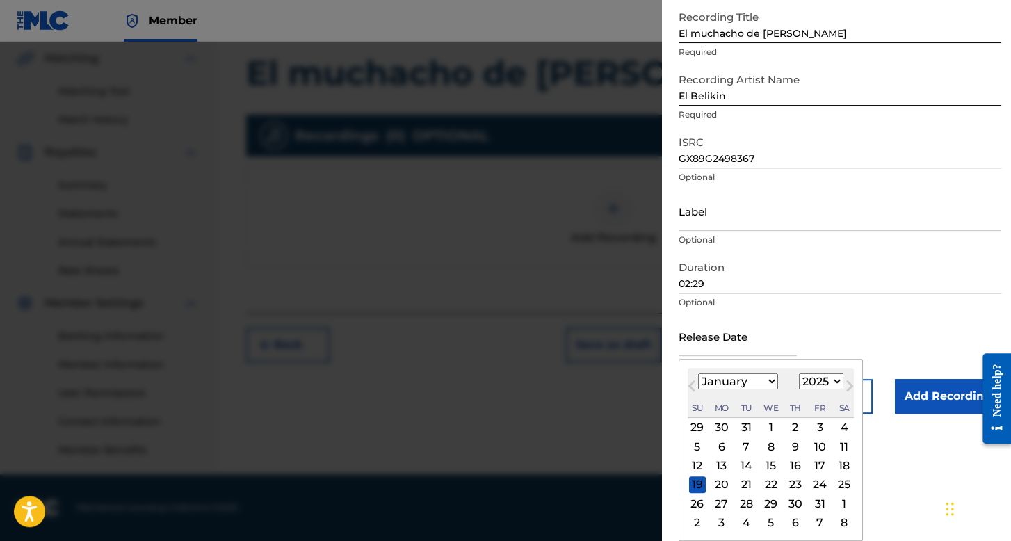
scroll to position [78, 0]
click at [832, 386] on select "1899 1900 1901 1902 1903 1904 1905 1906 1907 1908 1909 1910 1911 1912 1913 1914…" at bounding box center [821, 381] width 44 height 16
select select "2024"
click at [799, 373] on select "1899 1900 1901 1902 1903 1904 1905 1906 1907 1908 1909 1910 1911 1912 1913 1914…" at bounding box center [821, 381] width 44 height 16
click at [701, 463] on div "14" at bounding box center [697, 465] width 17 height 17
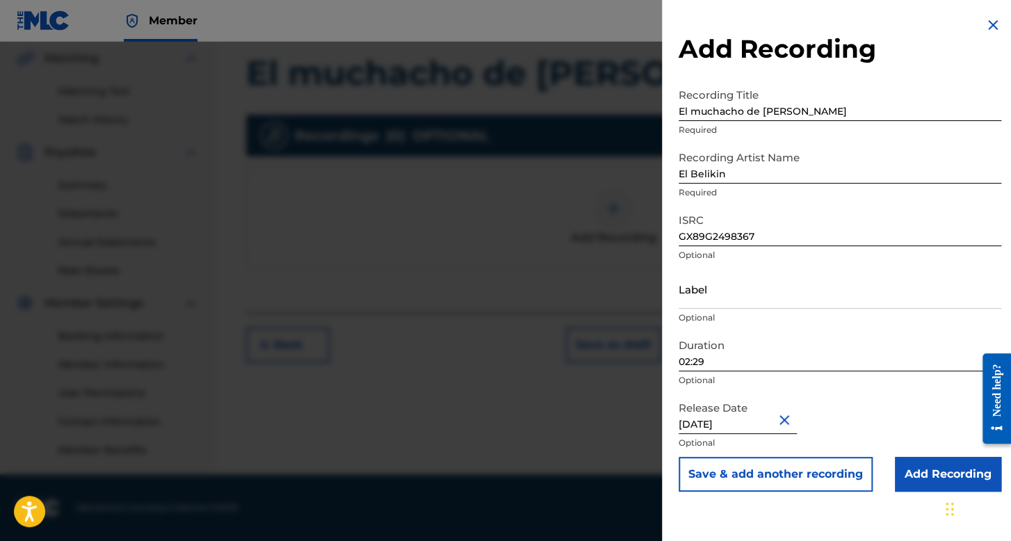
type input "January 14 2024"
click at [898, 459] on input "Add Recording" at bounding box center [947, 474] width 106 height 35
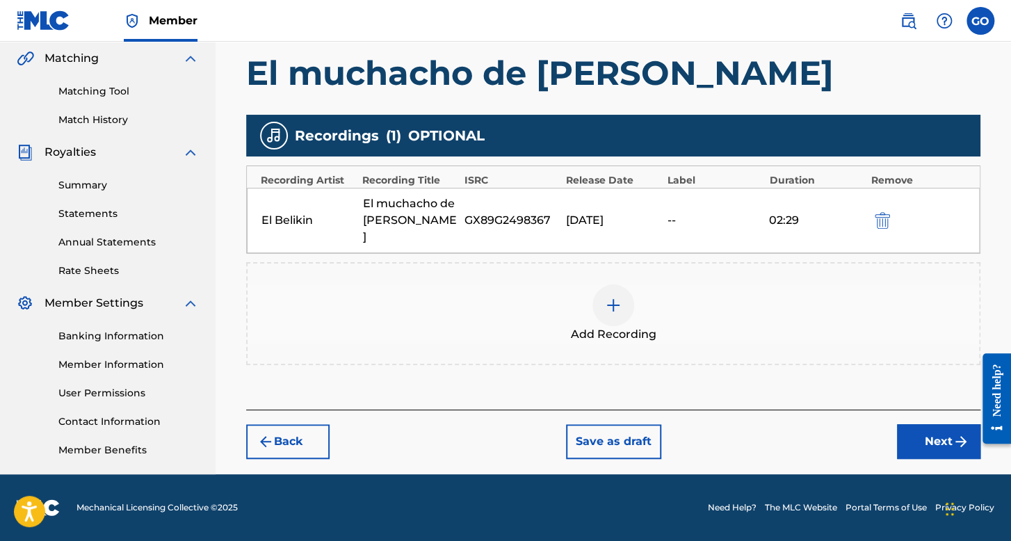
click at [928, 409] on div "Back Save as draft Next" at bounding box center [613, 433] width 734 height 49
click at [933, 430] on button "Next" at bounding box center [938, 441] width 83 height 35
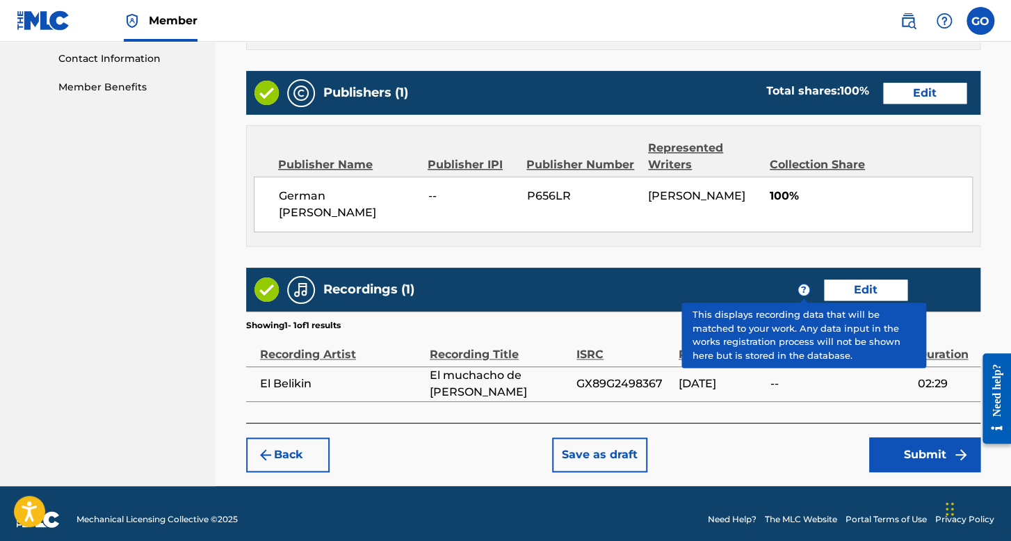
scroll to position [694, 0]
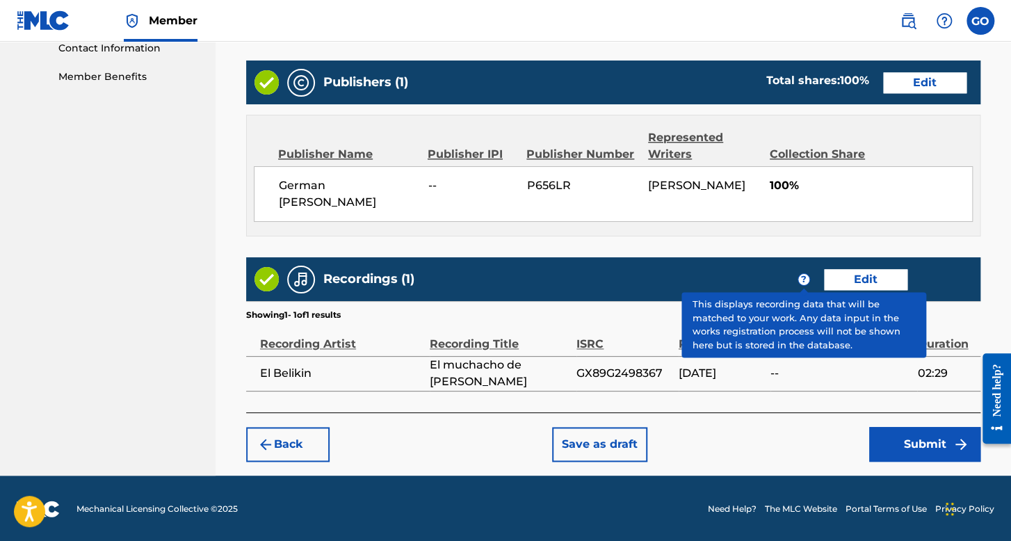
click at [903, 445] on button "Submit" at bounding box center [924, 444] width 111 height 35
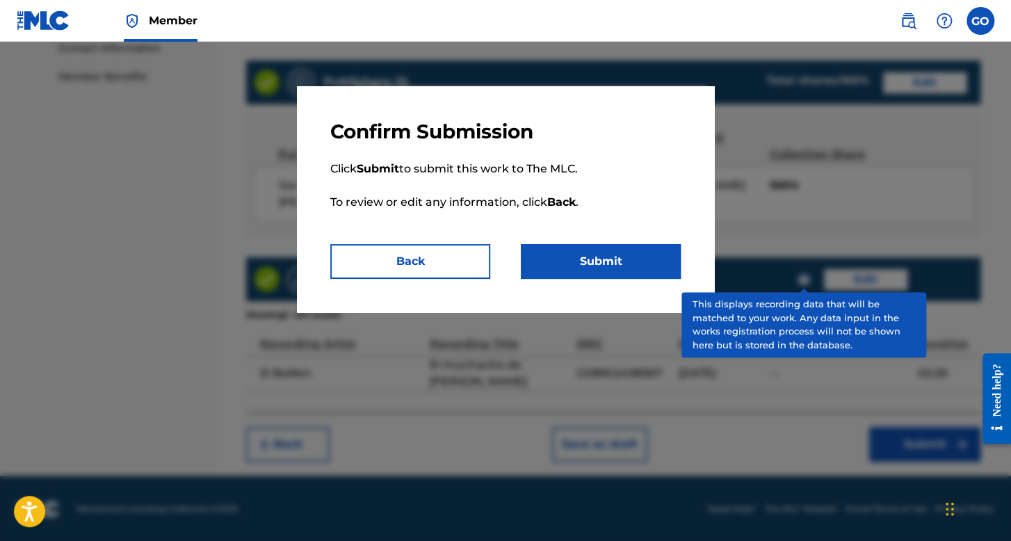
click at [664, 275] on button "Submit" at bounding box center [601, 261] width 160 height 35
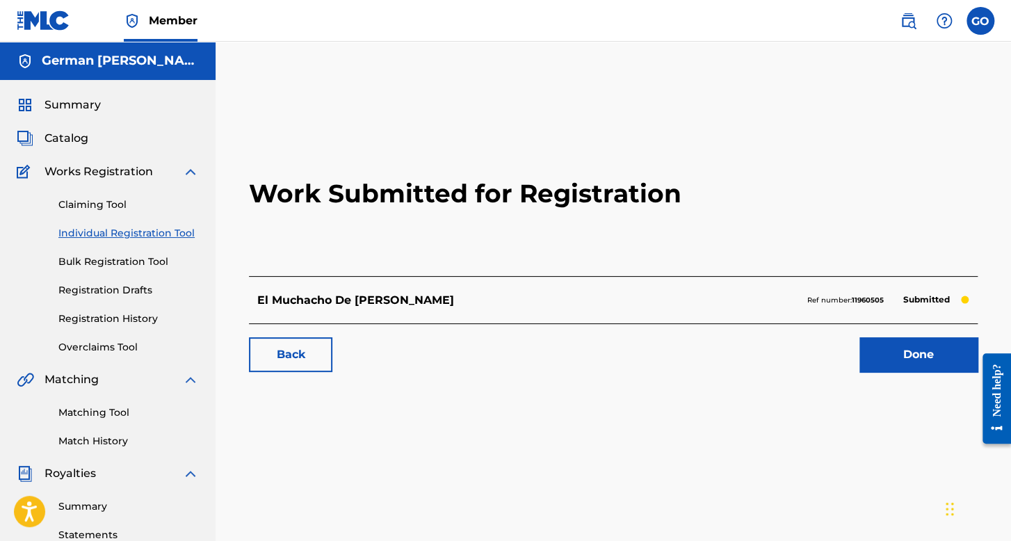
click at [114, 312] on link "Registration History" at bounding box center [128, 318] width 140 height 15
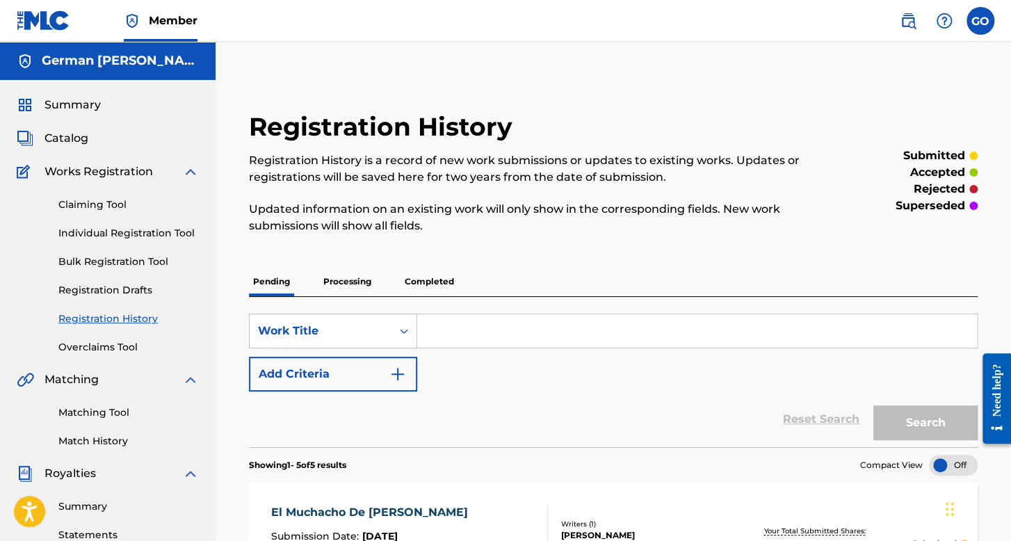
click at [90, 115] on div "Summary Catalog Works Registration Claiming Tool Individual Registration Tool B…" at bounding box center [107, 437] width 215 height 715
click at [90, 100] on span "Summary" at bounding box center [72, 105] width 56 height 17
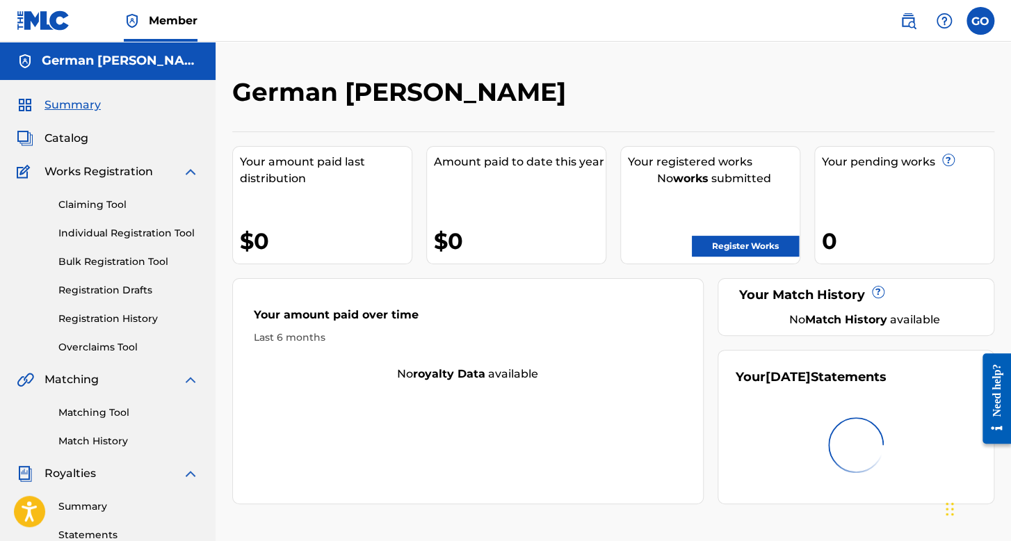
scroll to position [69, 0]
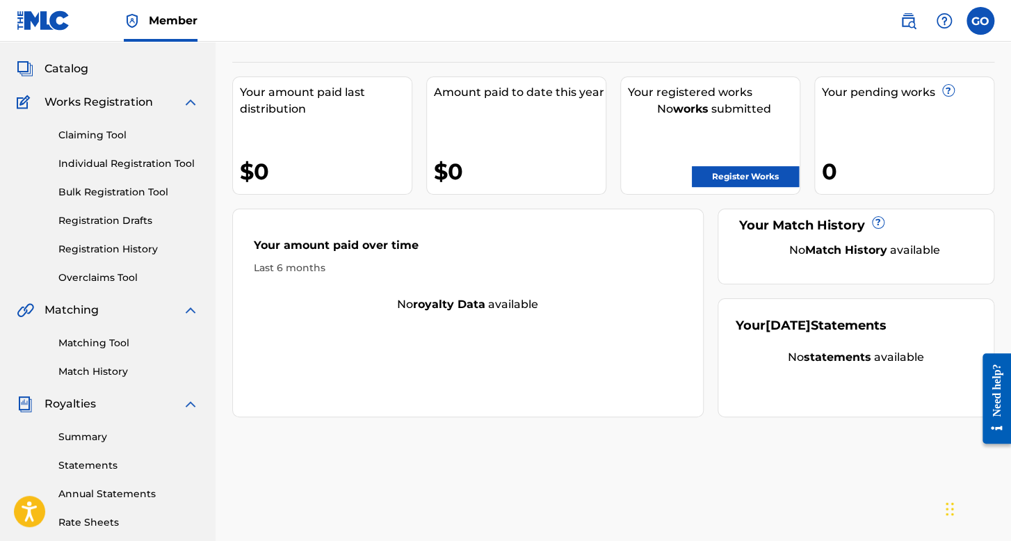
click at [99, 245] on link "Registration History" at bounding box center [128, 249] width 140 height 15
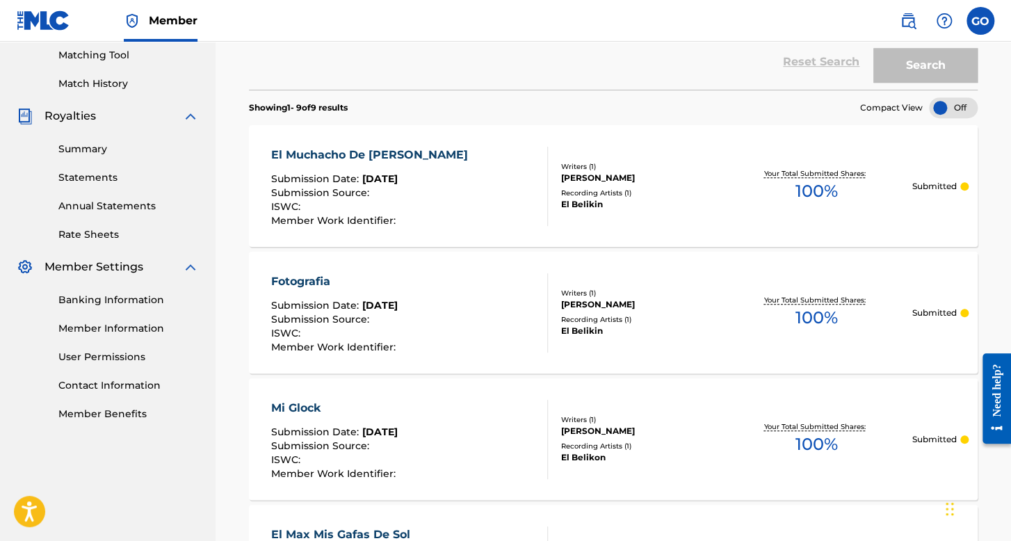
scroll to position [325, 0]
